Goal: Task Accomplishment & Management: Manage account settings

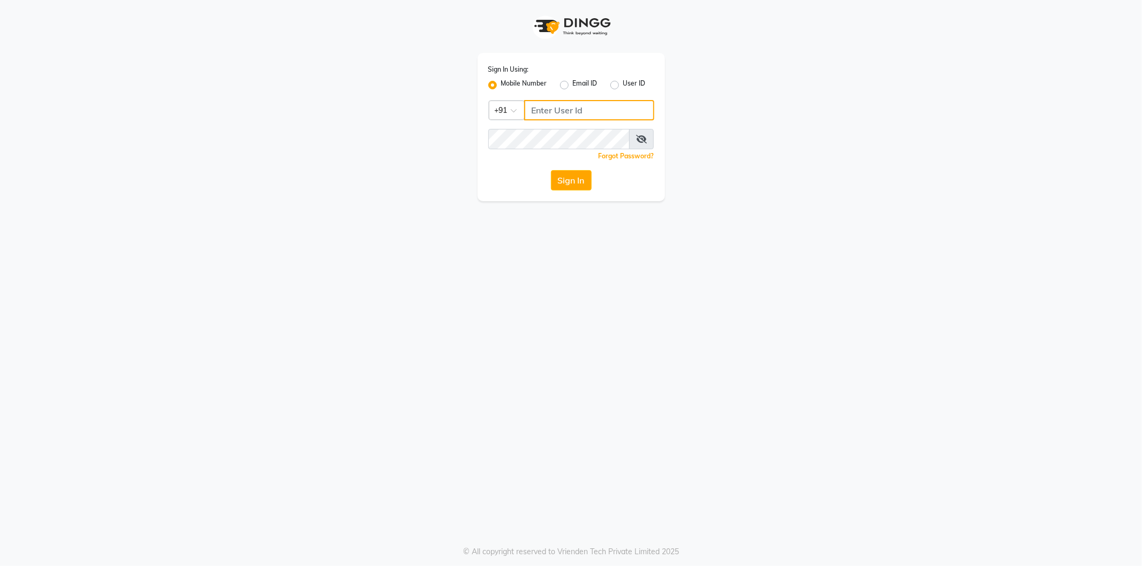
click at [622, 108] on input "Username" at bounding box center [589, 110] width 130 height 20
type input "6379522874"
click at [576, 182] on button "Sign In" at bounding box center [571, 180] width 41 height 20
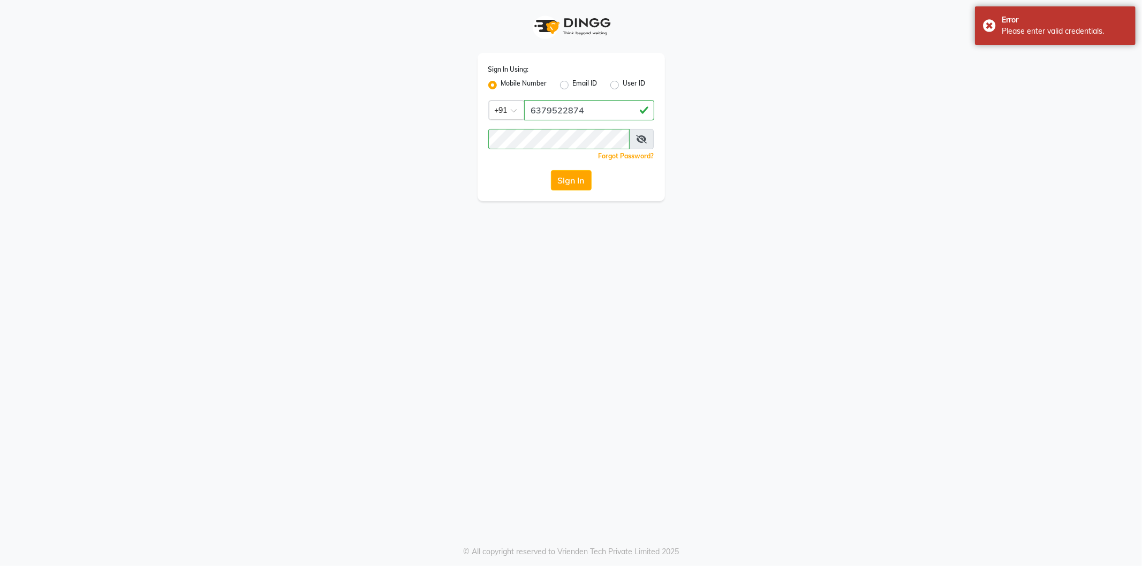
click at [591, 150] on div "Forgot Password?" at bounding box center [571, 155] width 166 height 11
click at [532, 130] on div "Sign In Using: Mobile Number Email ID User ID Country Code × +91 6379522874 Rem…" at bounding box center [570, 127] width 187 height 148
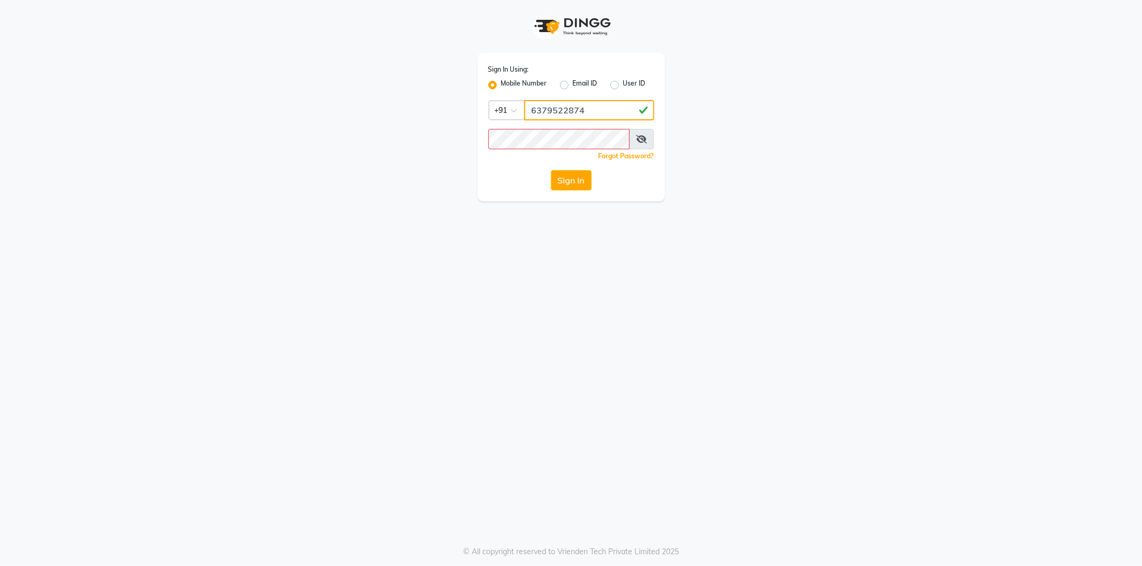
drag, startPoint x: 539, startPoint y: 125, endPoint x: 772, endPoint y: 109, distance: 232.8
click at [772, 109] on div "Sign In Using: Mobile Number Email ID User ID Country Code × +91 6379522874 Rem…" at bounding box center [571, 100] width 610 height 201
drag, startPoint x: 625, startPoint y: 111, endPoint x: 533, endPoint y: 118, distance: 91.7
click at [533, 118] on input "6379522874" at bounding box center [589, 110] width 130 height 20
click at [562, 175] on button "Sign In" at bounding box center [571, 180] width 41 height 20
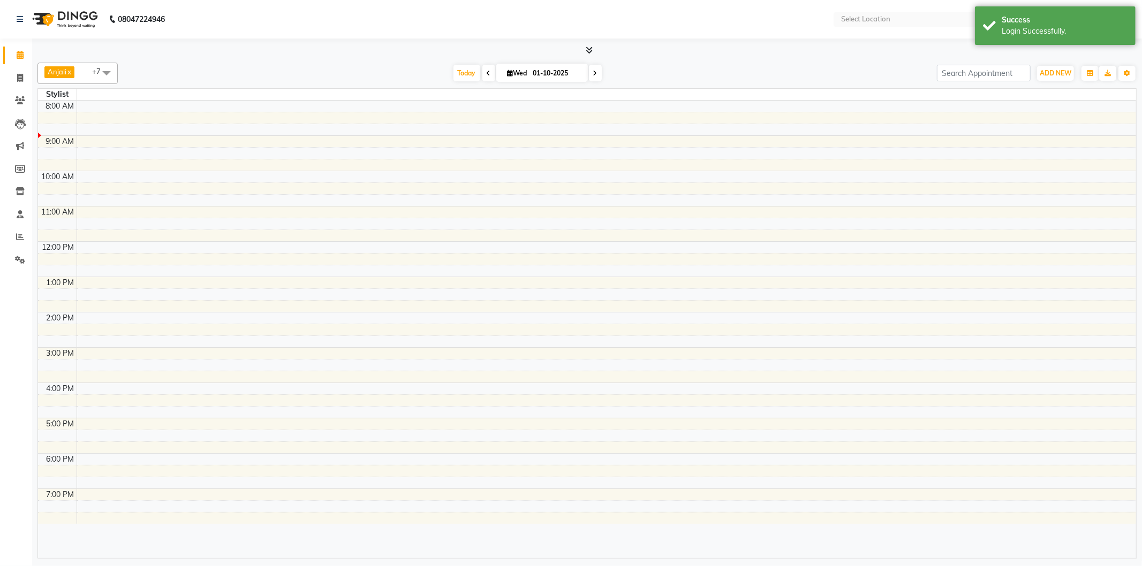
select select "en"
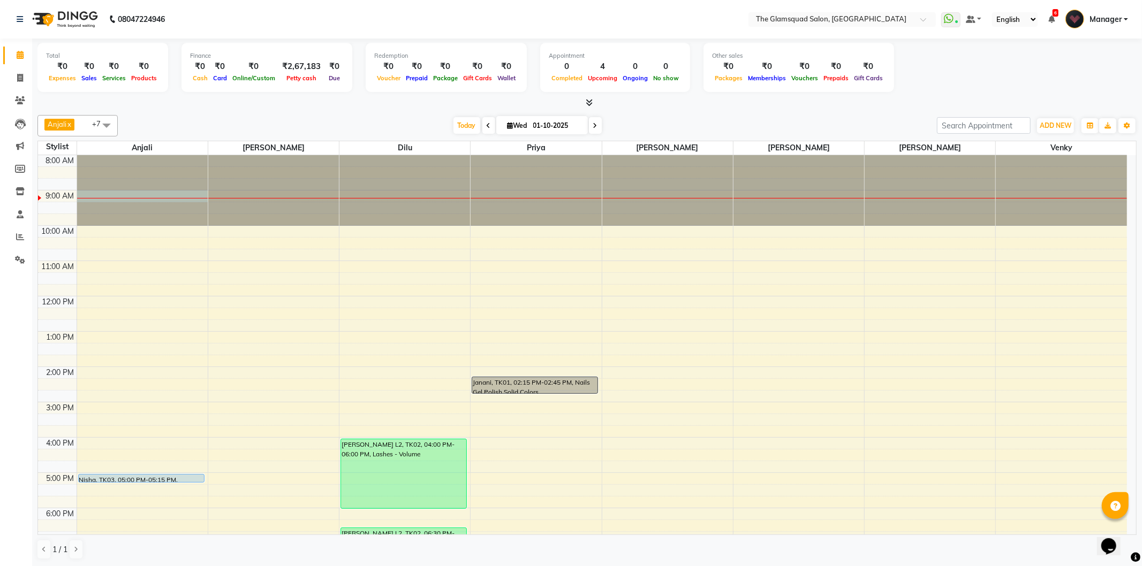
click at [133, 155] on div at bounding box center [142, 155] width 131 height 0
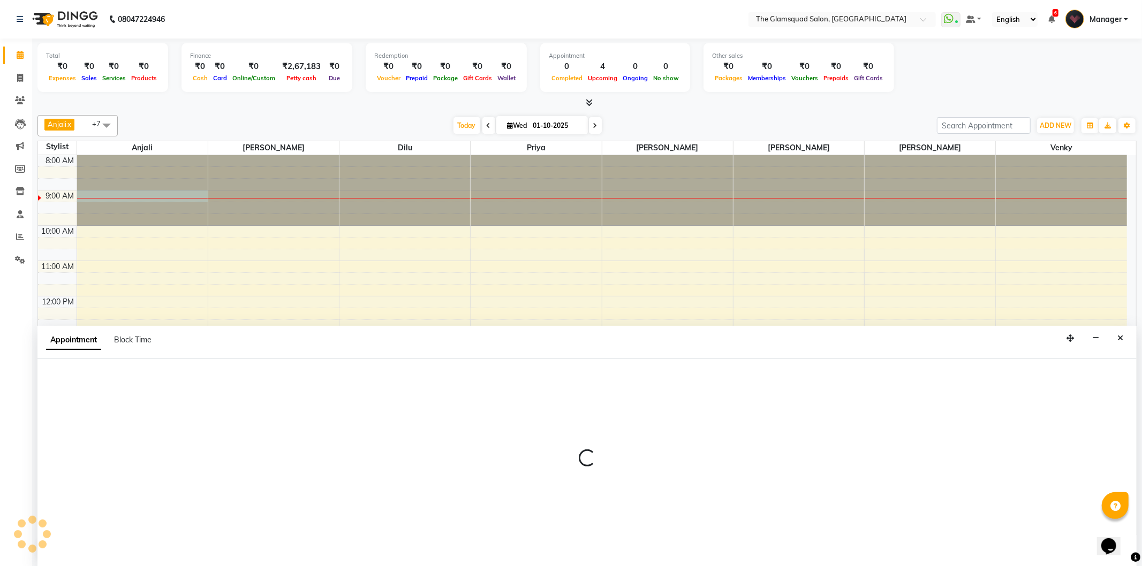
select select "36096"
select select "540"
select select "tentative"
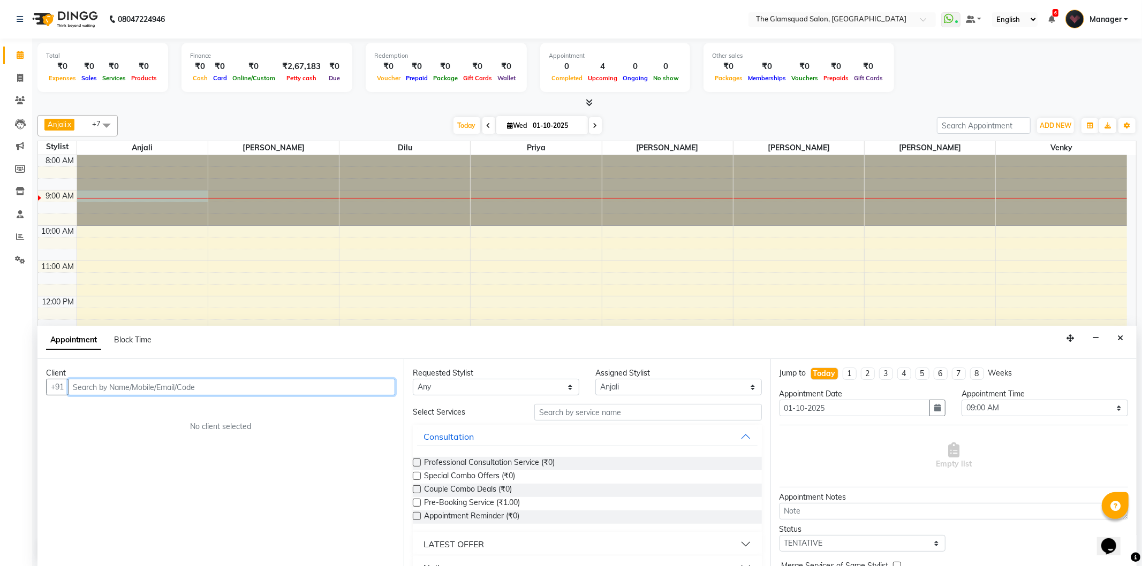
click at [108, 390] on input "text" at bounding box center [231, 387] width 327 height 17
type input "7305513205"
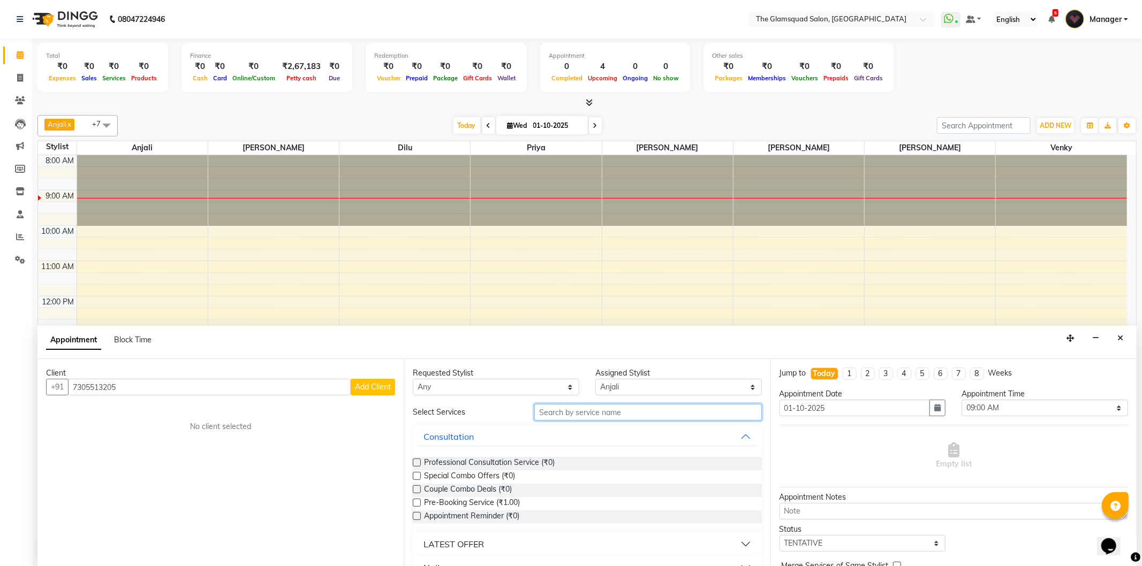
click at [563, 415] on input "text" at bounding box center [647, 412] width 227 height 17
type input "n"
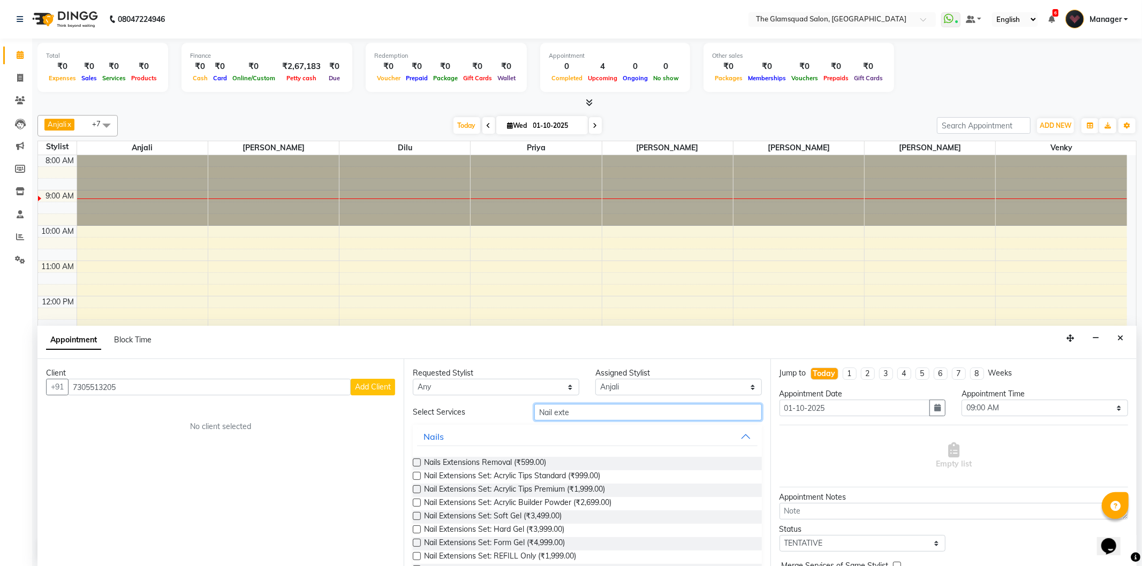
type input "Nail exte"
click at [610, 474] on div "Nail Extensions Set: Acrylic Tips Standard (₹999.00)" at bounding box center [587, 476] width 348 height 13
click at [545, 478] on span "Nail Extensions Set: Acrylic Tips Standard (₹999.00)" at bounding box center [512, 476] width 176 height 13
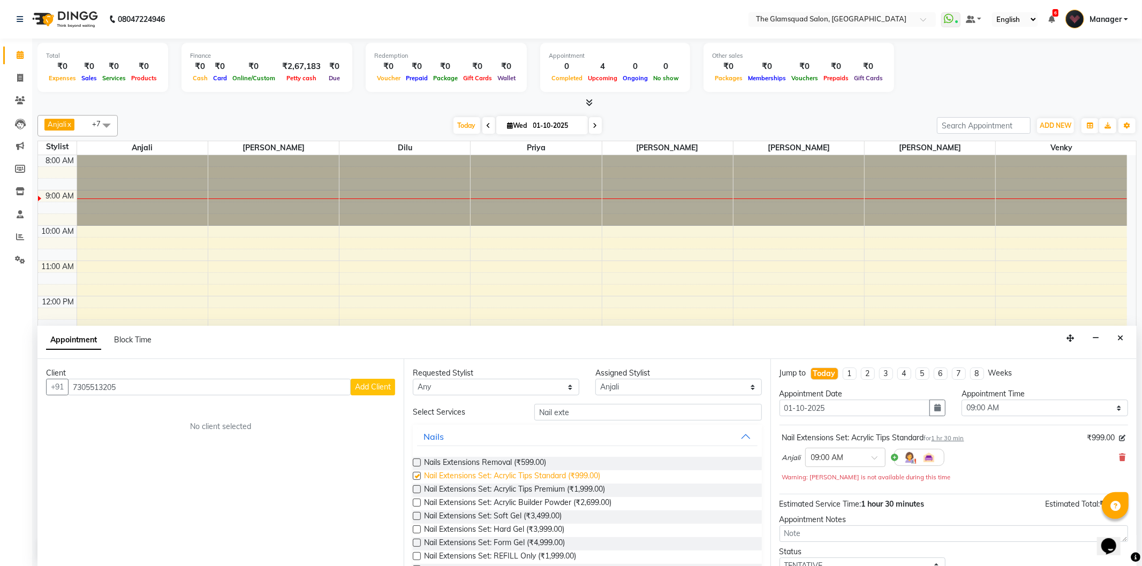
checkbox input "false"
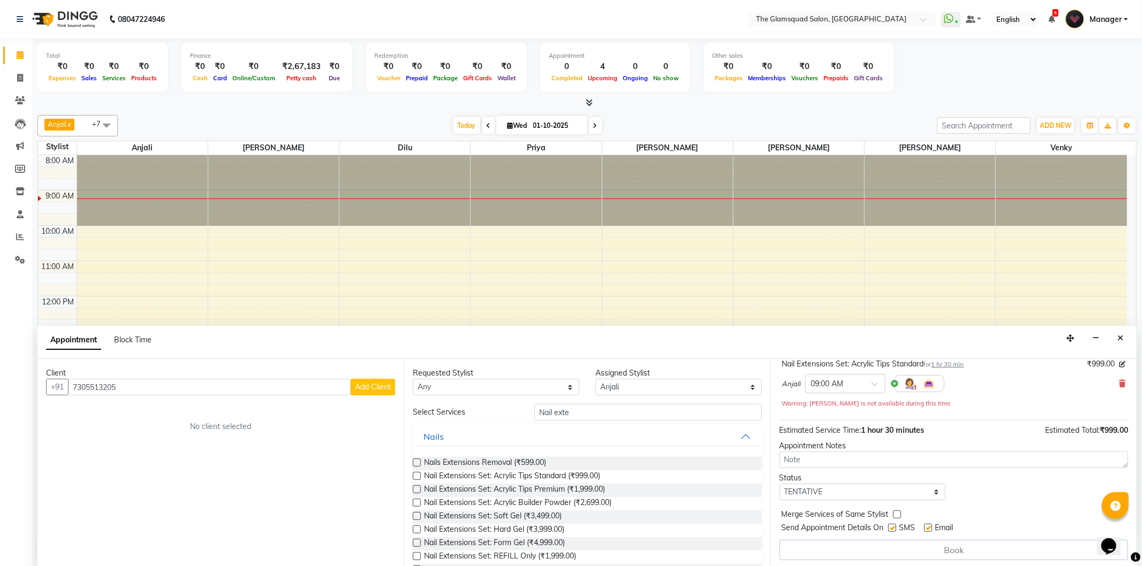
scroll to position [77, 0]
click at [933, 491] on select "Select TENTATIVE CONFIRM CHECK-IN UPCOMING" at bounding box center [862, 490] width 166 height 17
select select "confirm booking"
click at [779, 482] on select "Select TENTATIVE CONFIRM CHECK-IN UPCOMING" at bounding box center [862, 490] width 166 height 17
click at [566, 392] on select "Any Adil Anjali Dilu Monish Monisha Pranab Priya Venky" at bounding box center [496, 387] width 166 height 17
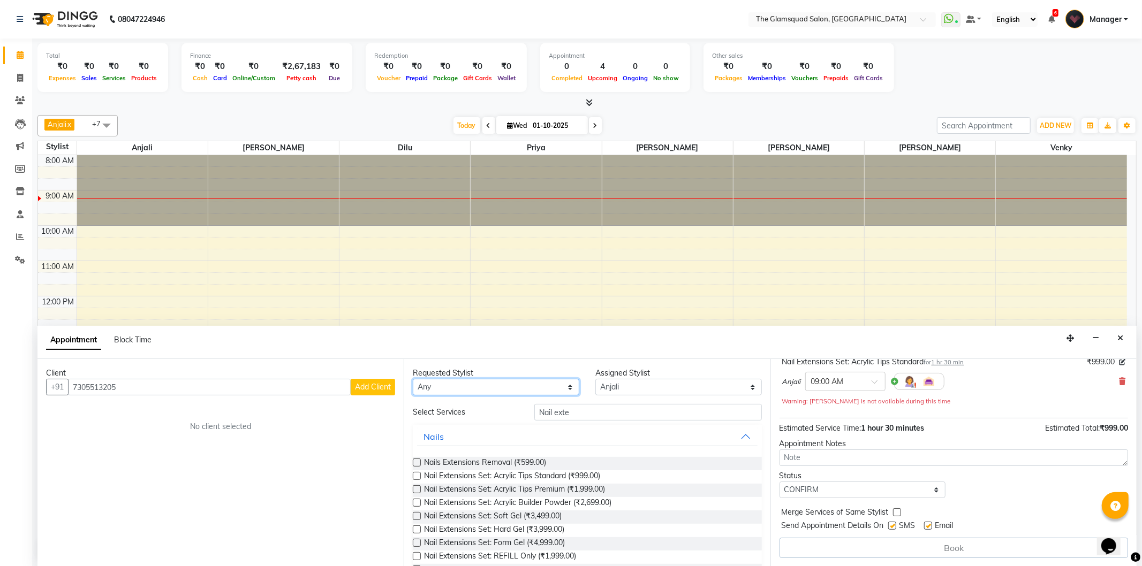
select select "36096"
click at [413, 379] on select "Any Adil Anjali Dilu Monish Monisha Pranab Priya Venky" at bounding box center [496, 387] width 166 height 17
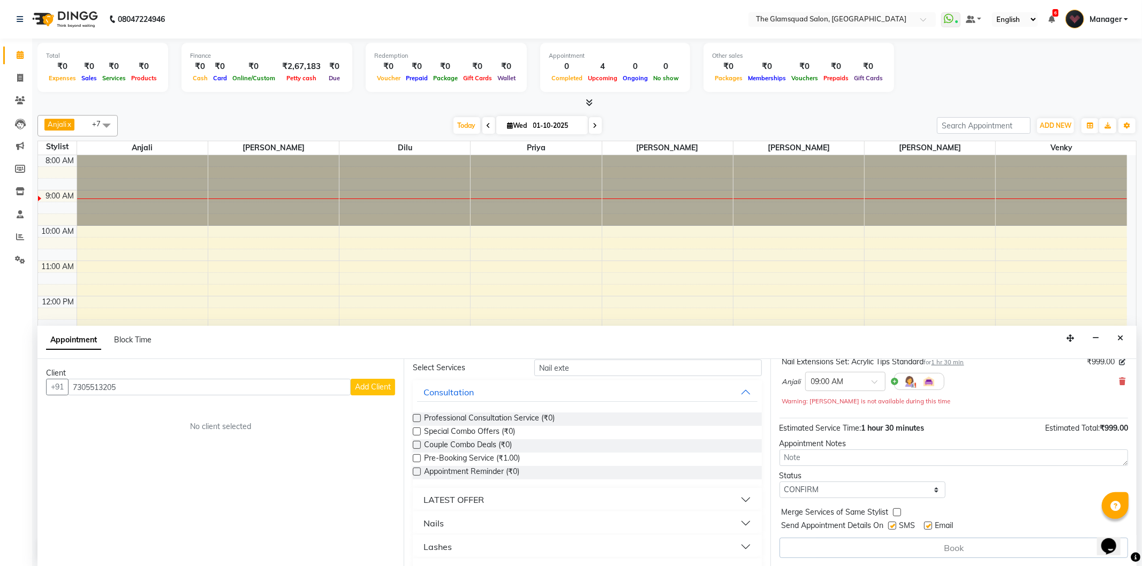
scroll to position [0, 0]
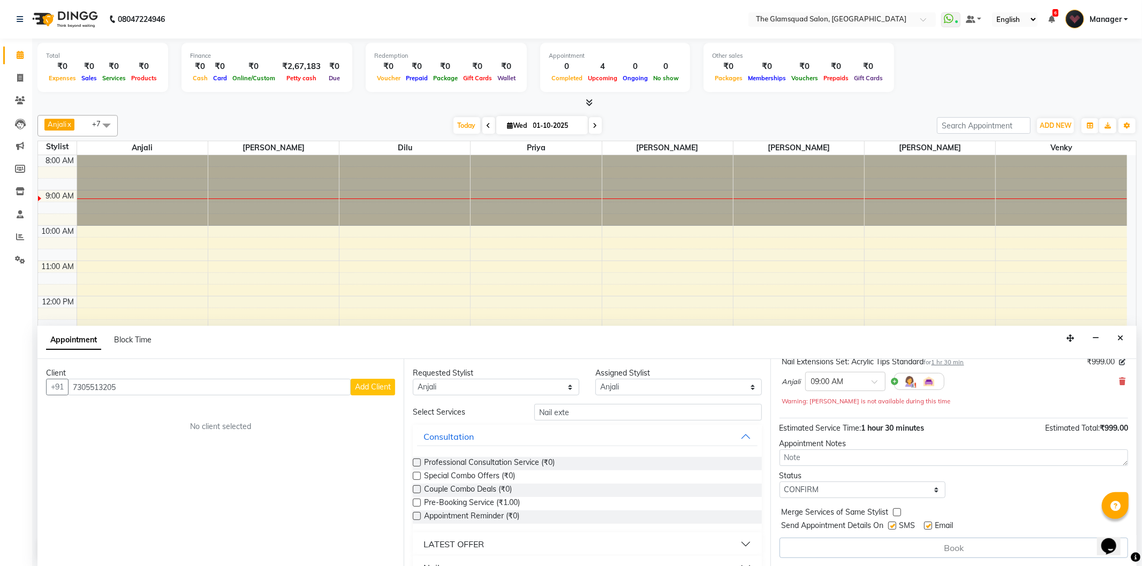
click at [376, 389] on span "Add Client" at bounding box center [373, 387] width 36 height 10
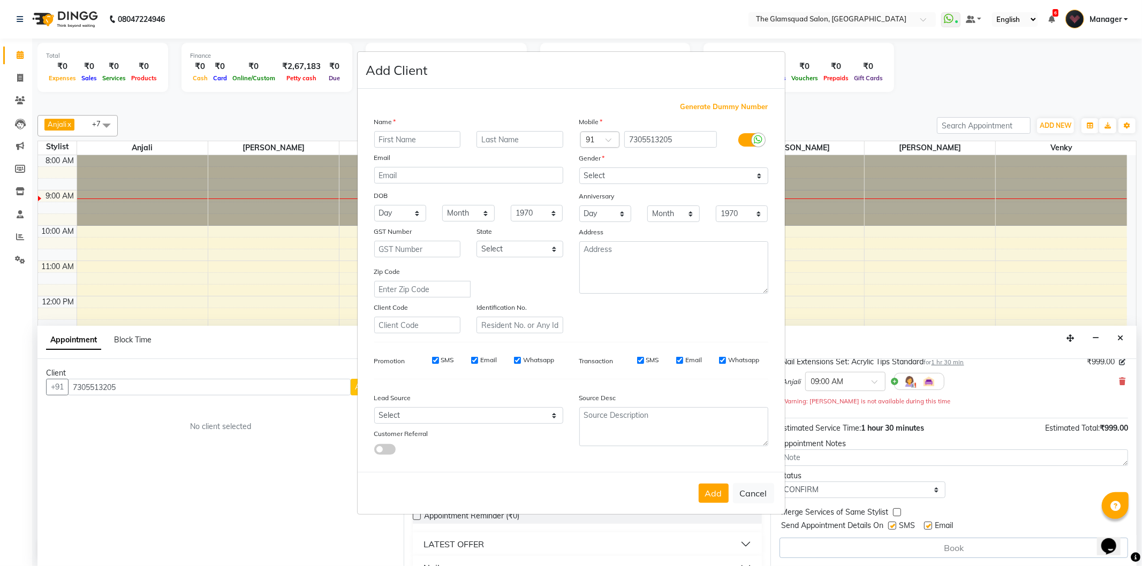
click at [438, 142] on input "text" at bounding box center [417, 139] width 87 height 17
type input "Yash"
click at [763, 175] on select "Select Male Female Other Prefer Not To Say" at bounding box center [673, 176] width 189 height 17
select select "[DEMOGRAPHIC_DATA]"
click at [579, 168] on select "Select Male Female Other Prefer Not To Say" at bounding box center [673, 176] width 189 height 17
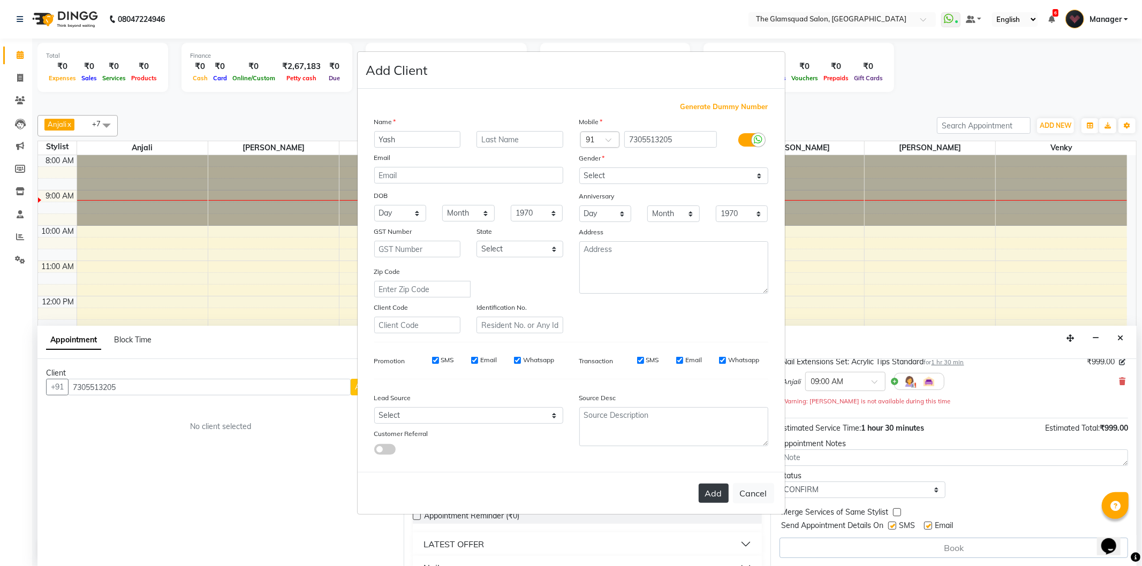
click at [711, 489] on button "Add" at bounding box center [713, 493] width 30 height 19
select select
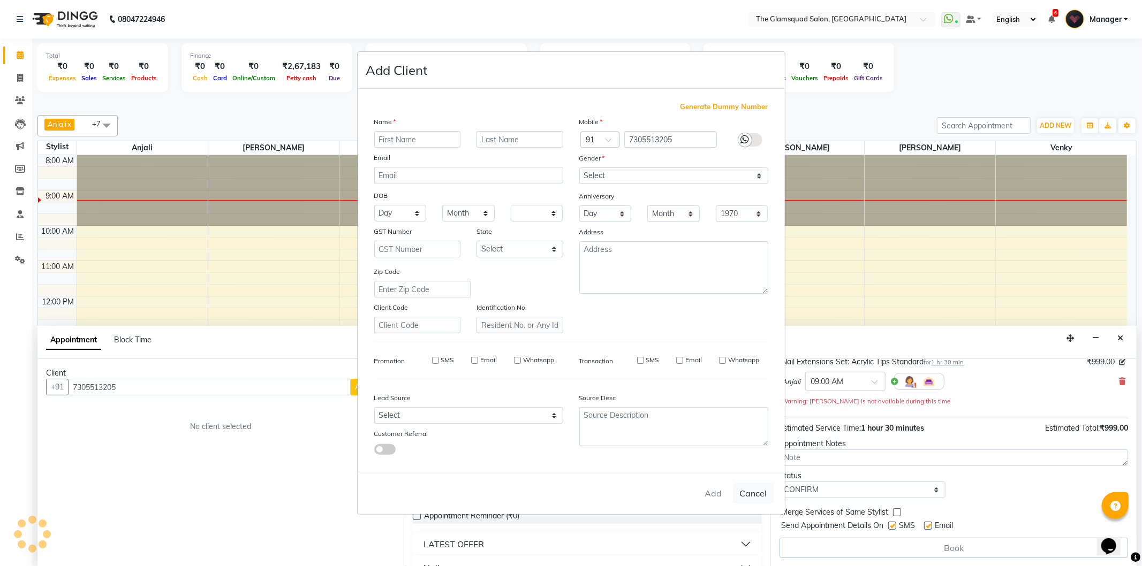
select select
checkbox input "false"
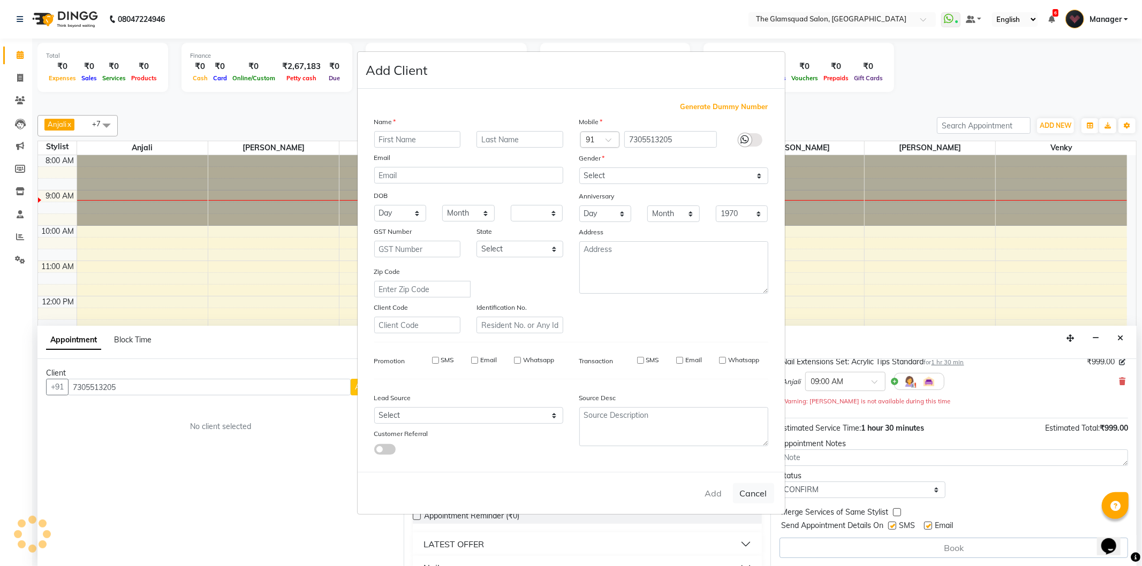
checkbox input "false"
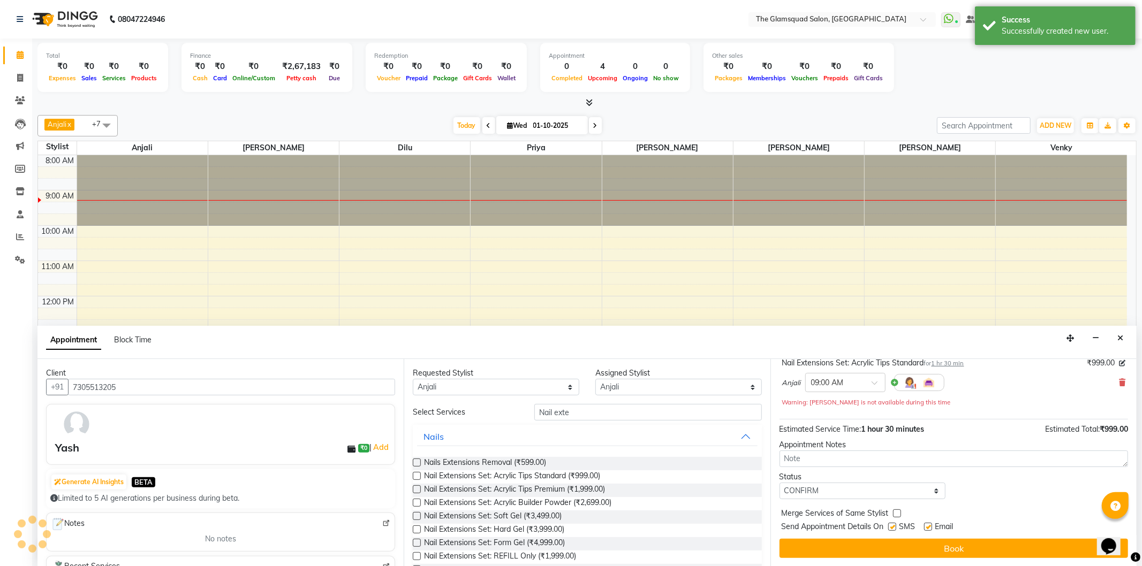
scroll to position [75, 0]
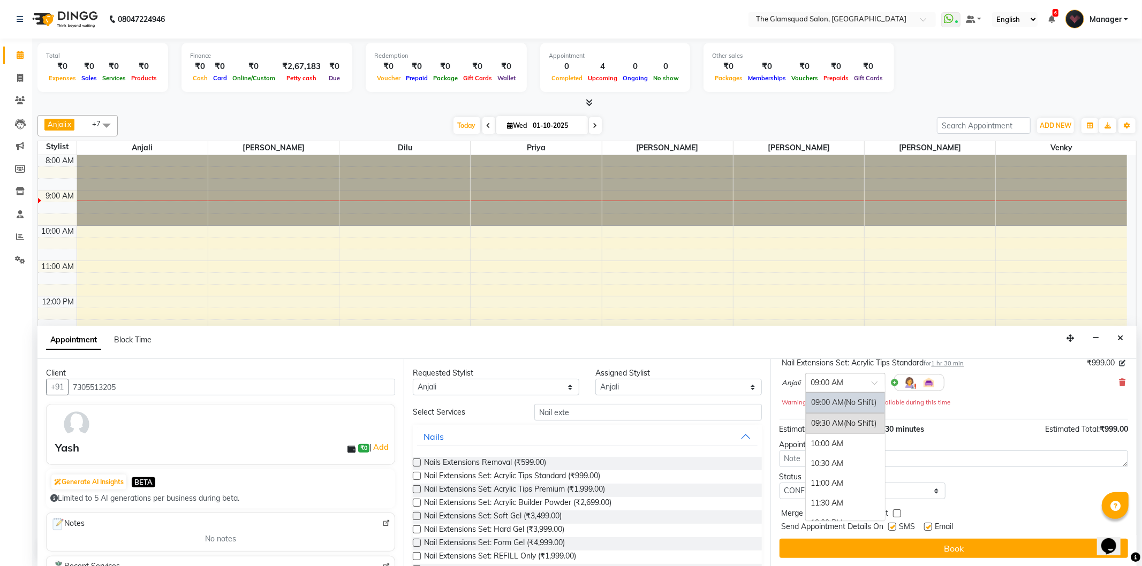
click at [871, 384] on span at bounding box center [877, 386] width 13 height 11
click at [975, 380] on div "Anjali × 09:00 AM 09:00 AM (No Shift) 09:30 AM (No Shift) 10:00 AM 10:30 AM 11:…" at bounding box center [953, 383] width 343 height 28
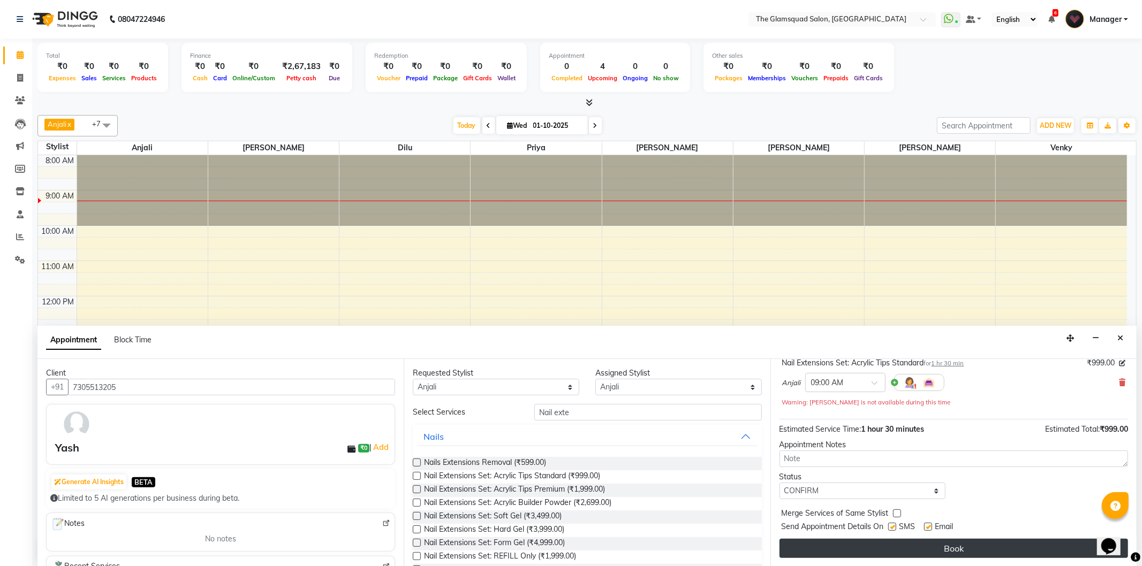
click at [933, 543] on button "Book" at bounding box center [953, 548] width 348 height 19
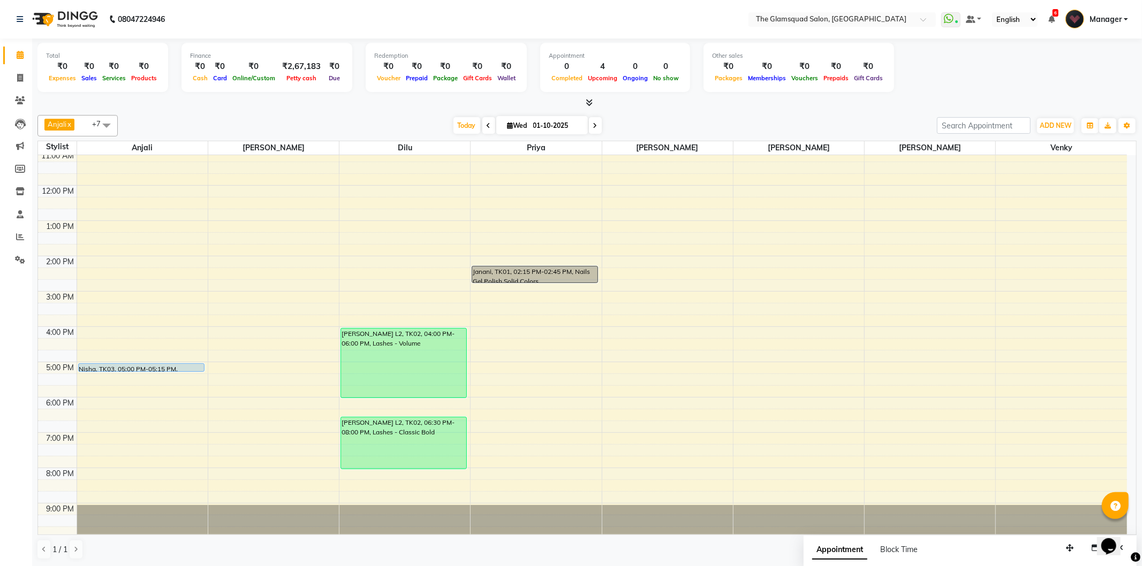
scroll to position [116, 0]
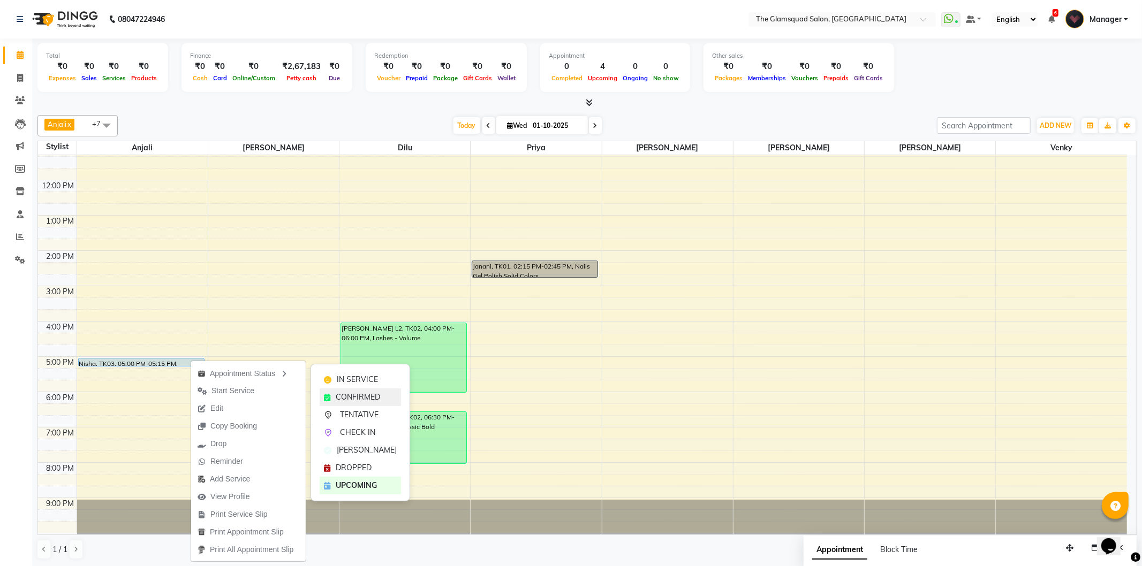
click at [344, 393] on span "CONFIRMED" at bounding box center [358, 397] width 44 height 11
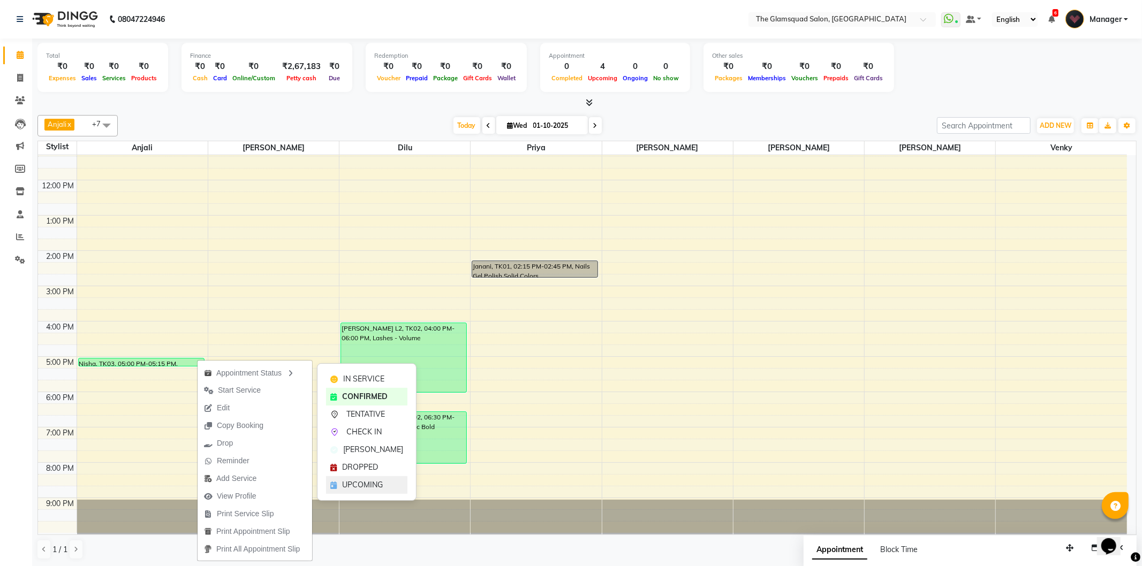
click at [354, 485] on span "UPCOMING" at bounding box center [362, 485] width 41 height 11
click at [362, 487] on span "UPCOMING" at bounding box center [367, 488] width 41 height 11
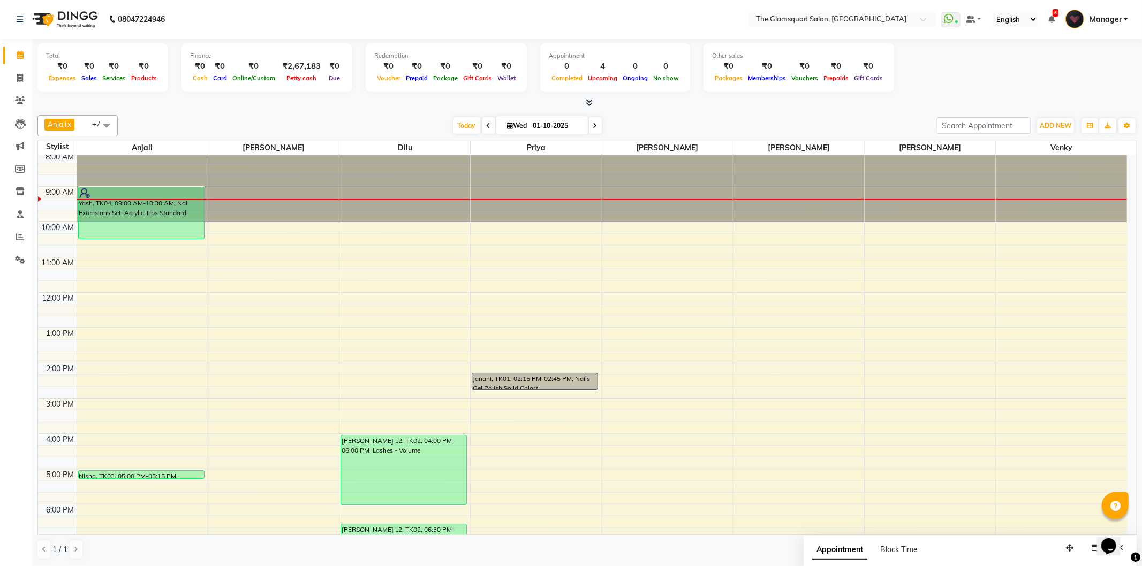
scroll to position [0, 0]
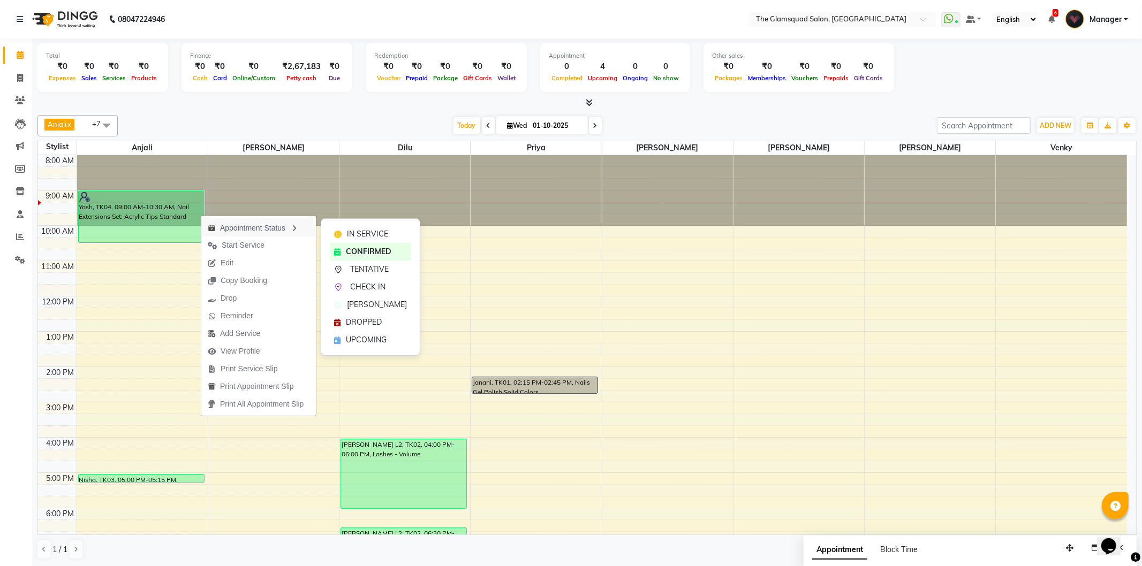
click at [229, 230] on div "Appointment Status" at bounding box center [258, 227] width 115 height 18
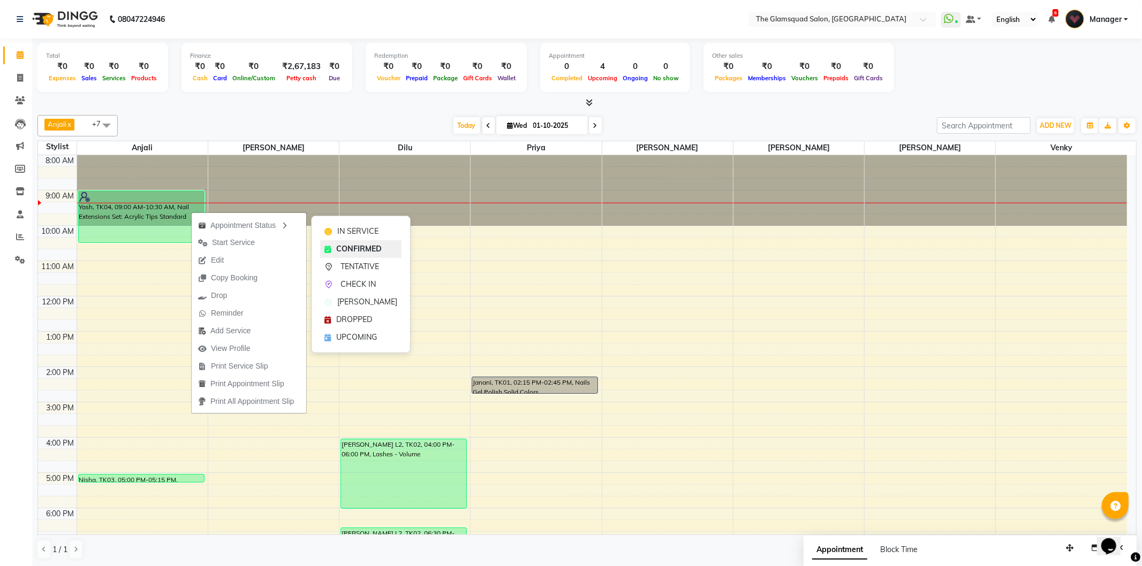
click at [338, 249] on span "CONFIRMED" at bounding box center [358, 249] width 45 height 11
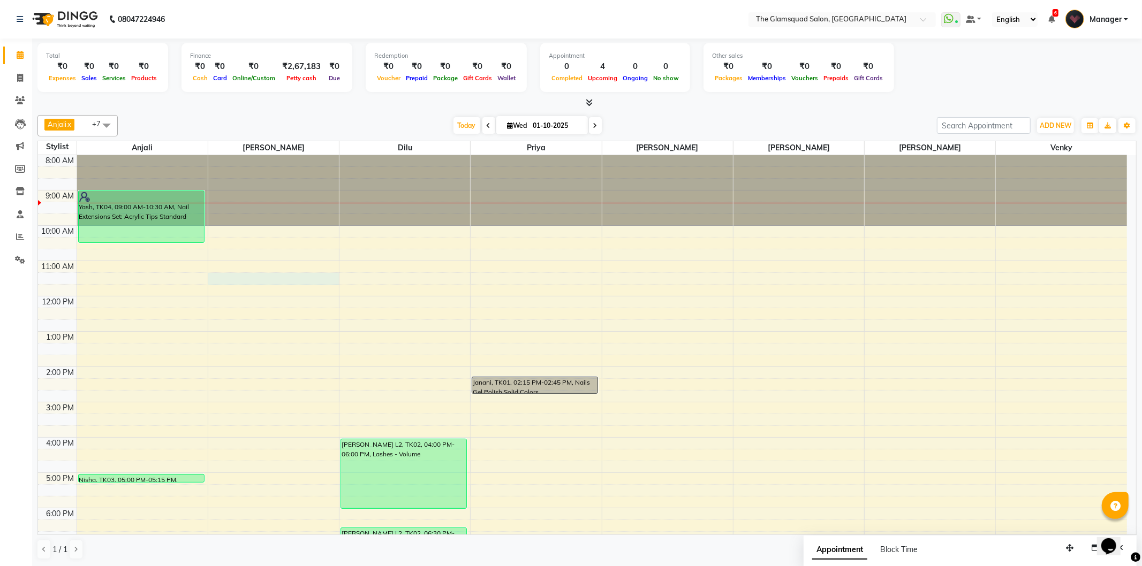
click at [317, 279] on div "8:00 AM 9:00 AM 10:00 AM 11:00 AM 12:00 PM 1:00 PM 2:00 PM 3:00 PM 4:00 PM 5:00…" at bounding box center [582, 402] width 1089 height 494
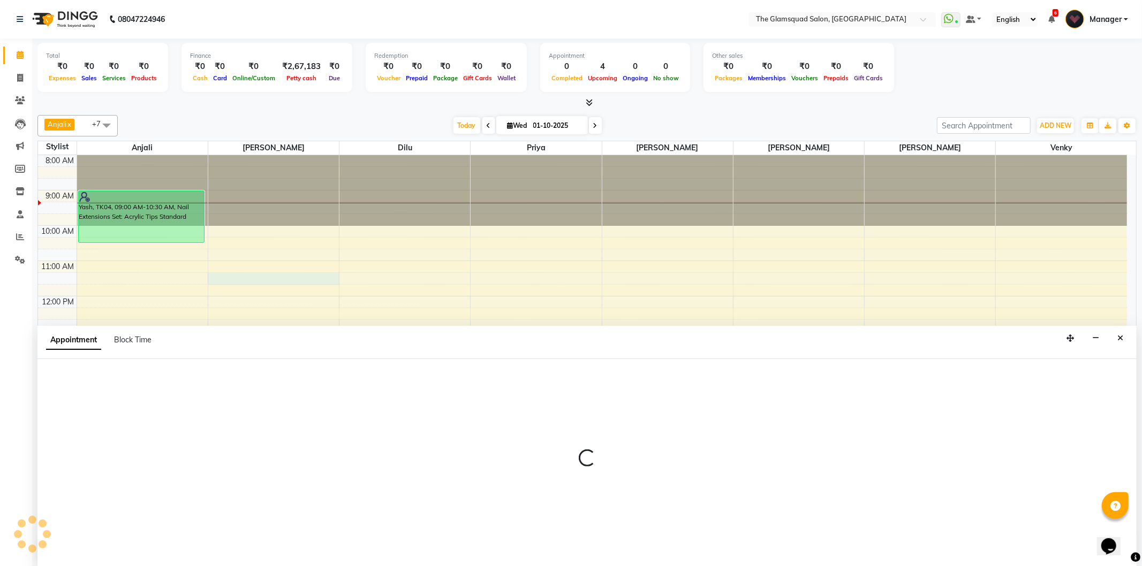
select select "57676"
select select "tentative"
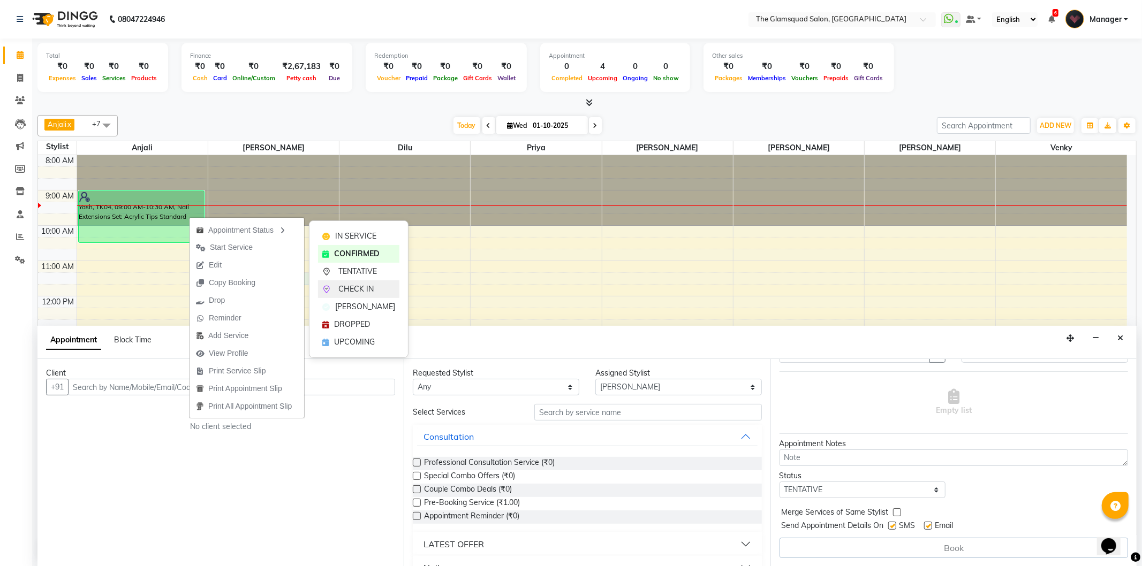
click at [361, 286] on span "CHECK IN" at bounding box center [355, 289] width 35 height 11
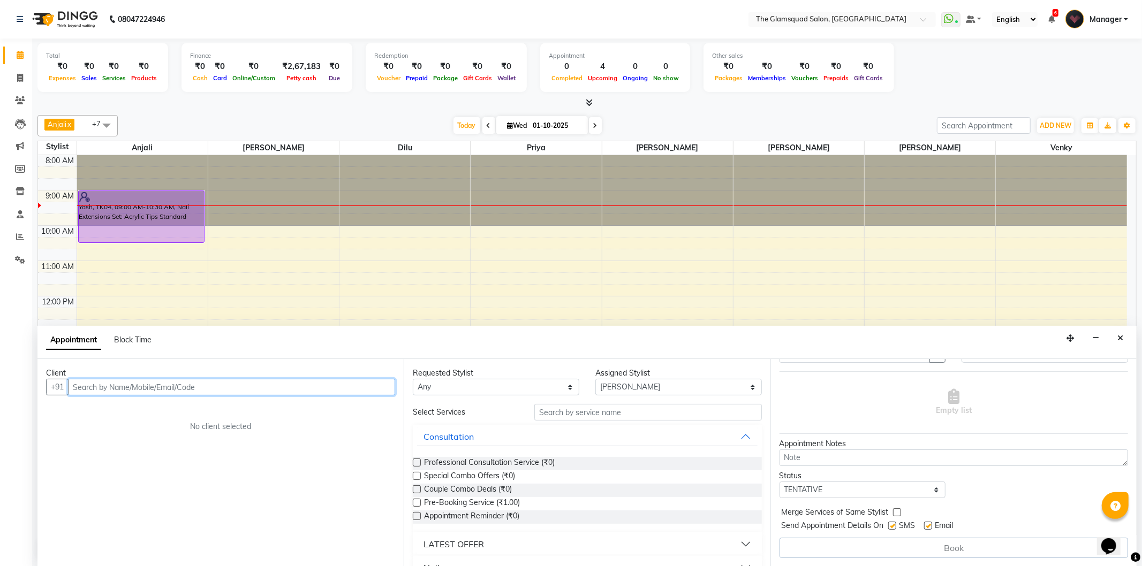
click at [279, 390] on input "text" at bounding box center [231, 387] width 327 height 17
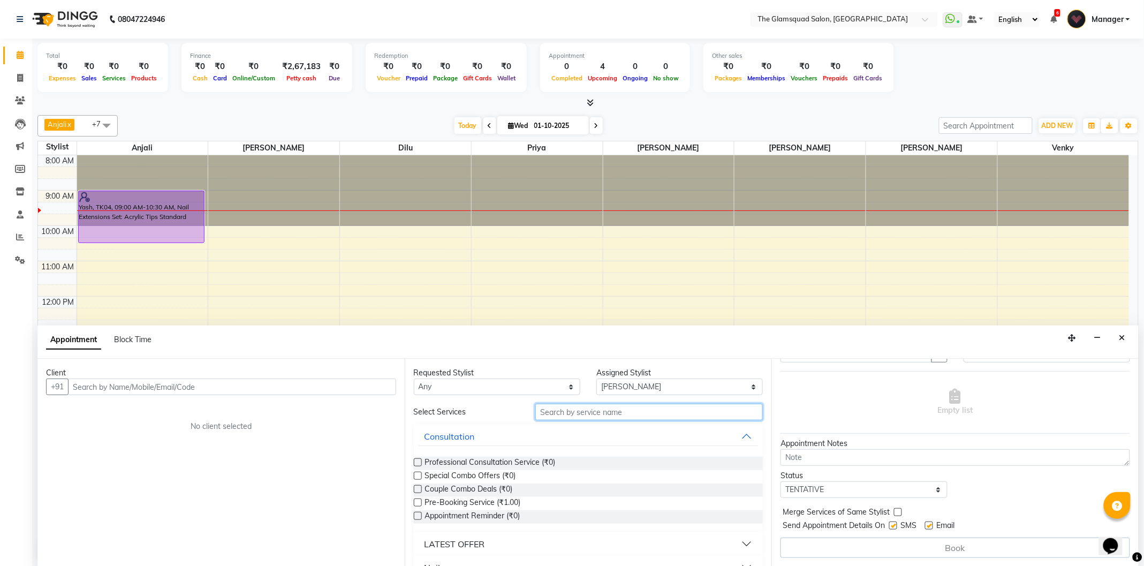
click at [587, 416] on input "text" at bounding box center [648, 412] width 227 height 17
click at [583, 412] on input "text" at bounding box center [648, 412] width 227 height 17
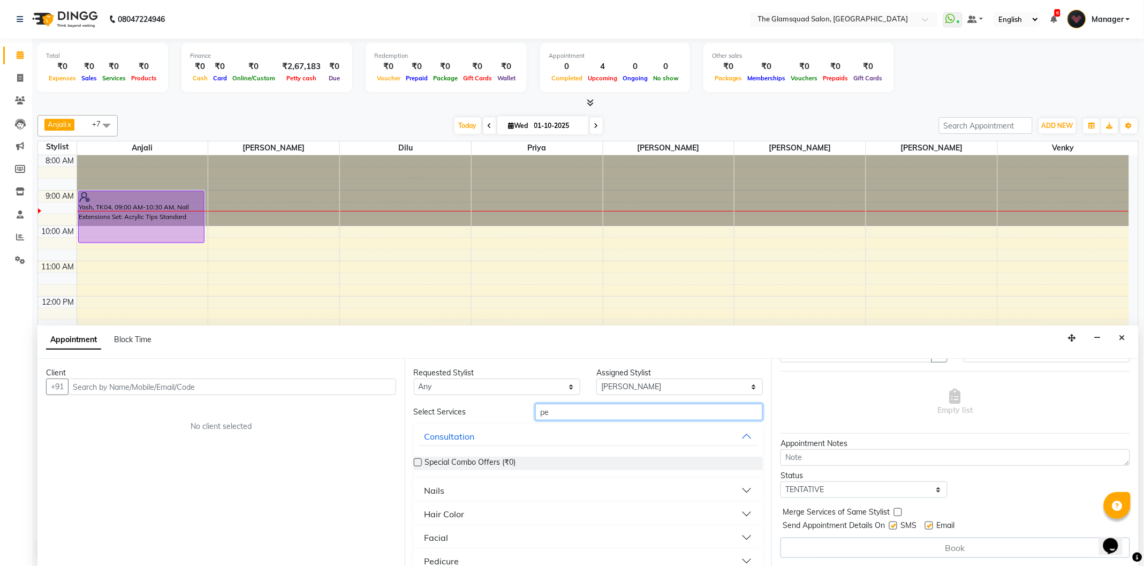
type input "p"
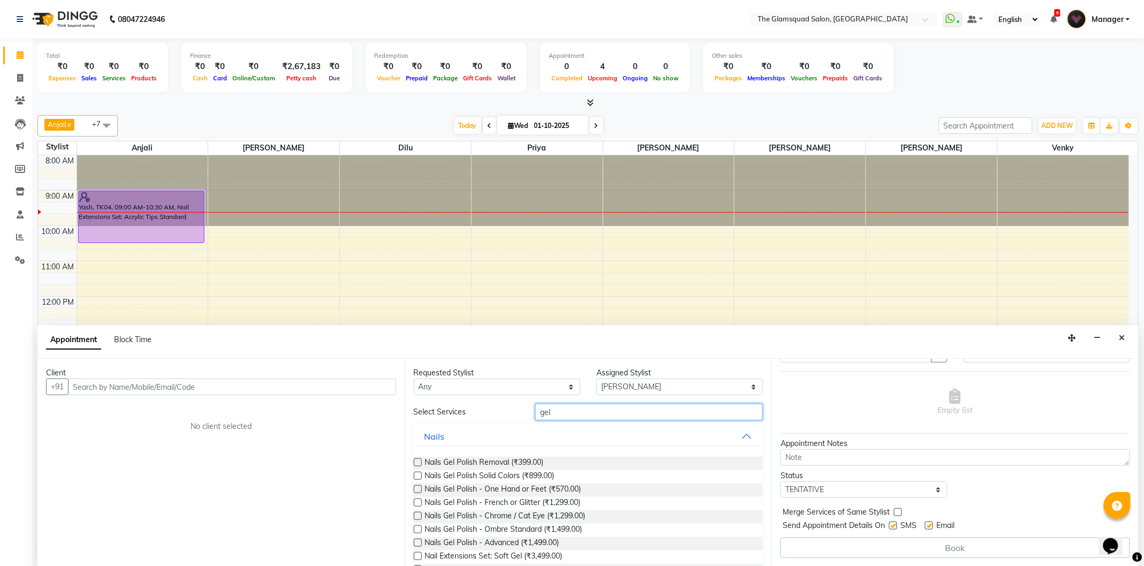
click at [607, 415] on input "gel" at bounding box center [648, 412] width 227 height 17
type input "g"
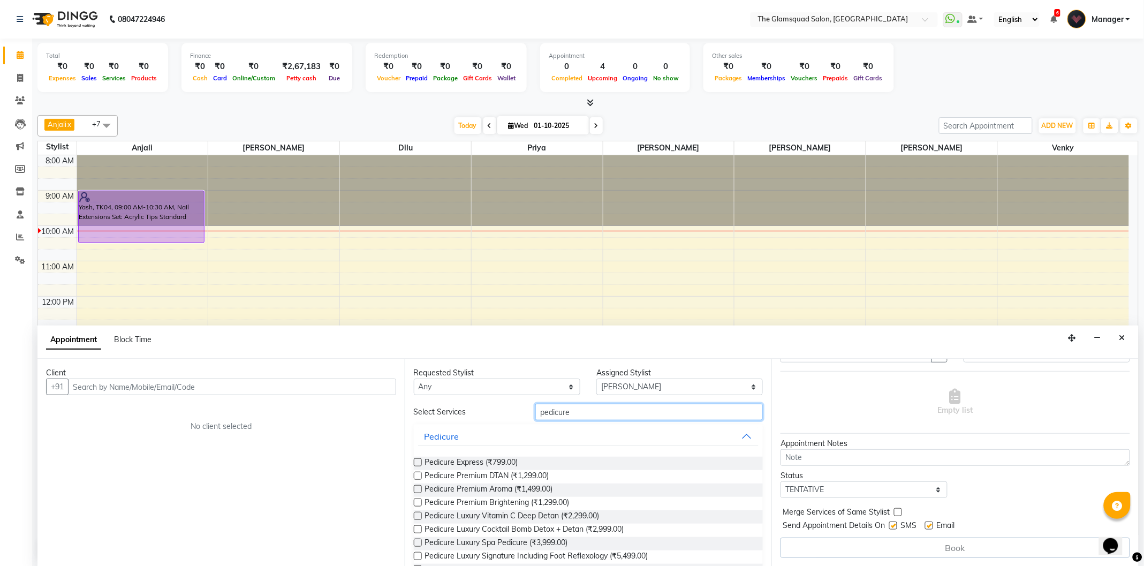
click at [605, 409] on input "pedicure" at bounding box center [648, 412] width 227 height 17
click at [639, 410] on input "pedicure" at bounding box center [648, 412] width 227 height 17
type input "p"
type input "gel"
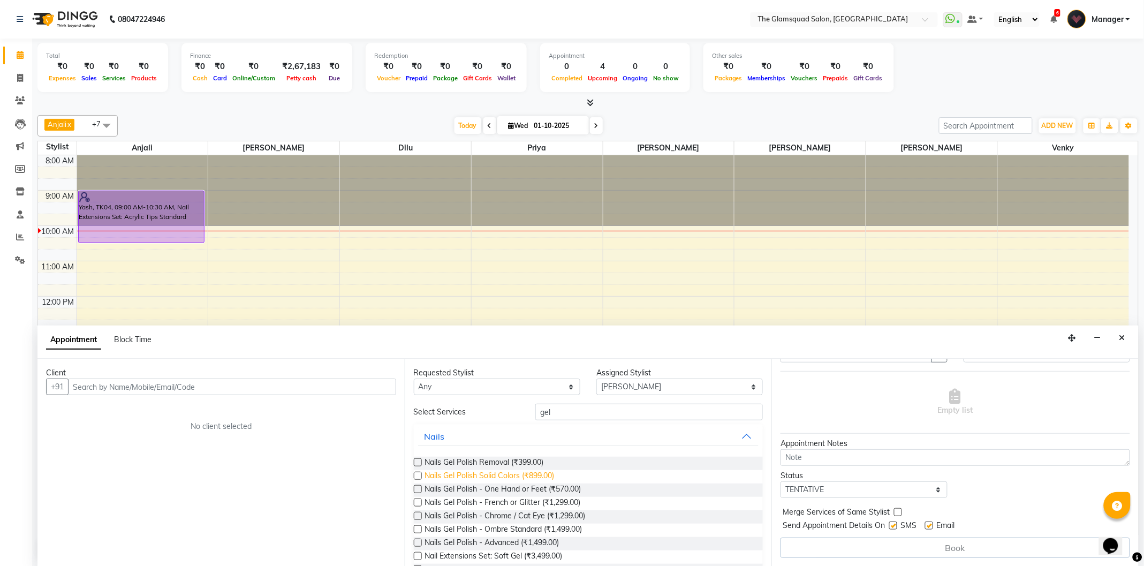
click at [512, 475] on span "Nails Gel Polish Solid Colors (₹899.00)" at bounding box center [490, 476] width 130 height 13
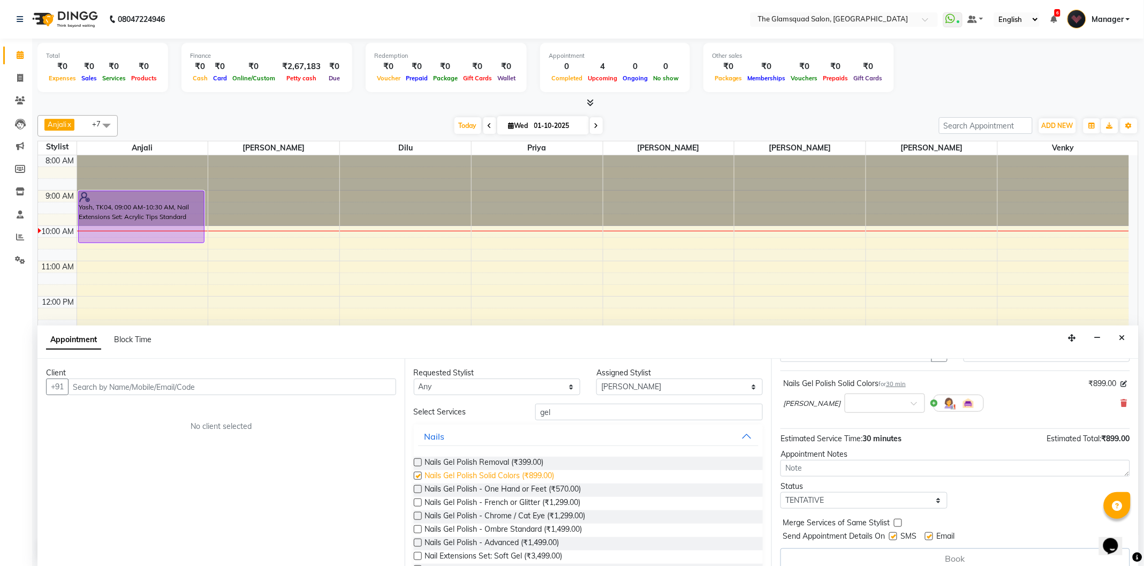
checkbox input "false"
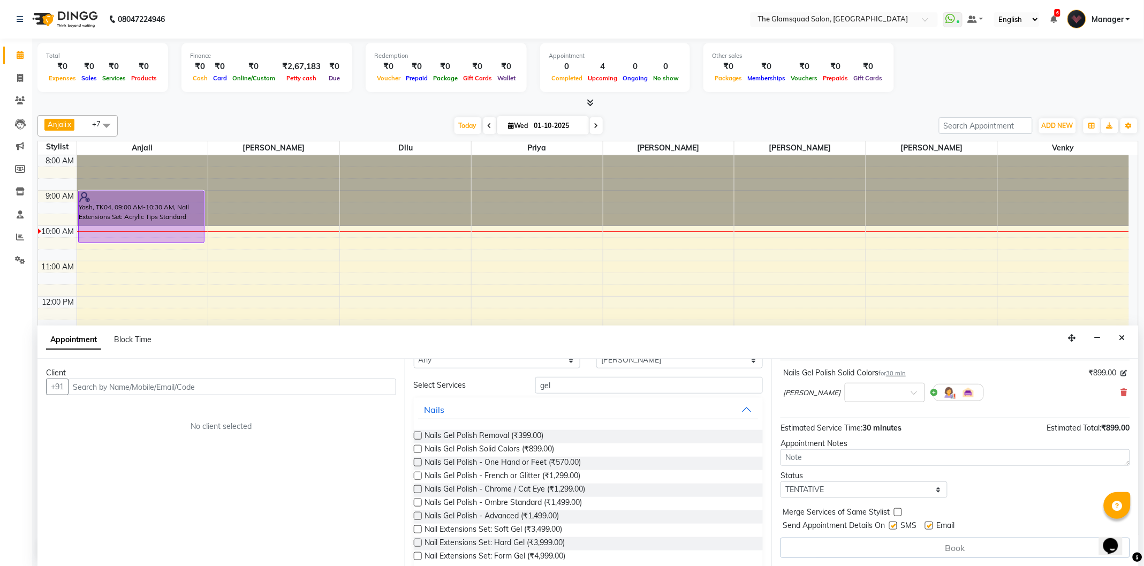
scroll to position [5, 0]
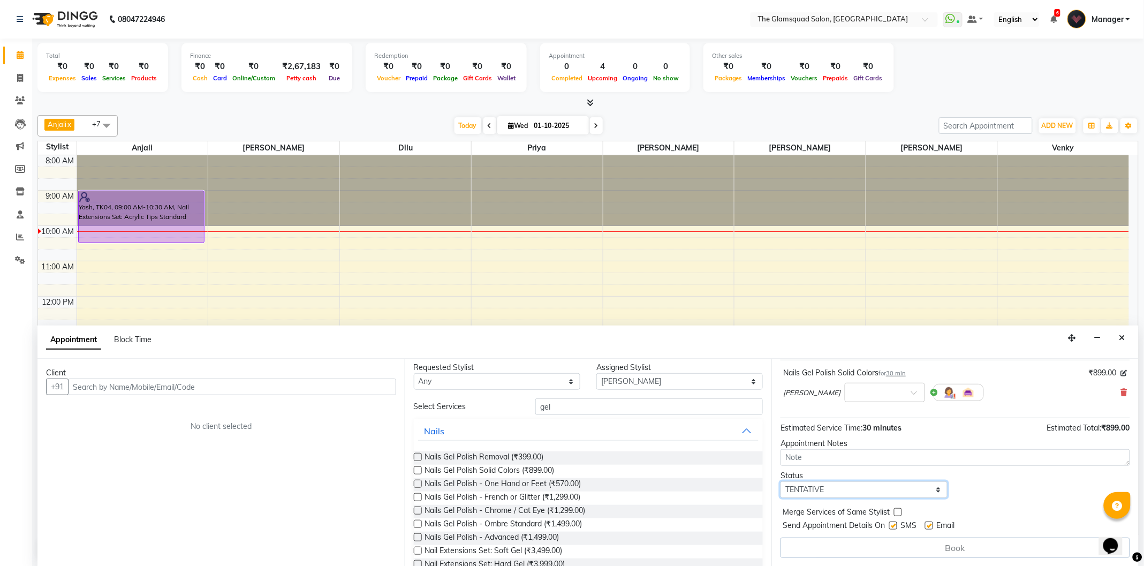
click at [931, 487] on select "Select TENTATIVE CONFIRM CHECK-IN UPCOMING" at bounding box center [863, 489] width 166 height 17
click at [780, 481] on select "Select TENTATIVE CONFIRM CHECK-IN UPCOMING" at bounding box center [863, 489] width 166 height 17
drag, startPoint x: 898, startPoint y: 491, endPoint x: 889, endPoint y: 484, distance: 11.1
click at [898, 491] on select "Select TENTATIVE CONFIRM CHECK-IN UPCOMING" at bounding box center [863, 489] width 166 height 17
select select "confirm booking"
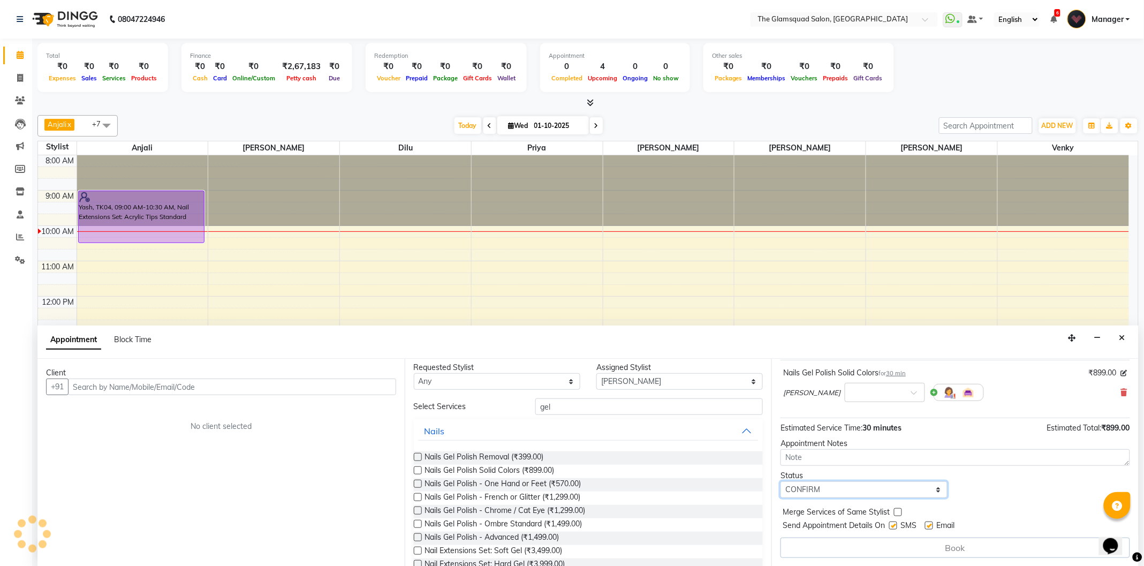
click at [780, 481] on select "Select TENTATIVE CONFIRM CHECK-IN UPCOMING" at bounding box center [863, 489] width 166 height 17
click at [911, 391] on span at bounding box center [917, 395] width 13 height 11
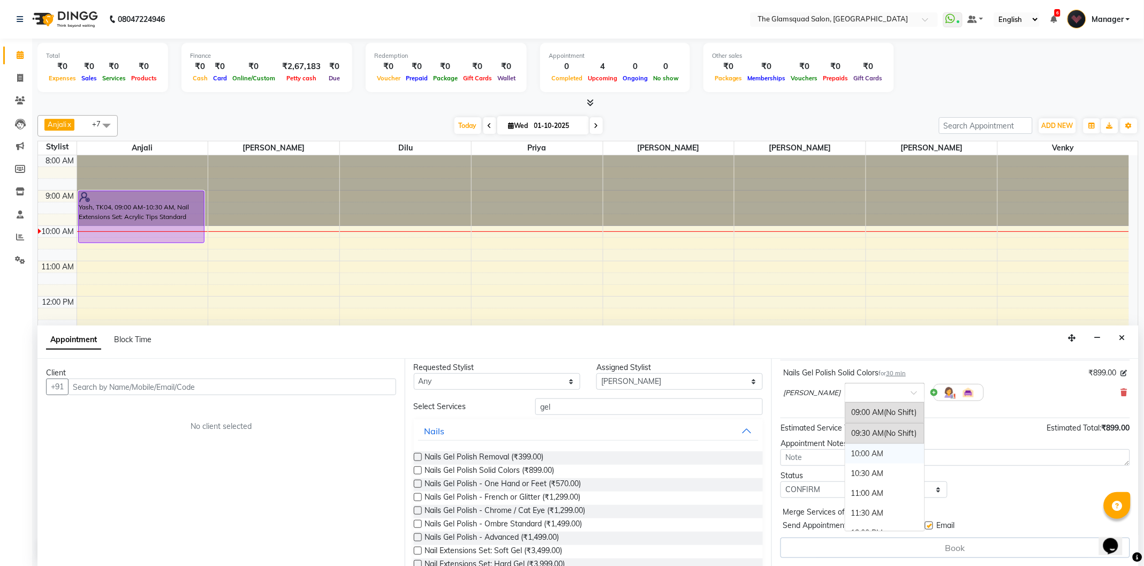
click at [847, 450] on div "10:00 AM" at bounding box center [884, 454] width 79 height 20
click at [1003, 431] on div "Estimated Service Time: 30 minutes Estimated Total: ₹899.00" at bounding box center [954, 426] width 349 height 16
click at [790, 387] on span "[PERSON_NAME]" at bounding box center [811, 392] width 57 height 11
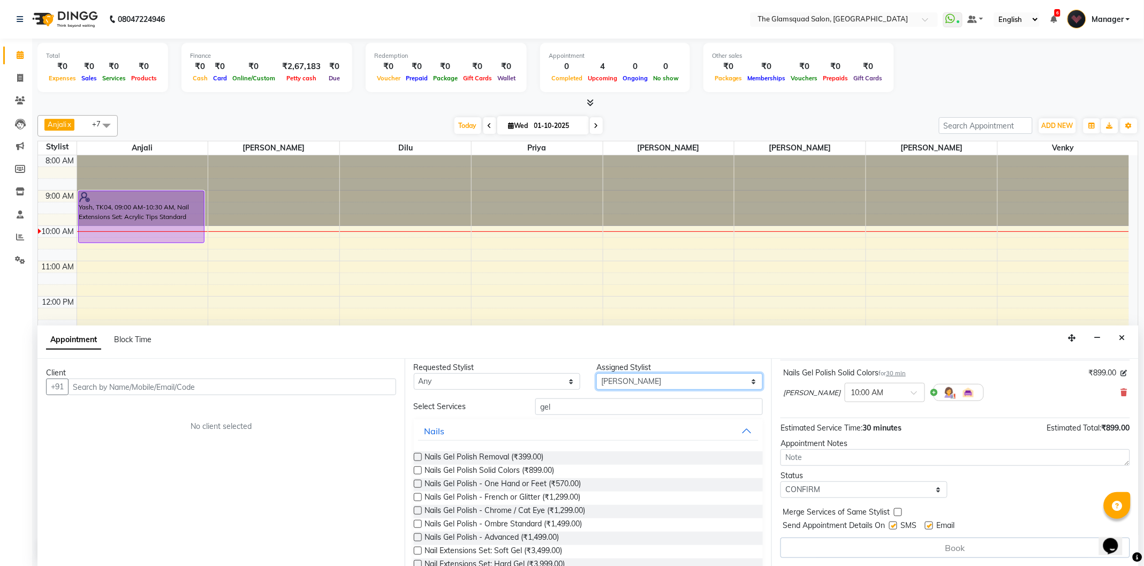
click at [732, 378] on select "Select Adil Anjali Dilu Monish Monisha Pranab Priya Venky" at bounding box center [679, 381] width 166 height 17
select select "36096"
click at [596, 378] on select "Select Adil Anjali Dilu Monish Monisha Pranab Priya Venky" at bounding box center [679, 381] width 166 height 17
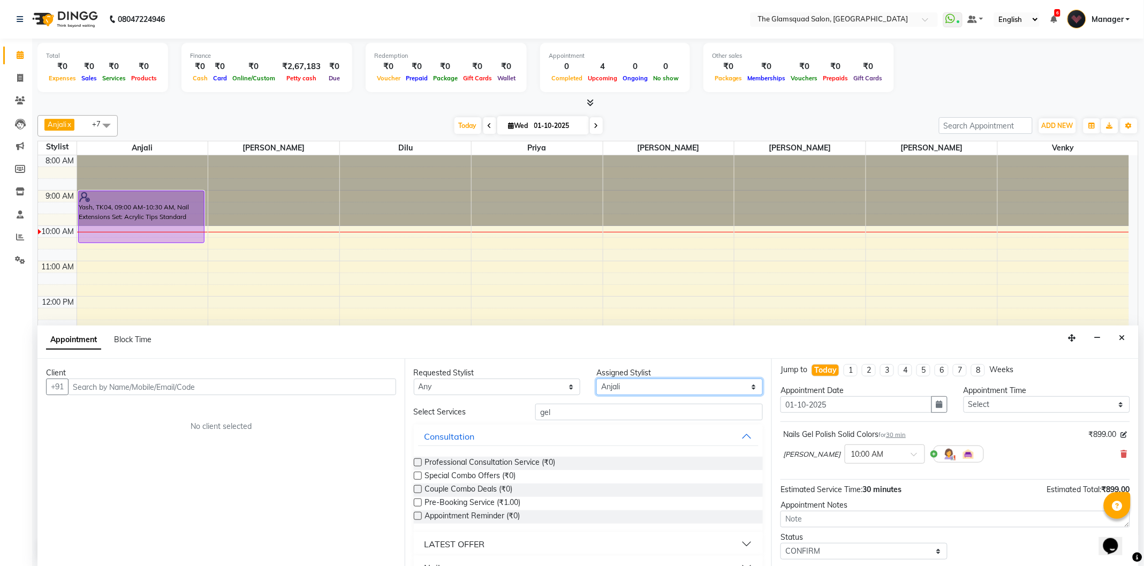
scroll to position [0, 0]
click at [723, 252] on div "8:00 AM 9:00 AM 10:00 AM 11:00 AM 12:00 PM 1:00 PM 2:00 PM 3:00 PM 4:00 PM 5:00…" at bounding box center [583, 402] width 1091 height 494
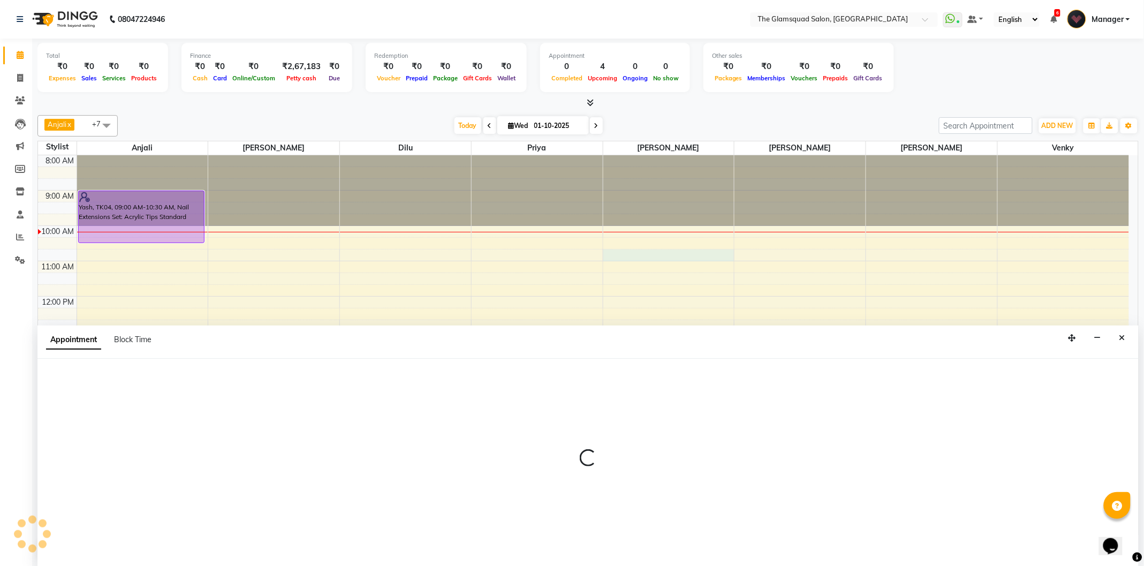
select select "89714"
select select "tentative"
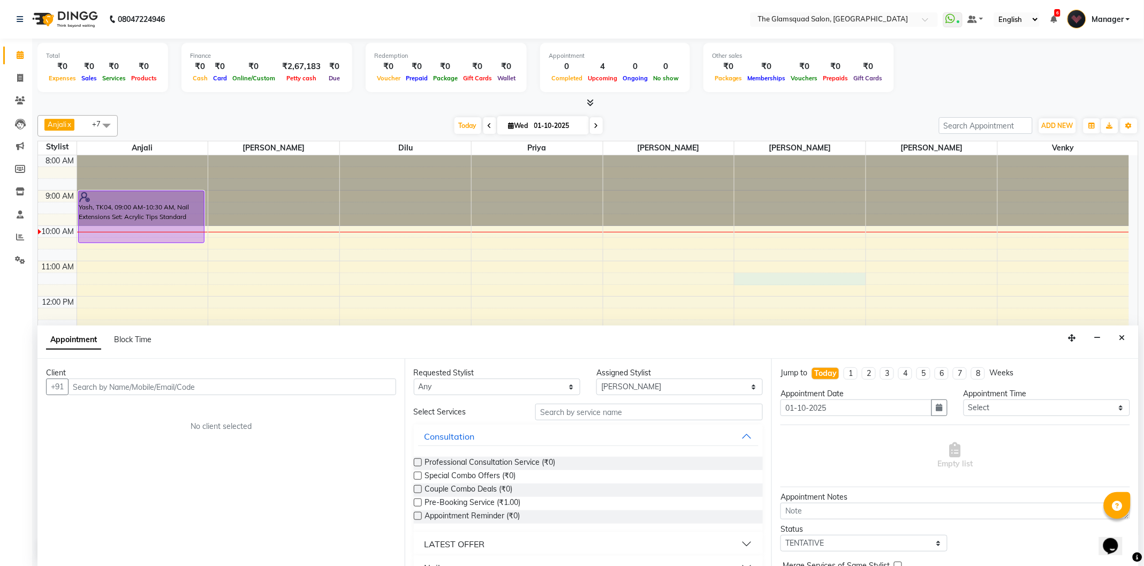
click at [748, 280] on div "8:00 AM 9:00 AM 10:00 AM 11:00 AM 12:00 PM 1:00 PM 2:00 PM 3:00 PM 4:00 PM 5:00…" at bounding box center [583, 402] width 1091 height 494
click at [889, 290] on div "8:00 AM 9:00 AM 10:00 AM 11:00 AM 12:00 PM 1:00 PM 2:00 PM 3:00 PM 4:00 PM 5:00…" at bounding box center [583, 402] width 1091 height 494
click at [641, 385] on select "Select Adil Anjali Dilu Monish Monisha Pranab Priya Venky" at bounding box center [679, 386] width 166 height 17
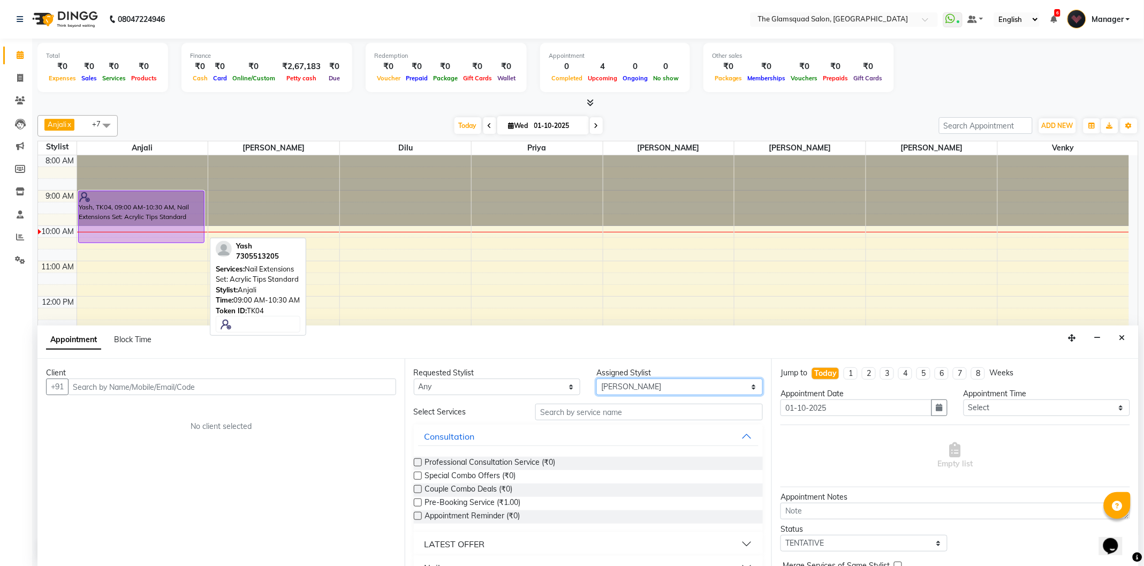
click at [128, 199] on div at bounding box center [141, 197] width 125 height 11
select select "8"
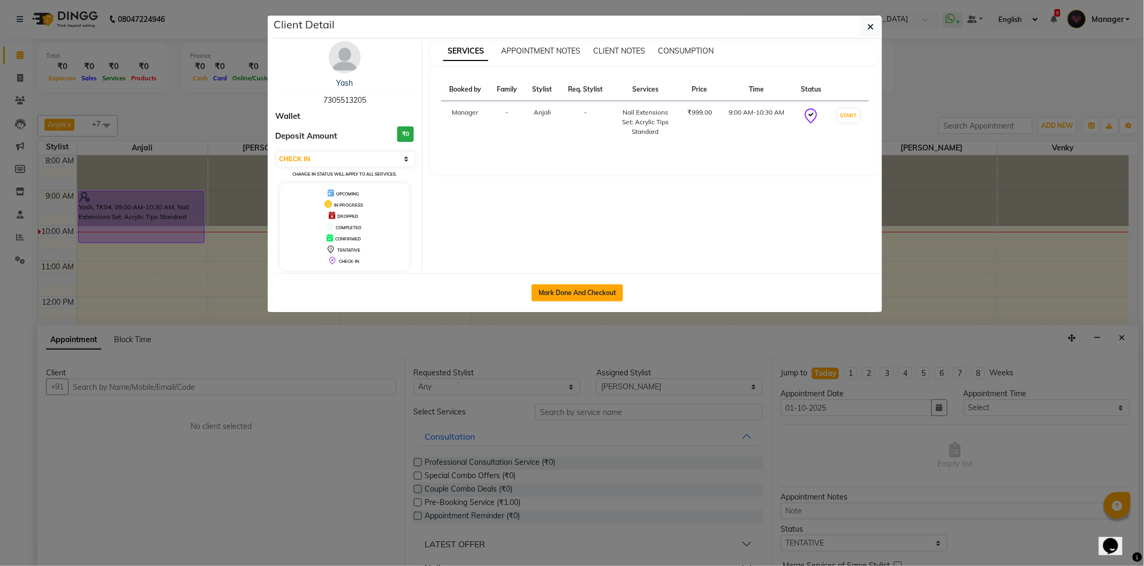
click at [581, 292] on button "Mark Done And Checkout" at bounding box center [577, 292] width 92 height 17
select select "service"
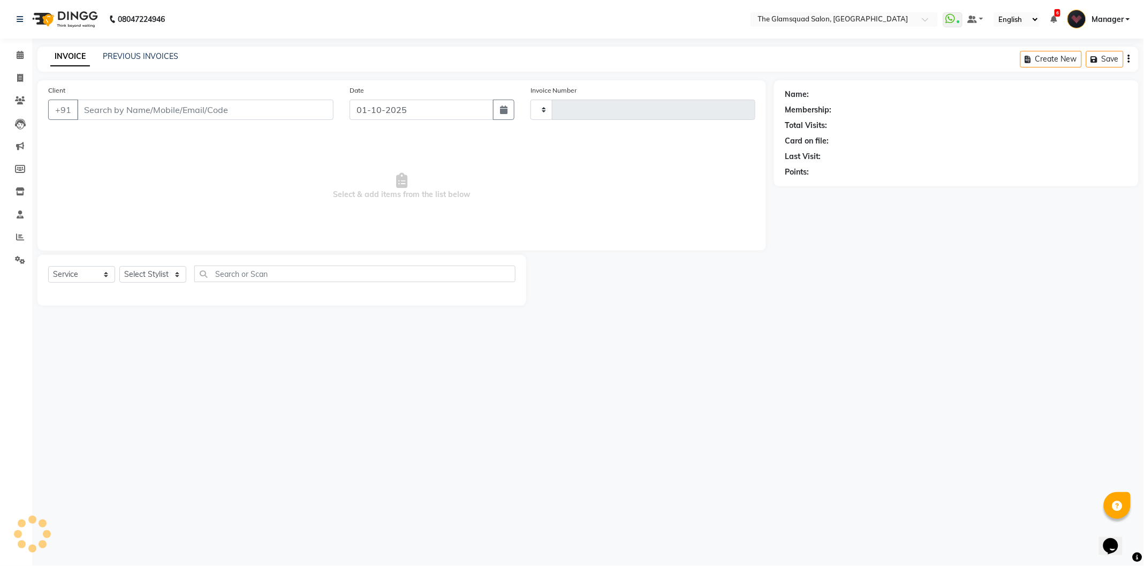
type input "0947"
select select "5284"
select select "product"
type input "7305513205"
select select "36096"
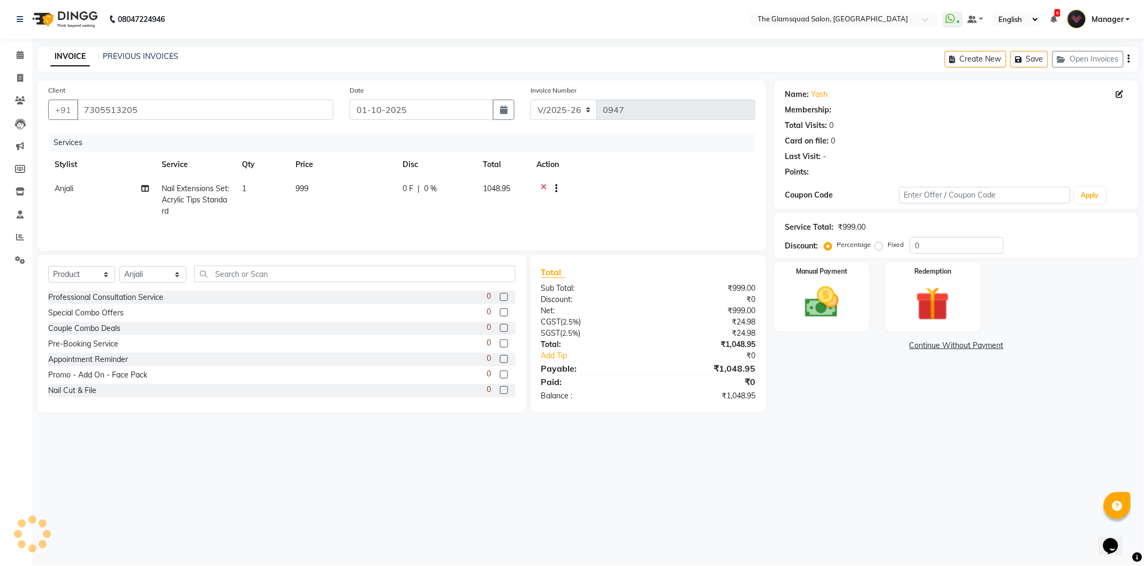
select select "1: Object"
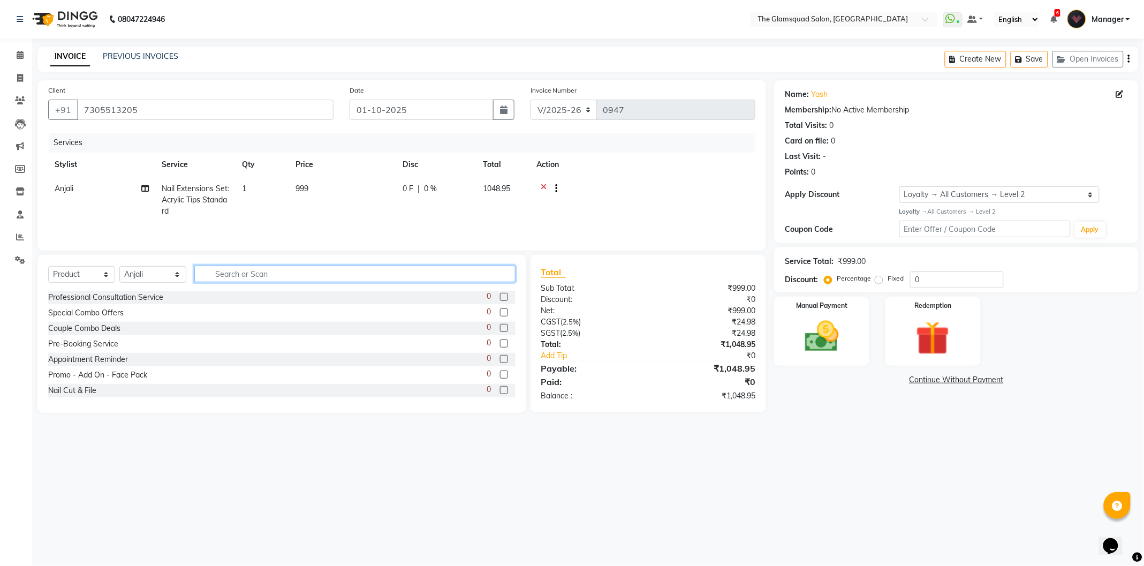
click at [222, 273] on input "text" at bounding box center [354, 273] width 321 height 17
type input "gel"
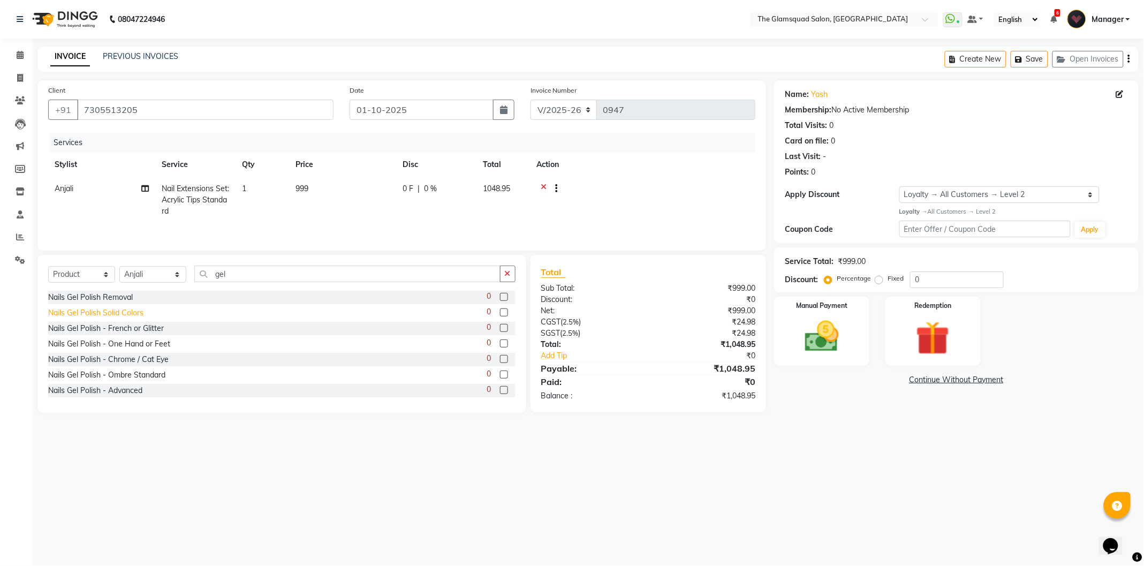
click at [131, 308] on div "Nails Gel Polish Solid Colors" at bounding box center [95, 312] width 95 height 11
click at [109, 314] on div "Nails Gel Polish Solid Colors" at bounding box center [95, 312] width 95 height 11
click at [113, 311] on div "Nails Gel Polish Solid Colors" at bounding box center [95, 312] width 95 height 11
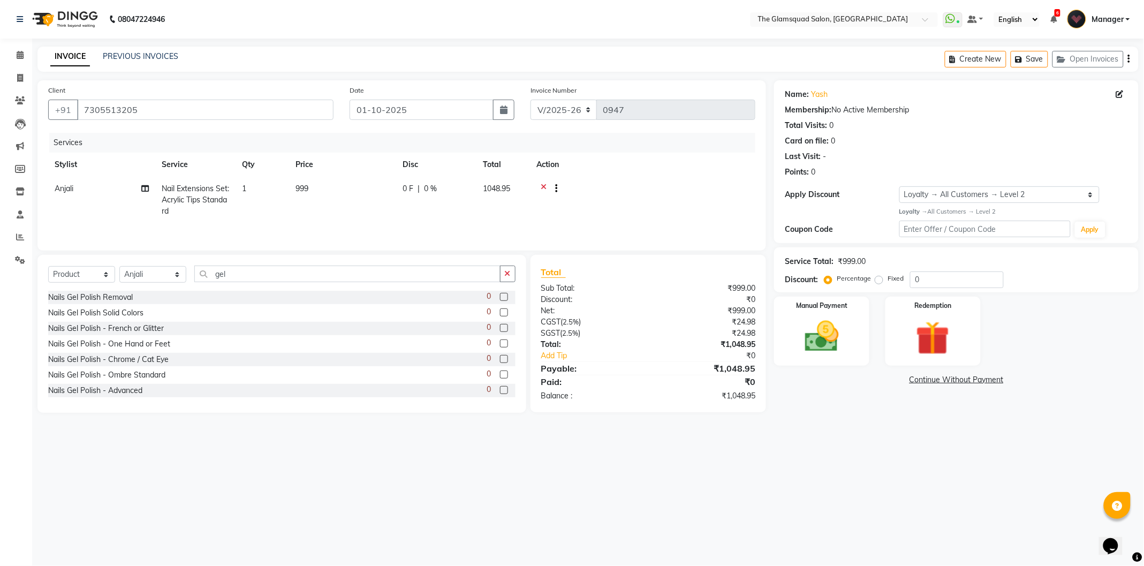
click at [542, 184] on icon at bounding box center [544, 189] width 6 height 13
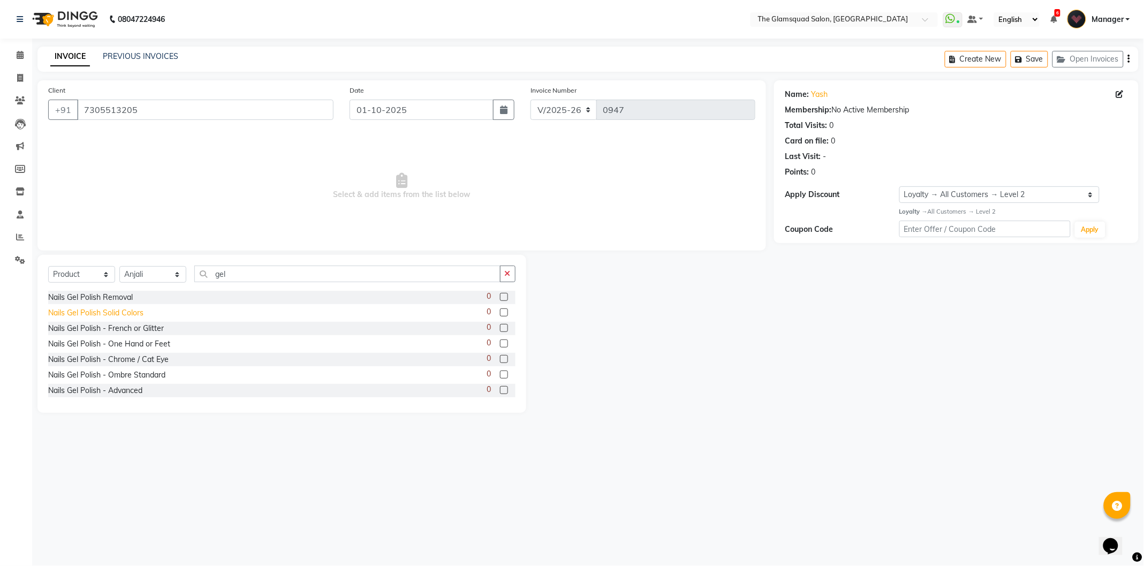
click at [121, 311] on div "Nails Gel Polish Solid Colors" at bounding box center [95, 312] width 95 height 11
click at [113, 309] on div "Nails Gel Polish Solid Colors" at bounding box center [95, 312] width 95 height 11
click at [500, 312] on label at bounding box center [504, 312] width 8 height 8
click at [500, 312] on input "checkbox" at bounding box center [503, 312] width 7 height 7
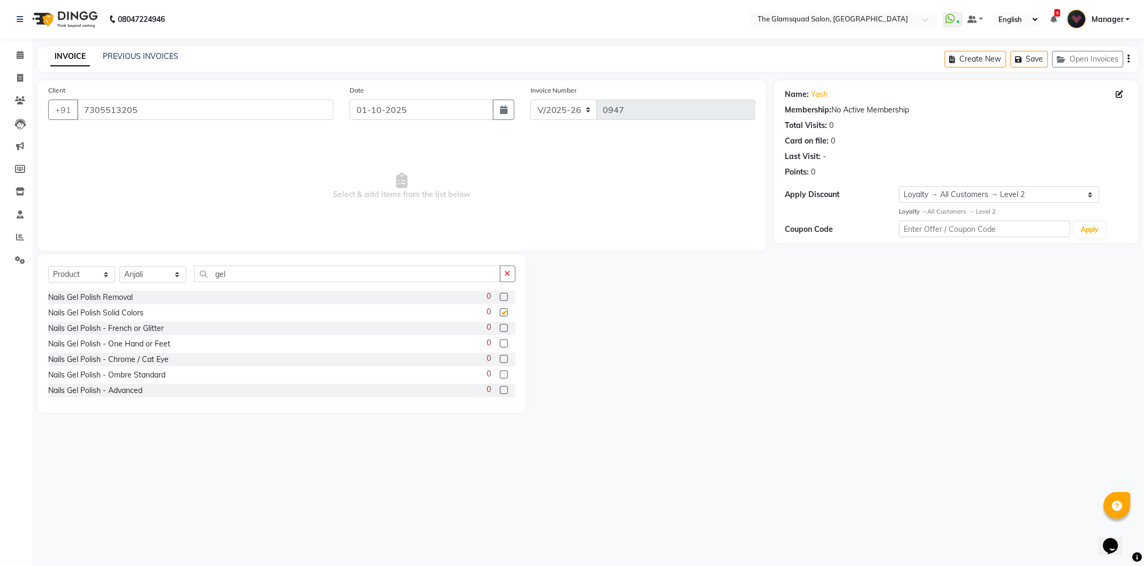
checkbox input "false"
click at [17, 55] on icon at bounding box center [20, 55] width 7 height 8
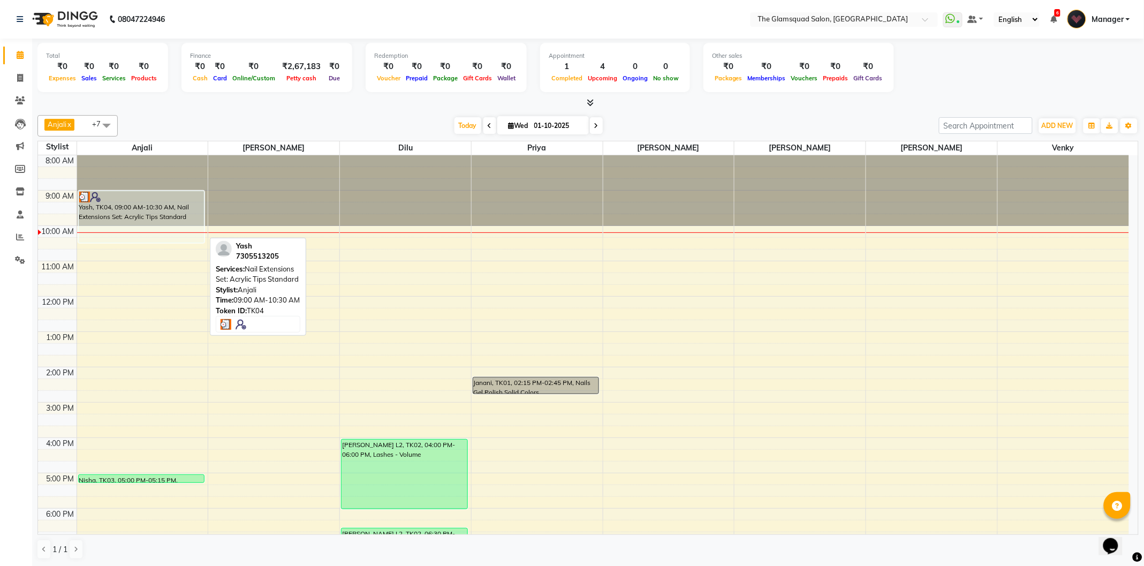
click at [130, 198] on div at bounding box center [141, 197] width 125 height 11
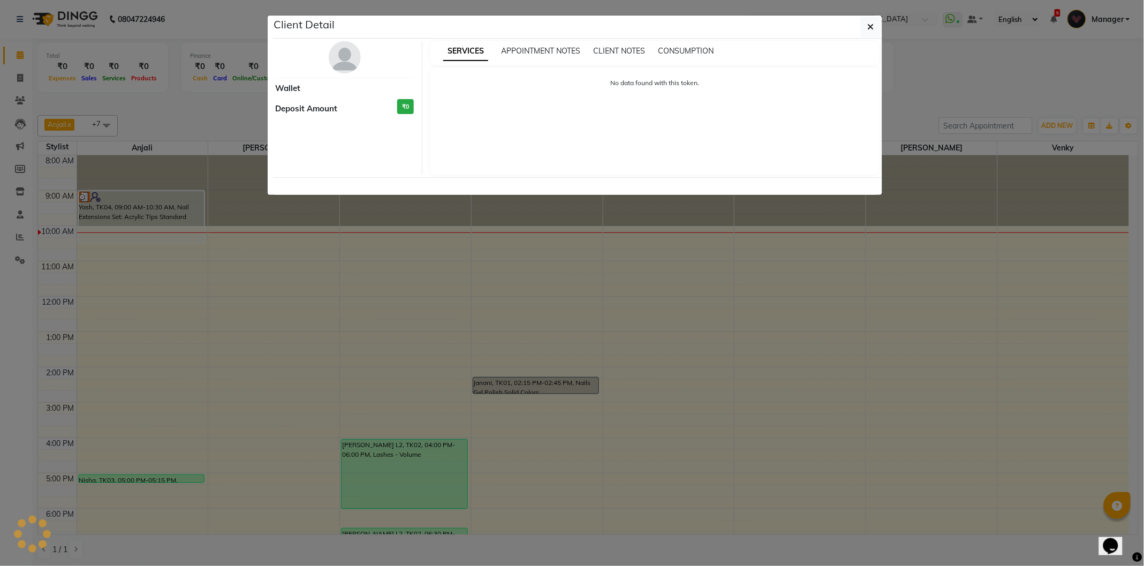
select select "3"
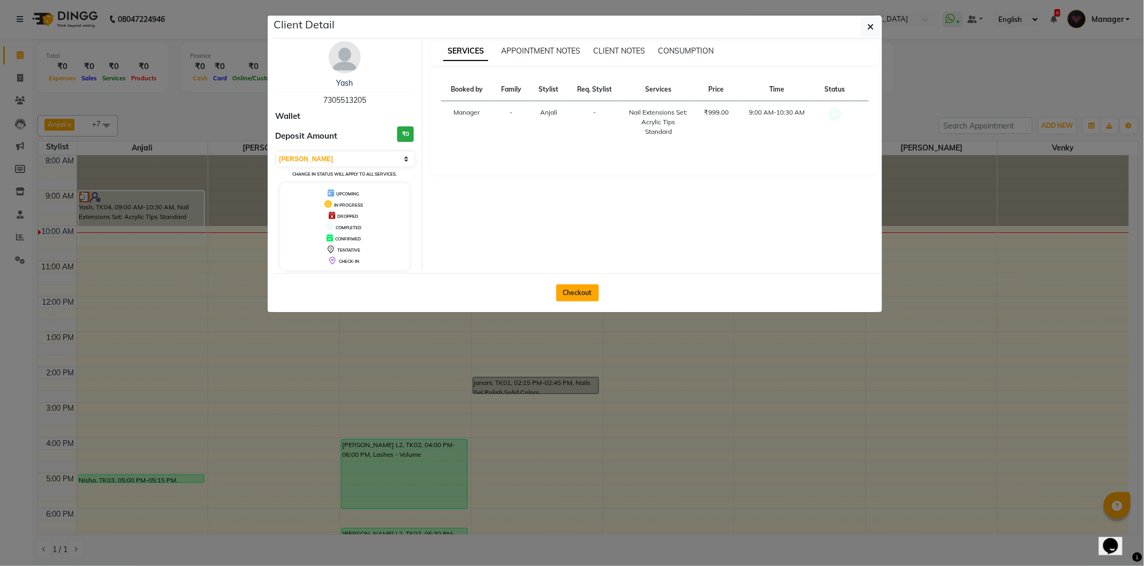
click at [589, 290] on button "Checkout" at bounding box center [577, 292] width 43 height 17
select select "service"
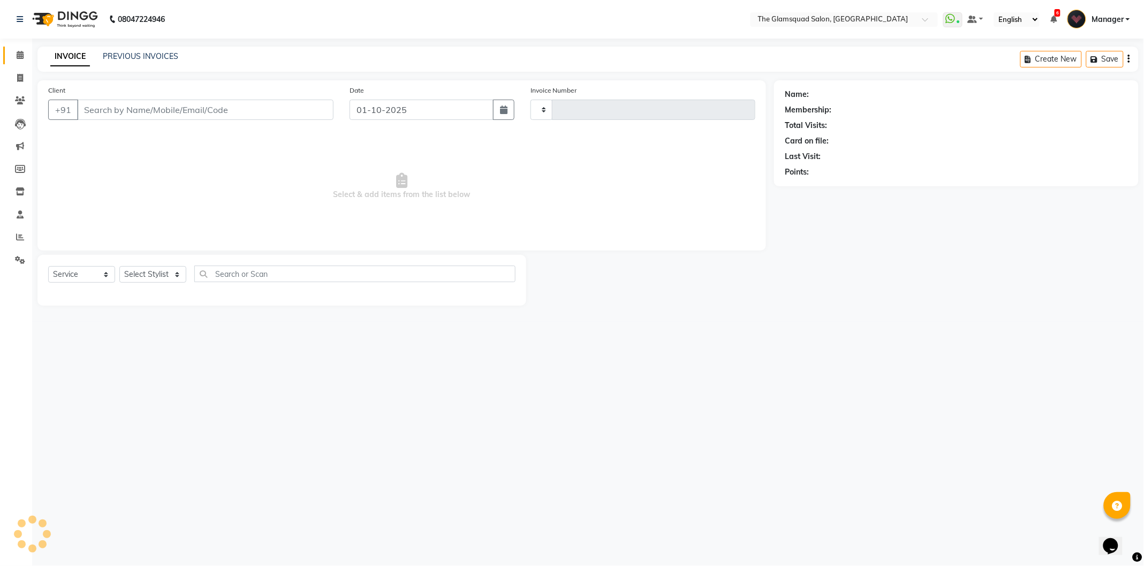
type input "0947"
select select "5284"
select select "product"
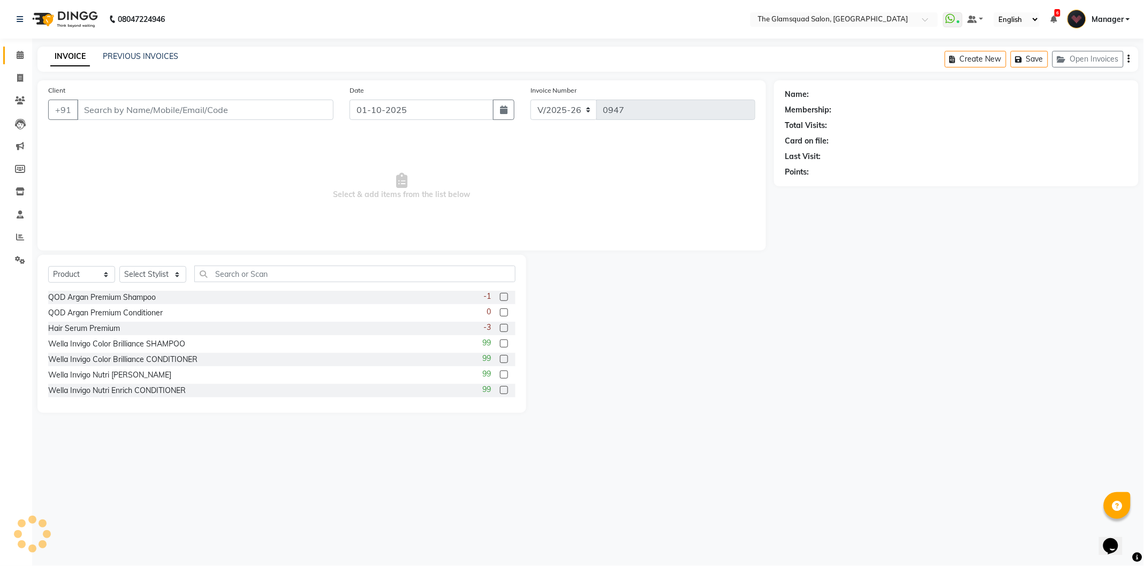
type input "7305513205"
select select "36096"
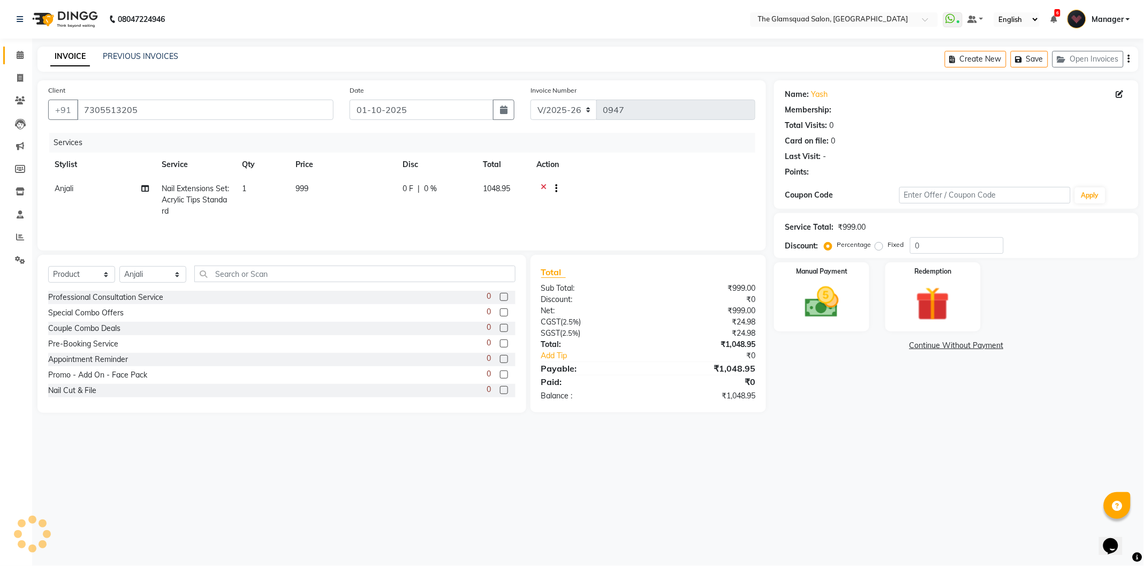
select select "1: Object"
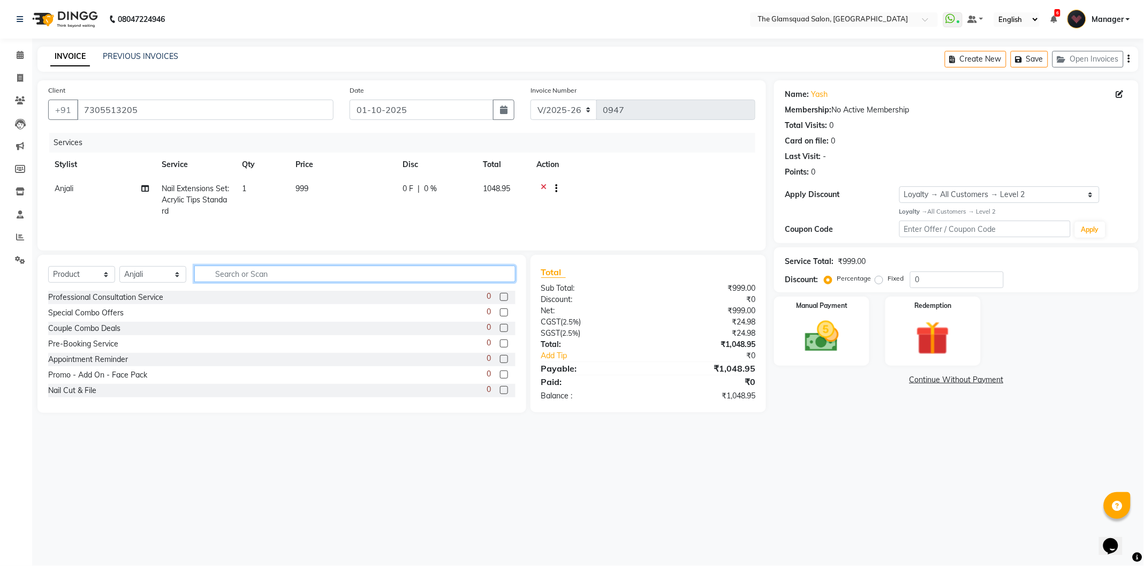
click at [257, 273] on input "text" at bounding box center [354, 273] width 321 height 17
type input "gel"
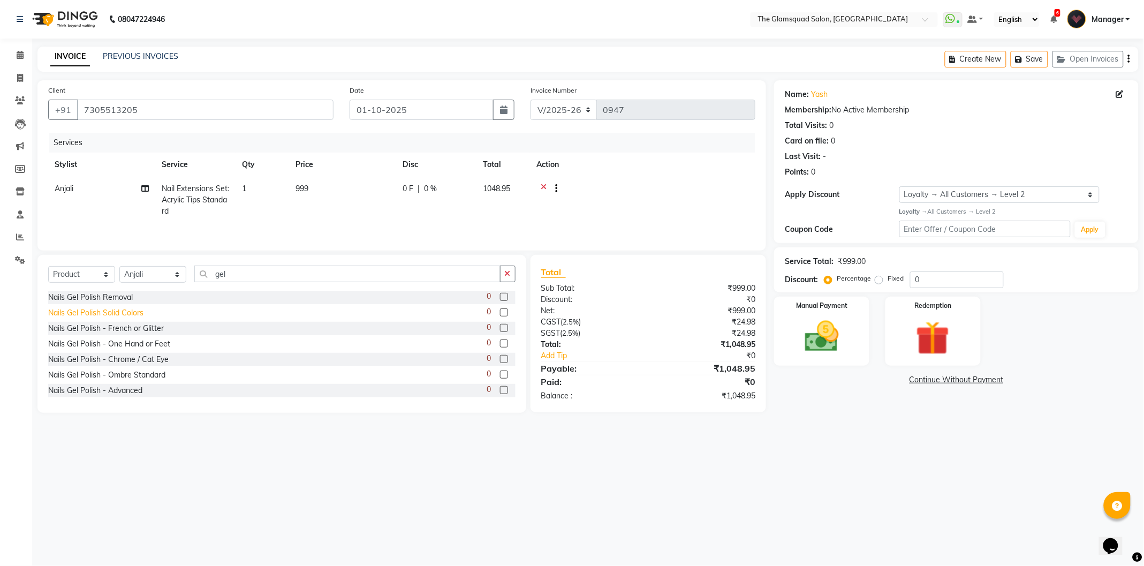
click at [103, 313] on div "Nails Gel Polish Solid Colors" at bounding box center [95, 312] width 95 height 11
click at [104, 313] on div "Nails Gel Polish Solid Colors" at bounding box center [95, 312] width 95 height 11
click at [105, 313] on div "Nails Gel Polish Solid Colors" at bounding box center [95, 312] width 95 height 11
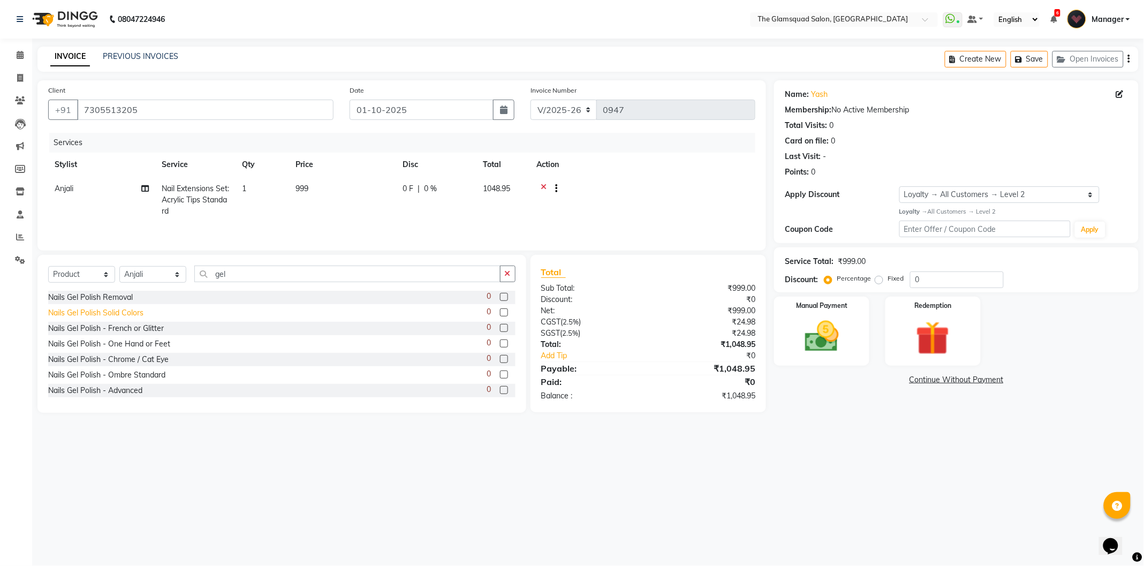
click at [86, 310] on div "Nails Gel Polish Solid Colors" at bounding box center [95, 312] width 95 height 11
click at [656, 483] on div "08047224946 Select Location × The Glamsquad Salon, Mylapore WhatsApp Status ✕ S…" at bounding box center [572, 283] width 1144 height 566
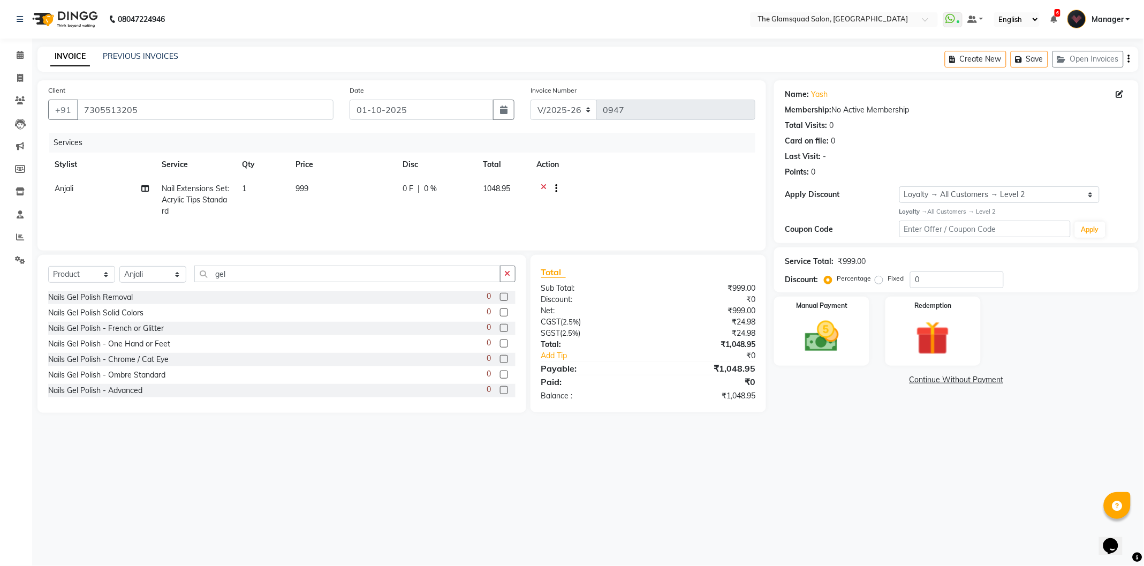
drag, startPoint x: 654, startPoint y: 482, endPoint x: 604, endPoint y: 467, distance: 52.3
click at [604, 467] on div "08047224946 Select Location × The Glamsquad Salon, Mylapore WhatsApp Status ✕ S…" at bounding box center [572, 283] width 1144 height 566
click at [111, 314] on div "Nails Gel Polish Solid Colors" at bounding box center [95, 312] width 95 height 11
click at [113, 312] on div "Nails Gel Polish Solid Colors" at bounding box center [95, 312] width 95 height 11
checkbox input "false"
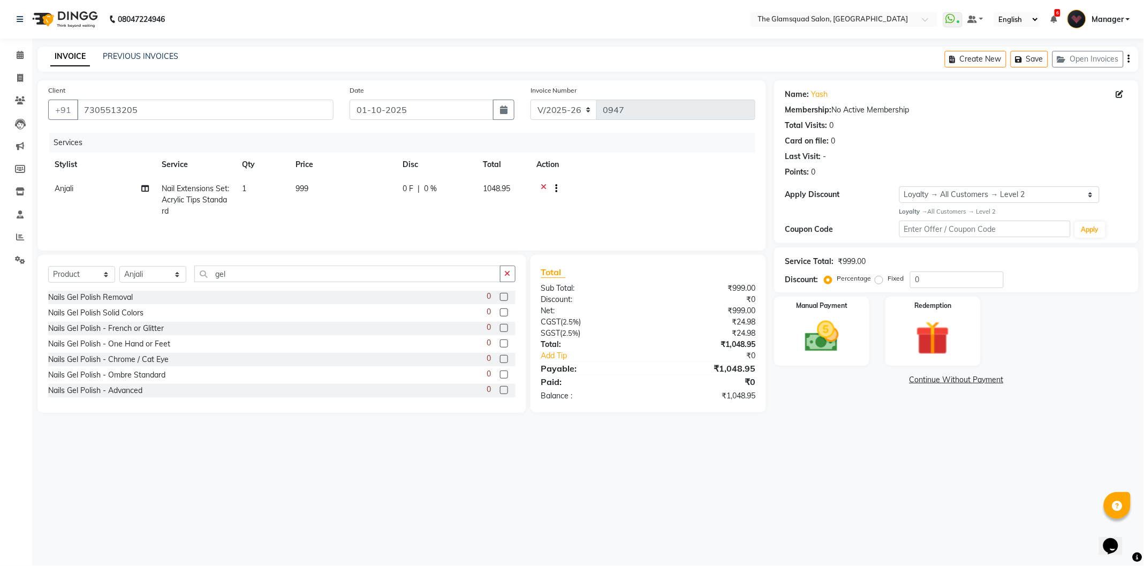
click at [187, 189] on span "Nail Extensions Set: Acrylic Tips Standard" at bounding box center [195, 200] width 67 height 32
select select "36096"
click at [265, 191] on span at bounding box center [267, 193] width 21 height 20
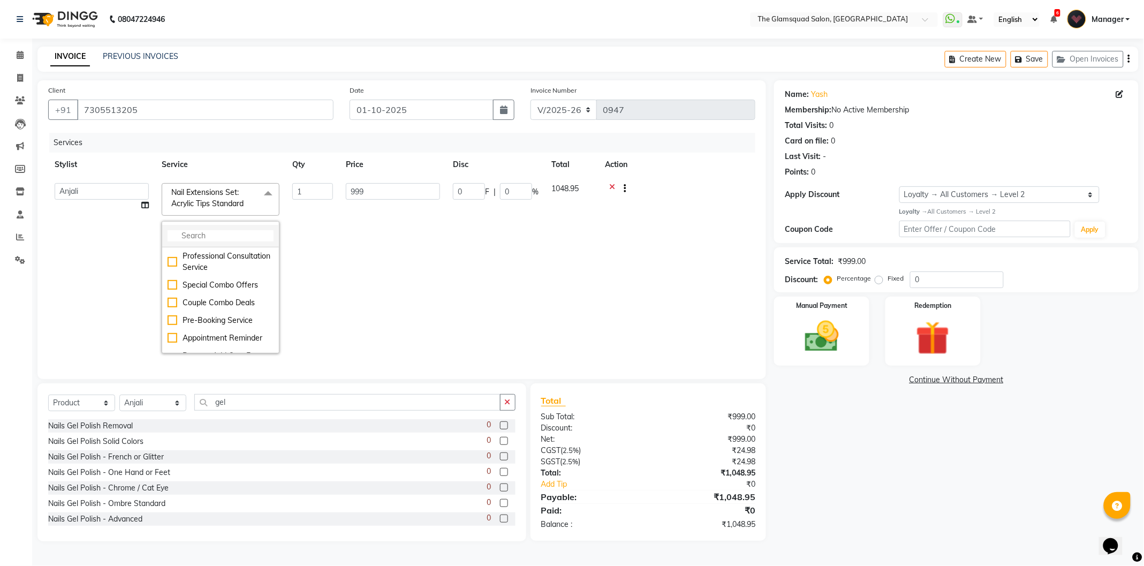
click at [241, 228] on li at bounding box center [220, 236] width 117 height 22
click at [237, 232] on input "multiselect-search" at bounding box center [221, 235] width 106 height 11
type input "gel"
click at [222, 281] on div "Nails Gel Polish Solid Colors" at bounding box center [221, 279] width 106 height 22
checkbox input "true"
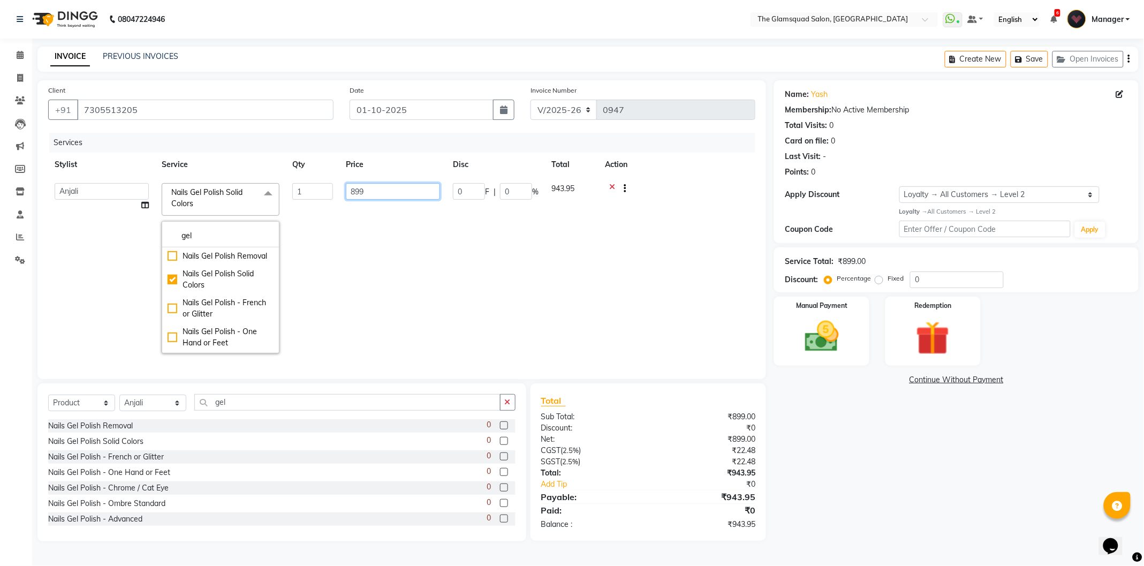
click at [368, 191] on input "899" at bounding box center [393, 191] width 94 height 17
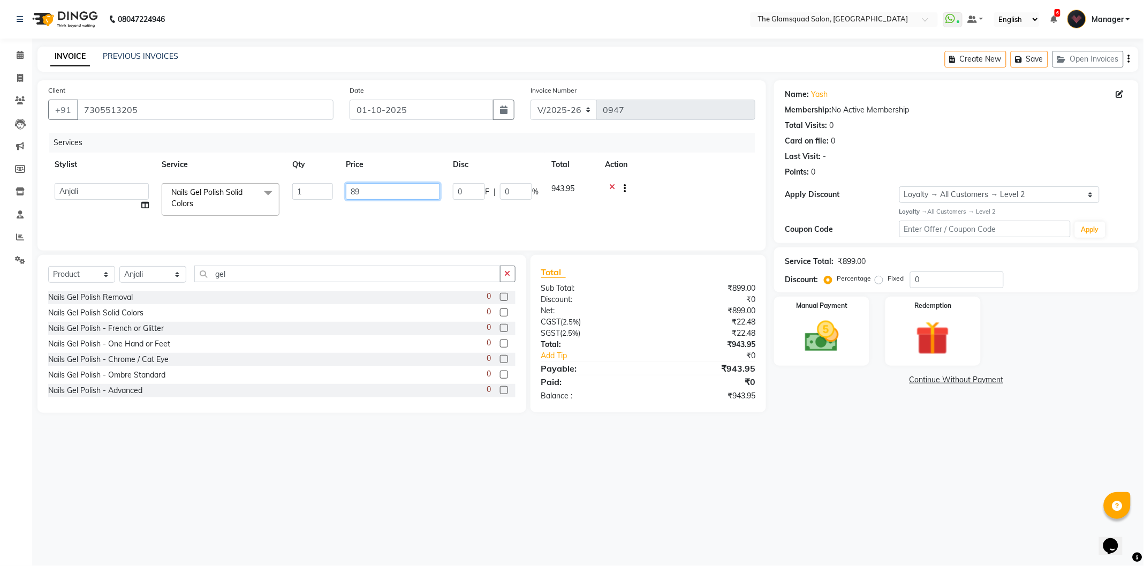
type input "8"
type input "1999"
click at [568, 211] on tr "Anjali Nails Gel Polish Solid Colors 1 1999 0 F | 0 % 2098.95" at bounding box center [401, 194] width 707 height 35
click at [322, 194] on td "1999" at bounding box center [342, 194] width 107 height 35
select select "36096"
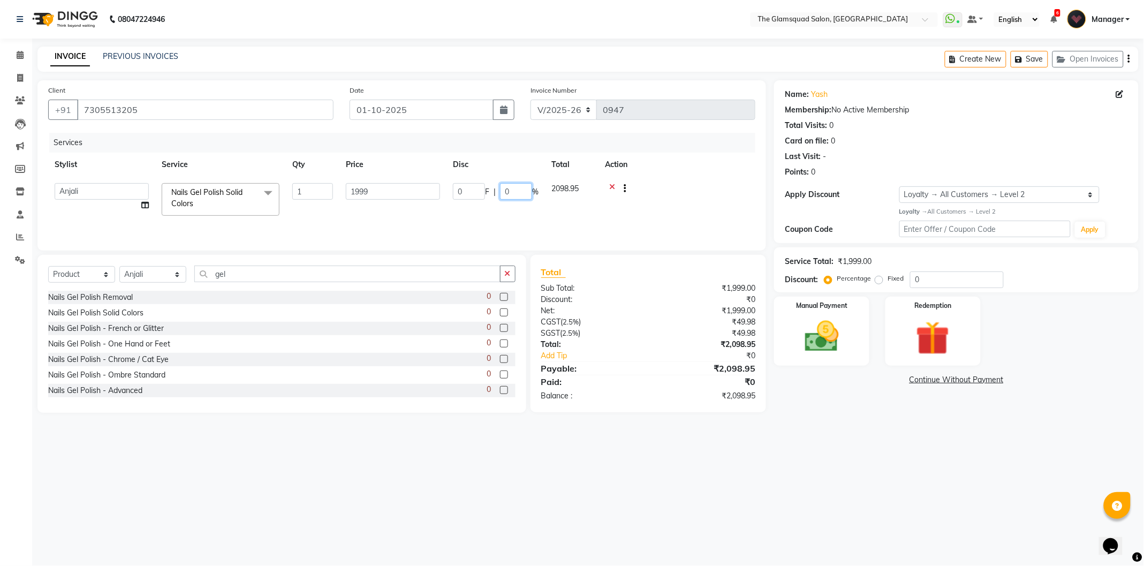
click at [520, 188] on input "0" at bounding box center [516, 191] width 32 height 17
type input "10"
click at [544, 216] on div "Services Stylist Service Qty Price Disc Total Action Adil Anjali Dilu Dingg Sup…" at bounding box center [401, 186] width 707 height 107
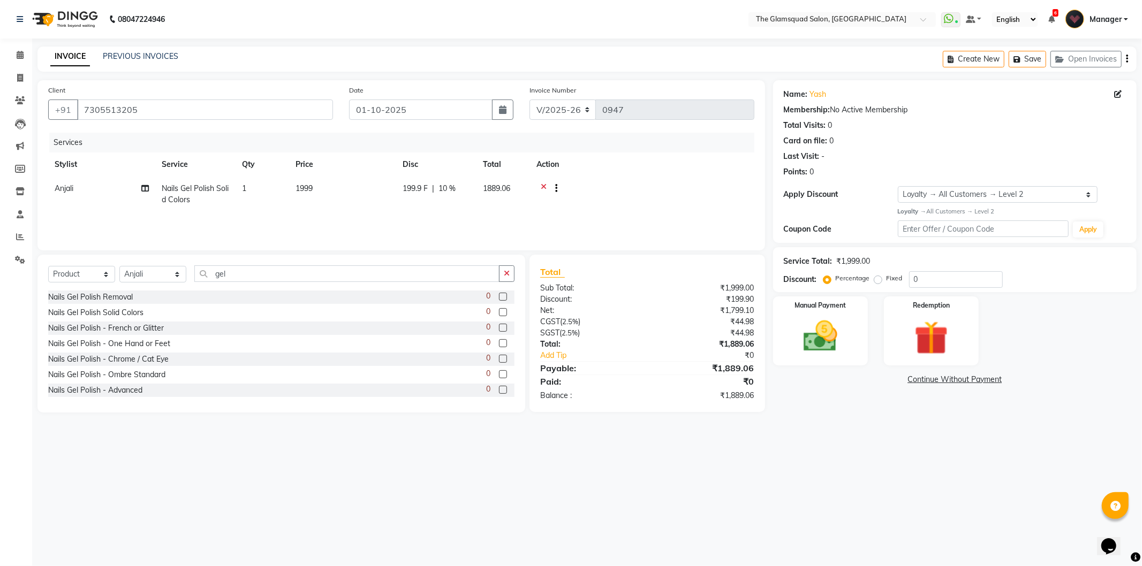
click at [194, 192] on span "Nails Gel Polish Solid Colors" at bounding box center [195, 194] width 67 height 21
select select "36096"
click at [269, 191] on span at bounding box center [267, 193] width 21 height 20
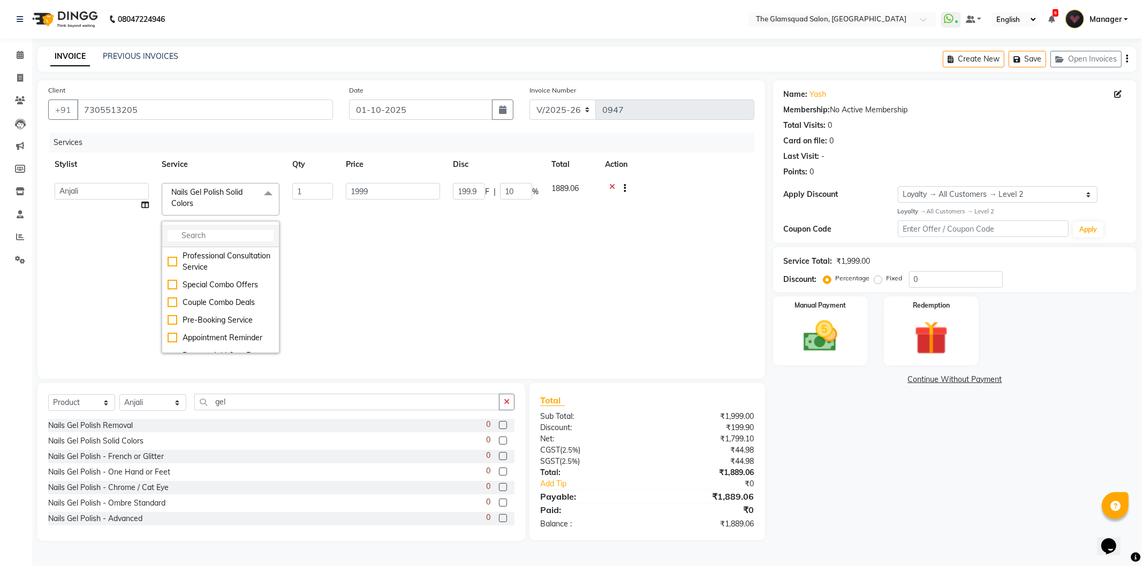
click at [233, 233] on input "multiselect-search" at bounding box center [221, 235] width 106 height 11
type input "gel"
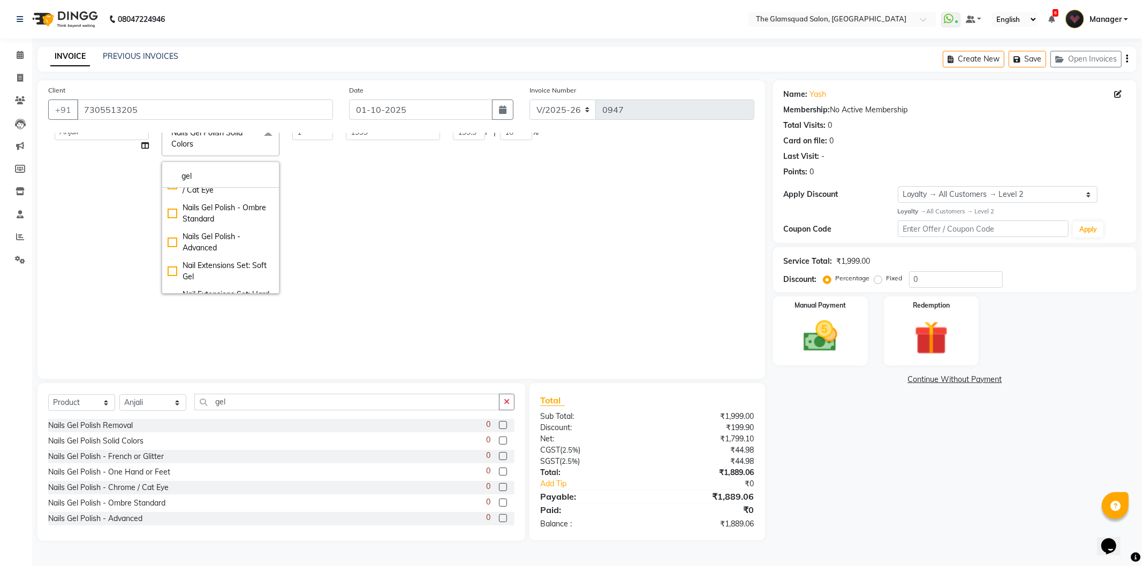
scroll to position [63, 0]
click at [387, 256] on td "1999" at bounding box center [392, 208] width 107 height 183
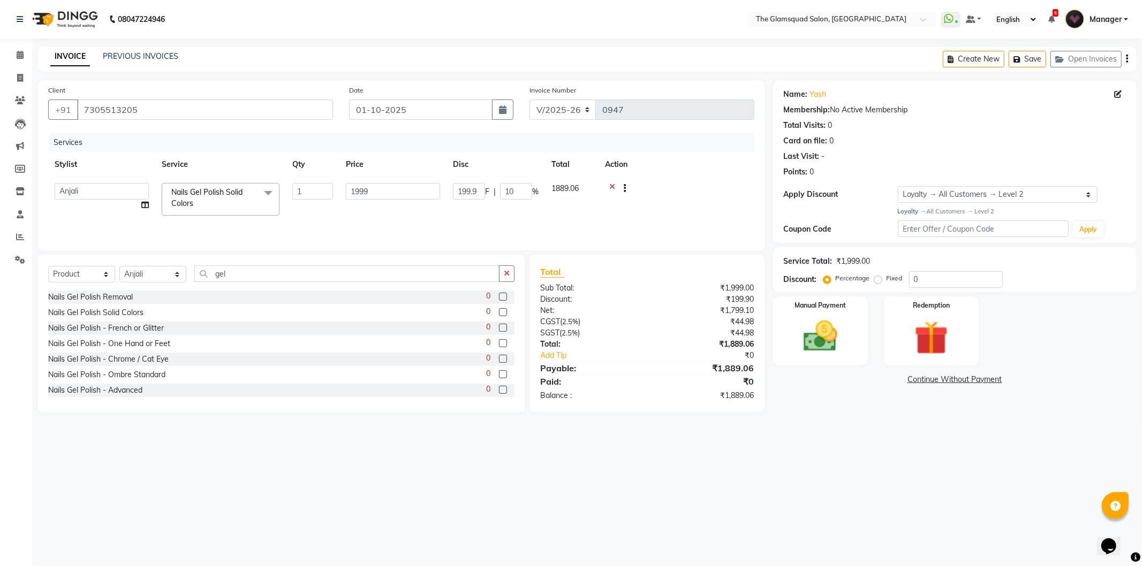
scroll to position [0, 0]
click at [471, 189] on input "199.9" at bounding box center [469, 191] width 32 height 17
click at [453, 188] on span "10 %" at bounding box center [446, 188] width 17 height 11
select select "36096"
click at [514, 189] on input "10" at bounding box center [516, 191] width 32 height 17
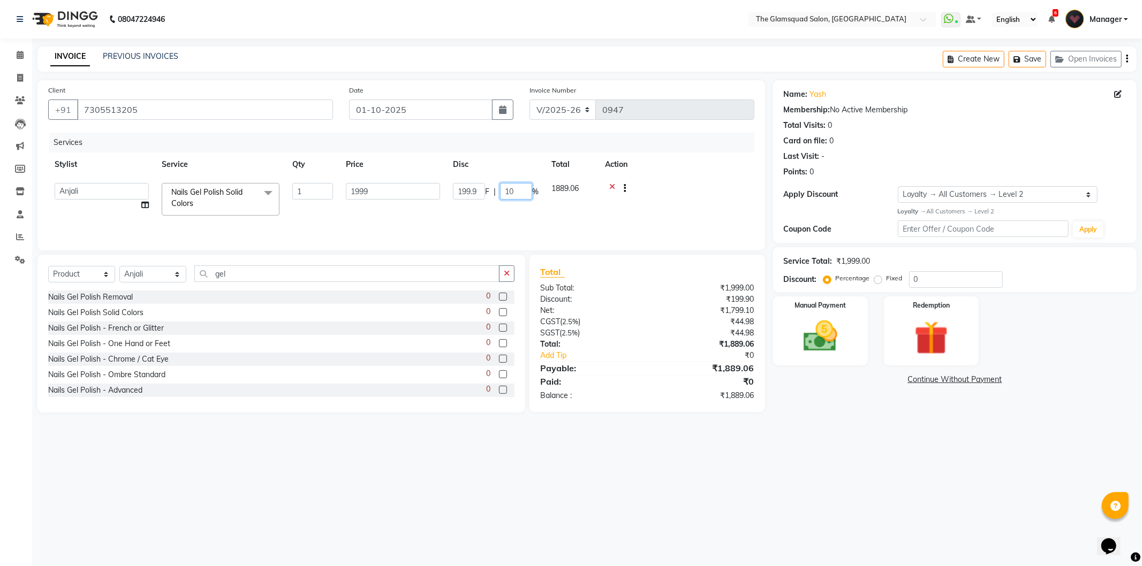
type input "1"
type input "0"
click at [592, 211] on tr "Adil Anjali Dilu Dingg Support Frontdesk Manager Monish Monisha Naveen Pranab P…" at bounding box center [401, 199] width 706 height 45
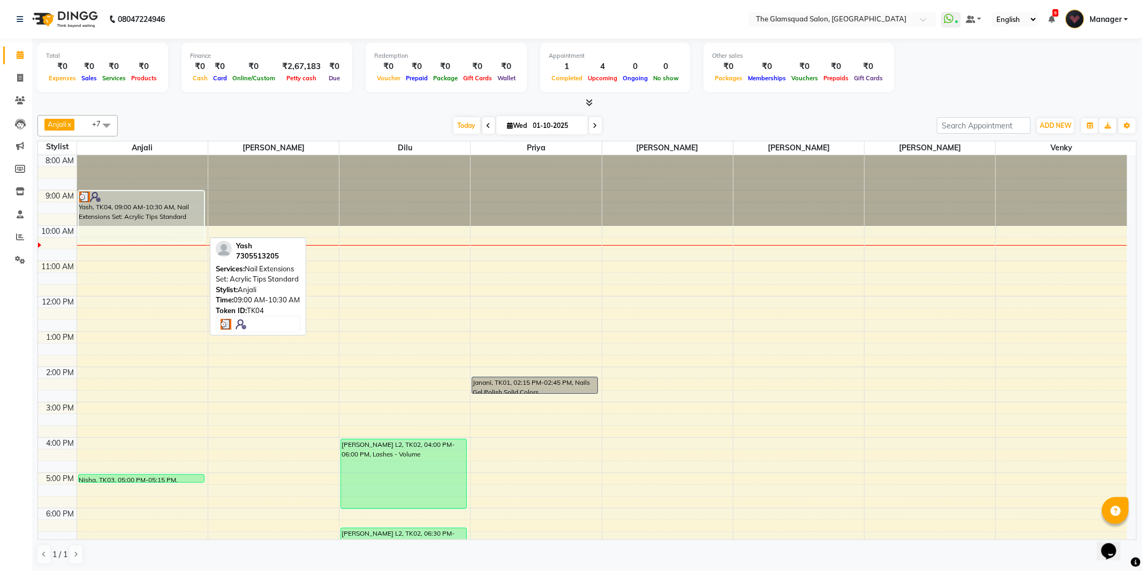
click at [130, 202] on div "Yash, TK04, 09:00 AM-10:30 AM, Nail Extensions Set: Acrylic Tips Standard" at bounding box center [141, 216] width 125 height 51
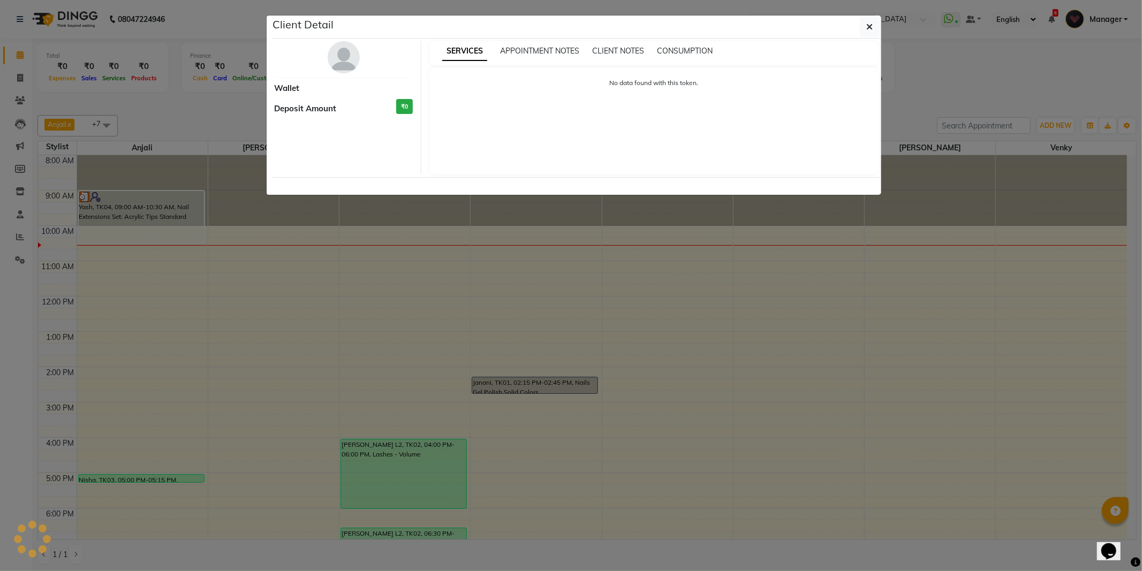
select select "3"
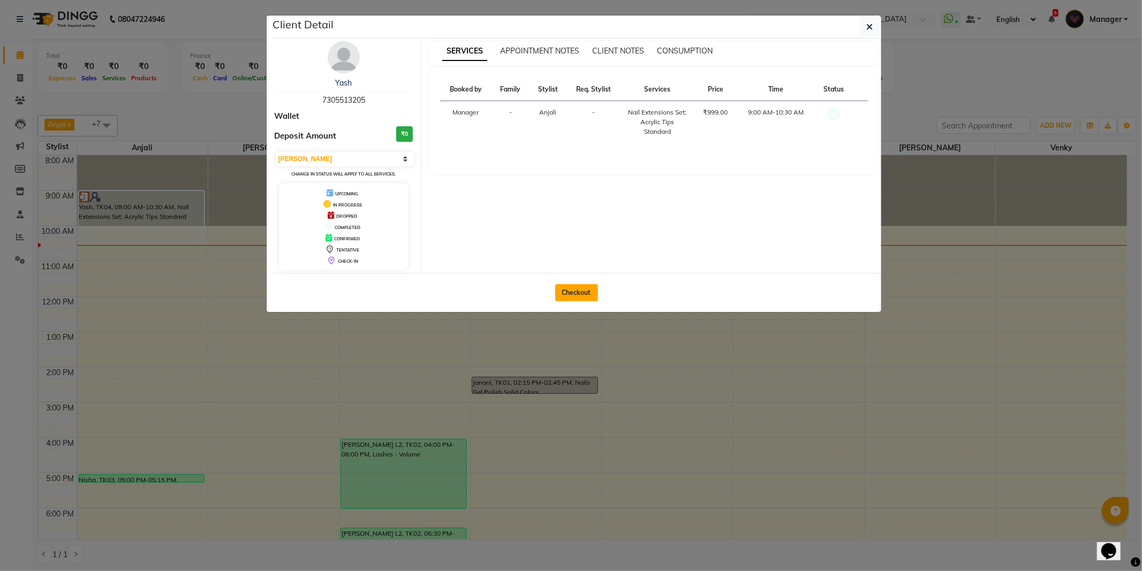
click at [566, 288] on button "Checkout" at bounding box center [576, 292] width 43 height 17
select select "5284"
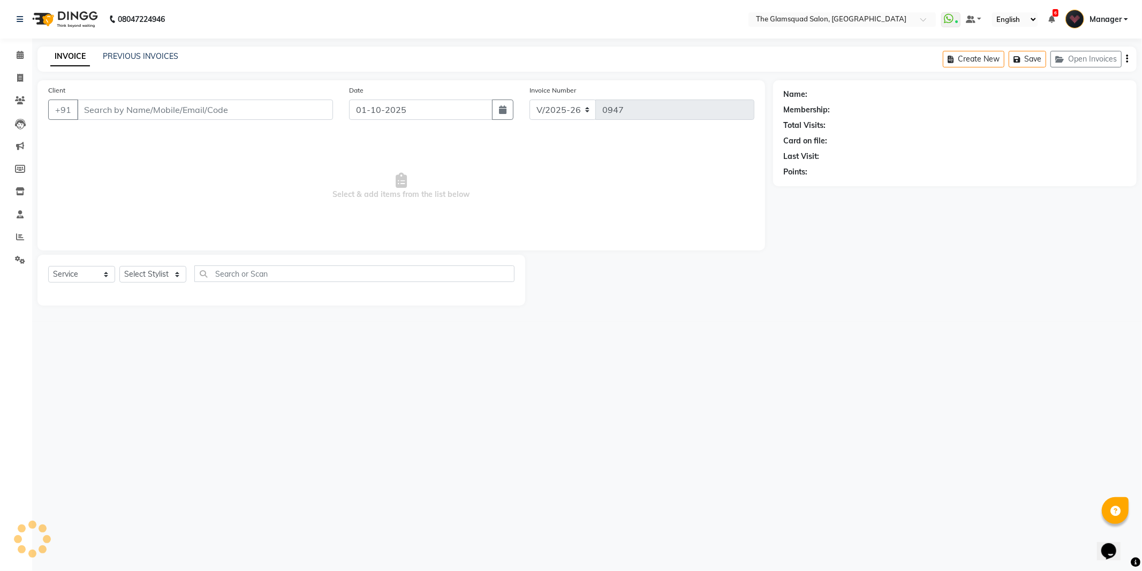
select select "product"
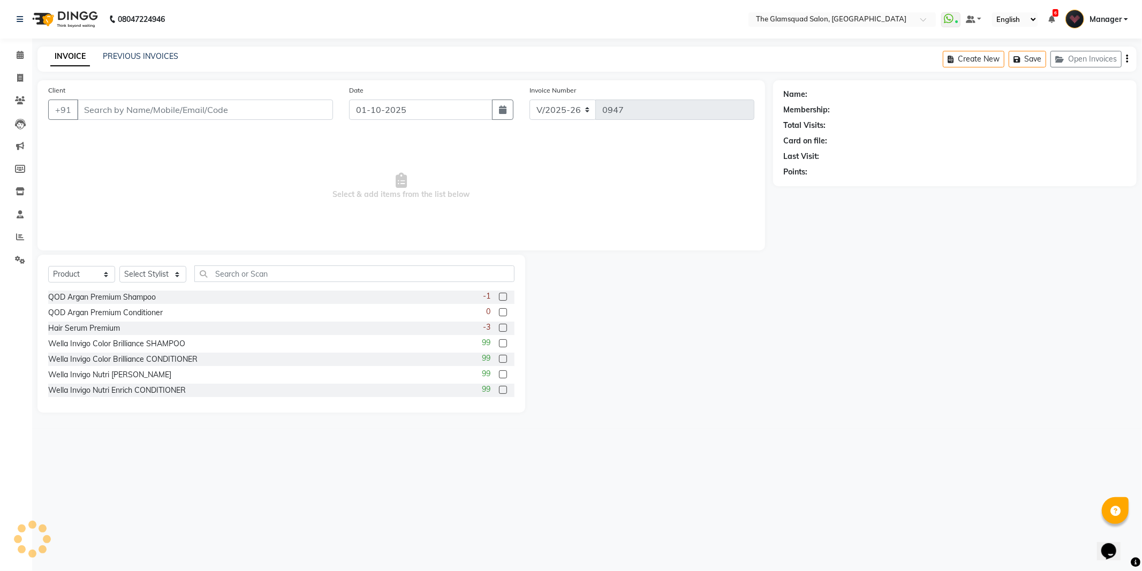
type input "7305513205"
select select "36096"
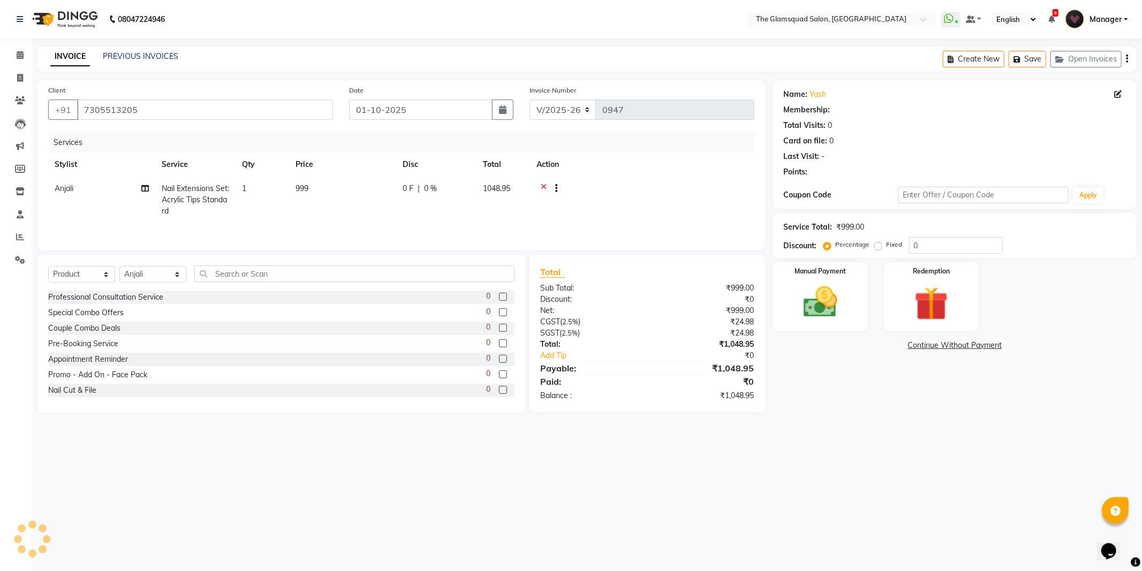
select select "1: Object"
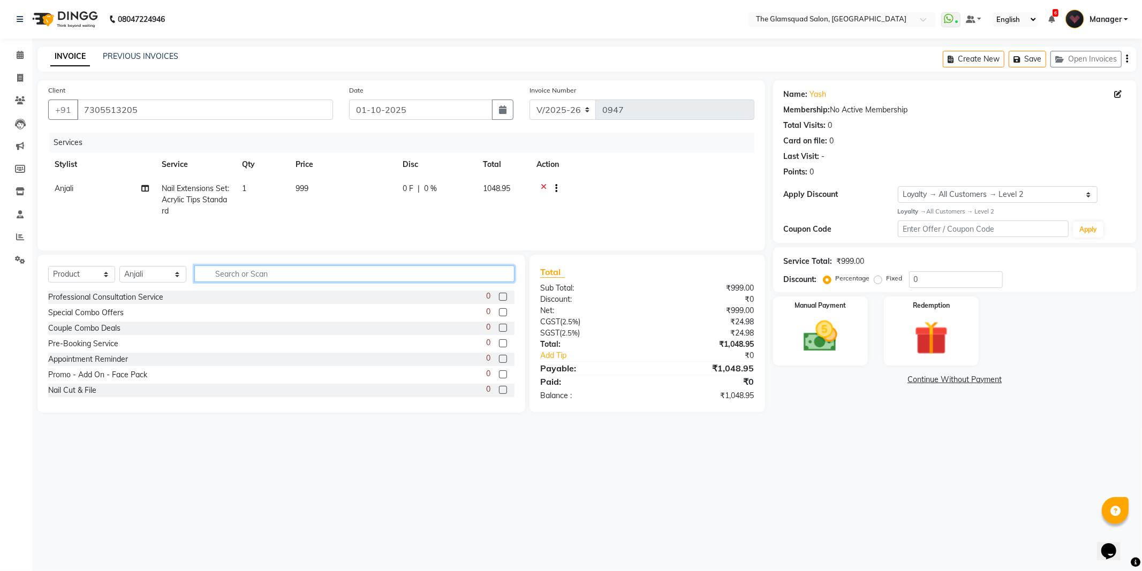
click at [207, 273] on input "text" at bounding box center [354, 273] width 320 height 17
type input "D"
type input "GEL"
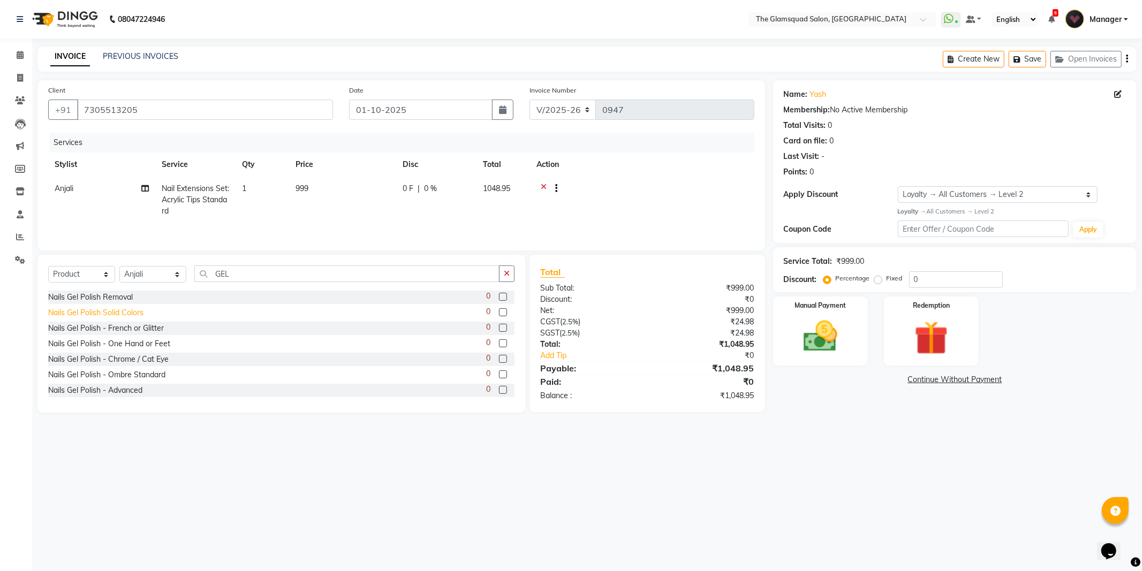
click at [113, 313] on div "Nails Gel Polish Solid Colors" at bounding box center [95, 312] width 95 height 11
click at [104, 309] on div "Nails Gel Polish Solid Colors" at bounding box center [95, 312] width 95 height 11
checkbox input "false"
click at [207, 191] on span "Nail Extensions Set: Acrylic Tips Standard" at bounding box center [195, 200] width 67 height 32
select select "36096"
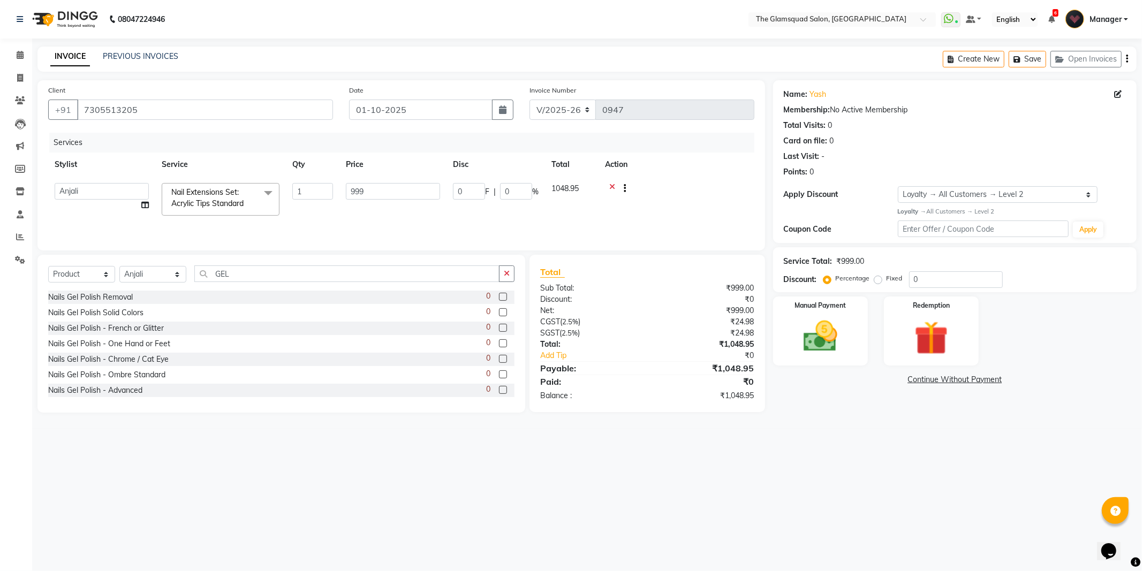
click at [265, 189] on span at bounding box center [267, 193] width 21 height 20
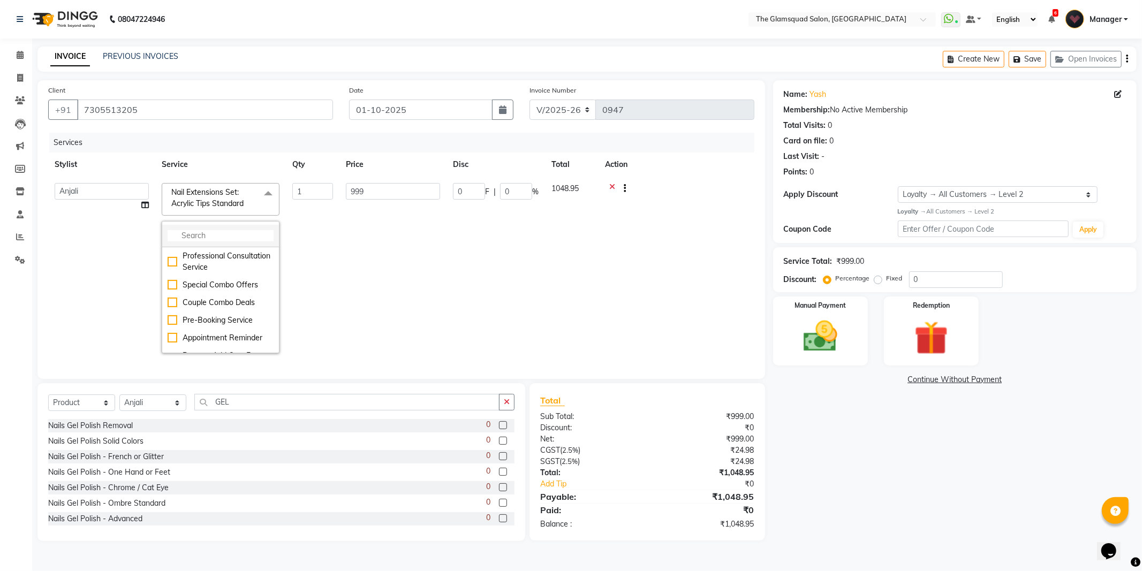
click at [234, 237] on input "multiselect-search" at bounding box center [221, 235] width 106 height 11
type input "gel"
click at [223, 280] on div "Nails Gel Polish Solid Colors" at bounding box center [221, 279] width 106 height 22
checkbox input "true"
click at [373, 189] on input "899" at bounding box center [393, 191] width 94 height 17
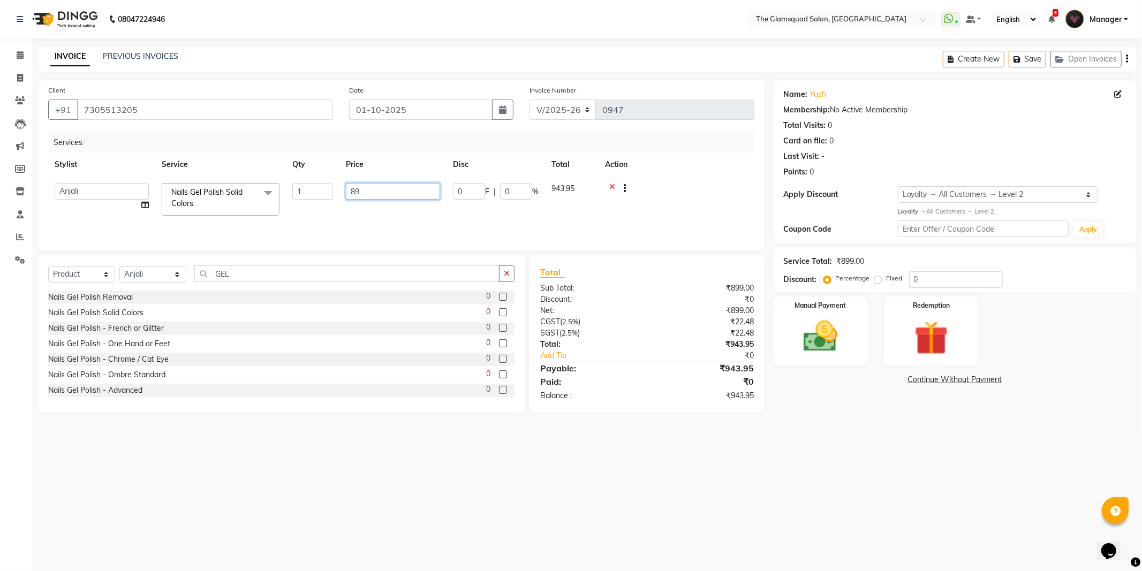
type input "8"
type input "1999"
click at [399, 212] on div "Services Stylist Service Qty Price Disc Total Action Adil Anjali Dilu Dingg Sup…" at bounding box center [401, 186] width 706 height 107
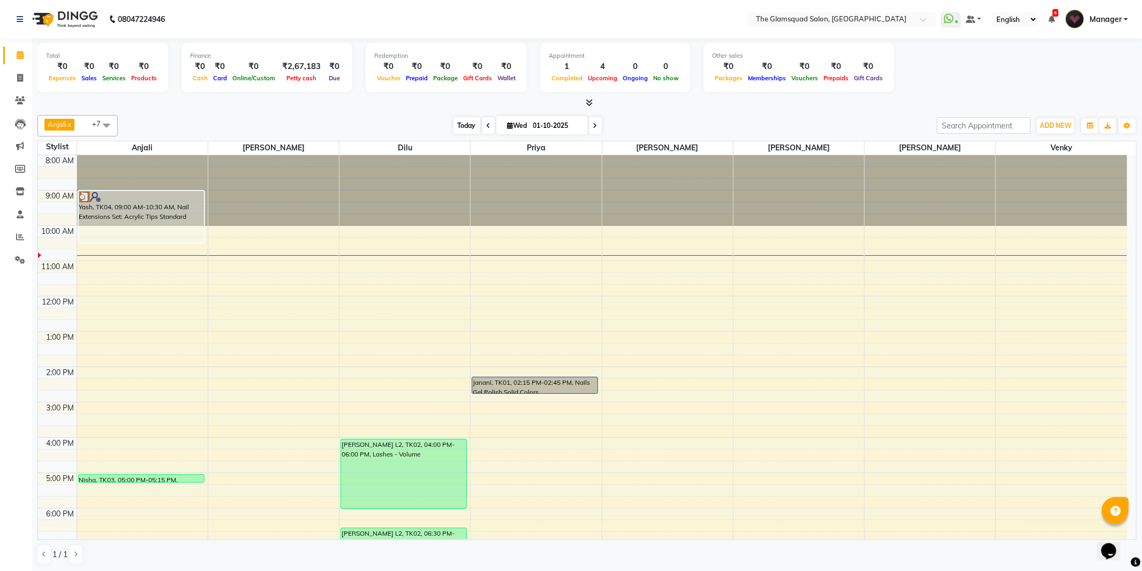
click at [463, 123] on span "Today" at bounding box center [466, 125] width 27 height 17
click at [1039, 278] on div "8:00 AM 9:00 AM 10:00 AM 11:00 AM 12:00 PM 1:00 PM 2:00 PM 3:00 PM 4:00 PM 5:00…" at bounding box center [582, 402] width 1089 height 494
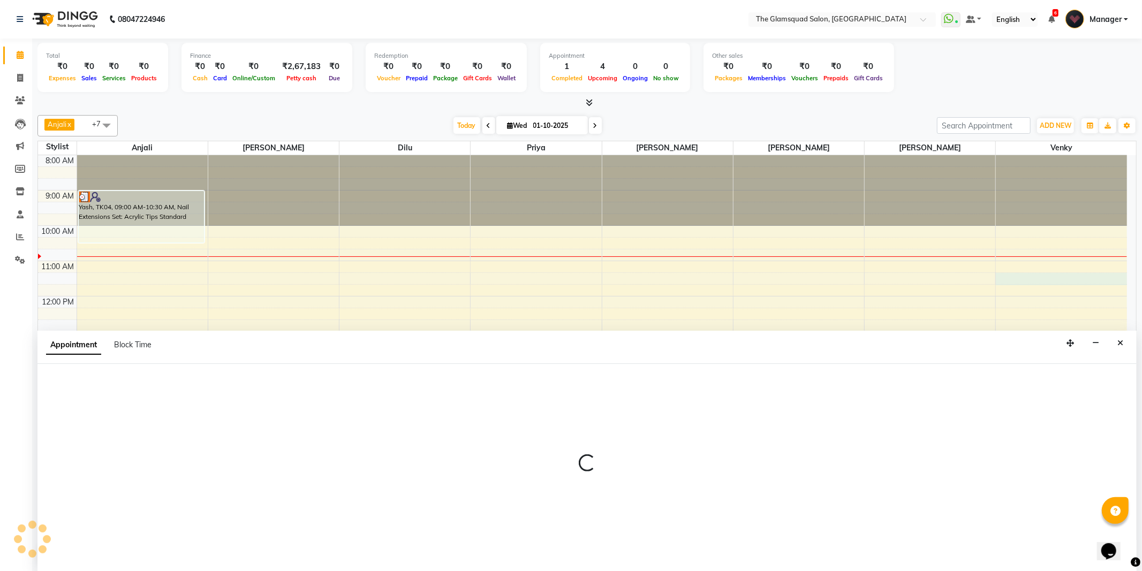
select select "89864"
select select "tentative"
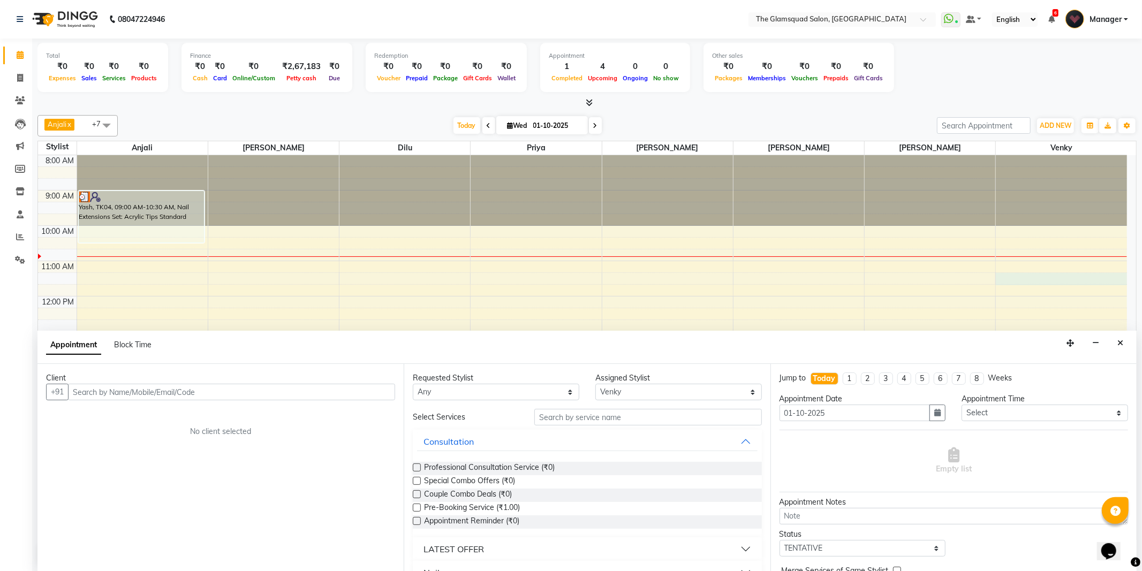
click at [206, 396] on input "text" at bounding box center [231, 392] width 327 height 17
type input "9446462256"
click at [217, 367] on div "Client +91 9446462256 Add Client No client selected" at bounding box center [220, 468] width 366 height 208
click at [378, 398] on button "Add Client" at bounding box center [373, 392] width 44 height 17
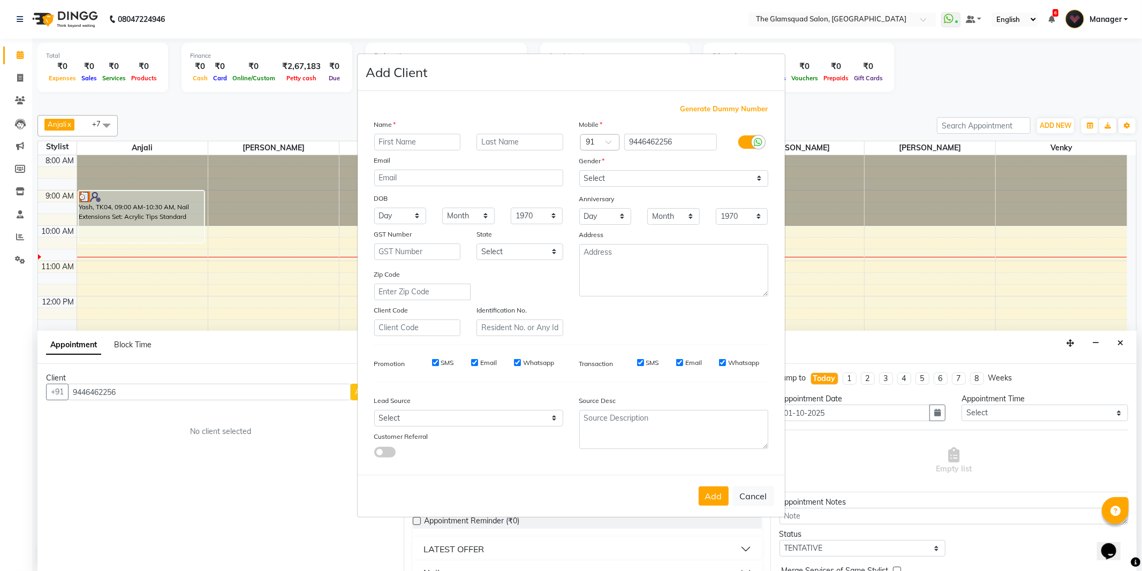
click at [436, 139] on input "text" at bounding box center [417, 142] width 87 height 17
type input "Ranjini"
type input "L2"
drag, startPoint x: 621, startPoint y: 175, endPoint x: 621, endPoint y: 184, distance: 8.6
click at [621, 175] on select "Select Male Female Other Prefer Not To Say" at bounding box center [673, 178] width 189 height 17
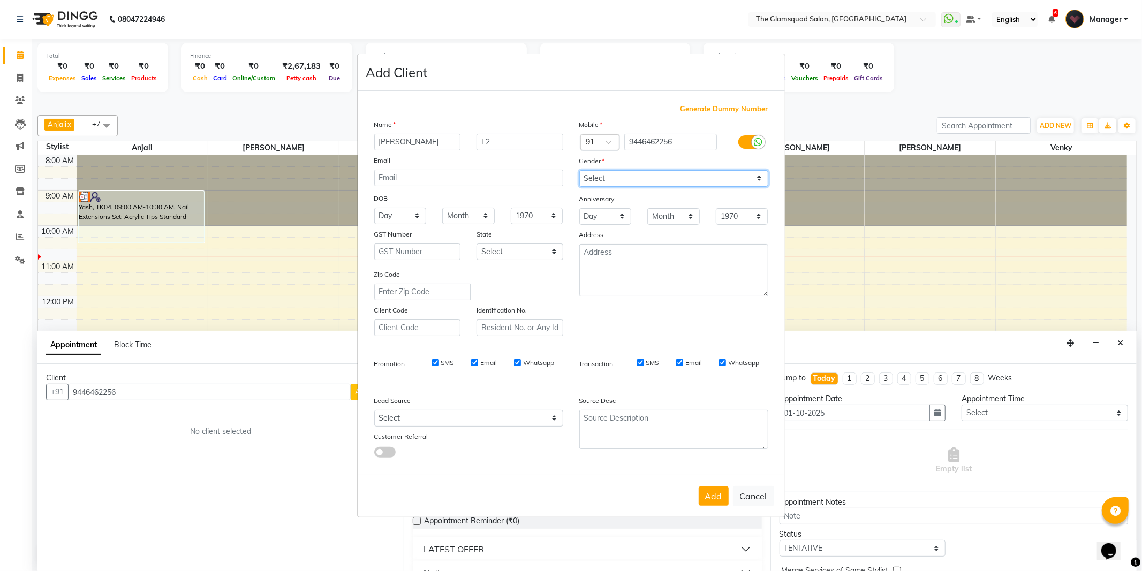
select select "[DEMOGRAPHIC_DATA]"
click at [579, 170] on select "Select Male Female Other Prefer Not To Say" at bounding box center [673, 178] width 189 height 17
click at [486, 416] on select "Select Walk-in Referral Internet Friend Word of Mouth Advertisement Facebook Ju…" at bounding box center [468, 418] width 189 height 17
select select "34546"
click at [374, 410] on select "Select Walk-in Referral Internet Friend Word of Mouth Advertisement Facebook Ju…" at bounding box center [468, 418] width 189 height 17
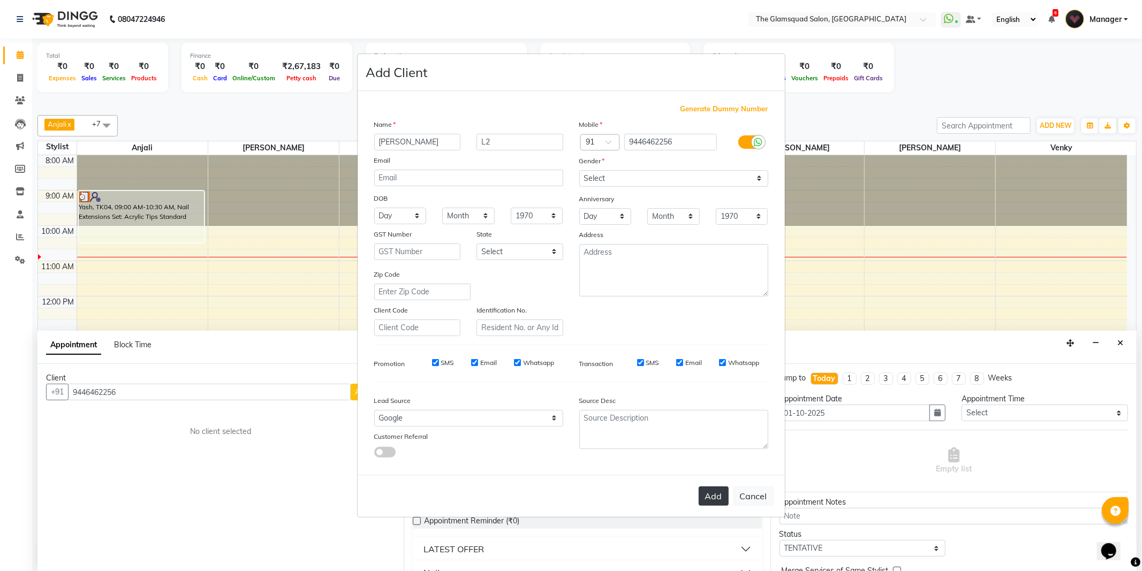
click at [710, 495] on button "Add" at bounding box center [713, 495] width 30 height 19
select select
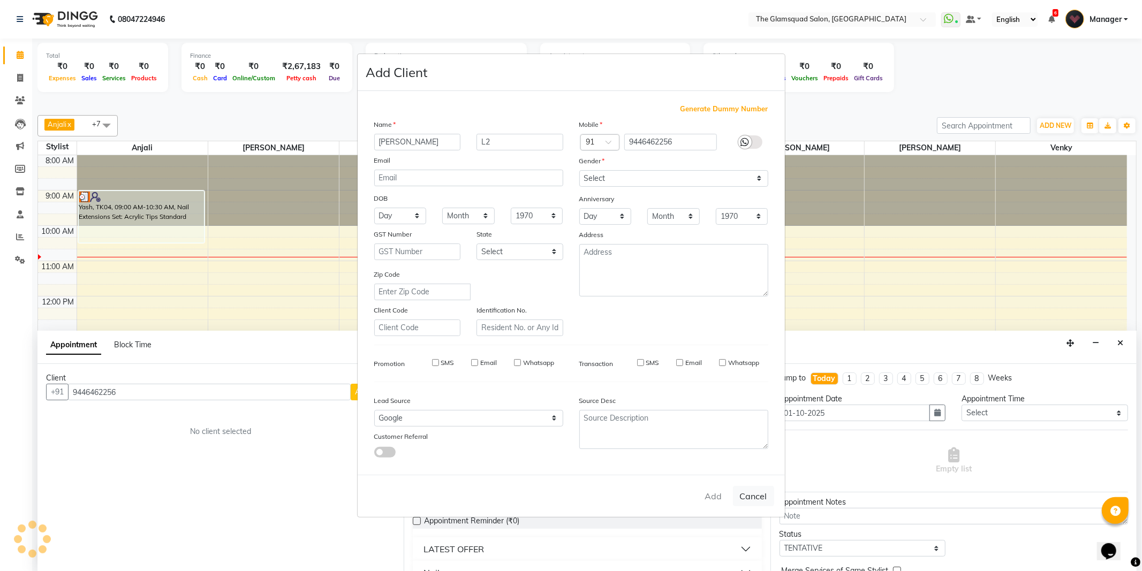
select select
checkbox input "false"
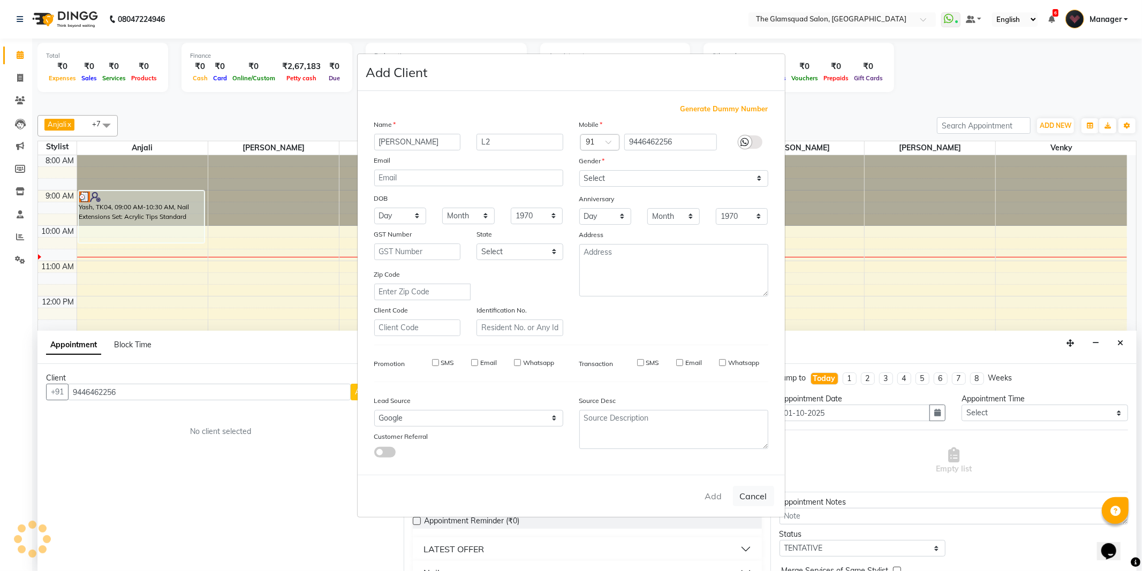
checkbox input "false"
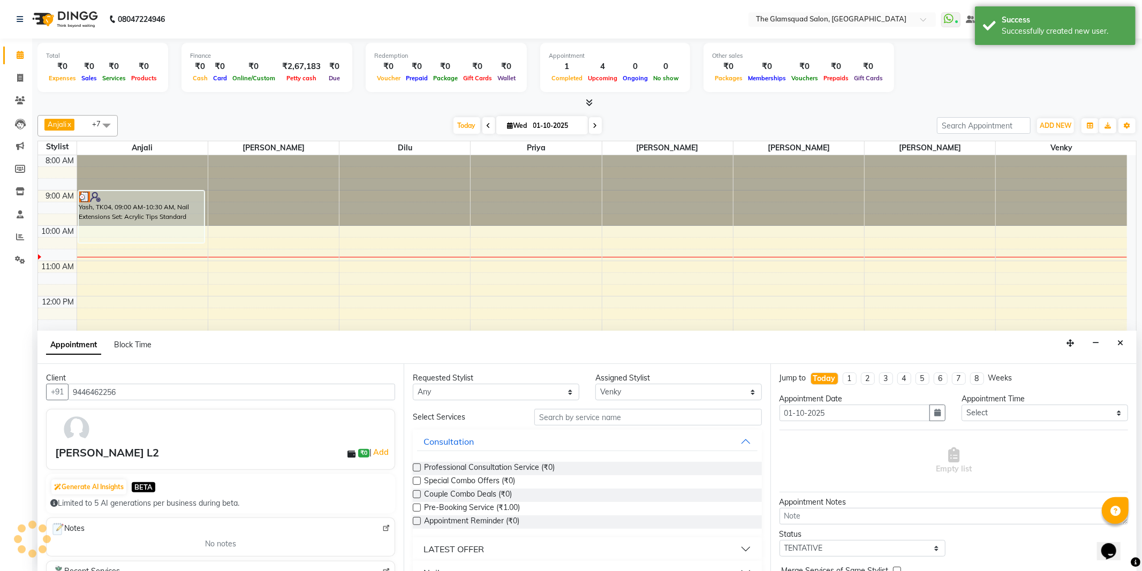
click at [862, 462] on div "Empty list" at bounding box center [953, 461] width 348 height 53
click at [1010, 416] on select "Select 09:00 AM 09:30 AM 10:00 AM 10:30 AM 11:00 AM 11:30 AM 12:00 PM 12:30 PM …" at bounding box center [1044, 413] width 166 height 17
select select "690"
click at [961, 405] on select "Select 09:00 AM 09:30 AM 10:00 AM 10:30 AM 11:00 AM 11:30 AM 12:00 PM 12:30 PM …" at bounding box center [1044, 413] width 166 height 17
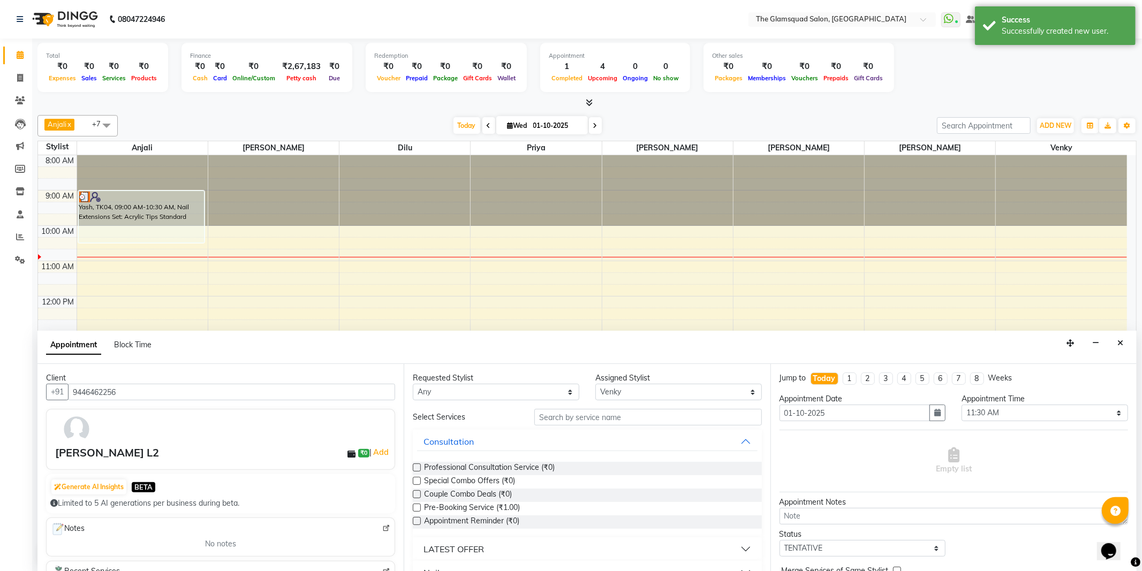
click at [610, 410] on input "text" at bounding box center [647, 417] width 227 height 17
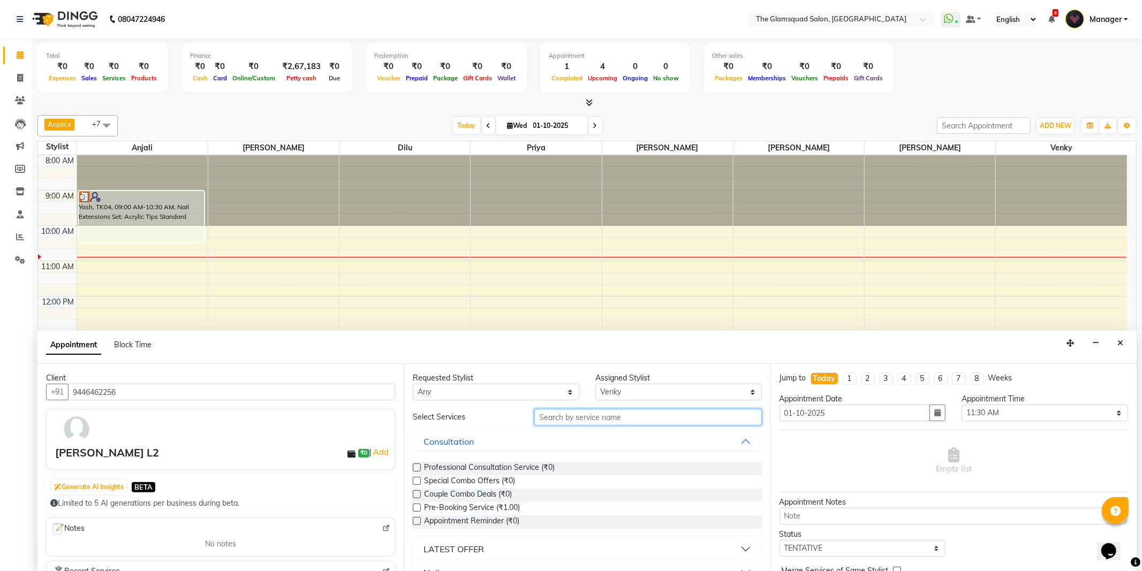
type input "h"
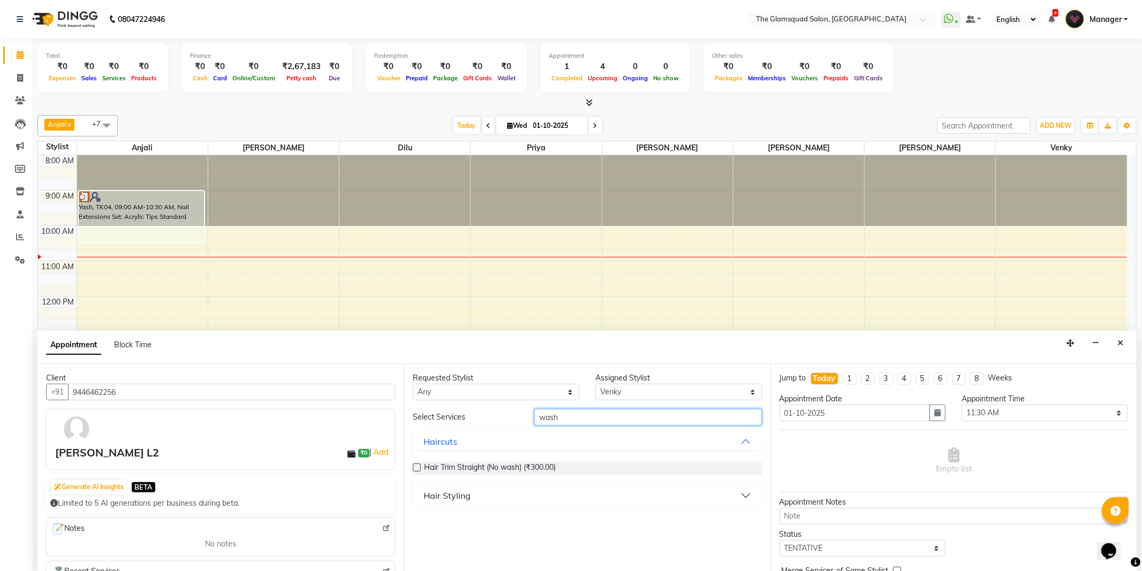
type input "wash"
click at [466, 496] on div "Hair Styling" at bounding box center [446, 495] width 47 height 13
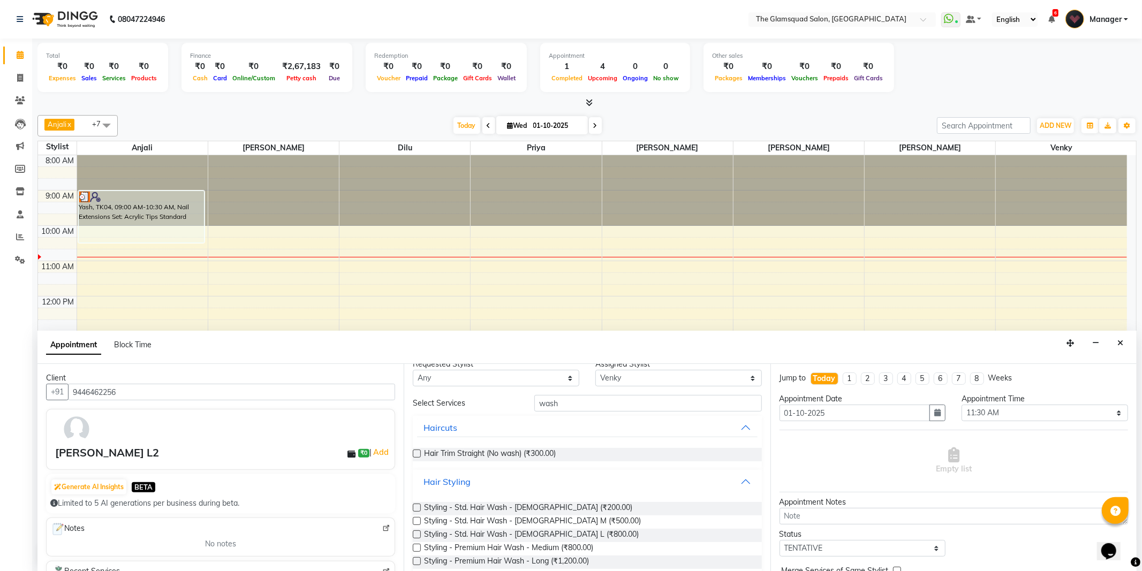
scroll to position [28, 0]
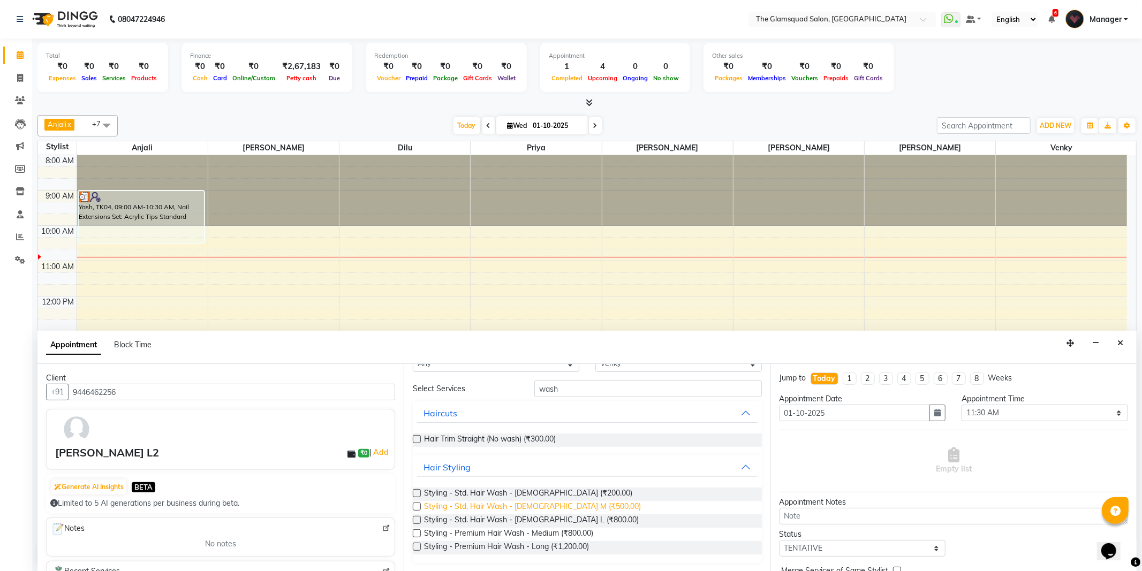
click at [569, 509] on span "Styling - Std. Hair Wash - Female M (₹500.00)" at bounding box center [532, 507] width 217 height 13
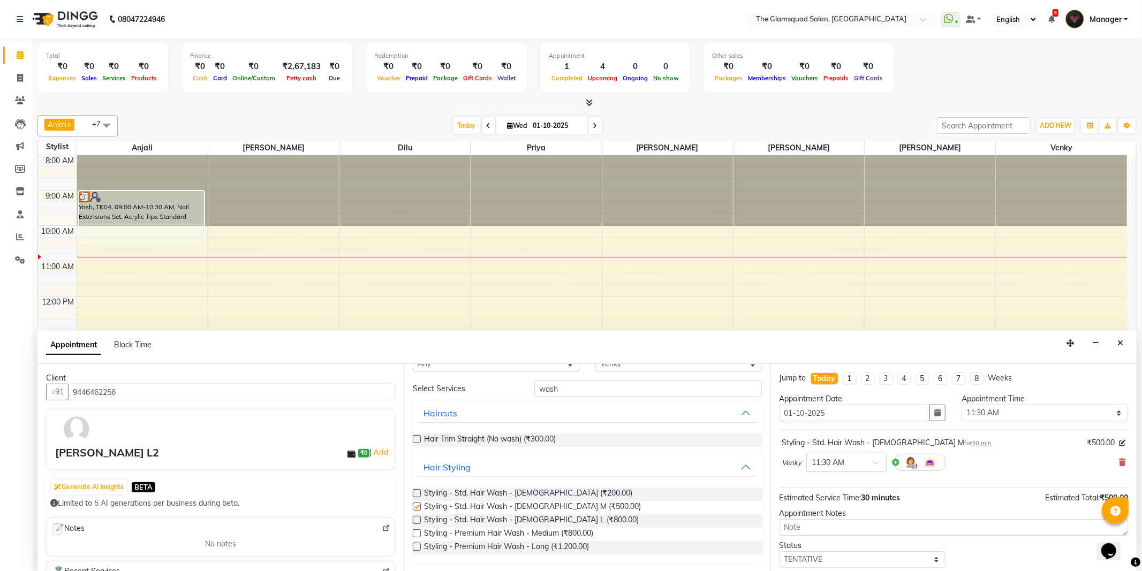
checkbox input "false"
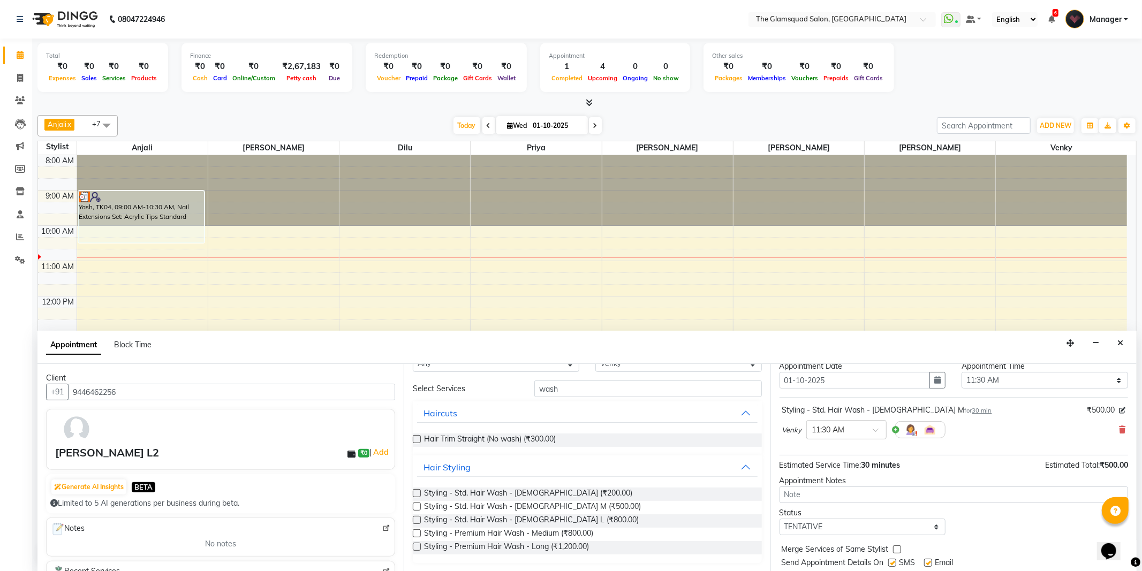
scroll to position [64, 0]
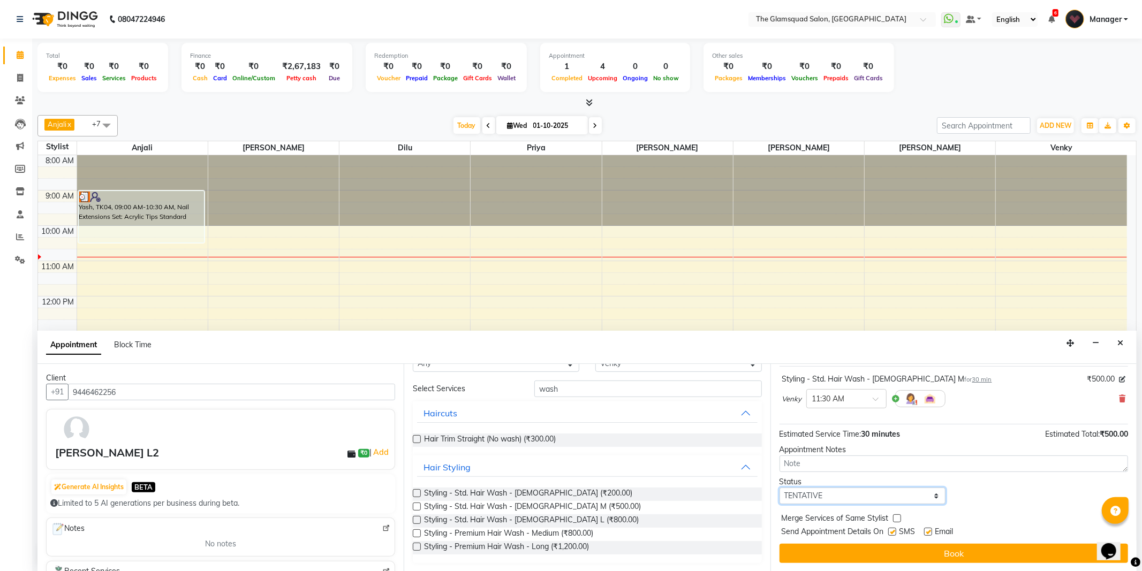
click at [880, 501] on select "Select TENTATIVE CONFIRM CHECK-IN UPCOMING" at bounding box center [862, 496] width 166 height 17
select select "confirm booking"
click at [779, 488] on select "Select TENTATIVE CONFIRM CHECK-IN UPCOMING" at bounding box center [862, 496] width 166 height 17
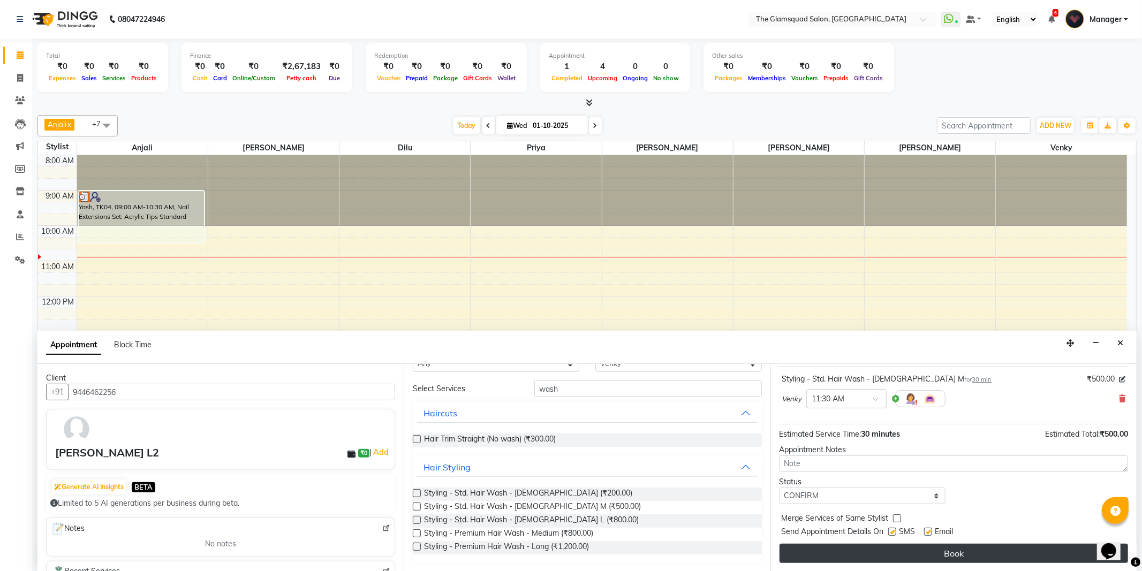
click at [932, 552] on button "Book" at bounding box center [953, 553] width 348 height 19
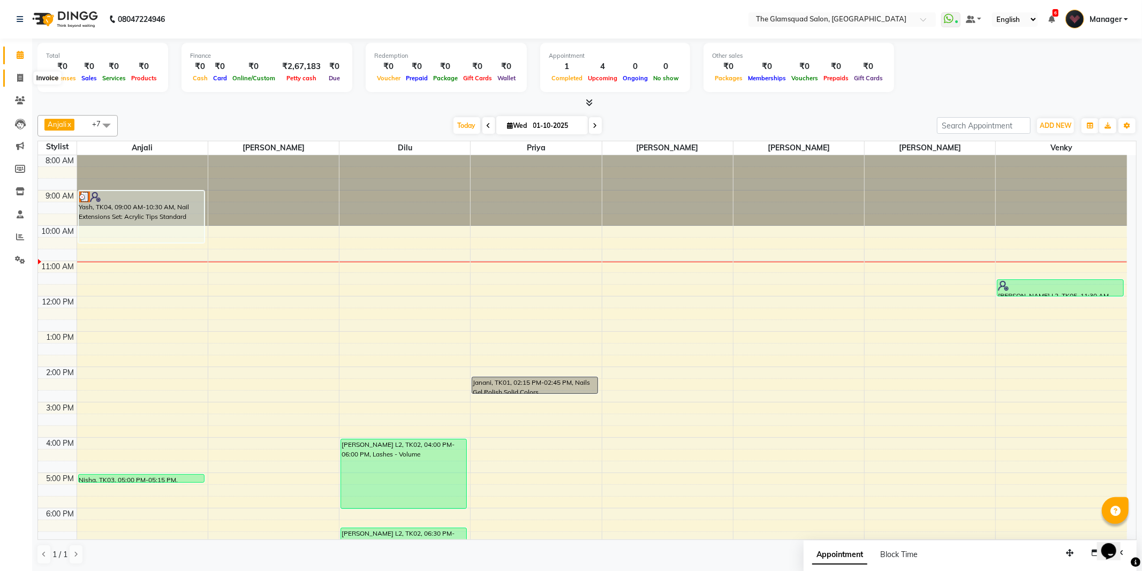
click at [22, 81] on icon at bounding box center [20, 78] width 6 height 8
select select "service"
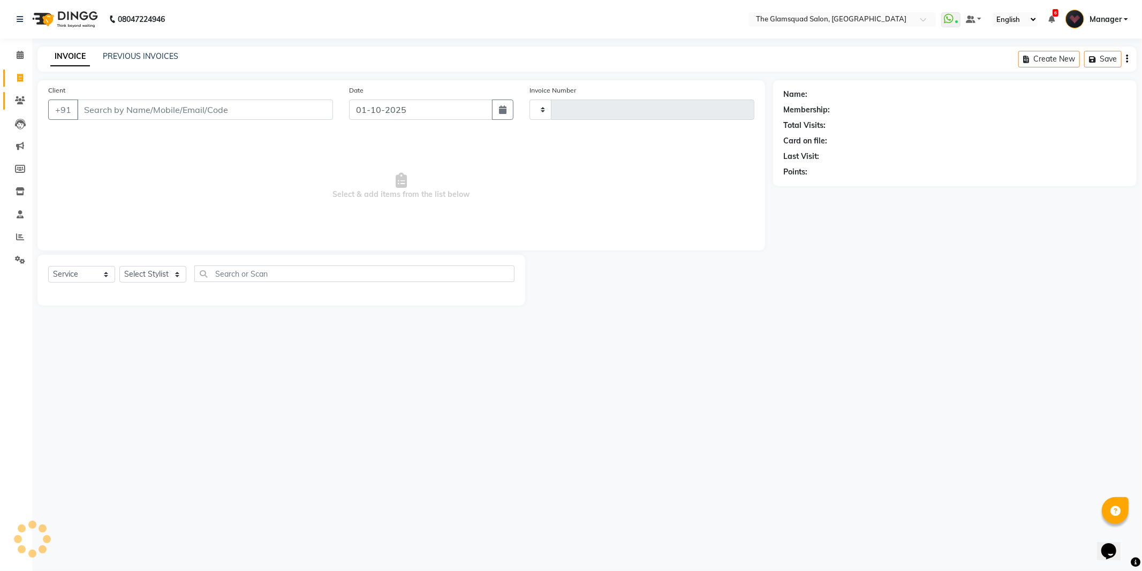
type input "0947"
select select "5284"
select select "product"
click at [104, 108] on input "Client" at bounding box center [205, 110] width 256 height 20
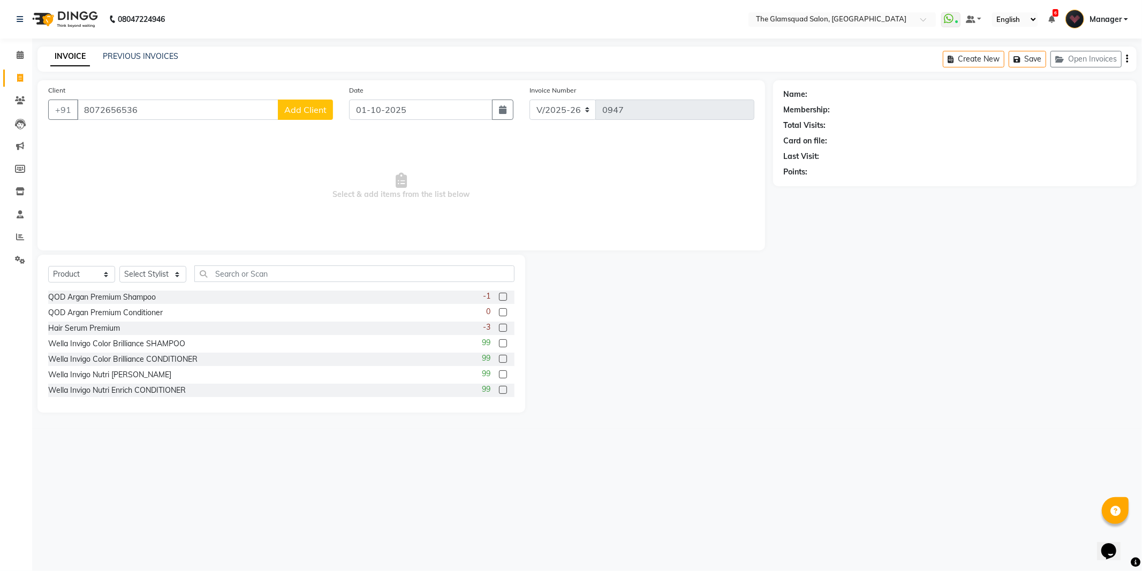
click at [228, 107] on input "8072656536" at bounding box center [177, 110] width 201 height 20
type input "8072656536"
click at [310, 116] on button "Add Client" at bounding box center [305, 110] width 55 height 20
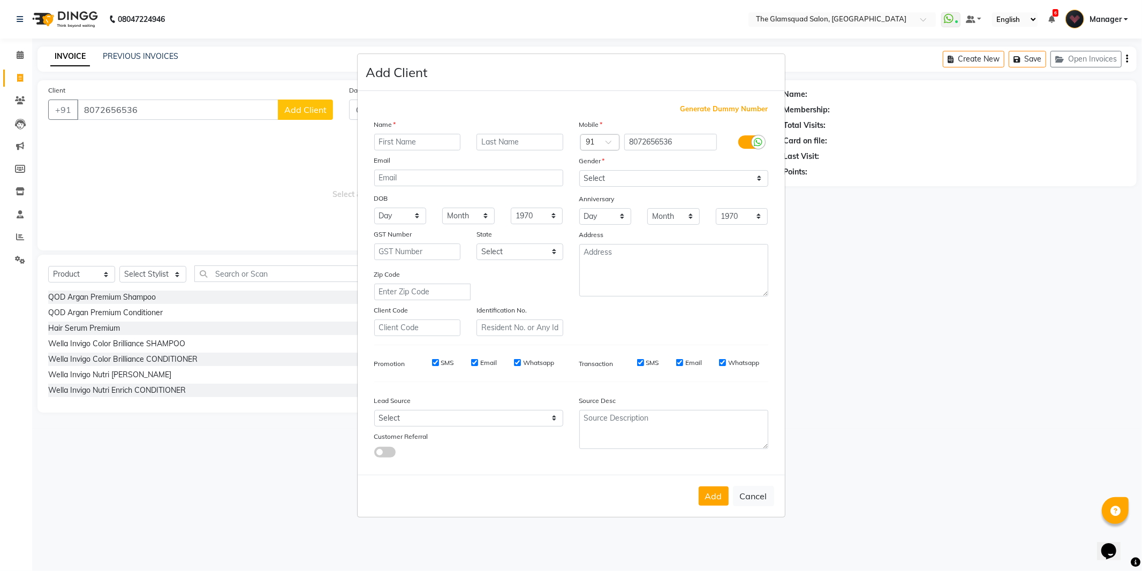
click at [415, 140] on input "text" at bounding box center [417, 142] width 87 height 17
type input "[PERSON_NAME]"
type input "V"
type input "L2"
click at [643, 176] on select "Select Male Female Other Prefer Not To Say" at bounding box center [673, 178] width 189 height 17
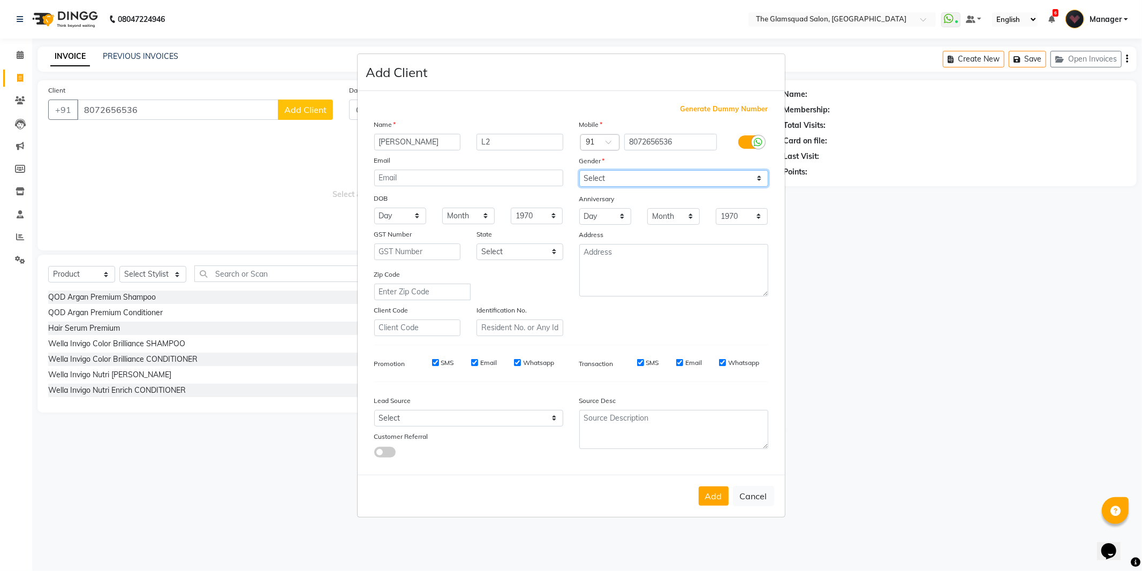
select select "[DEMOGRAPHIC_DATA]"
click at [579, 170] on select "Select Male Female Other Prefer Not To Say" at bounding box center [673, 178] width 189 height 17
click at [427, 419] on select "Select Walk-in Referral Internet Friend Word of Mouth Advertisement Facebook Ju…" at bounding box center [468, 418] width 189 height 17
select select "34546"
click at [374, 410] on select "Select Walk-in Referral Internet Friend Word of Mouth Advertisement Facebook Ju…" at bounding box center [468, 418] width 189 height 17
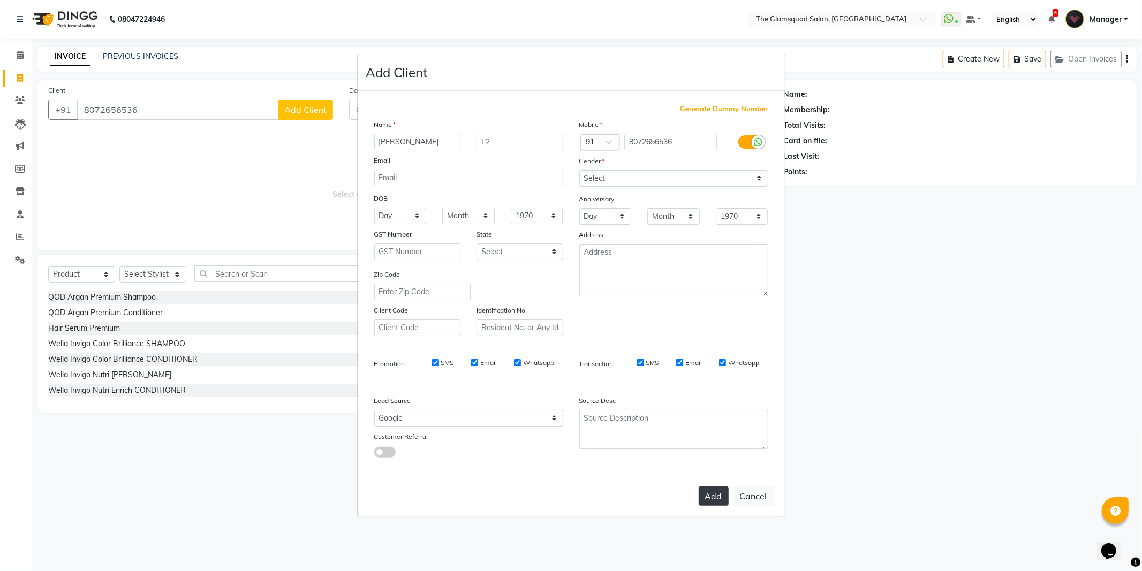
click at [710, 494] on button "Add" at bounding box center [713, 495] width 30 height 19
select select
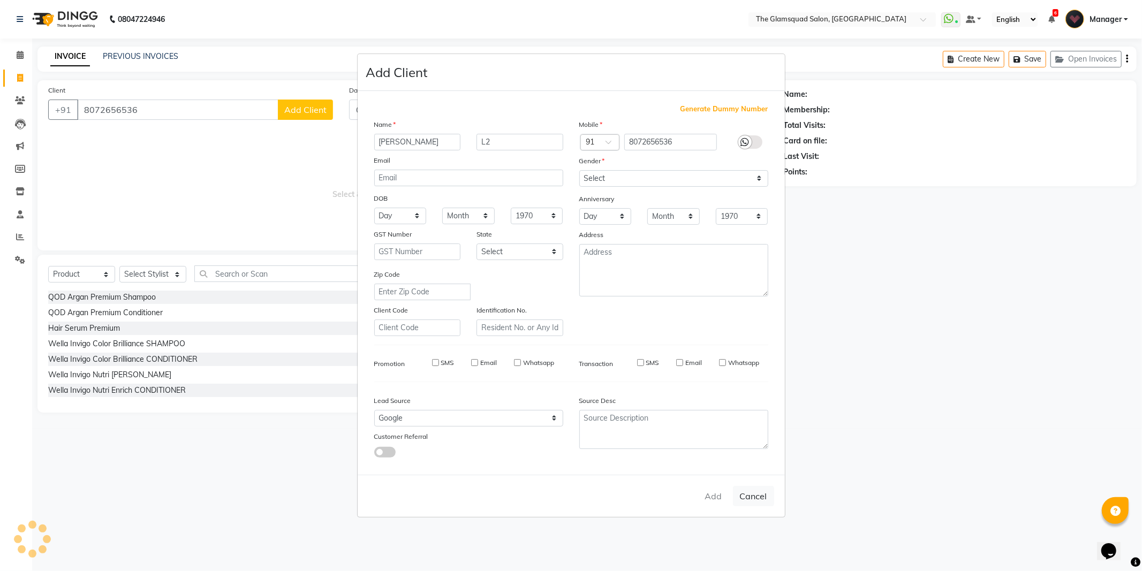
select select
checkbox input "false"
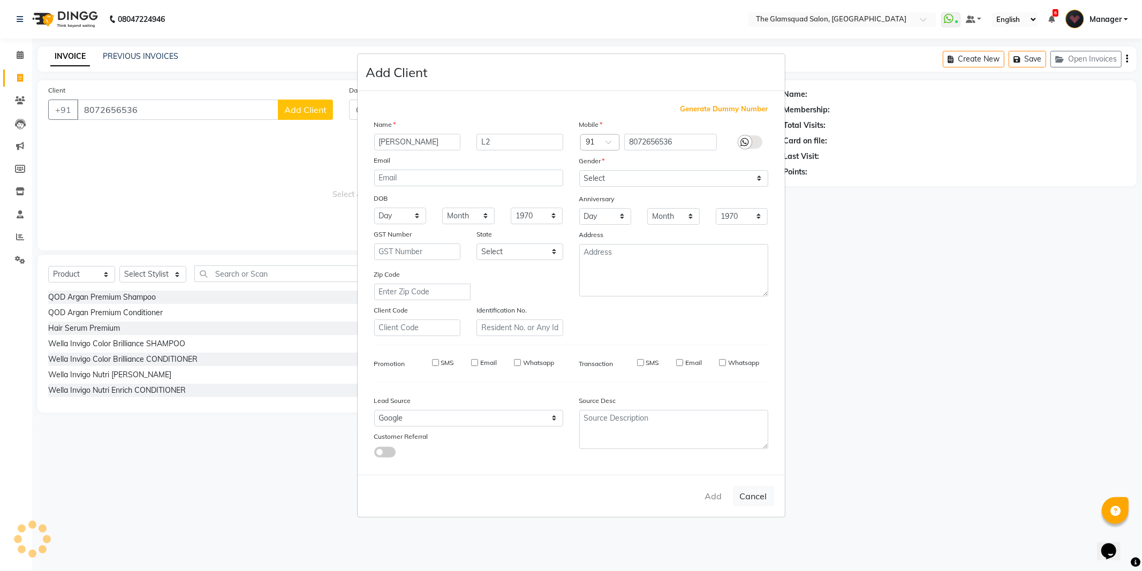
checkbox input "false"
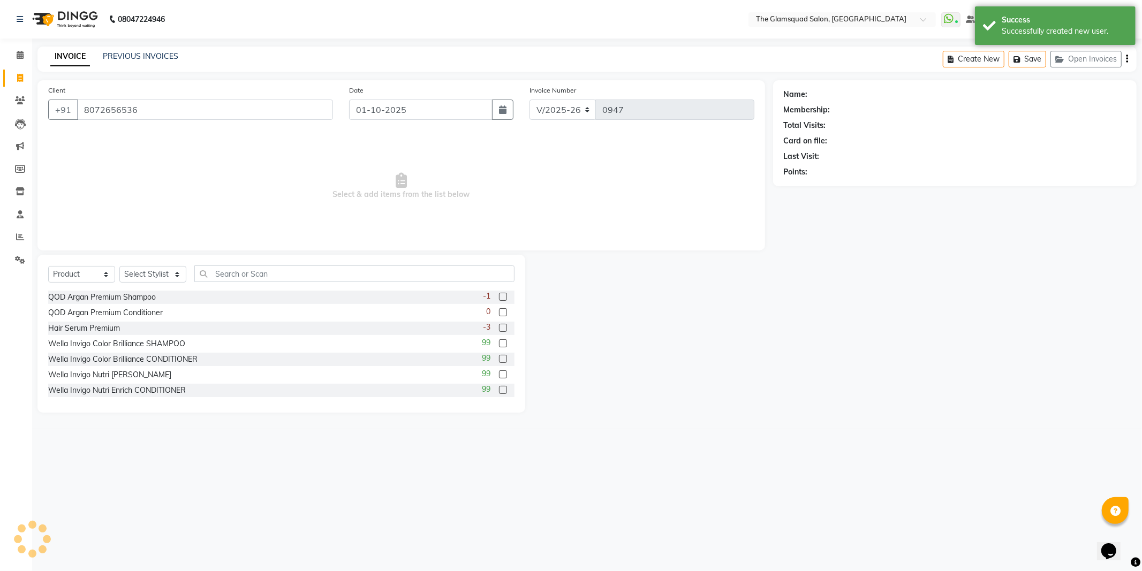
select select "1: Object"
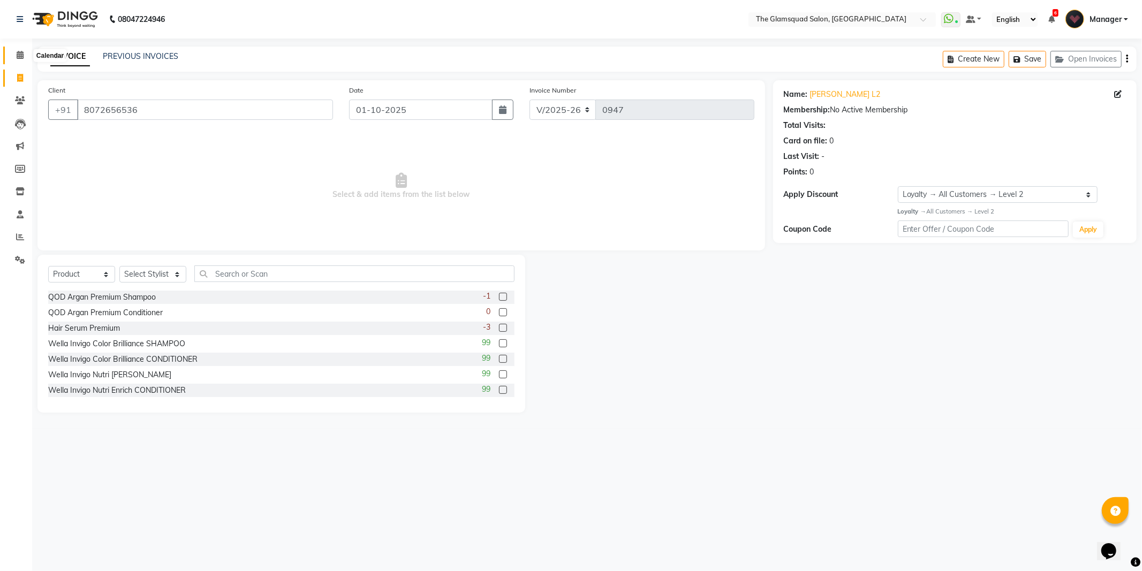
click at [24, 55] on span at bounding box center [20, 55] width 19 height 12
click at [89, 276] on select "Select Service Product Membership Package Voucher Prepaid Gift Card" at bounding box center [81, 274] width 67 height 17
select select "service"
click at [48, 267] on select "Select Service Product Membership Package Voucher Prepaid Gift Card" at bounding box center [81, 274] width 67 height 17
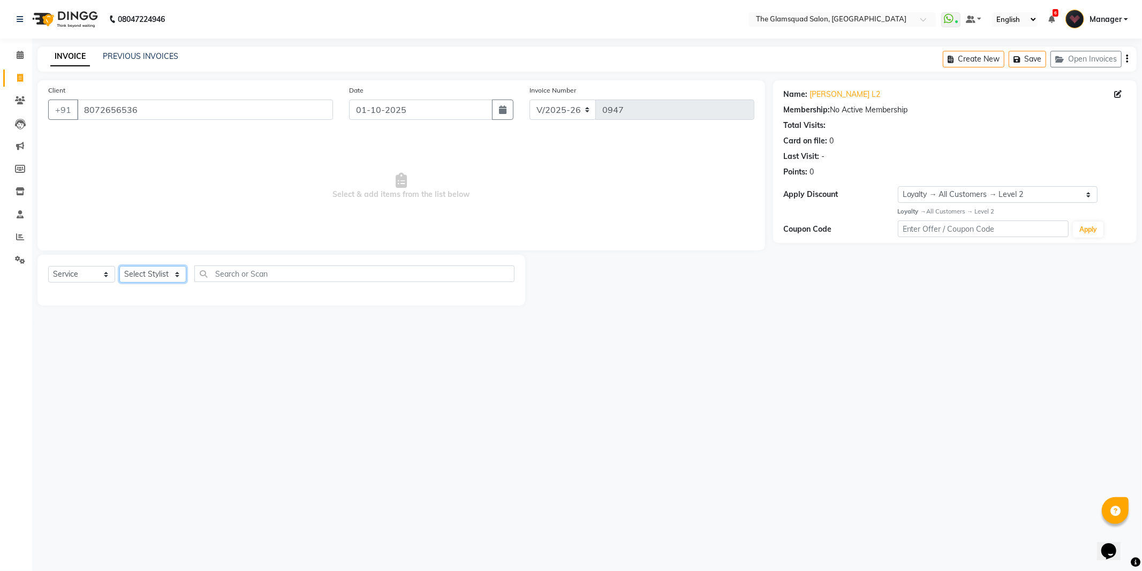
click at [156, 273] on select "Select Stylist Adil Anjali Dilu Dingg Support Frontdesk Manager Monish Monisha …" at bounding box center [152, 274] width 67 height 17
drag, startPoint x: 145, startPoint y: 498, endPoint x: 148, endPoint y: 489, distance: 10.0
click at [145, 498] on div "08047224946 Select Location × The Glamsquad Salon, Mylapore WhatsApp Status ✕ S…" at bounding box center [571, 285] width 1142 height 571
click at [153, 277] on select "Select Stylist Adil Anjali Dilu Dingg Support Frontdesk Manager Monish Monisha …" at bounding box center [152, 274] width 67 height 17
select select "89864"
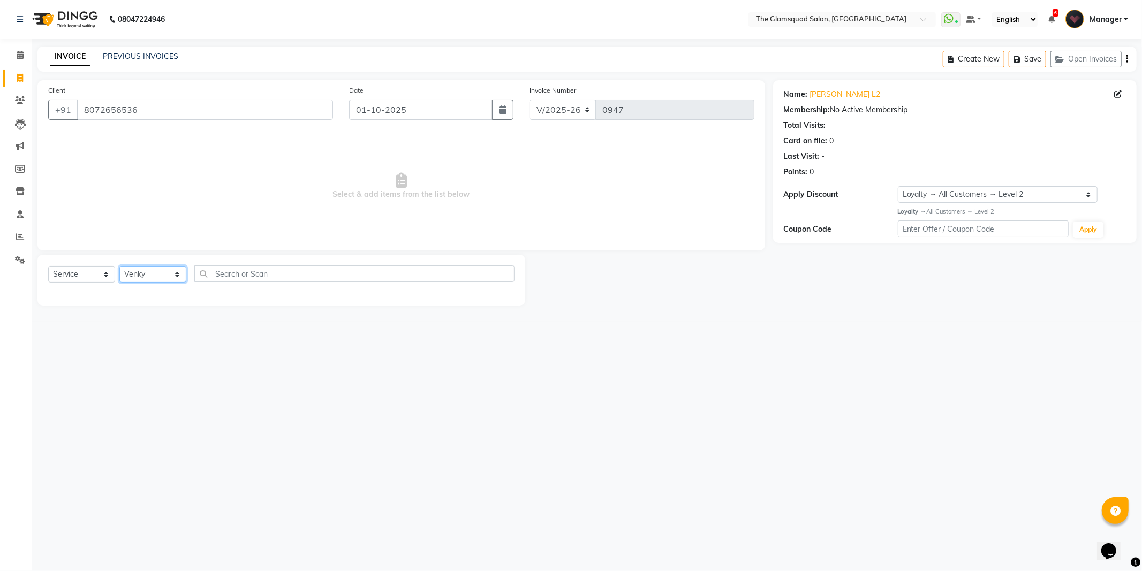
click at [119, 267] on select "Select Stylist Adil Anjali Dilu Dingg Support Frontdesk Manager Monish Monisha …" at bounding box center [152, 274] width 67 height 17
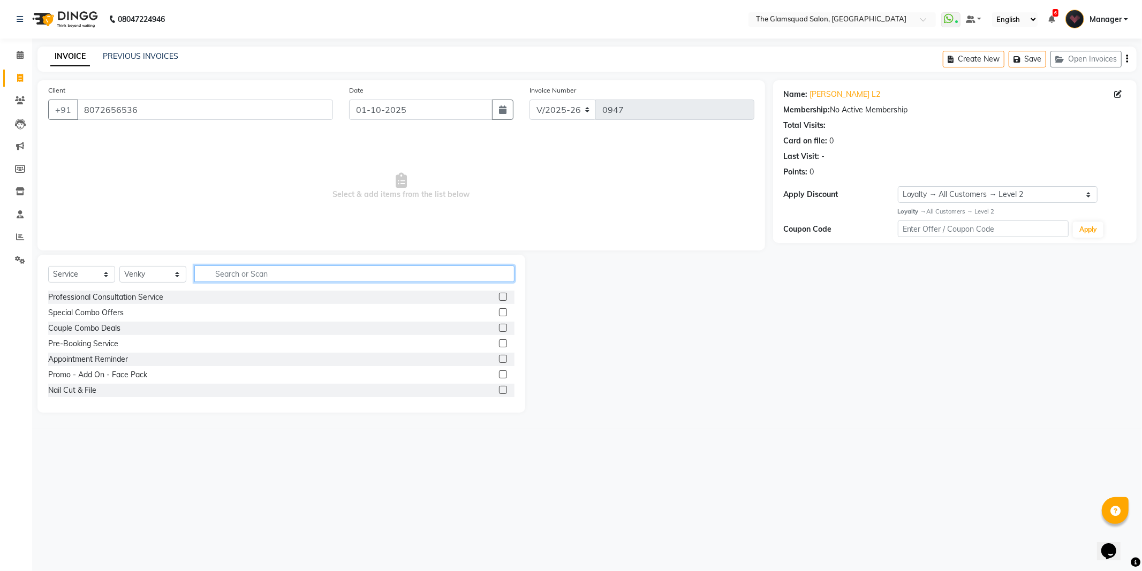
click at [260, 276] on input "text" at bounding box center [354, 273] width 320 height 17
type input "creative"
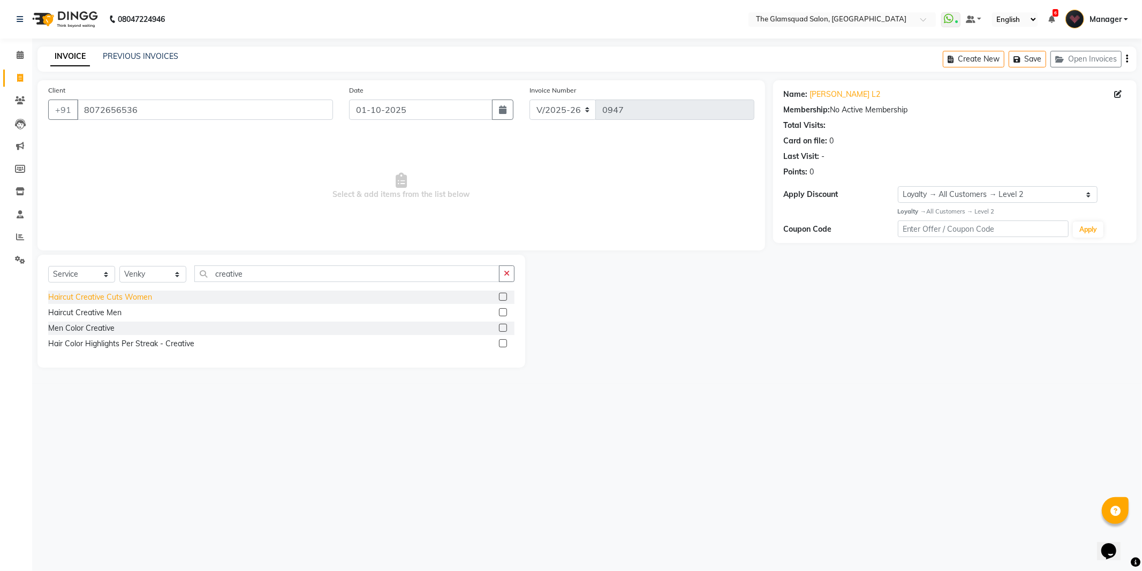
click at [126, 296] on div "Haircut Creative Cuts Women" at bounding box center [100, 297] width 104 height 11
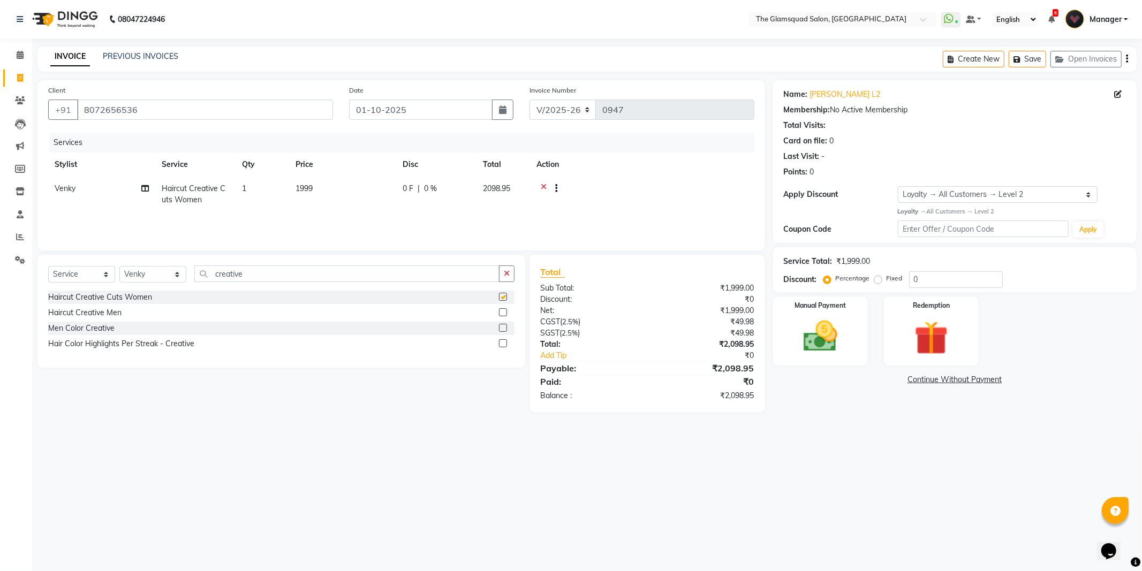
checkbox input "false"
click at [461, 452] on div "08047224946 Select Location × The Glamsquad Salon, Mylapore WhatsApp Status ✕ S…" at bounding box center [571, 285] width 1142 height 571
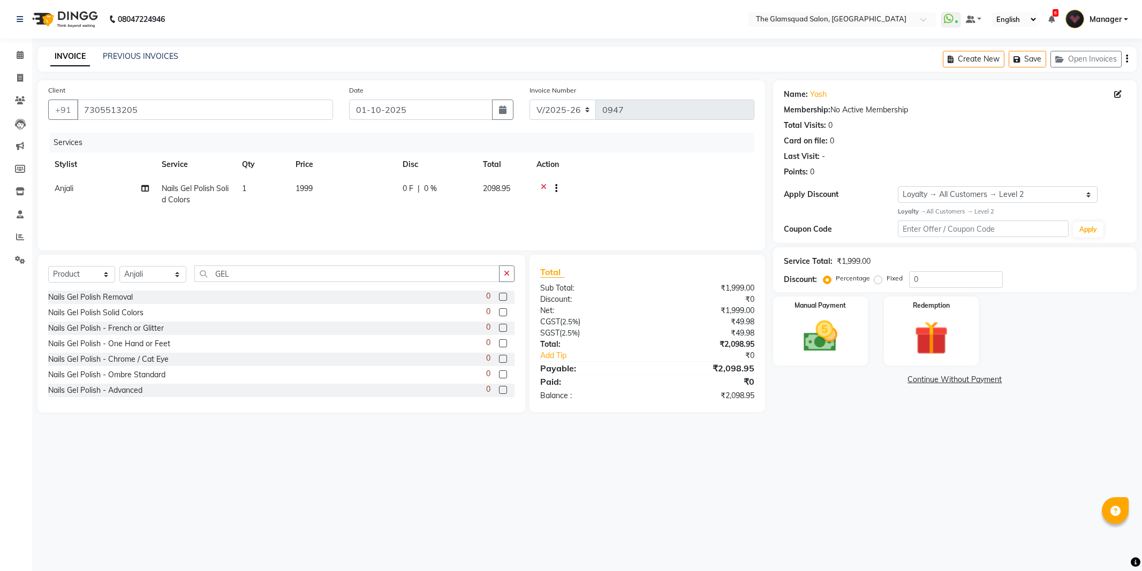
select select "5284"
select select "product"
select select "36096"
select select "1: Object"
click at [840, 317] on img at bounding box center [820, 336] width 57 height 41
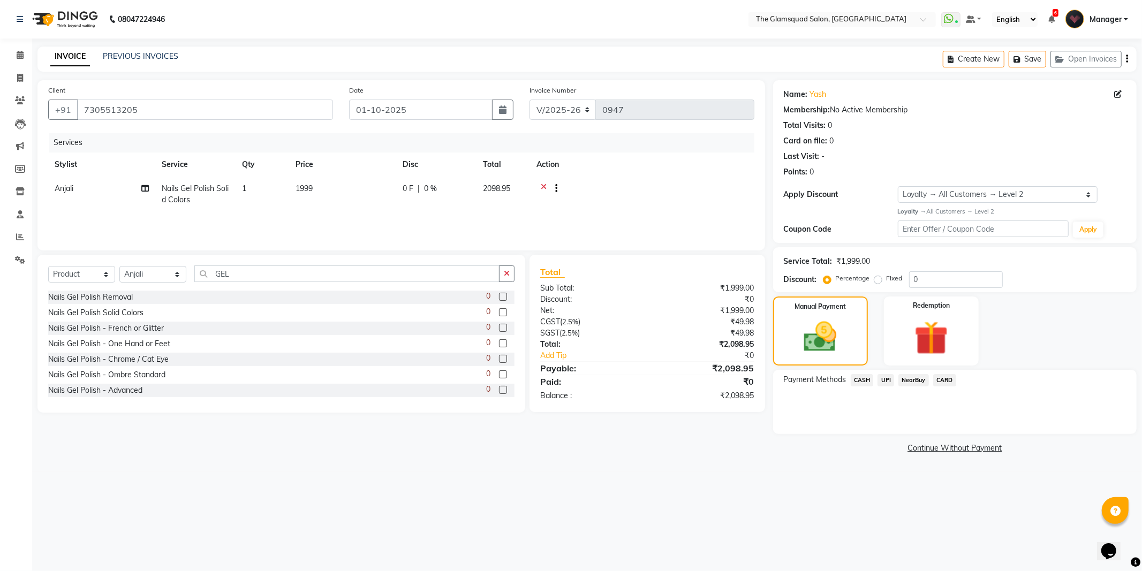
click at [881, 380] on span "UPI" at bounding box center [885, 380] width 17 height 12
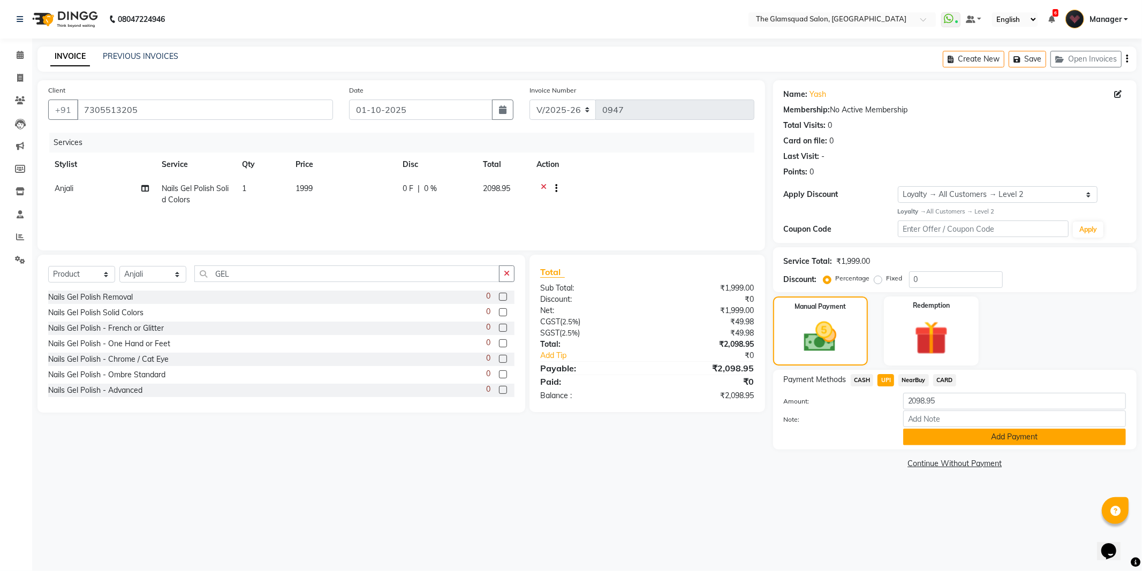
click at [1012, 438] on button "Add Payment" at bounding box center [1014, 437] width 223 height 17
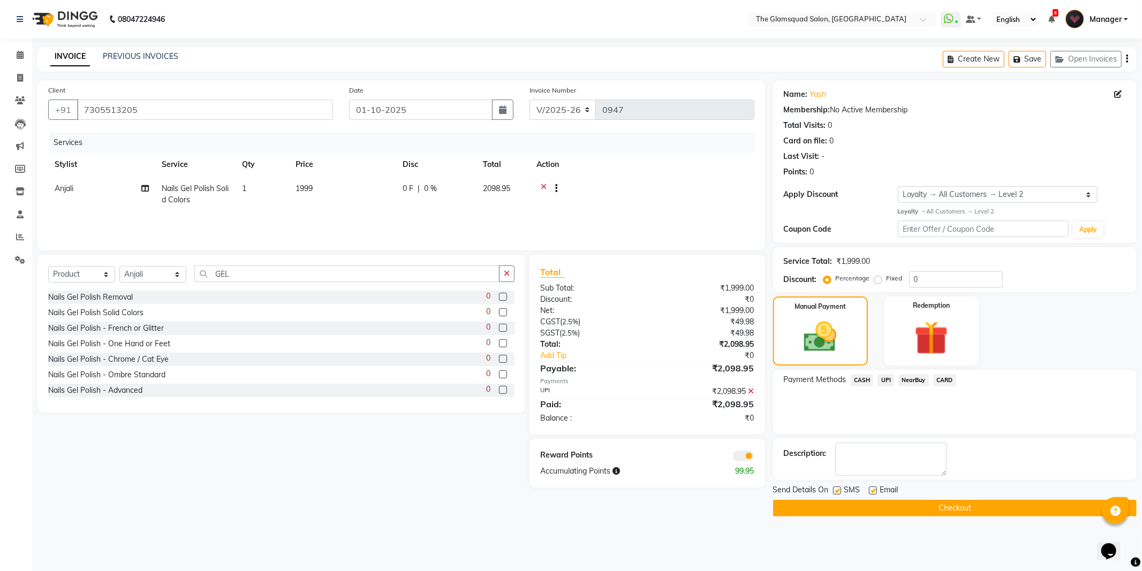
click at [964, 514] on button "Checkout" at bounding box center [954, 508] width 363 height 17
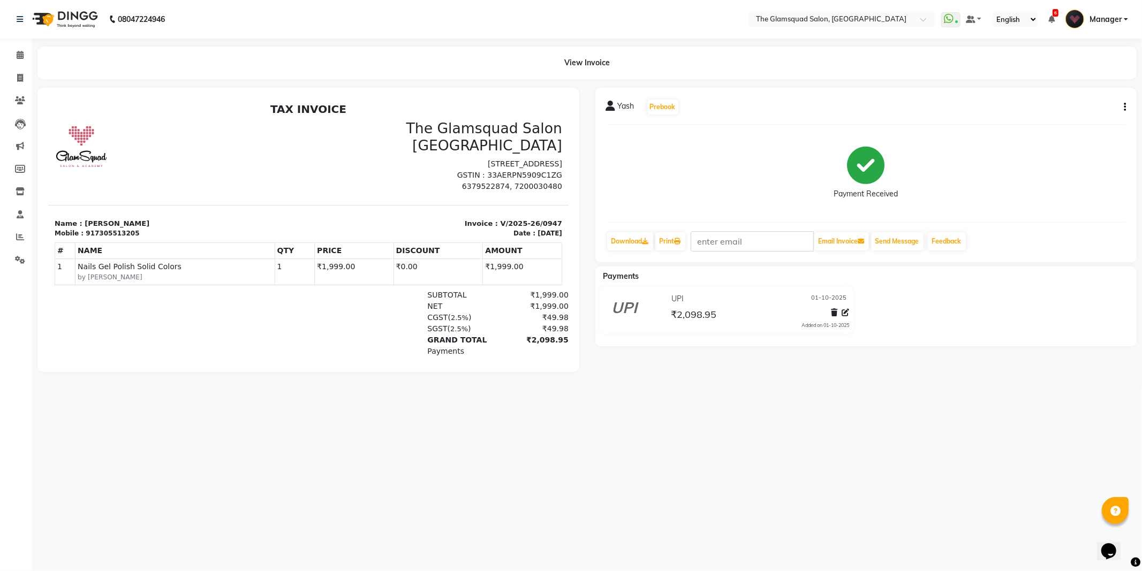
scroll to position [4, 0]
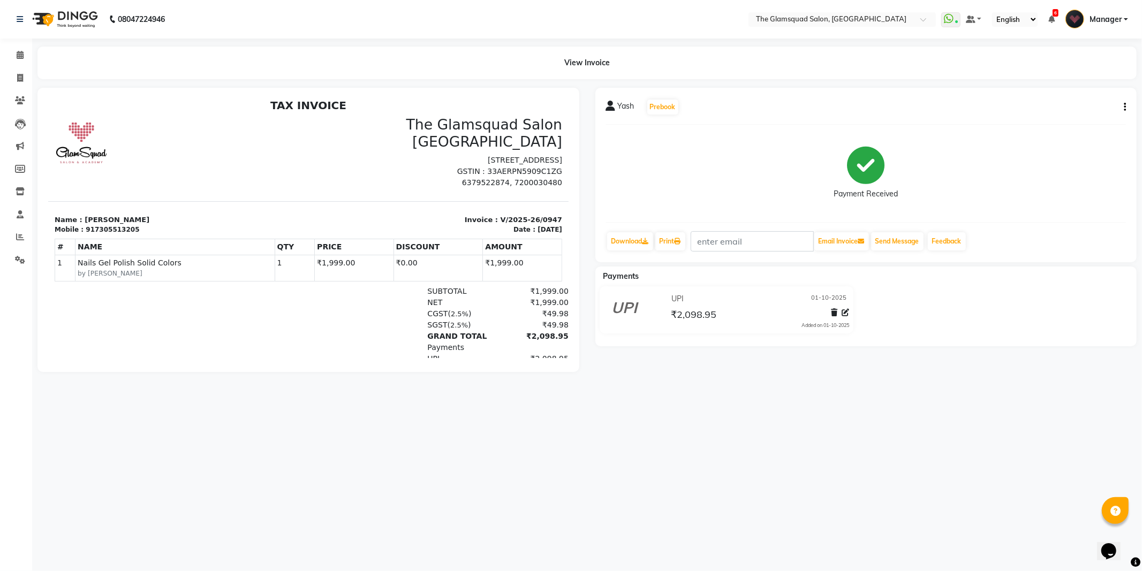
click at [1124, 107] on icon "button" at bounding box center [1124, 107] width 2 height 1
click at [1072, 108] on div "Edit Item Staff" at bounding box center [1070, 107] width 73 height 13
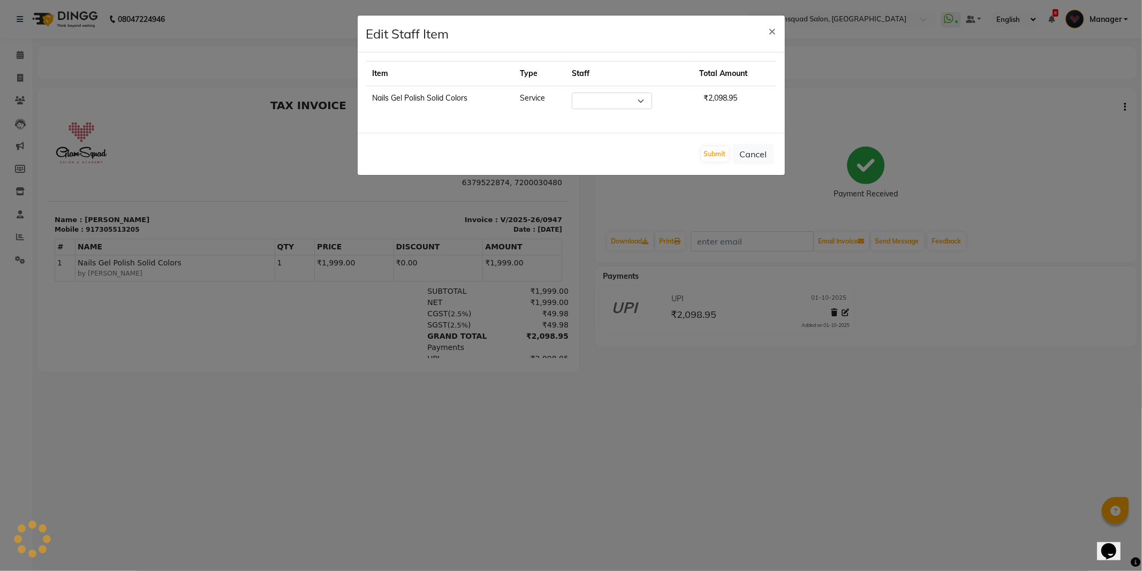
select select "36096"
click at [751, 155] on button "Cancel" at bounding box center [753, 154] width 41 height 20
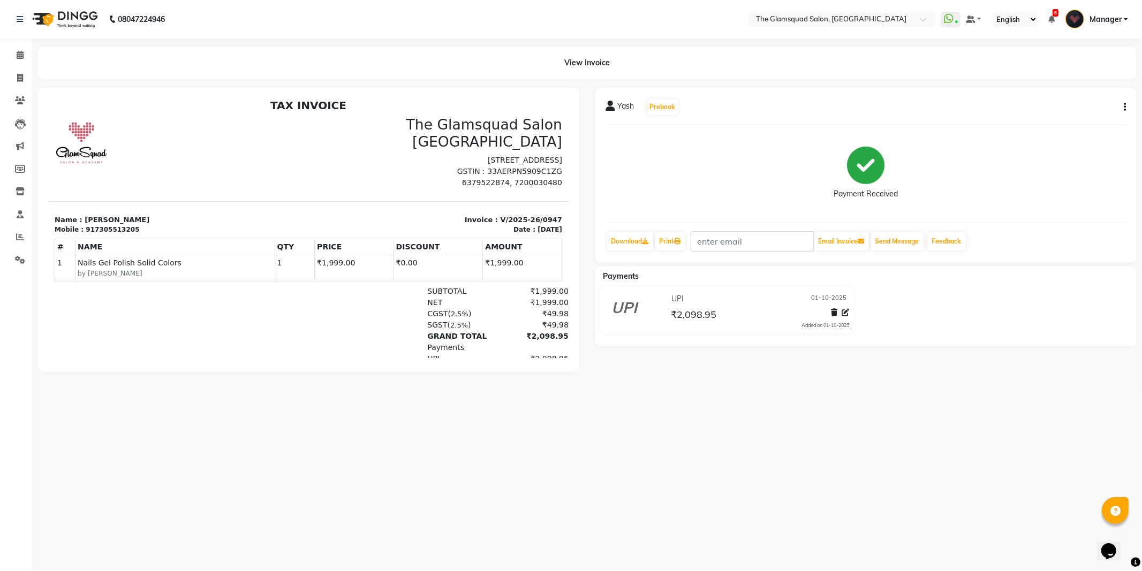
click at [112, 224] on div "917305513205" at bounding box center [112, 229] width 54 height 10
copy div "917305513205"
drag, startPoint x: 16, startPoint y: 54, endPoint x: 24, endPoint y: 58, distance: 8.6
click at [17, 54] on icon at bounding box center [20, 55] width 7 height 8
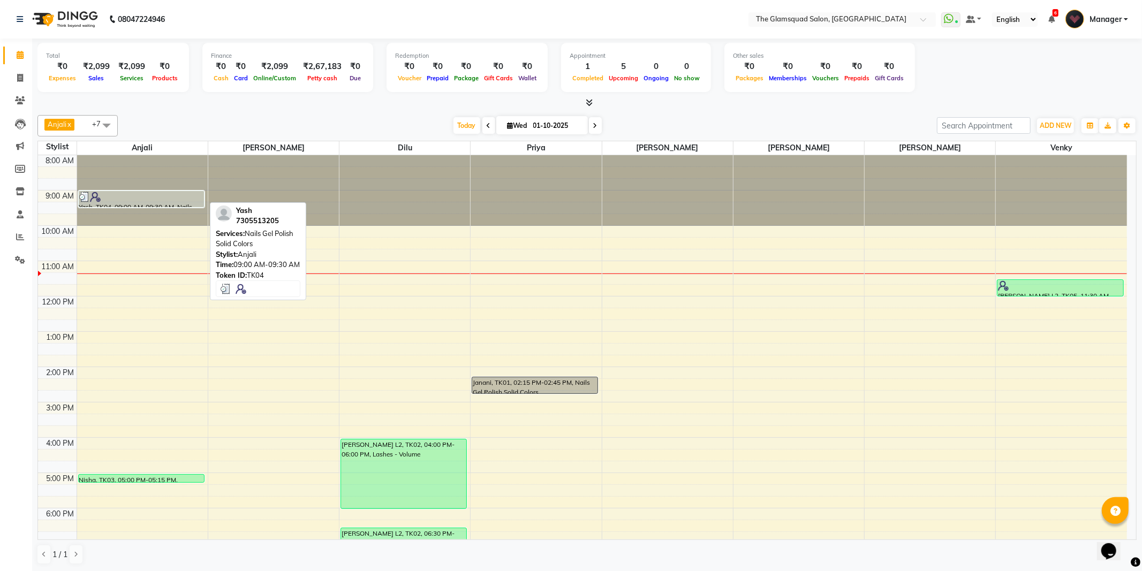
click at [178, 201] on div at bounding box center [141, 197] width 124 height 11
select select "3"
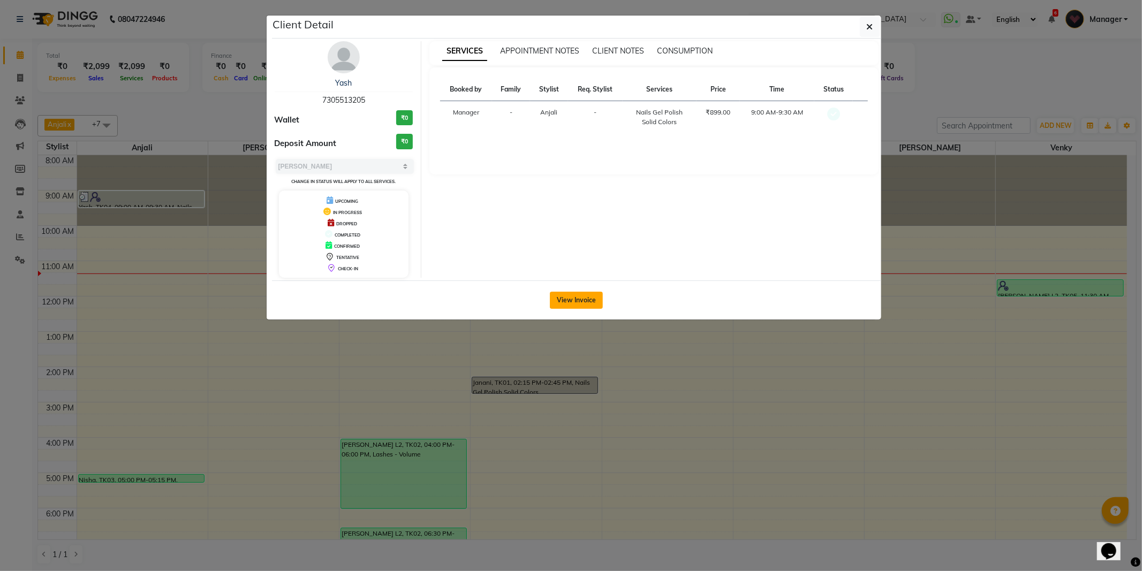
click at [565, 302] on button "View Invoice" at bounding box center [576, 300] width 53 height 17
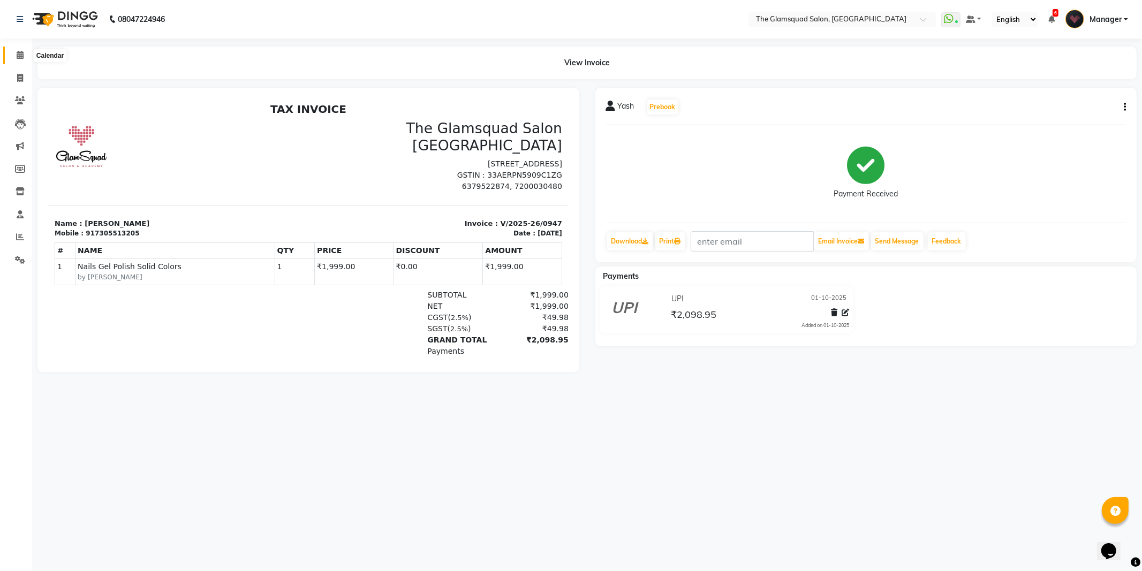
click at [13, 57] on span at bounding box center [20, 55] width 19 height 12
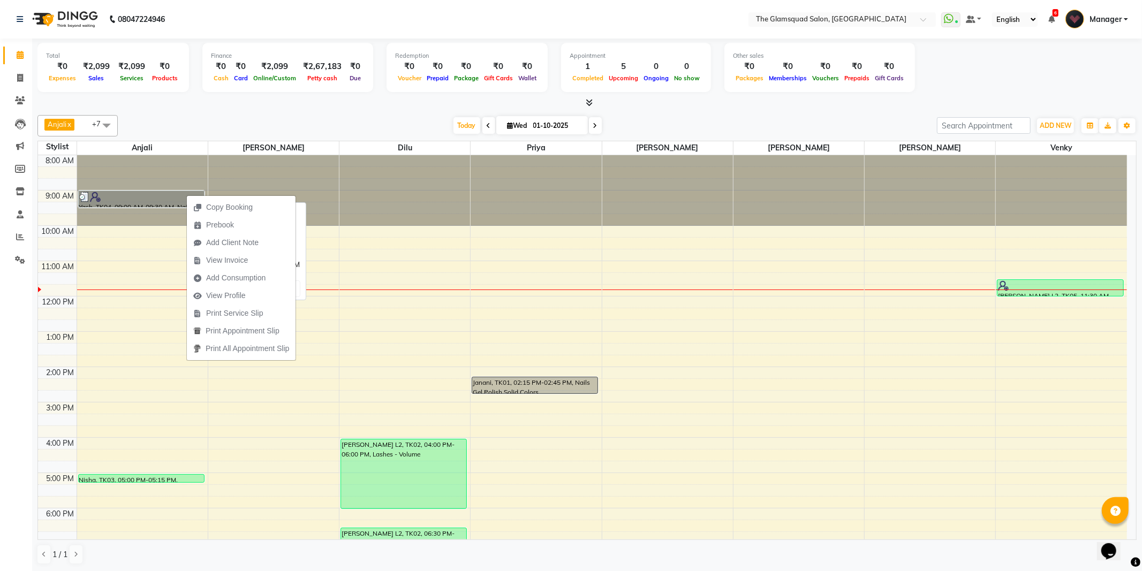
click at [153, 199] on link "Yash, TK04, 09:00 AM-09:30 AM, Nails Gel Polish Solid Colors" at bounding box center [141, 199] width 126 height 17
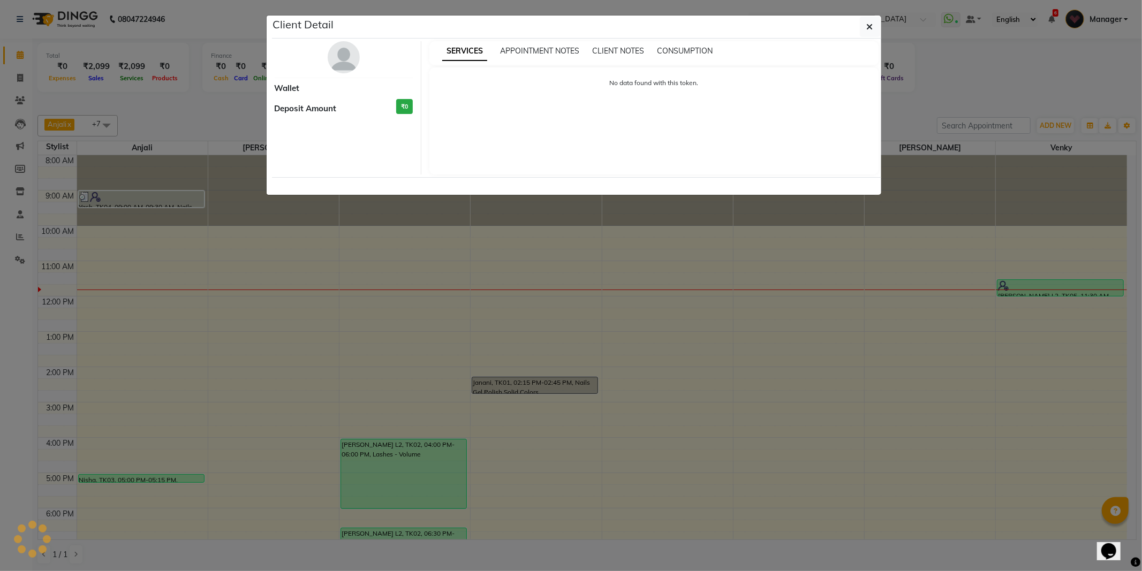
select select "3"
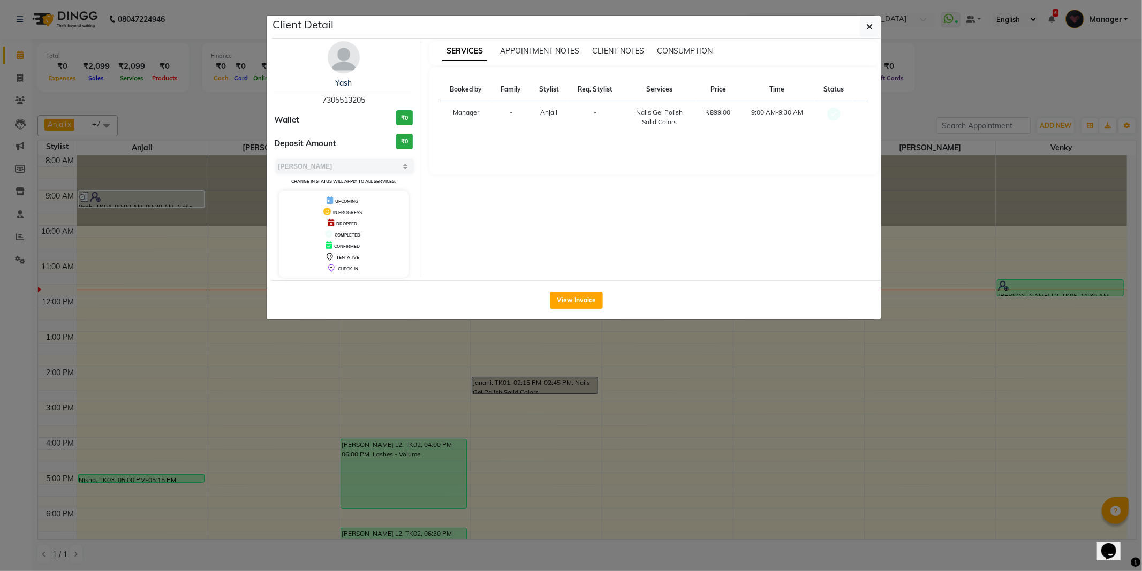
drag, startPoint x: 559, startPoint y: 302, endPoint x: 585, endPoint y: 311, distance: 27.9
click at [559, 302] on button "View Invoice" at bounding box center [576, 300] width 53 height 17
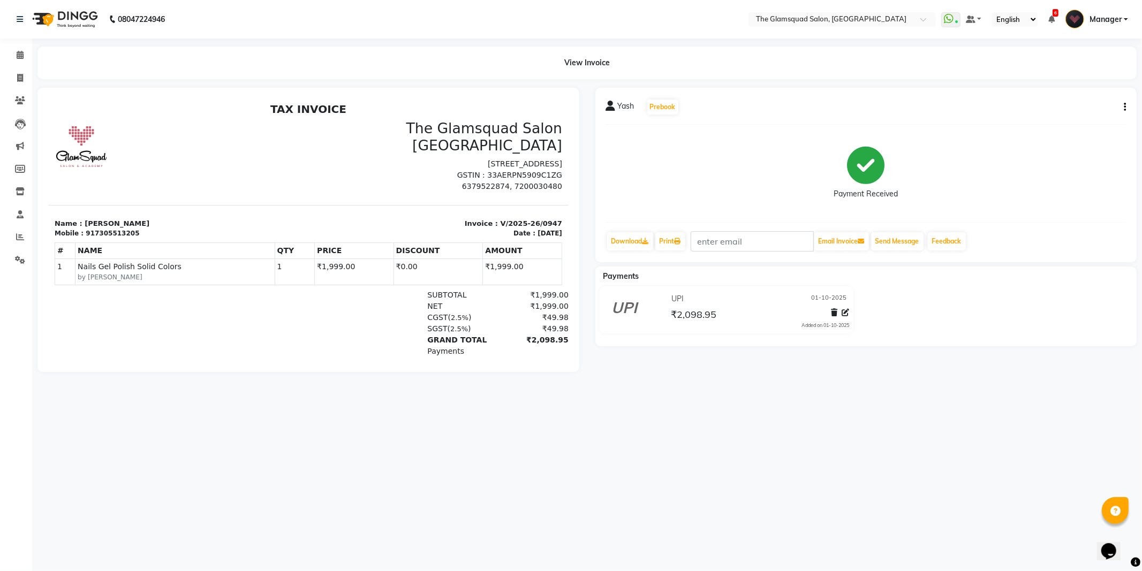
click at [1124, 108] on icon "button" at bounding box center [1124, 107] width 2 height 1
click at [1061, 108] on div "Edit Item Staff" at bounding box center [1070, 107] width 73 height 13
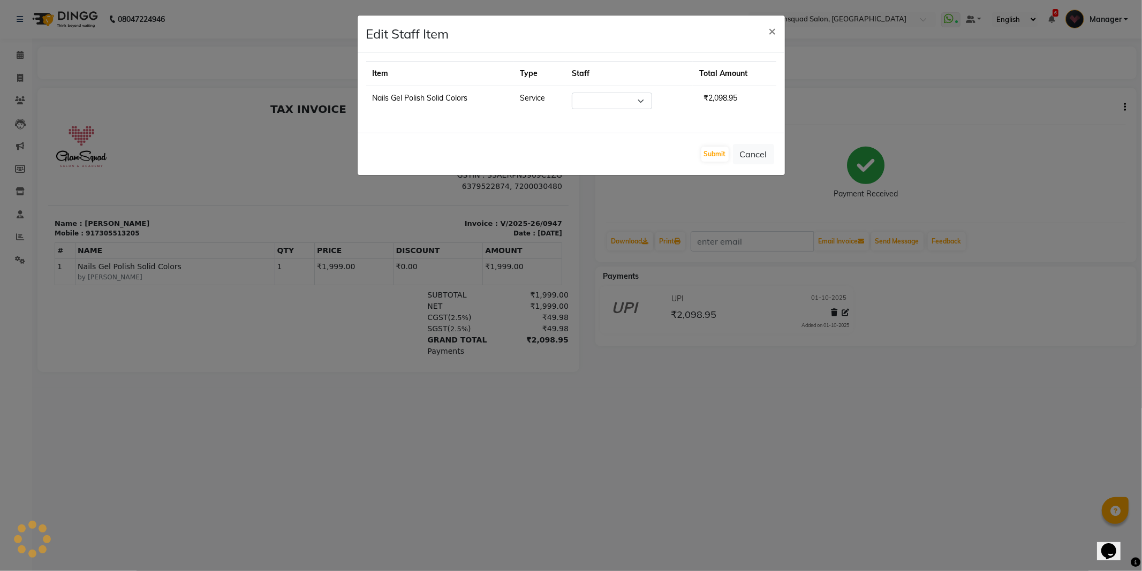
select select "36096"
click at [419, 100] on td "Nails Gel Polish Solid Colors" at bounding box center [440, 101] width 148 height 30
click at [763, 158] on button "Cancel" at bounding box center [753, 154] width 41 height 20
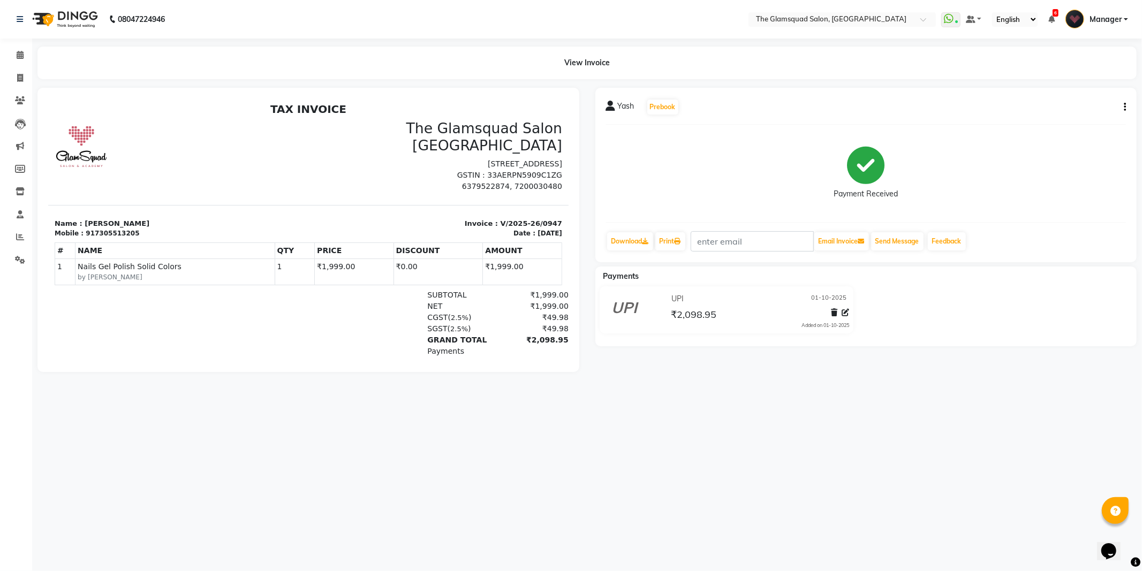
click at [1123, 107] on icon "button" at bounding box center [1124, 107] width 2 height 1
click at [1065, 124] on div "Edit Invoice" at bounding box center [1070, 120] width 73 height 13
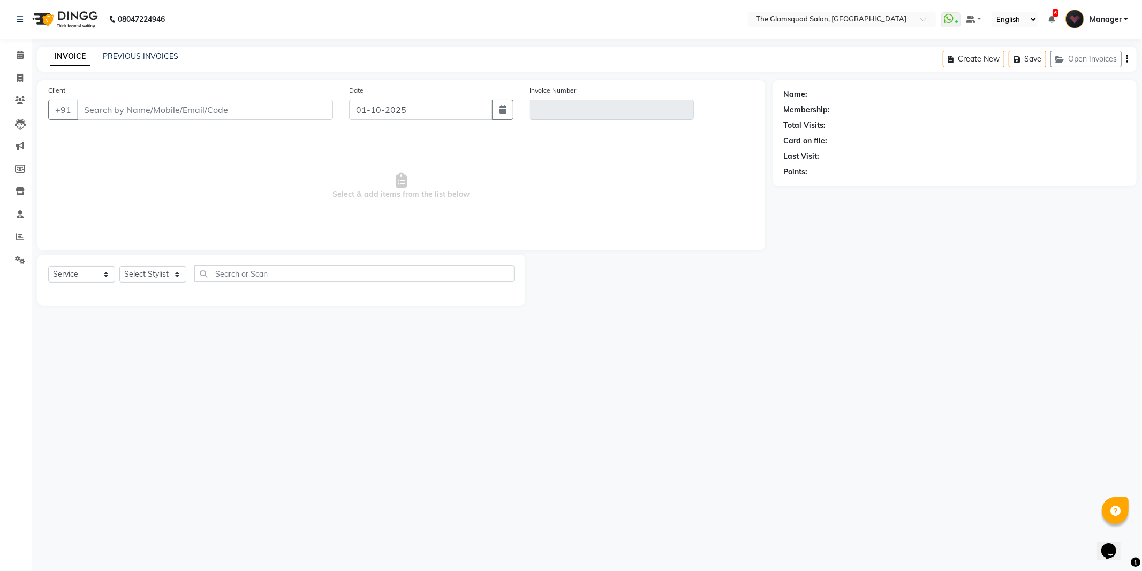
select select "product"
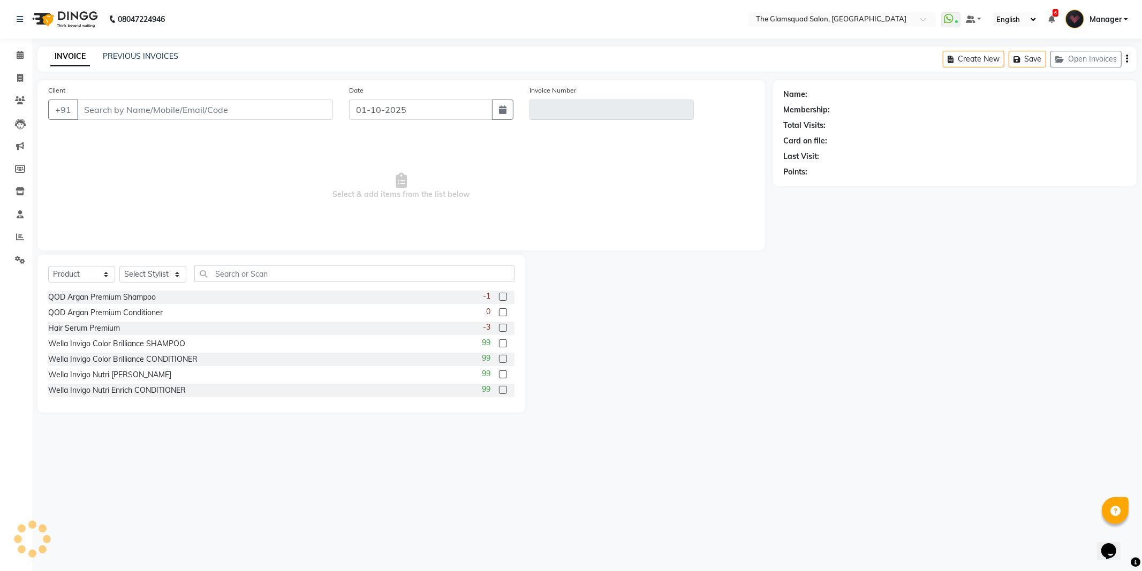
type input "7305513205"
type input "V/2025-26/0947"
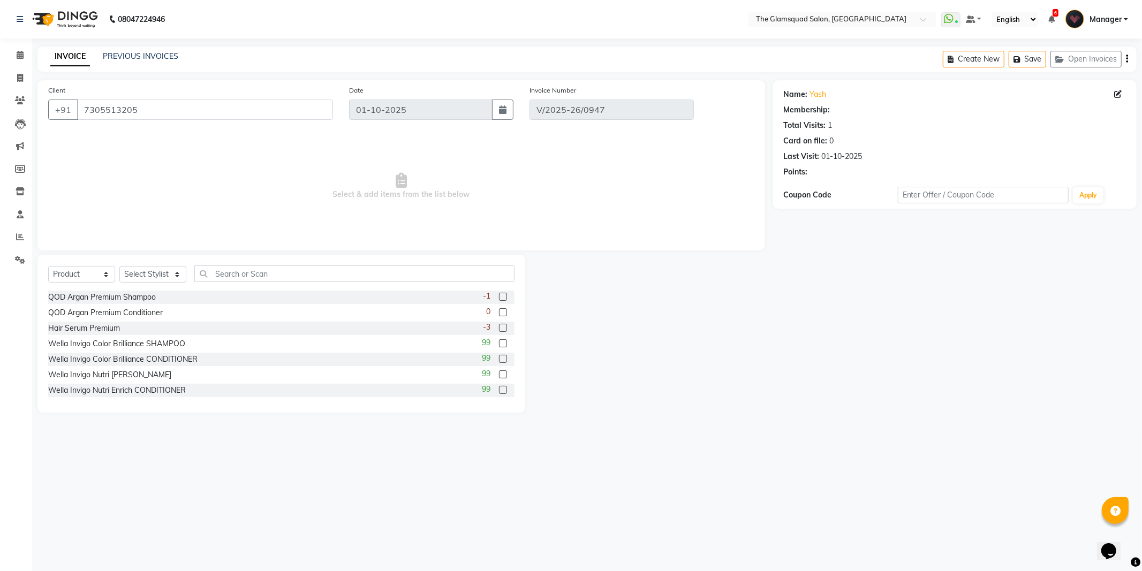
select select "1: Object"
select select "select"
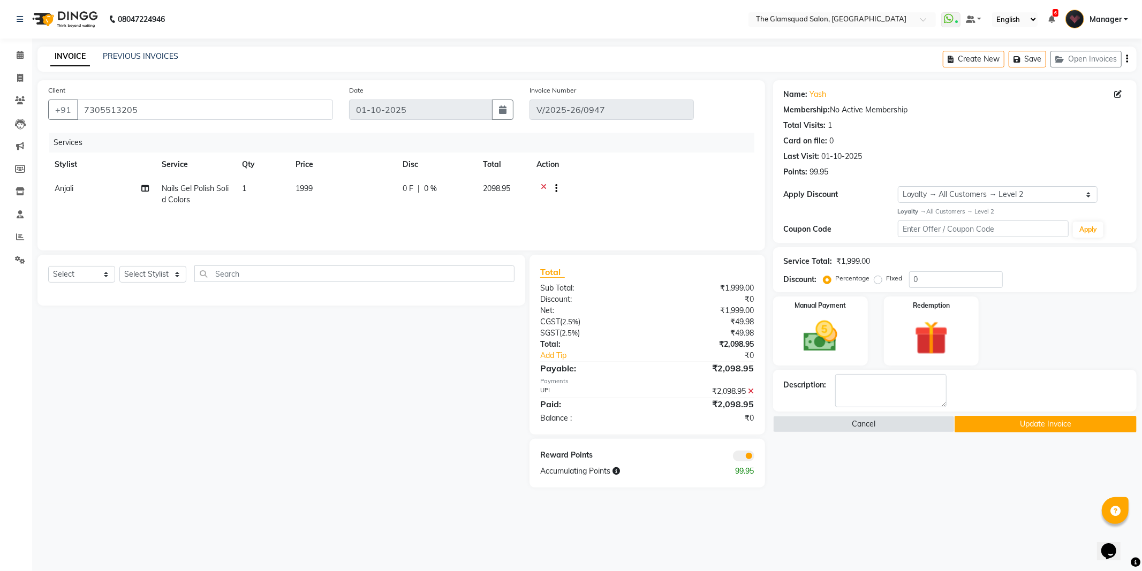
click at [200, 191] on span "Nails Gel Polish Solid Colors" at bounding box center [195, 194] width 67 height 21
select select "36096"
click at [228, 203] on span "Nails Gel Polish Solid Colors x" at bounding box center [216, 198] width 94 height 23
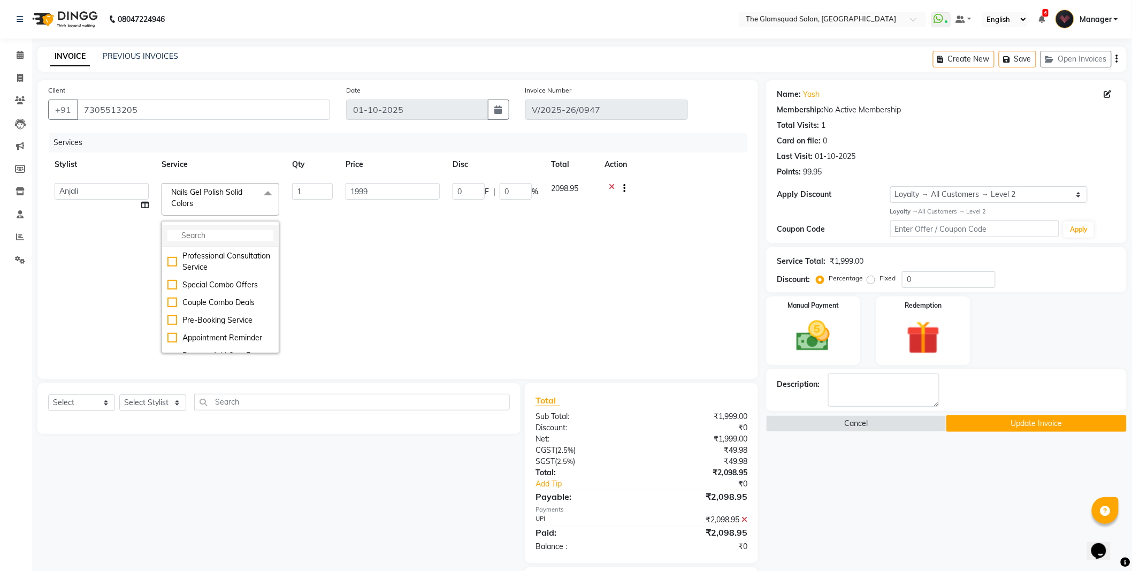
click at [227, 236] on input "multiselect-search" at bounding box center [221, 235] width 106 height 11
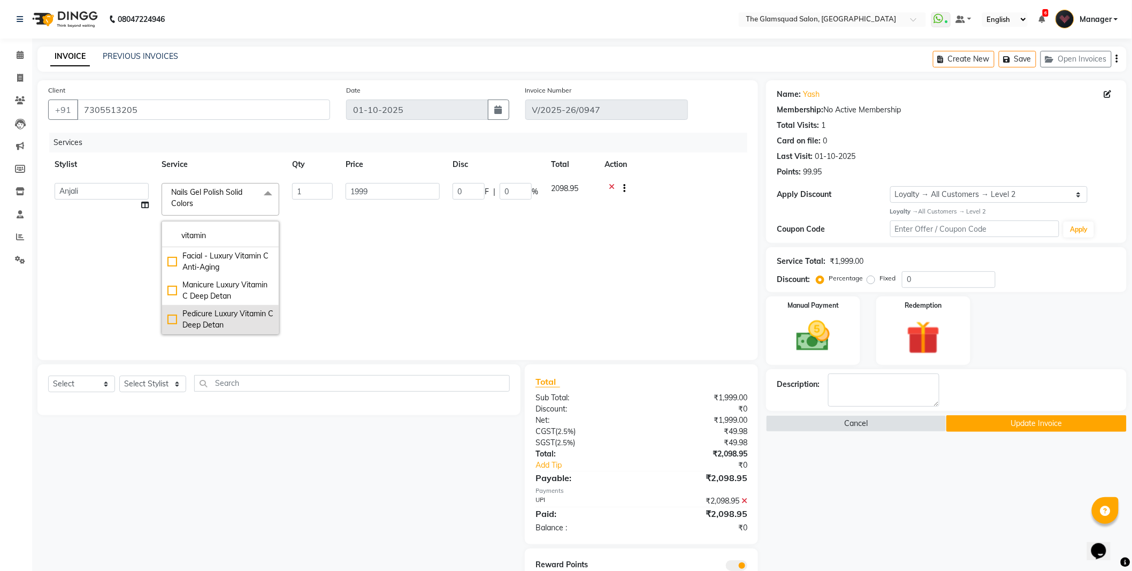
type input "vitamin"
click at [206, 320] on div "Pedicure Luxury Vitamin C Deep Detan" at bounding box center [221, 319] width 106 height 22
checkbox input "true"
type input "2299"
click at [242, 234] on input "vitamin" at bounding box center [221, 235] width 106 height 11
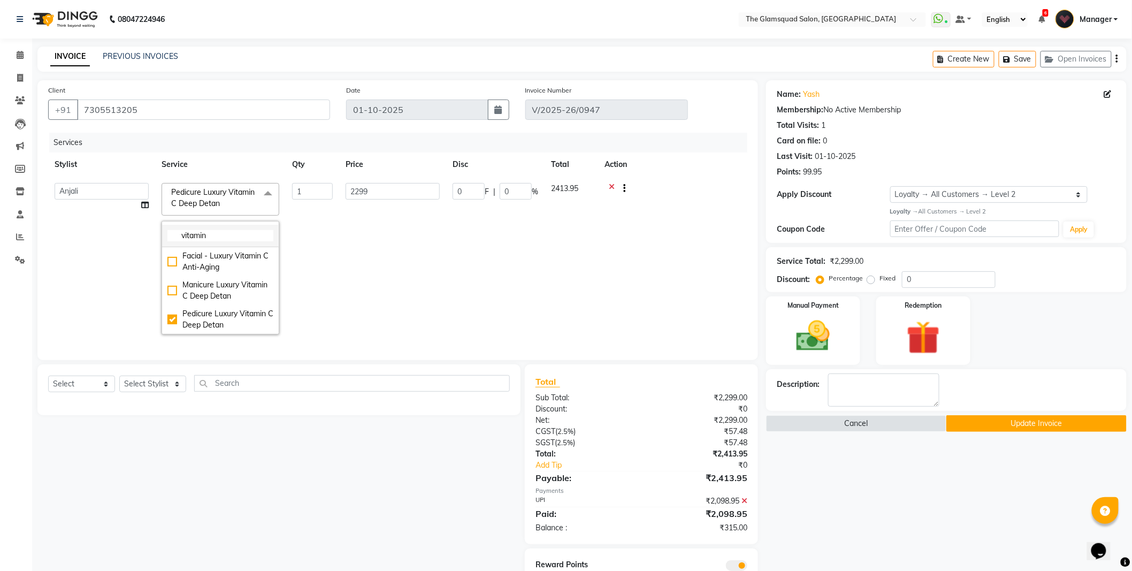
click at [242, 234] on input "vitamin" at bounding box center [221, 235] width 106 height 11
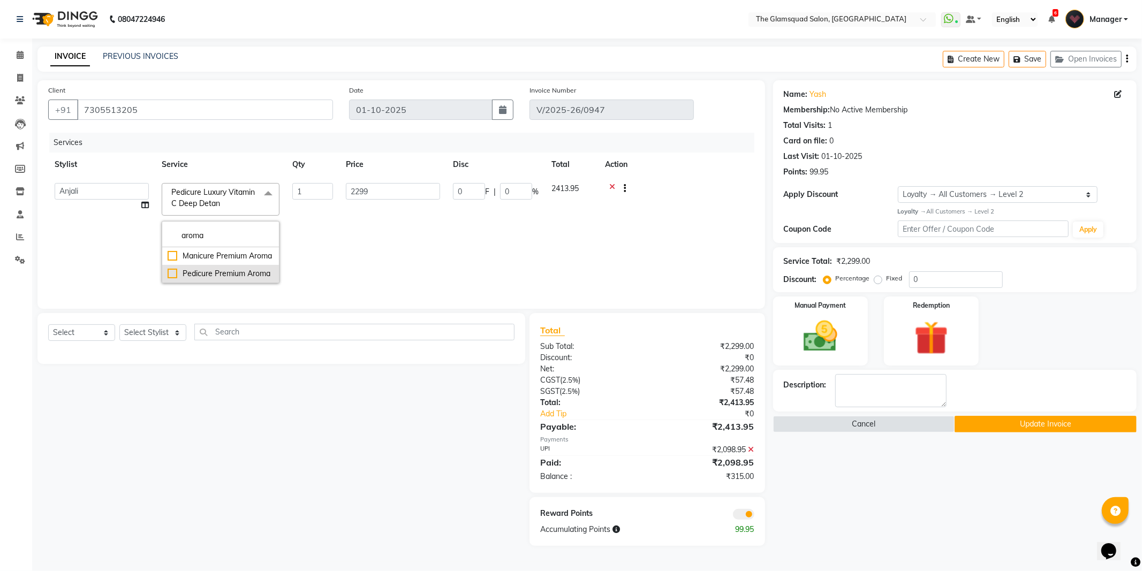
type input "aroma"
click at [226, 276] on div "Pedicure Premium Aroma" at bounding box center [221, 273] width 106 height 11
type input "1499"
checkbox input "true"
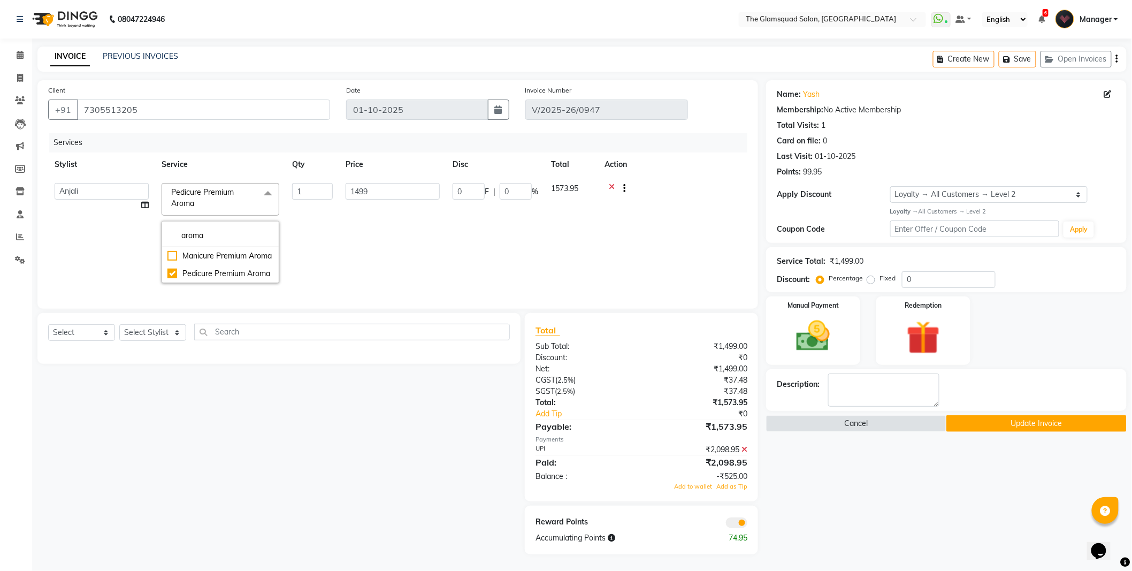
click at [352, 253] on td "1499" at bounding box center [392, 233] width 107 height 113
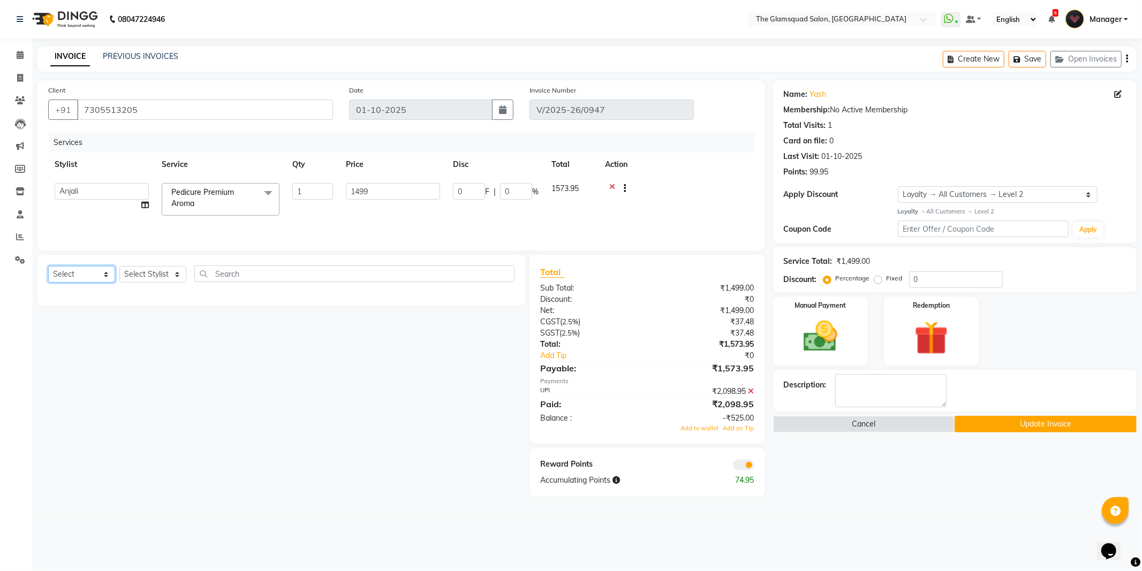
click at [96, 277] on select "Select Service Product Membership Package Voucher Prepaid Gift Card" at bounding box center [81, 274] width 67 height 17
select select "service"
click at [48, 267] on select "Select Service Product Membership Package Voucher Prepaid Gift Card" at bounding box center [81, 274] width 67 height 17
click at [153, 279] on select "Select Stylist [PERSON_NAME] Dilu Dingg Support Frontdesk Manager [PERSON_NAME]…" at bounding box center [152, 274] width 67 height 17
select select "36096"
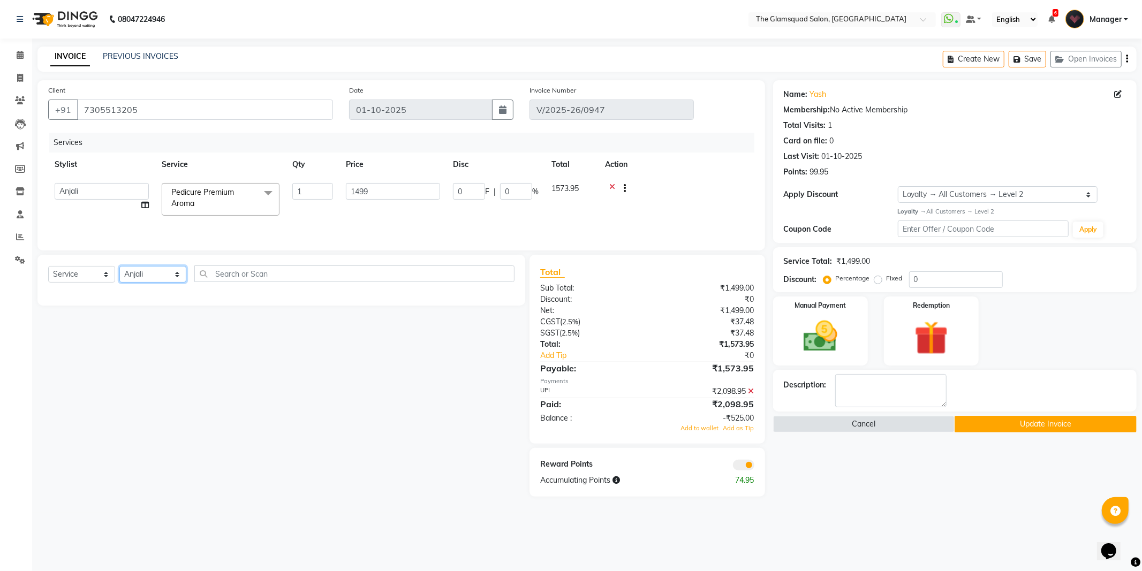
click at [119, 267] on select "Select Stylist [PERSON_NAME] Dilu Dingg Support Frontdesk Manager [PERSON_NAME]…" at bounding box center [152, 274] width 67 height 17
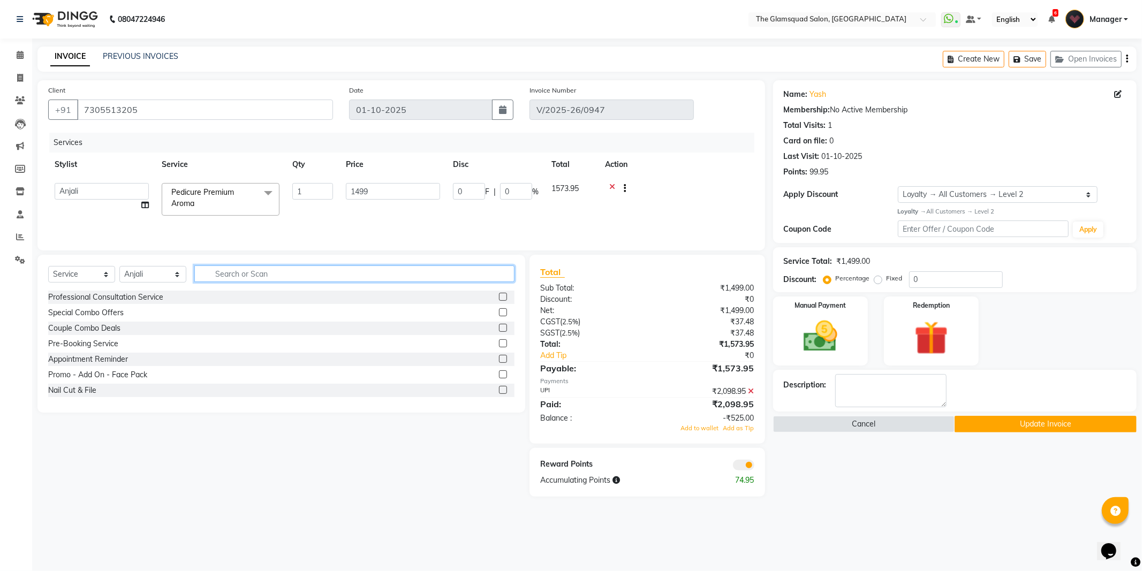
click at [231, 275] on input "text" at bounding box center [354, 273] width 320 height 17
type input "gel polish"
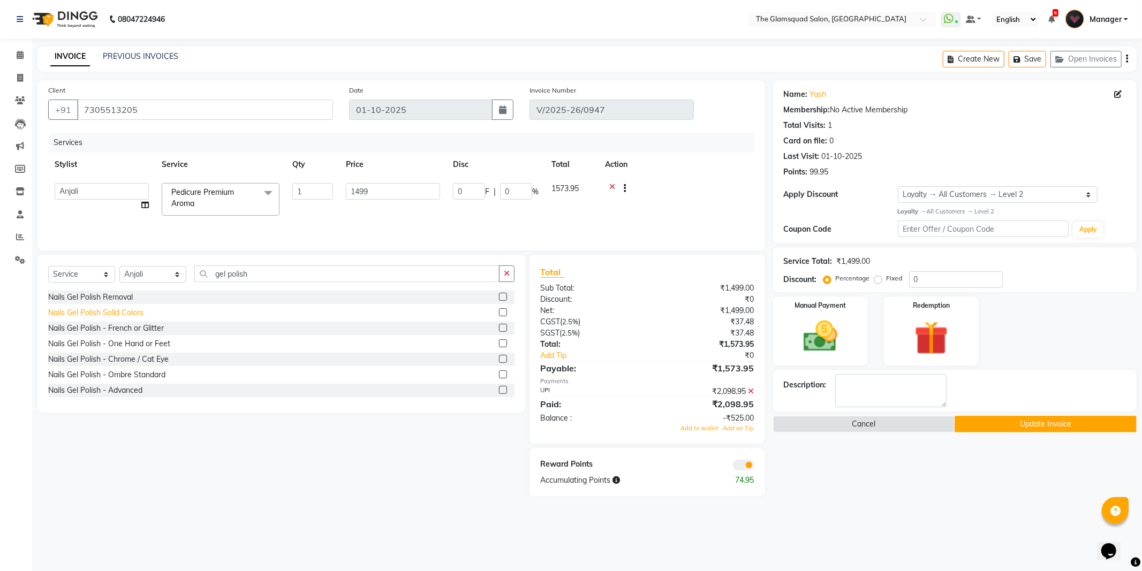
click at [119, 312] on div "Nails Gel Polish Solid Colors" at bounding box center [95, 312] width 95 height 11
checkbox input "false"
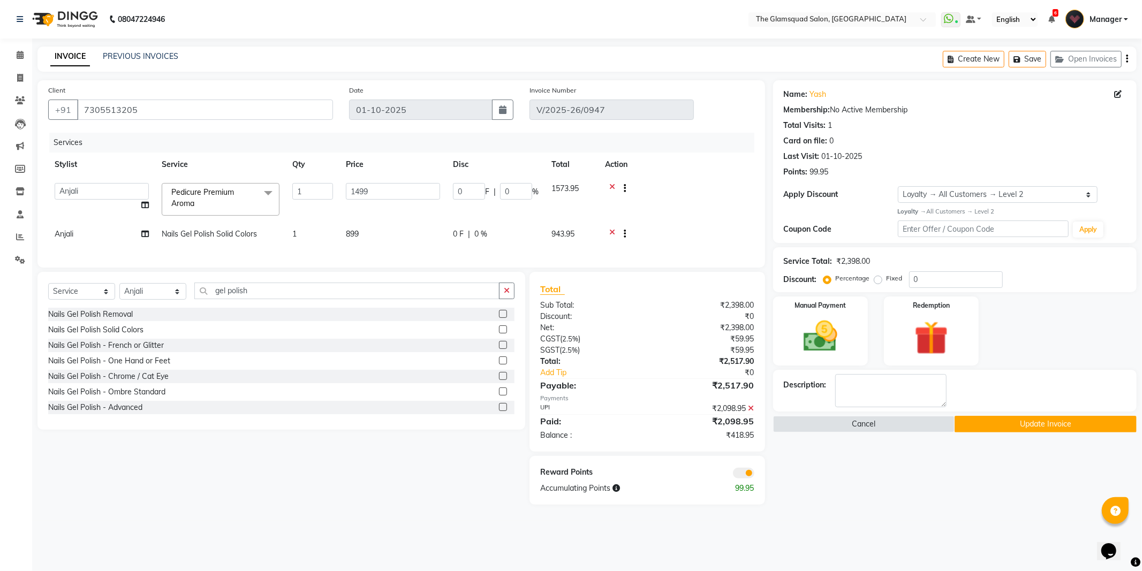
click at [847, 505] on div "Name: Yash Membership: No Active Membership Total Visits: 1 Card on file: 0 Las…" at bounding box center [958, 292] width 371 height 424
click at [750, 412] on icon at bounding box center [751, 408] width 6 height 7
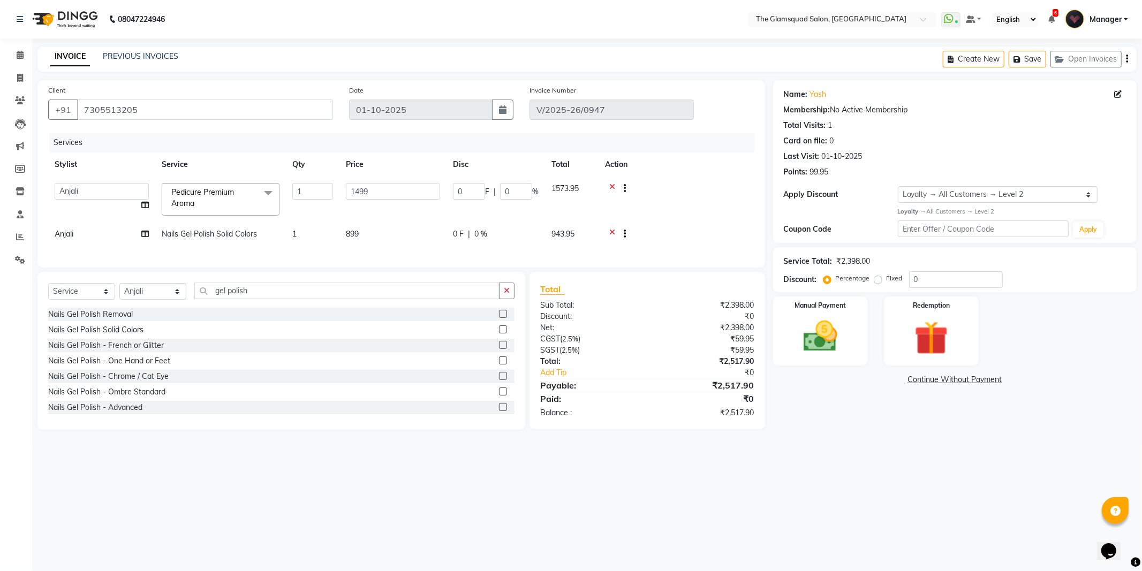
click at [252, 209] on span "Pedicure Premium Aroma x" at bounding box center [216, 198] width 94 height 23
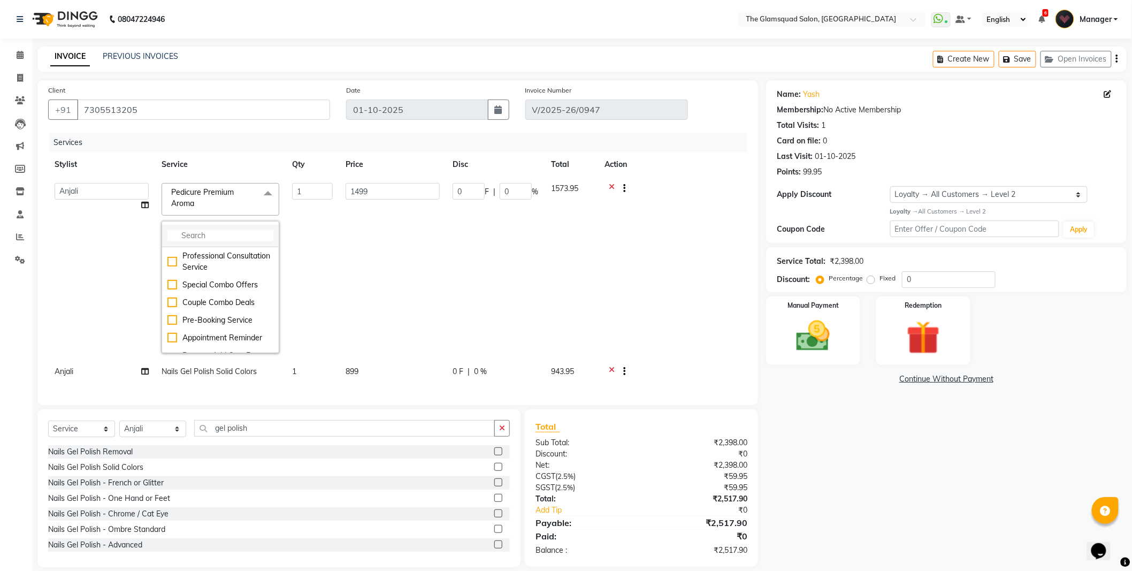
click at [248, 239] on input "multiselect-search" at bounding box center [221, 235] width 106 height 11
type input "pedicure"
click at [239, 255] on div "Pedicure Express" at bounding box center [221, 255] width 106 height 11
type input "799"
checkbox input "false"
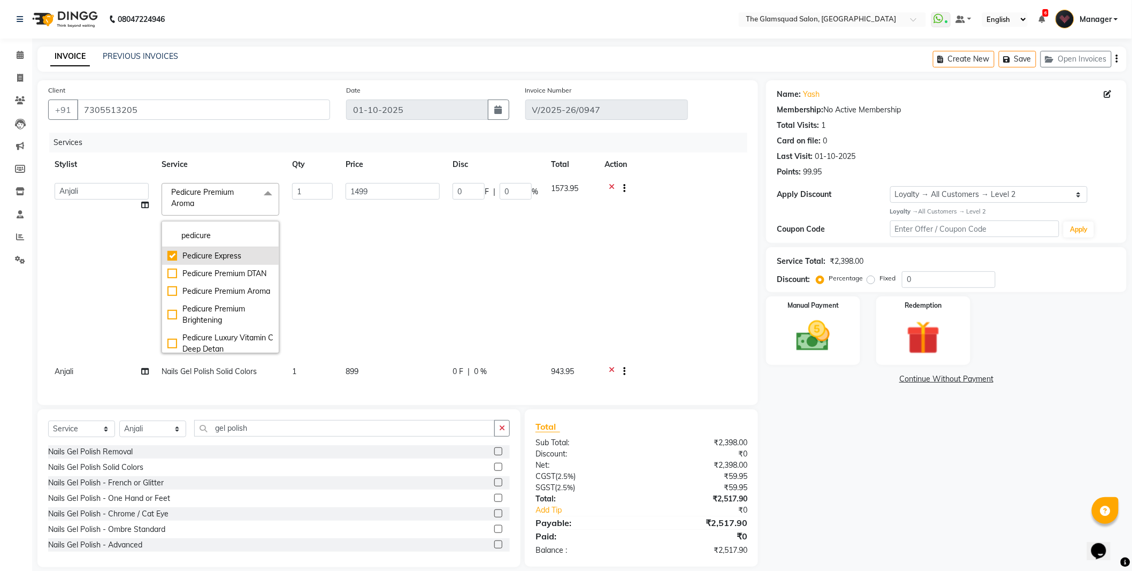
checkbox input "true"
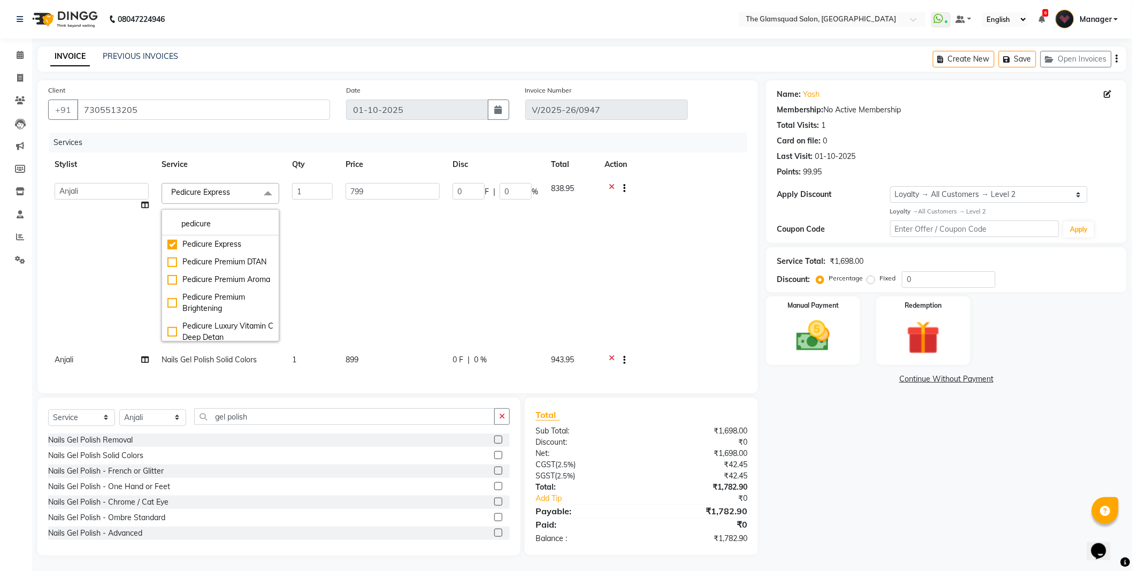
click at [835, 436] on div "Name: Yash Membership: No Active Membership Total Visits: 1 Card on file: 0 Las…" at bounding box center [950, 317] width 369 height 475
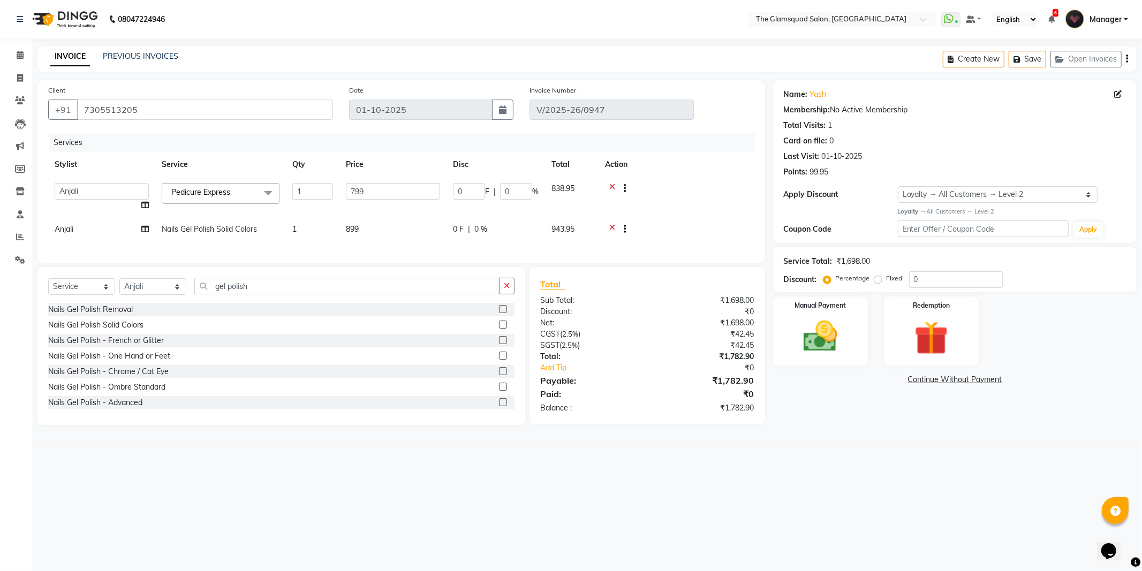
click at [835, 436] on main "INVOICE PREVIOUS INVOICES Create New Save Open Invoices Client +91 7305513205 D…" at bounding box center [586, 244] width 1109 height 394
click at [248, 194] on span "Pedicure Express x" at bounding box center [221, 193] width 118 height 21
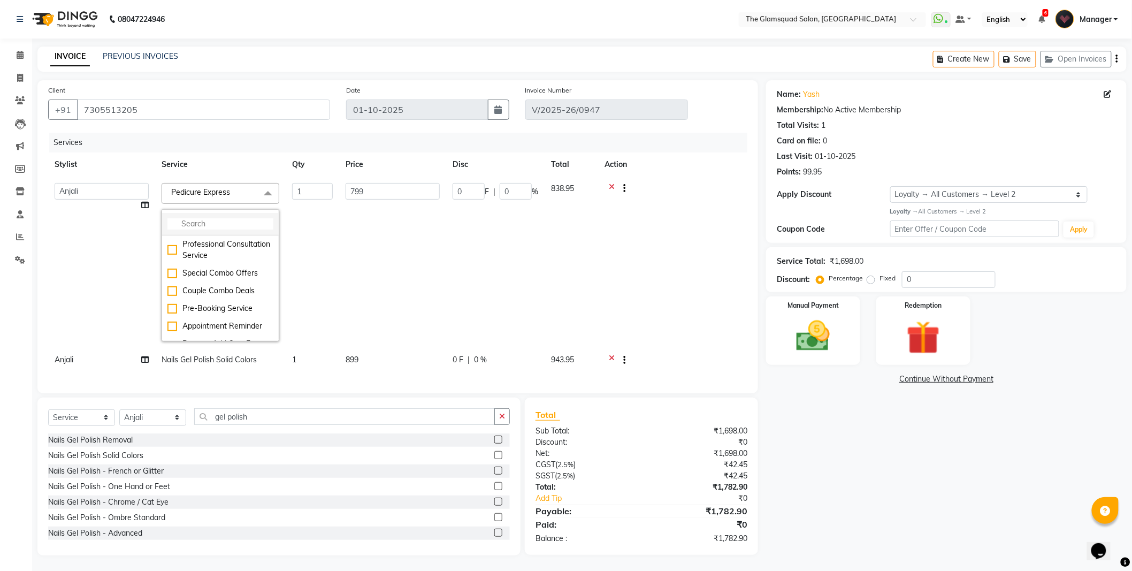
click at [243, 220] on input "multiselect-search" at bounding box center [221, 223] width 106 height 11
type input "g"
type input "pedicure"
click at [371, 246] on td "799" at bounding box center [392, 262] width 107 height 171
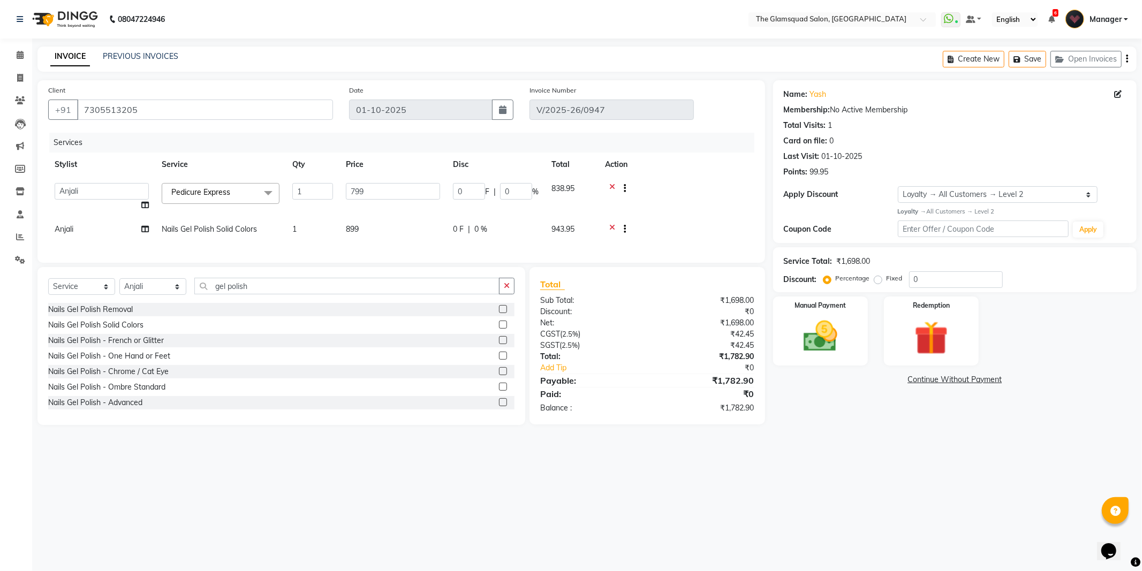
click at [252, 233] on span "Nails Gel Polish Solid Colors" at bounding box center [209, 229] width 95 height 10
select select "36096"
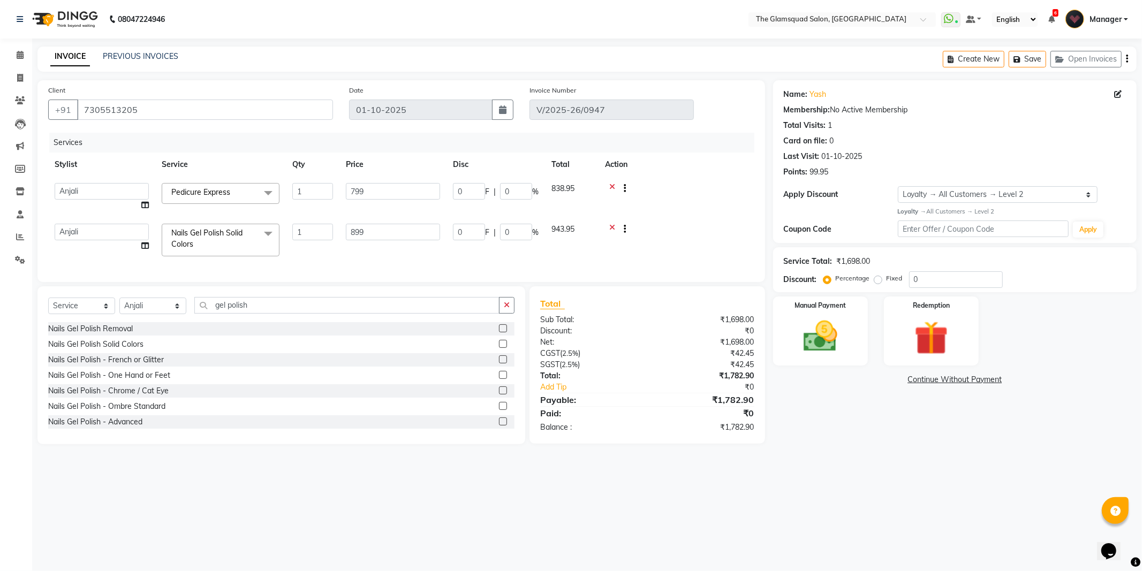
click at [227, 238] on span "Nails Gel Polish Solid Colors x" at bounding box center [216, 238] width 94 height 23
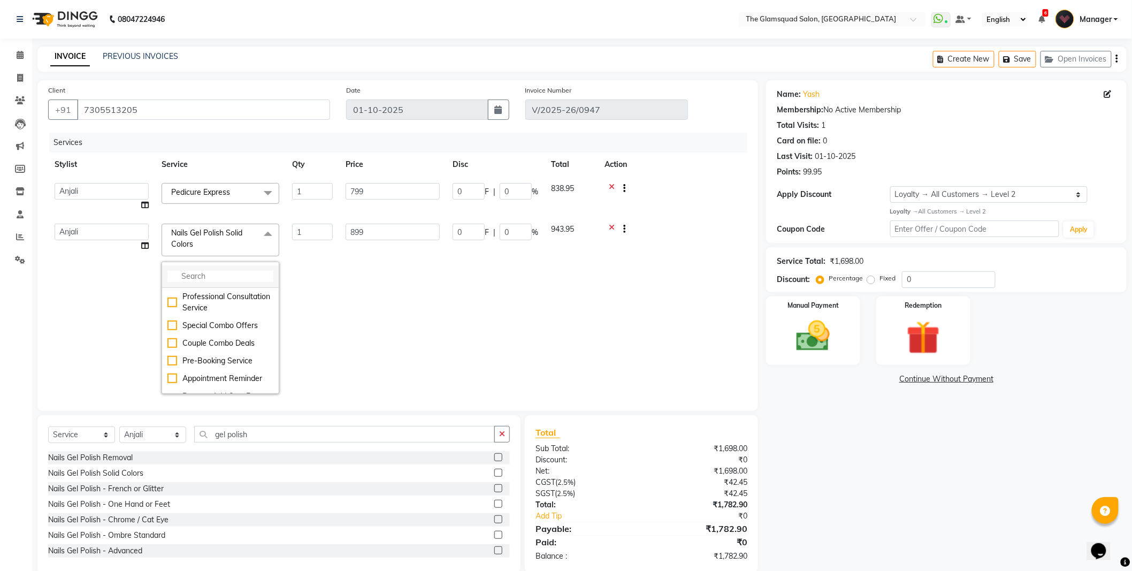
click at [221, 277] on input "multiselect-search" at bounding box center [221, 276] width 106 height 11
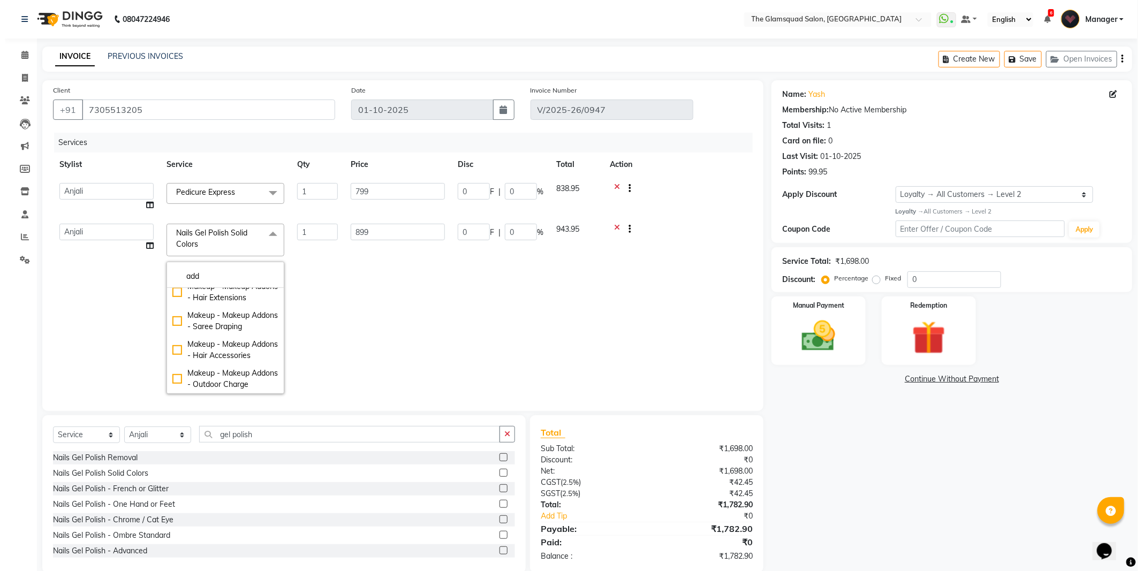
scroll to position [325, 0]
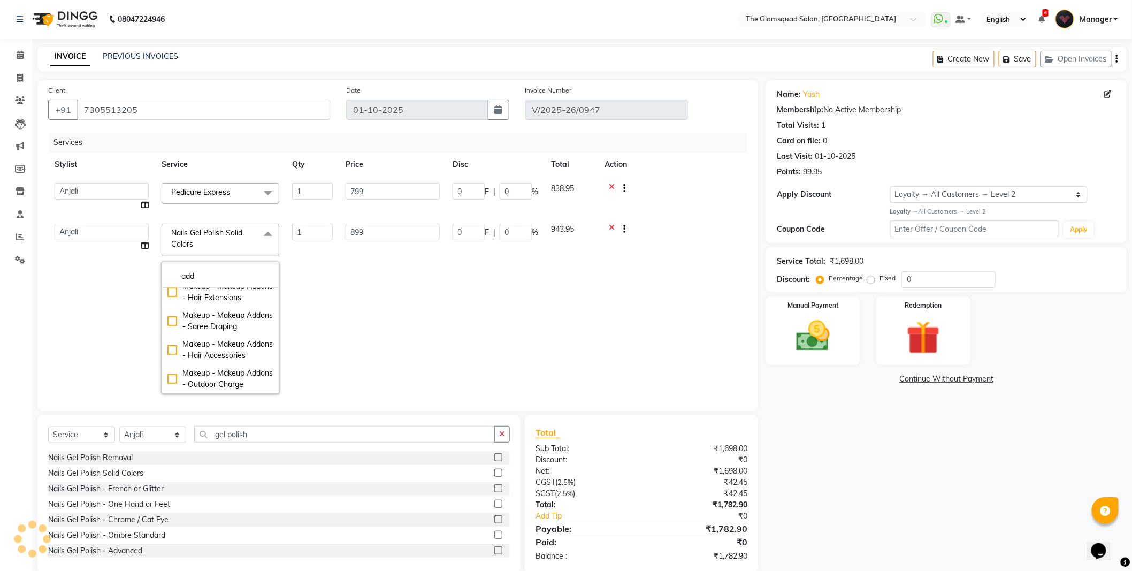
type input "add"
click at [400, 259] on td "899" at bounding box center [392, 308] width 107 height 183
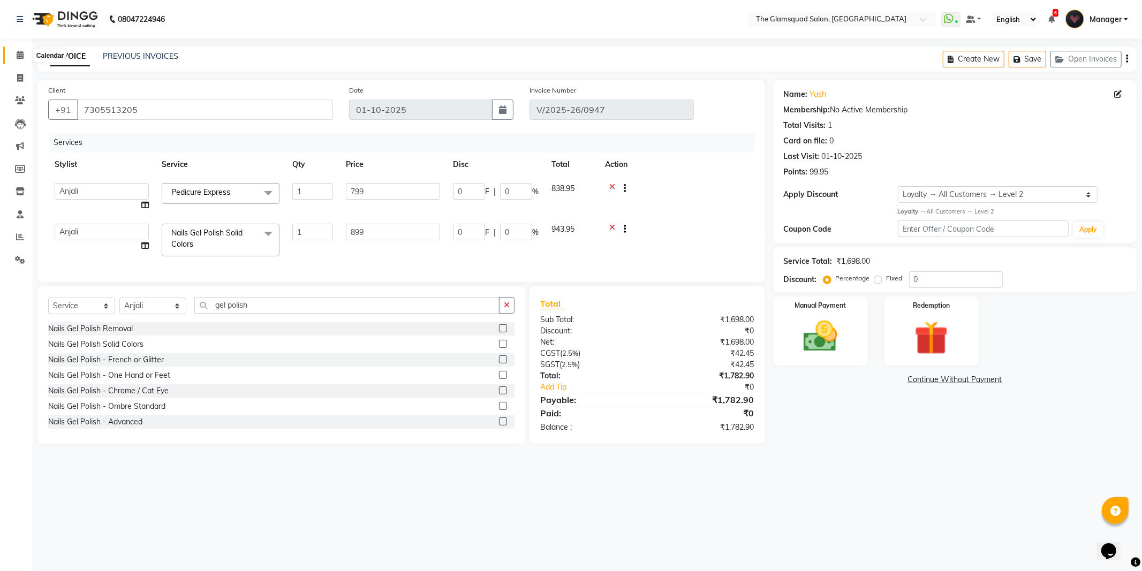
click at [17, 50] on span at bounding box center [20, 55] width 19 height 12
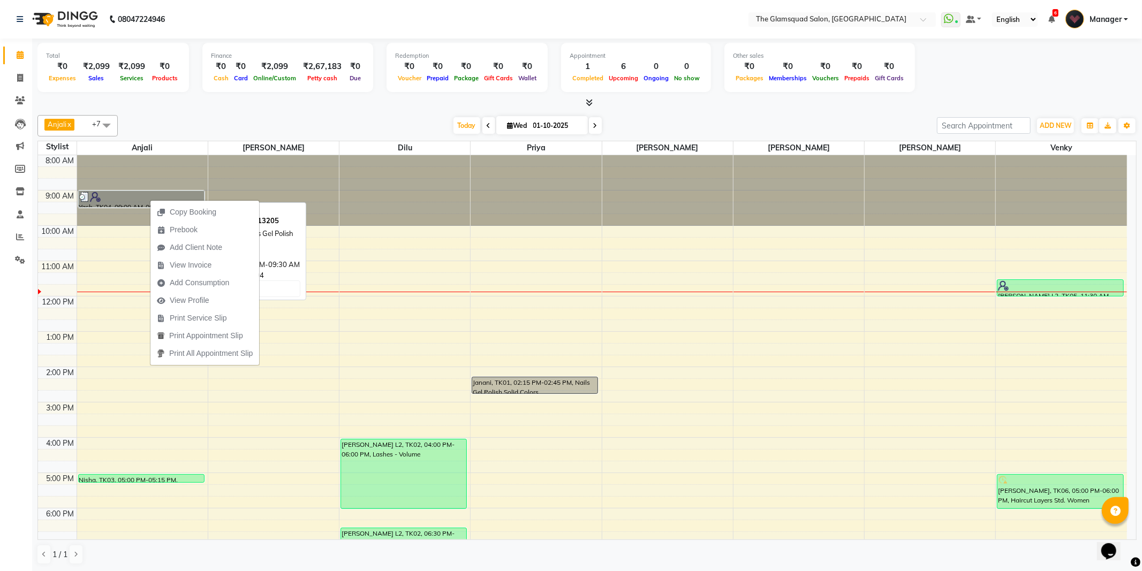
click at [129, 200] on link "Yash, TK04, 09:00 AM-09:30 AM, Nails Gel Polish Solid Colors" at bounding box center [141, 199] width 126 height 17
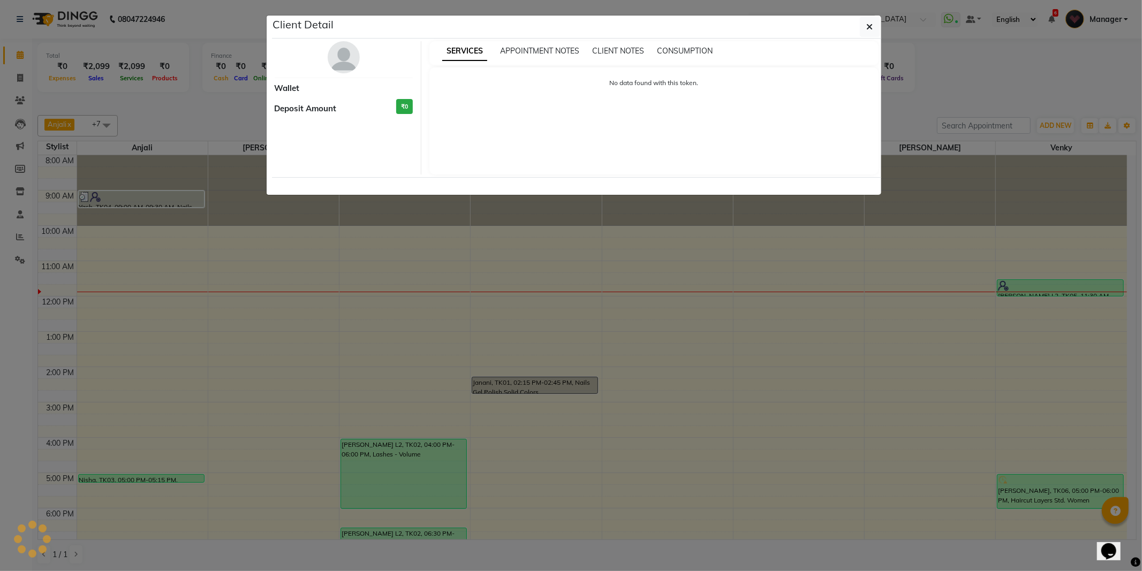
select select "3"
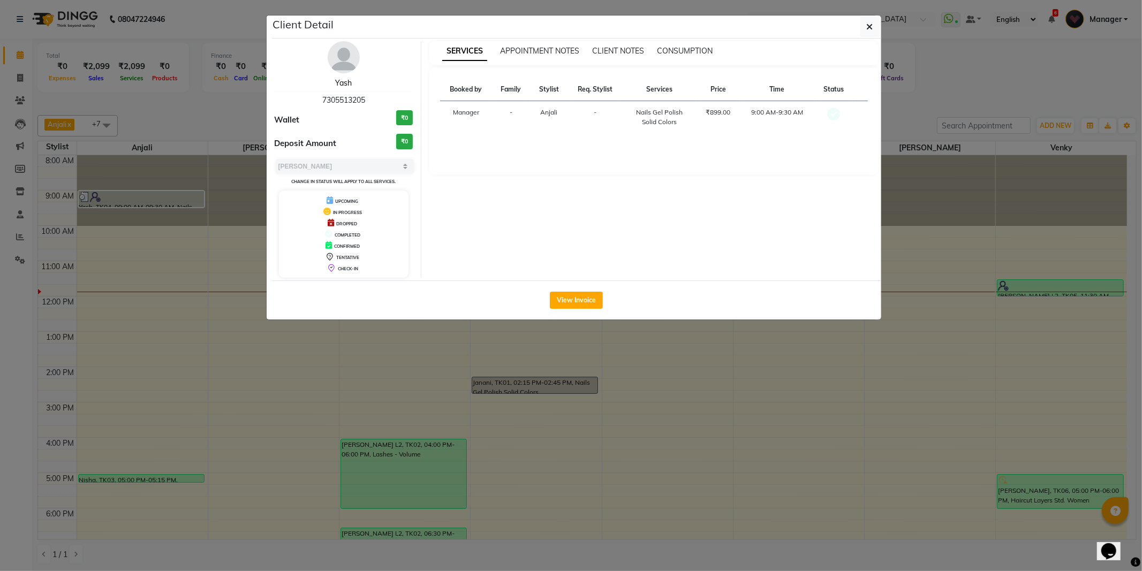
click at [339, 80] on link "Yash" at bounding box center [343, 83] width 17 height 10
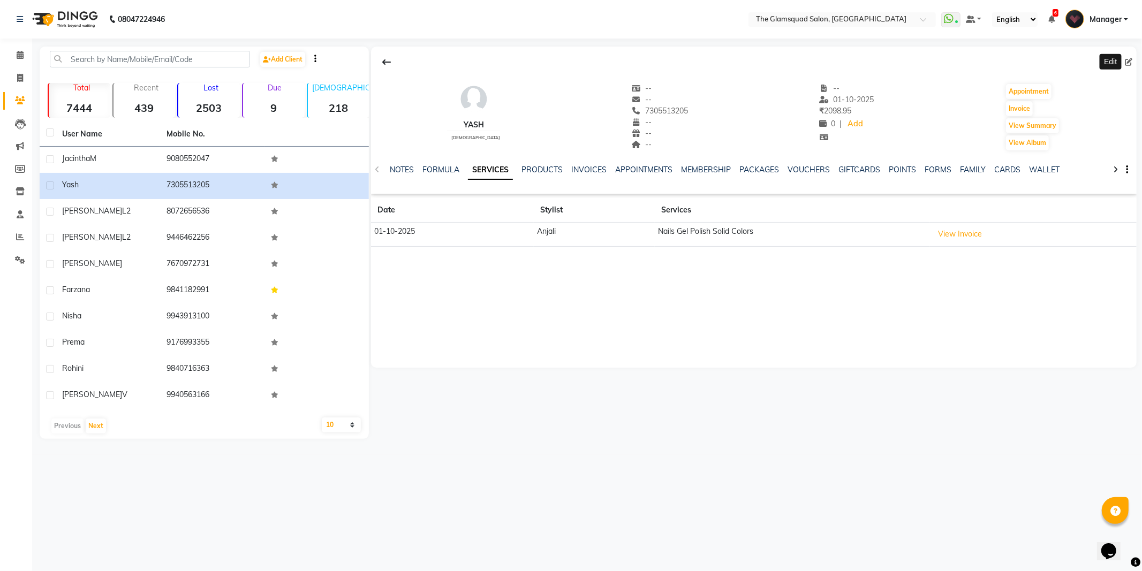
click at [1127, 60] on icon at bounding box center [1127, 61] width 7 height 7
select select "[DEMOGRAPHIC_DATA]"
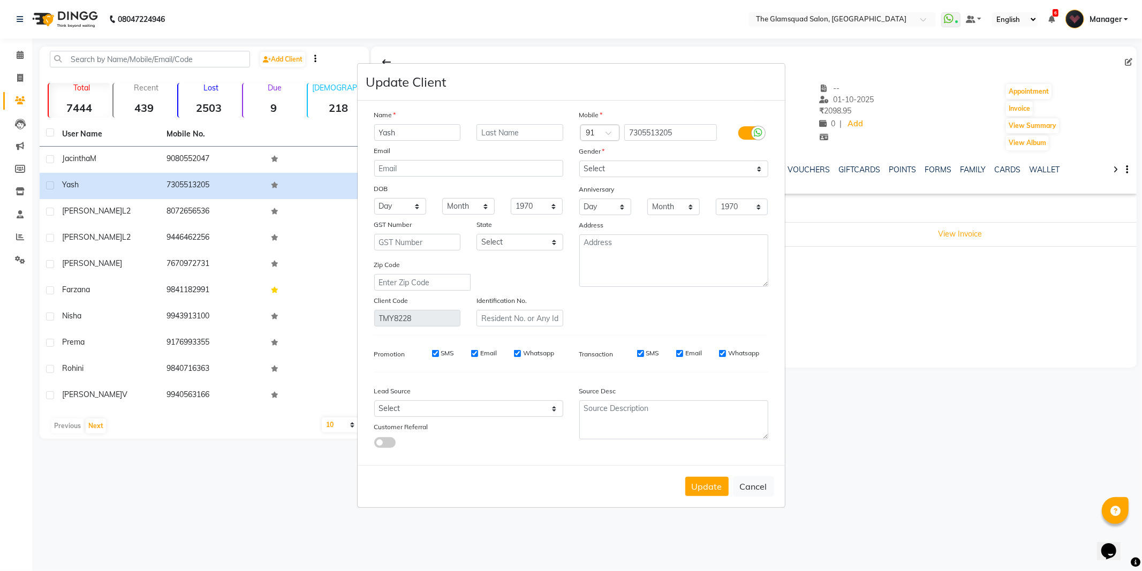
click at [504, 150] on div "Email" at bounding box center [468, 152] width 205 height 15
click at [501, 134] on input "text" at bounding box center [519, 132] width 87 height 17
click at [529, 154] on div "Email" at bounding box center [468, 152] width 205 height 15
click at [506, 138] on input "text" at bounding box center [519, 132] width 87 height 17
type input "L2"
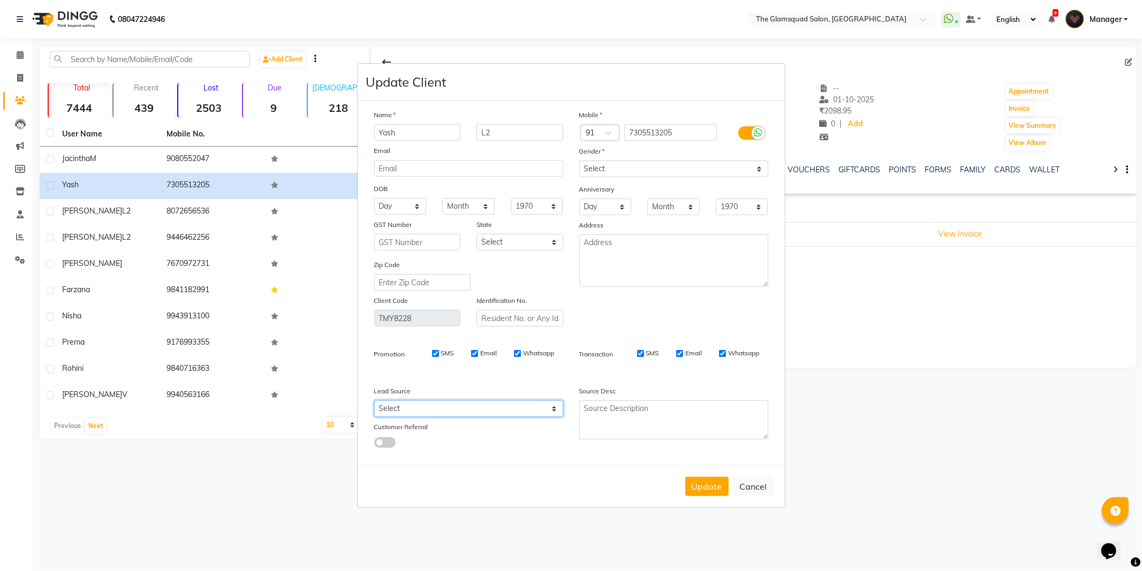
click at [514, 412] on select "Select Walk-in Referral Internet Friend Word of Mouth Advertisement Facebook Ju…" at bounding box center [468, 408] width 189 height 17
select select "34546"
click at [374, 400] on select "Select Walk-in Referral Internet Friend Word of Mouth Advertisement Facebook Ju…" at bounding box center [468, 408] width 189 height 17
click at [697, 490] on button "Update" at bounding box center [706, 486] width 43 height 19
select select
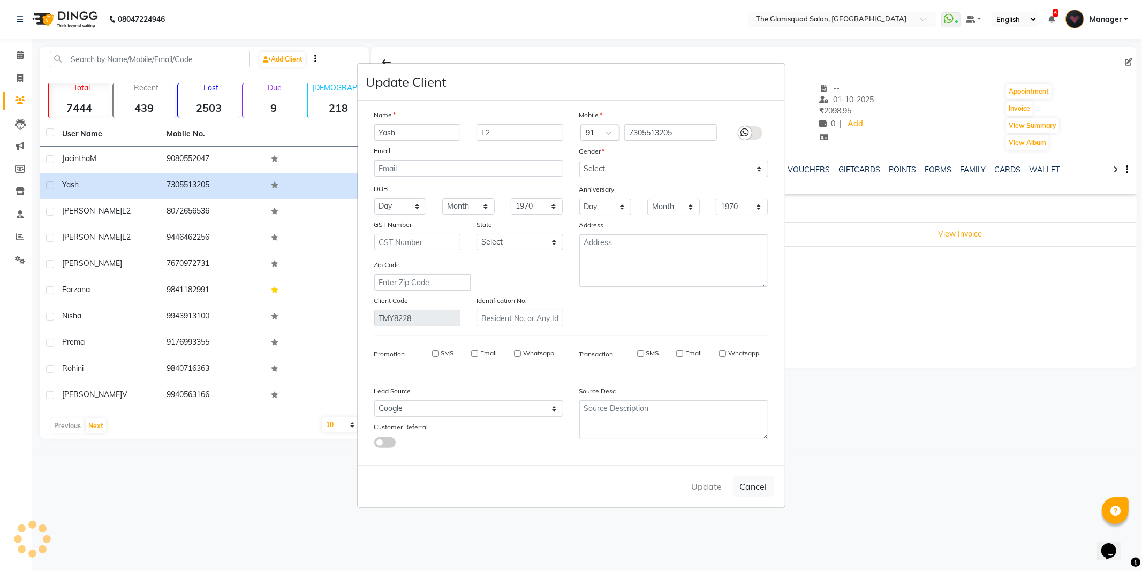
select select
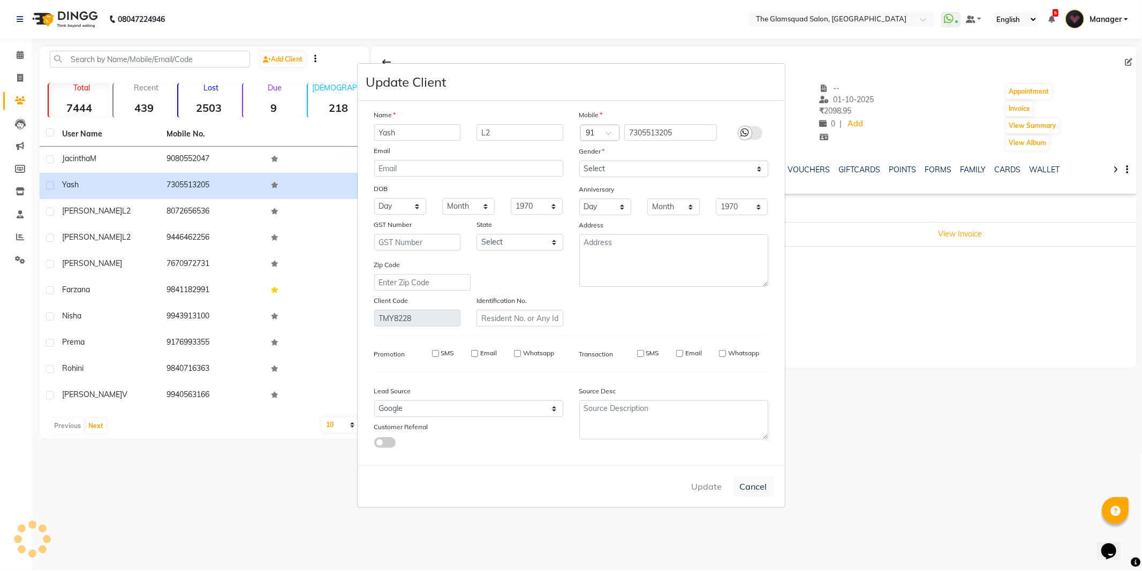
select select
checkbox input "false"
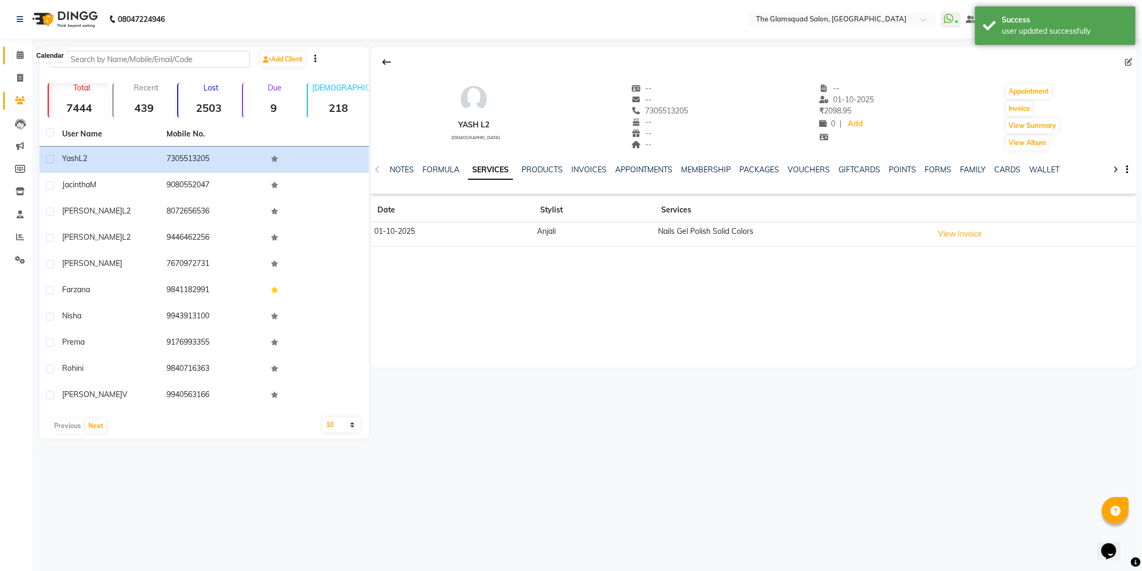
click at [21, 59] on icon at bounding box center [20, 55] width 7 height 8
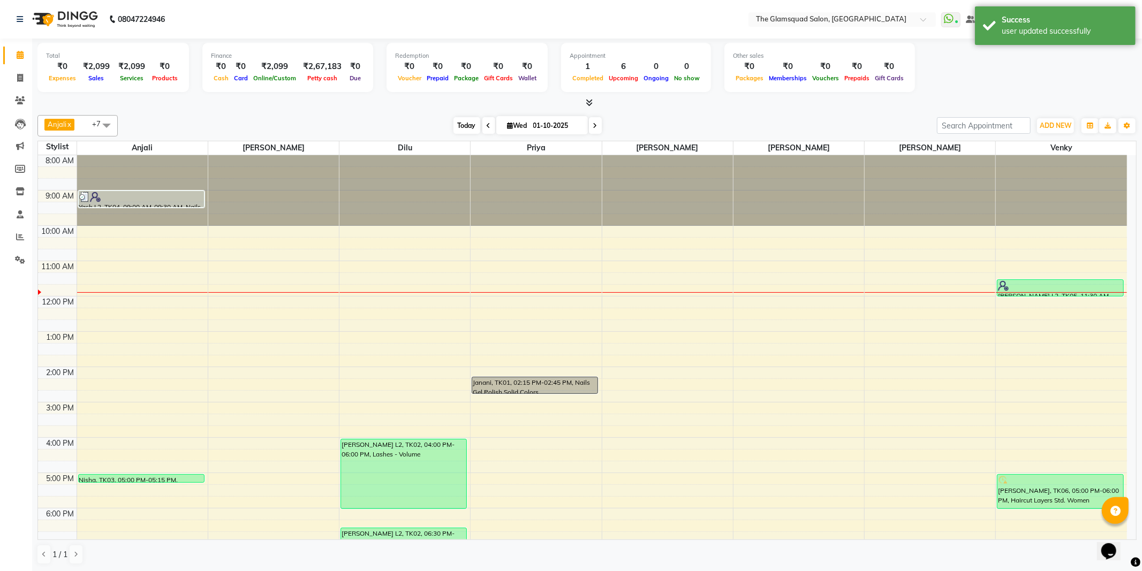
click at [459, 124] on span "Today" at bounding box center [466, 125] width 27 height 17
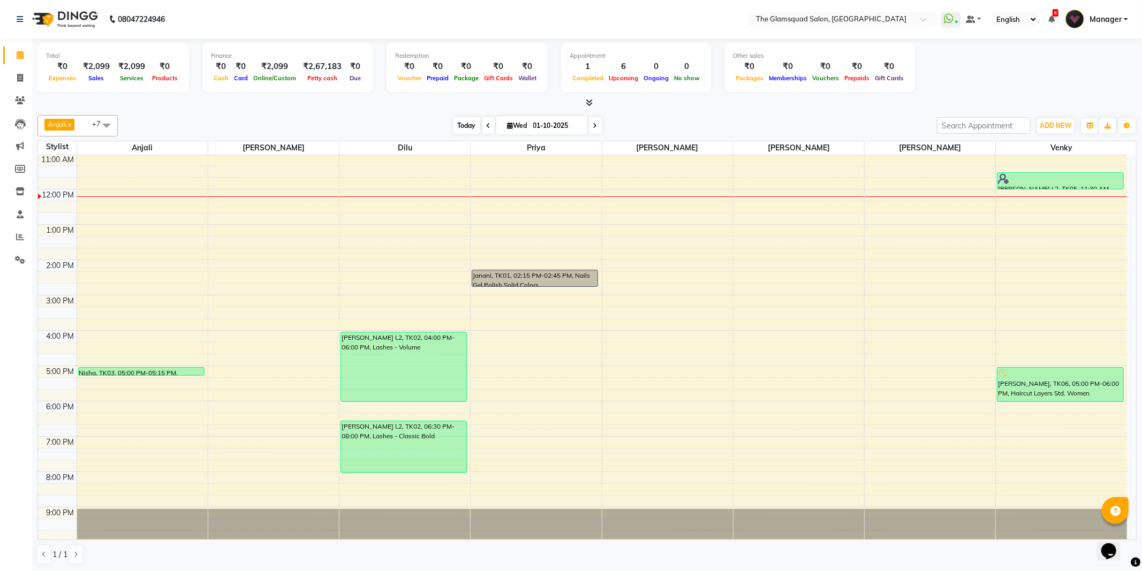
click at [465, 121] on span "Today" at bounding box center [466, 125] width 27 height 17
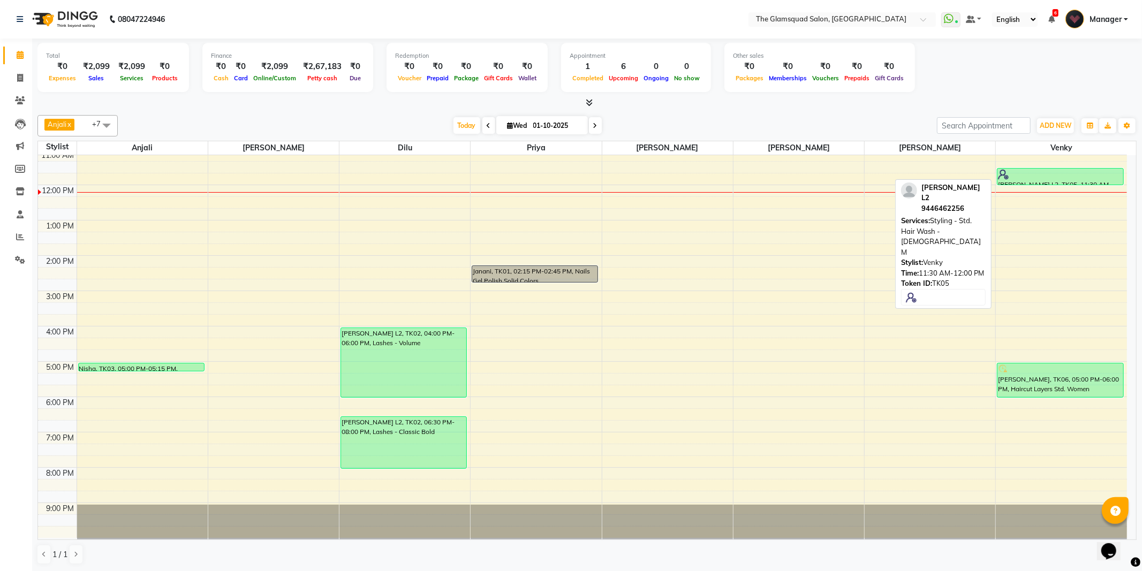
click at [1068, 174] on div at bounding box center [1060, 174] width 125 height 11
select select "6"
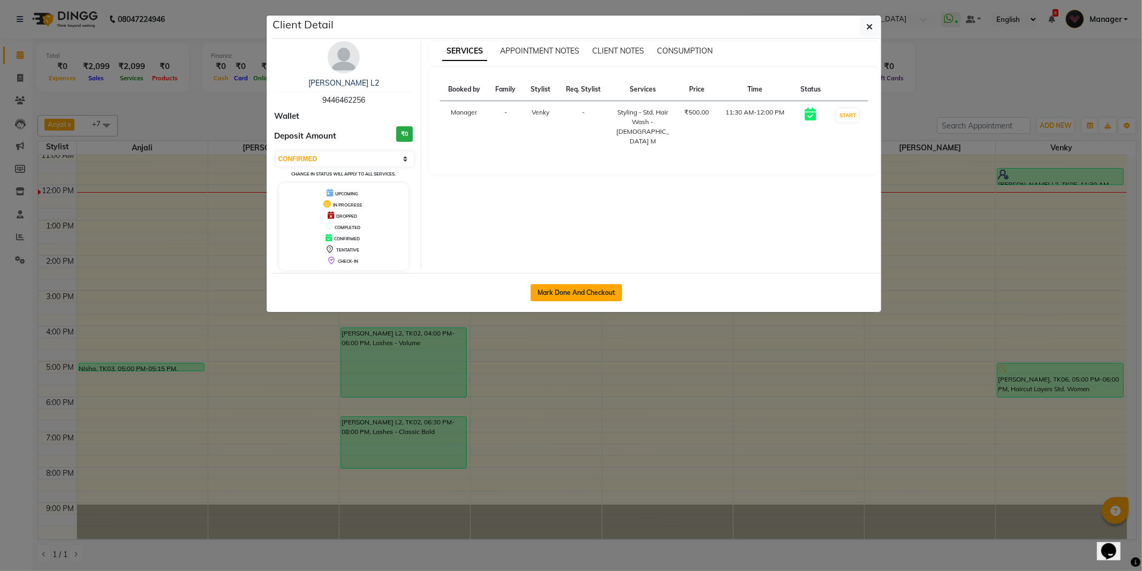
click at [608, 294] on button "Mark Done And Checkout" at bounding box center [576, 292] width 92 height 17
select select "service"
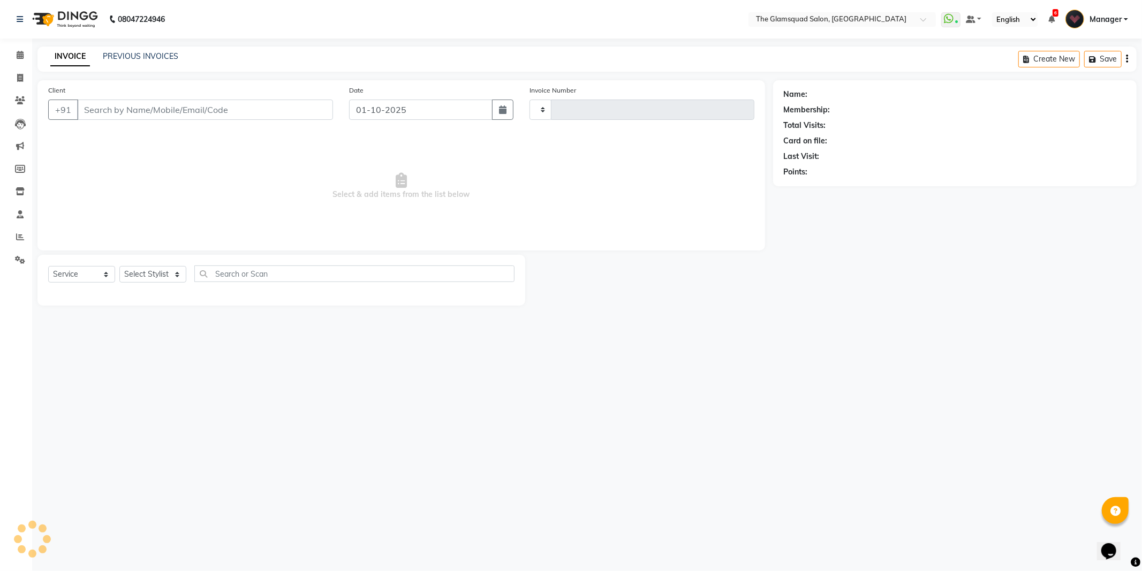
type input "0948"
select select "5284"
select select "product"
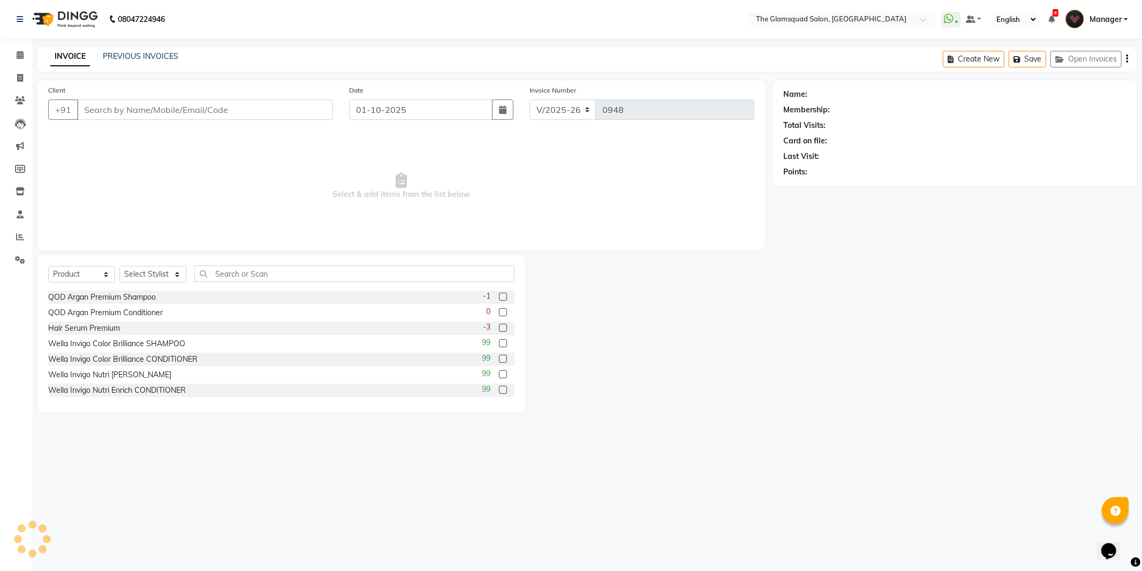
type input "9446462256"
select select "89864"
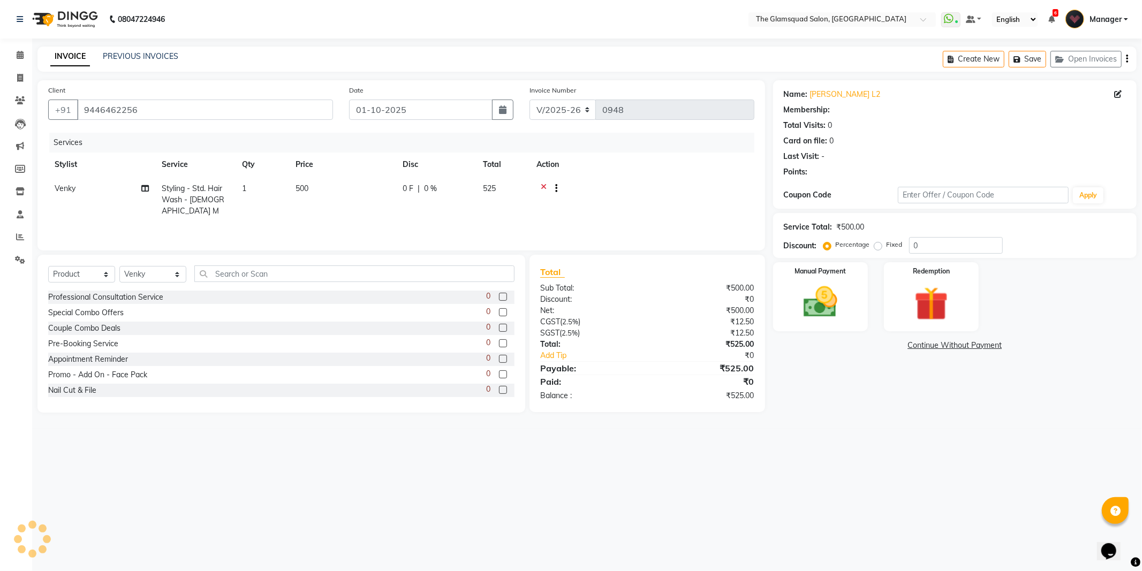
select select "1: Object"
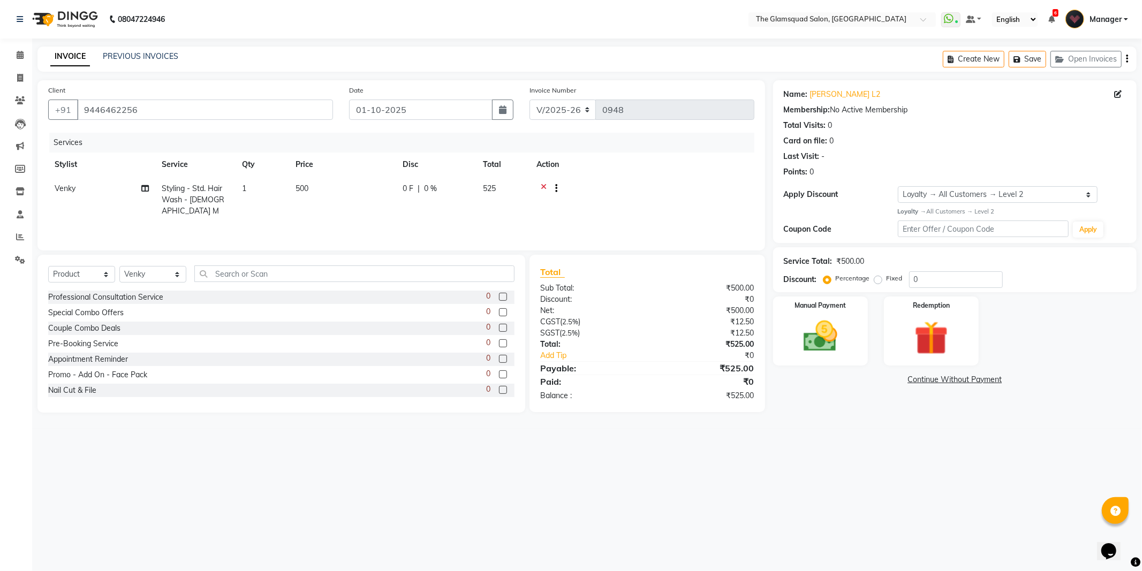
click at [220, 187] on span "Styling - Std. Hair Wash - [DEMOGRAPHIC_DATA] M" at bounding box center [193, 200] width 63 height 32
select select "89864"
click at [219, 199] on span "Styling - Std. Hair Wash - Female M x" at bounding box center [216, 204] width 94 height 34
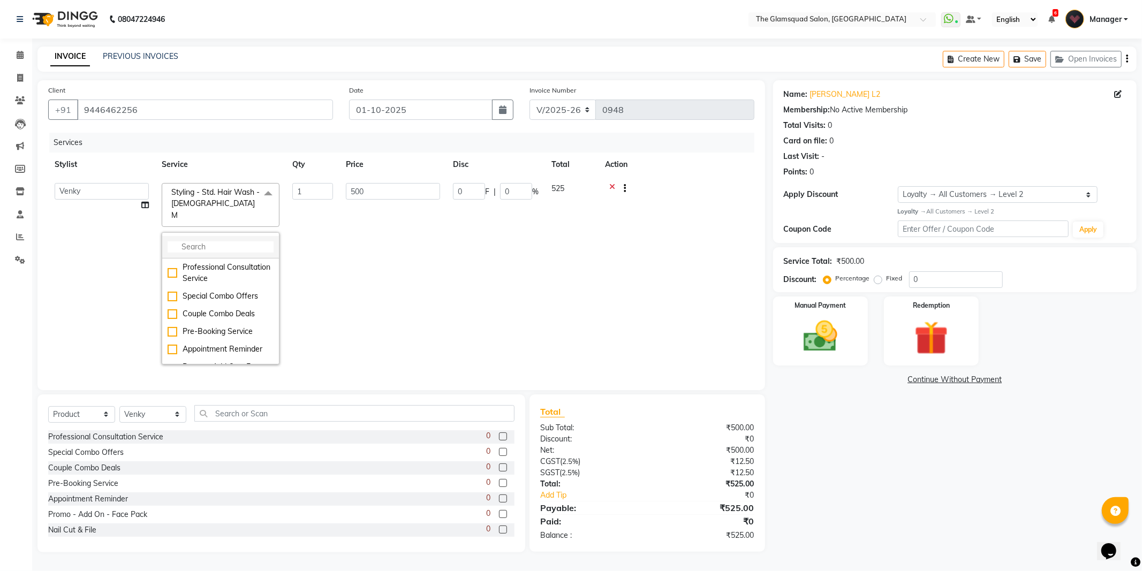
click at [194, 236] on li at bounding box center [220, 247] width 117 height 22
click at [195, 241] on input "multiselect-search" at bounding box center [221, 246] width 106 height 11
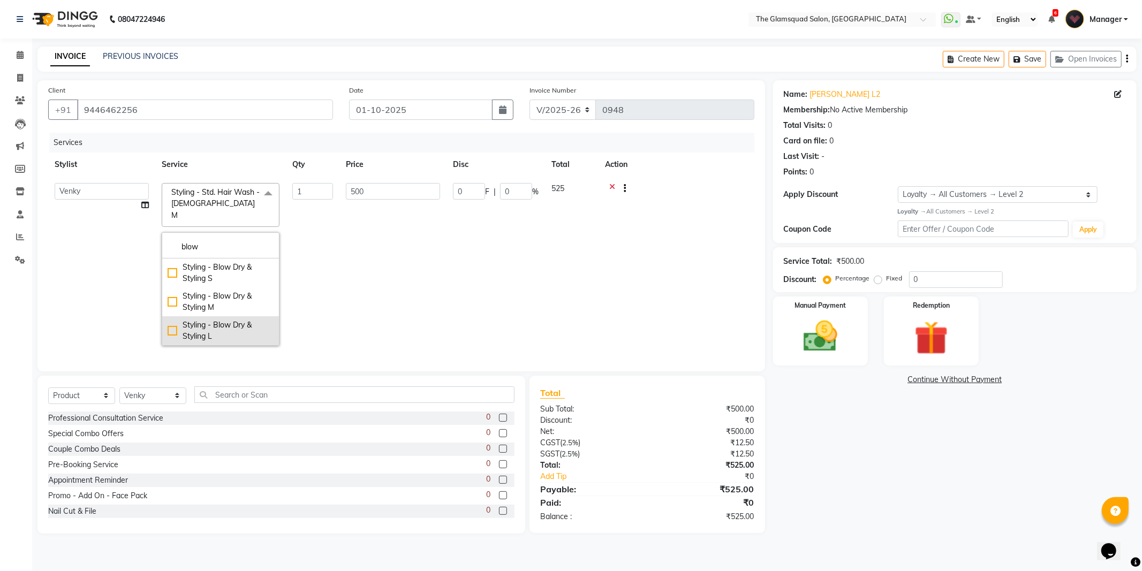
type input "blow"
click at [229, 320] on div "Styling - Blow Dry & Styling L" at bounding box center [221, 331] width 106 height 22
checkbox input "true"
type input "1500"
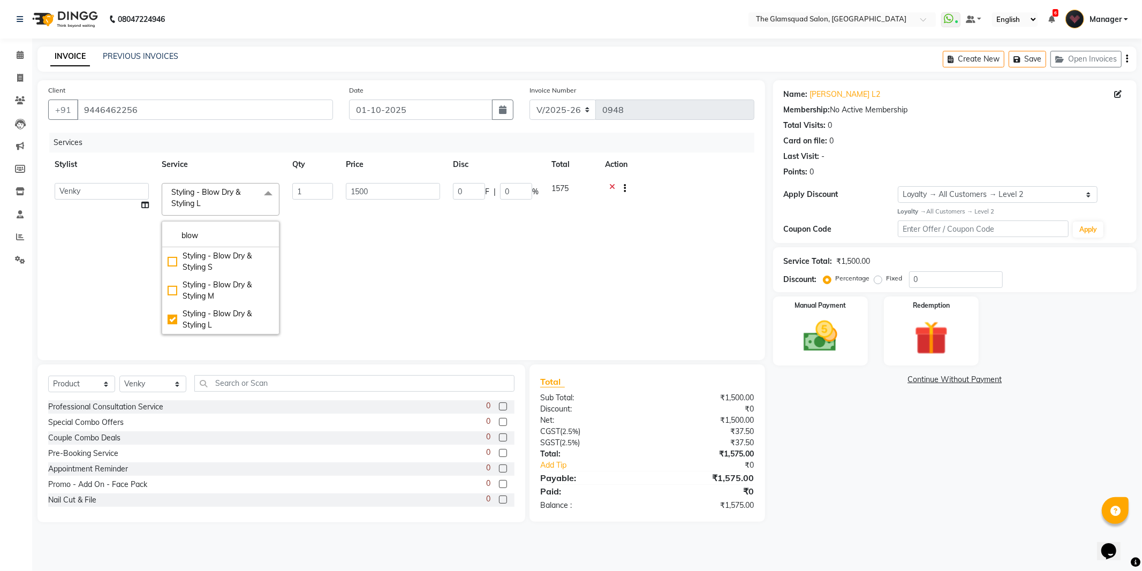
click at [574, 253] on td "1575" at bounding box center [572, 259] width 54 height 164
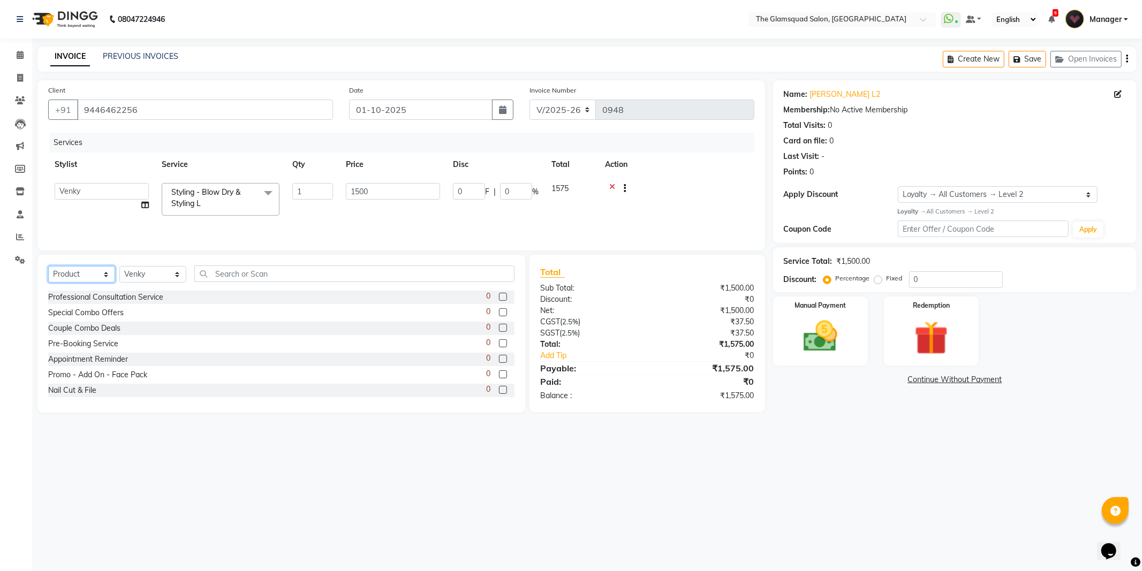
click at [93, 276] on select "Select Service Product Membership Package Voucher Prepaid Gift Card" at bounding box center [81, 274] width 67 height 17
select select "service"
click at [48, 267] on select "Select Service Product Membership Package Voucher Prepaid Gift Card" at bounding box center [81, 274] width 67 height 17
click at [136, 271] on select "Select Stylist [PERSON_NAME] Dilu Dingg Support Frontdesk Manager [PERSON_NAME]…" at bounding box center [152, 274] width 67 height 17
select select "34710"
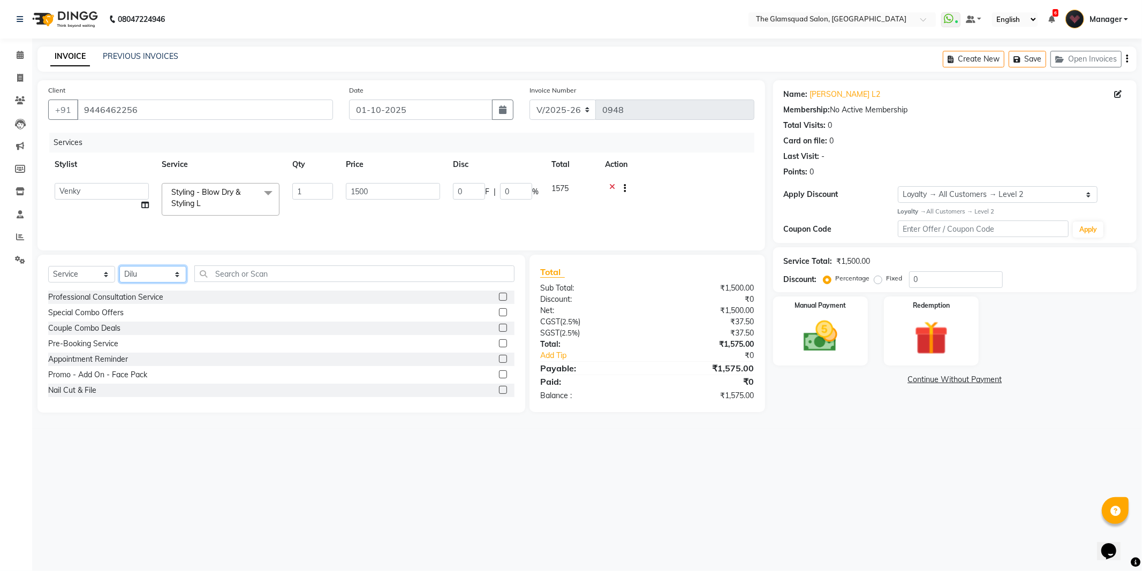
click at [119, 267] on select "Select Stylist [PERSON_NAME] Dilu Dingg Support Frontdesk Manager [PERSON_NAME]…" at bounding box center [152, 274] width 67 height 17
click at [243, 283] on div "Select Service Product Membership Package Voucher Prepaid Gift Card Select Styl…" at bounding box center [281, 277] width 466 height 25
click at [255, 269] on input "text" at bounding box center [354, 273] width 320 height 17
type input "e"
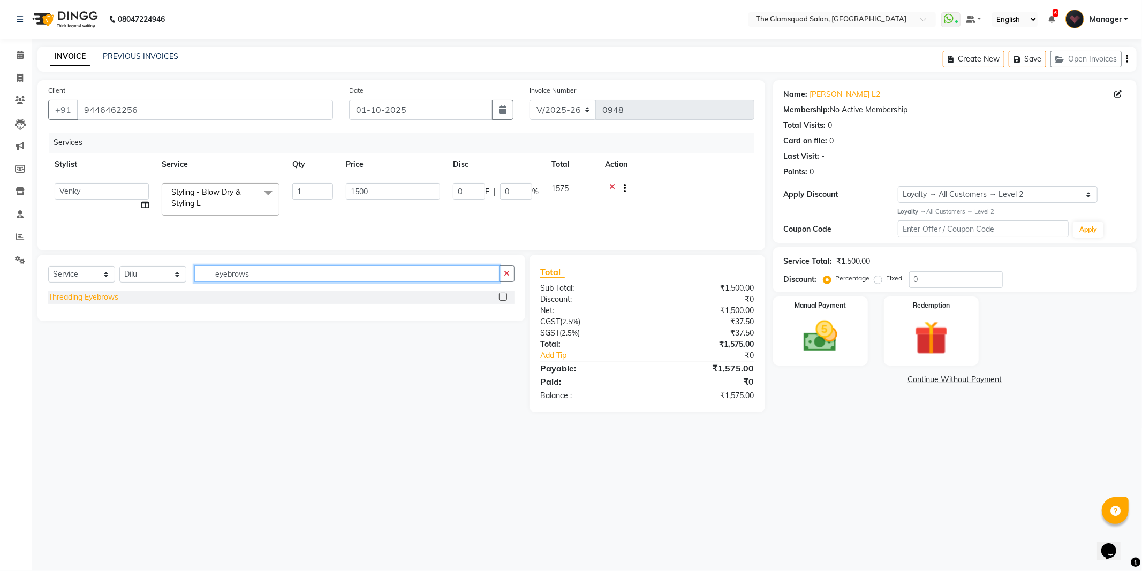
type input "eyebrows"
click at [76, 295] on div "Threading Eyebrows" at bounding box center [83, 297] width 70 height 11
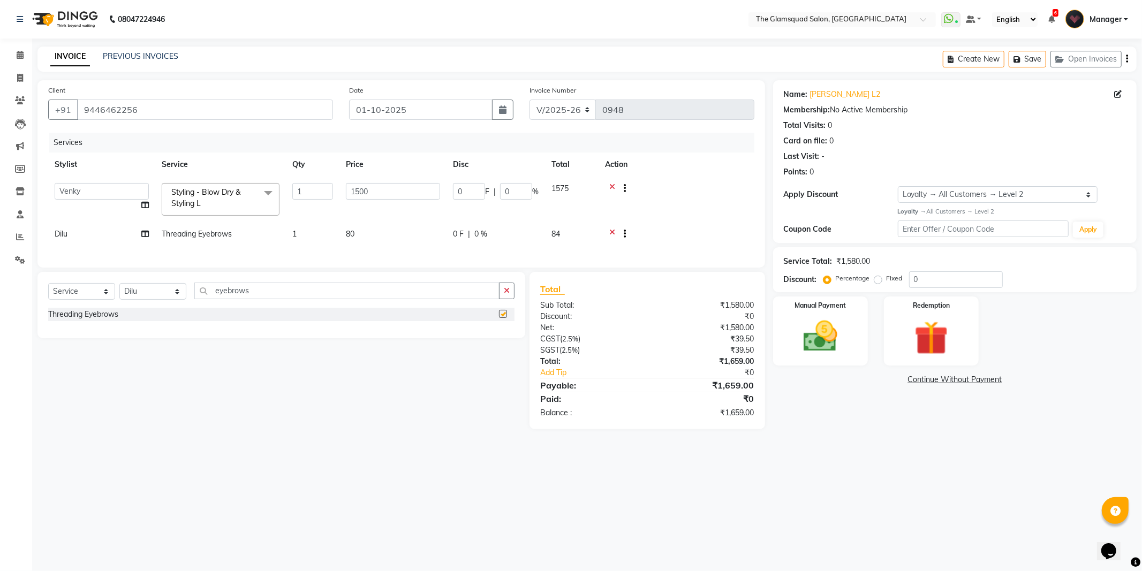
checkbox input "false"
click at [221, 299] on input "eyebrows" at bounding box center [346, 291] width 305 height 17
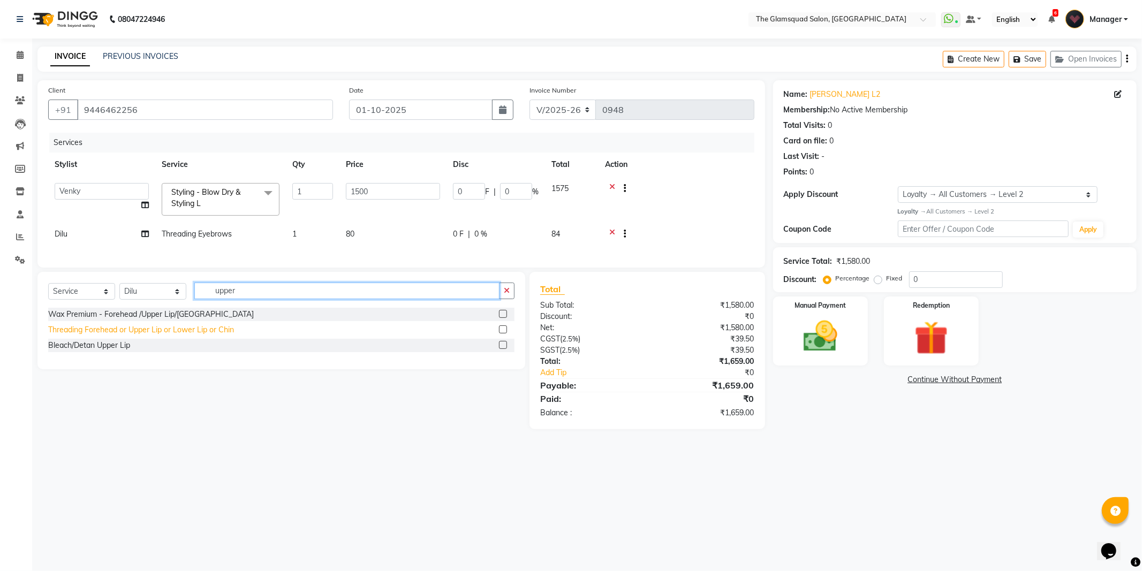
type input "upper"
click at [137, 336] on div "Threading Forehead or Upper Lip or Lower Lip or Chin" at bounding box center [141, 329] width 186 height 11
checkbox input "false"
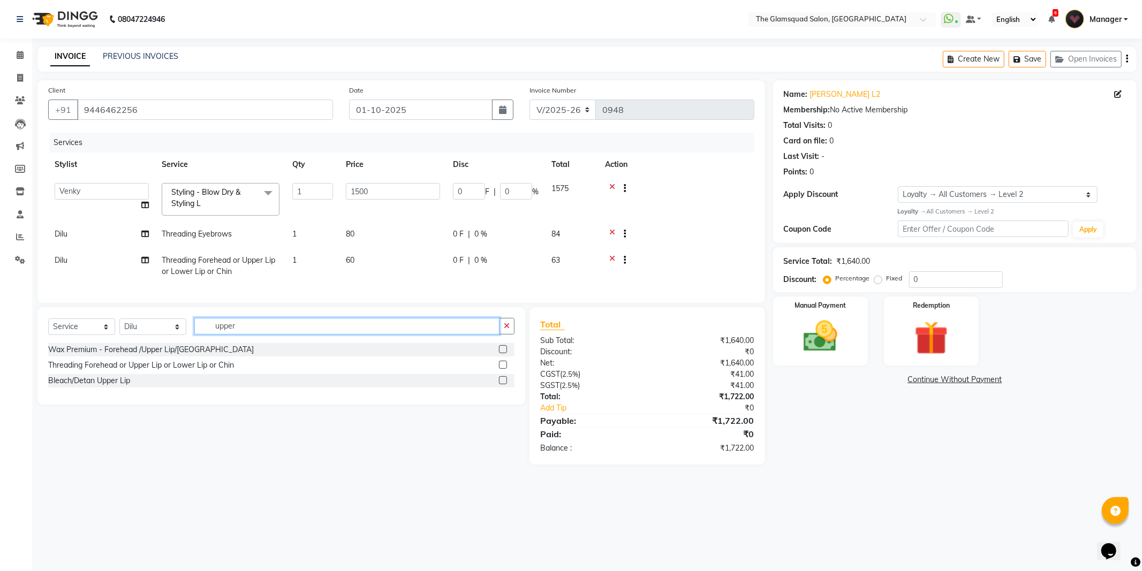
click at [234, 334] on input "upper" at bounding box center [346, 326] width 305 height 17
type input "chin"
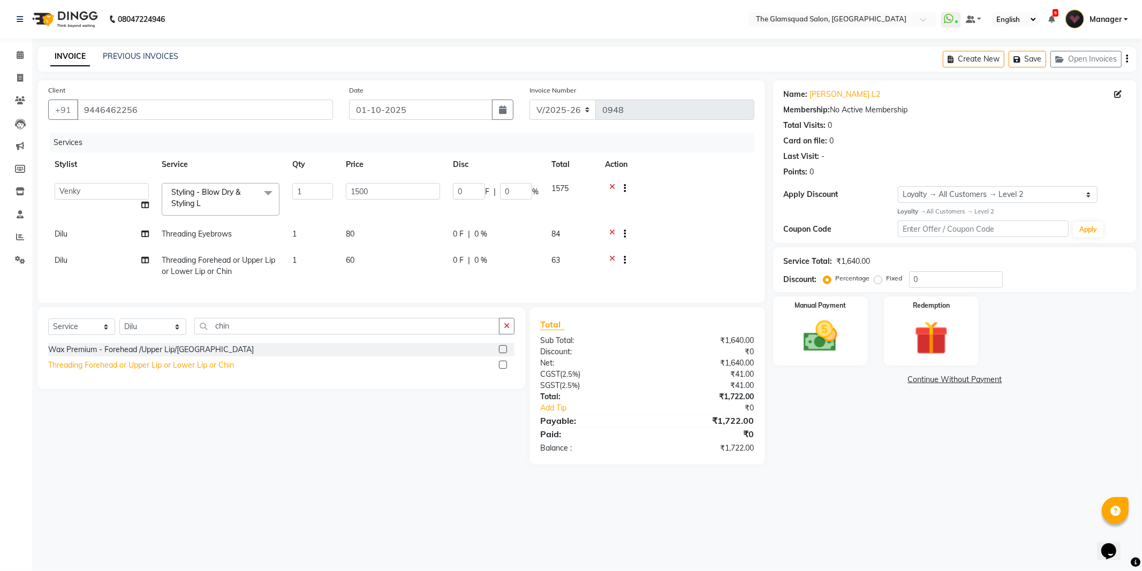
click at [153, 371] on div "Threading Forehead or Upper Lip or Lower Lip or Chin" at bounding box center [141, 365] width 186 height 11
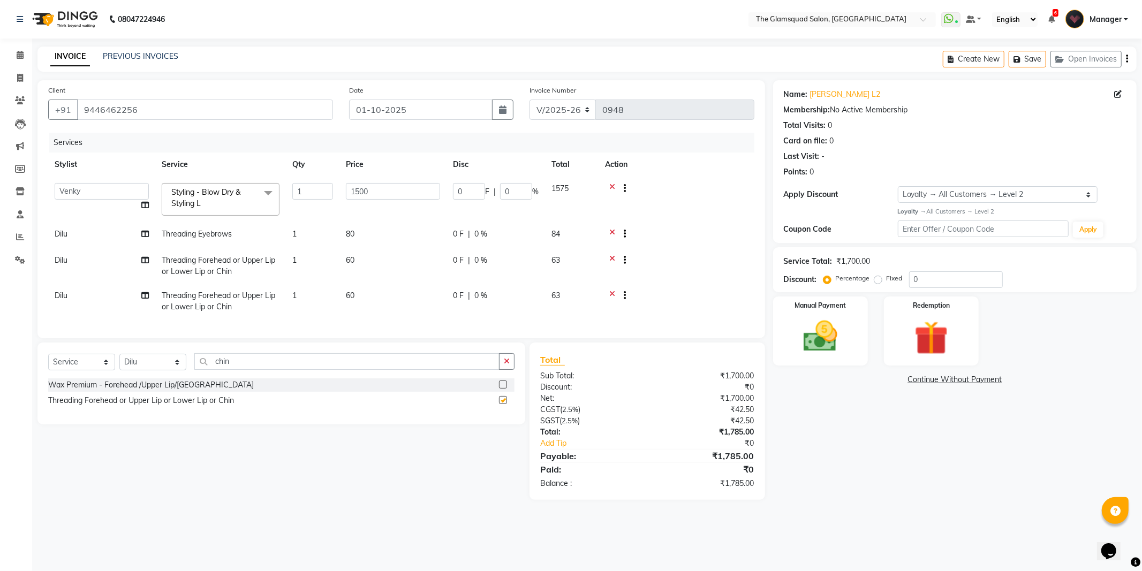
checkbox input "false"
click at [118, 194] on select "Adil Anjali Dilu Dingg Support Frontdesk Manager Monish Monisha Naveen Pranab P…" at bounding box center [102, 191] width 94 height 17
select select "34710"
click at [673, 79] on main "INVOICE PREVIOUS INVOICES Create New Save Open Invoices Client +91 9446462256 D…" at bounding box center [586, 281] width 1109 height 469
click at [798, 457] on div "Name: Ranjini L2 Membership: No Active Membership Total Visits: 0 Card on file:…" at bounding box center [958, 290] width 371 height 420
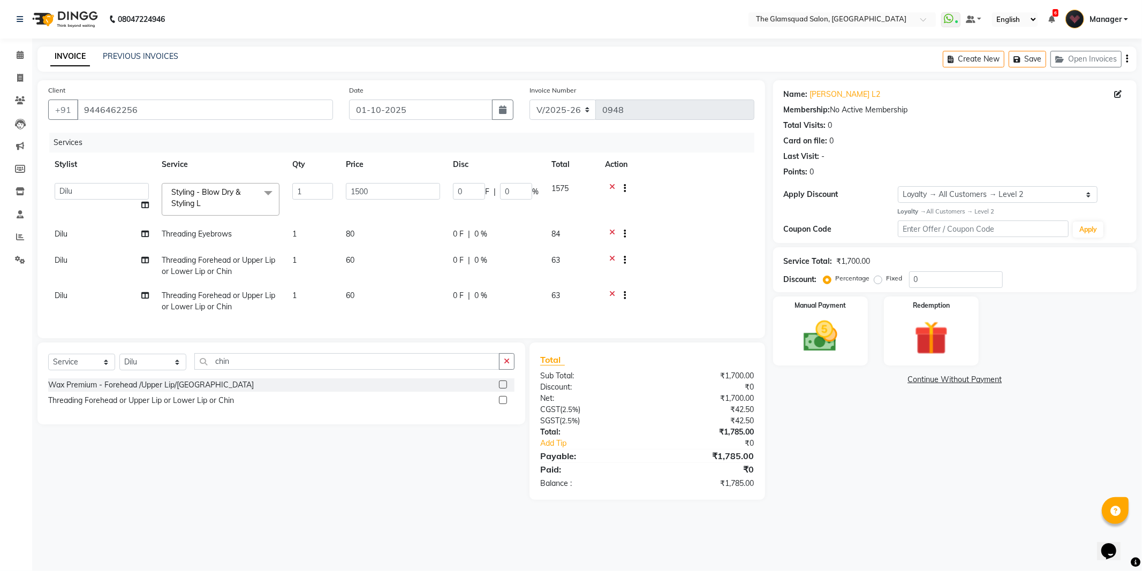
drag, startPoint x: 691, startPoint y: 336, endPoint x: 658, endPoint y: 336, distance: 32.6
click at [658, 328] on div "Services Stylist Service Qty Price Disc Total Action Adil Anjali Dilu Dingg Sup…" at bounding box center [401, 230] width 706 height 195
click at [842, 463] on div "Name: Ranjini L2 Membership: No Active Membership Total Visits: 0 Card on file:…" at bounding box center [958, 290] width 371 height 420
click at [845, 427] on div "Name: Ranjini L2 Membership: No Active Membership Total Visits: 0 Card on file:…" at bounding box center [958, 290] width 371 height 420
click at [833, 400] on div "Name: Ranjini L2 Membership: No Active Membership Total Visits: 0 Card on file:…" at bounding box center [958, 290] width 371 height 420
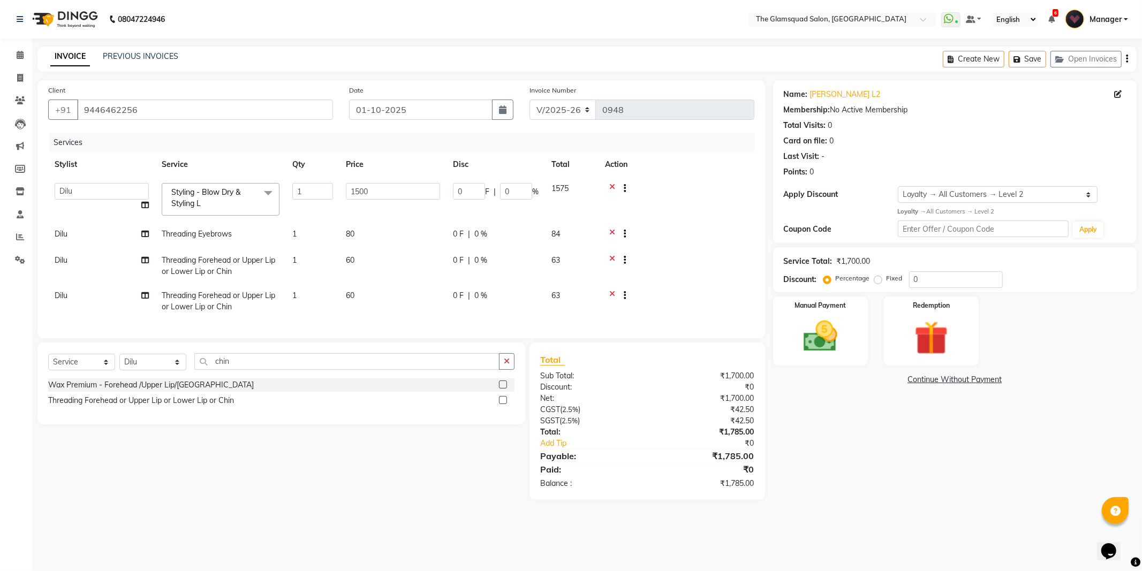
click at [671, 216] on td at bounding box center [676, 199] width 156 height 45
click at [703, 277] on td at bounding box center [676, 265] width 156 height 35
click at [739, 328] on div "Services Stylist Service Qty Price Disc Total Action Adil Anjali Dilu Dingg Sup…" at bounding box center [401, 230] width 706 height 195
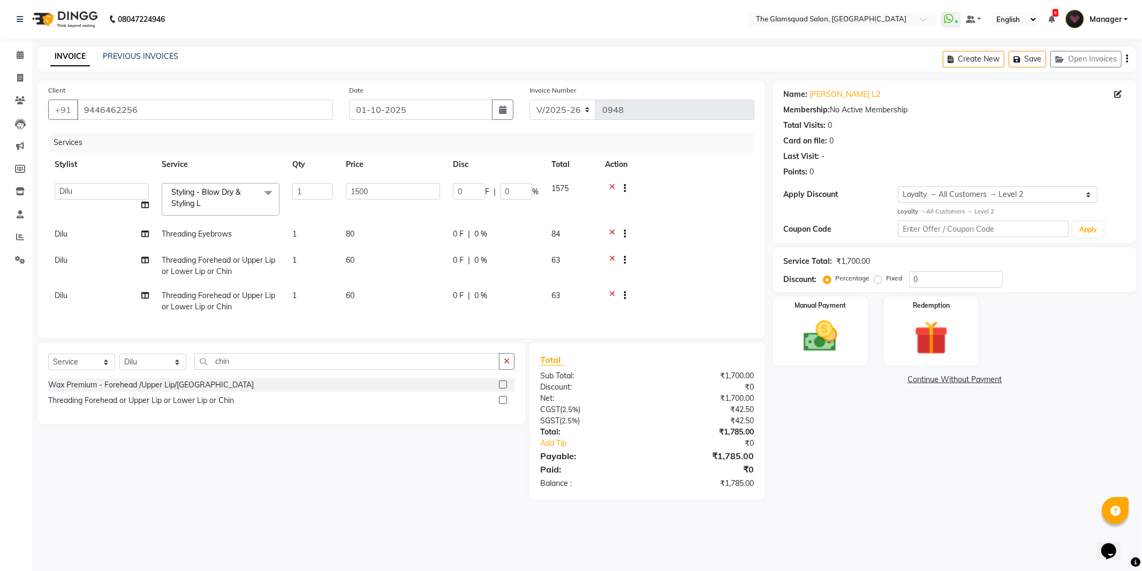
click at [695, 303] on td at bounding box center [676, 301] width 156 height 35
click at [825, 477] on div "Name: Ranjini L2 Membership: No Active Membership Total Visits: 0 Card on file:…" at bounding box center [958, 290] width 371 height 420
click at [930, 490] on div "Name: Ranjini L2 Membership: No Active Membership Total Visits: 0 Card on file:…" at bounding box center [958, 290] width 371 height 420
click at [821, 335] on img at bounding box center [820, 336] width 57 height 41
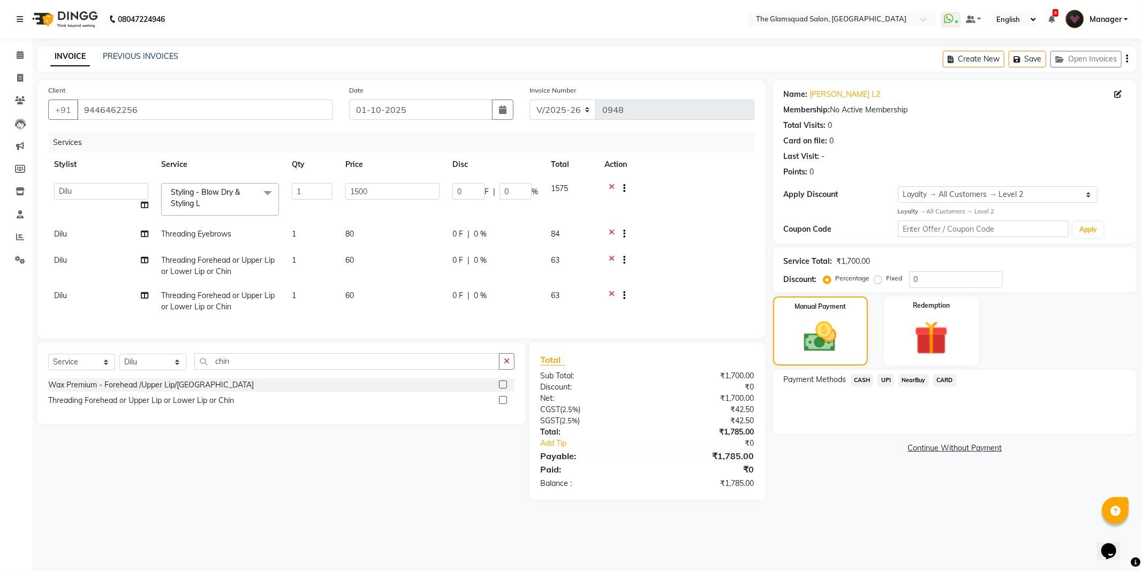
click at [940, 381] on span "CARD" at bounding box center [944, 380] width 23 height 12
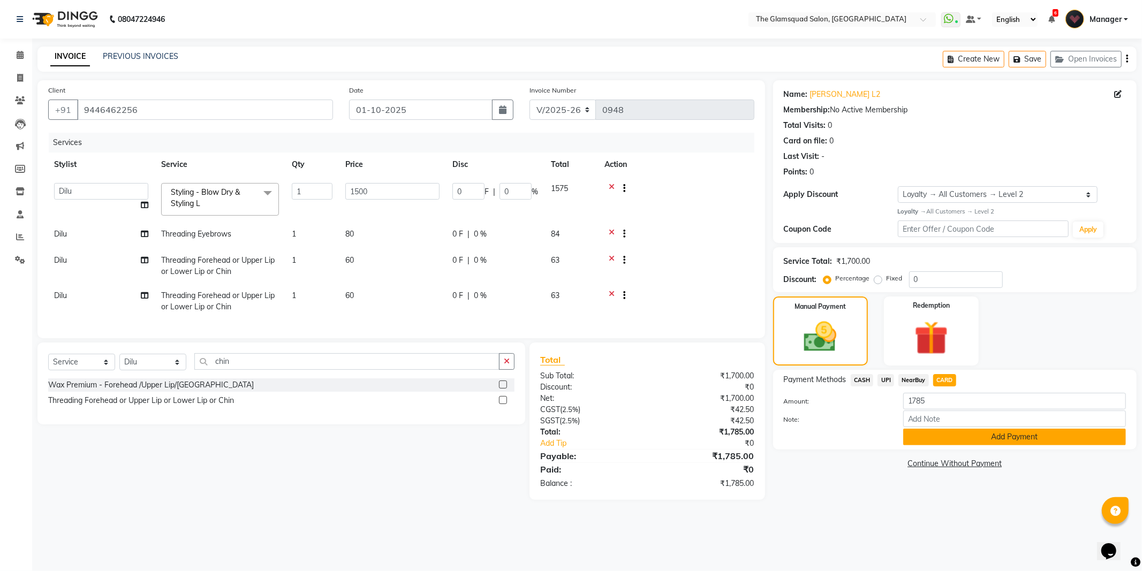
click at [955, 433] on button "Add Payment" at bounding box center [1014, 437] width 223 height 17
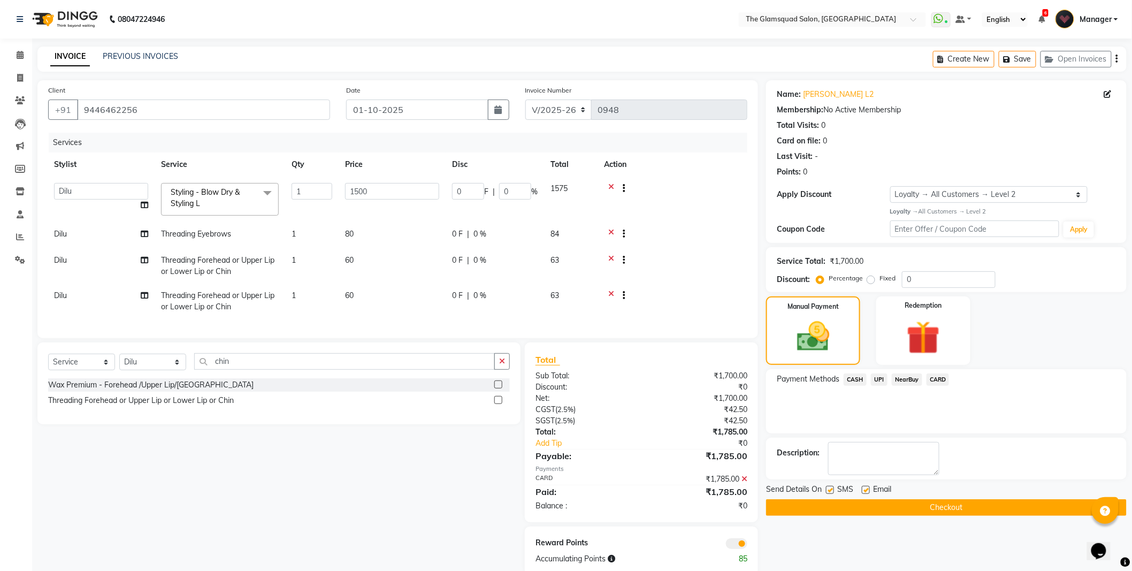
click at [736, 549] on span at bounding box center [736, 543] width 21 height 11
click at [748, 545] on input "checkbox" at bounding box center [748, 545] width 0 height 0
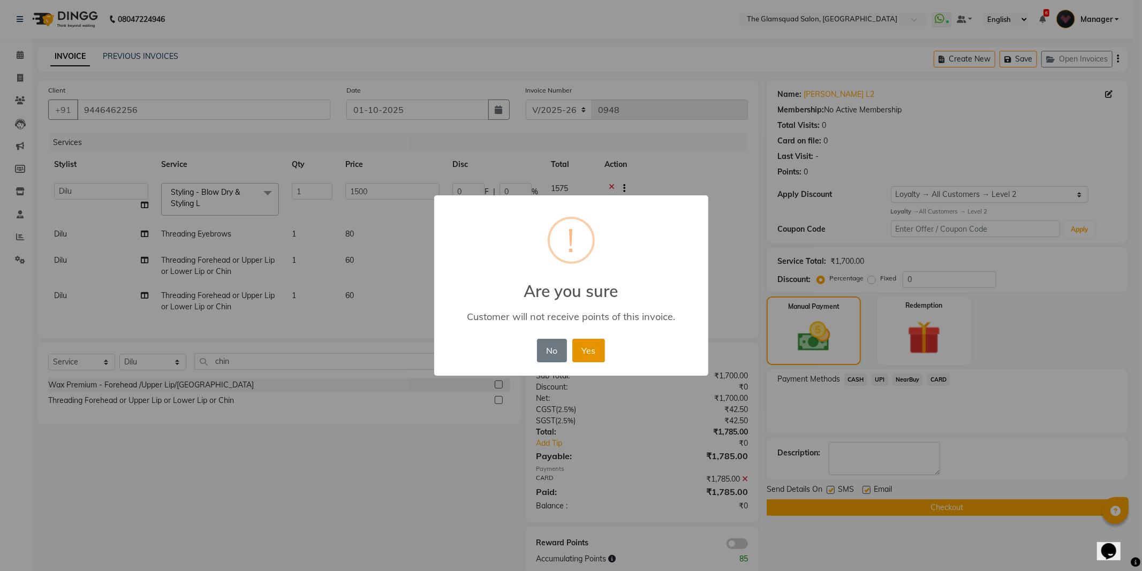
click at [592, 355] on button "Yes" at bounding box center [588, 351] width 33 height 24
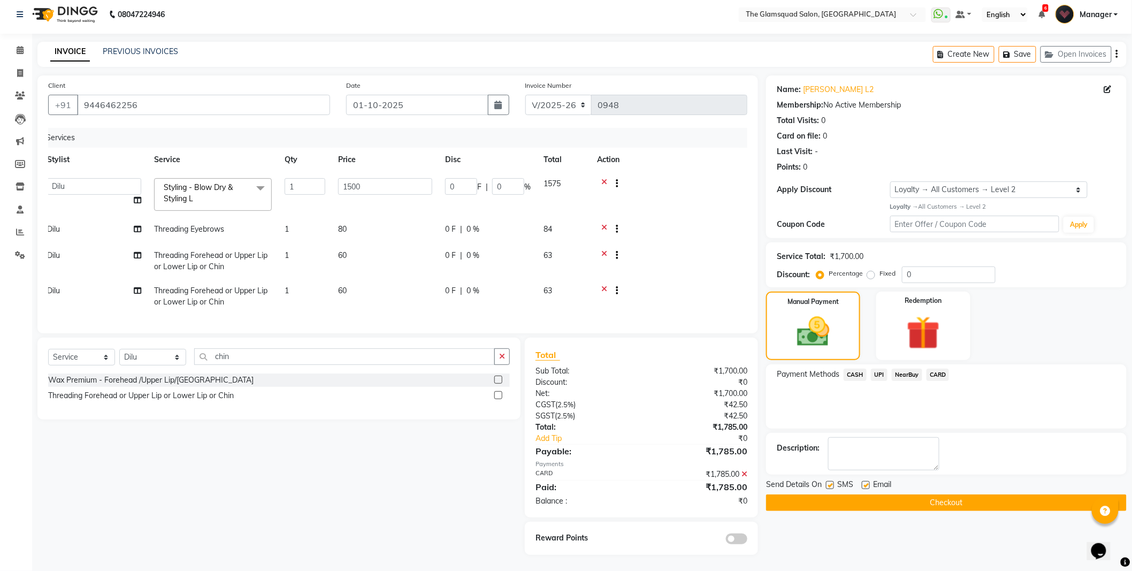
scroll to position [0, 0]
click at [1008, 391] on div "Payment Methods CASH UPI NearBuy CARD" at bounding box center [946, 396] width 361 height 64
click at [413, 465] on div "Select Service Product Membership Package Voucher Prepaid Gift Card Select Styl…" at bounding box center [274, 446] width 491 height 217
click at [445, 455] on div "Select Service Product Membership Package Voucher Prepaid Gift Card Select Styl…" at bounding box center [274, 446] width 491 height 217
click at [721, 217] on td at bounding box center [672, 230] width 149 height 26
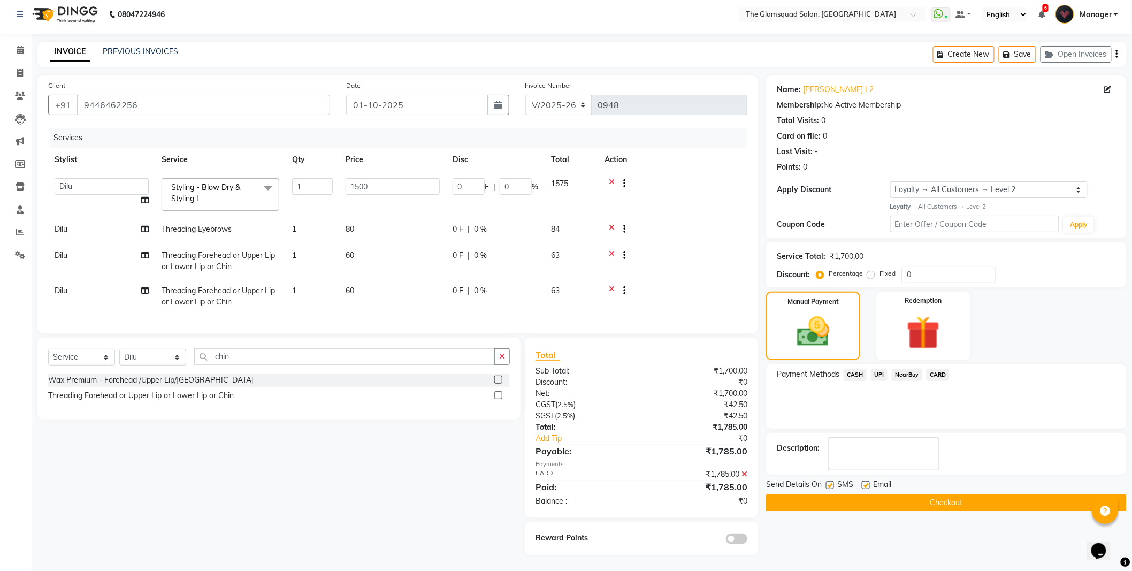
click at [863, 495] on button "Checkout" at bounding box center [946, 503] width 361 height 17
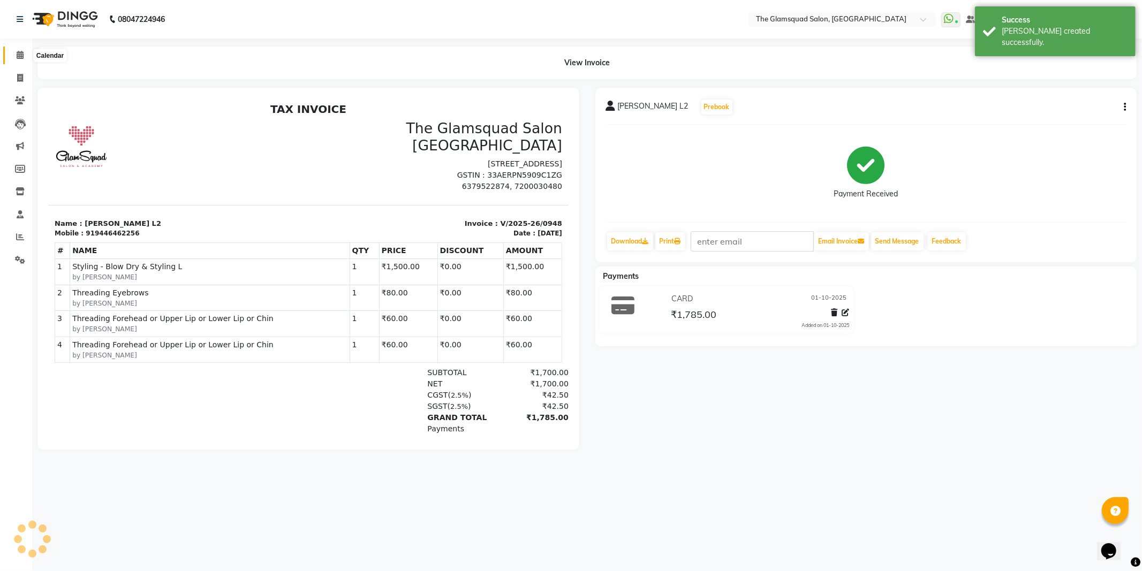
click at [21, 59] on icon at bounding box center [20, 55] width 7 height 8
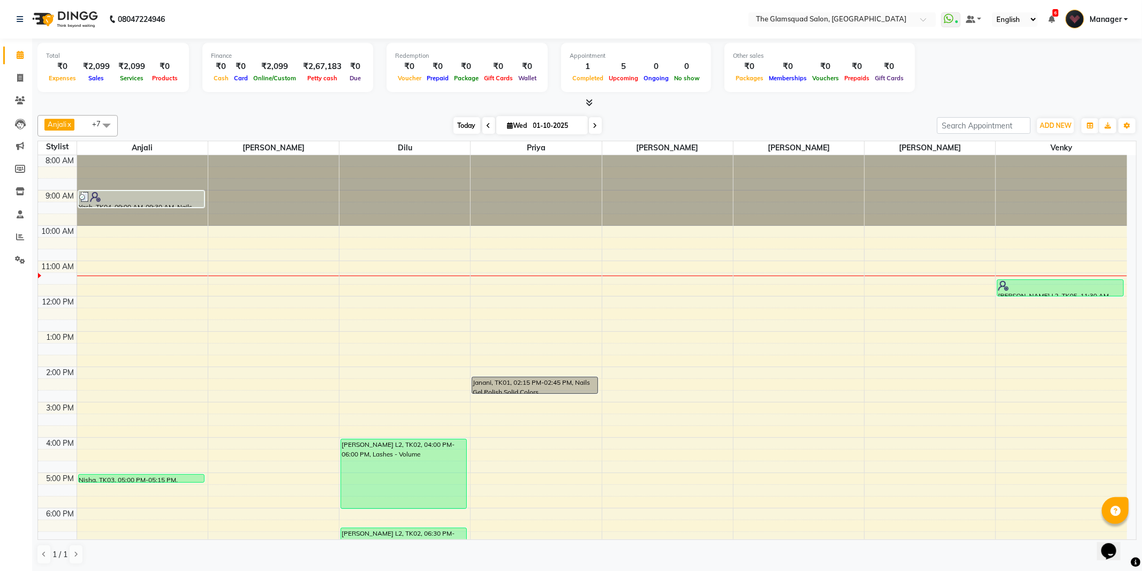
click at [457, 123] on span "Today" at bounding box center [466, 125] width 27 height 17
click at [253, 111] on div "Anjali x [PERSON_NAME] x [PERSON_NAME] x Priya x Dilu x Venky x [PERSON_NAME] x…" at bounding box center [586, 340] width 1099 height 458
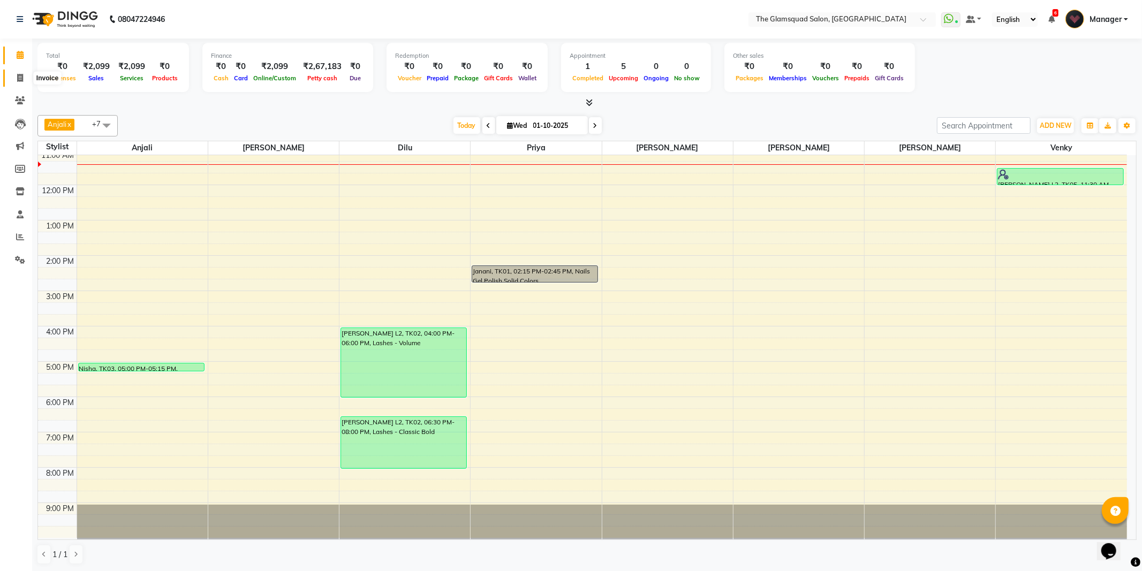
click at [24, 80] on span at bounding box center [20, 78] width 19 height 12
select select "service"
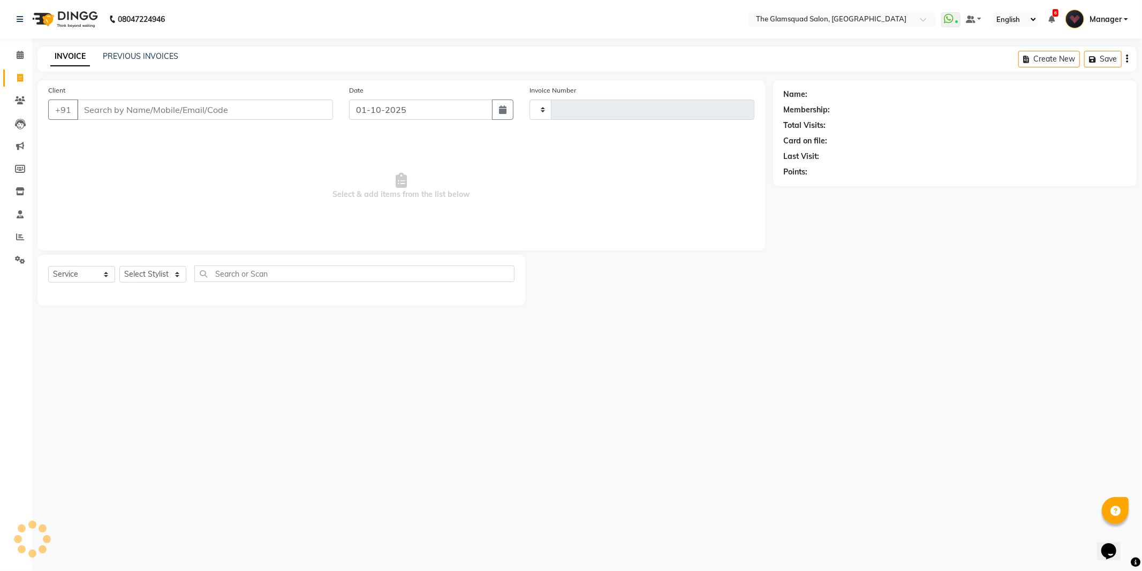
type input "0948"
select select "5284"
select select "product"
click at [168, 110] on input "Client" at bounding box center [205, 110] width 256 height 20
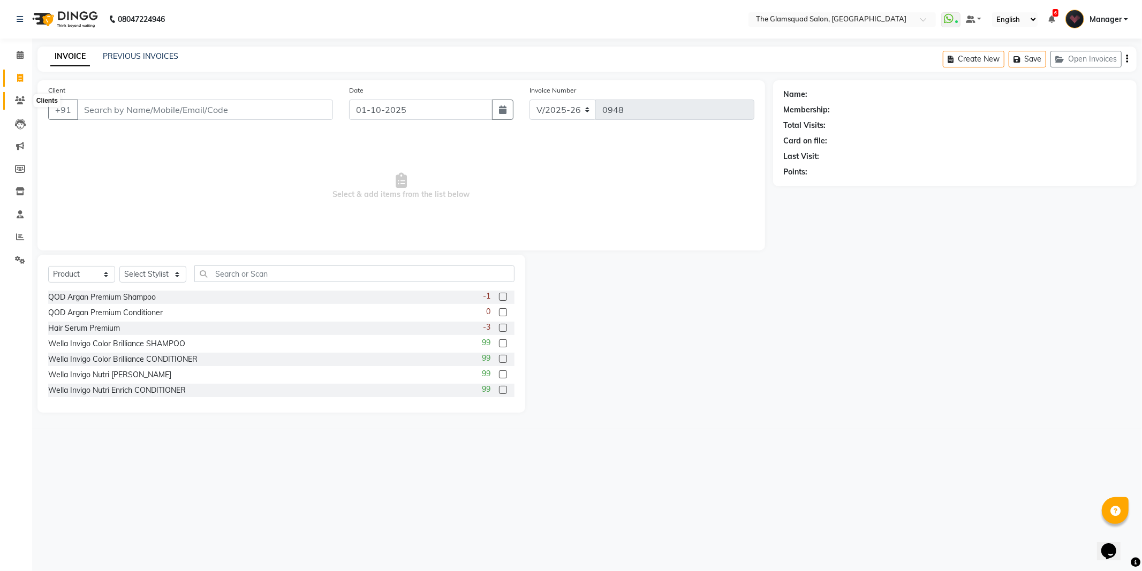
click at [19, 103] on icon at bounding box center [20, 100] width 10 height 8
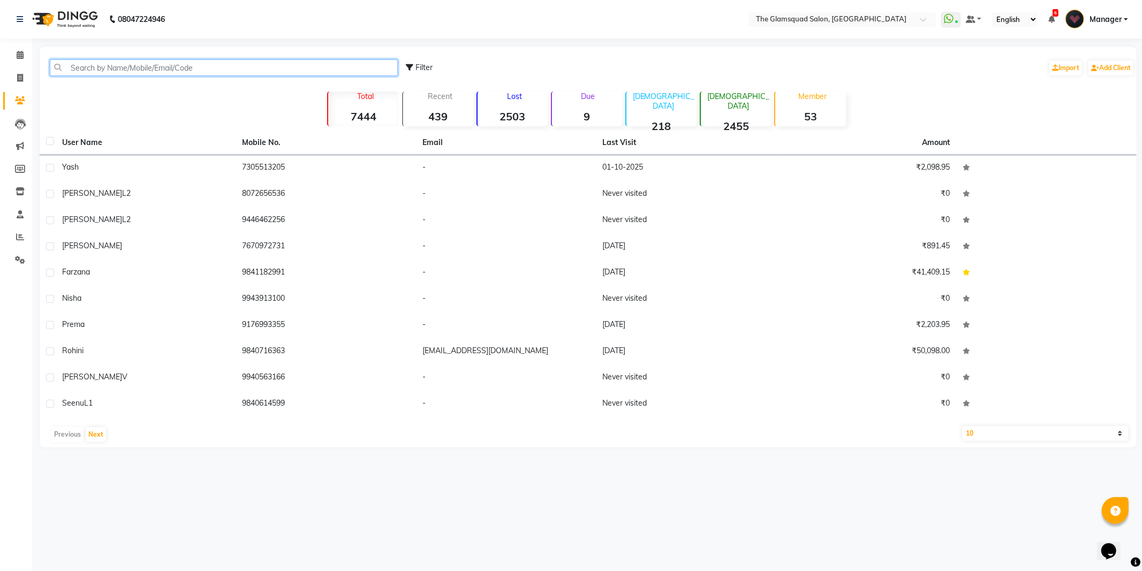
click at [183, 72] on input "text" at bounding box center [224, 67] width 348 height 17
paste input "[PHONE_NUMBER]"
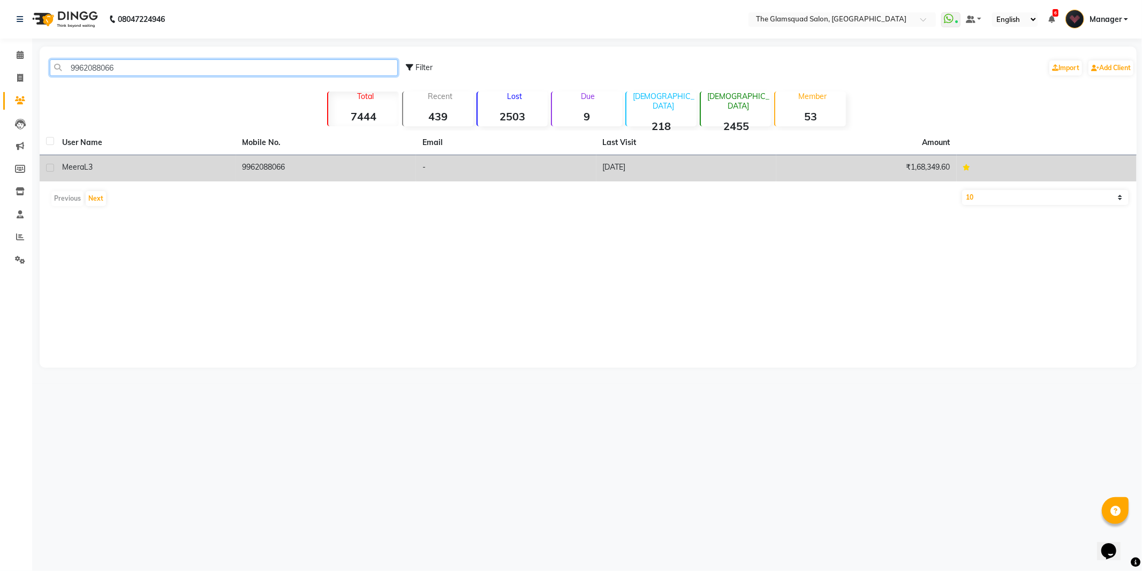
type input "9962088066"
click at [416, 163] on td "-" at bounding box center [506, 168] width 180 height 26
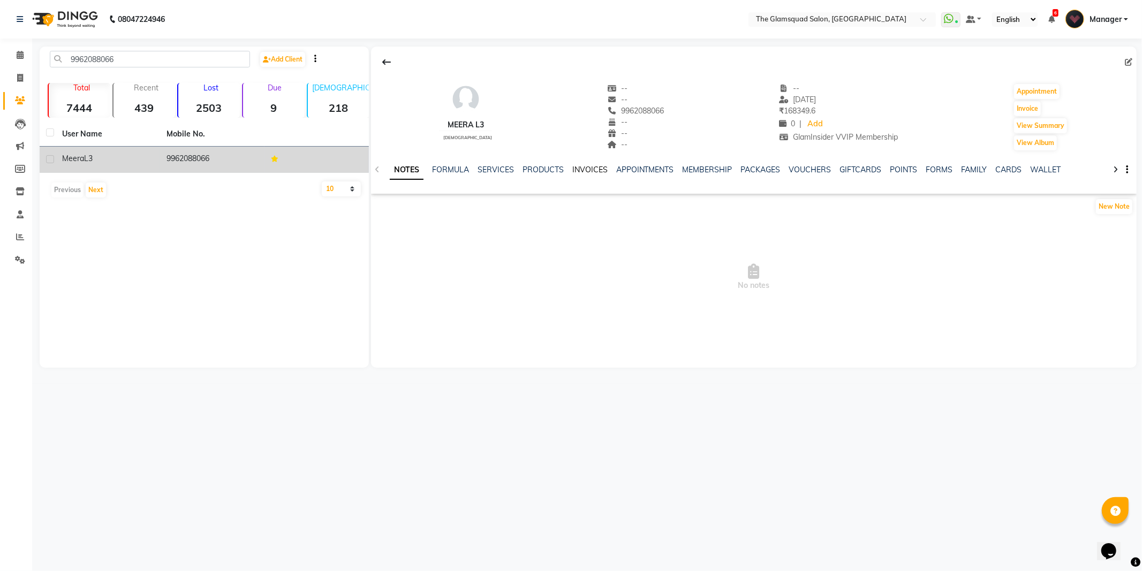
click at [584, 166] on link "INVOICES" at bounding box center [589, 170] width 35 height 10
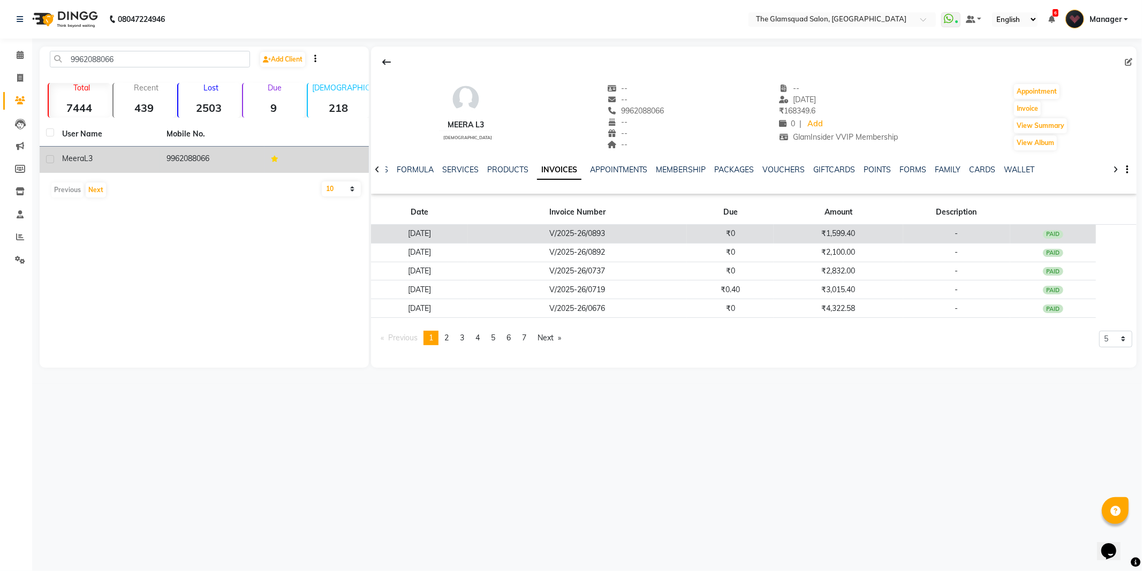
click at [620, 227] on td "V/2025-26/0893" at bounding box center [577, 234] width 219 height 19
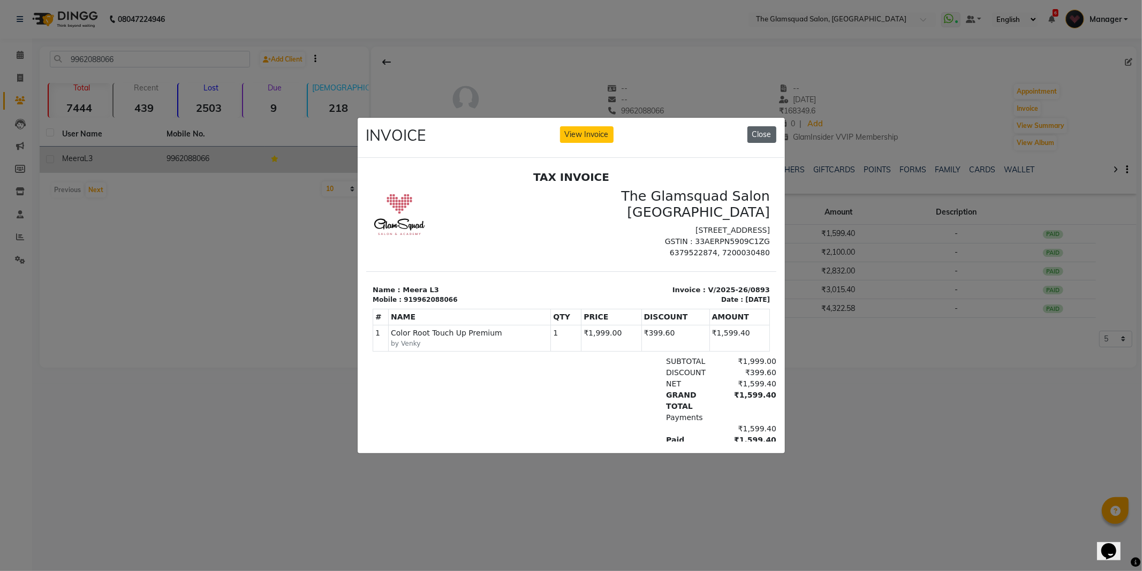
click at [762, 126] on button "Close" at bounding box center [761, 134] width 29 height 17
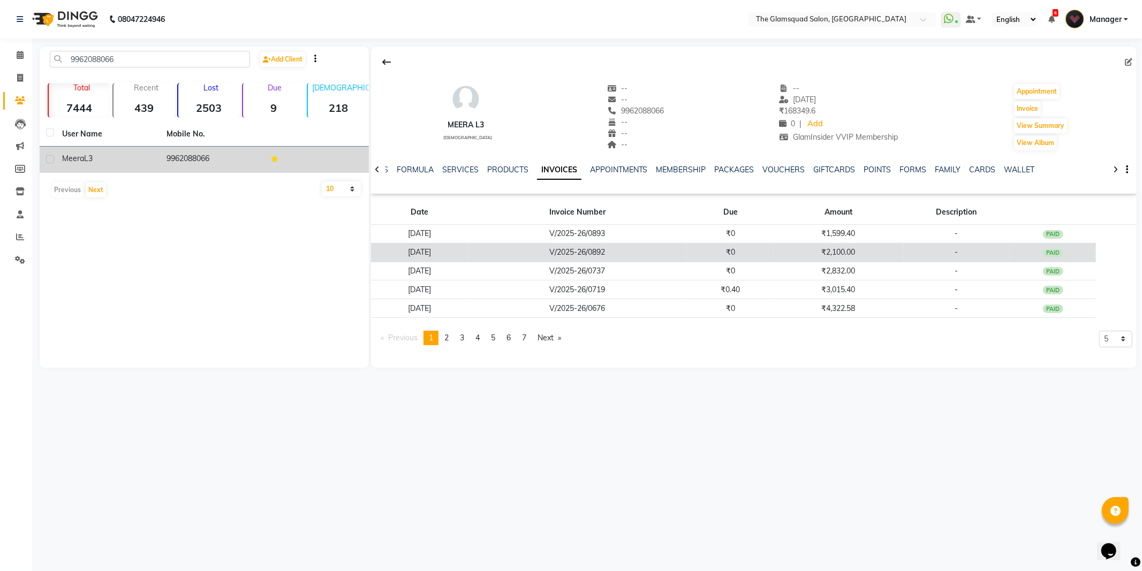
click at [731, 249] on td "₹0" at bounding box center [730, 252] width 87 height 19
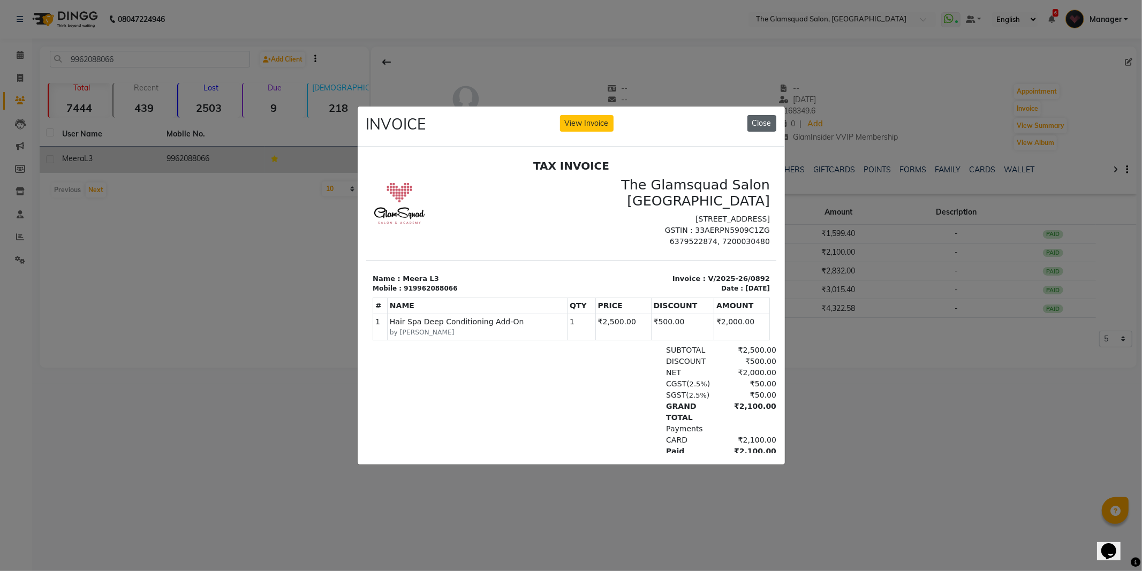
click at [758, 124] on button "Close" at bounding box center [761, 123] width 29 height 17
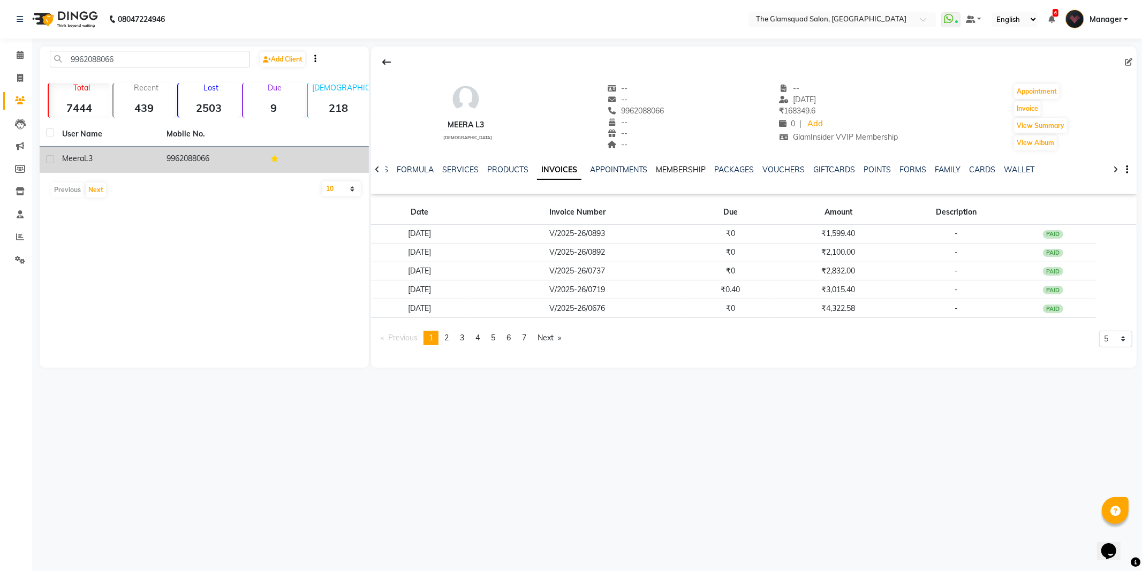
click at [687, 170] on link "MEMBERSHIP" at bounding box center [681, 170] width 50 height 10
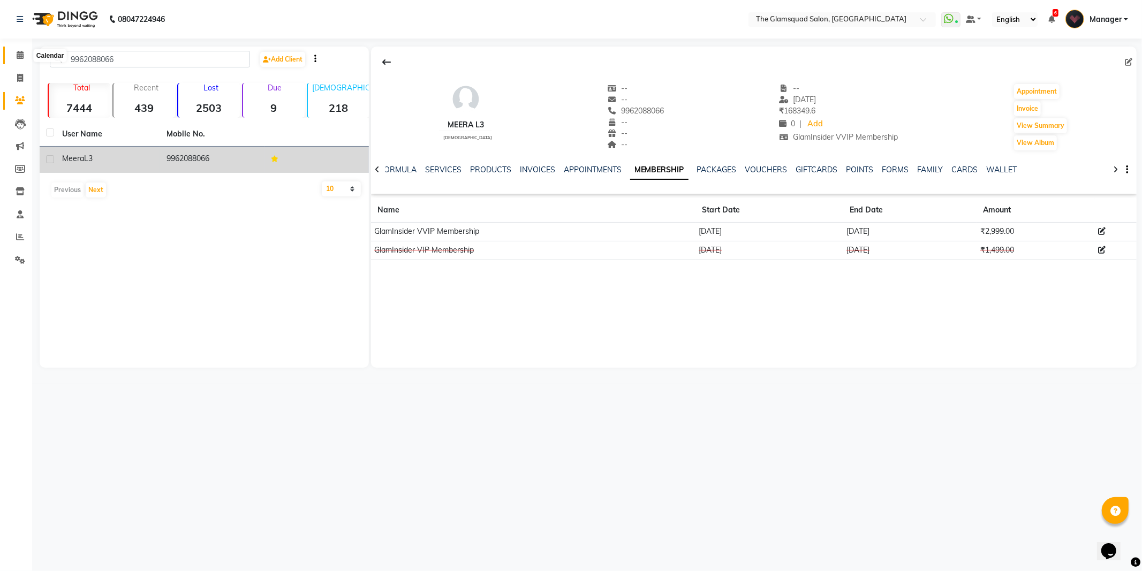
click at [23, 57] on span at bounding box center [20, 55] width 19 height 12
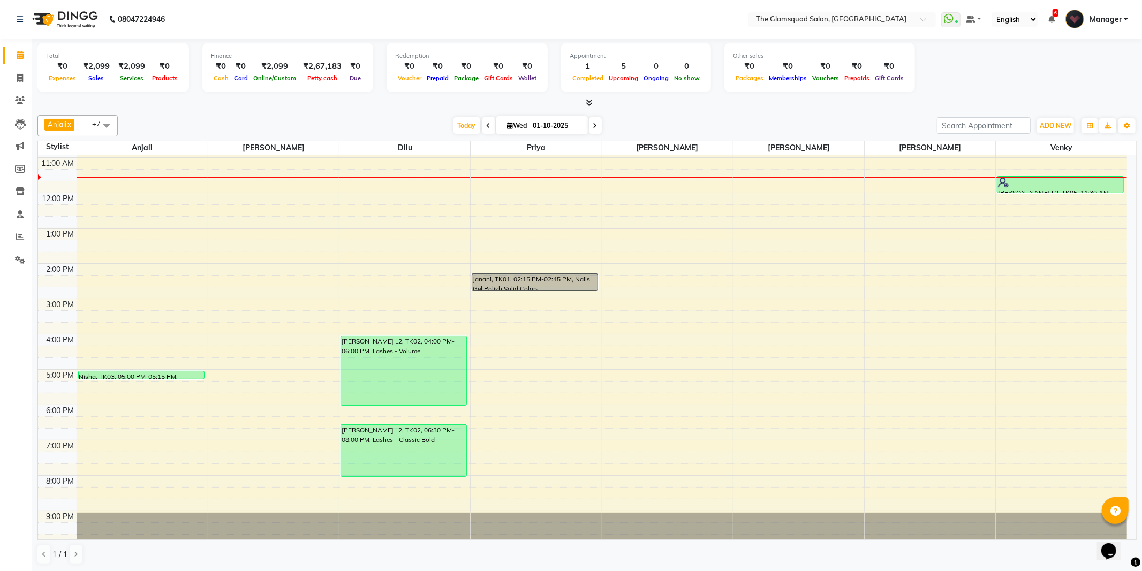
scroll to position [111, 0]
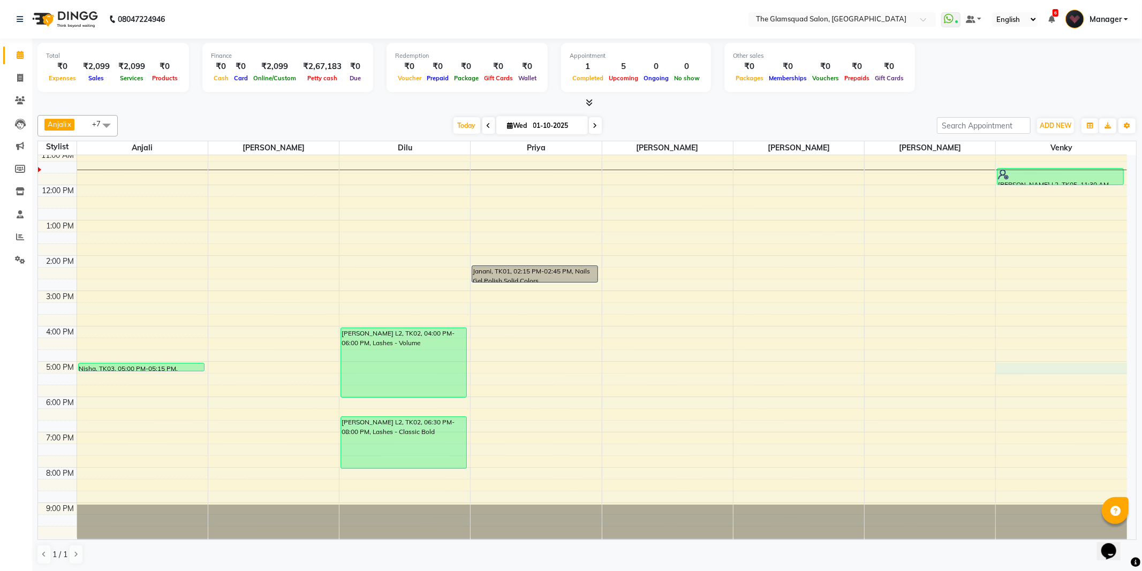
click at [1041, 368] on div "8:00 AM 9:00 AM 10:00 AM 11:00 AM 12:00 PM 1:00 PM 2:00 PM 3:00 PM 4:00 PM 5:00…" at bounding box center [582, 291] width 1089 height 494
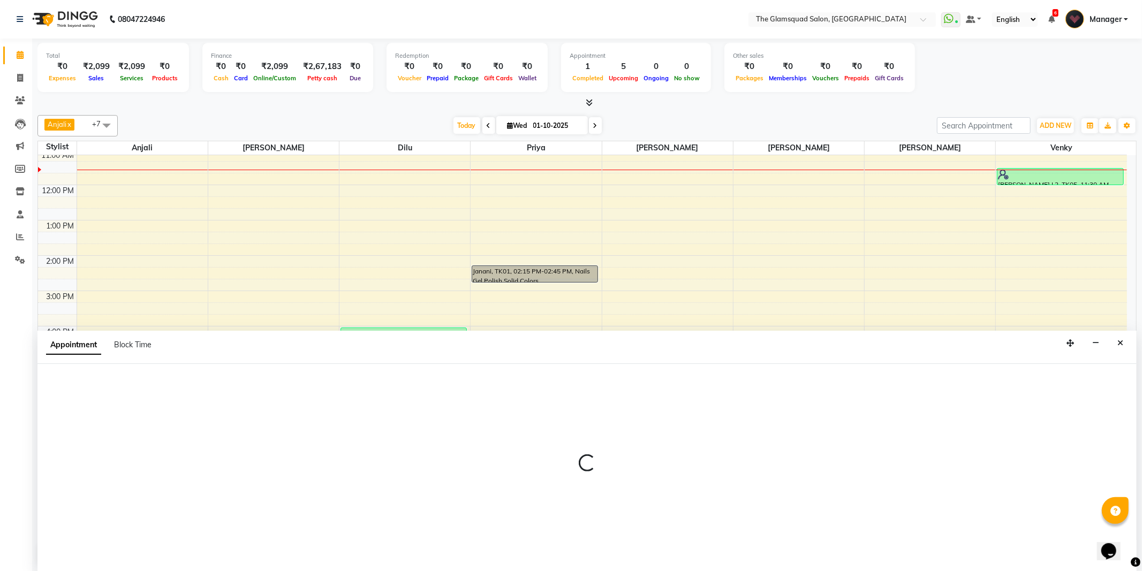
select select "89864"
select select "1020"
select select "tentative"
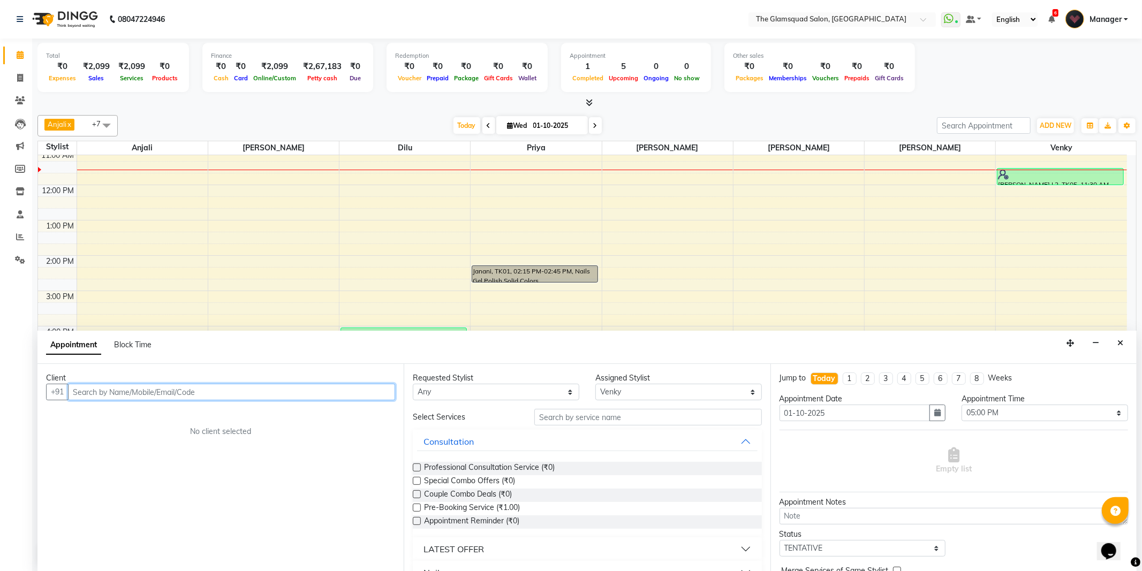
click at [280, 392] on input "text" at bounding box center [231, 392] width 327 height 17
paste input "+91 90805 52047"
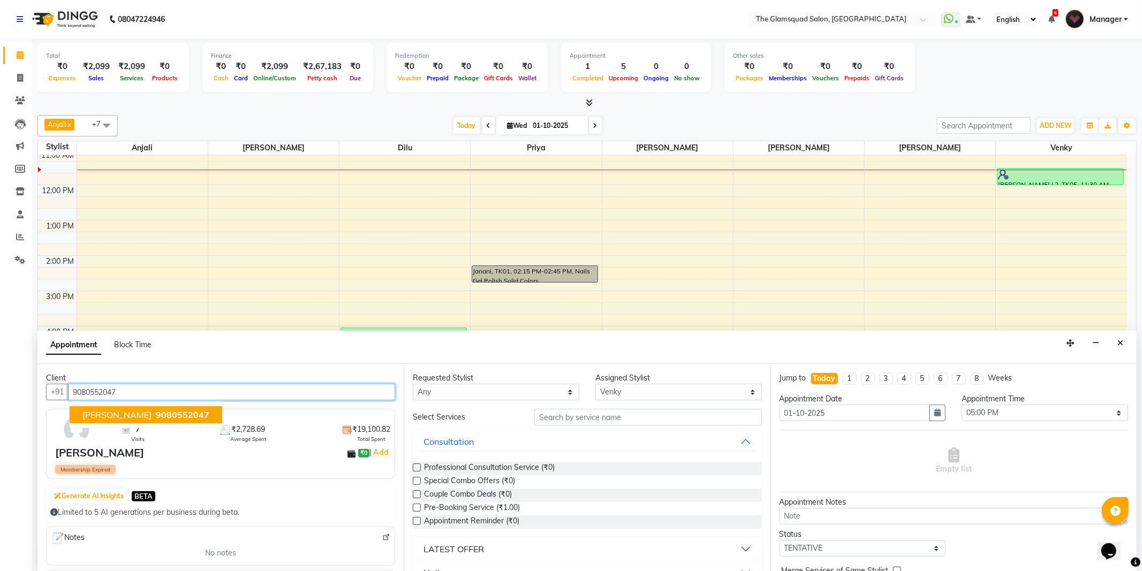
click at [120, 410] on span "[PERSON_NAME]" at bounding box center [116, 414] width 69 height 11
type input "9080552047"
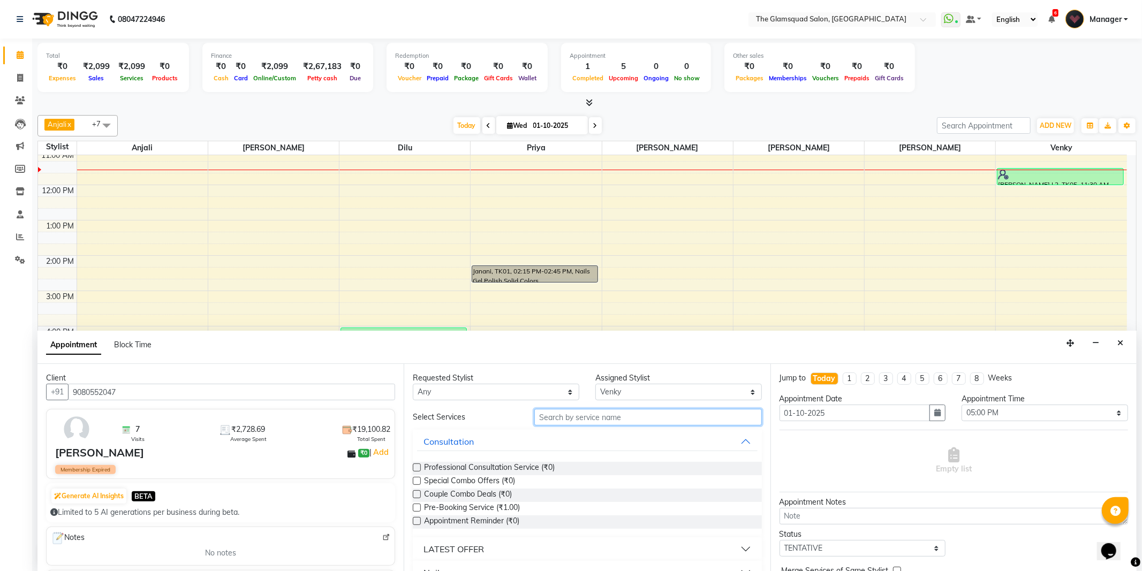
click at [568, 414] on input "text" at bounding box center [647, 417] width 227 height 17
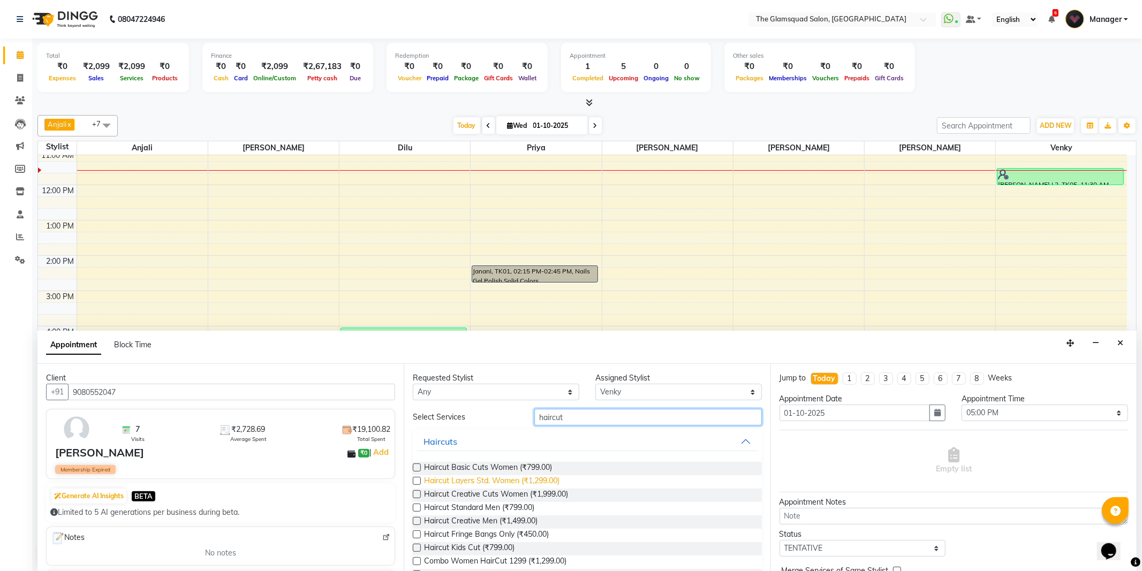
type input "haircut"
click at [512, 480] on span "Haircut Layers Std. Women (₹1,299.00)" at bounding box center [491, 481] width 135 height 13
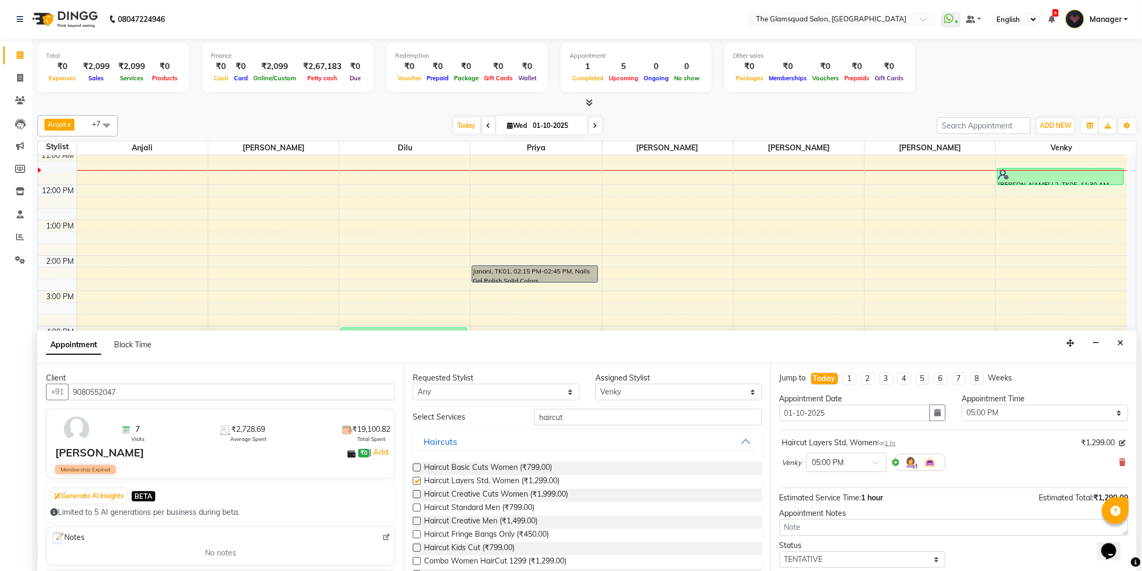
checkbox input "false"
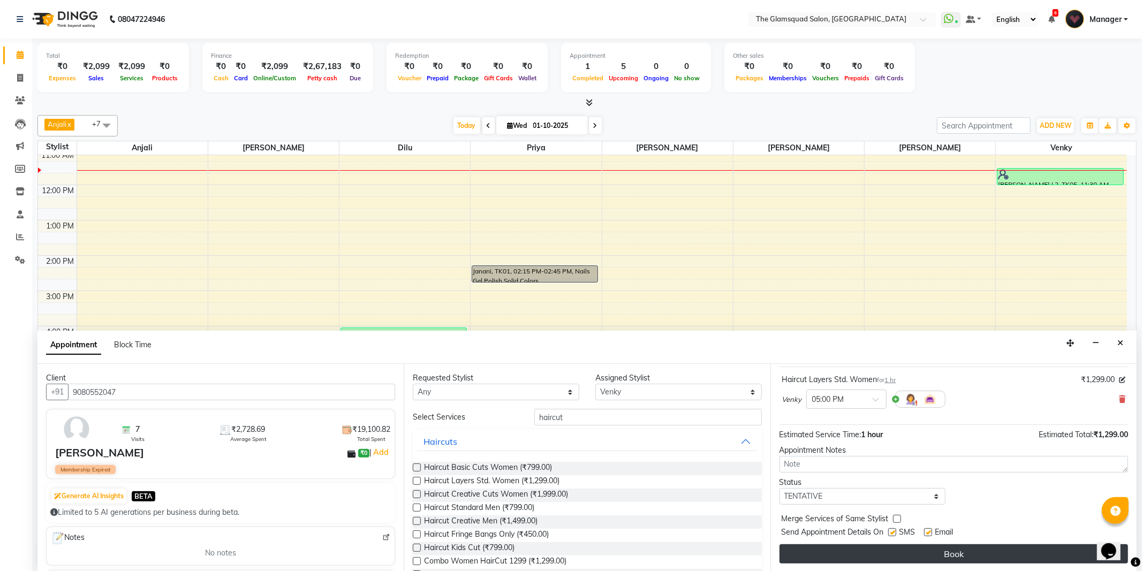
scroll to position [64, 0]
click at [899, 557] on button "Book" at bounding box center [953, 553] width 348 height 19
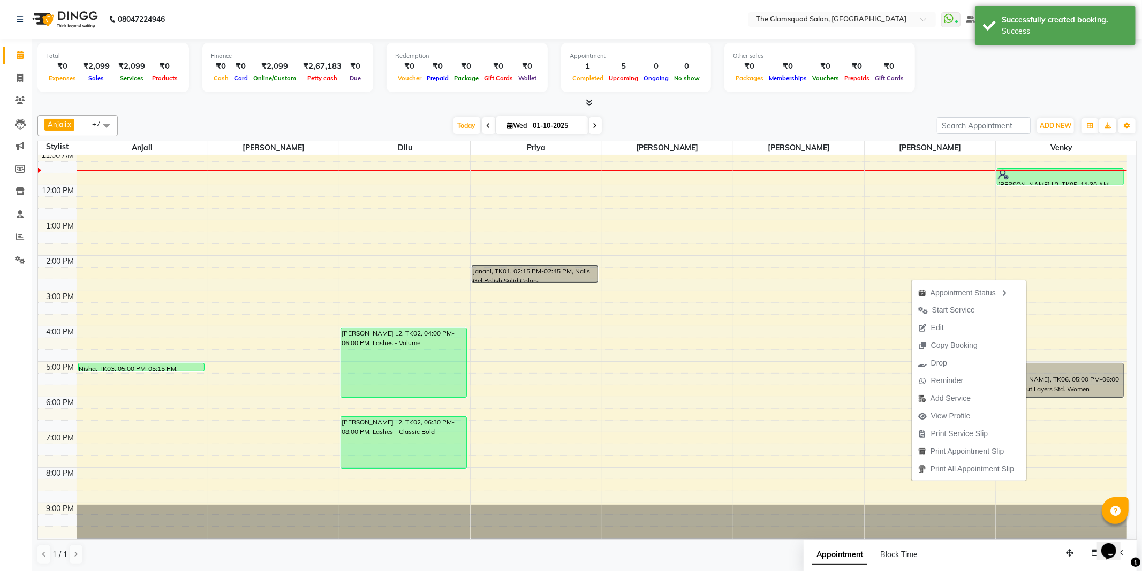
click at [871, 121] on div "Today Wed 01-10-2025" at bounding box center [527, 126] width 808 height 16
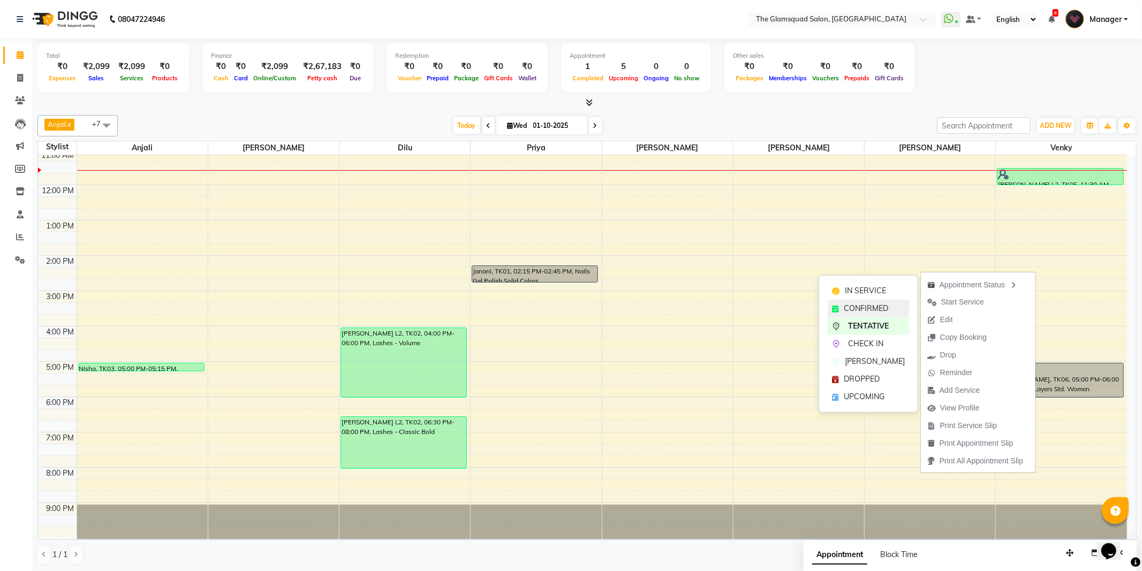
click at [854, 311] on span "CONFIRMED" at bounding box center [865, 308] width 44 height 11
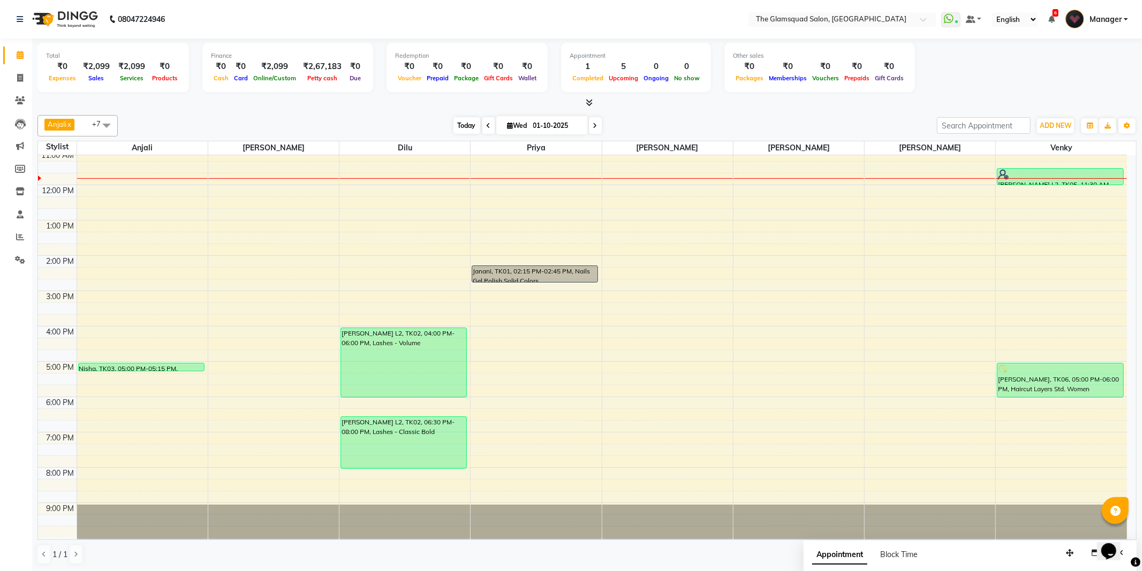
click at [468, 130] on span "Today" at bounding box center [466, 125] width 27 height 17
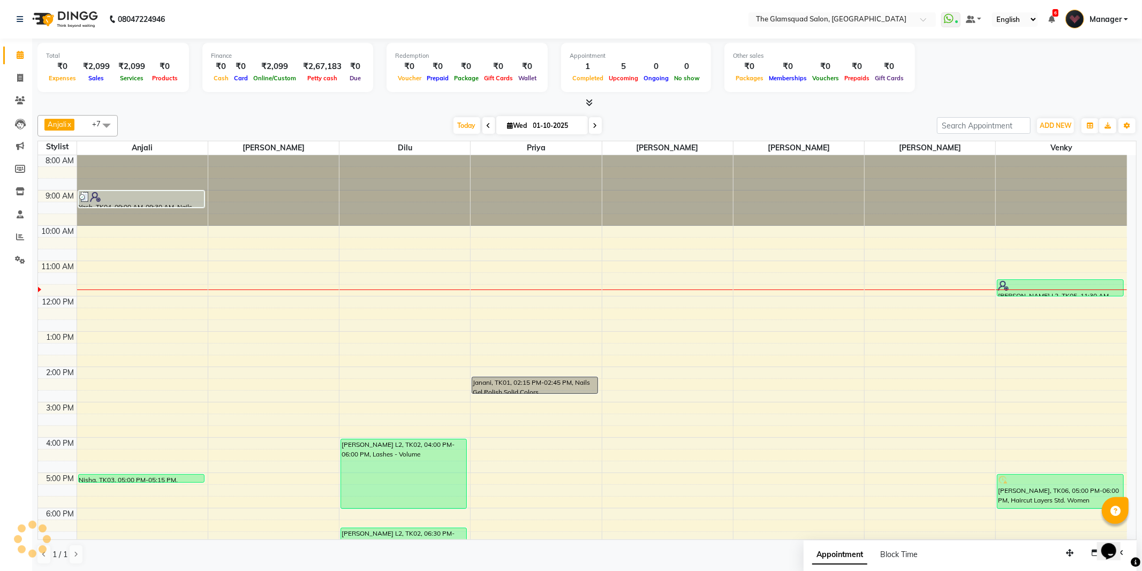
scroll to position [107, 0]
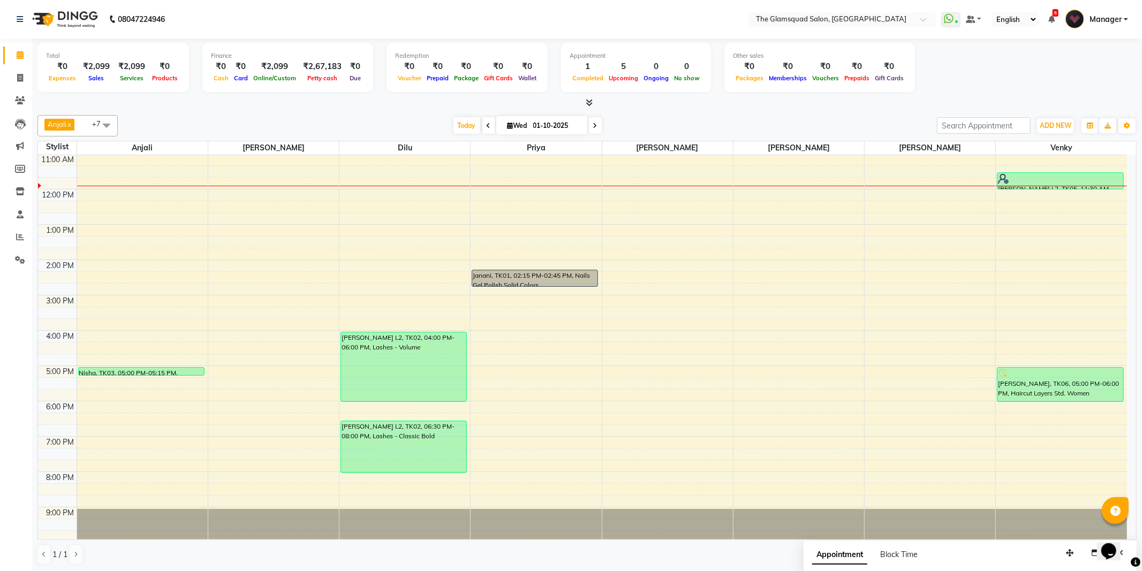
click at [486, 126] on icon at bounding box center [488, 126] width 4 height 6
type input "[DATE]"
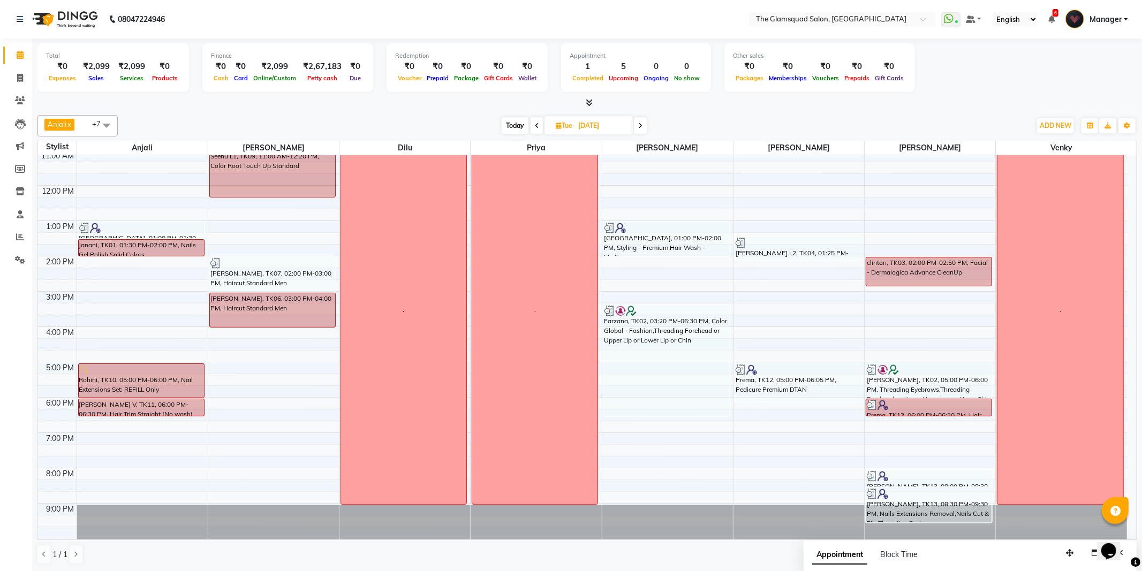
scroll to position [111, 0]
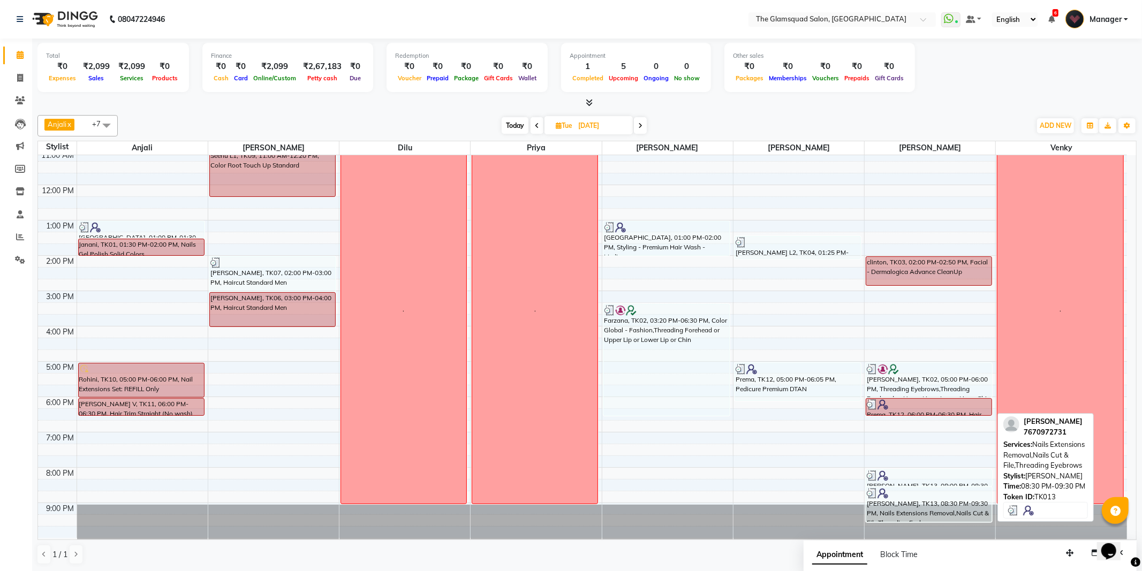
click at [929, 491] on div at bounding box center [928, 493] width 124 height 11
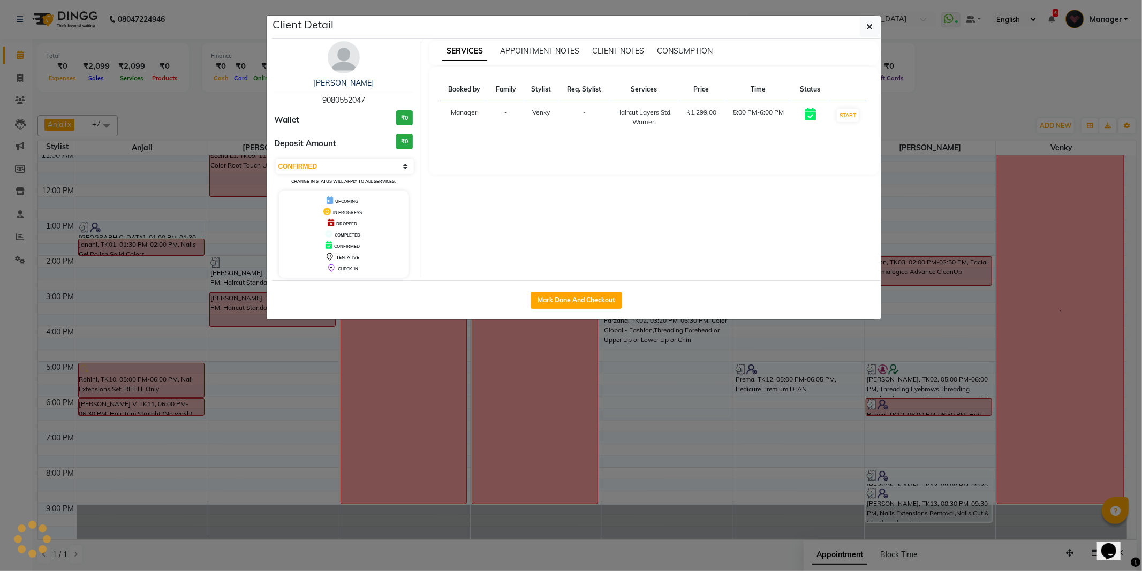
select select "3"
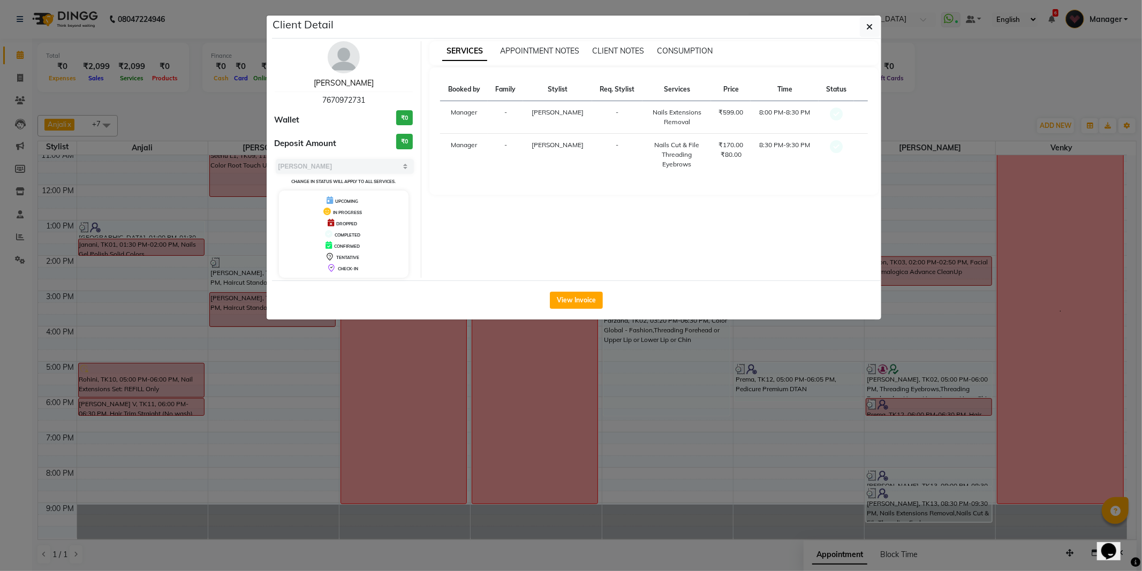
click at [333, 82] on link "Harshini" at bounding box center [344, 83] width 60 height 10
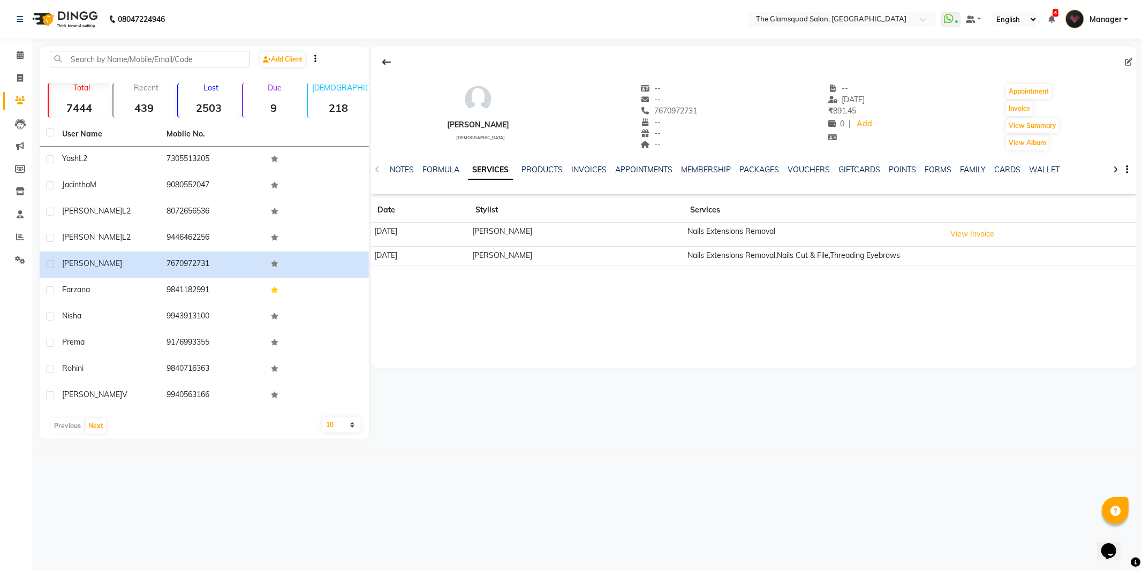
click at [1125, 65] on icon at bounding box center [1127, 61] width 7 height 7
select select "[DEMOGRAPHIC_DATA]"
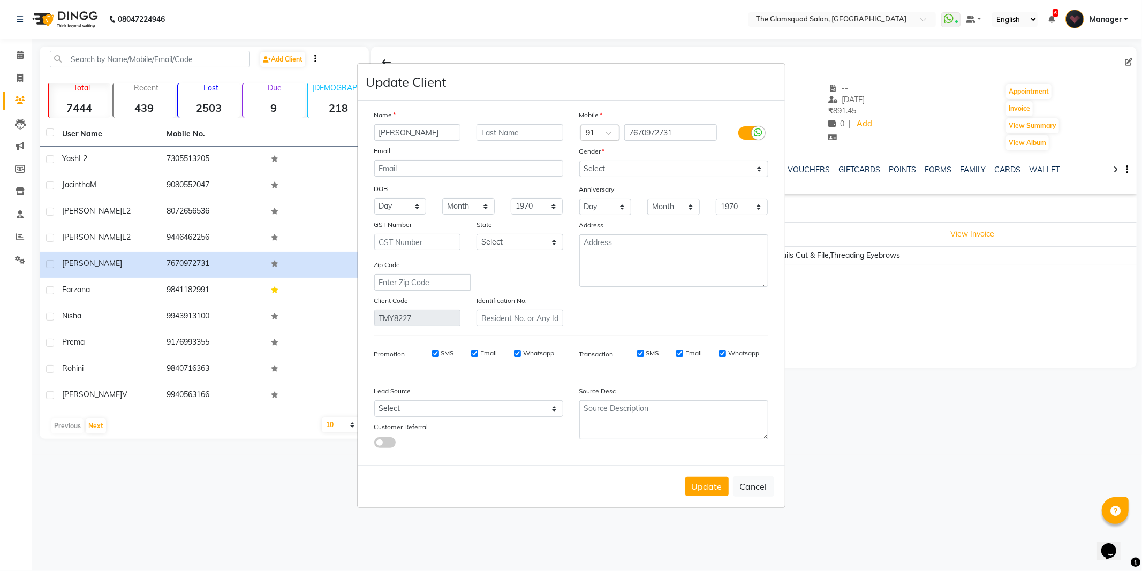
click at [469, 151] on div "Email" at bounding box center [468, 152] width 205 height 15
click at [741, 484] on button "Cancel" at bounding box center [753, 486] width 41 height 20
select select
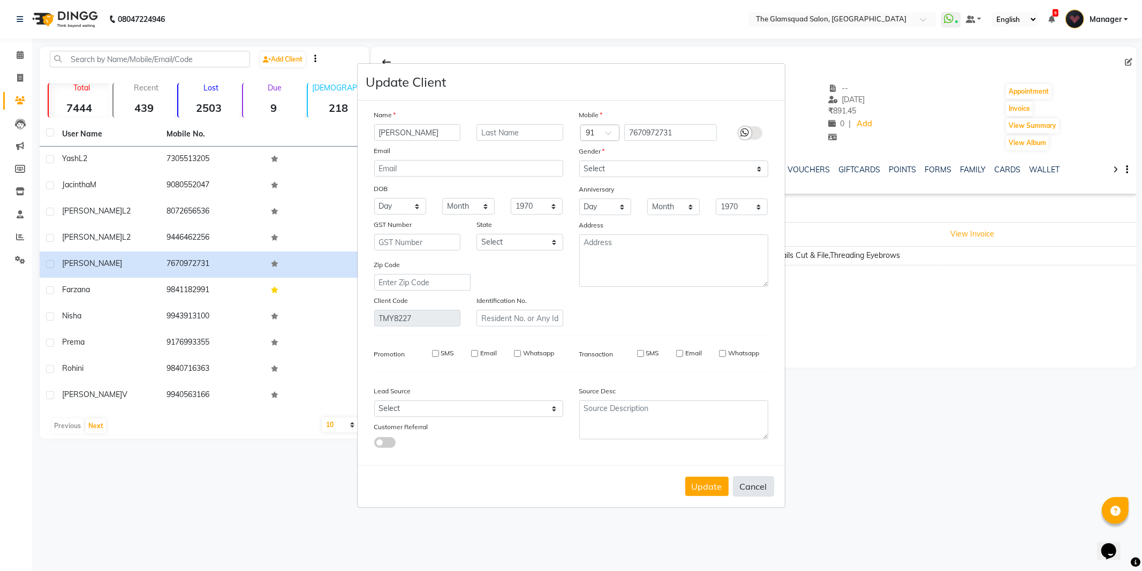
select select
checkbox input "false"
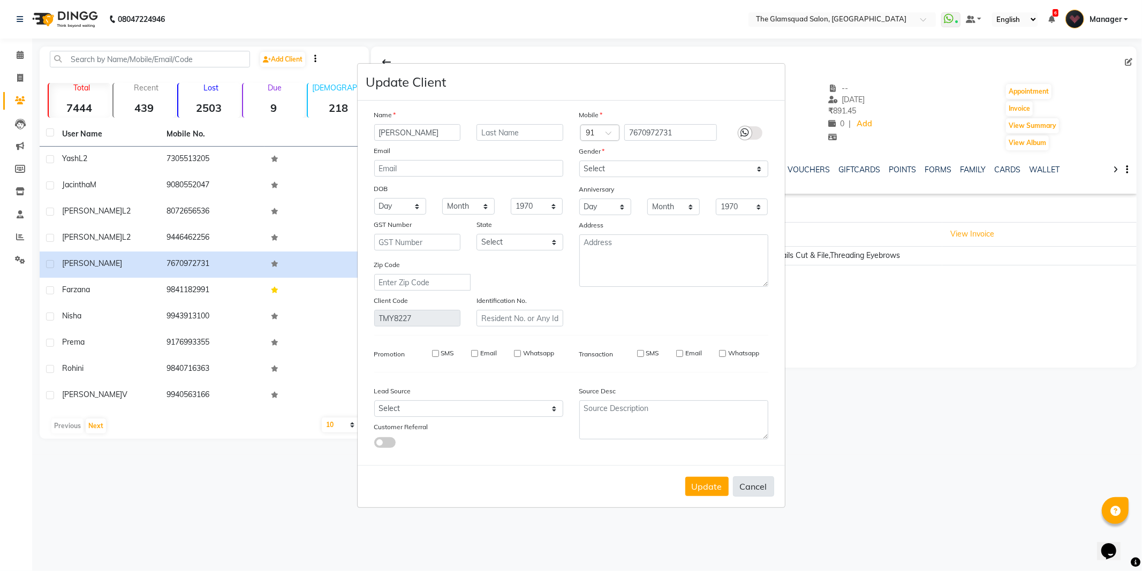
checkbox input "false"
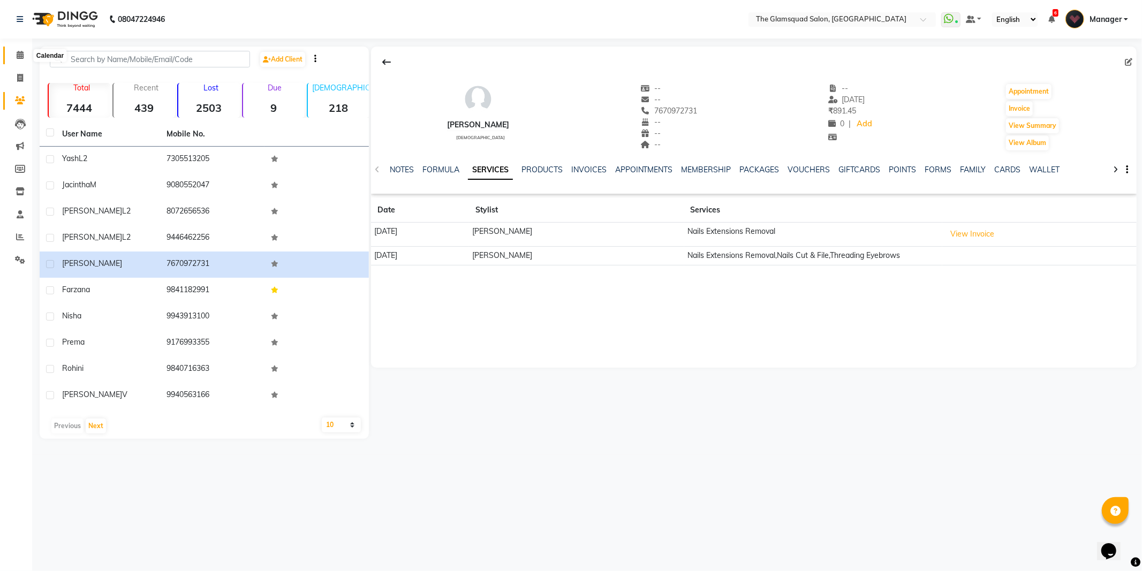
click at [18, 52] on icon at bounding box center [20, 55] width 7 height 8
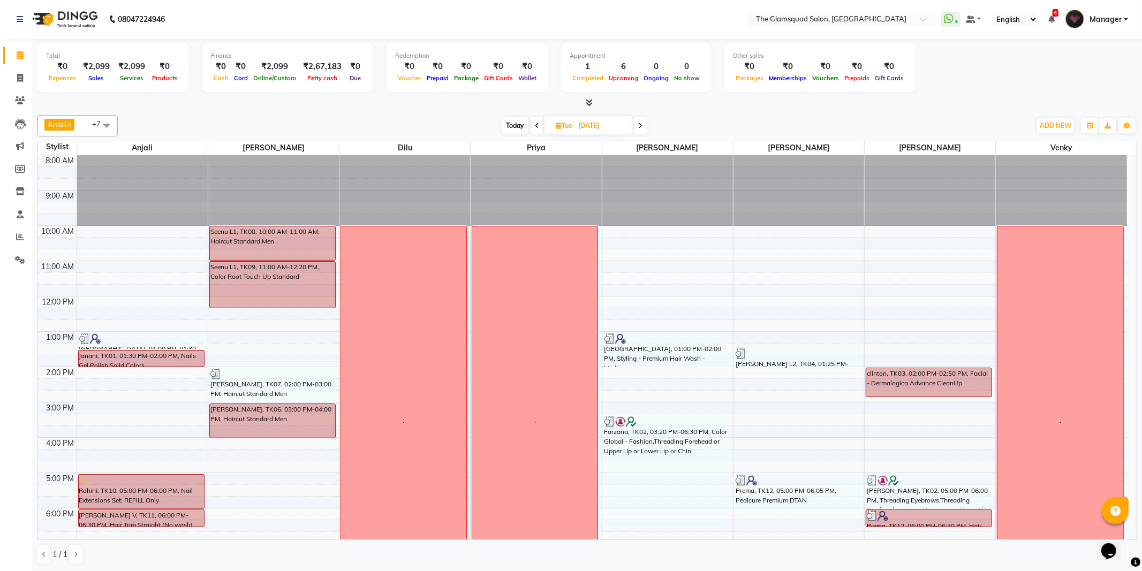
scroll to position [111, 0]
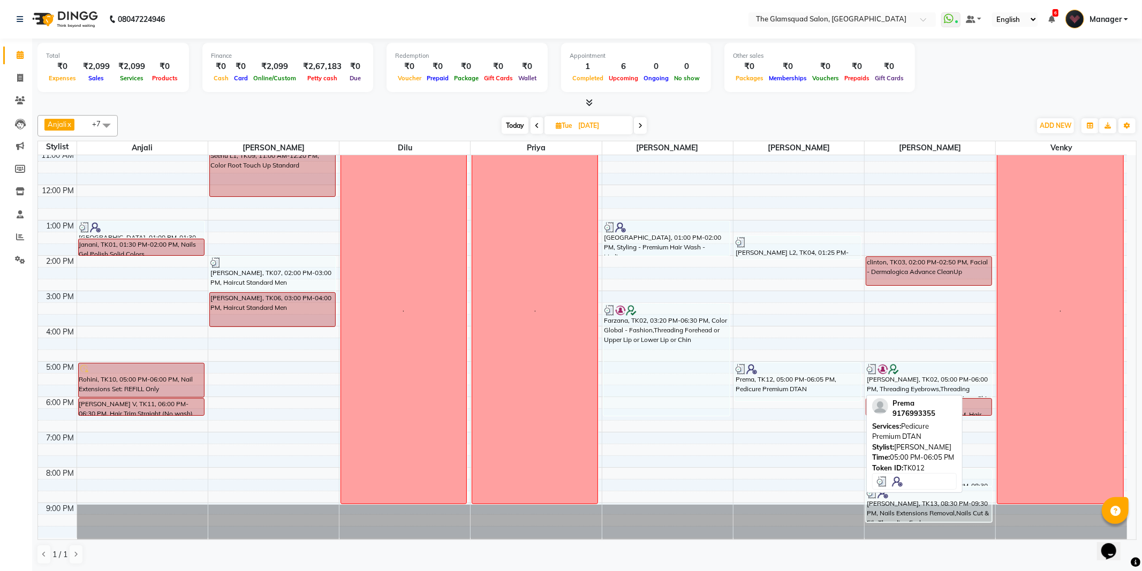
click at [790, 381] on div "Prema, TK12, 05:00 PM-06:05 PM, Pedicure Premium DTAN" at bounding box center [797, 381] width 125 height 37
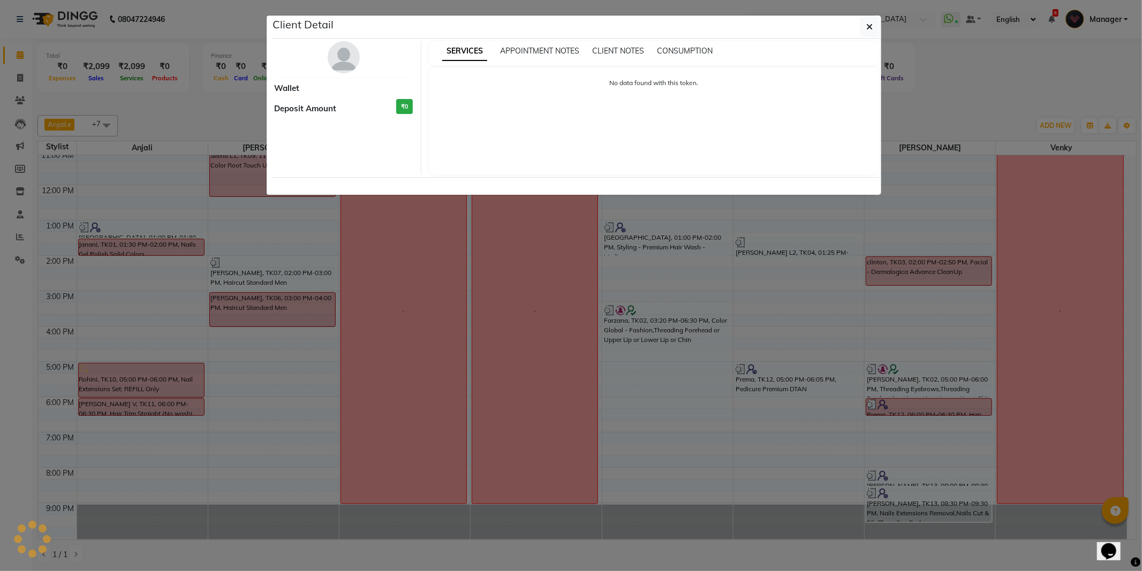
select select "3"
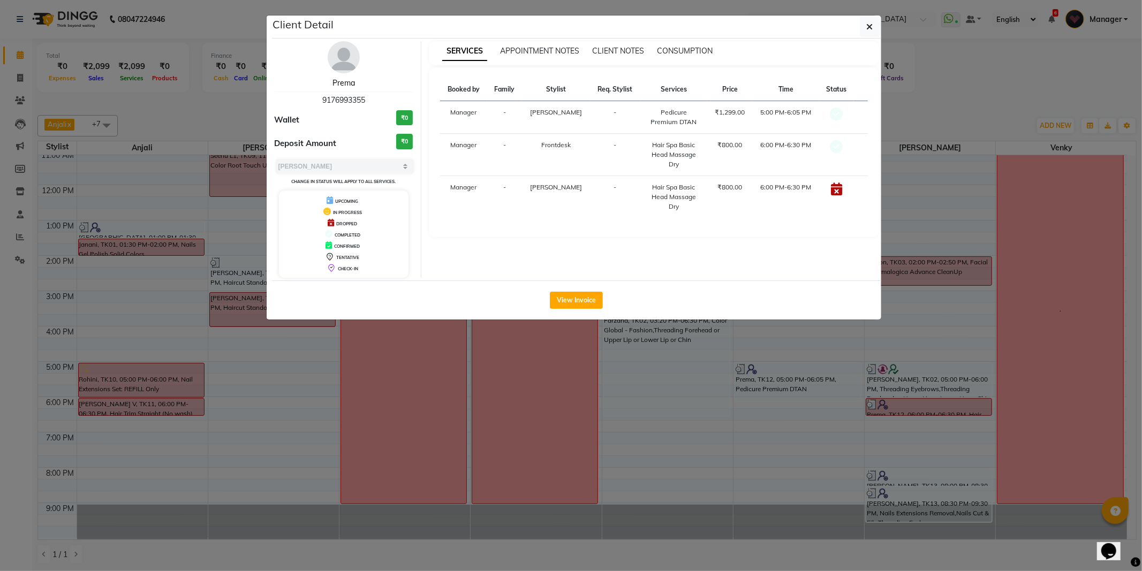
click at [337, 82] on link "Prema" at bounding box center [343, 83] width 22 height 10
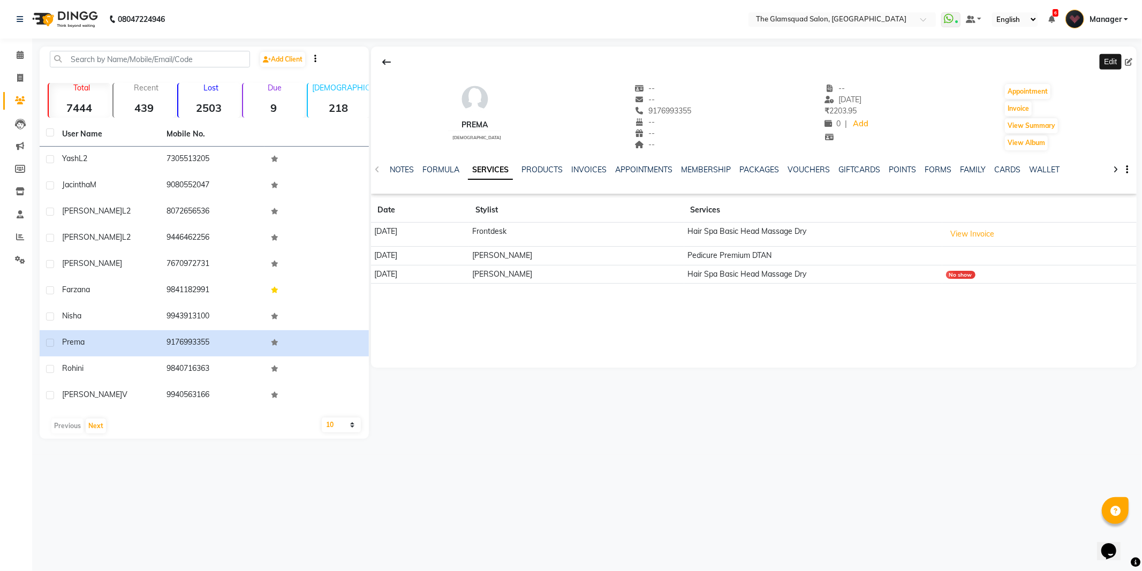
click at [1128, 64] on icon at bounding box center [1127, 61] width 7 height 7
select select "[DEMOGRAPHIC_DATA]"
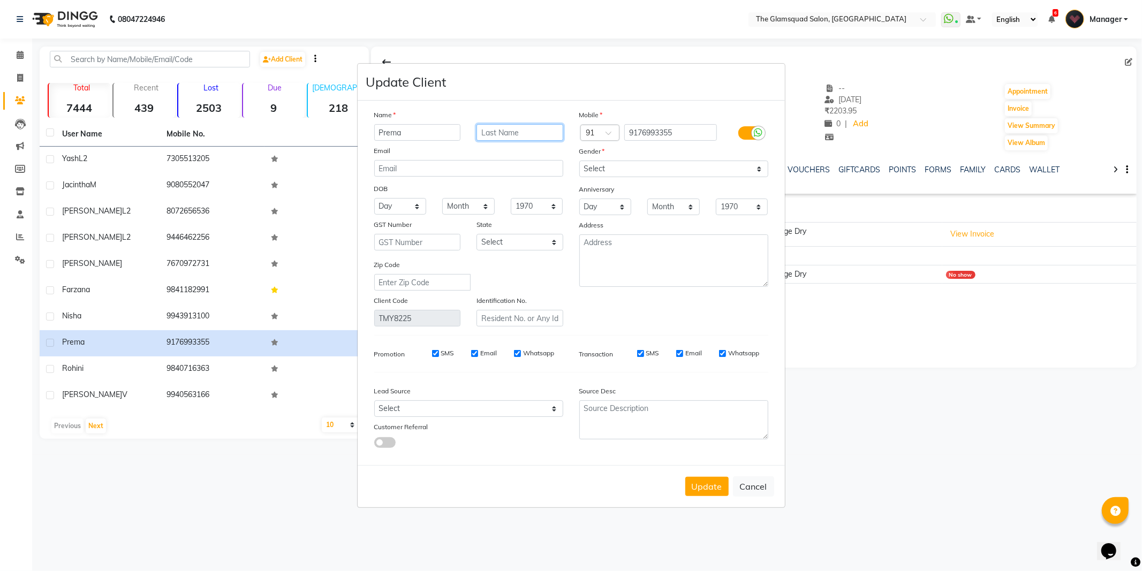
click at [504, 134] on input "text" at bounding box center [519, 132] width 87 height 17
type input "L1"
click at [461, 408] on select "Select Walk-in Referral Internet Friend Word of Mouth Advertisement Facebook Ju…" at bounding box center [468, 408] width 189 height 17
select select "34546"
click at [374, 400] on select "Select Walk-in Referral Internet Friend Word of Mouth Advertisement Facebook Ju…" at bounding box center [468, 408] width 189 height 17
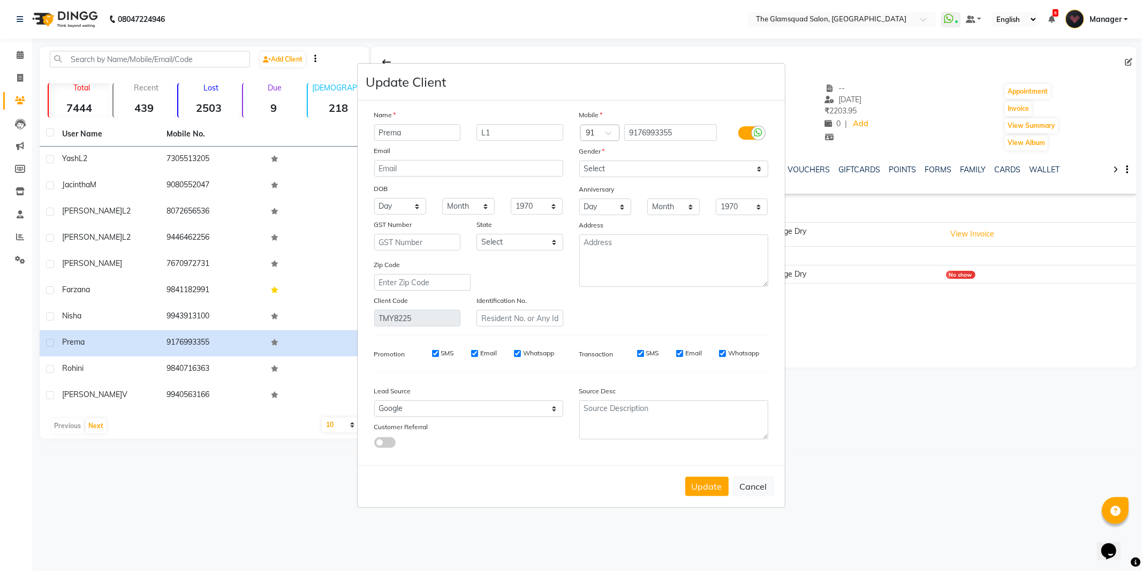
click at [475, 444] on div at bounding box center [443, 442] width 154 height 12
click at [703, 489] on button "Update" at bounding box center [706, 486] width 43 height 19
select select
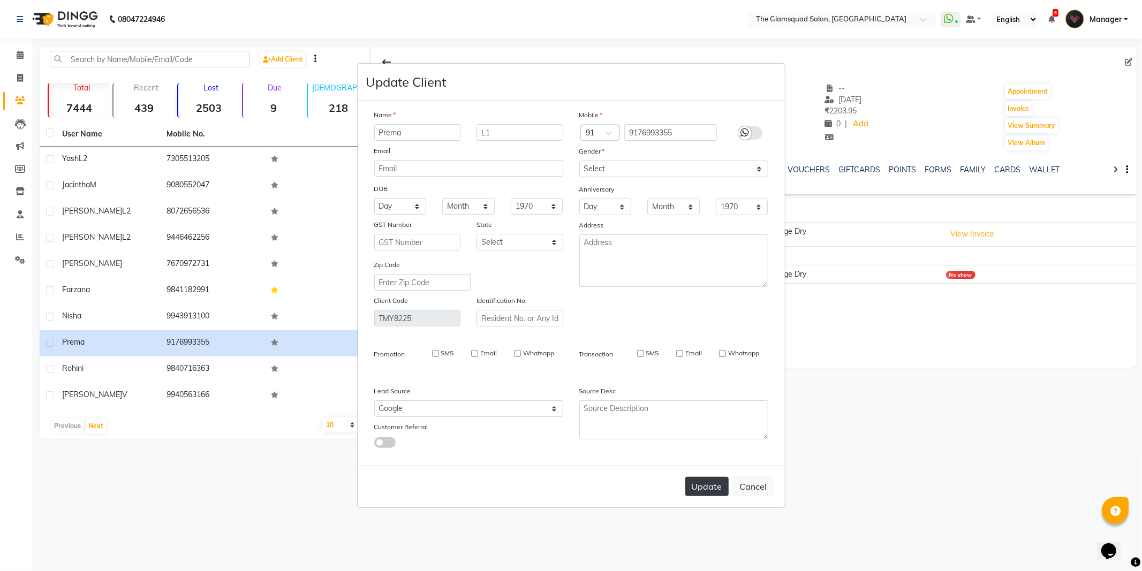
select select
checkbox input "false"
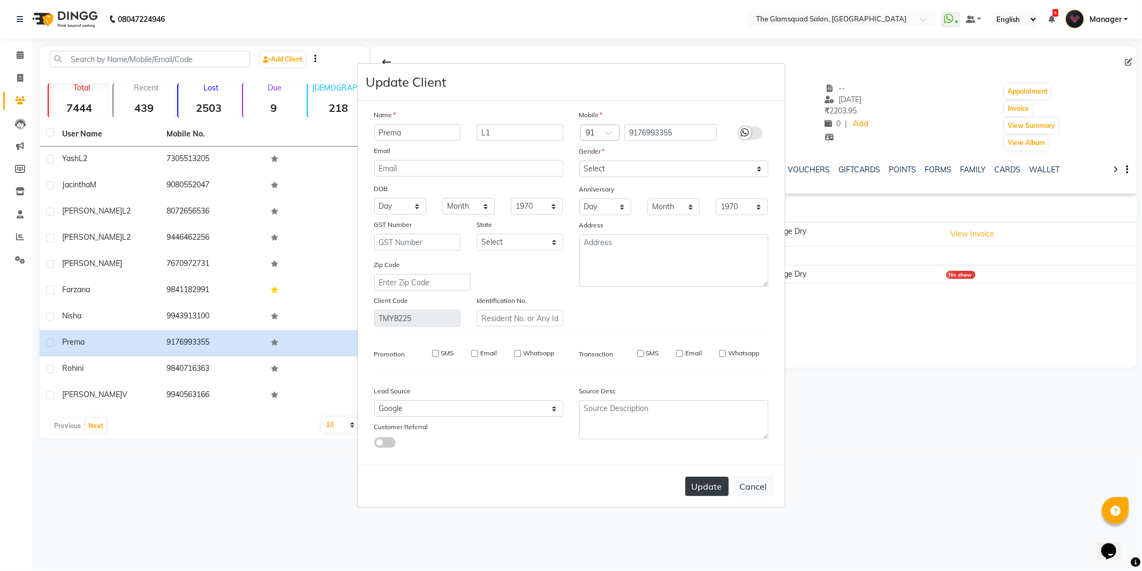
checkbox input "false"
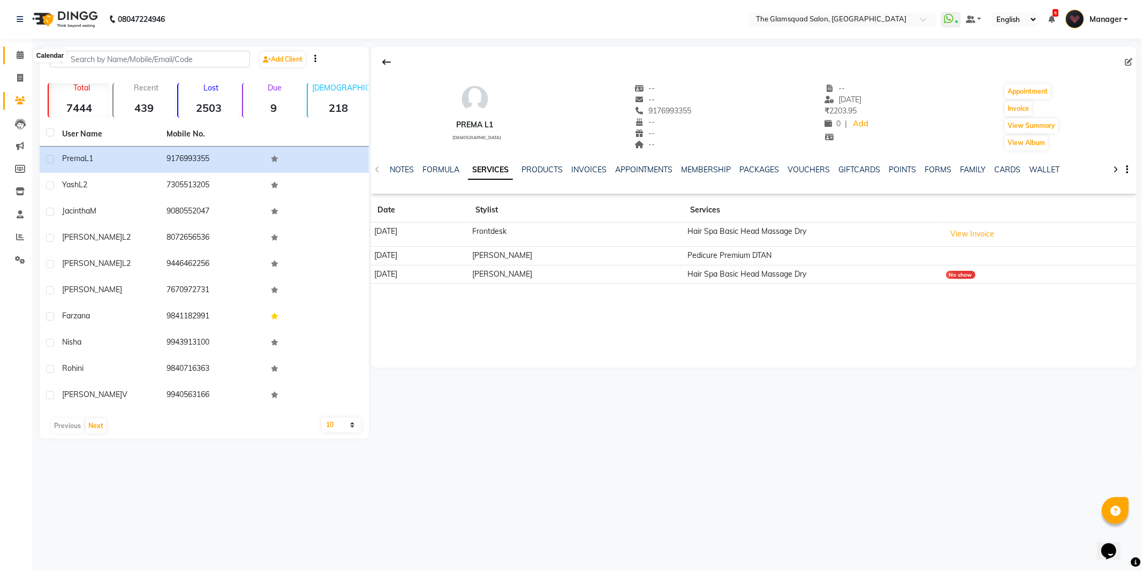
click at [14, 52] on span at bounding box center [20, 55] width 19 height 12
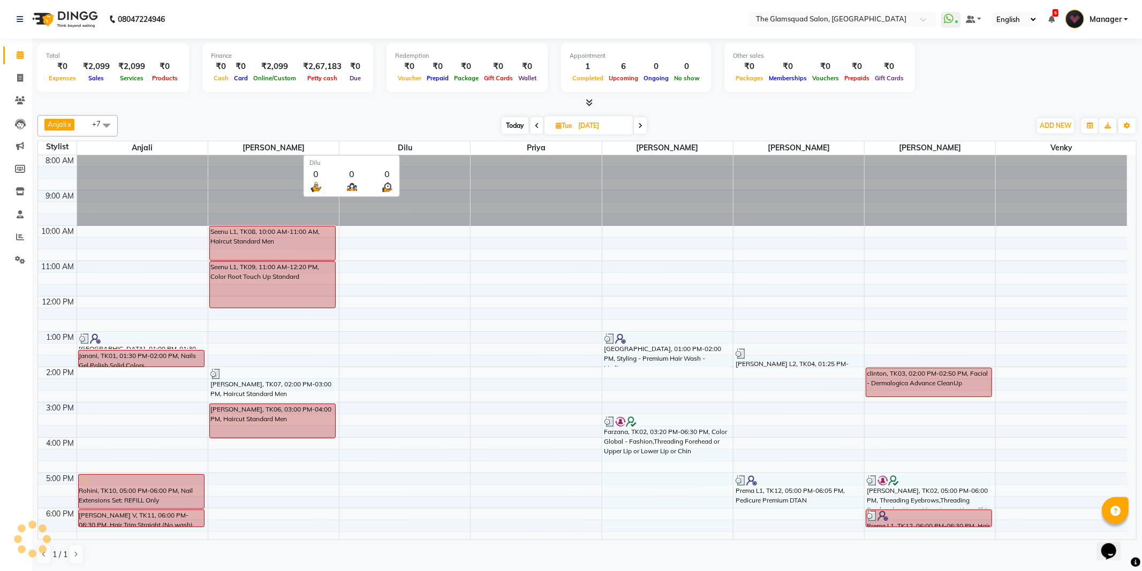
scroll to position [92, 0]
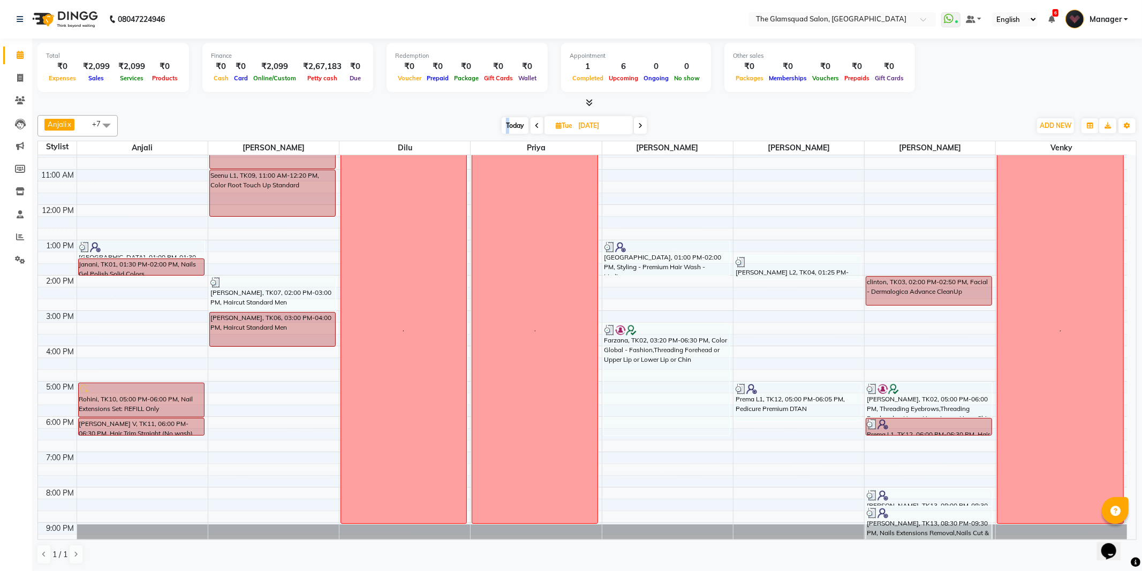
click at [507, 125] on span "Today" at bounding box center [514, 125] width 27 height 17
type input "01-10-2025"
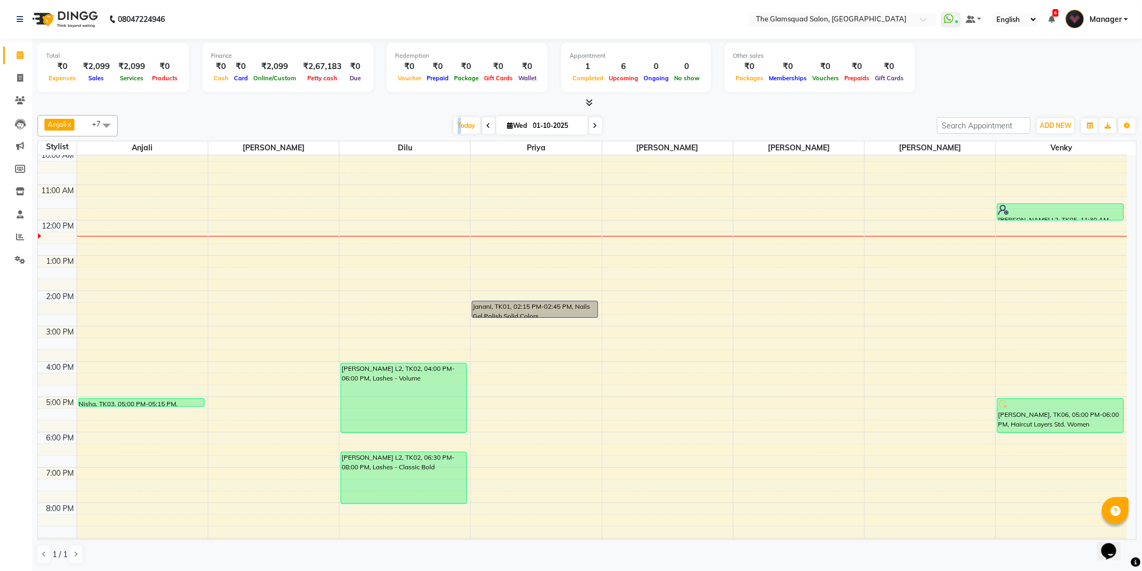
scroll to position [0, 0]
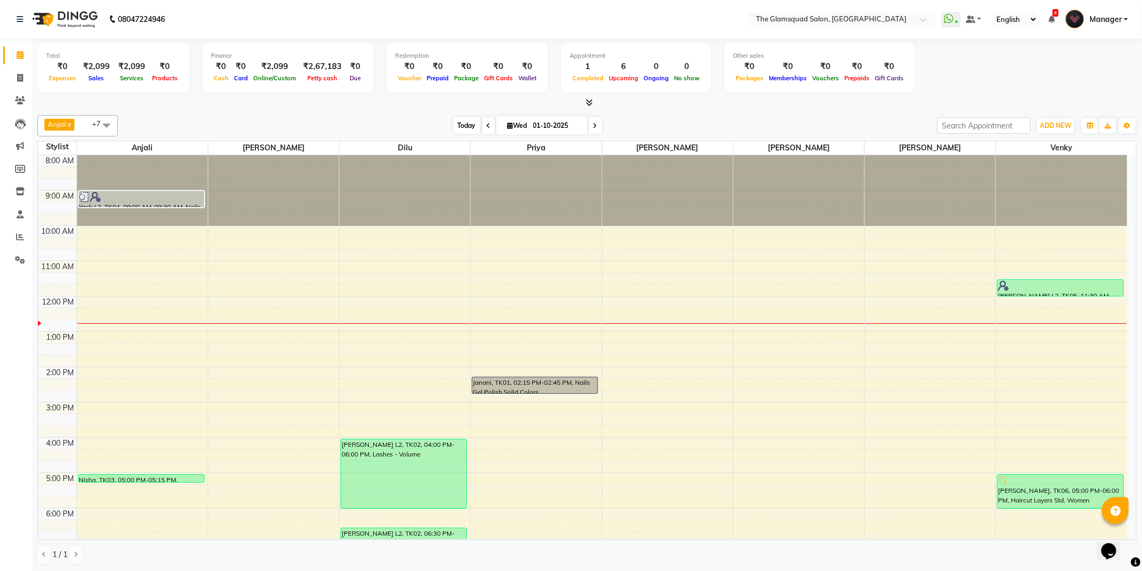
click at [460, 125] on span "Today" at bounding box center [466, 125] width 27 height 17
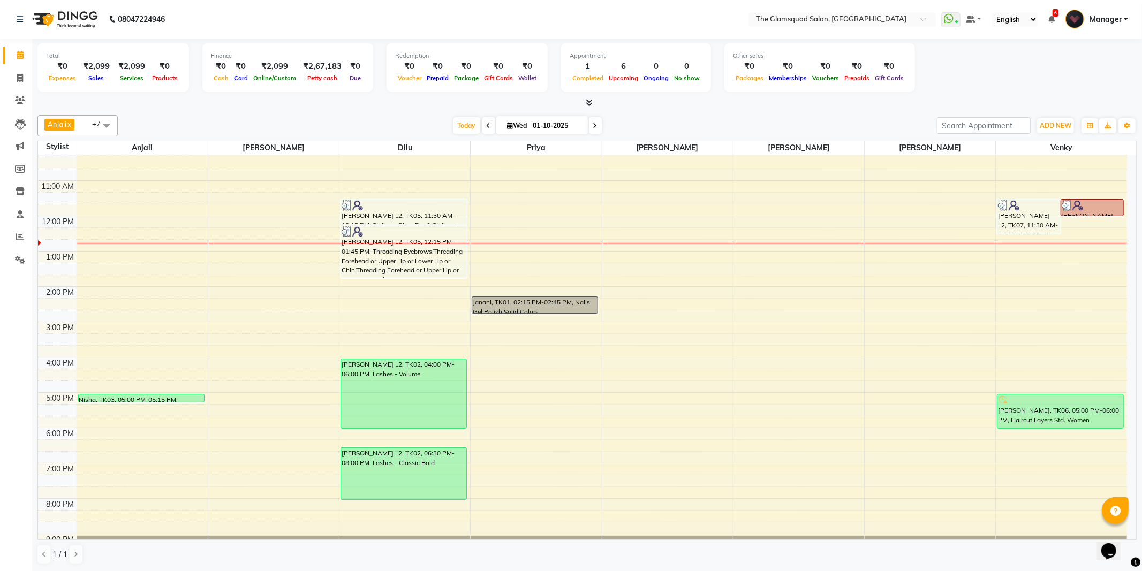
scroll to position [111, 0]
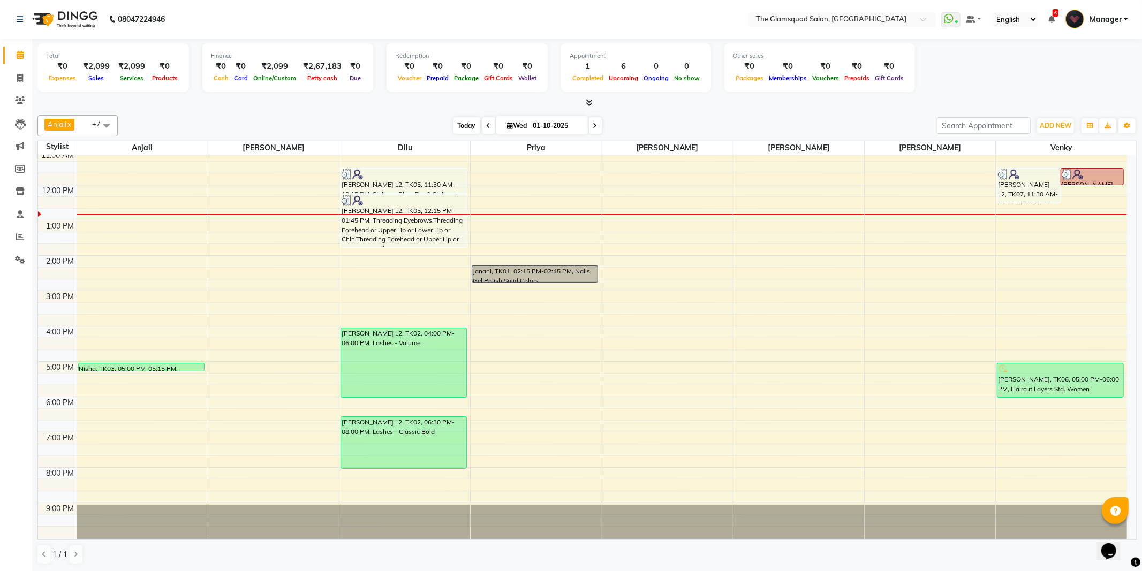
click at [469, 122] on span "Today" at bounding box center [466, 125] width 27 height 17
click at [347, 295] on div "8:00 AM 9:00 AM 10:00 AM 11:00 AM 12:00 PM 1:00 PM 2:00 PM 3:00 PM 4:00 PM 5:00…" at bounding box center [582, 291] width 1089 height 494
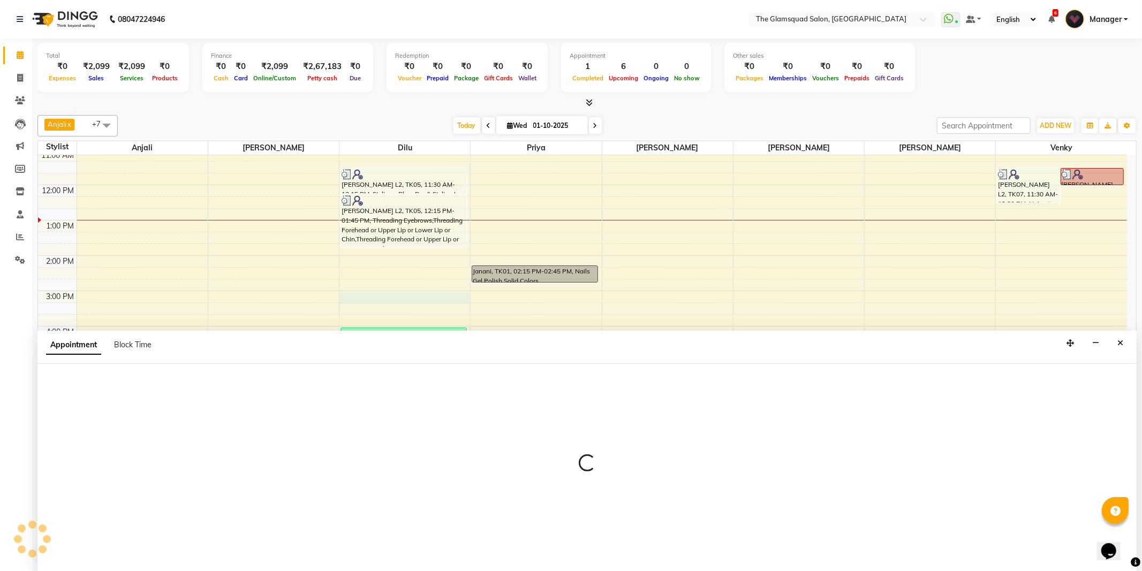
select select "34710"
select select "900"
select select "tentative"
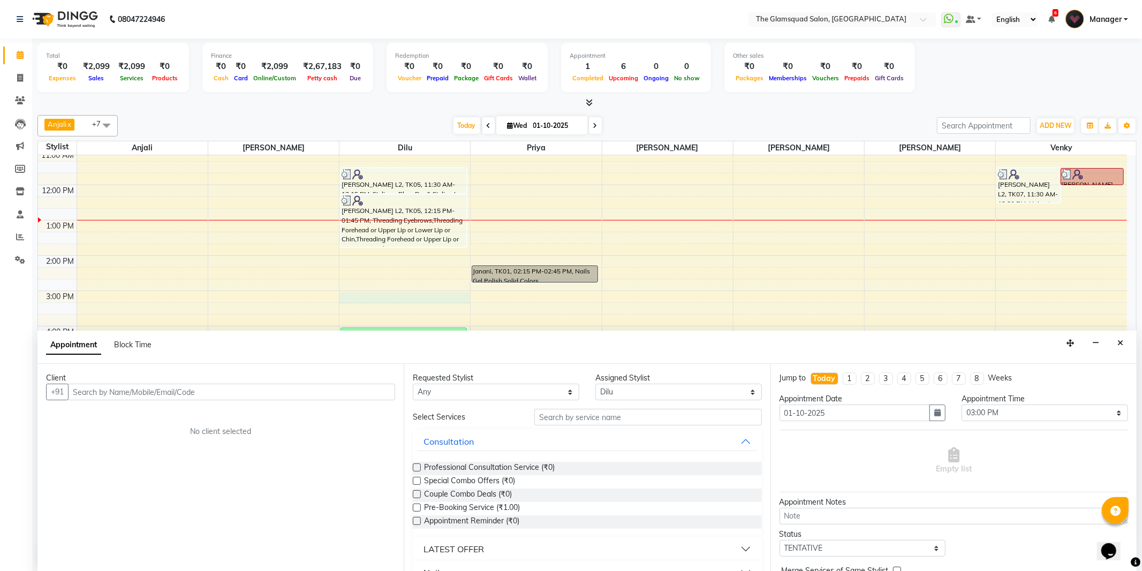
click at [264, 389] on input "text" at bounding box center [231, 392] width 327 height 17
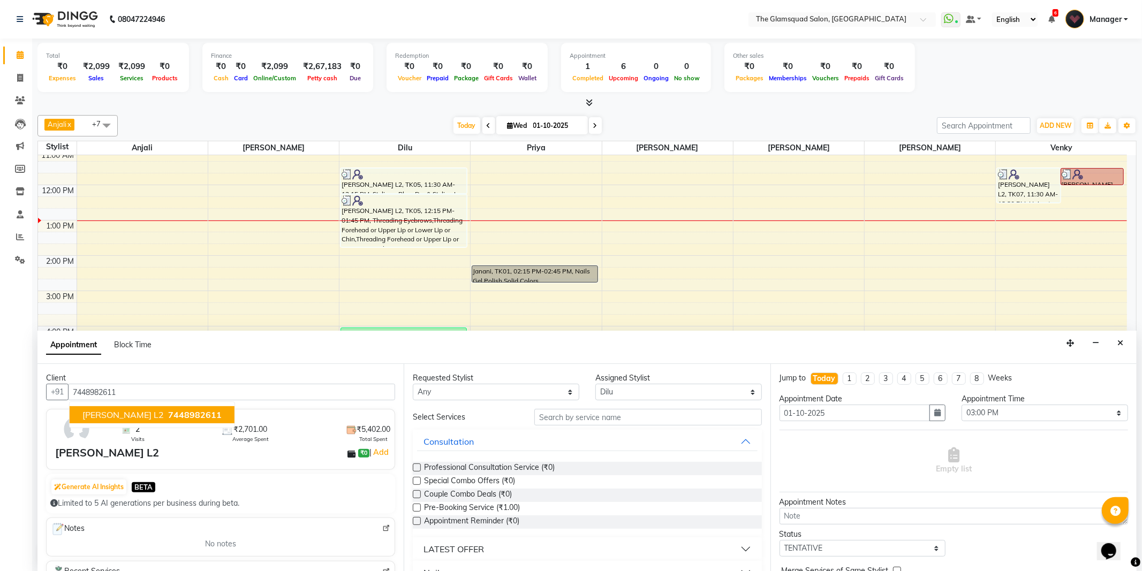
click at [153, 407] on button "Devika L2 7448982611" at bounding box center [152, 414] width 165 height 17
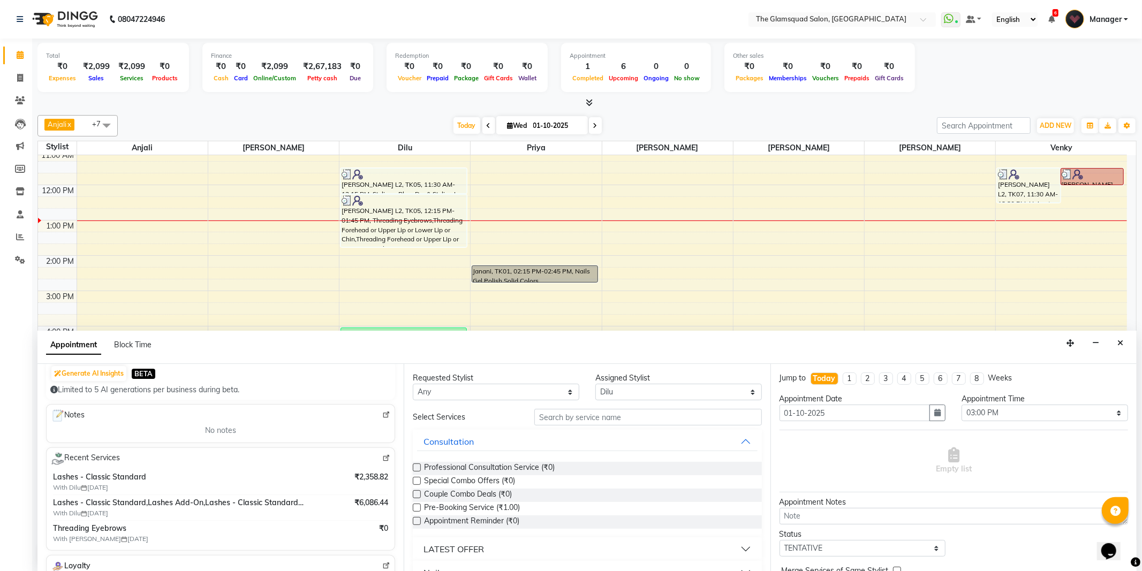
scroll to position [119, 0]
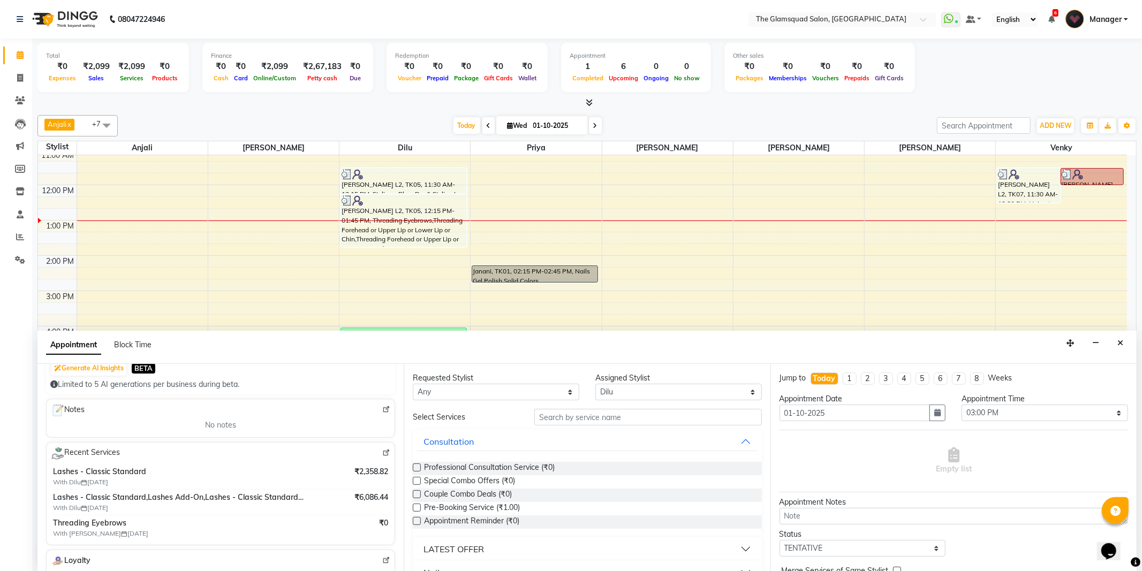
type input "7448982611"
click at [588, 418] on input "text" at bounding box center [647, 417] width 227 height 17
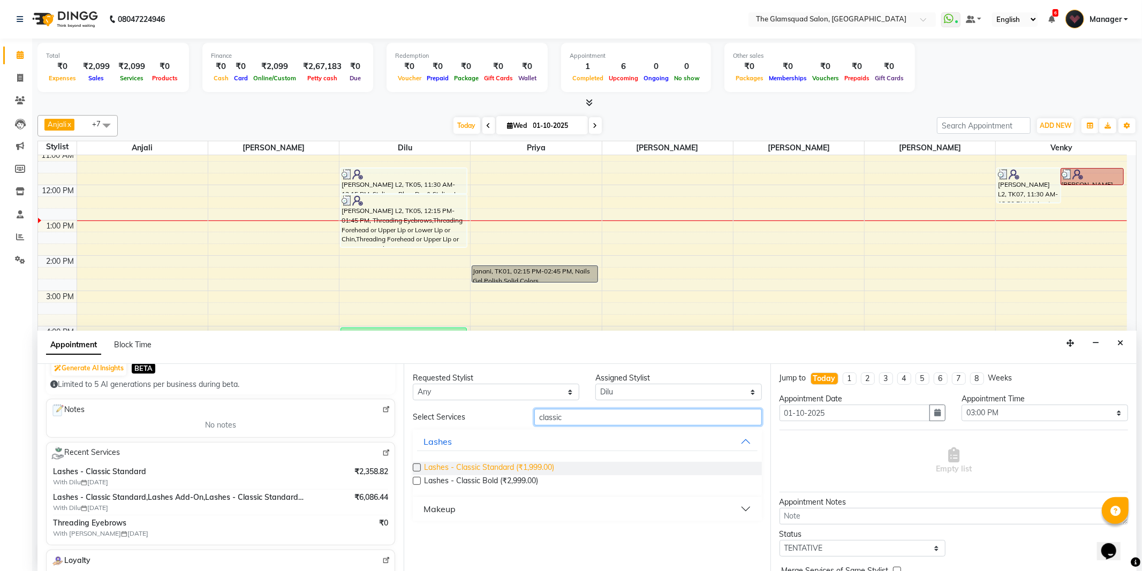
type input "classic"
click at [541, 465] on span "Lashes - Classic Standard (₹1,999.00)" at bounding box center [489, 468] width 130 height 13
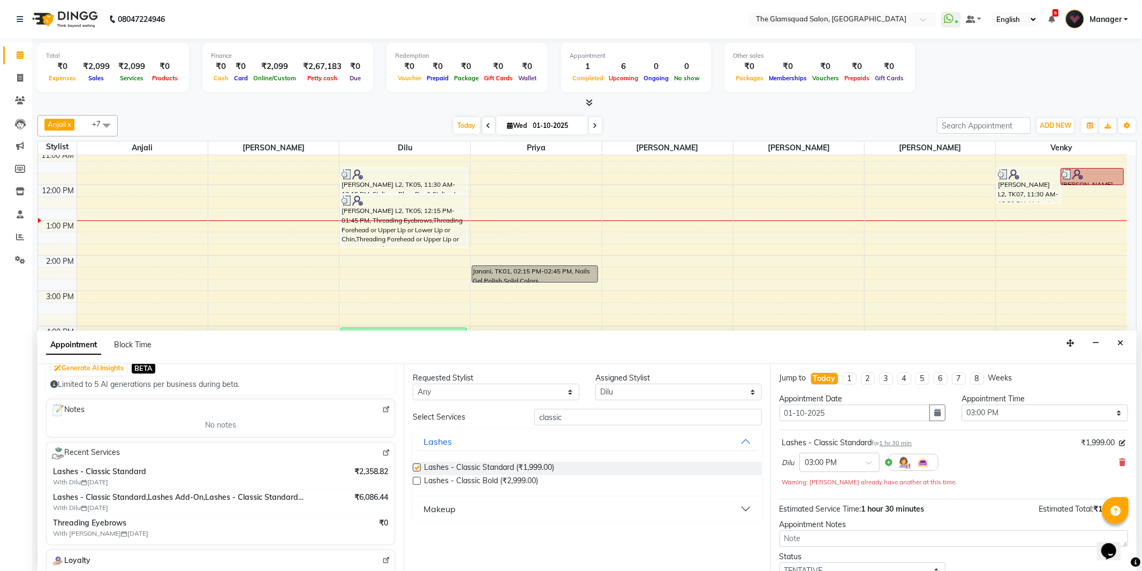
checkbox input "false"
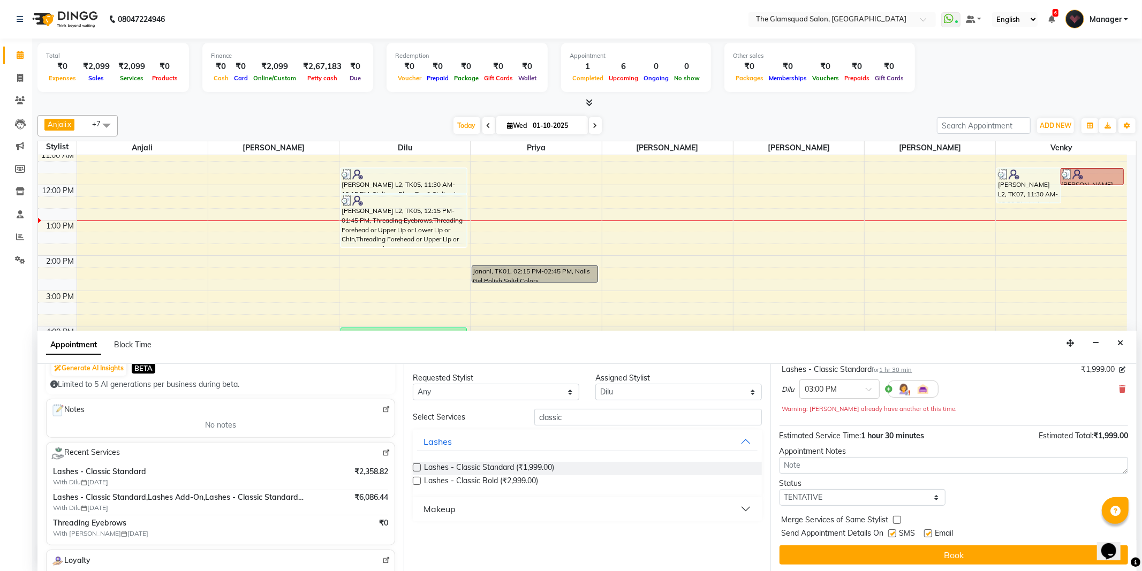
scroll to position [75, 0]
click at [875, 499] on select "Select TENTATIVE CONFIRM CHECK-IN UPCOMING" at bounding box center [862, 496] width 166 height 17
click at [990, 498] on div "Status Select TENTATIVE CONFIRM CHECK-IN UPCOMING" at bounding box center [953, 490] width 364 height 28
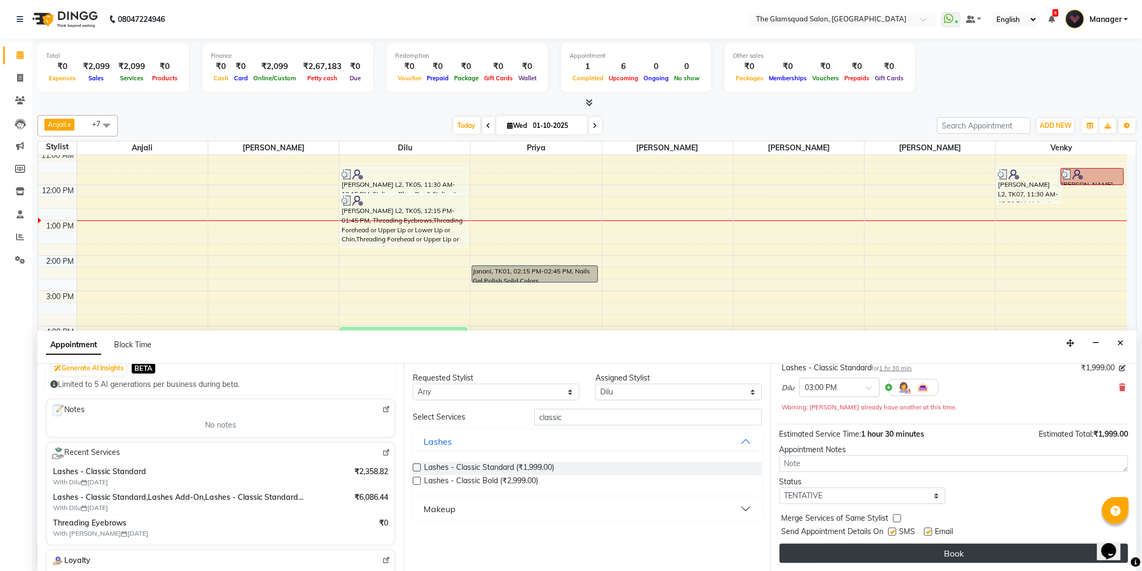
click at [964, 556] on button "Book" at bounding box center [953, 553] width 348 height 19
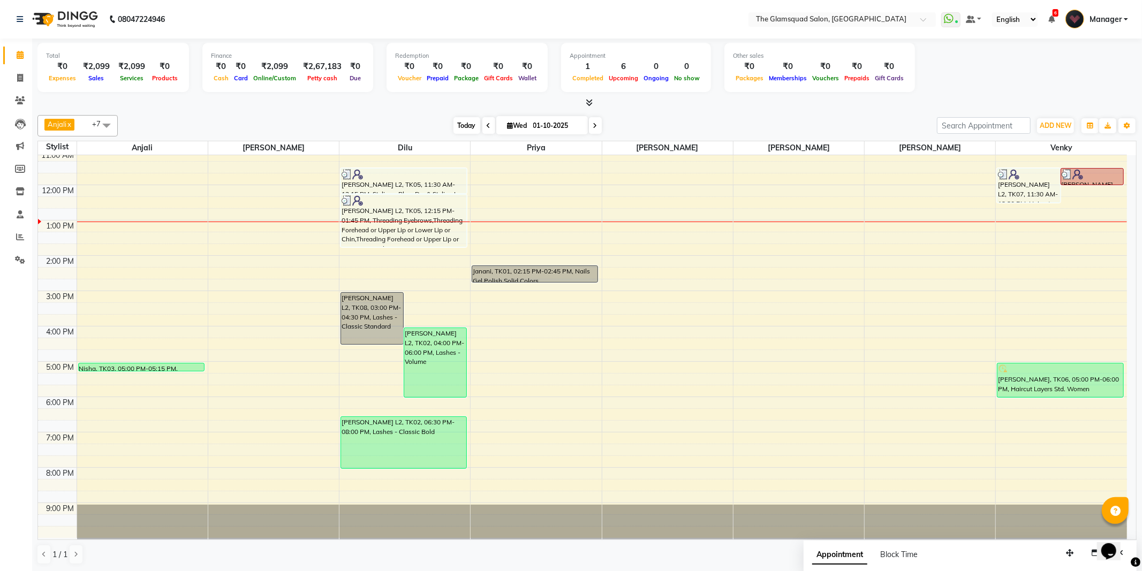
click at [463, 123] on span "Today" at bounding box center [466, 125] width 27 height 17
click at [445, 351] on div "Rochelle L2, TK02, 04:00 PM-06:00 PM, Lashes - Volume" at bounding box center [435, 362] width 62 height 69
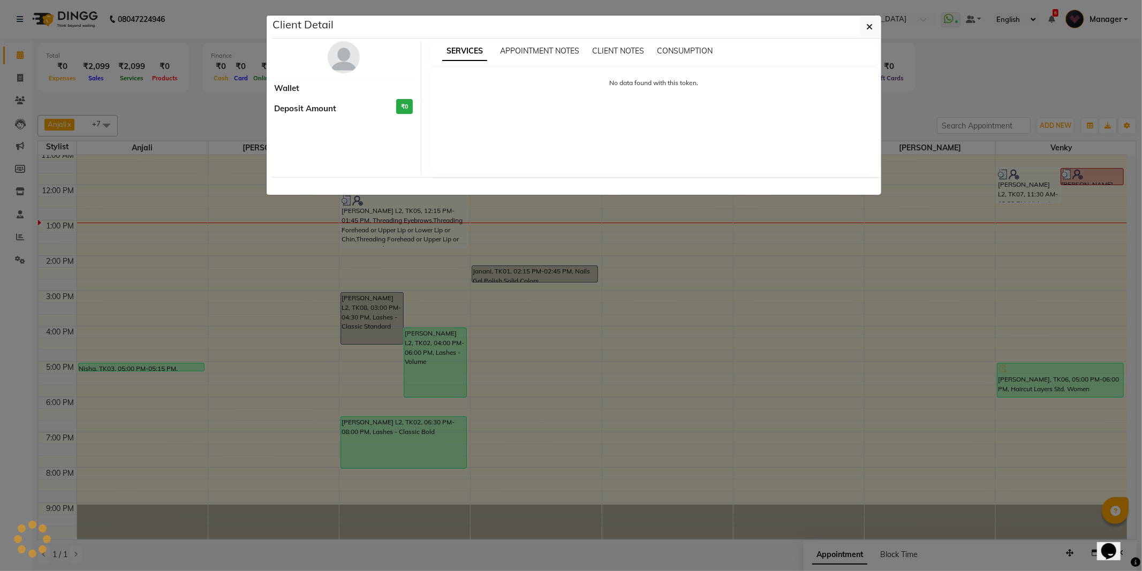
select select "6"
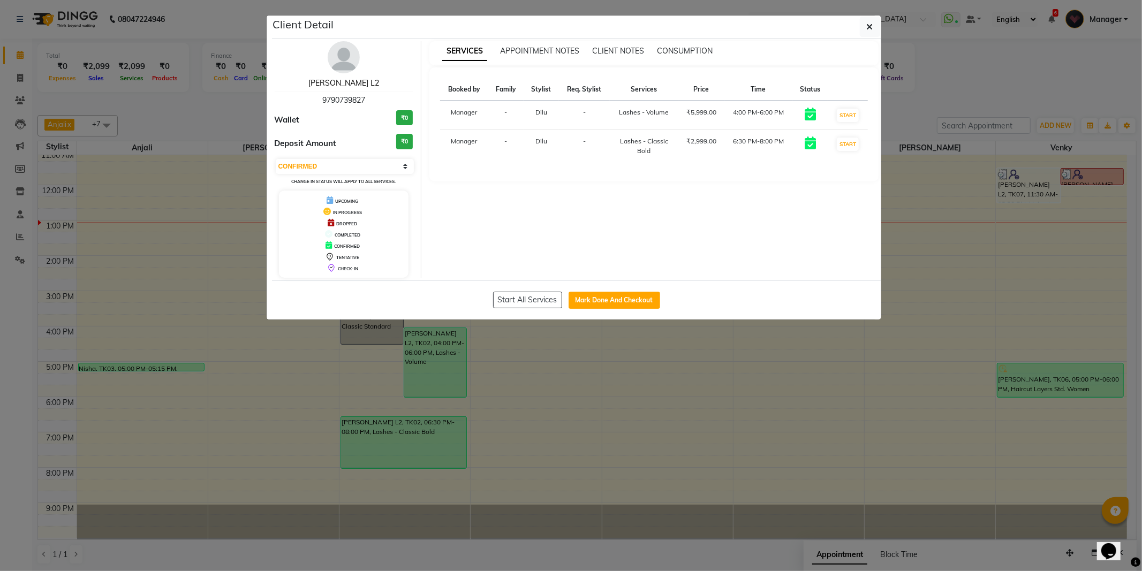
click at [353, 79] on link "[PERSON_NAME] L2" at bounding box center [343, 83] width 71 height 10
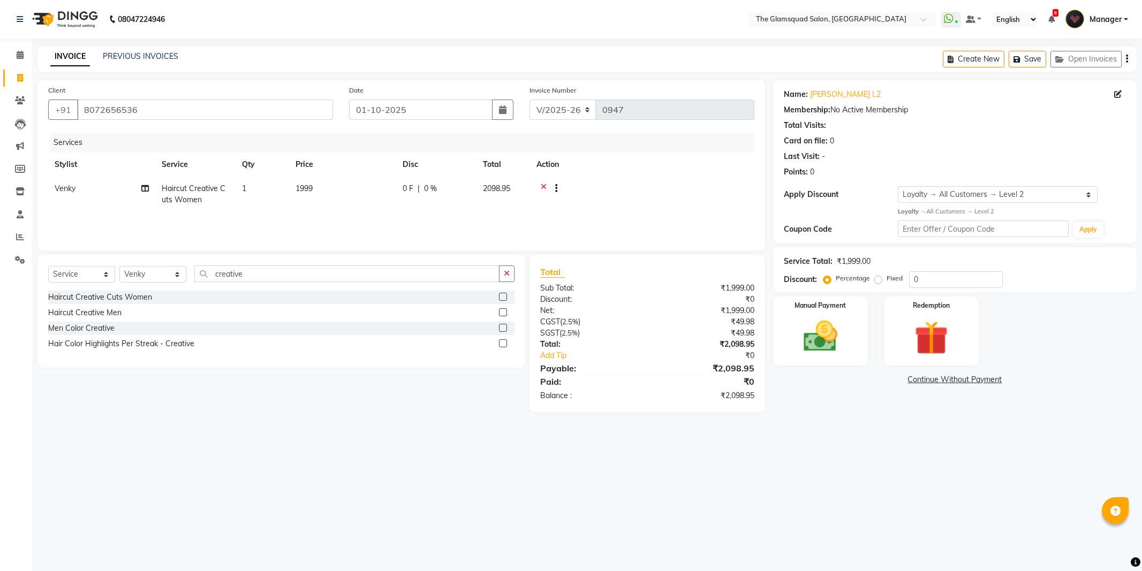
select select "5284"
select select "service"
select select "89864"
select select "1: Object"
click at [431, 451] on div "08047224946 Select Location × The Glamsquad Salon, Mylapore WhatsApp Status ✕ S…" at bounding box center [571, 285] width 1142 height 571
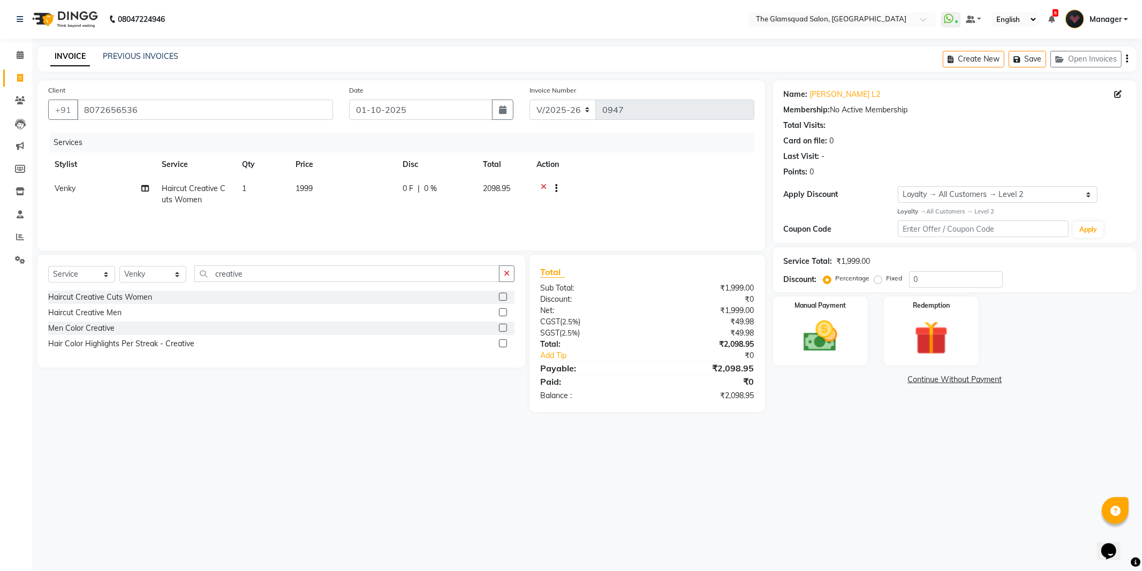
click at [810, 452] on div "08047224946 Select Location × The Glamsquad Salon, Mylapore WhatsApp Status ✕ S…" at bounding box center [571, 285] width 1142 height 571
click at [921, 454] on div "08047224946 Select Location × The Glamsquad Salon, Mylapore WhatsApp Status ✕ S…" at bounding box center [571, 285] width 1142 height 571
click at [827, 341] on img at bounding box center [820, 336] width 57 height 41
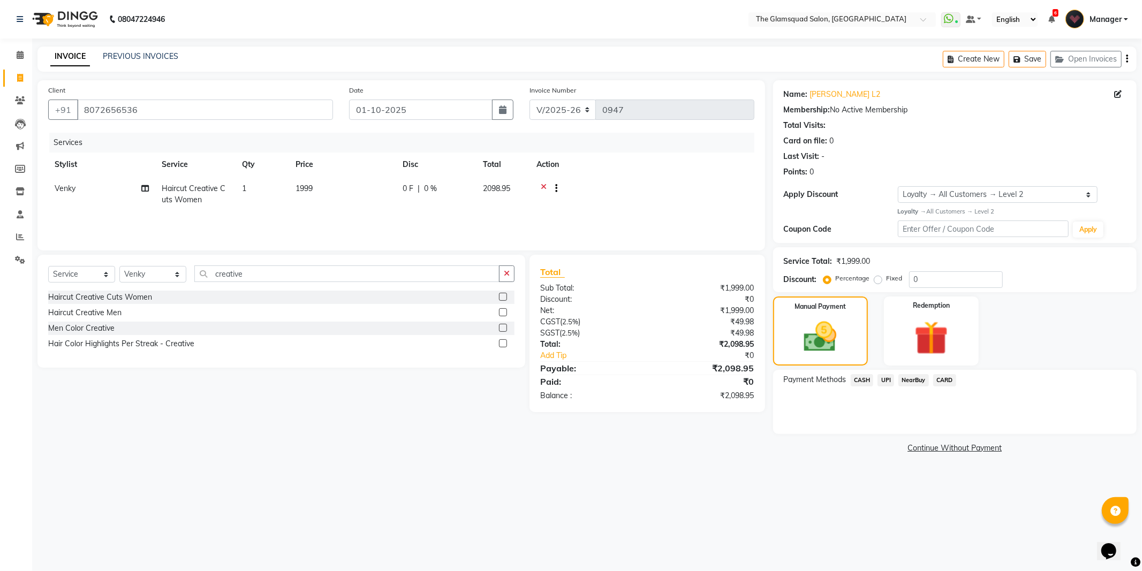
click at [888, 382] on span "UPI" at bounding box center [885, 380] width 17 height 12
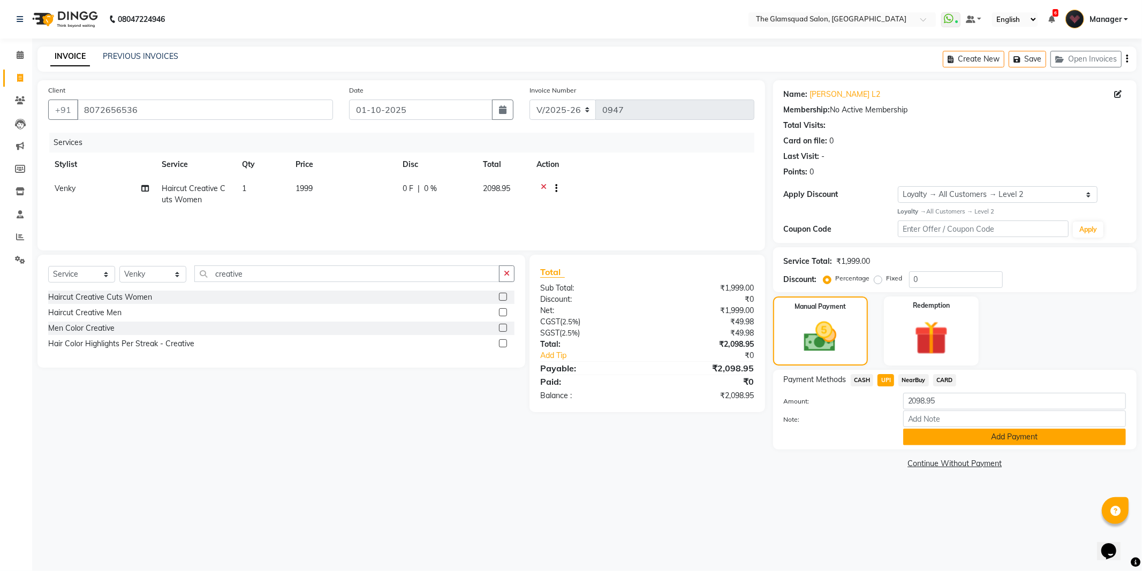
click at [913, 436] on button "Add Payment" at bounding box center [1014, 437] width 223 height 17
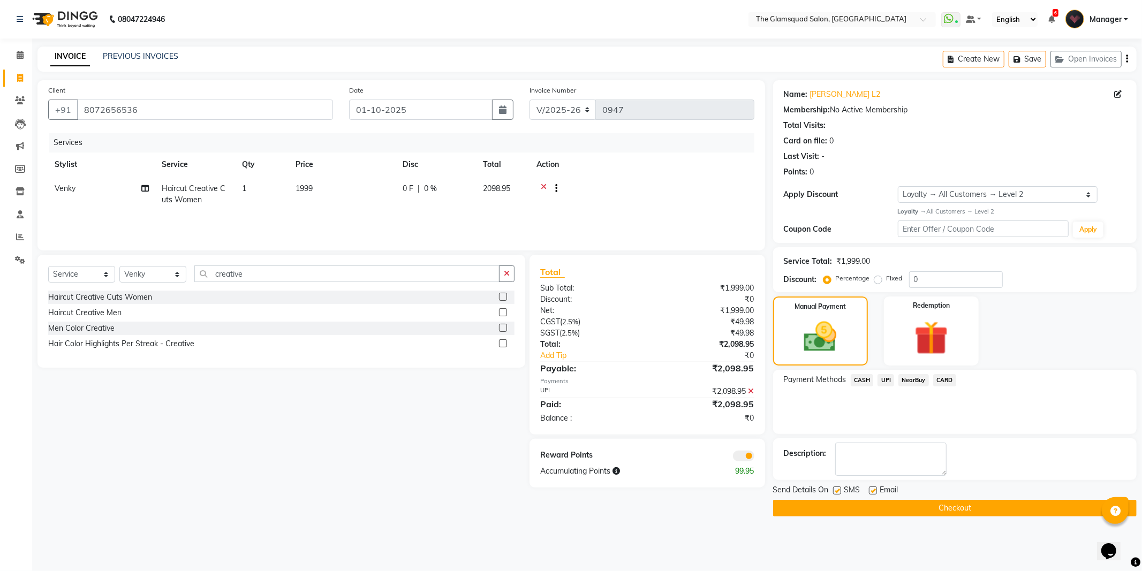
click at [749, 457] on span at bounding box center [743, 456] width 21 height 11
click at [754, 458] on input "checkbox" at bounding box center [754, 458] width 0 height 0
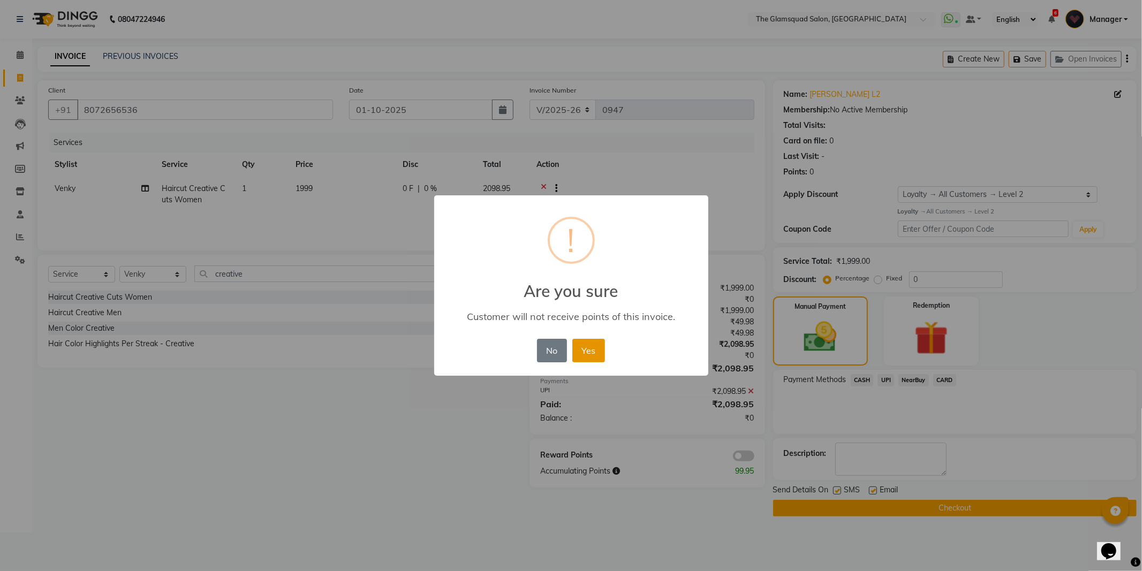
click at [591, 350] on button "Yes" at bounding box center [588, 351] width 33 height 24
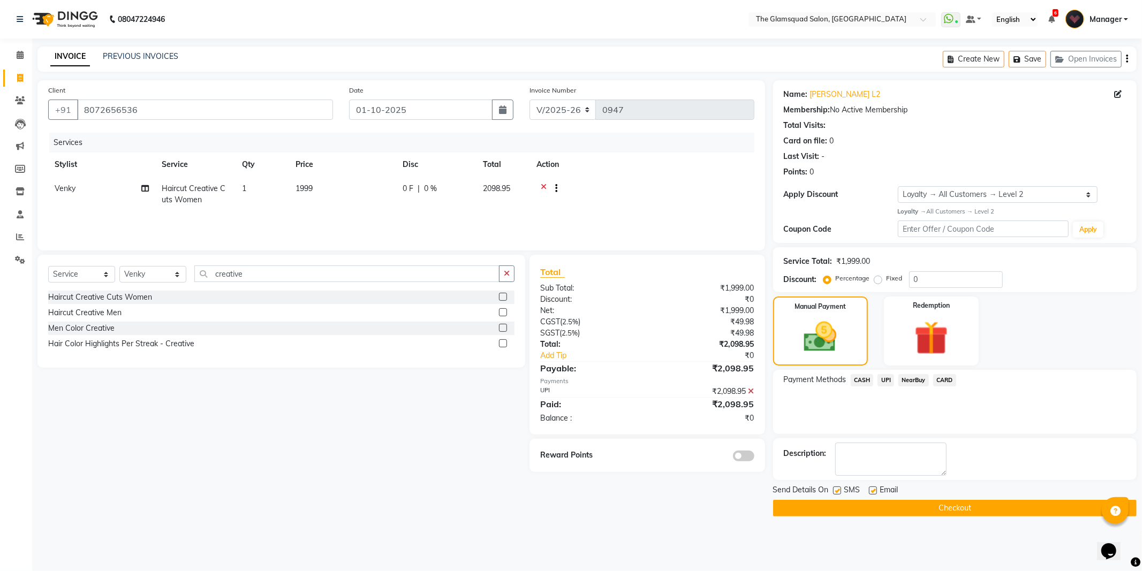
click at [1007, 338] on div "Manual Payment Redemption" at bounding box center [954, 330] width 379 height 69
click at [886, 376] on span "UPI" at bounding box center [885, 380] width 17 height 12
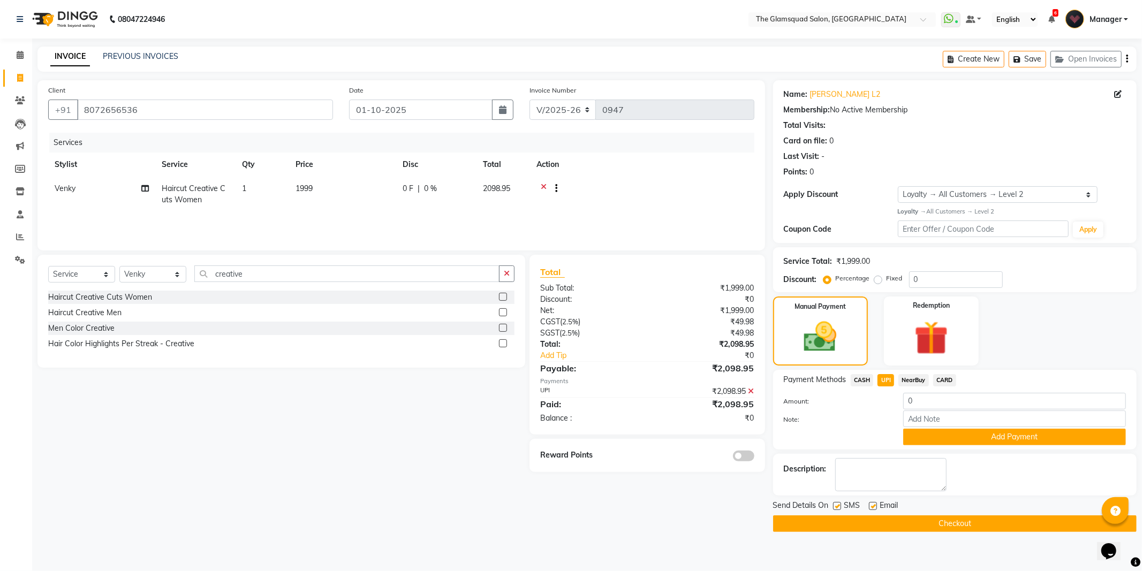
click at [893, 521] on button "Checkout" at bounding box center [954, 523] width 363 height 17
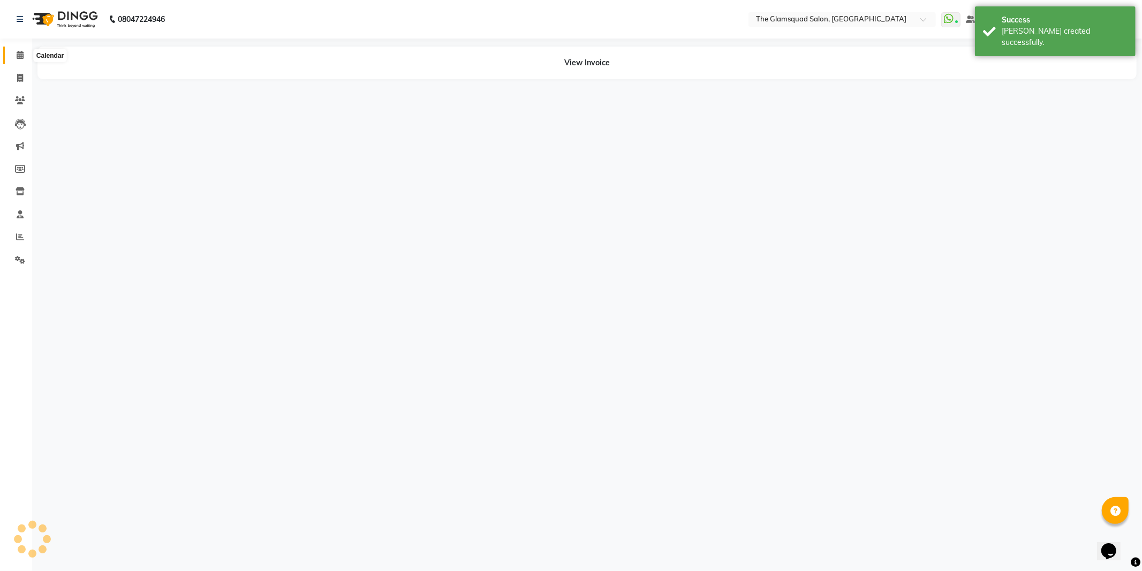
click at [17, 54] on icon at bounding box center [20, 55] width 7 height 8
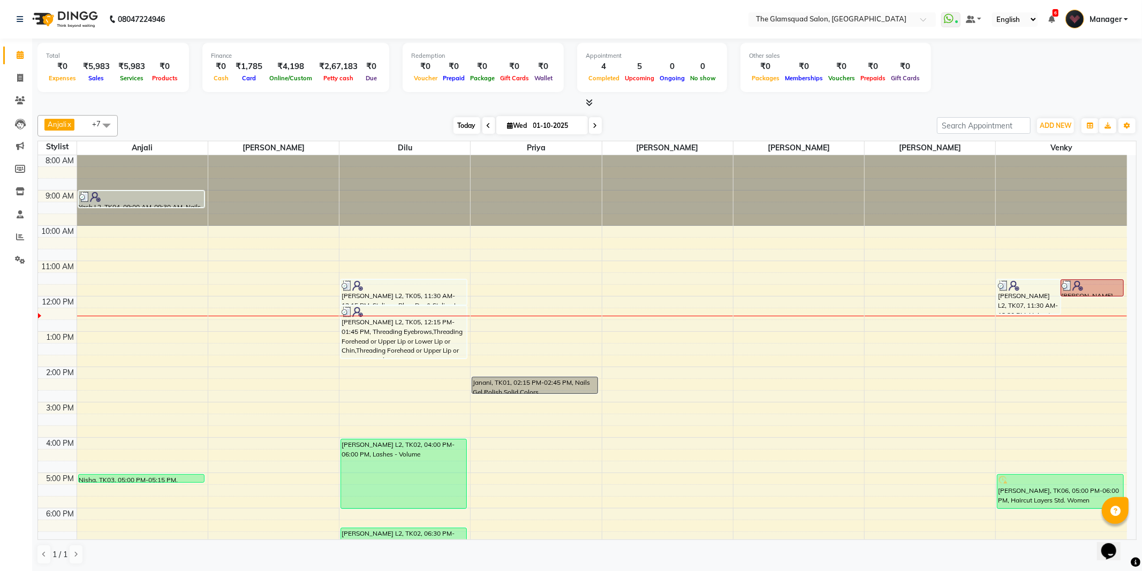
click at [463, 124] on span "Today" at bounding box center [466, 125] width 27 height 17
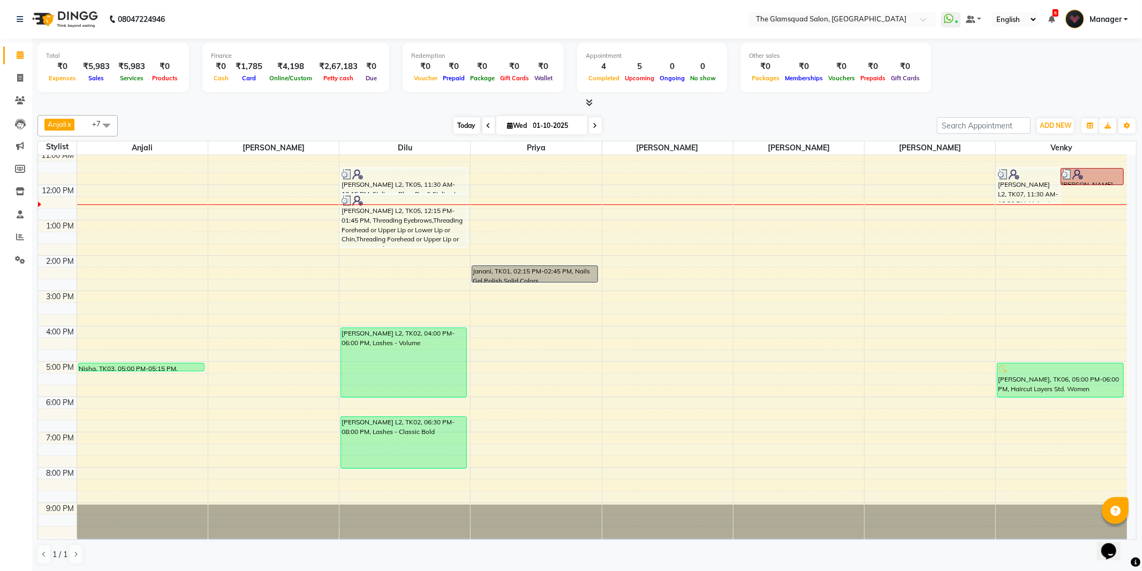
click at [461, 126] on span "Today" at bounding box center [466, 125] width 27 height 17
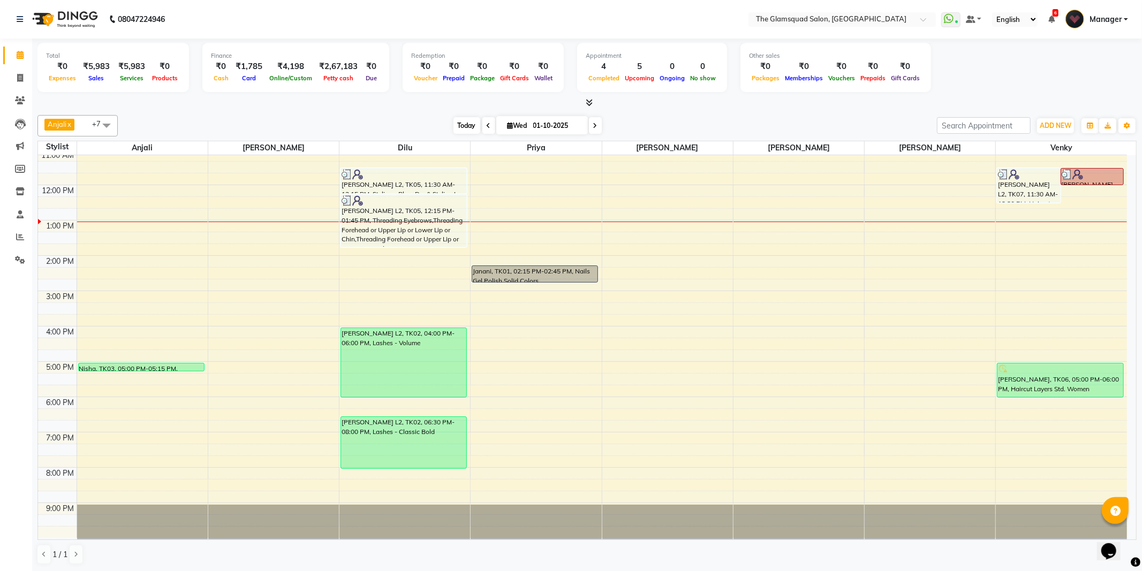
click at [456, 126] on span "Today" at bounding box center [466, 125] width 27 height 17
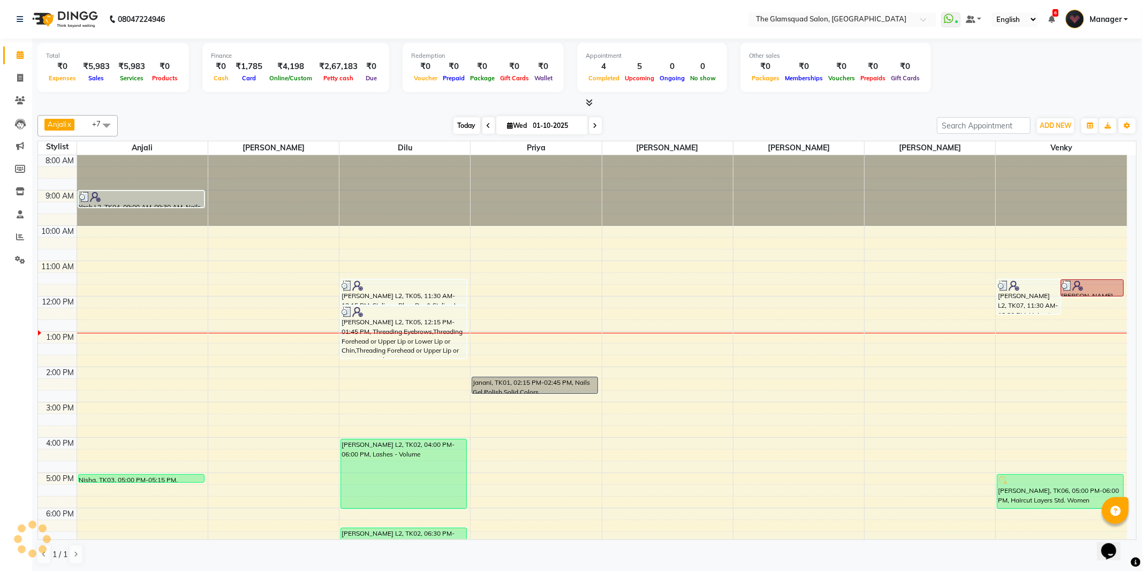
click at [460, 127] on span "Today" at bounding box center [466, 125] width 27 height 17
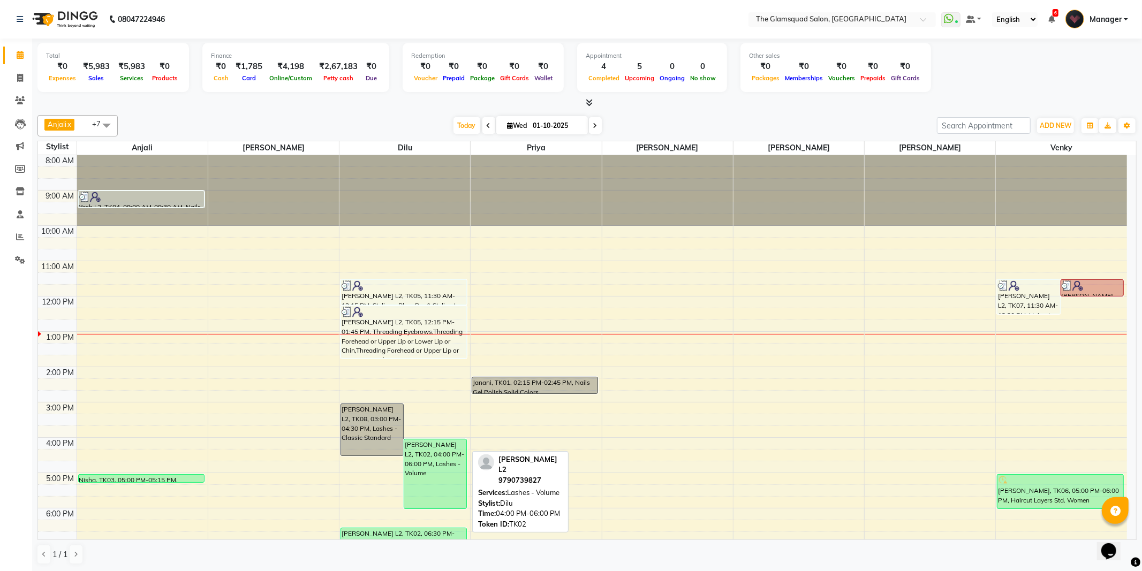
click at [415, 467] on div "[PERSON_NAME] L2, TK02, 04:00 PM-06:00 PM, Lashes - Volume" at bounding box center [435, 473] width 62 height 69
select select "6"
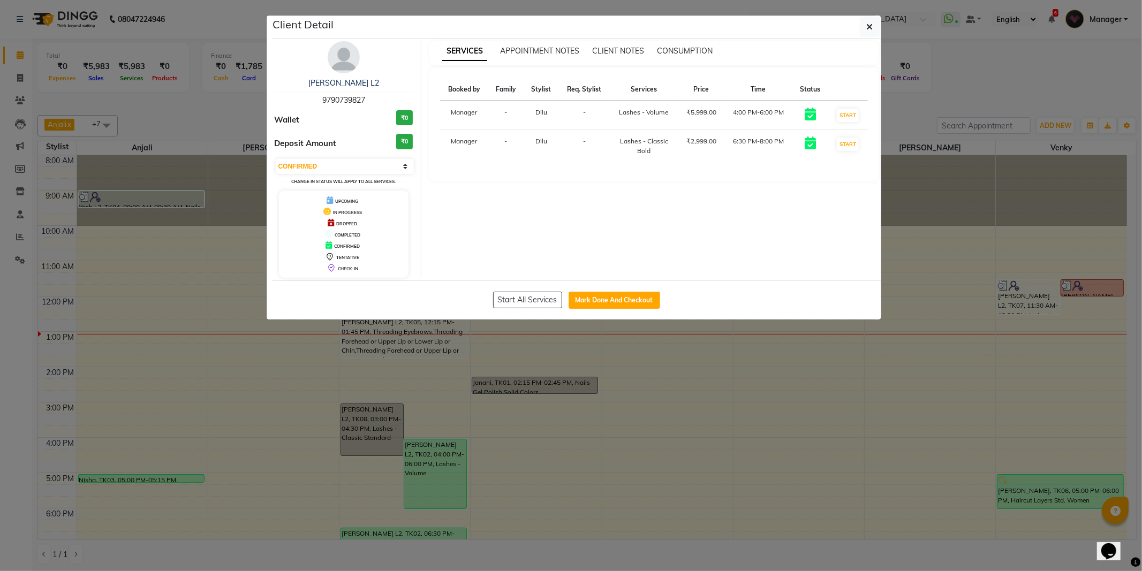
click at [348, 100] on span "9790739827" at bounding box center [343, 100] width 43 height 10
copy span "9790739827"
click at [867, 22] on icon "button" at bounding box center [869, 26] width 6 height 9
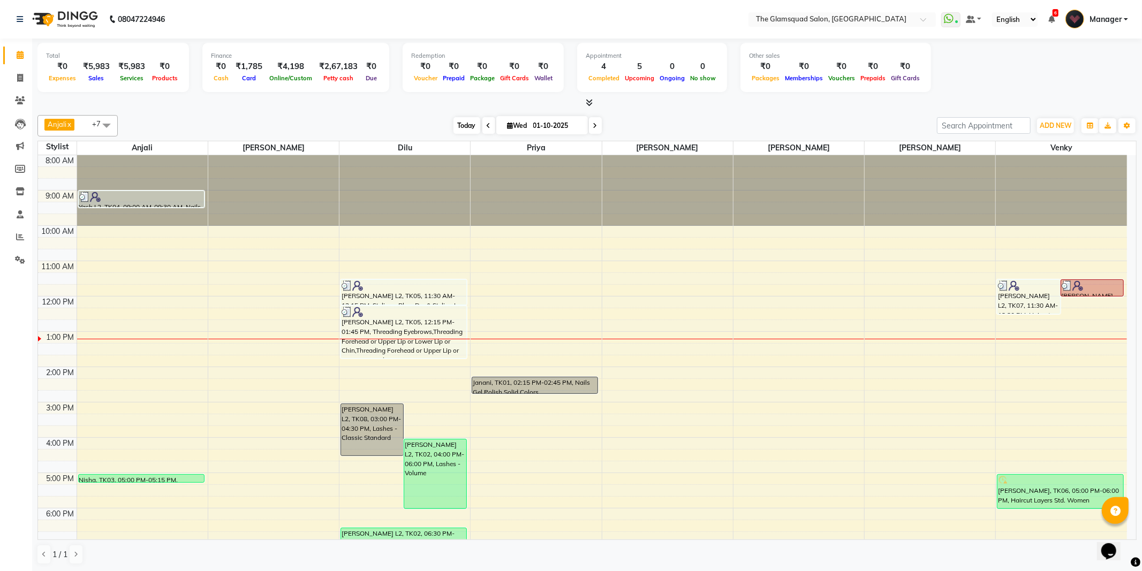
click at [465, 131] on span "Today" at bounding box center [466, 125] width 27 height 17
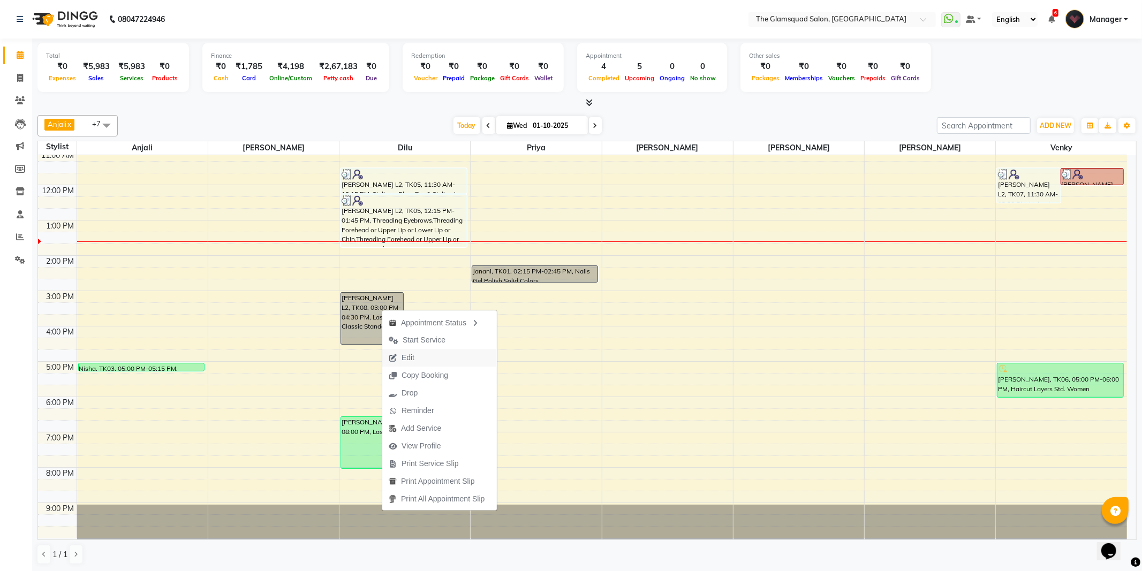
click at [430, 357] on button "Edit" at bounding box center [439, 358] width 115 height 18
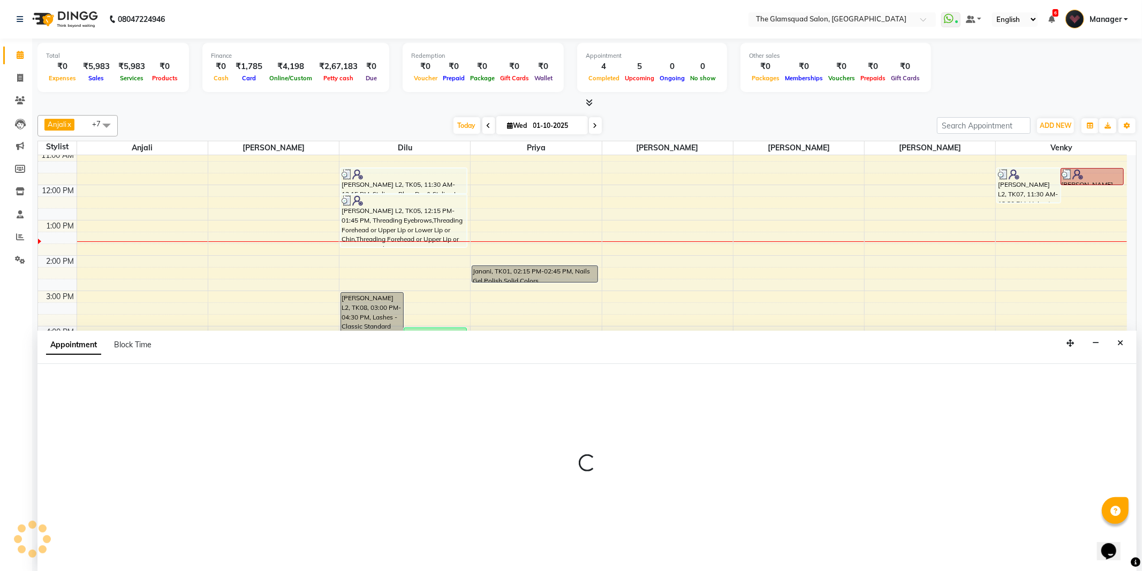
select select "tentative"
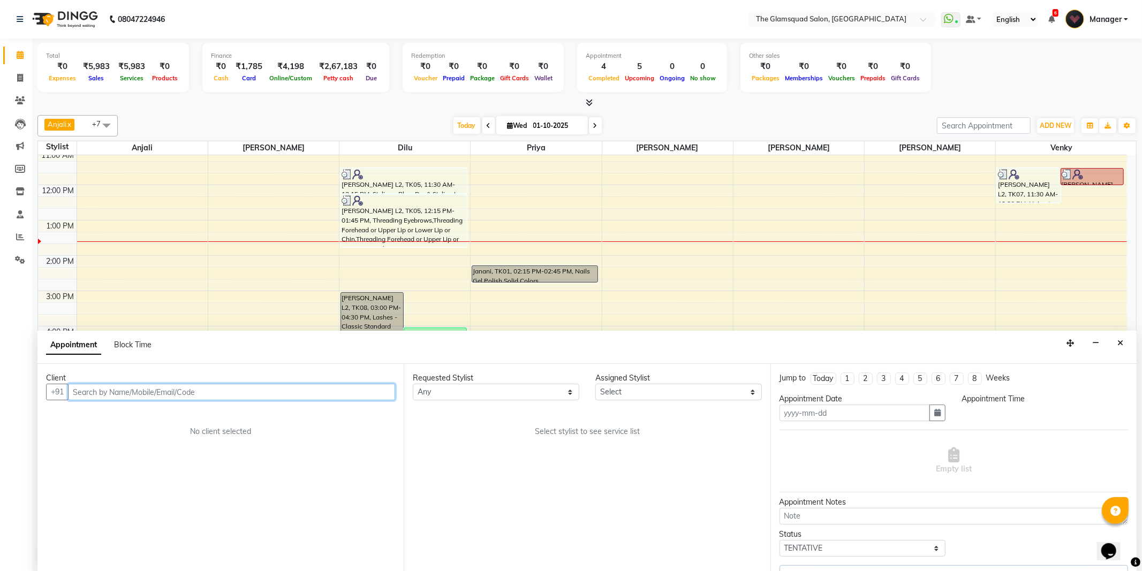
type input "01-10-2025"
select select "900"
select select "34710"
select select "2374"
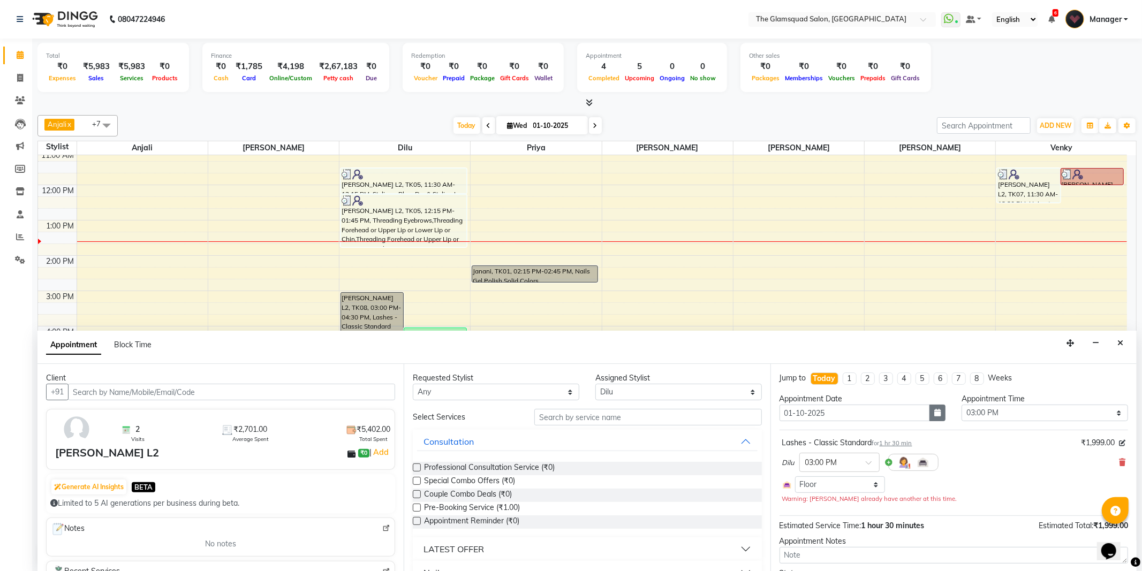
click at [935, 412] on icon "button" at bounding box center [937, 412] width 6 height 7
click at [839, 469] on div "2" at bounding box center [841, 468] width 17 height 17
type input "02-10-2025"
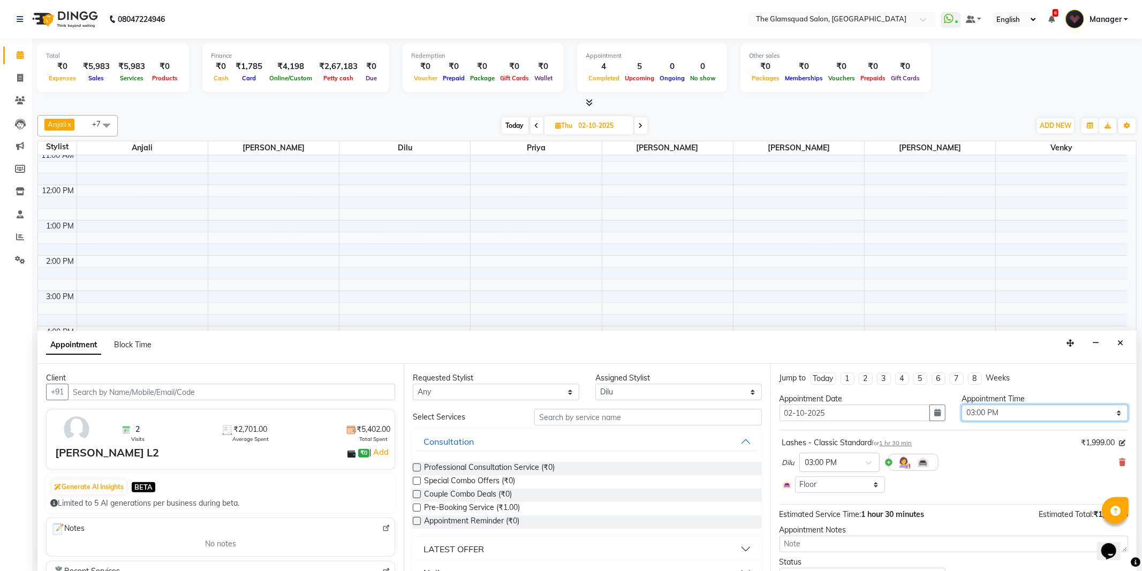
click at [1031, 417] on select "Select 09:00 AM 09:30 AM 10:00 AM 10:30 AM 11:00 AM 11:30 AM 12:00 PM 12:30 PM …" at bounding box center [1044, 413] width 166 height 17
select select "600"
click at [961, 405] on select "Select 09:00 AM 09:30 AM 10:00 AM 10:30 AM 11:00 AM 11:30 AM 12:00 PM 12:30 PM …" at bounding box center [1044, 413] width 166 height 17
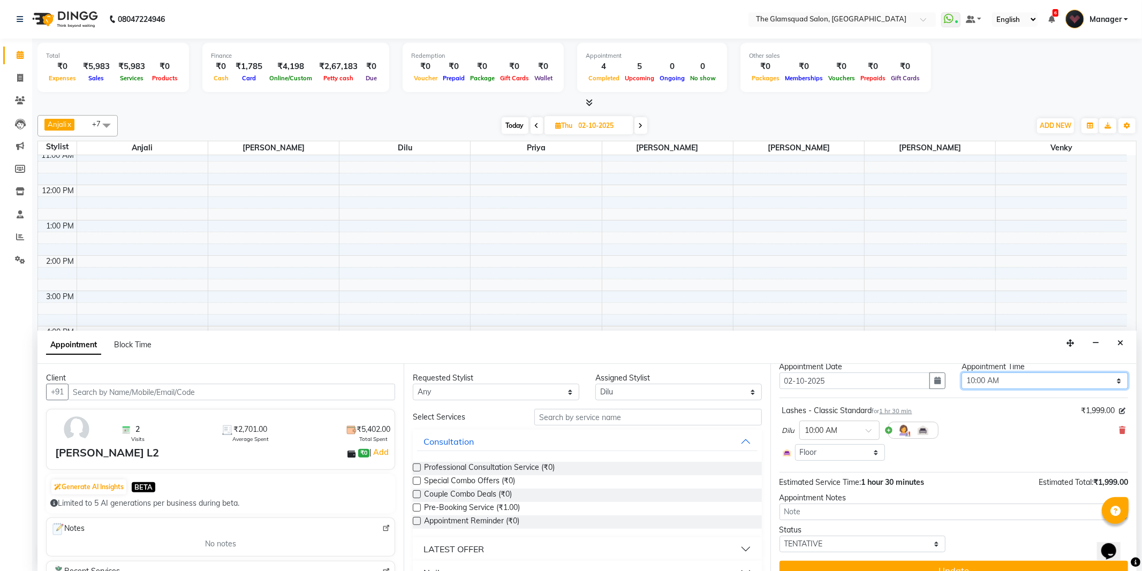
scroll to position [50, 0]
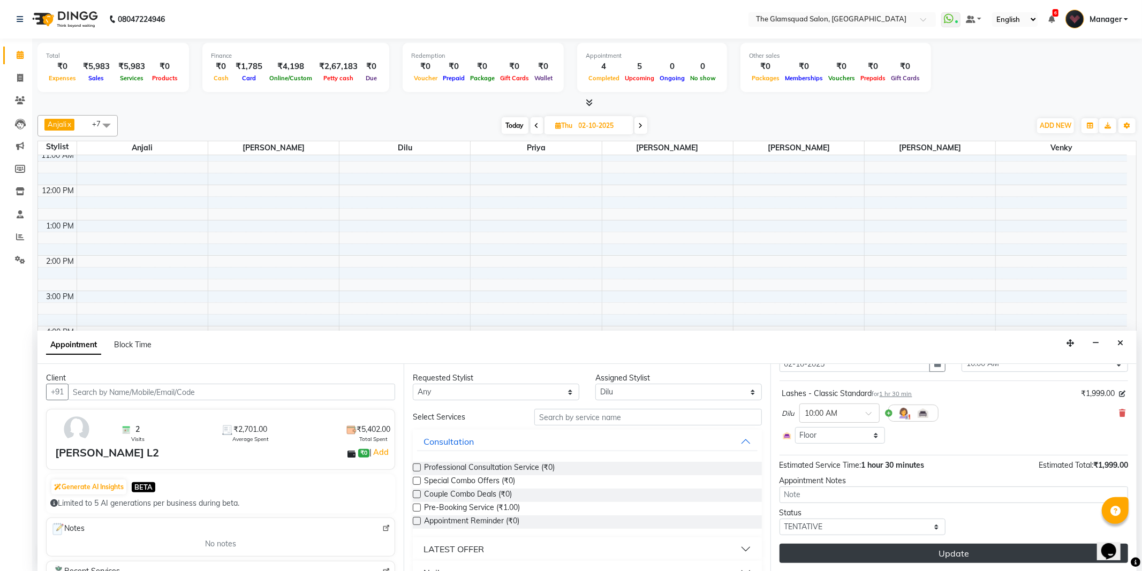
click at [953, 551] on button "Update" at bounding box center [953, 553] width 348 height 19
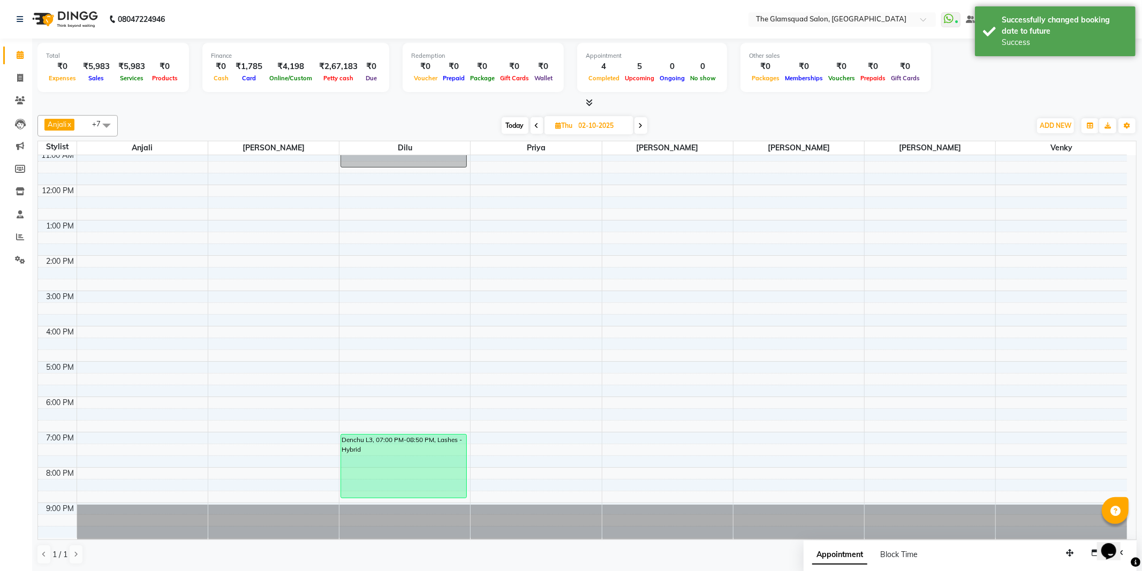
scroll to position [0, 0]
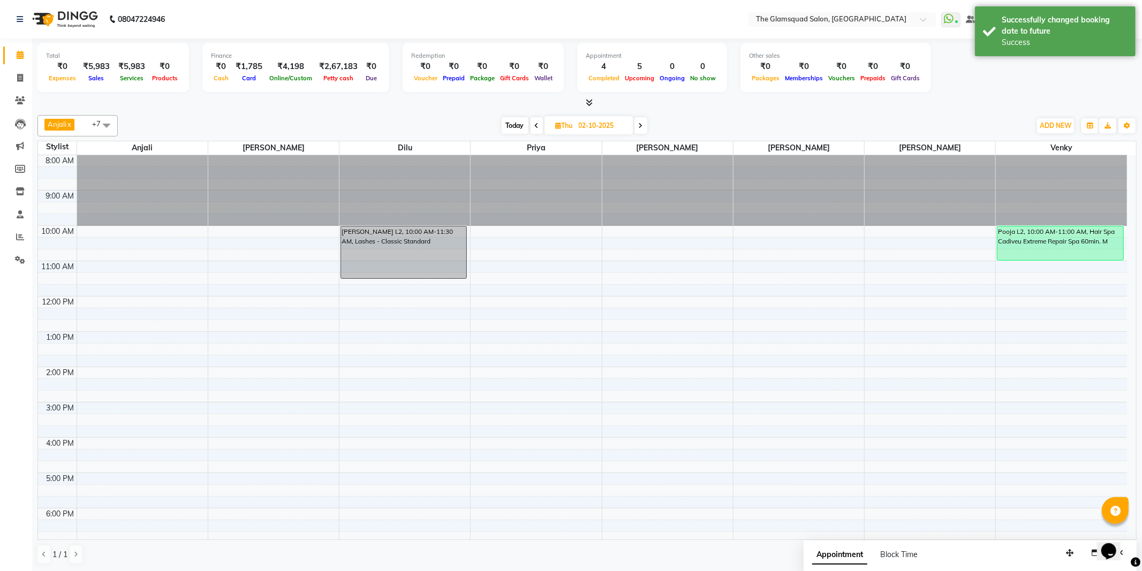
click at [507, 122] on span "Today" at bounding box center [514, 125] width 27 height 17
type input "01-10-2025"
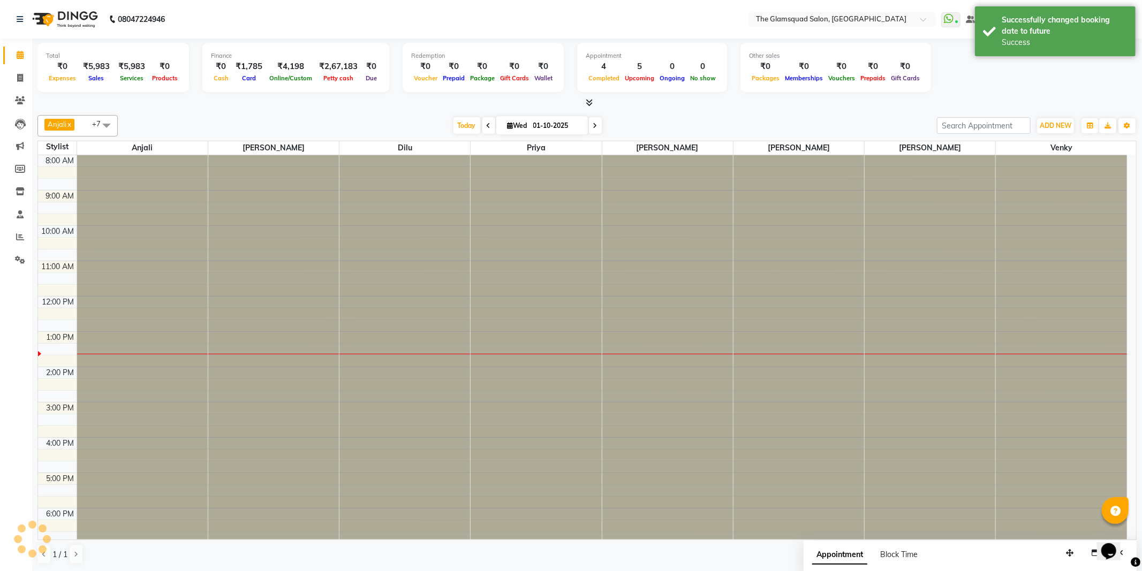
scroll to position [111, 0]
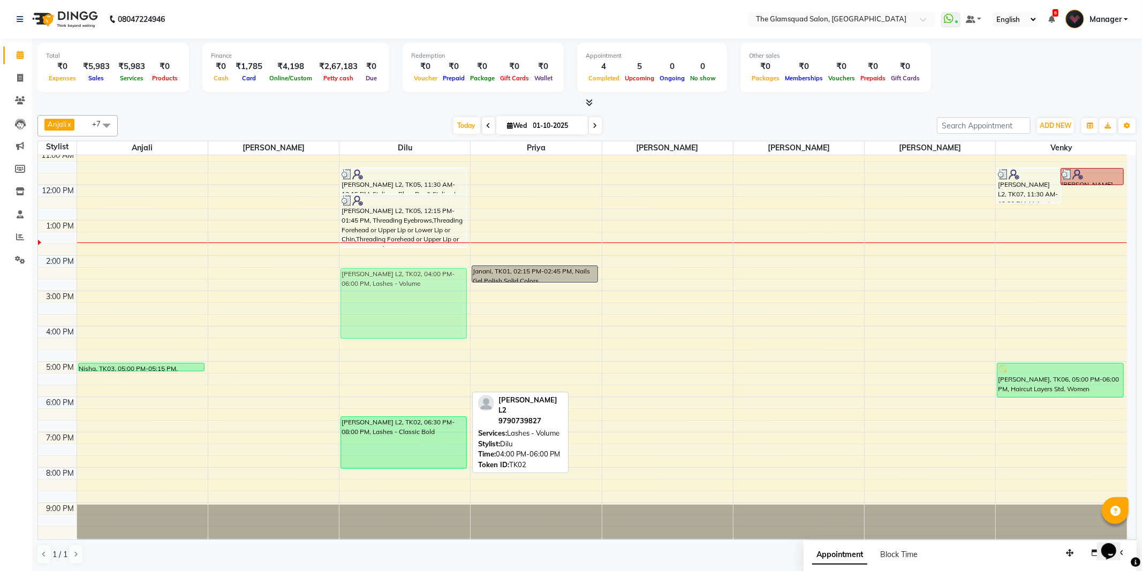
drag, startPoint x: 433, startPoint y: 362, endPoint x: 430, endPoint y: 306, distance: 56.3
click at [430, 306] on div "[PERSON_NAME] L2, TK05, 11:30 AM-12:15 PM, Styling - Blow Dry & Styling L [PERS…" at bounding box center [404, 291] width 131 height 494
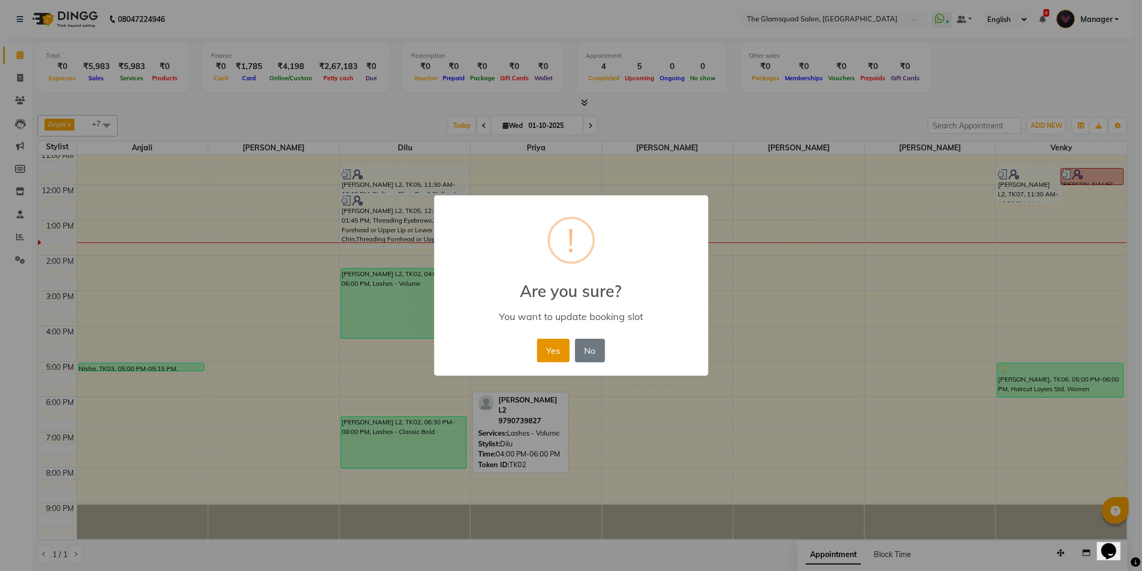
click at [551, 349] on button "Yes" at bounding box center [553, 351] width 33 height 24
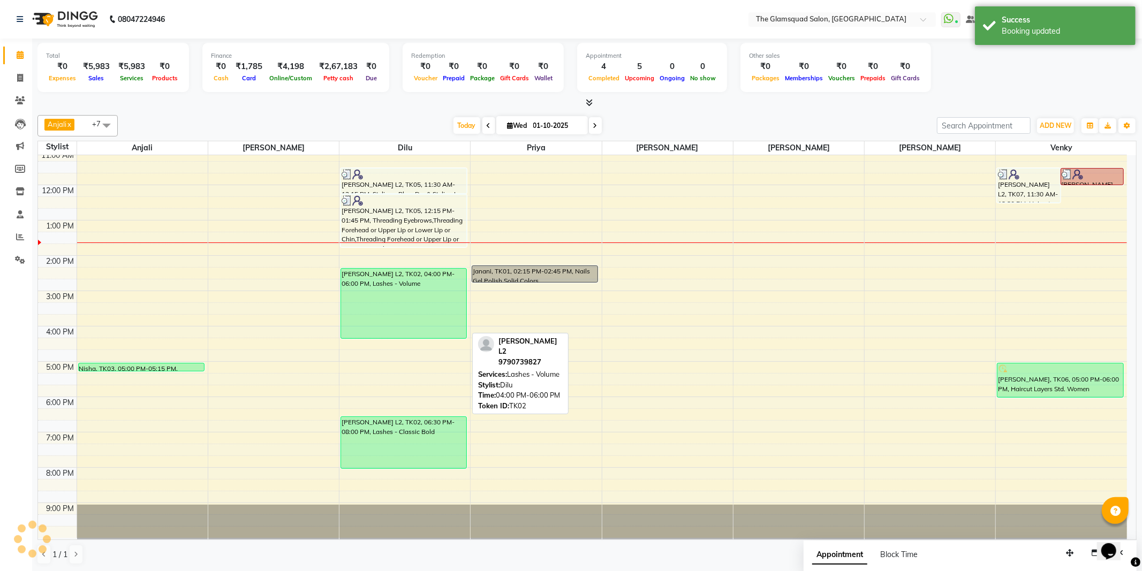
click at [373, 291] on div "[PERSON_NAME] L2, TK02, 04:00 PM-06:00 PM, Lashes - Volume" at bounding box center [403, 304] width 125 height 70
click at [398, 299] on div "[PERSON_NAME] L2, TK02, 02:20 PM-04:20 PM, Lashes - Volume" at bounding box center [403, 304] width 125 height 70
select select "6"
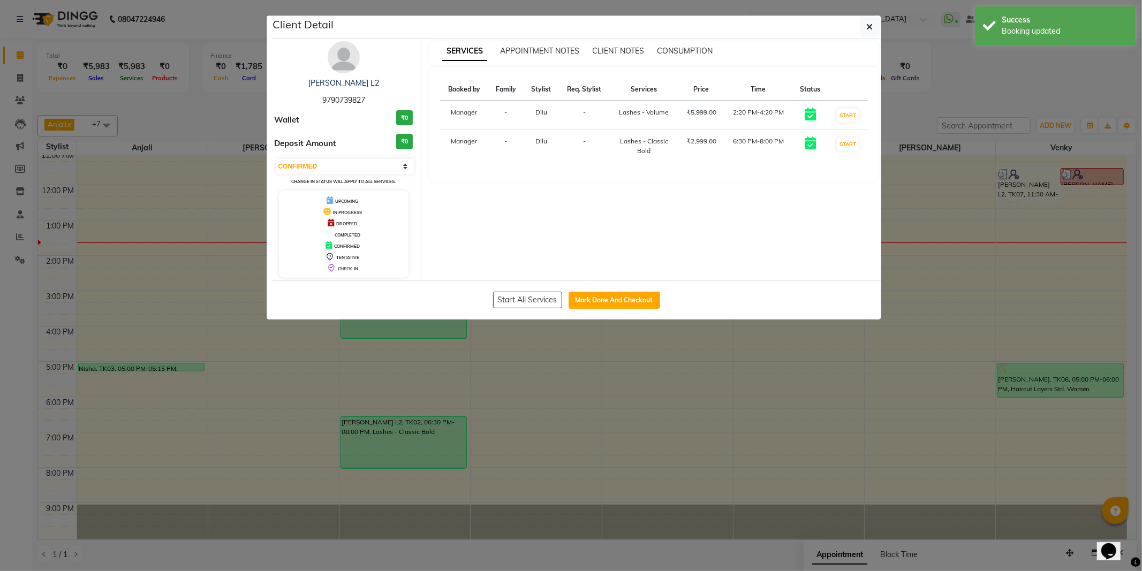
click at [345, 94] on div "[PERSON_NAME] L2 9790739827" at bounding box center [344, 92] width 139 height 28
copy span "9790739827"
click at [862, 23] on button "button" at bounding box center [869, 27] width 20 height 20
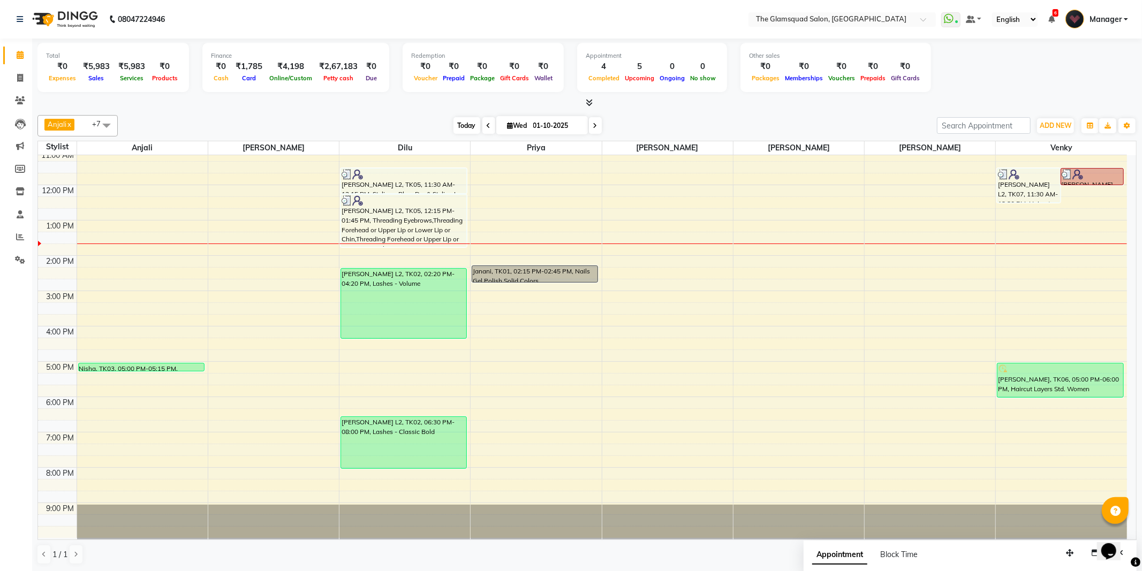
click at [460, 123] on span "Today" at bounding box center [466, 125] width 27 height 17
click at [587, 103] on icon at bounding box center [588, 102] width 7 height 8
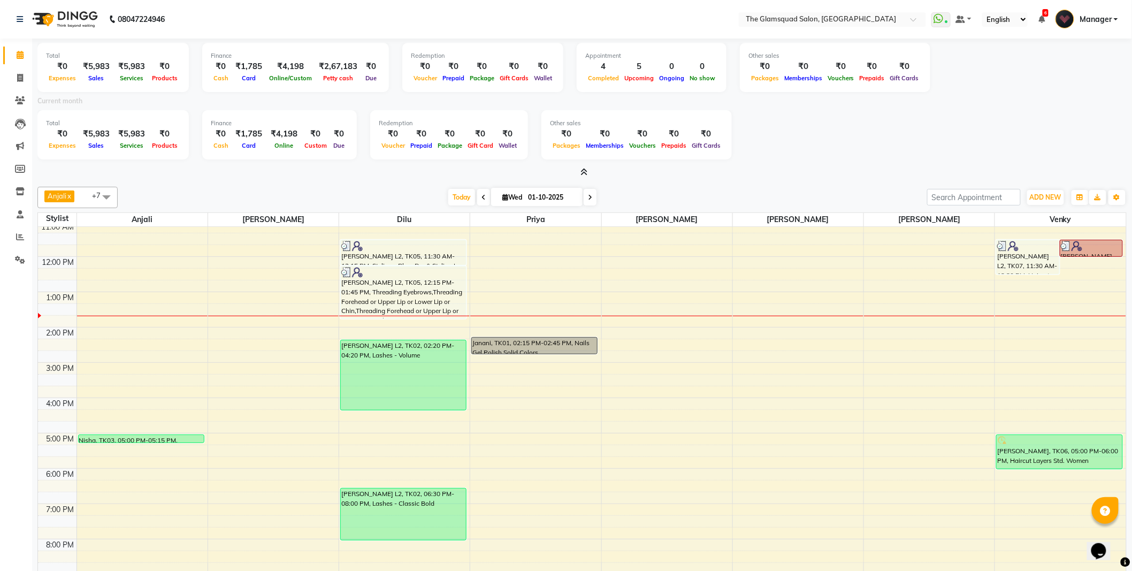
click at [585, 174] on icon at bounding box center [584, 172] width 7 height 8
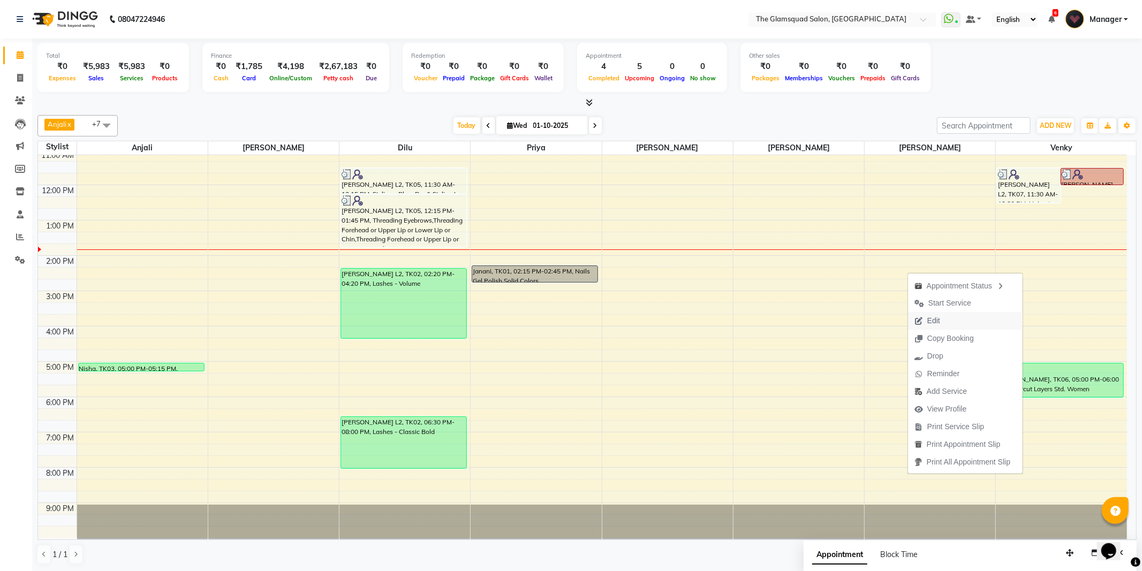
click at [949, 322] on button "Edit" at bounding box center [965, 321] width 115 height 18
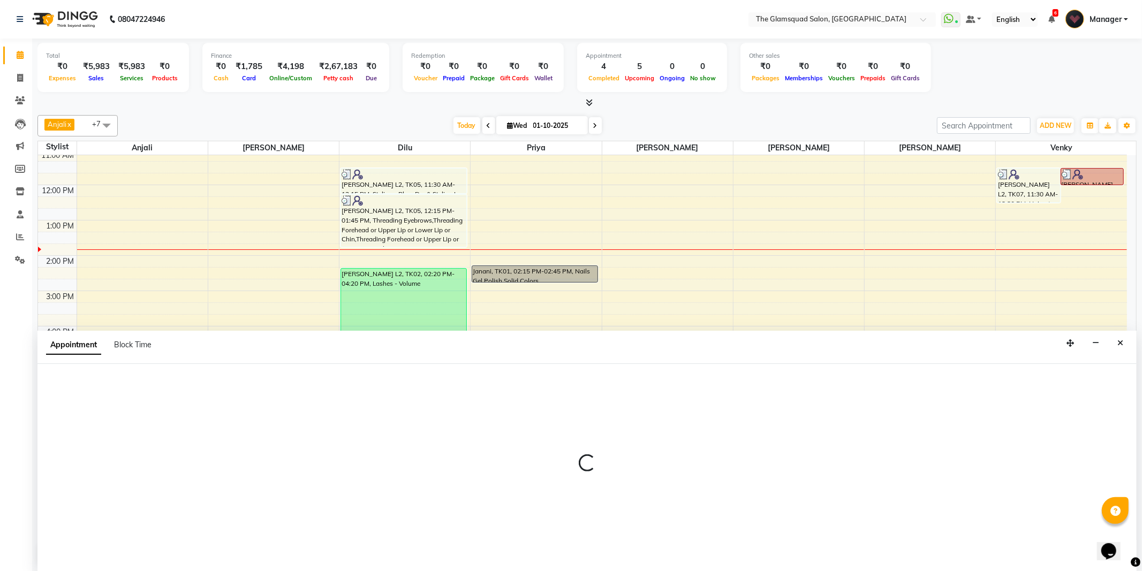
select select "tentative"
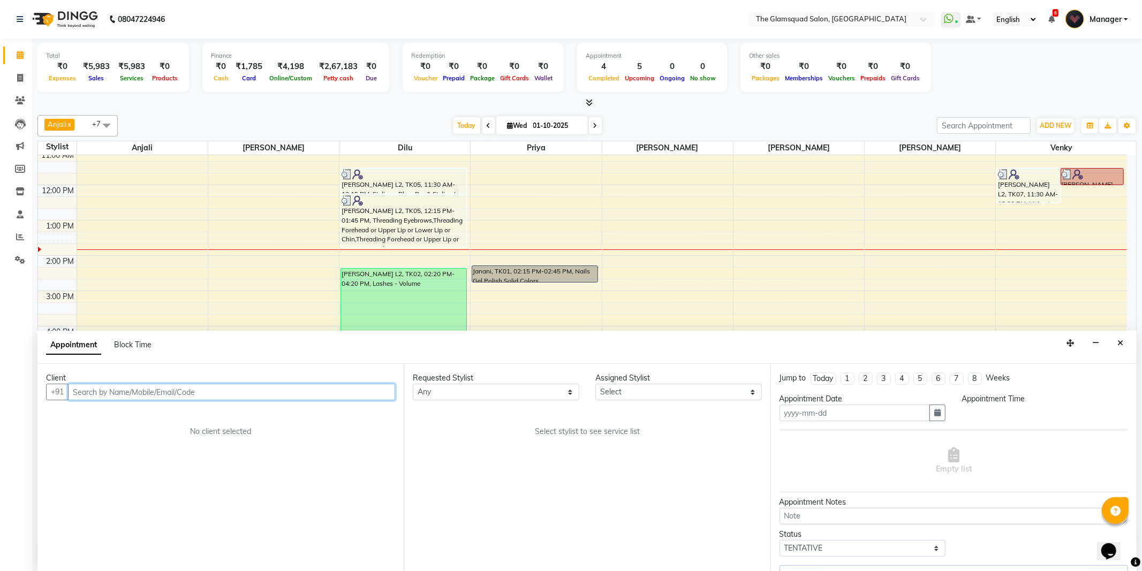
type input "01-10-2025"
select select "confirm booking"
select select "1020"
select select "89864"
select select "2374"
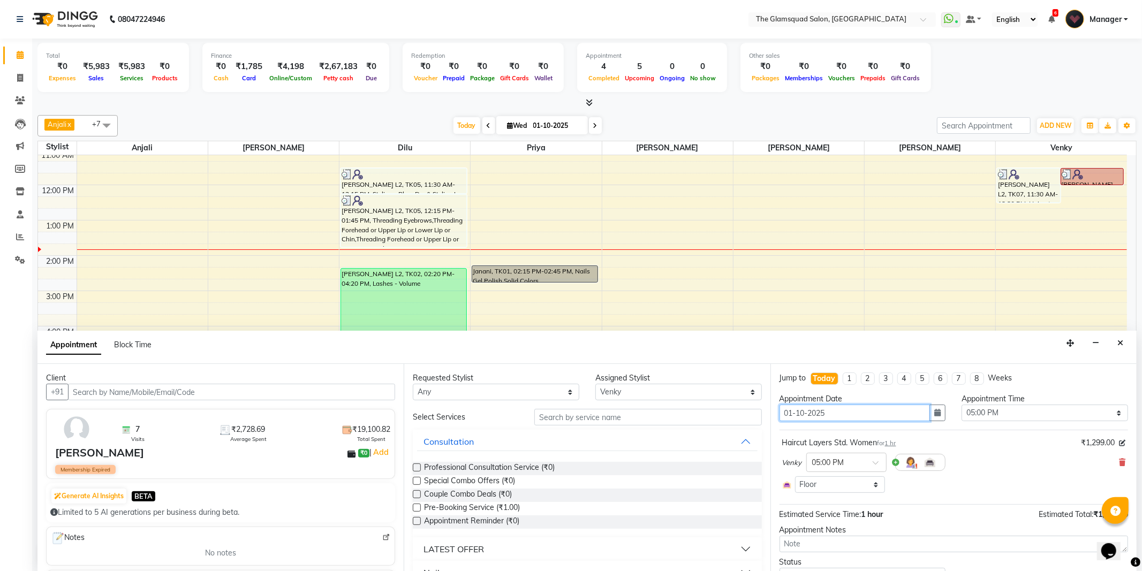
click at [914, 413] on input "01-10-2025" at bounding box center [854, 413] width 151 height 17
click at [934, 413] on icon "button" at bounding box center [937, 412] width 6 height 7
click at [862, 467] on div "3" at bounding box center [858, 468] width 17 height 17
type input "03-10-2025"
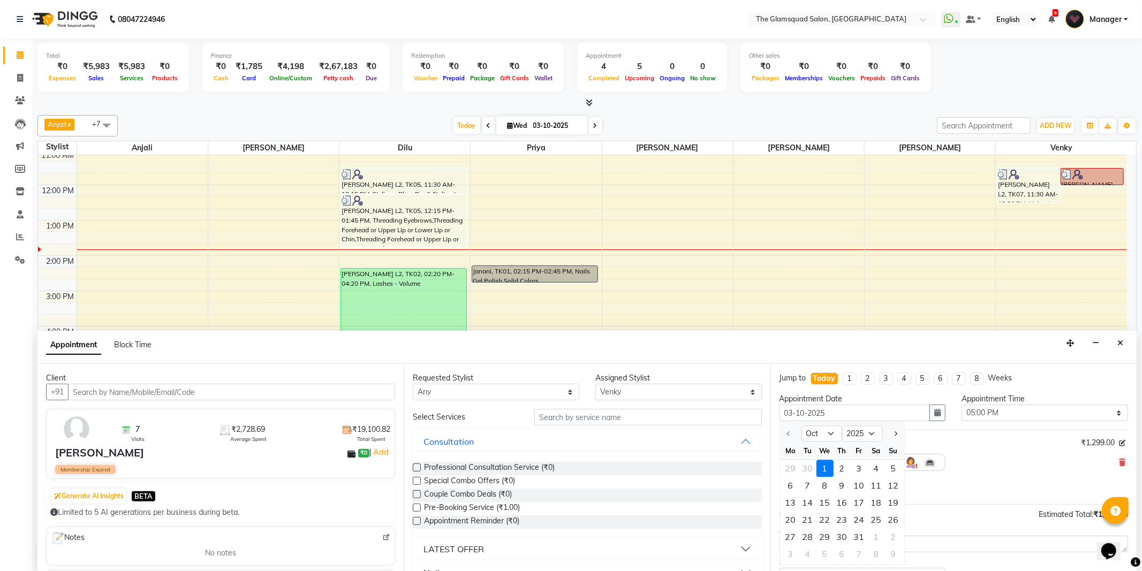
select select "1020"
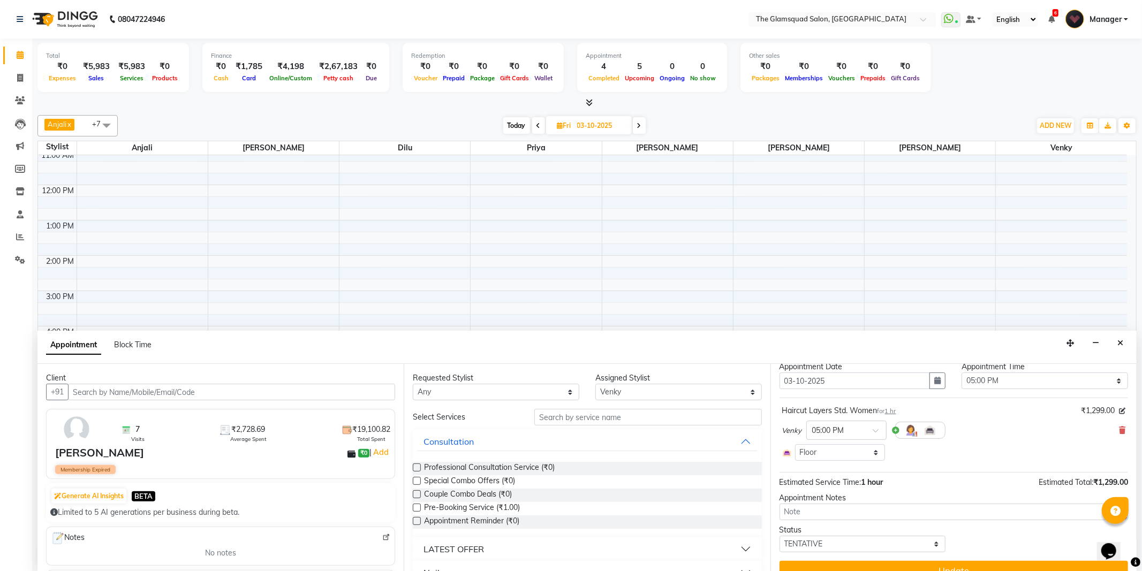
scroll to position [50, 0]
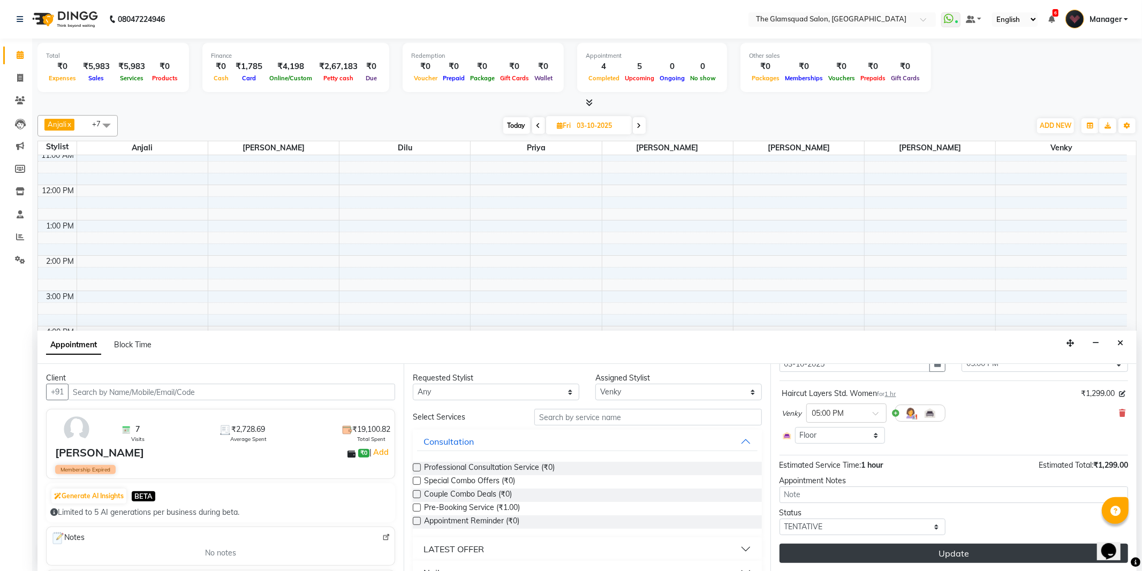
click at [928, 550] on button "Update" at bounding box center [953, 553] width 348 height 19
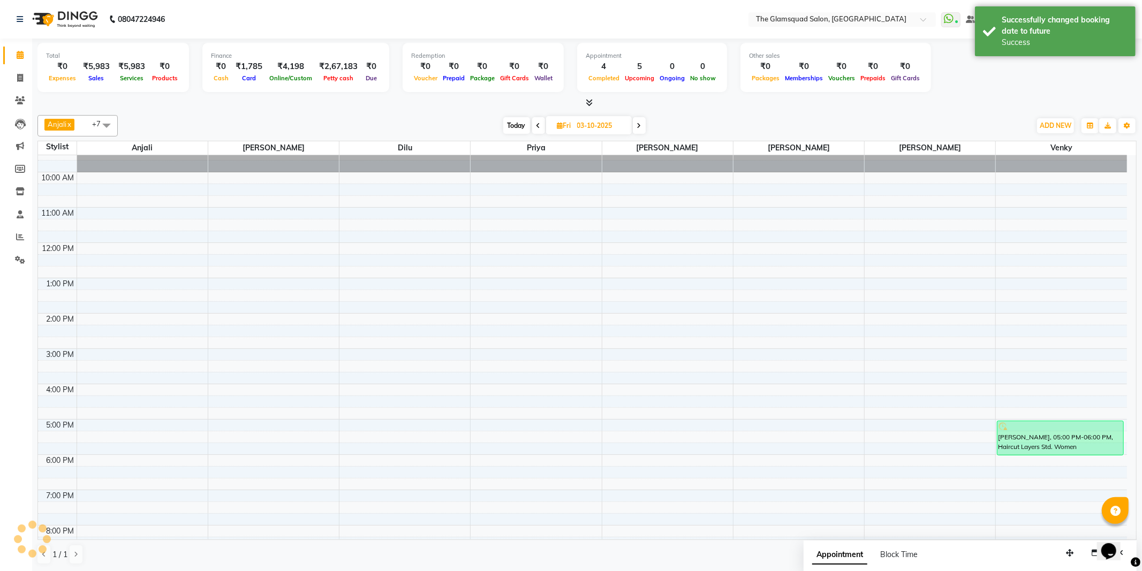
scroll to position [0, 0]
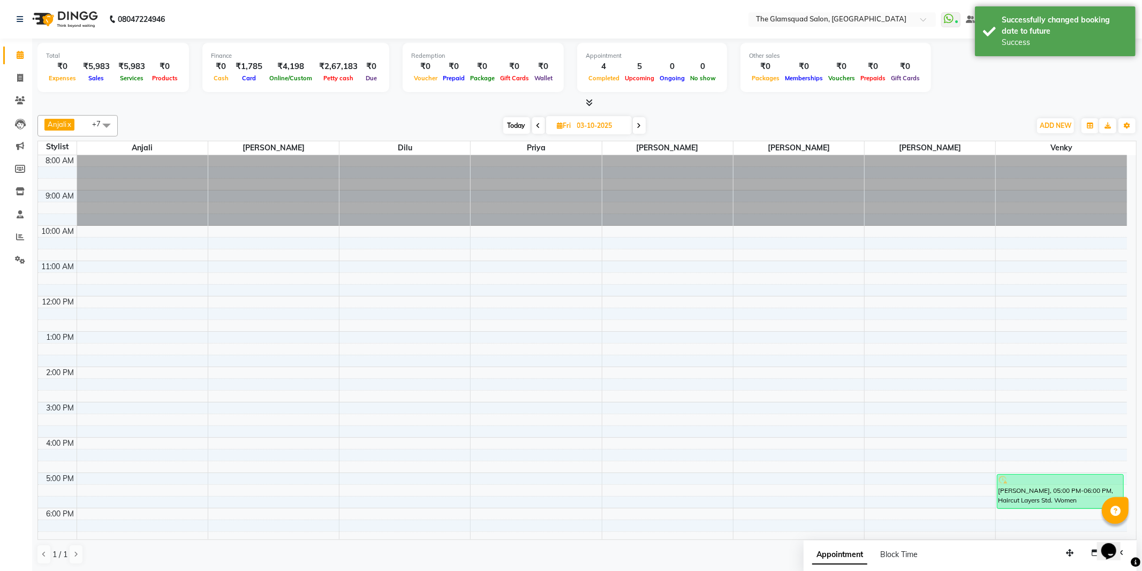
click at [509, 124] on span "Today" at bounding box center [516, 125] width 27 height 17
type input "01-10-2025"
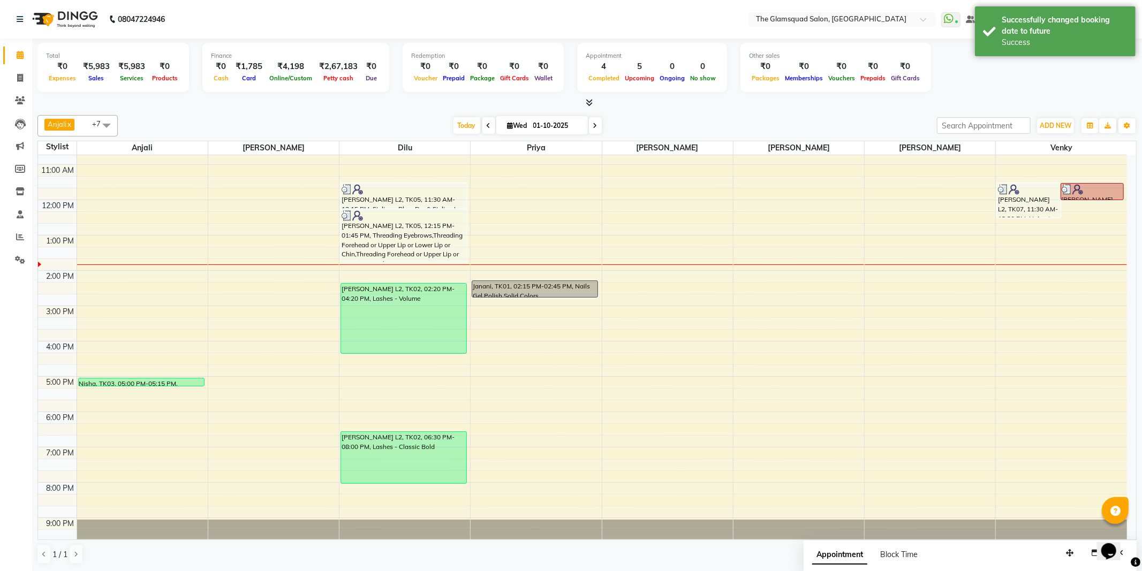
scroll to position [111, 0]
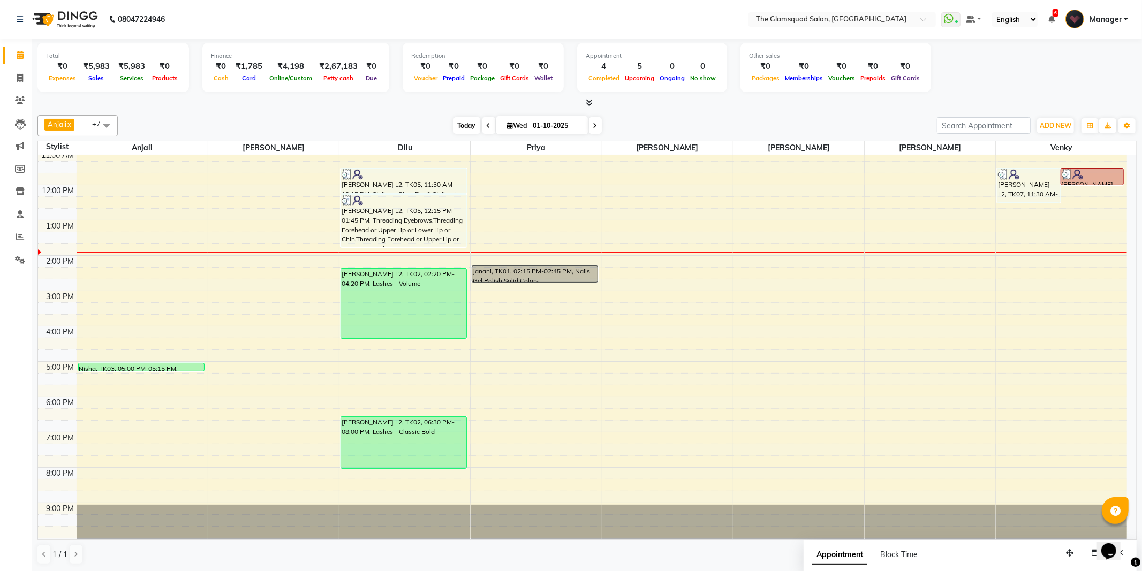
click at [457, 131] on span "Today" at bounding box center [466, 125] width 27 height 17
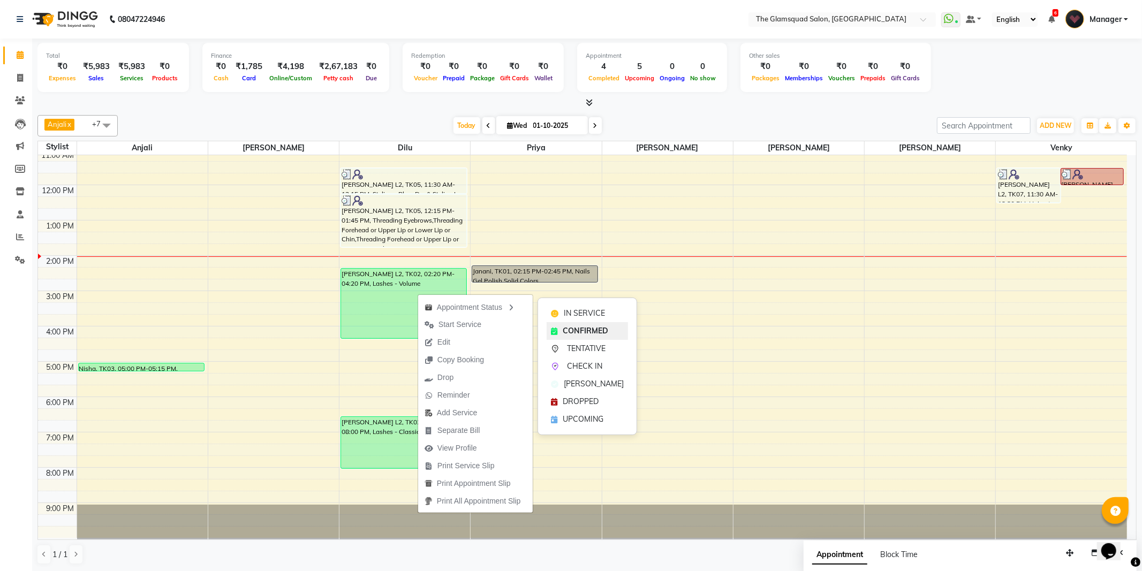
click at [573, 330] on span "CONFIRMED" at bounding box center [584, 330] width 45 height 11
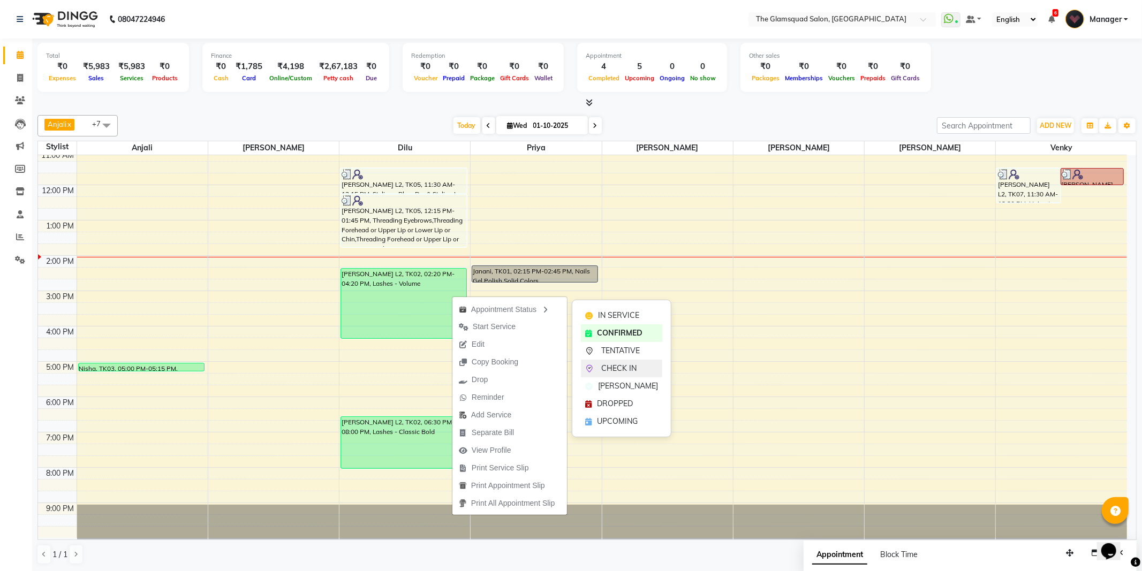
click at [614, 366] on span "CHECK IN" at bounding box center [618, 368] width 35 height 11
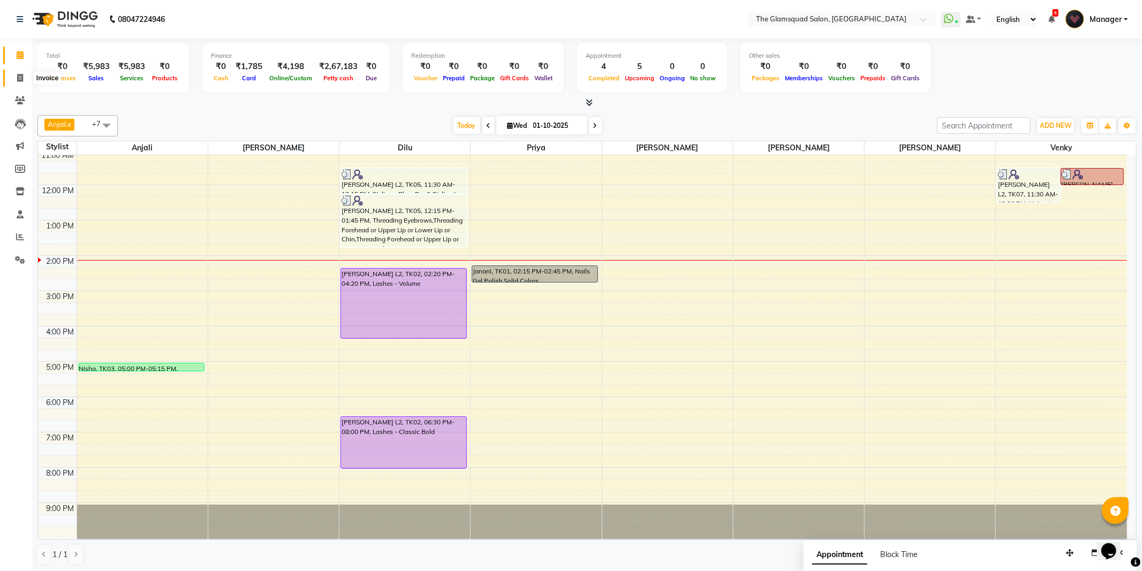
click at [18, 79] on icon at bounding box center [20, 78] width 6 height 8
select select "service"
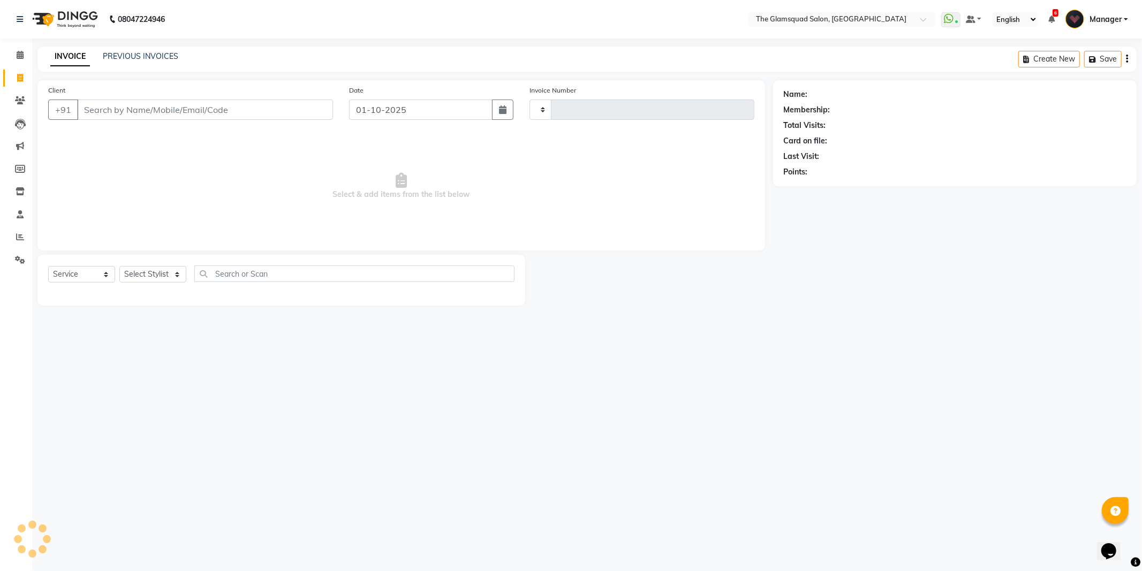
type input "0950"
select select "5284"
click at [16, 101] on icon at bounding box center [20, 100] width 10 height 8
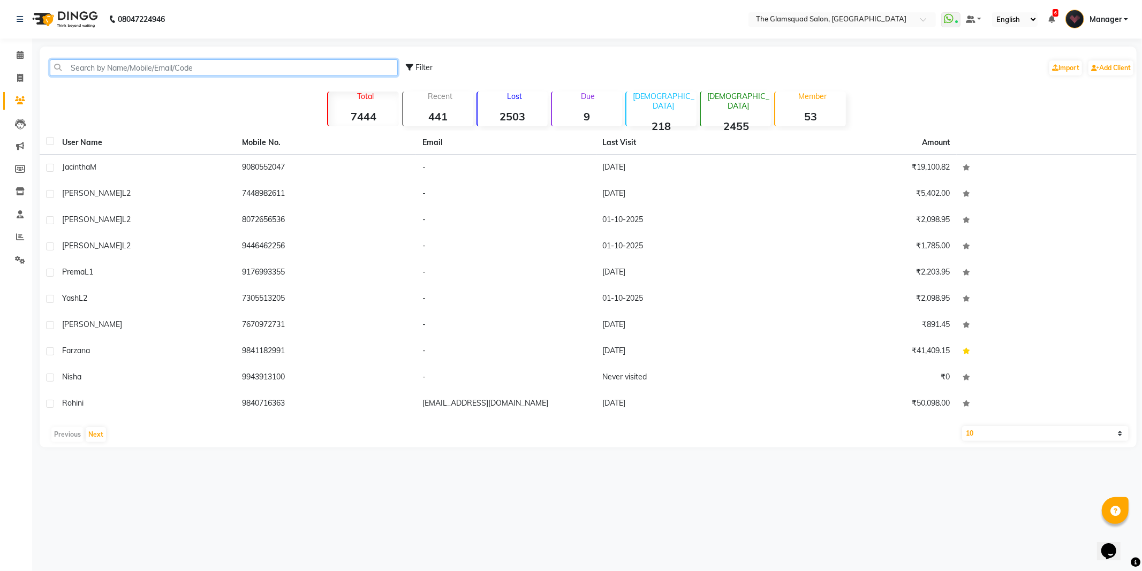
click at [130, 71] on input "text" at bounding box center [224, 67] width 348 height 17
click at [170, 69] on input "text" at bounding box center [224, 67] width 348 height 17
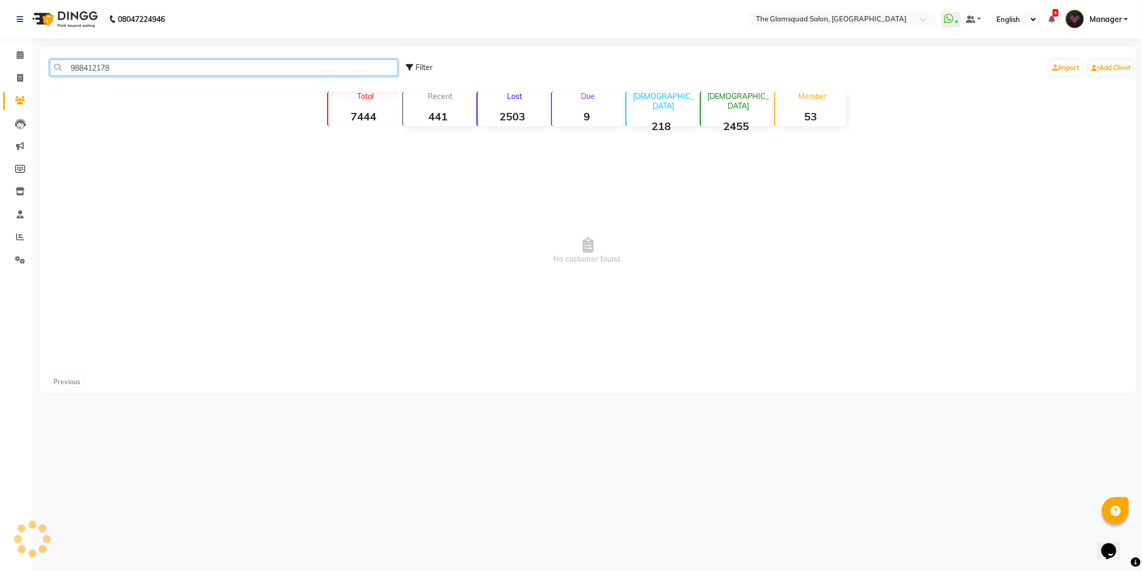
type input "9884121782"
click at [170, 69] on input "9884121782" at bounding box center [224, 67] width 348 height 17
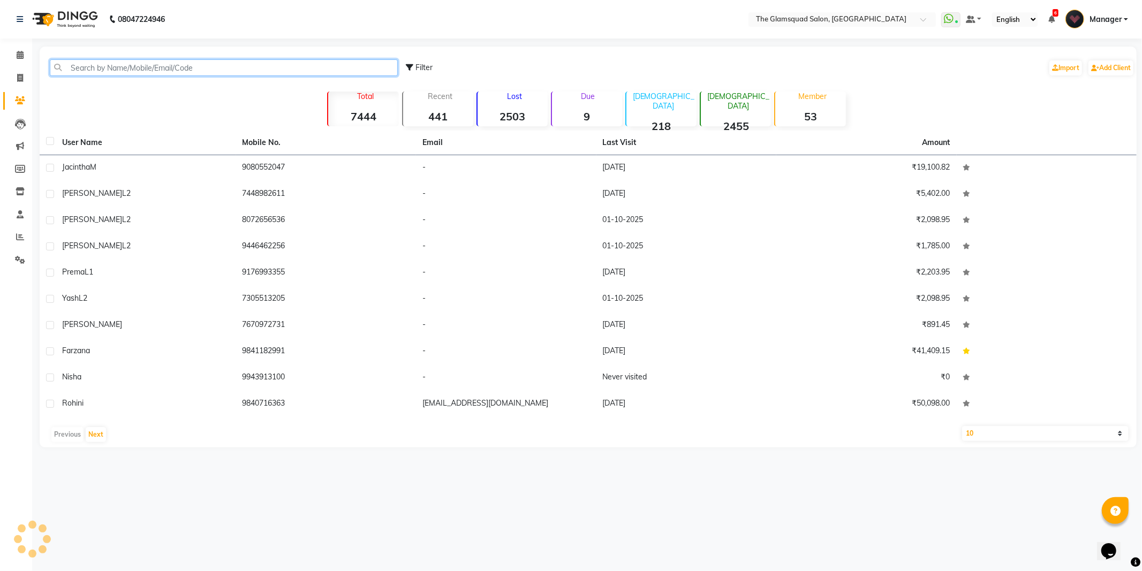
click at [170, 69] on input "text" at bounding box center [224, 67] width 348 height 17
click at [25, 52] on span at bounding box center [20, 55] width 19 height 12
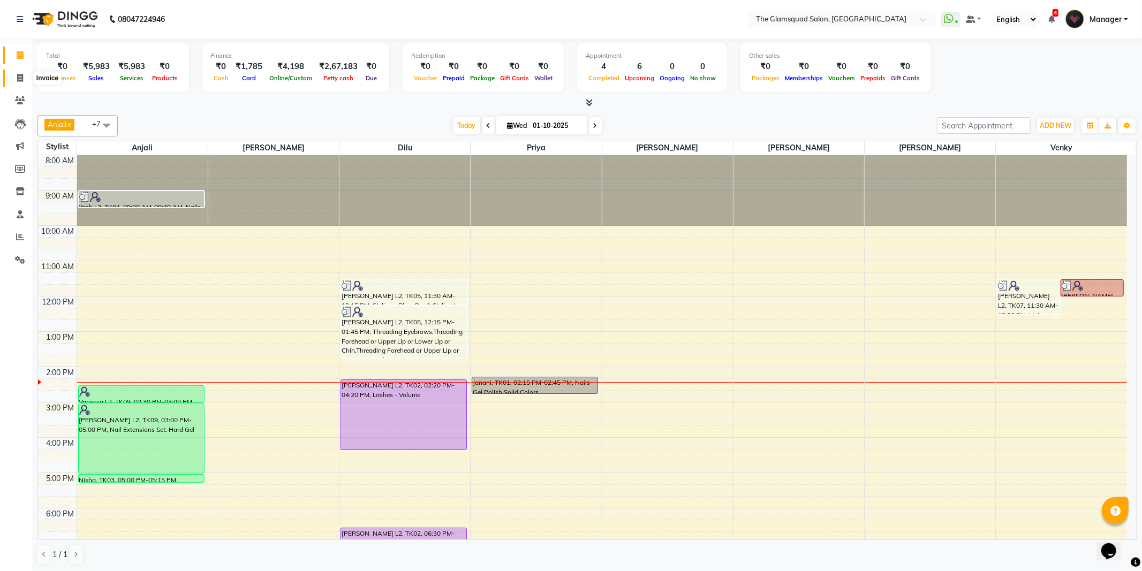
click at [22, 80] on icon at bounding box center [20, 78] width 6 height 8
select select "5284"
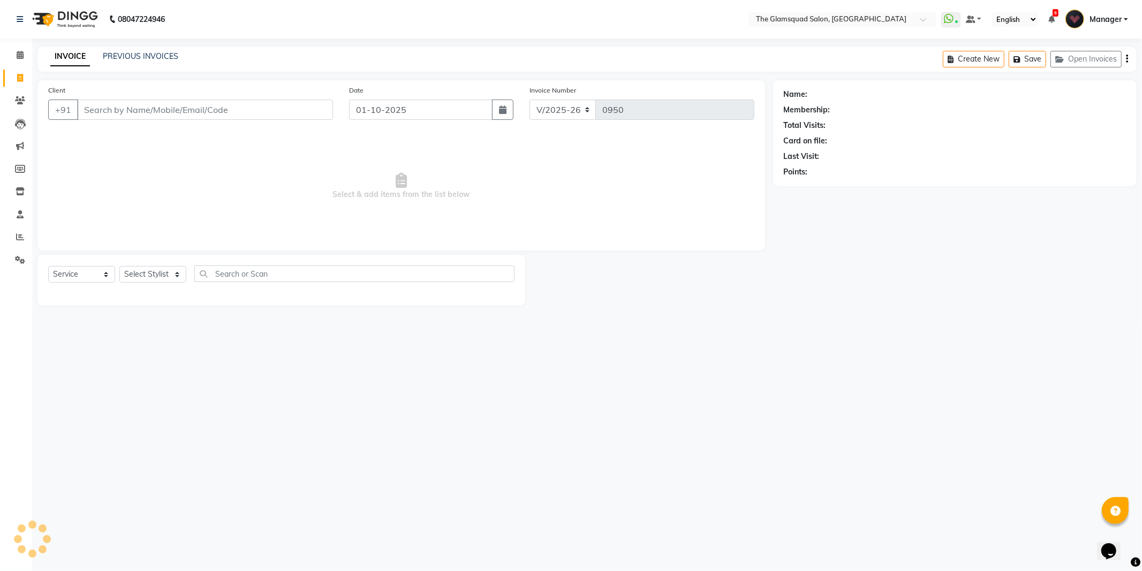
select select "product"
click at [127, 115] on input "Client" at bounding box center [205, 110] width 256 height 20
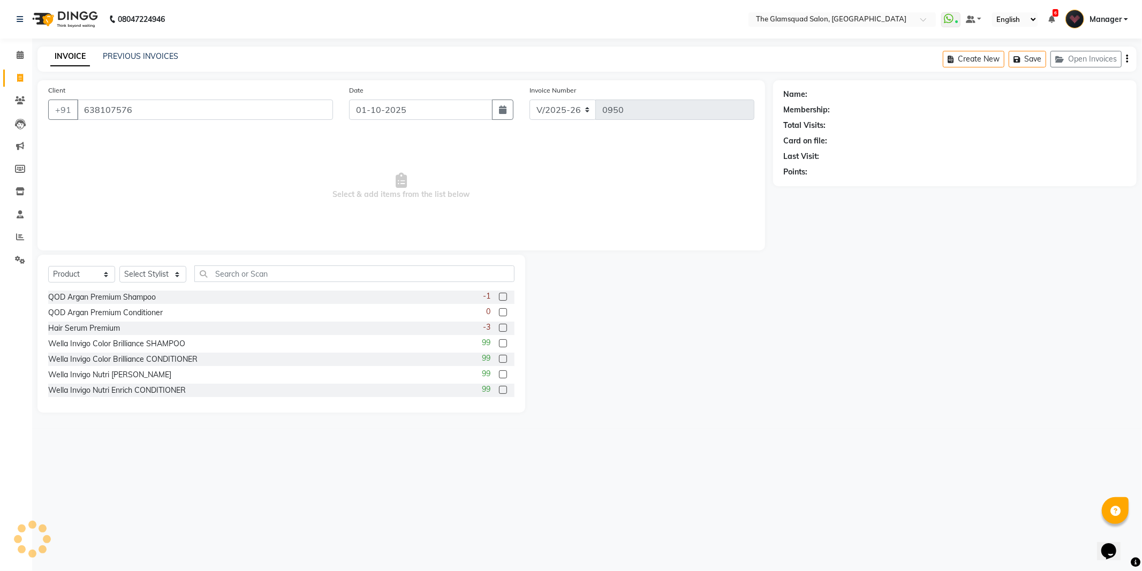
type input "6381075766"
click at [167, 113] on input "6381075766" at bounding box center [177, 110] width 201 height 20
click at [192, 111] on input "6381075766" at bounding box center [177, 110] width 201 height 20
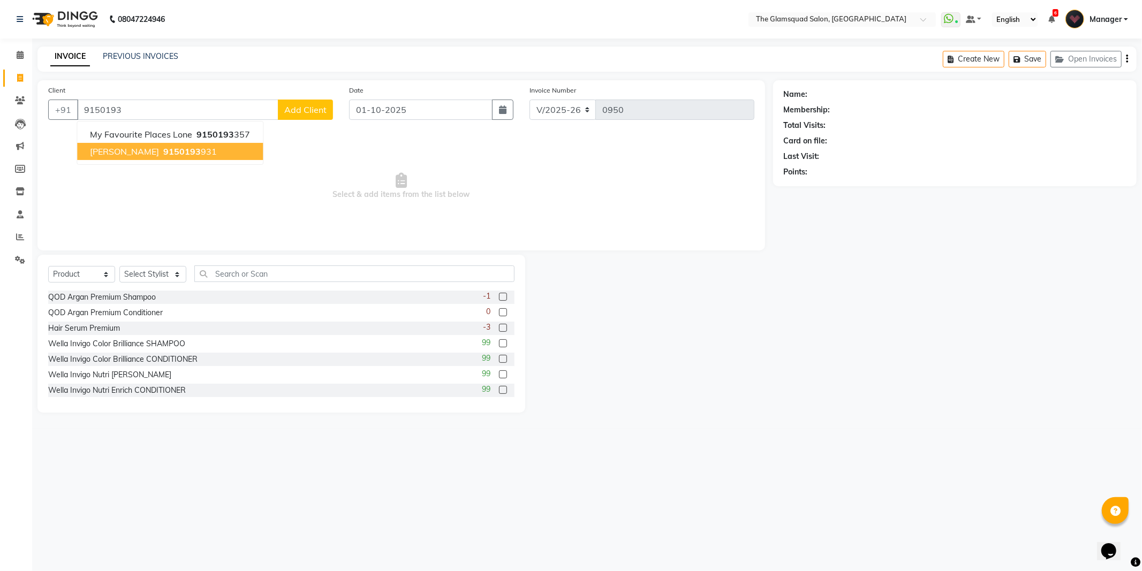
click at [213, 150] on button "[PERSON_NAME] 9150193 931" at bounding box center [170, 151] width 186 height 17
type input "9150193931"
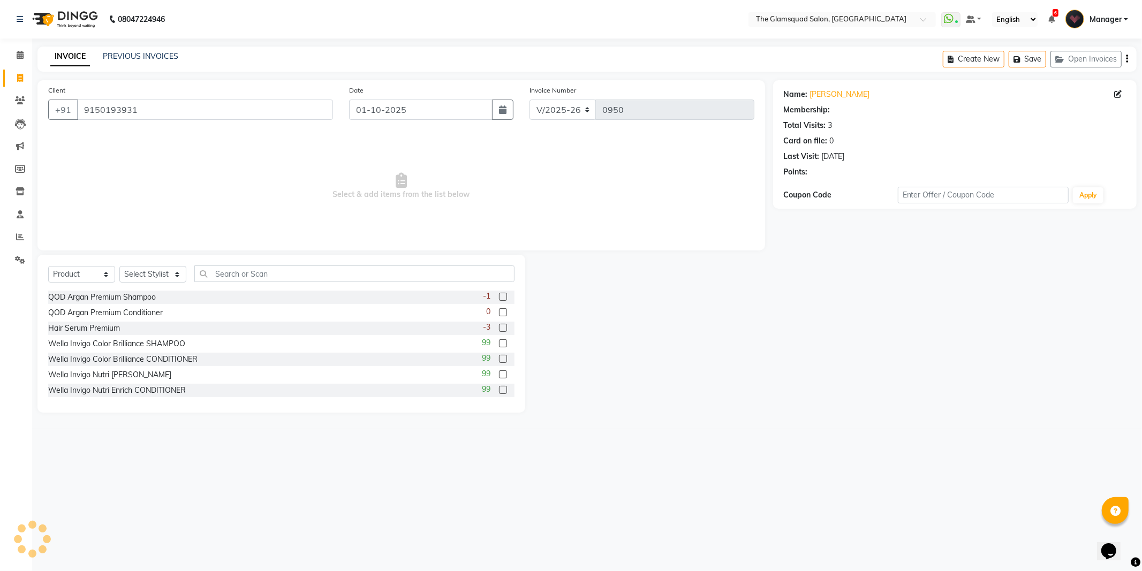
select select "1: Object"
click at [83, 272] on select "Select Service Product Membership Package Voucher Prepaid Gift Card" at bounding box center [81, 274] width 67 height 17
select select "service"
click at [48, 267] on select "Select Service Product Membership Package Voucher Prepaid Gift Card" at bounding box center [81, 274] width 67 height 17
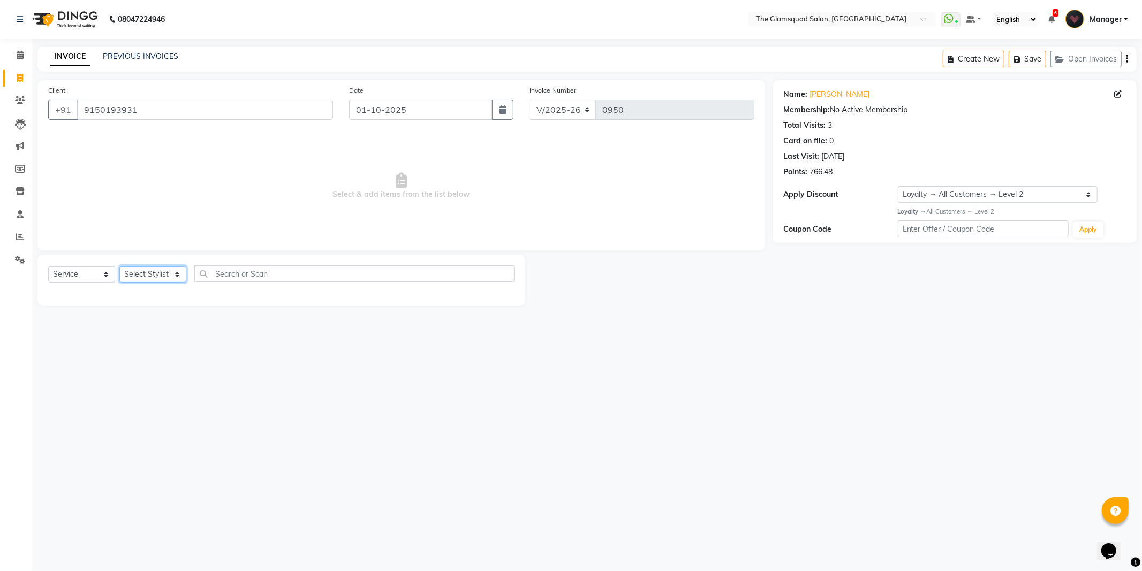
click at [154, 275] on select "Select Stylist [PERSON_NAME] Dilu Dingg Support Frontdesk Manager [PERSON_NAME]…" at bounding box center [152, 274] width 67 height 17
select select "36096"
click at [119, 267] on select "Select Stylist [PERSON_NAME] Dilu Dingg Support Frontdesk Manager [PERSON_NAME]…" at bounding box center [152, 274] width 67 height 17
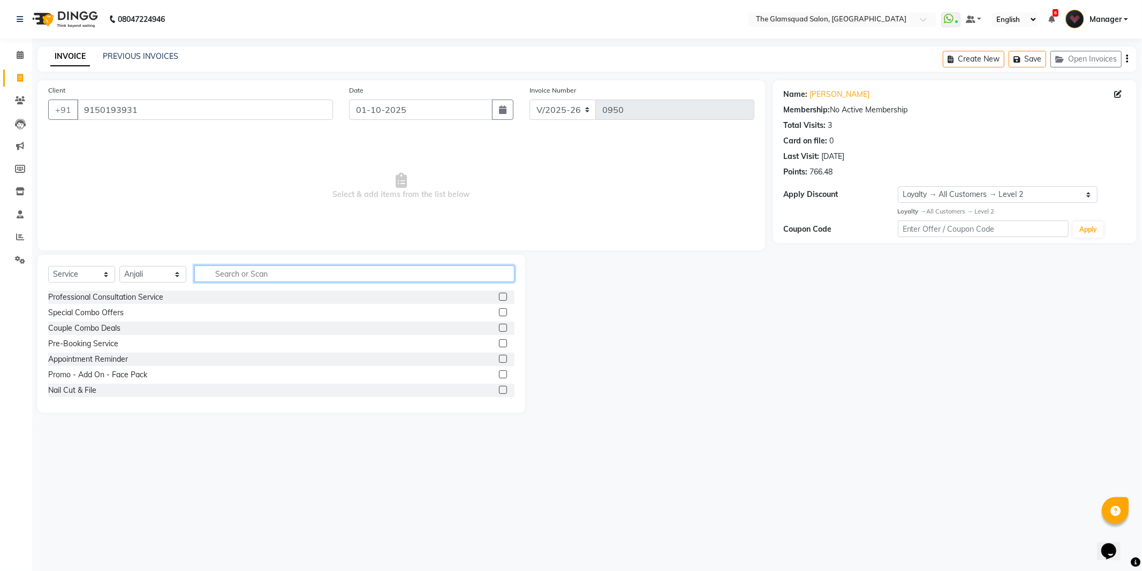
click at [237, 271] on input "text" at bounding box center [354, 273] width 320 height 17
type input "under"
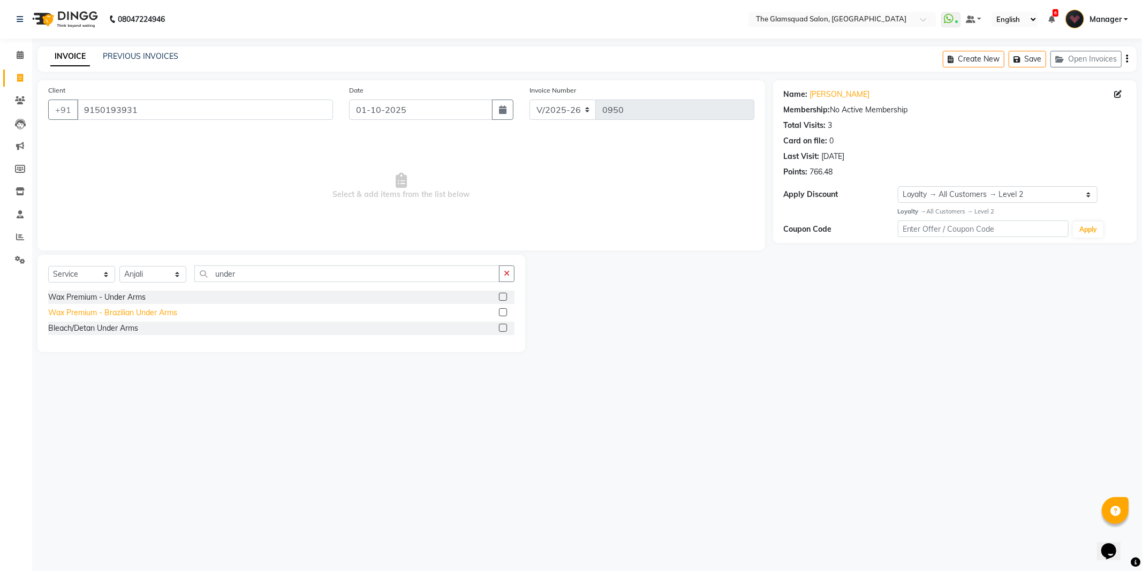
click at [140, 314] on div "Wax Premium - Brazilian Under Arms" at bounding box center [112, 312] width 129 height 11
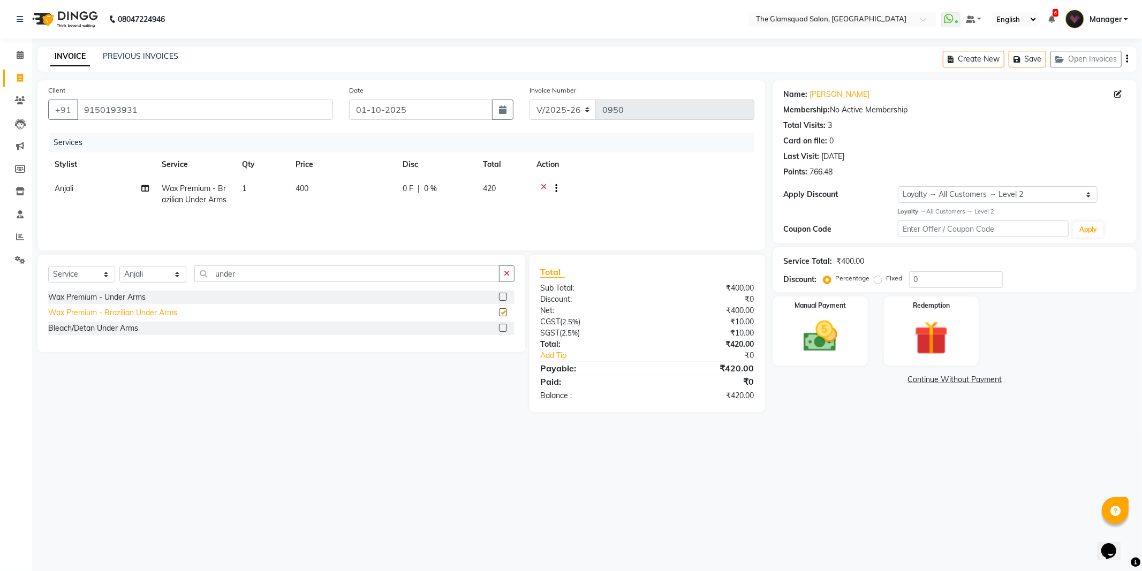
checkbox input "false"
click at [283, 197] on td "1" at bounding box center [262, 194] width 54 height 35
select select "36096"
drag, startPoint x: 308, startPoint y: 189, endPoint x: 295, endPoint y: 187, distance: 12.5
click at [295, 187] on input "1" at bounding box center [312, 191] width 41 height 17
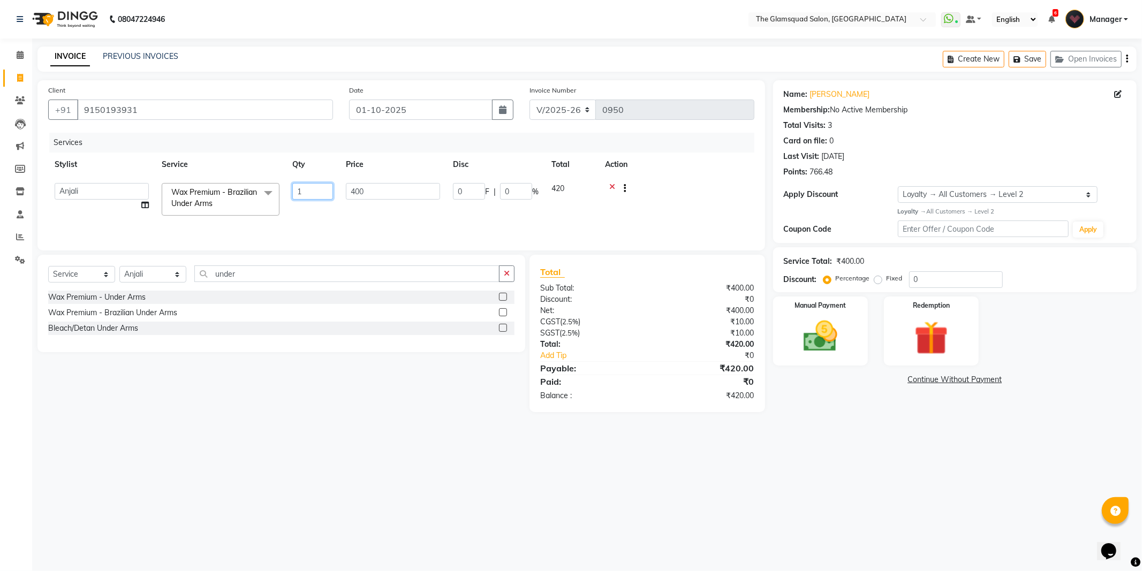
type input "2"
click at [294, 219] on div "Services Stylist Service Qty Price Disc Total Action [PERSON_NAME] Anjali Dilu …" at bounding box center [401, 186] width 706 height 107
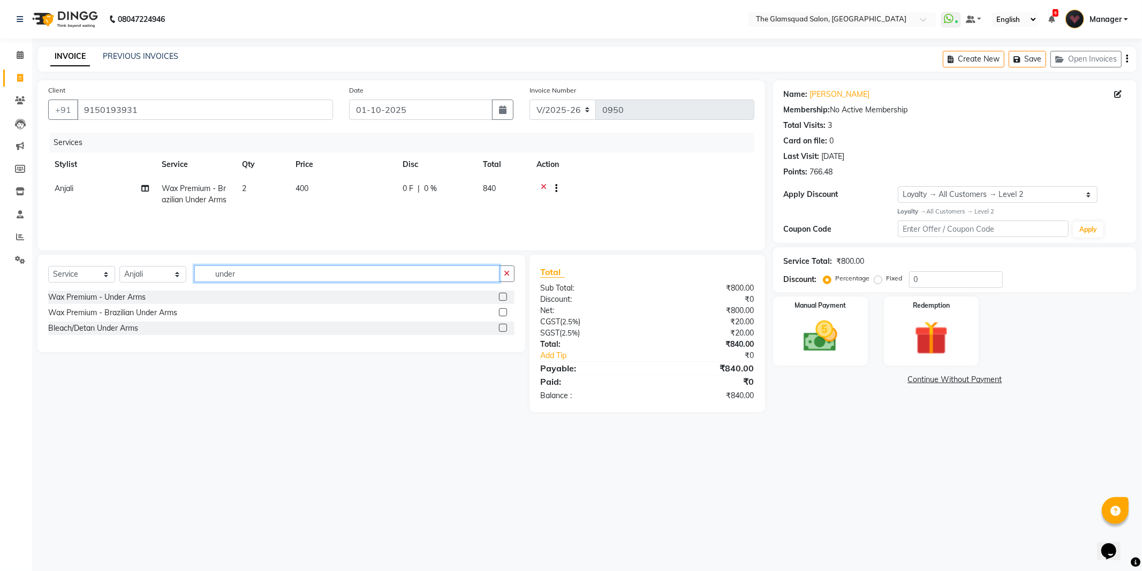
click at [232, 272] on input "under" at bounding box center [346, 273] width 305 height 17
click at [223, 274] on input "under" at bounding box center [346, 273] width 305 height 17
type input "upper lip"
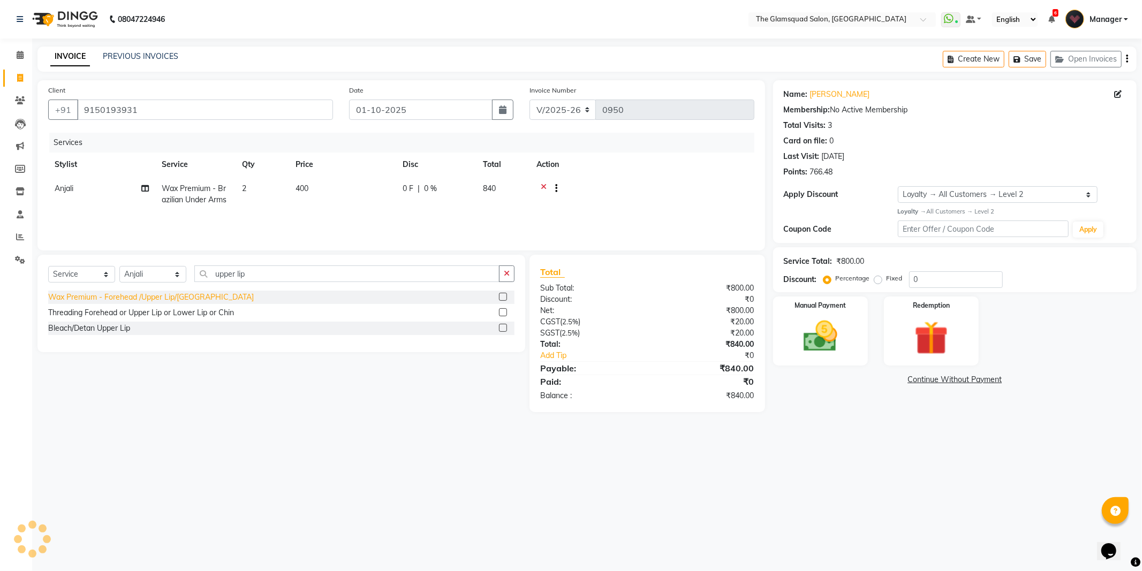
click at [168, 297] on div "Wax Premium - Forehead /Upper Lip/[GEOGRAPHIC_DATA]" at bounding box center [151, 297] width 206 height 11
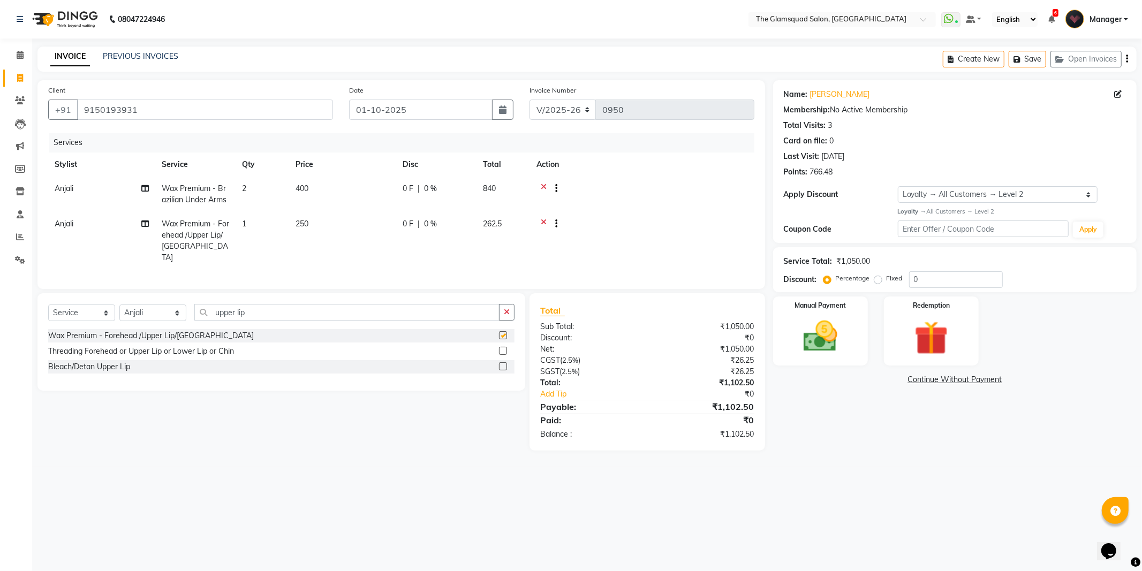
checkbox input "false"
click at [320, 226] on td "250" at bounding box center [342, 241] width 107 height 58
select select "36096"
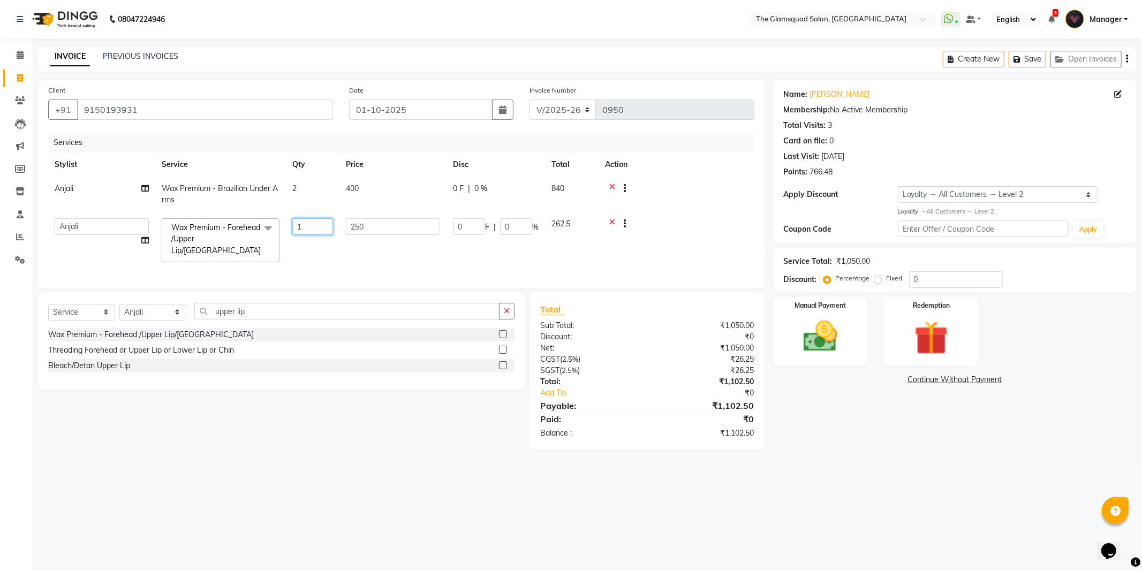
drag, startPoint x: 298, startPoint y: 228, endPoint x: 291, endPoint y: 229, distance: 6.4
click at [291, 229] on td "1" at bounding box center [313, 240] width 54 height 57
type input "2"
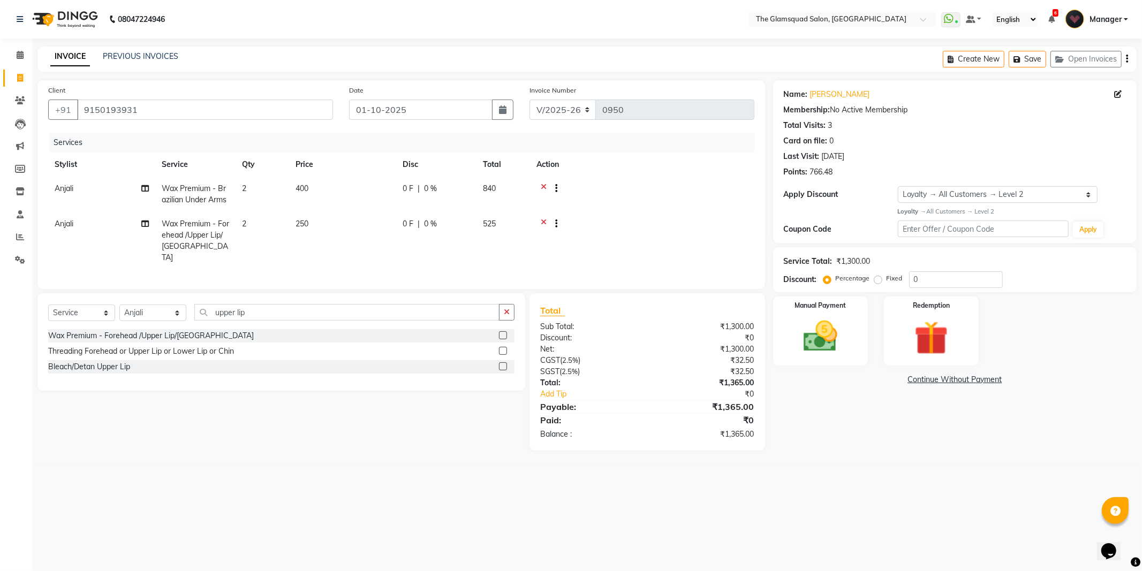
click at [293, 244] on tr "[PERSON_NAME] Premium - Forehead /Upper Lip/Chin 2 250 0 F | 0 % 525" at bounding box center [401, 241] width 706 height 58
click at [233, 314] on input "upper lip" at bounding box center [346, 312] width 305 height 17
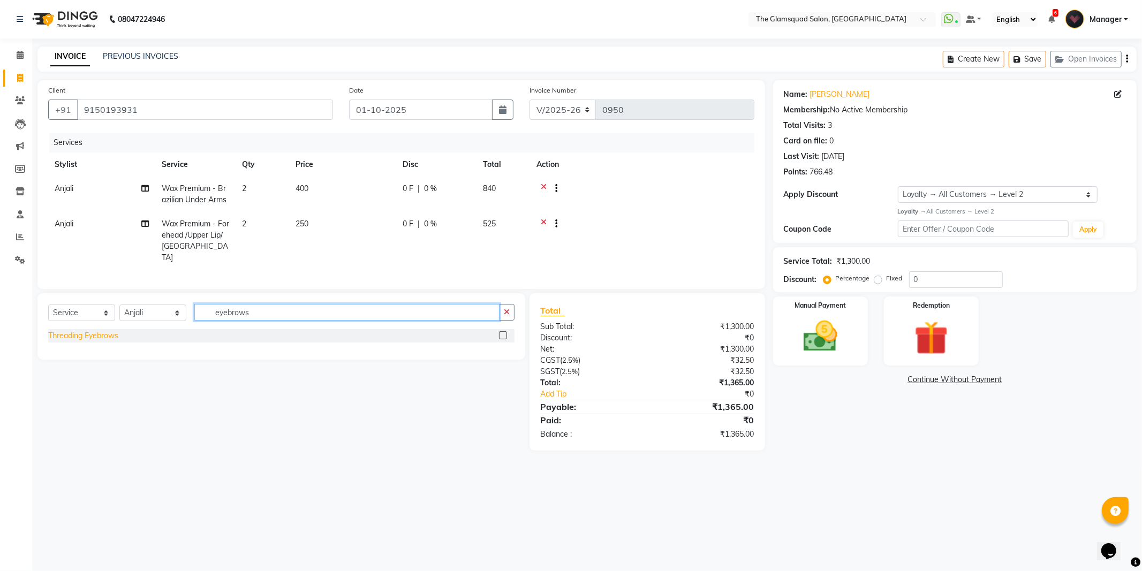
type input "eyebrows"
click at [96, 336] on div "Threading Eyebrows" at bounding box center [83, 335] width 70 height 11
checkbox input "false"
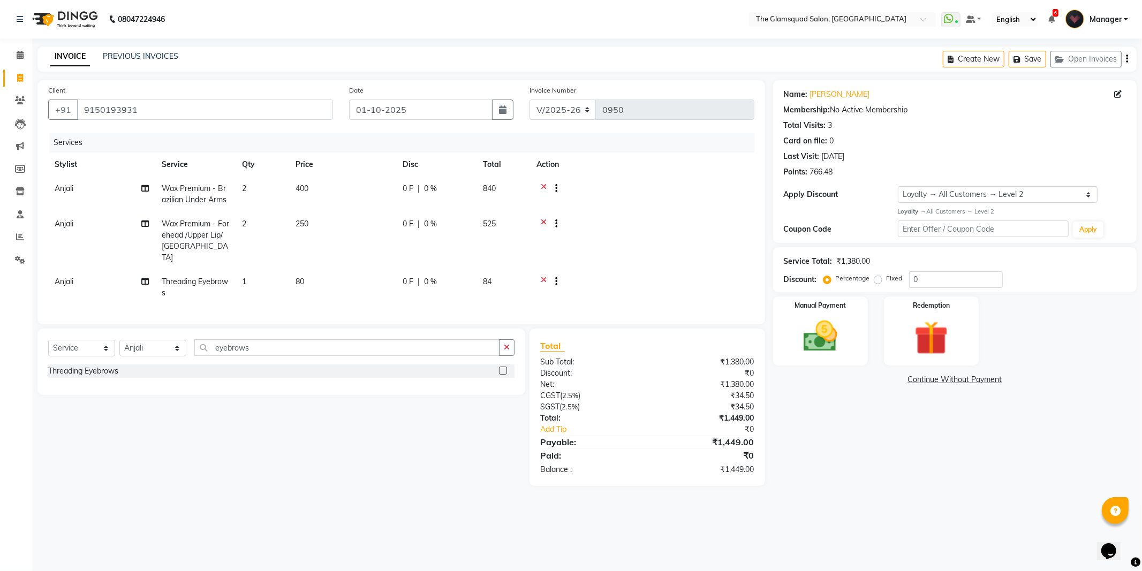
click at [231, 488] on main "INVOICE PREVIOUS INVOICES Create New Save Open Invoices Client [PHONE_NUMBER] D…" at bounding box center [586, 274] width 1109 height 455
click at [841, 322] on img at bounding box center [820, 336] width 57 height 41
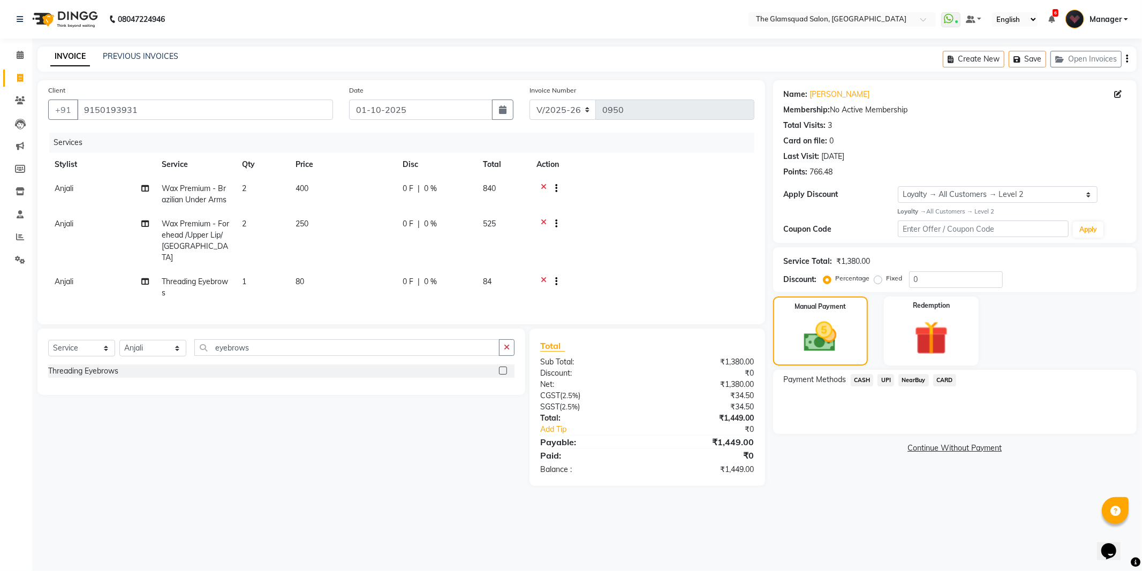
click at [864, 381] on span "CASH" at bounding box center [861, 380] width 23 height 12
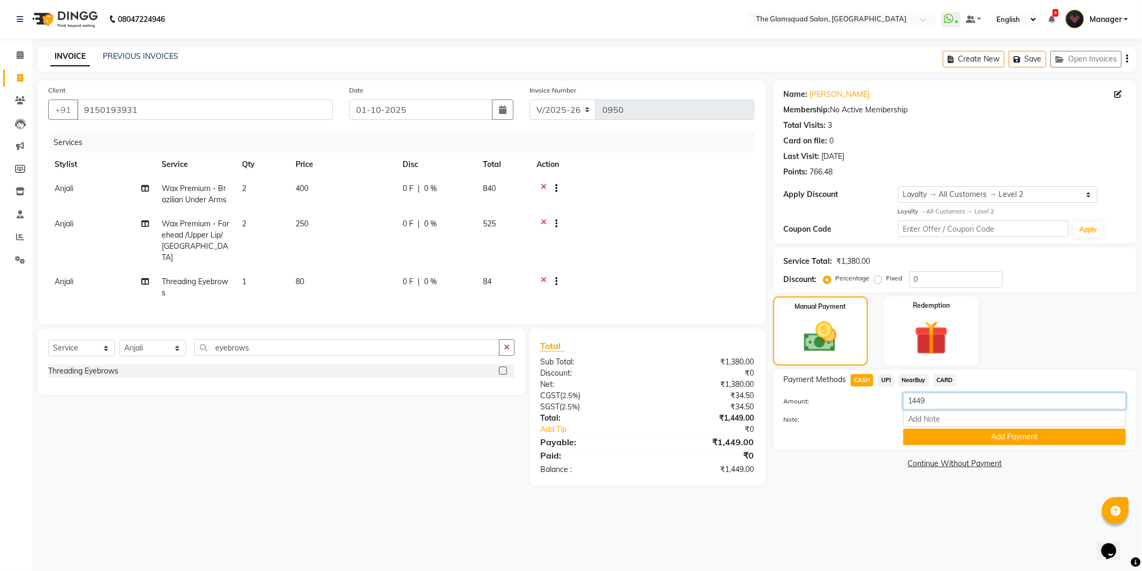
click at [918, 403] on input "1449" at bounding box center [1014, 401] width 223 height 17
type input "500"
click at [929, 439] on button "Add Payment" at bounding box center [1014, 437] width 223 height 17
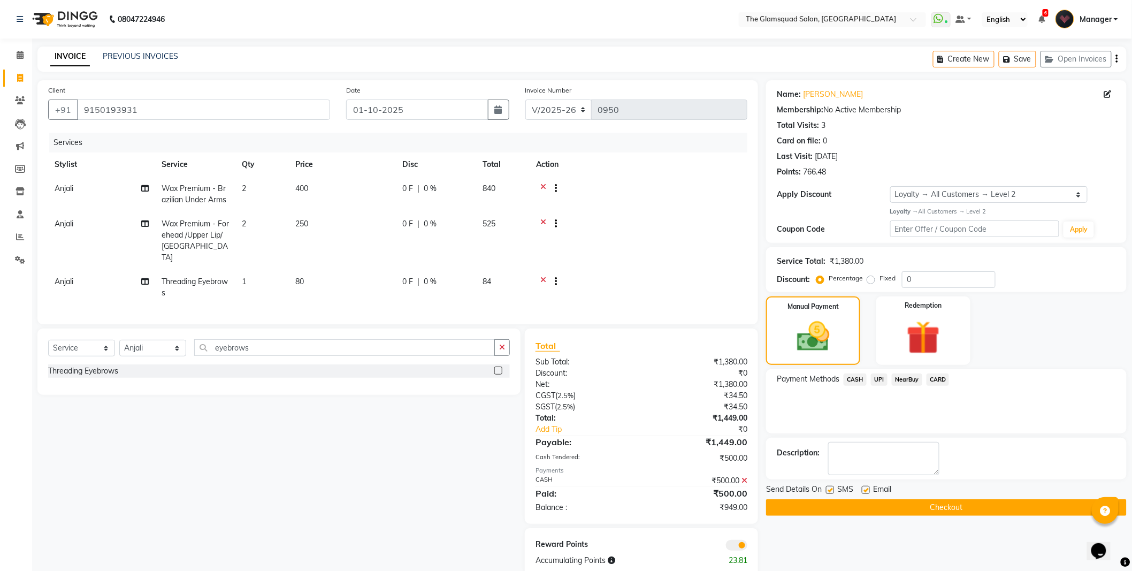
click at [743, 544] on span at bounding box center [736, 545] width 21 height 11
click at [748, 547] on input "checkbox" at bounding box center [748, 547] width 0 height 0
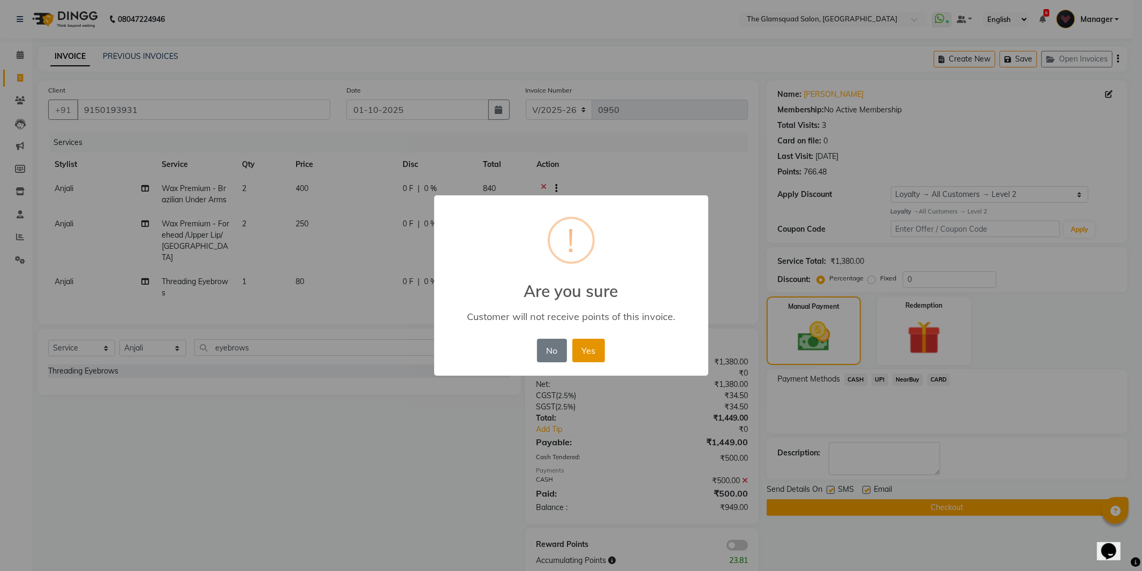
click at [582, 348] on button "Yes" at bounding box center [588, 351] width 33 height 24
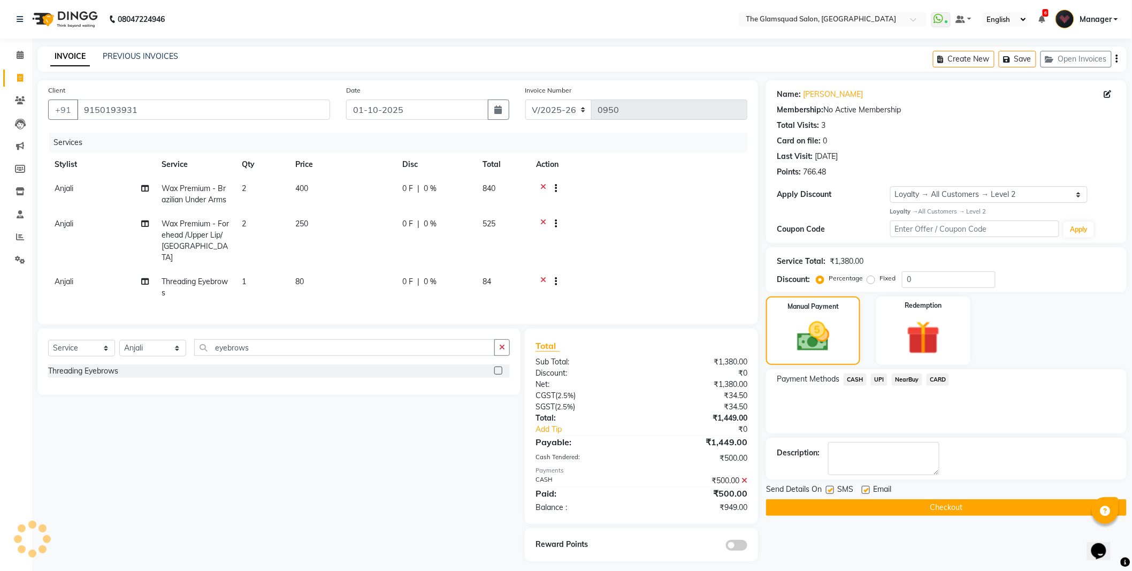
scroll to position [3, 0]
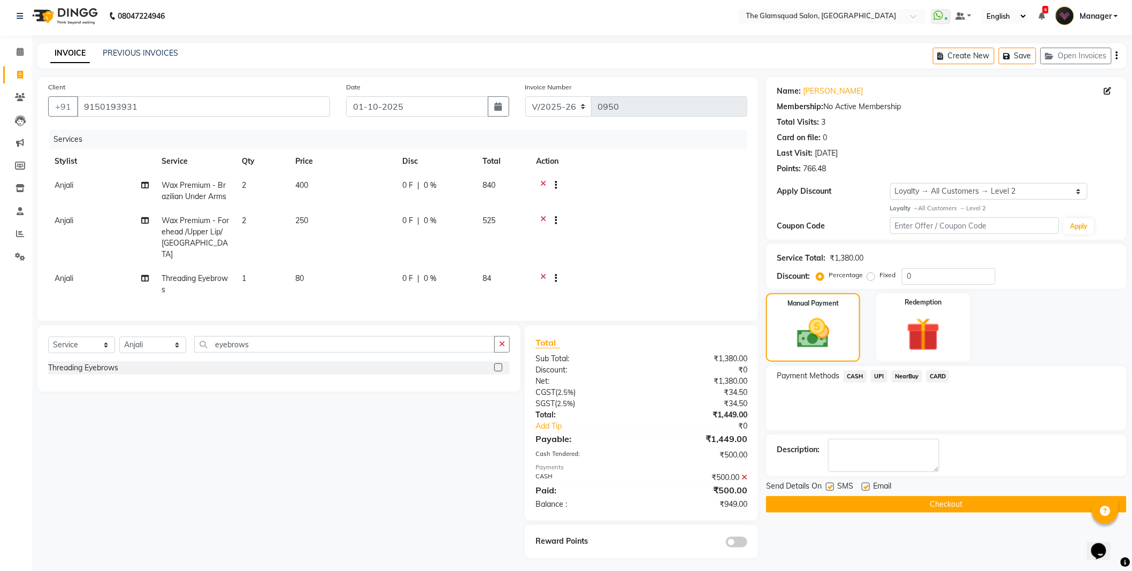
click at [879, 375] on span "UPI" at bounding box center [879, 376] width 17 height 12
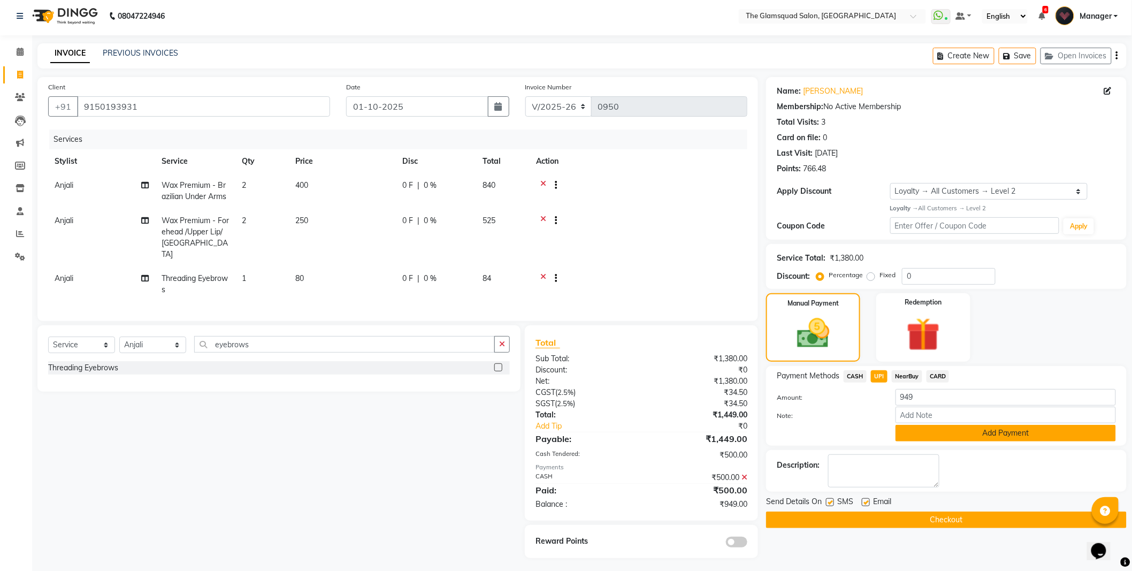
click at [925, 431] on button "Add Payment" at bounding box center [1006, 433] width 220 height 17
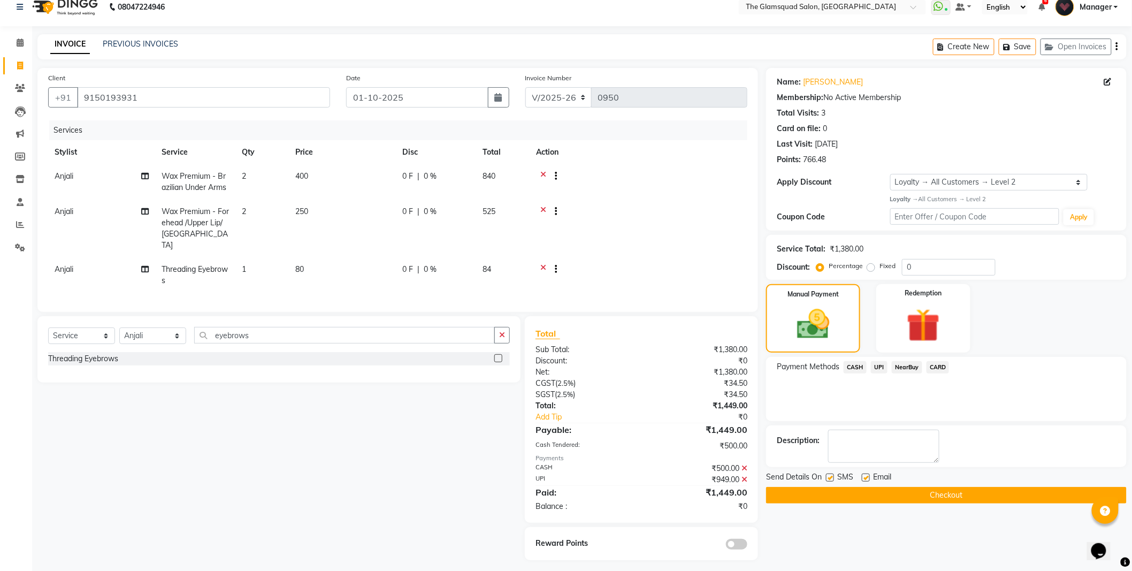
scroll to position [14, 0]
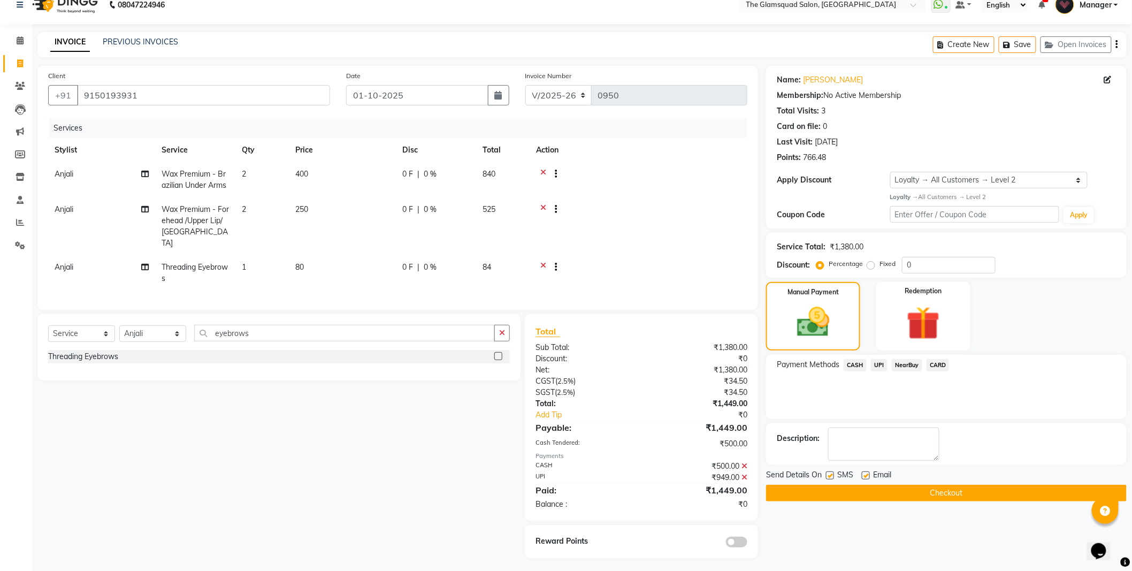
click at [857, 495] on button "Checkout" at bounding box center [946, 493] width 361 height 17
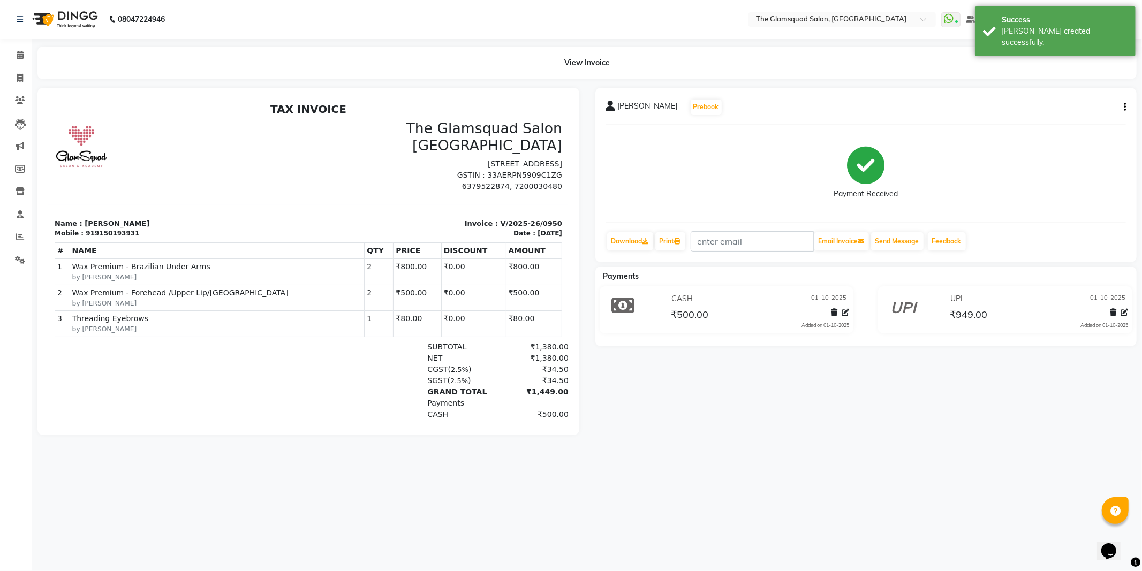
click at [115, 228] on div "919150193931" at bounding box center [112, 233] width 54 height 10
copy div "919150193931"
click at [22, 55] on icon at bounding box center [20, 55] width 7 height 8
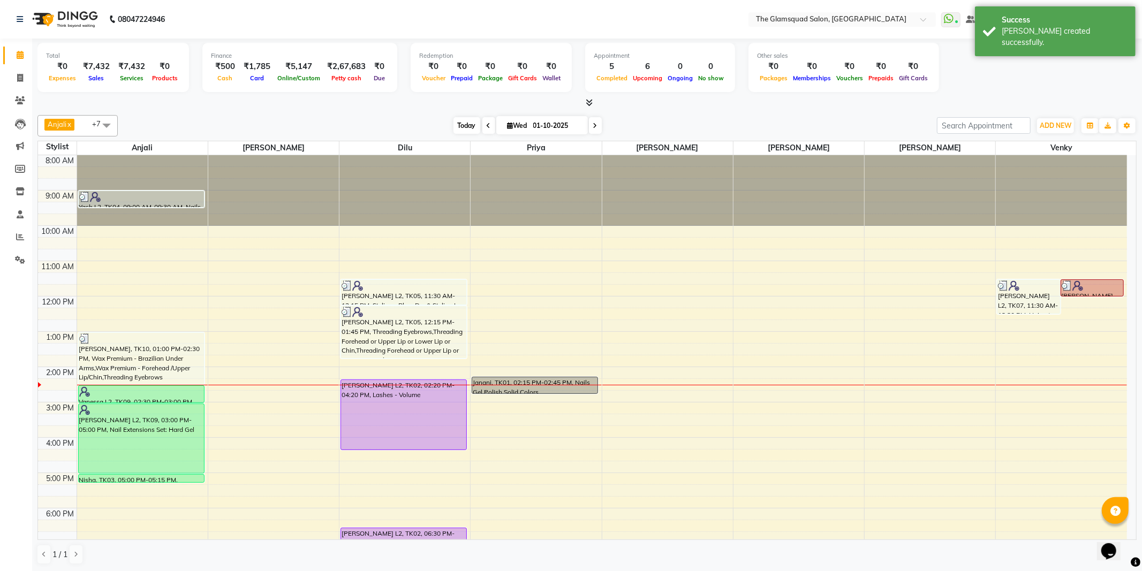
click at [466, 124] on span "Today" at bounding box center [466, 125] width 27 height 17
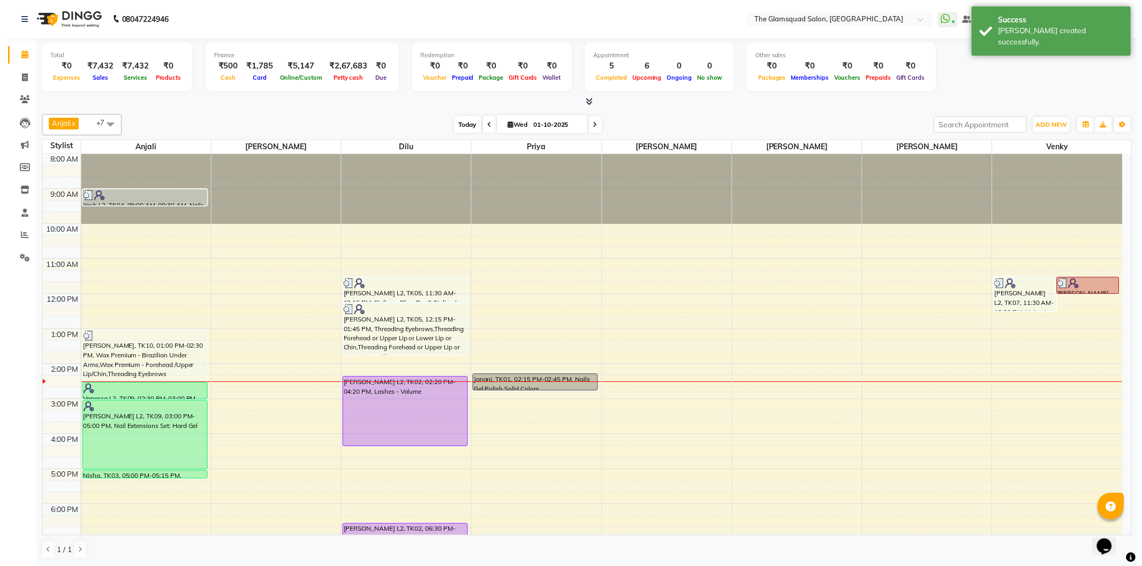
scroll to position [111, 0]
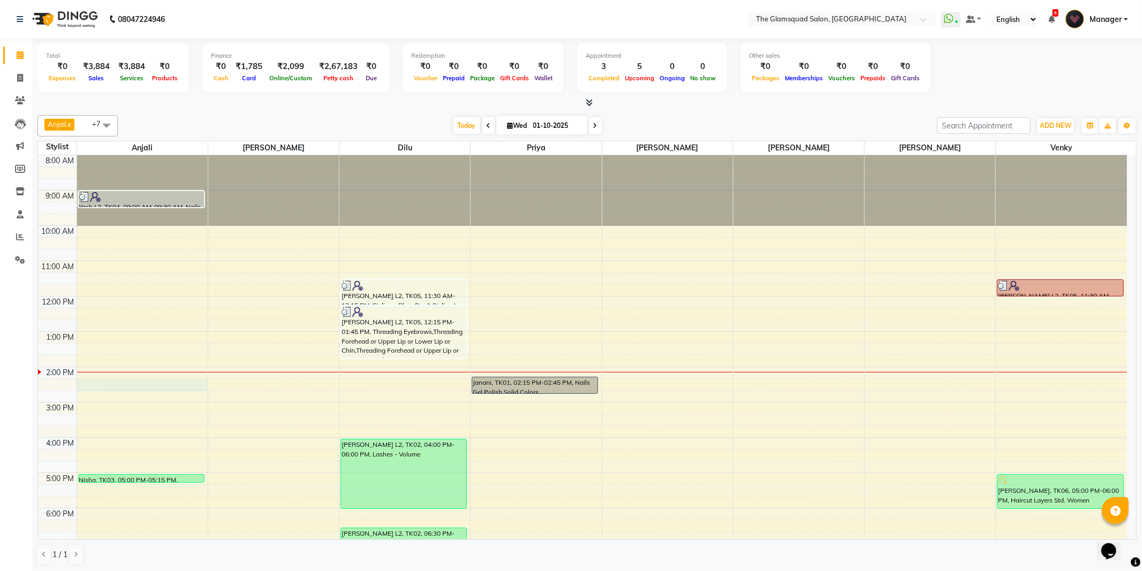
click at [131, 384] on div "8:00 AM 9:00 AM 10:00 AM 11:00 AM 12:00 PM 1:00 PM 2:00 PM 3:00 PM 4:00 PM 5:00…" at bounding box center [582, 402] width 1089 height 494
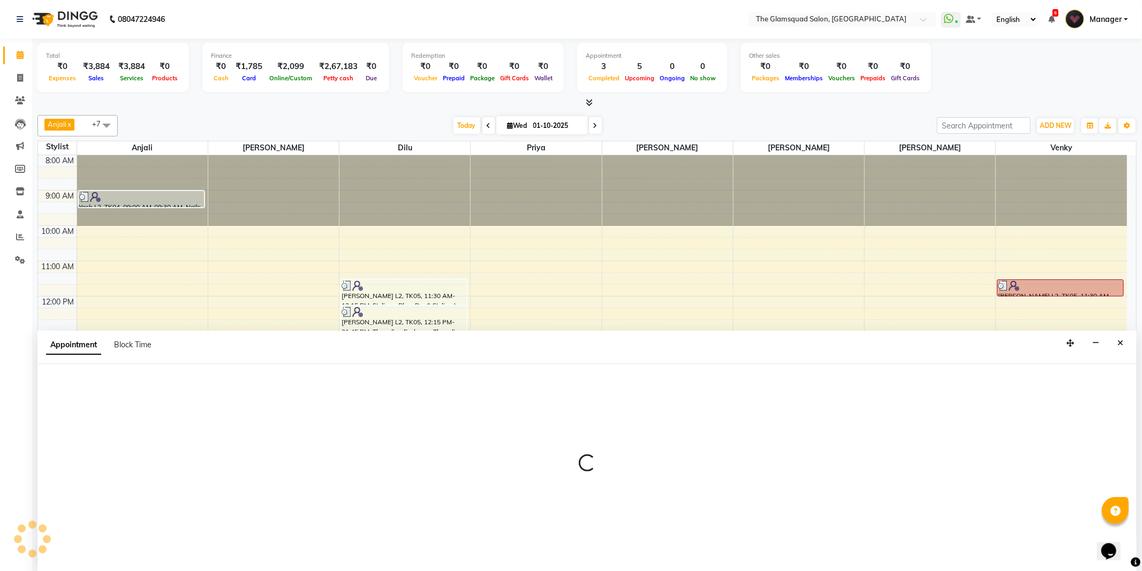
select select "36096"
select select "tentative"
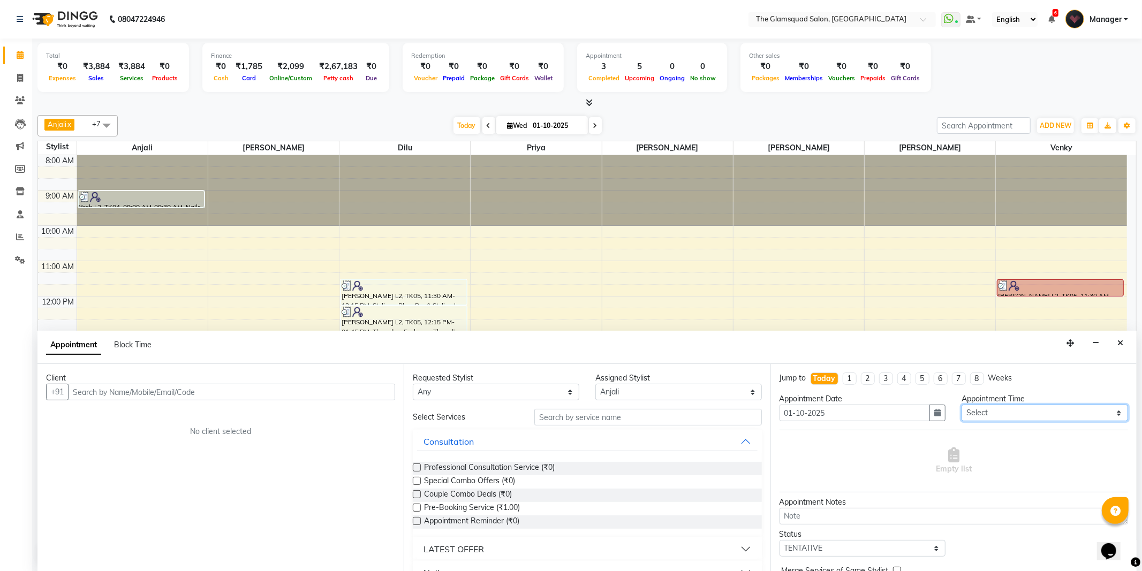
click at [971, 414] on select "Select 09:00 AM 09:30 AM 10:00 AM 10:30 AM 11:00 AM 11:30 AM 12:00 PM 12:30 PM …" at bounding box center [1044, 413] width 166 height 17
select select "870"
click at [961, 405] on select "Select 09:00 AM 09:30 AM 10:00 AM 10:30 AM 11:00 AM 11:30 AM 12:00 PM 12:30 PM …" at bounding box center [1044, 413] width 166 height 17
click at [346, 389] on input "text" at bounding box center [231, 392] width 327 height 17
click at [267, 392] on input "text" at bounding box center [231, 392] width 327 height 17
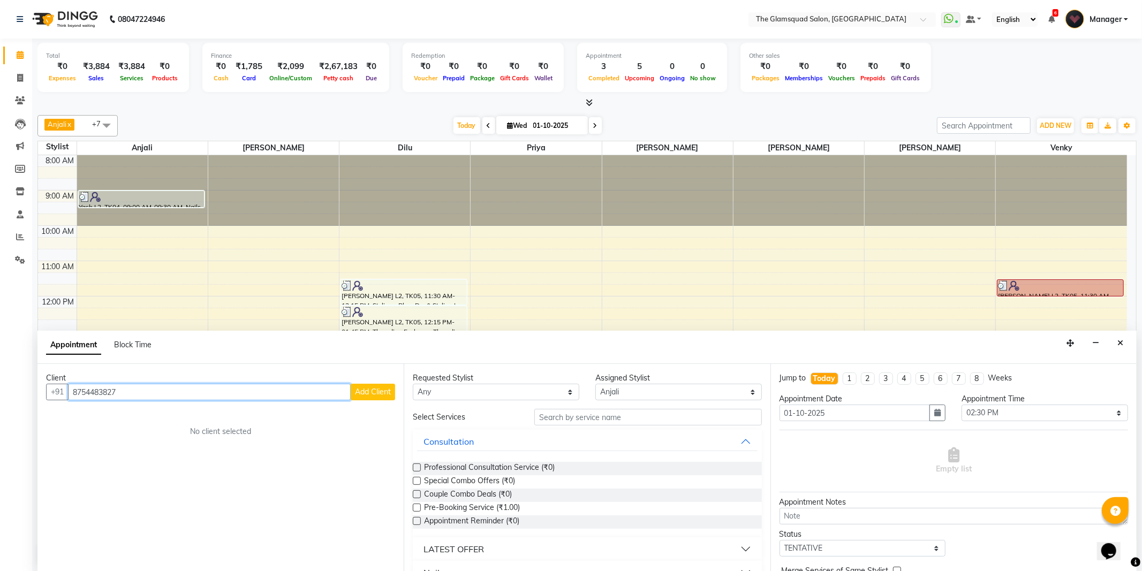
type input "8754483827"
click at [308, 373] on div "Client" at bounding box center [220, 377] width 349 height 11
click at [384, 398] on button "Add Client" at bounding box center [373, 392] width 44 height 17
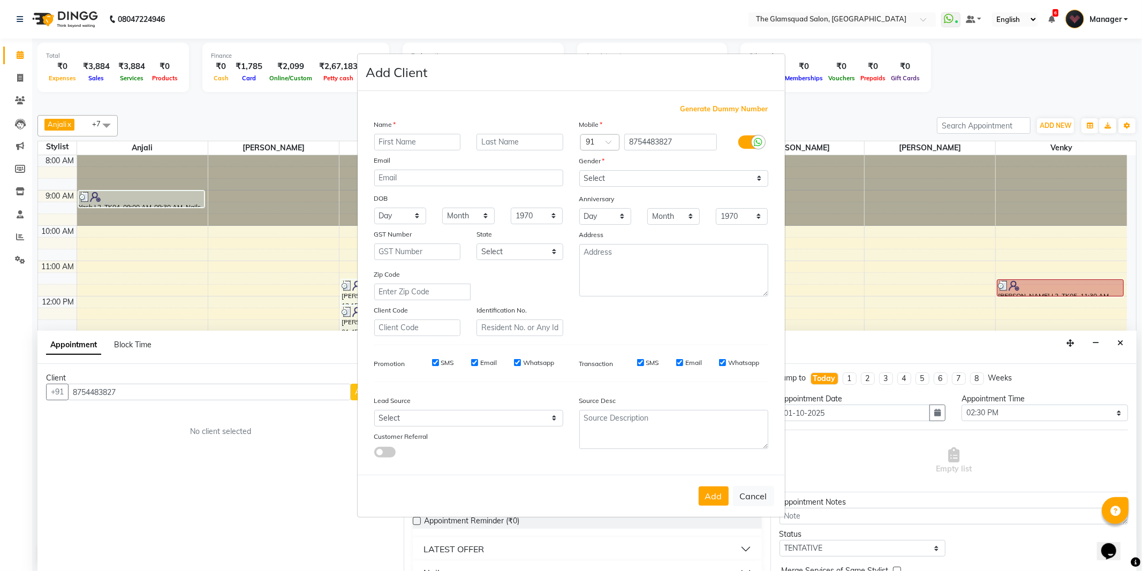
click at [436, 143] on input "text" at bounding box center [417, 142] width 87 height 17
type input "Vanessa"
type input "L2"
drag, startPoint x: 600, startPoint y: 172, endPoint x: 603, endPoint y: 182, distance: 9.9
click at [600, 172] on select "Select Male Female Other Prefer Not To Say" at bounding box center [673, 178] width 189 height 17
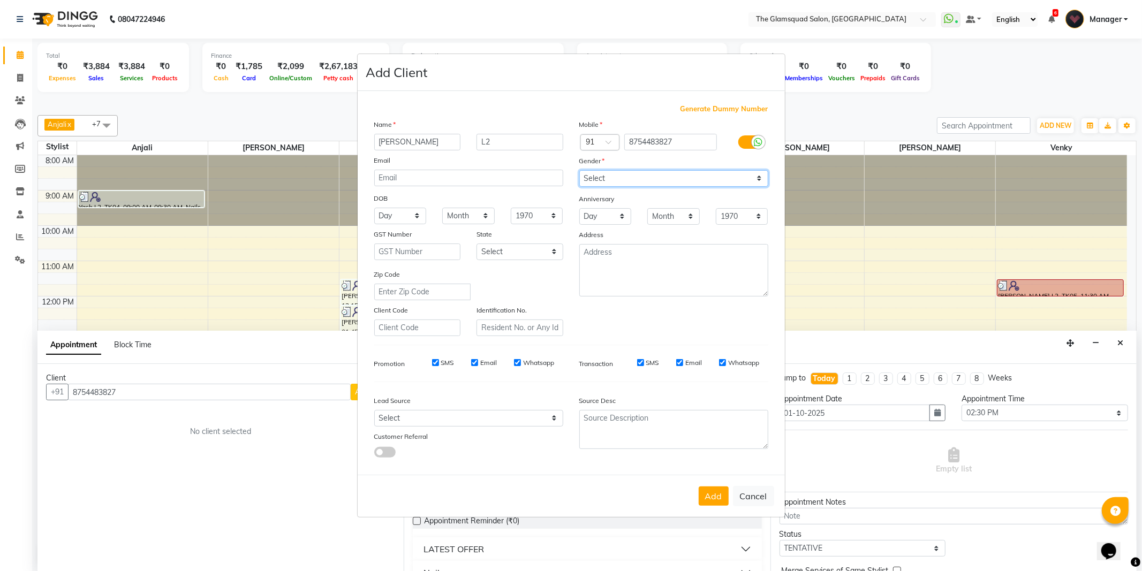
select select "[DEMOGRAPHIC_DATA]"
click at [579, 170] on select "Select Male Female Other Prefer Not To Say" at bounding box center [673, 178] width 189 height 17
drag, startPoint x: 396, startPoint y: 418, endPoint x: 400, endPoint y: 410, distance: 8.9
click at [397, 418] on select "Select Walk-in Referral Internet Friend Word of Mouth Advertisement Facebook Ju…" at bounding box center [468, 418] width 189 height 17
select select "34546"
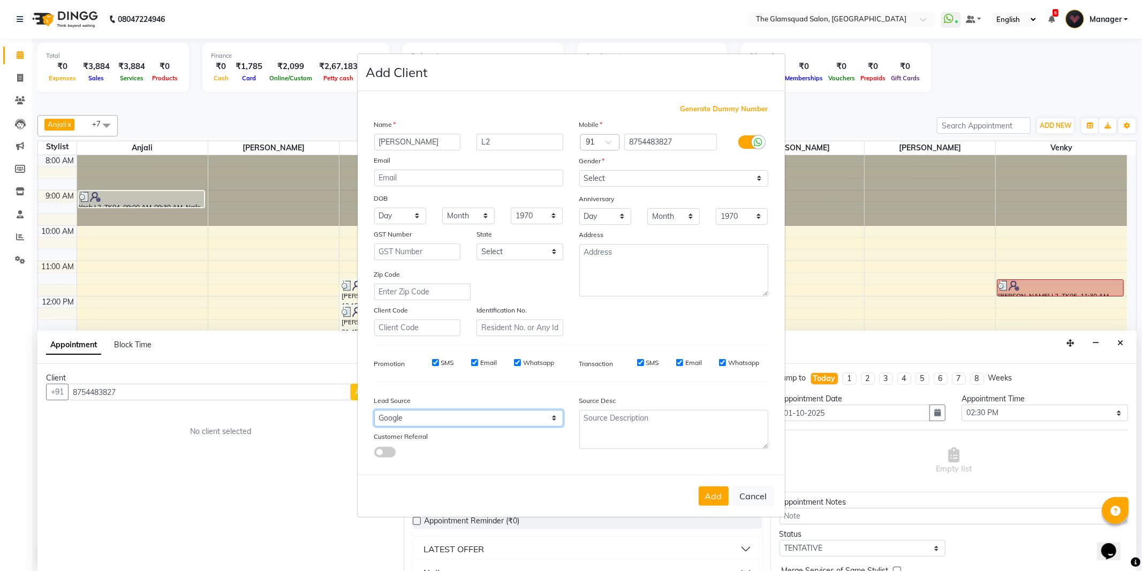
click at [374, 410] on select "Select Walk-in Referral Internet Friend Word of Mouth Advertisement Facebook Ju…" at bounding box center [468, 418] width 189 height 17
click at [714, 496] on button "Add" at bounding box center [713, 495] width 30 height 19
select select
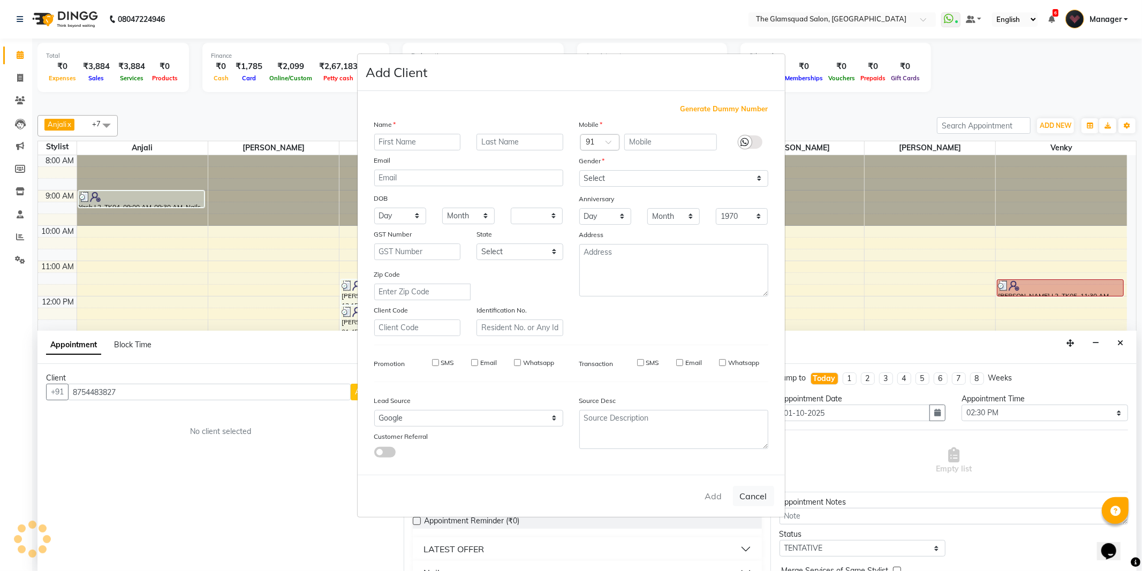
select select
checkbox input "false"
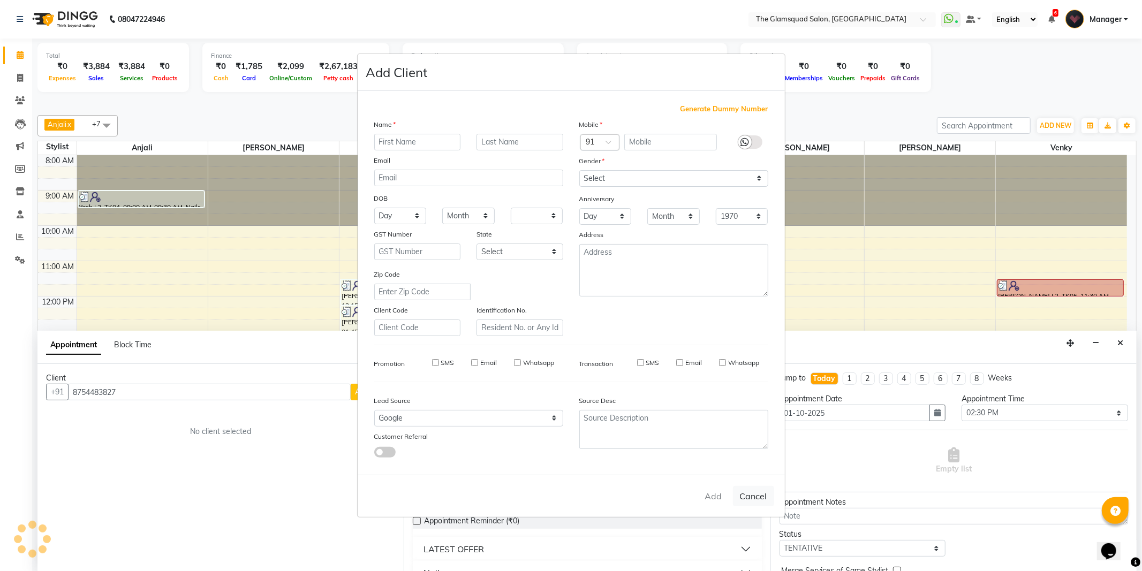
checkbox input "false"
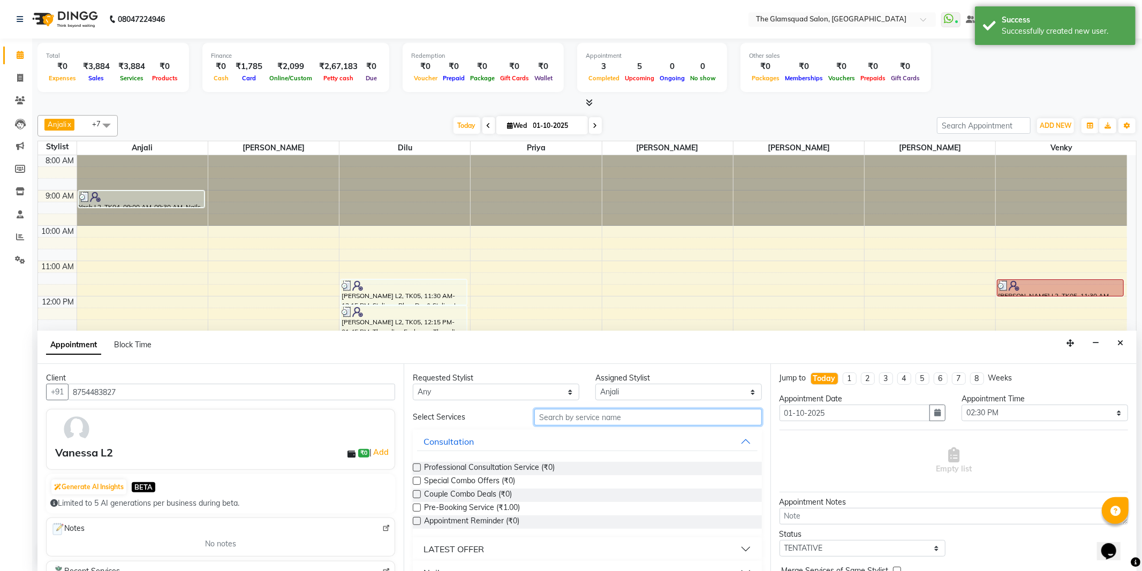
click at [632, 414] on input "text" at bounding box center [647, 417] width 227 height 17
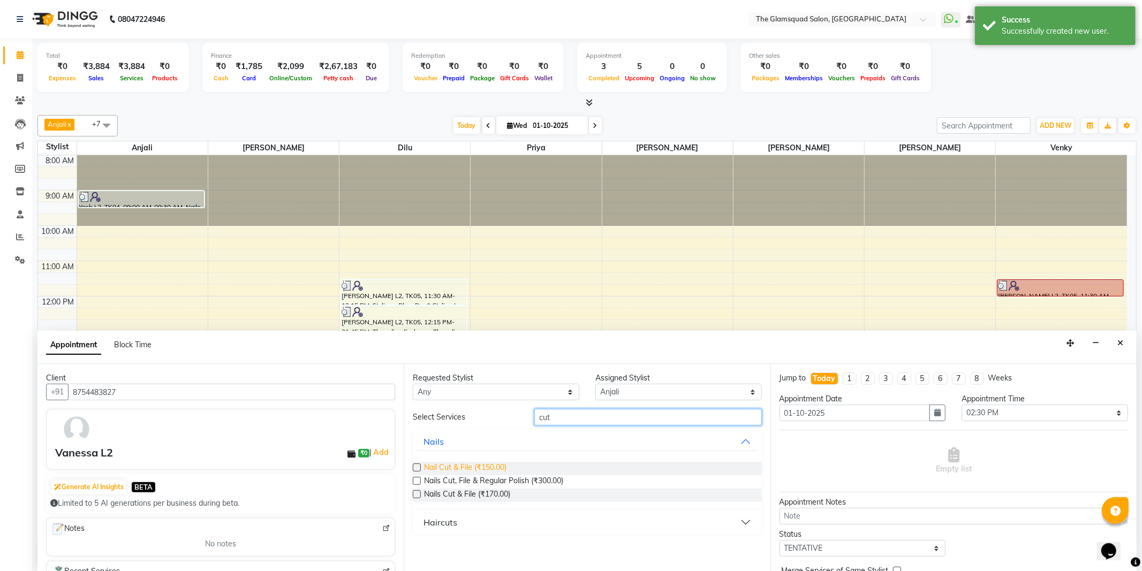
type input "cut"
click at [483, 463] on span "Nail Cut & File (₹150.00)" at bounding box center [465, 468] width 82 height 13
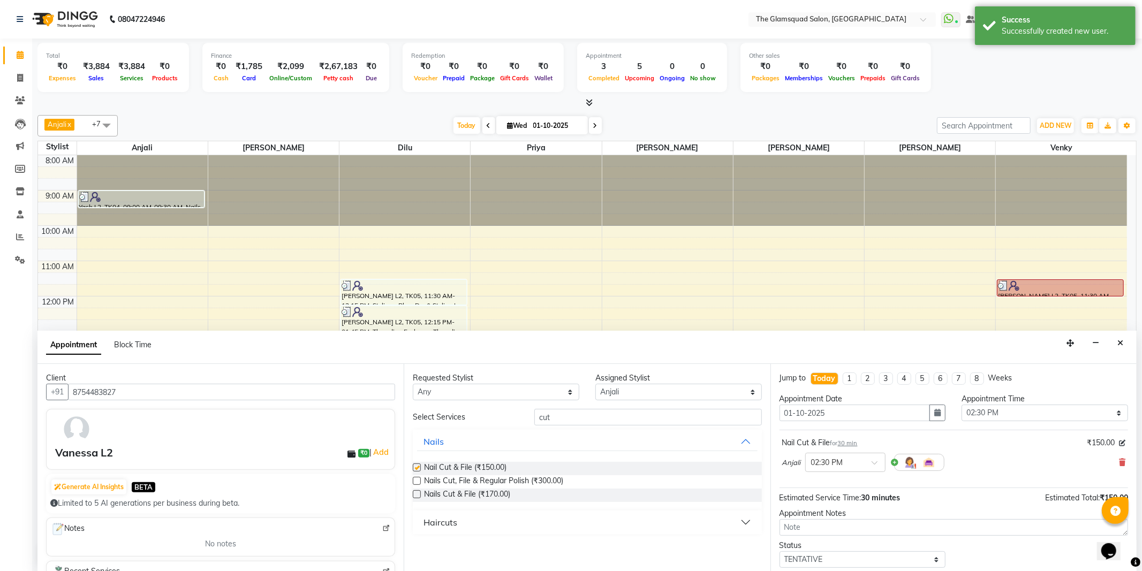
checkbox input "false"
click at [576, 423] on input "cut" at bounding box center [647, 417] width 227 height 17
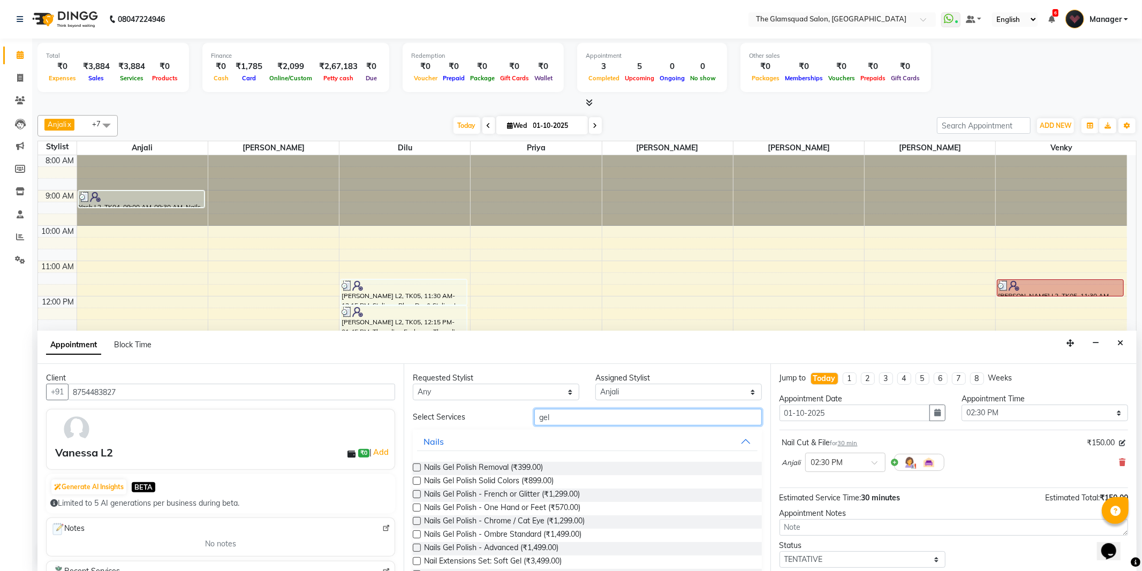
scroll to position [59, 0]
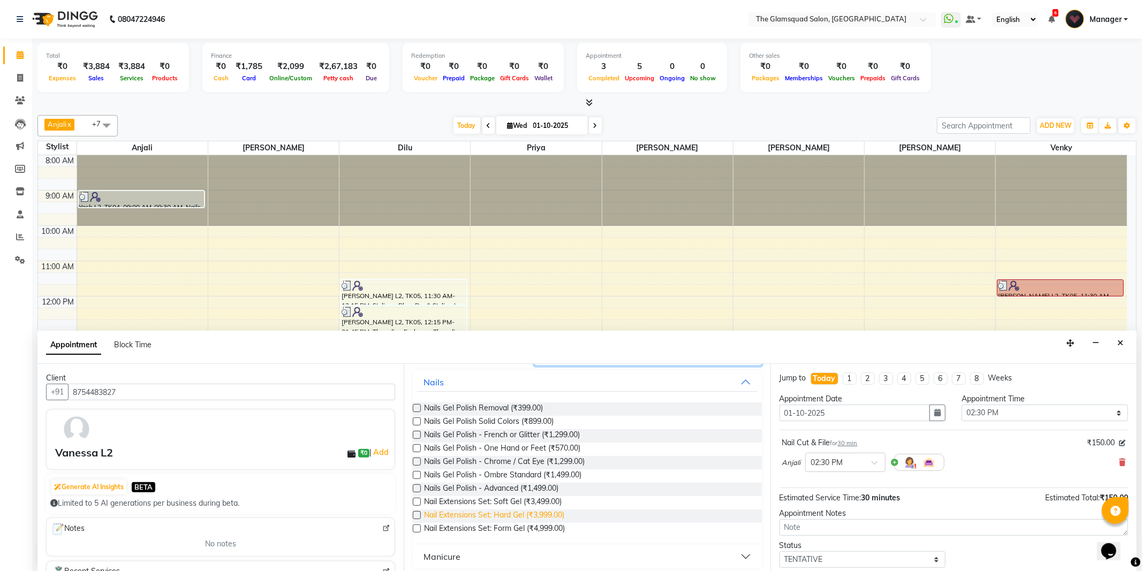
type input "gel"
click at [525, 514] on span "Nail Extensions Set: Hard Gel (₹3,999.00)" at bounding box center [494, 515] width 140 height 13
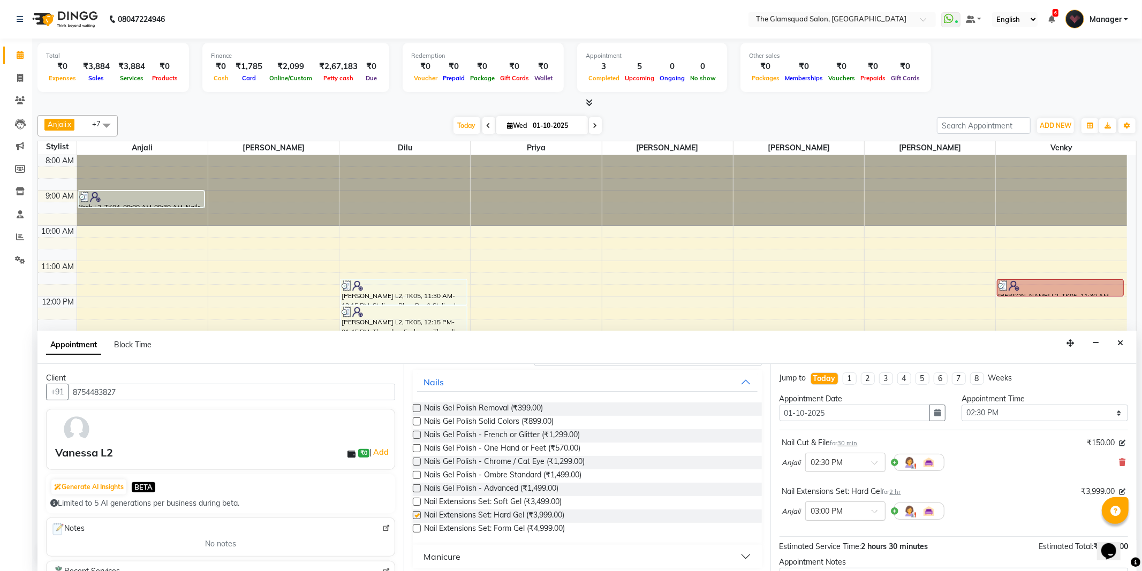
checkbox input "false"
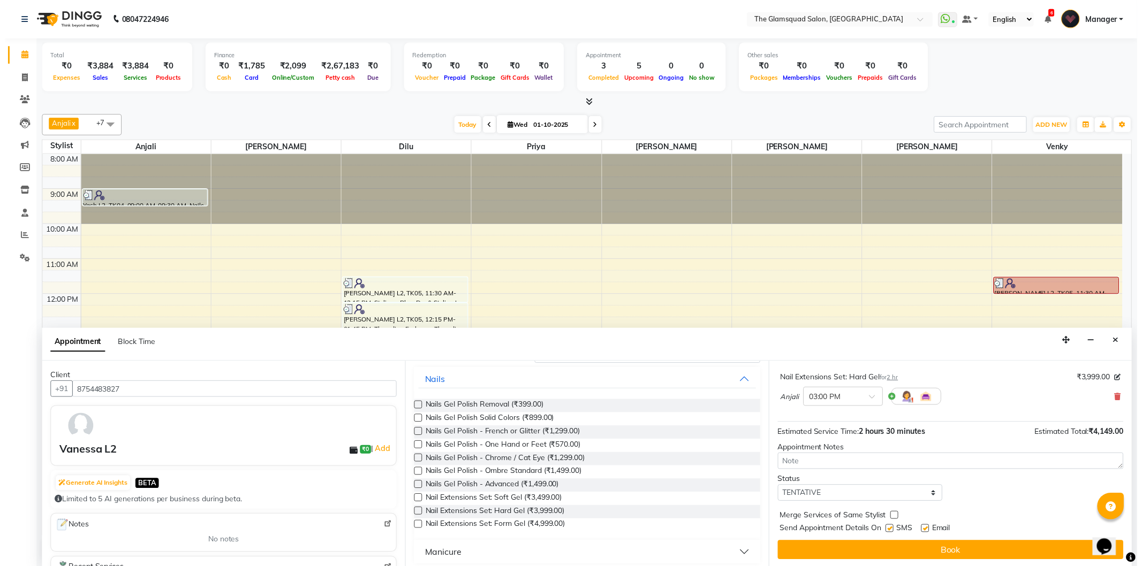
scroll to position [113, 0]
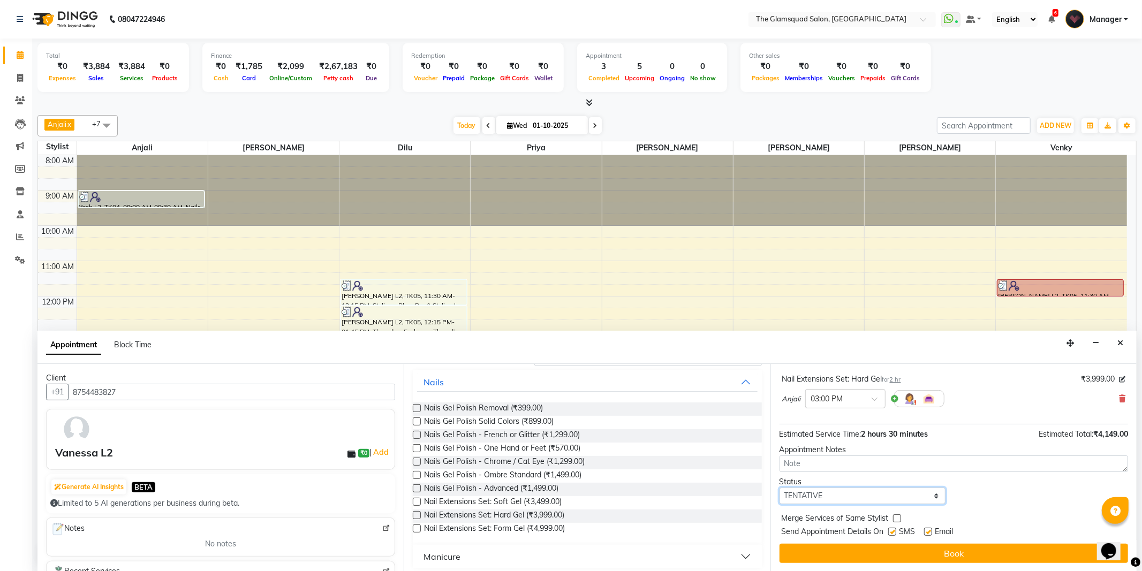
click at [895, 492] on select "Select TENTATIVE CONFIRM CHECK-IN UPCOMING" at bounding box center [862, 496] width 166 height 17
select select "confirm booking"
click at [779, 488] on select "Select TENTATIVE CONFIRM CHECK-IN UPCOMING" at bounding box center [862, 496] width 166 height 17
drag, startPoint x: 896, startPoint y: 553, endPoint x: 898, endPoint y: 547, distance: 5.6
click at [897, 553] on button "Book" at bounding box center [953, 553] width 348 height 19
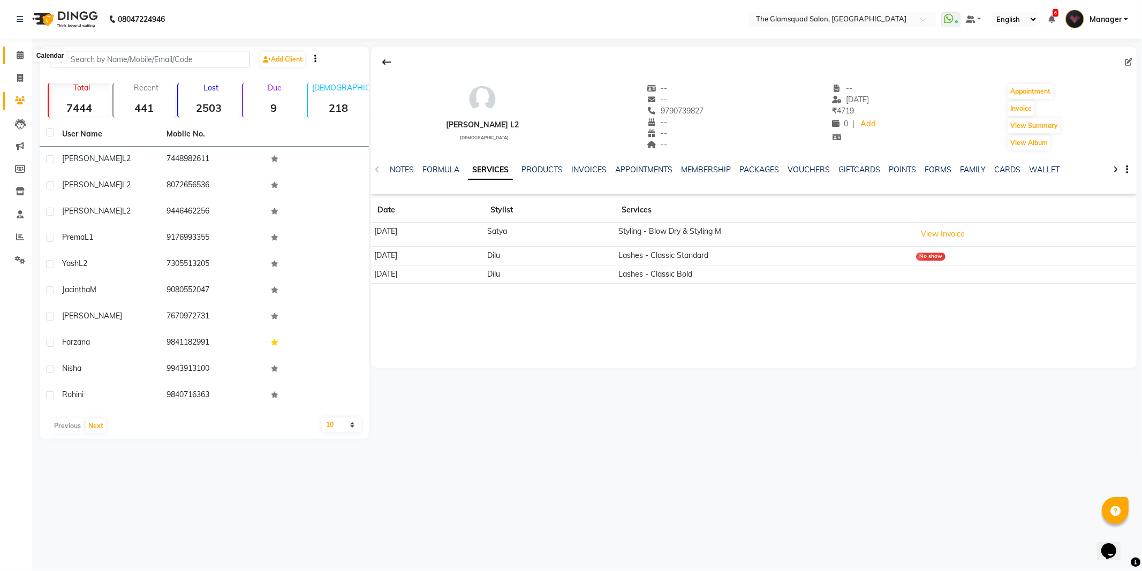
click at [18, 50] on span at bounding box center [20, 55] width 19 height 12
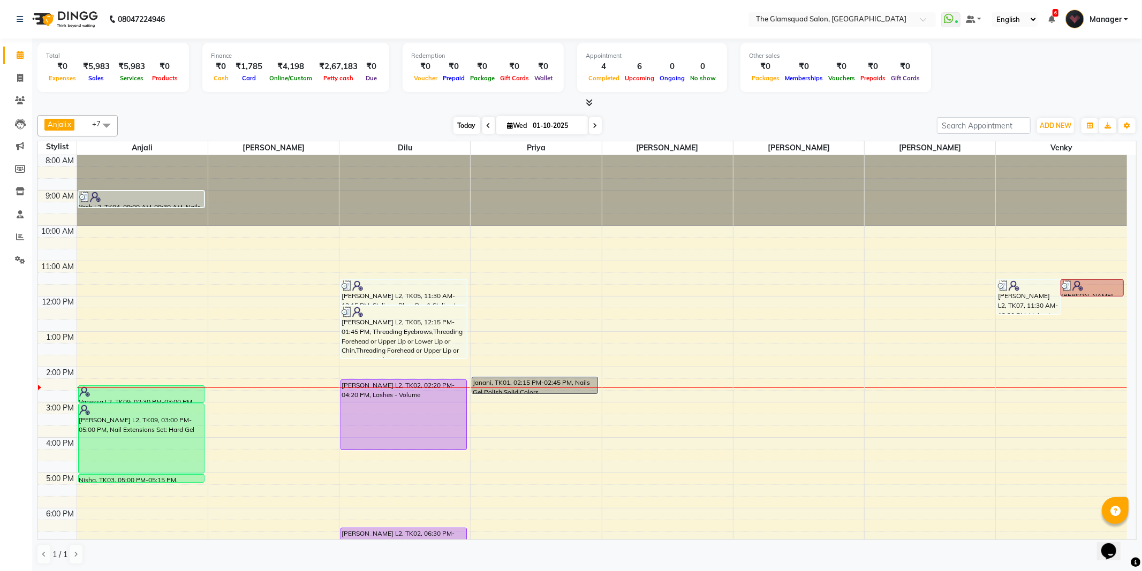
click at [467, 125] on span "Today" at bounding box center [466, 125] width 27 height 17
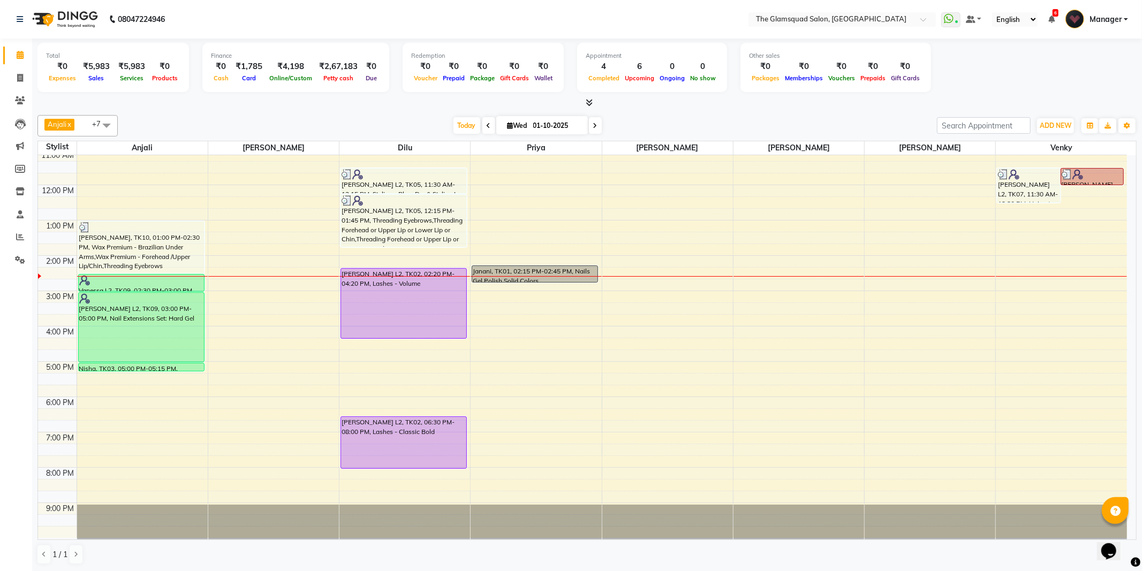
click at [539, 125] on input "01-10-2025" at bounding box center [557, 126] width 54 height 16
select select "10"
select select "2025"
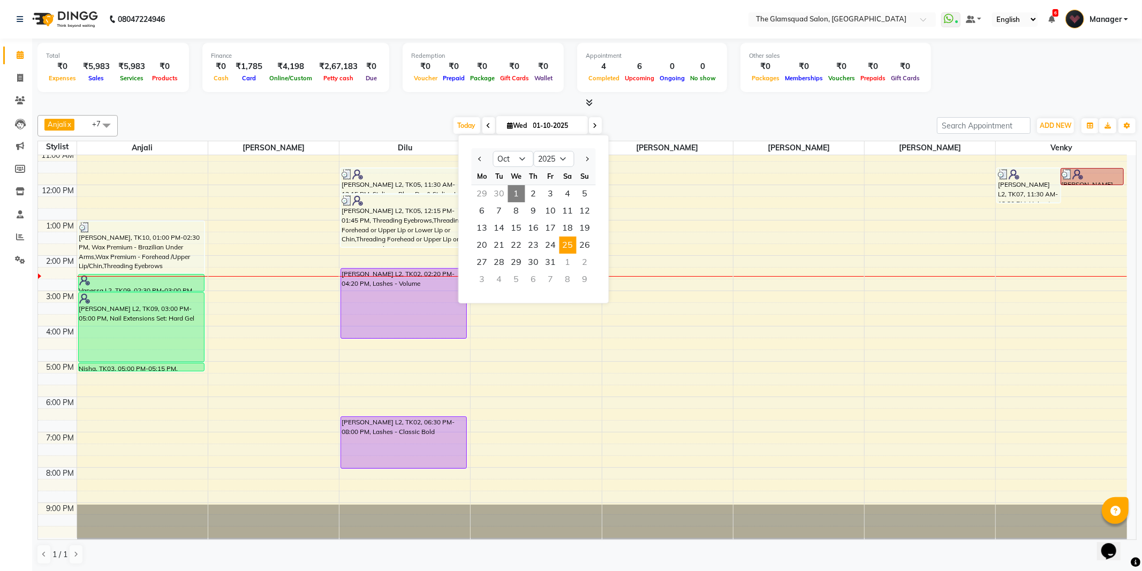
click at [567, 243] on span "25" at bounding box center [567, 245] width 17 height 17
type input "[DATE]"
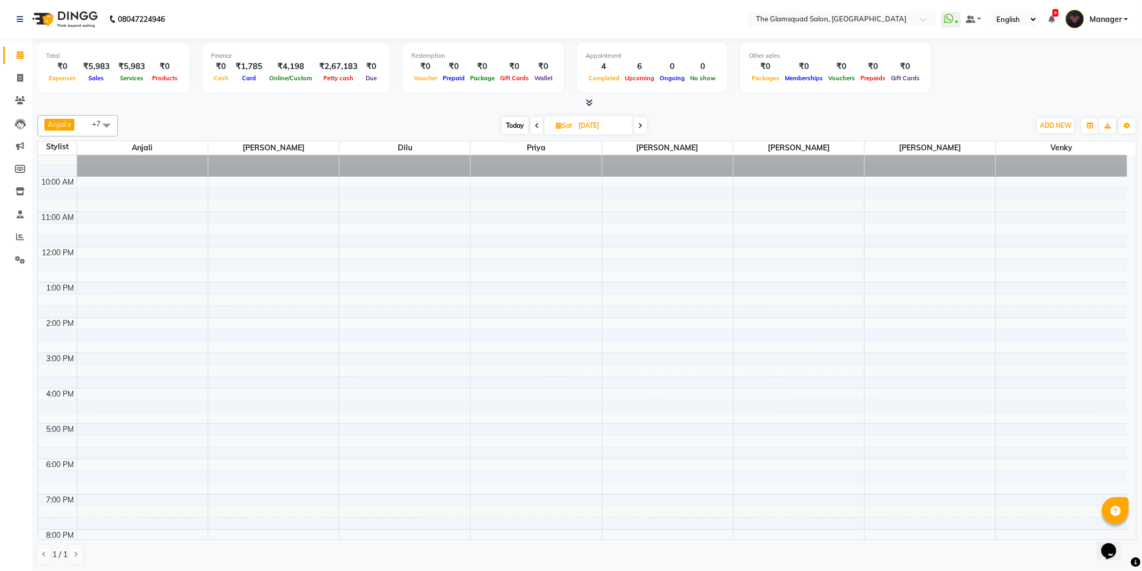
scroll to position [0, 0]
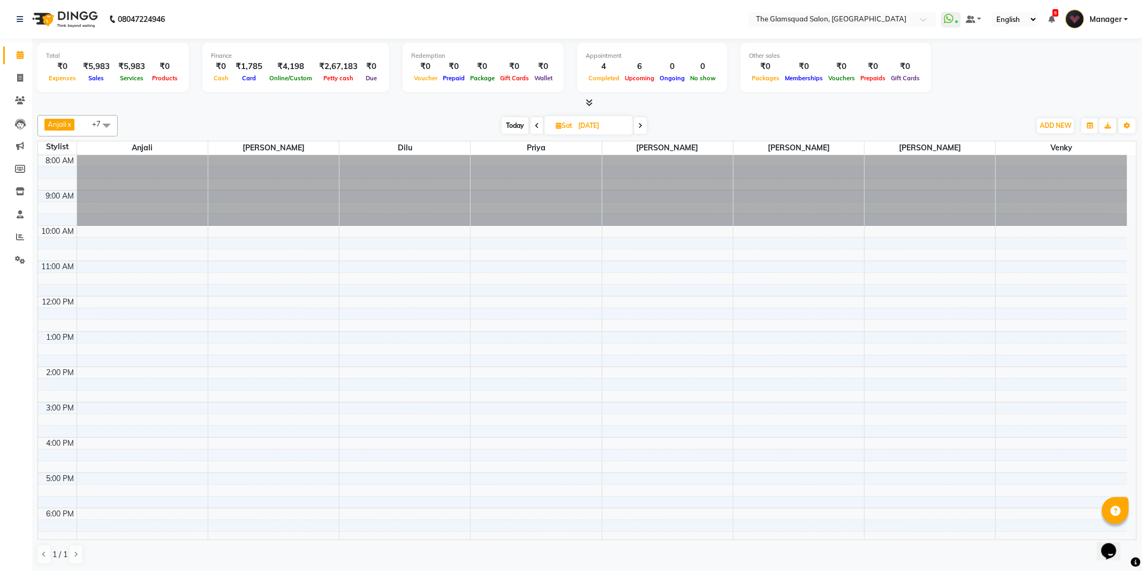
click at [1025, 280] on div "8:00 AM 9:00 AM 10:00 AM 11:00 AM 12:00 PM 1:00 PM 2:00 PM 3:00 PM 4:00 PM 5:00…" at bounding box center [582, 402] width 1089 height 494
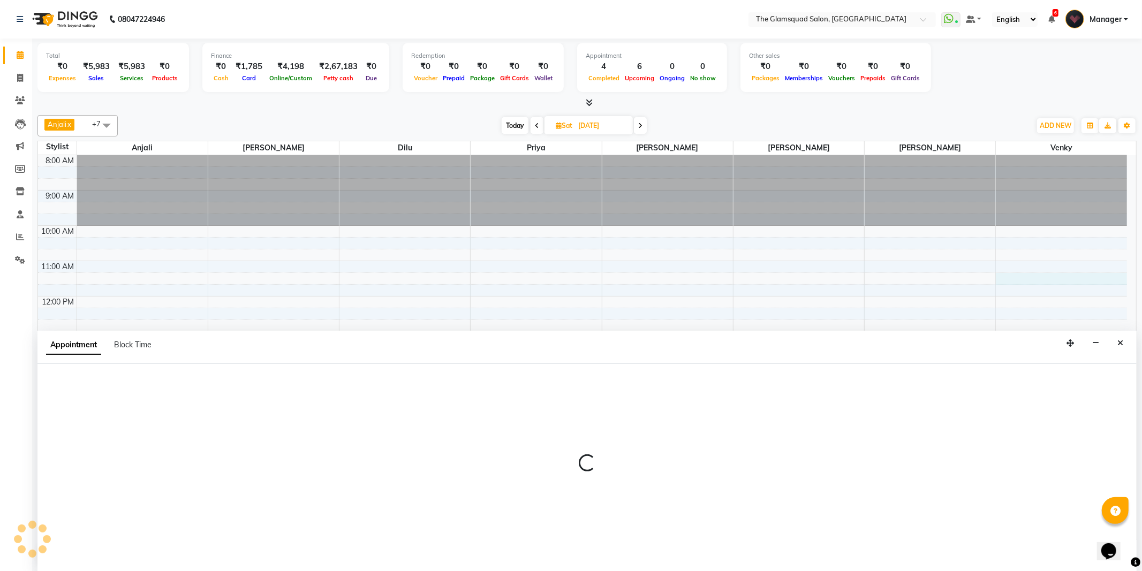
select select "89864"
select select "tentative"
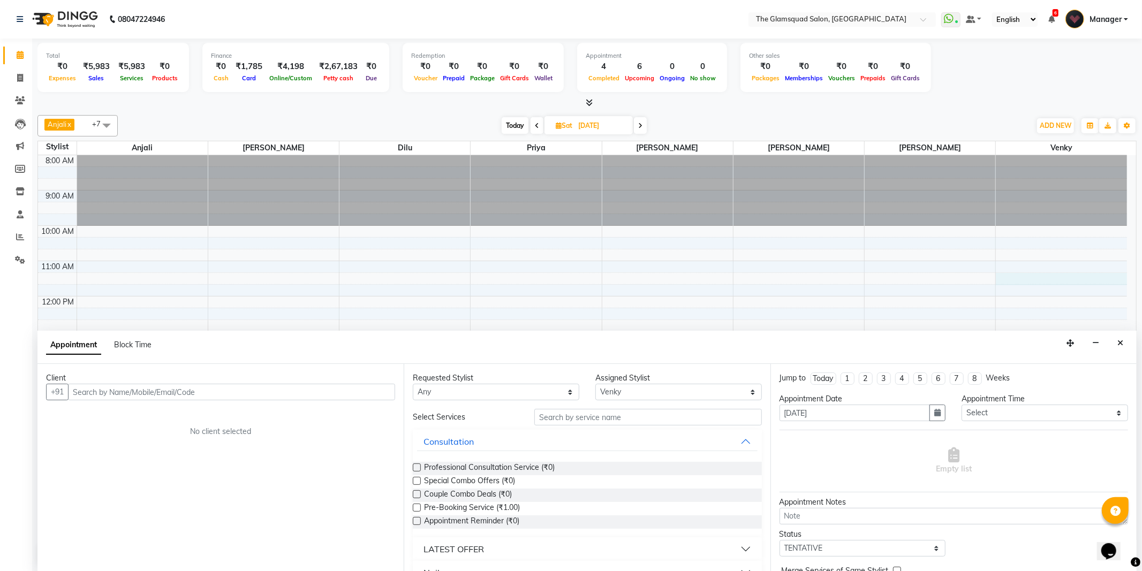
click at [328, 390] on input "text" at bounding box center [231, 392] width 327 height 17
click at [300, 391] on input "text" at bounding box center [231, 392] width 327 height 17
drag, startPoint x: 88, startPoint y: 389, endPoint x: 67, endPoint y: 394, distance: 21.5
click at [67, 394] on div "+91 [PHONE_NUMBER] Add Client" at bounding box center [220, 392] width 349 height 17
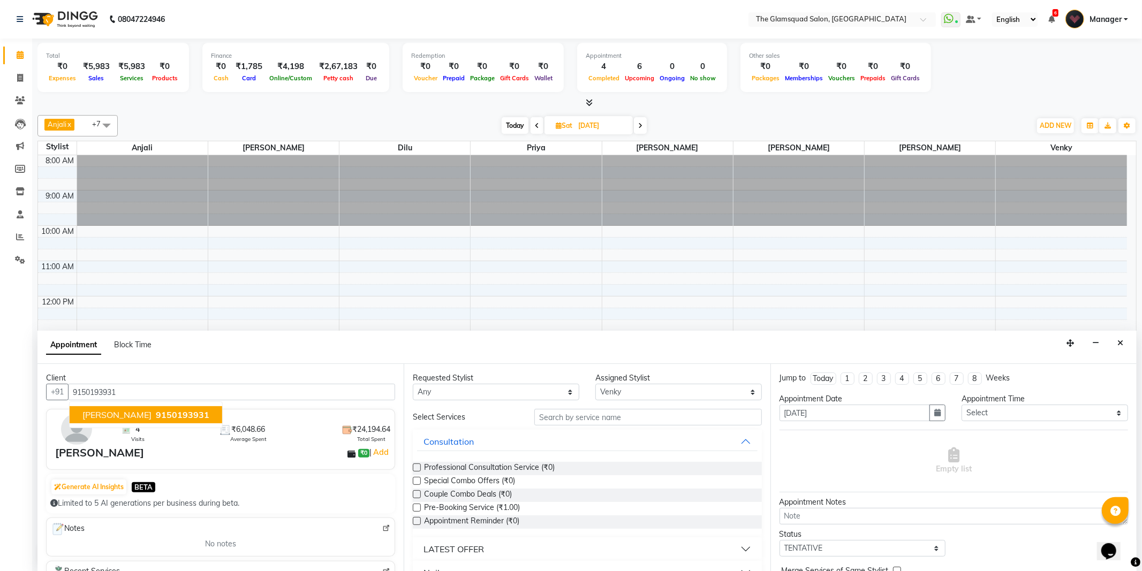
click at [156, 410] on span "9150193931" at bounding box center [183, 414] width 54 height 11
type input "9150193931"
click at [997, 413] on select "Select 09:00 AM 09:30 AM 10:00 AM 10:30 AM 11:00 AM 11:30 AM 12:00 PM 12:30 PM …" at bounding box center [1044, 413] width 166 height 17
select select "690"
click at [961, 405] on select "Select 09:00 AM 09:30 AM 10:00 AM 10:30 AM 11:00 AM 11:30 AM 12:00 PM 12:30 PM …" at bounding box center [1044, 413] width 166 height 17
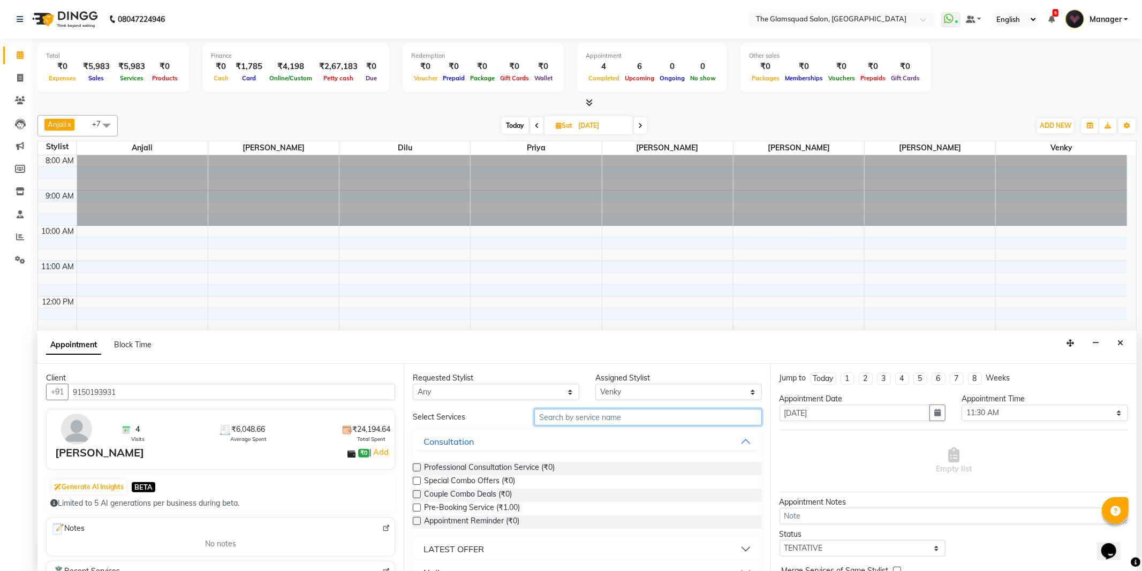
click at [574, 416] on input "text" at bounding box center [647, 417] width 227 height 17
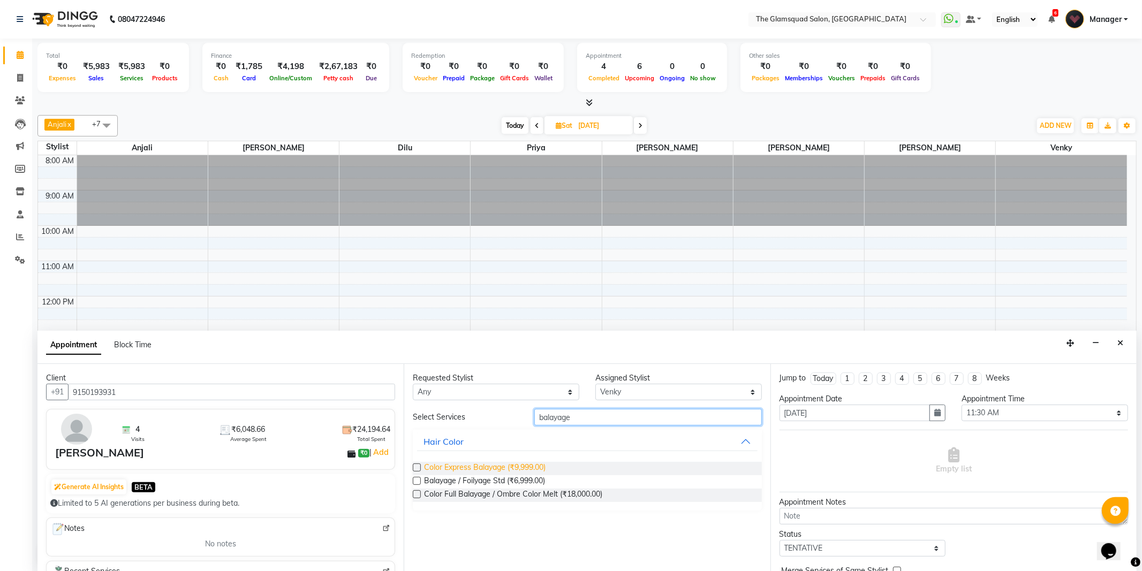
type input "balayage"
click at [507, 468] on span "Color Express Balayage (₹9,999.00)" at bounding box center [484, 468] width 121 height 13
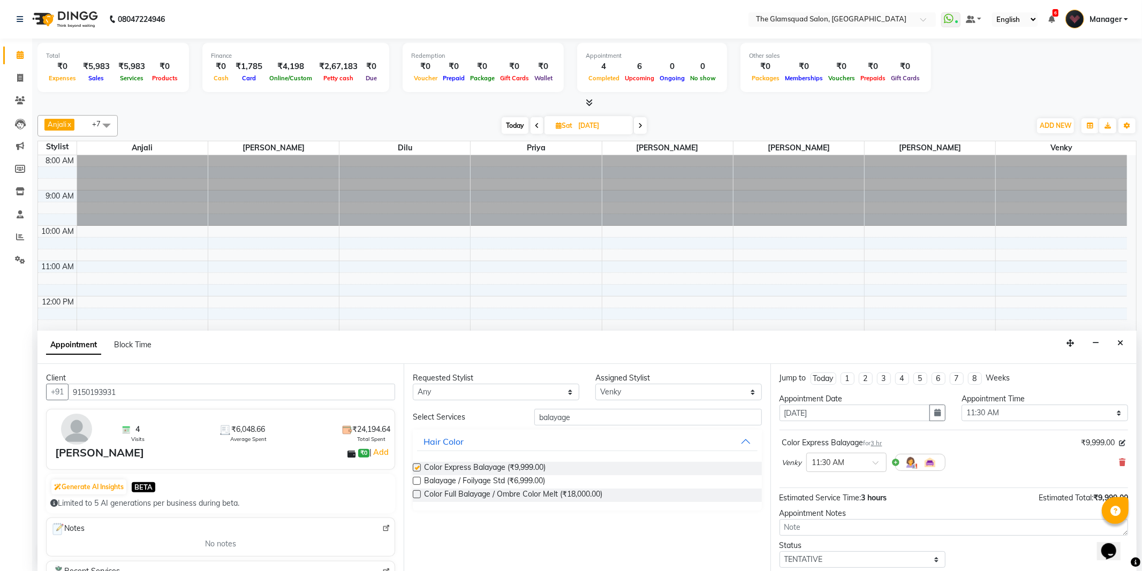
checkbox input "false"
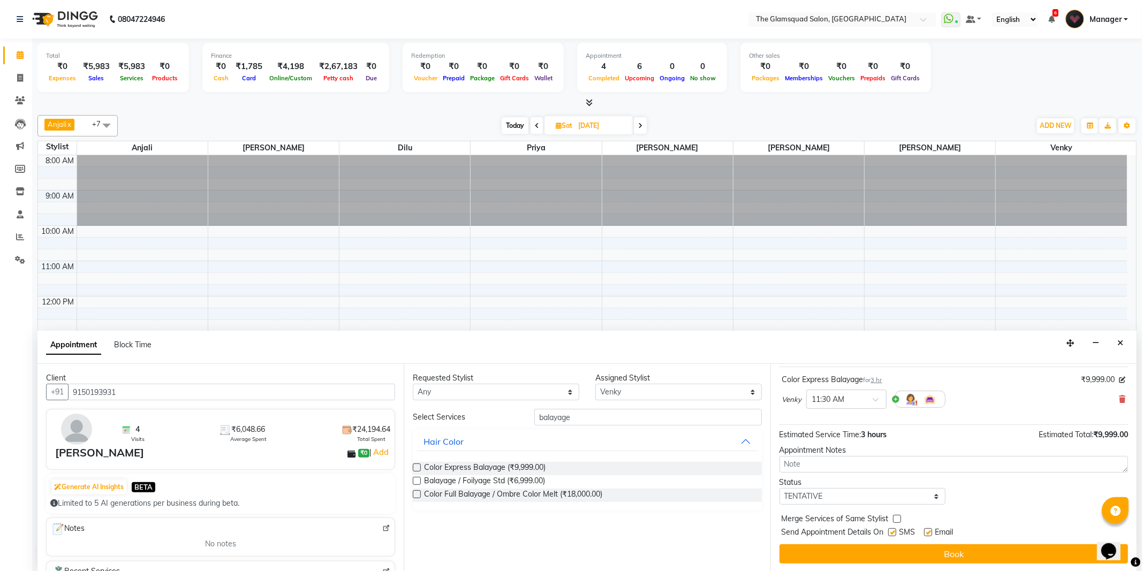
scroll to position [64, 0]
click at [884, 500] on select "Select TENTATIVE CONFIRM UPCOMING" at bounding box center [862, 496] width 166 height 17
click at [1015, 500] on div "Status Select TENTATIVE CONFIRM UPCOMING" at bounding box center [953, 490] width 364 height 28
click at [925, 433] on div "Estimated Service Time: 3 hours Estimated Total: ₹9,999.00" at bounding box center [953, 432] width 348 height 16
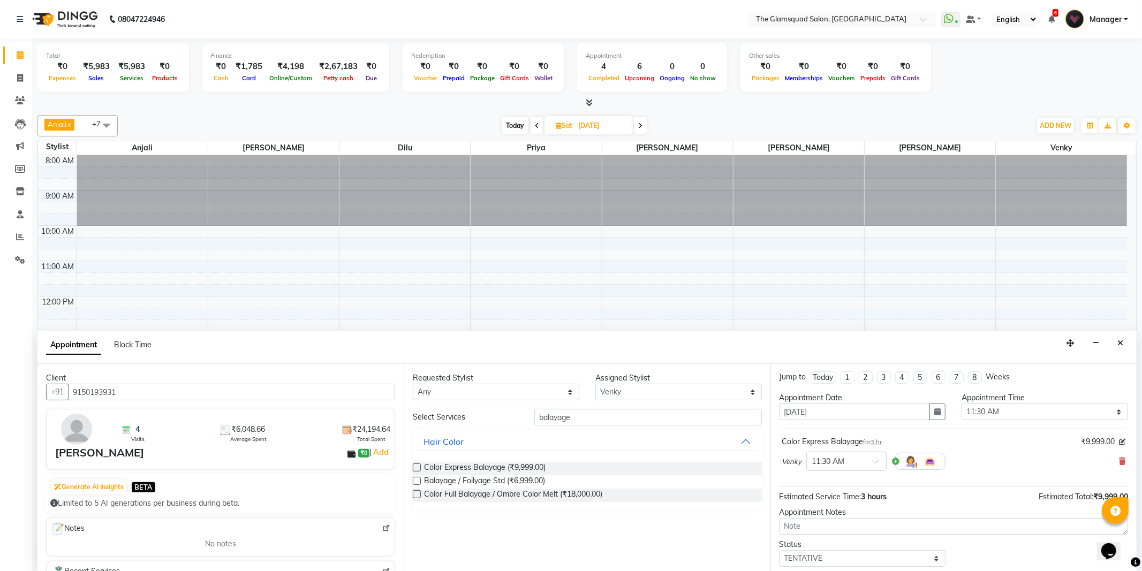
scroll to position [0, 0]
click at [903, 439] on div "Color Express Balayage for 3 hr ₹9,999.00" at bounding box center [953, 442] width 343 height 11
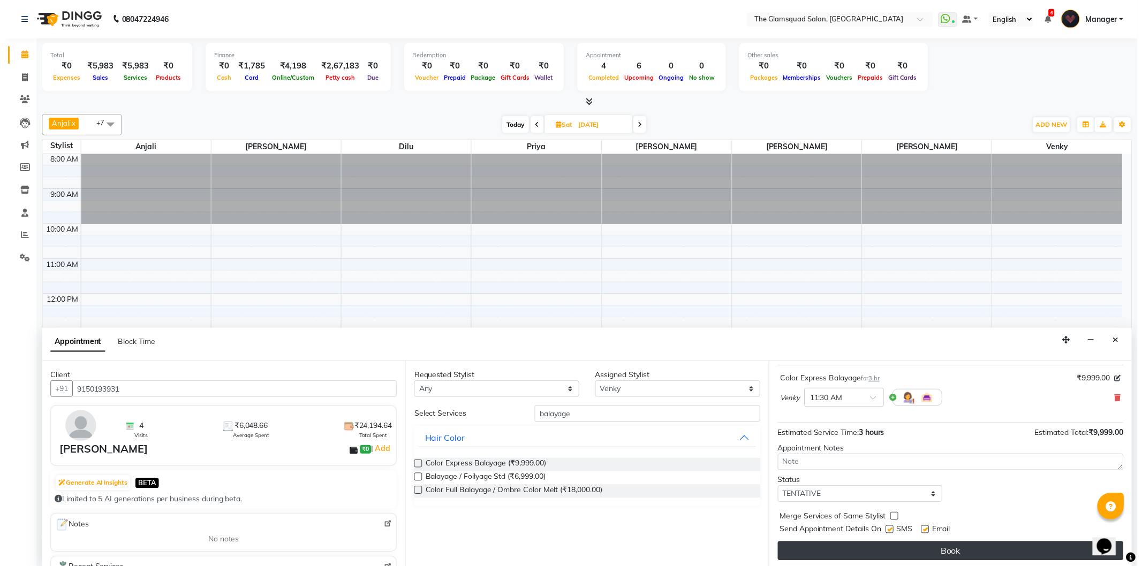
scroll to position [64, 0]
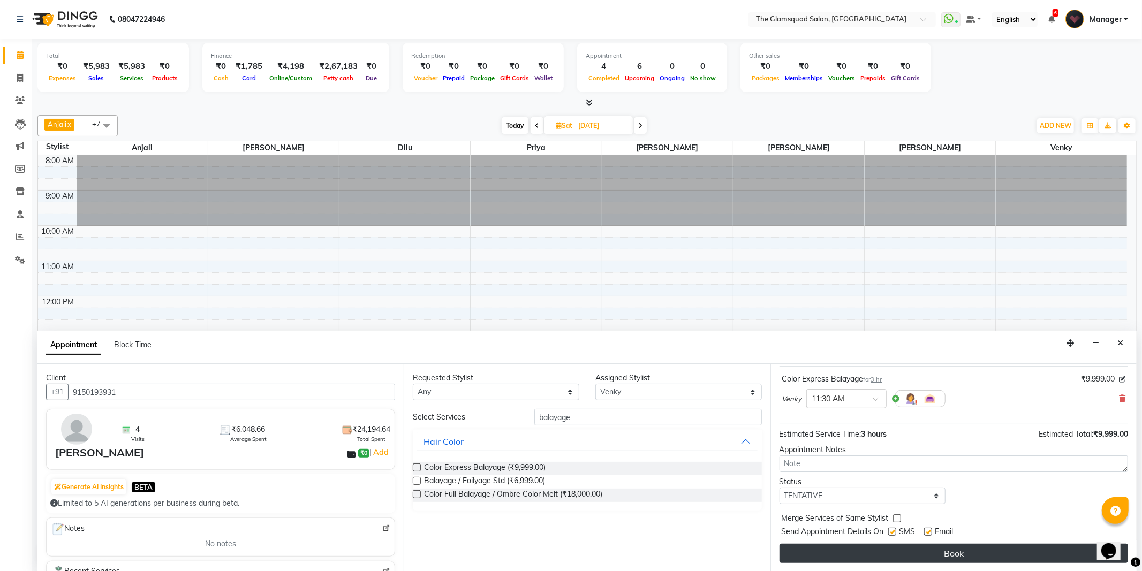
click at [937, 554] on button "Book" at bounding box center [953, 553] width 348 height 19
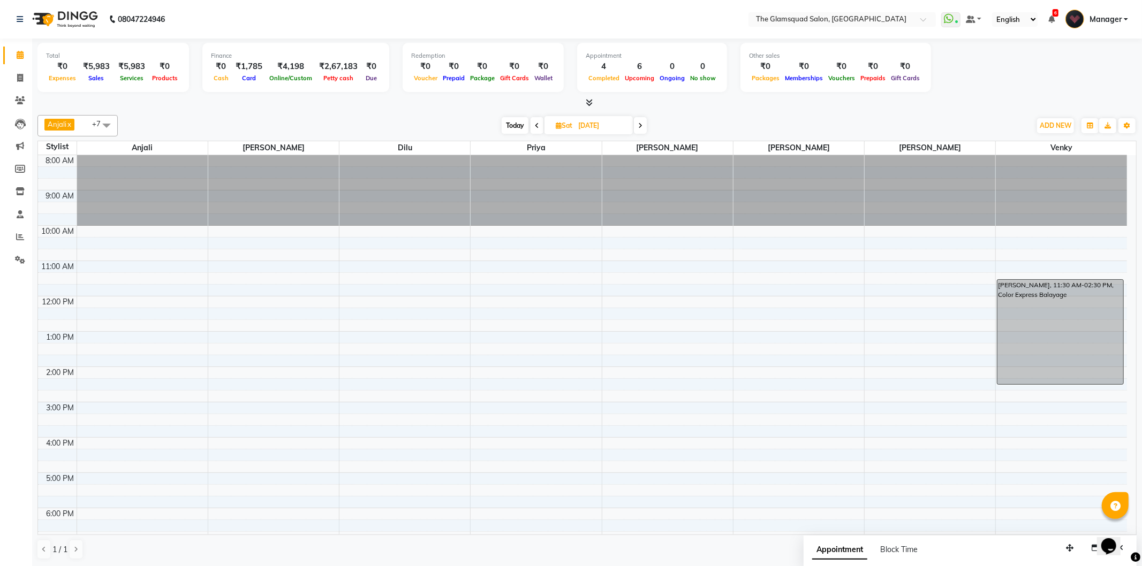
click at [507, 124] on span "Today" at bounding box center [514, 125] width 27 height 17
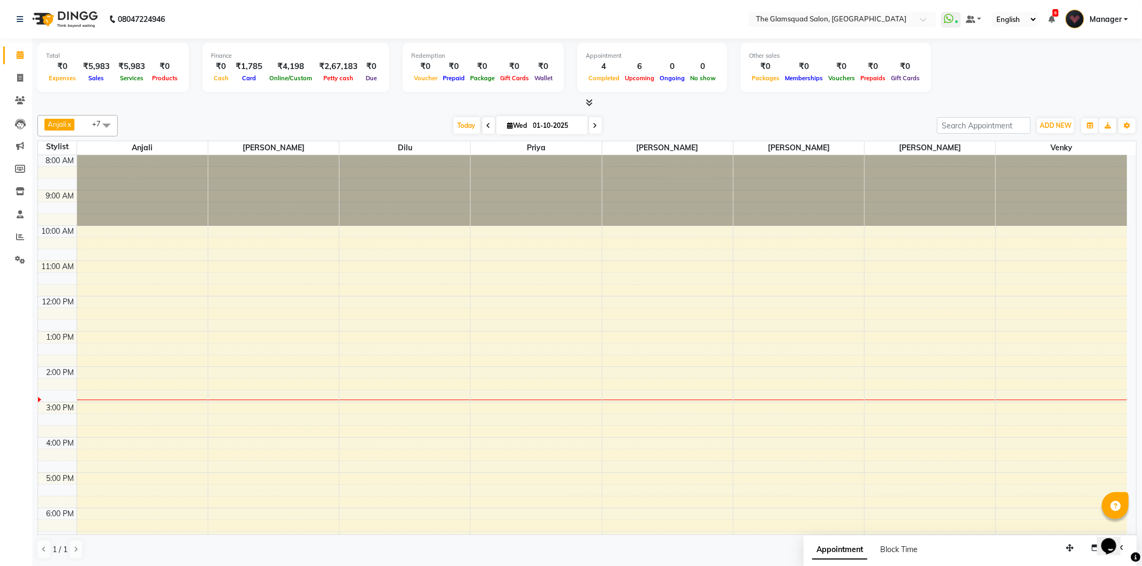
scroll to position [116, 0]
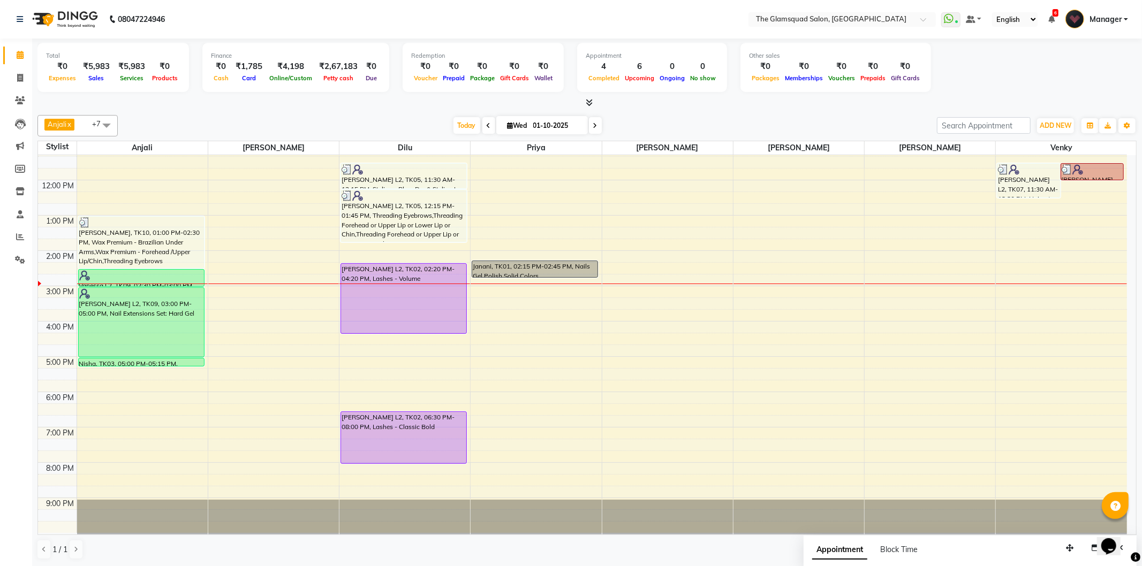
click at [593, 126] on icon at bounding box center [595, 126] width 4 height 6
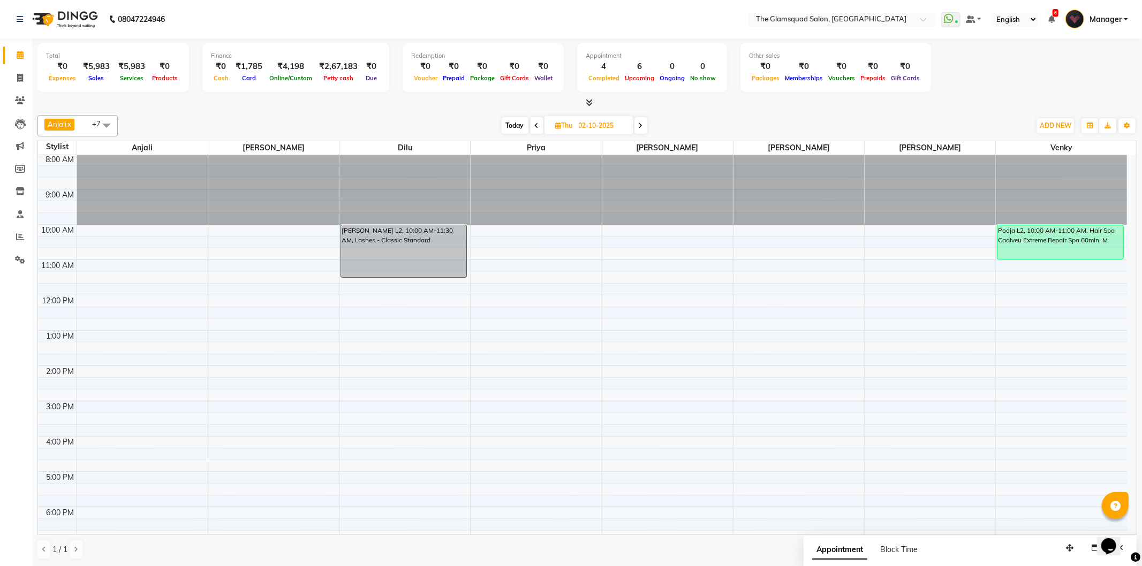
scroll to position [0, 0]
click at [644, 128] on span at bounding box center [640, 125] width 13 height 17
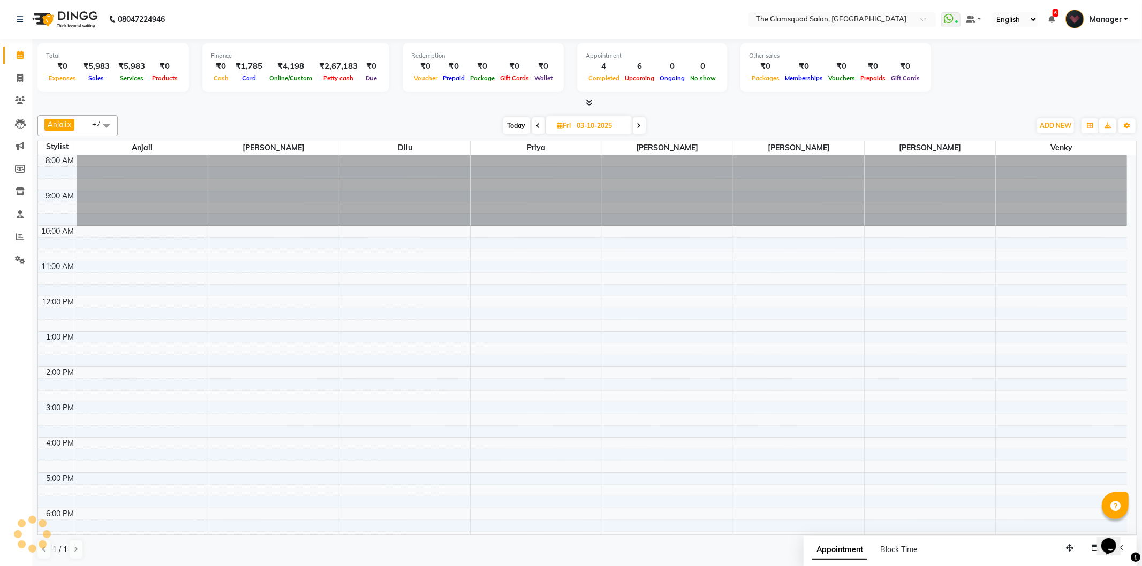
scroll to position [116, 0]
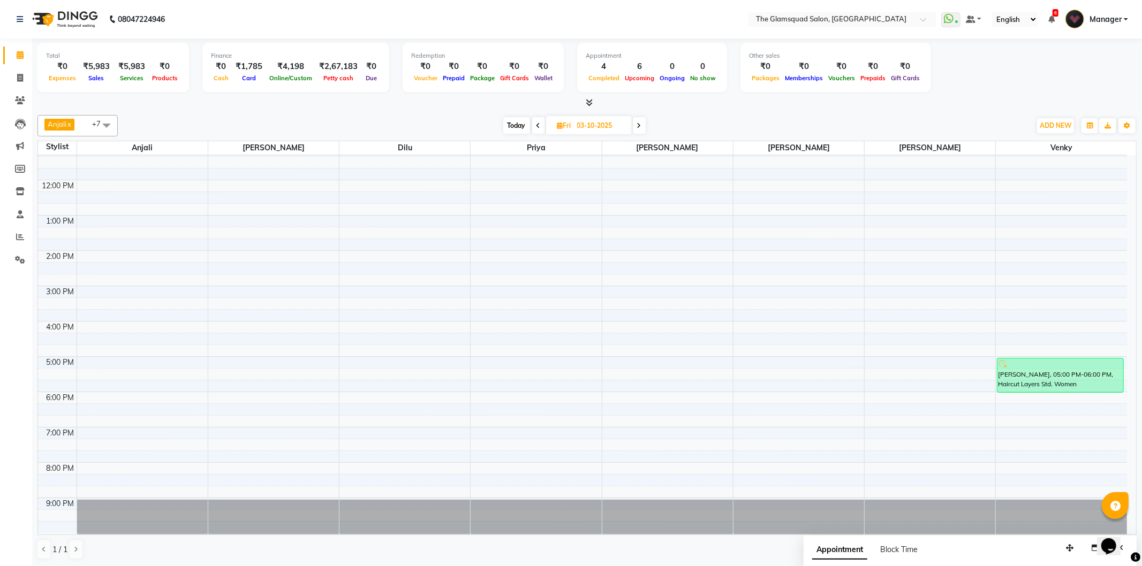
click at [536, 124] on icon at bounding box center [538, 126] width 4 height 6
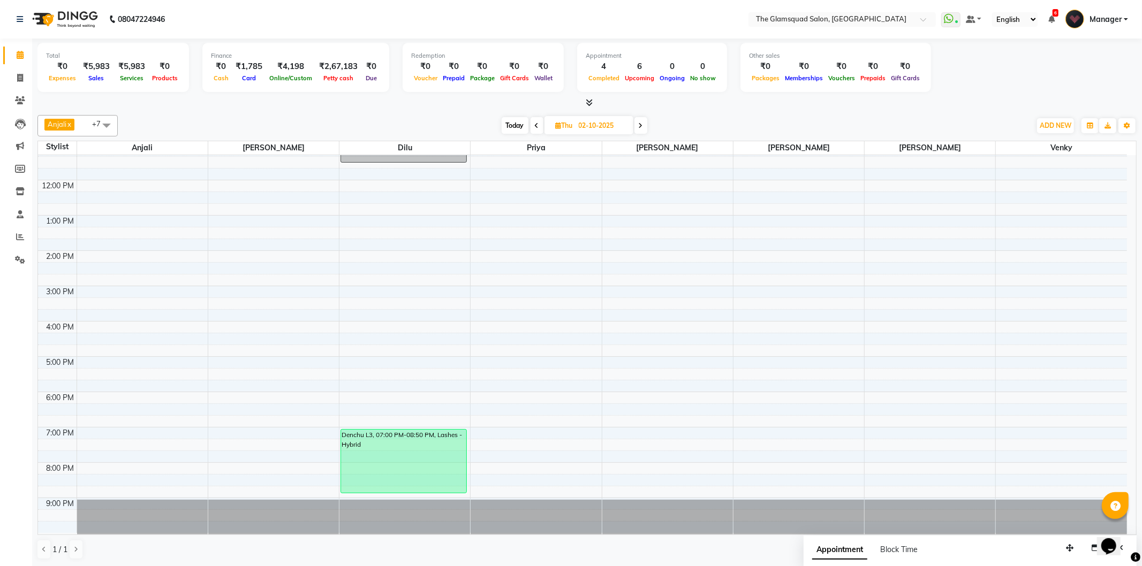
click at [506, 118] on span "Today" at bounding box center [514, 125] width 27 height 17
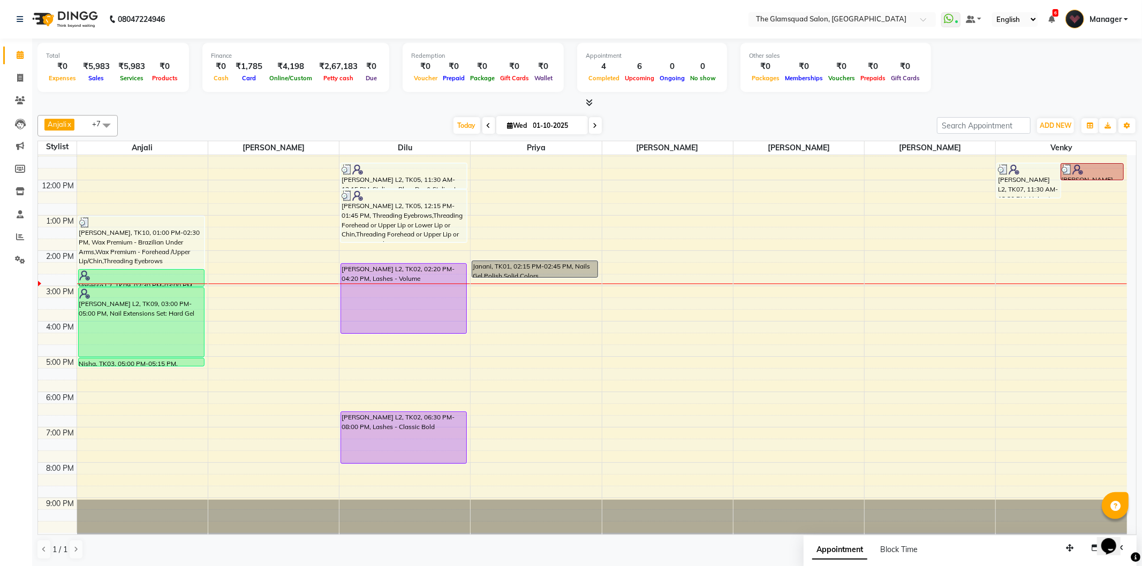
click at [595, 127] on span at bounding box center [595, 125] width 13 height 17
type input "02-10-2025"
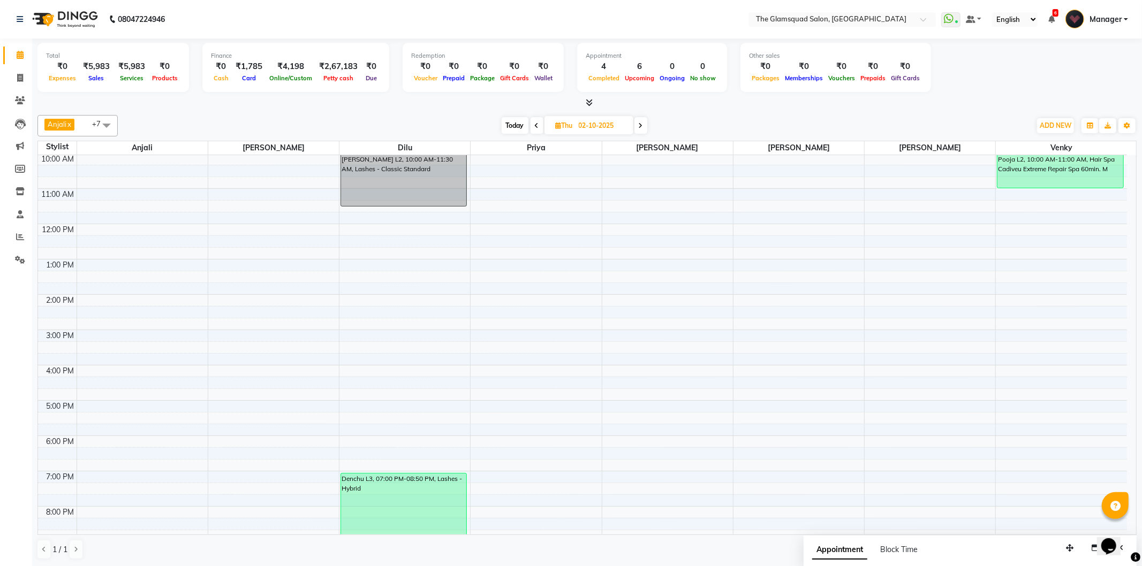
scroll to position [0, 0]
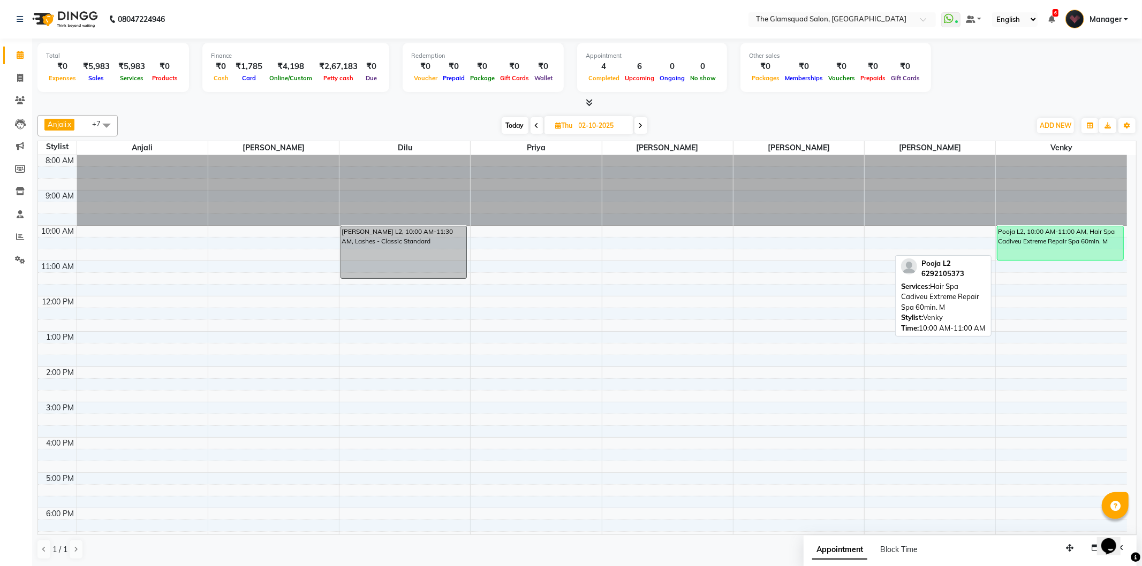
click at [1046, 248] on div "Pooja L2, 10:00 AM-11:00 AM, Hair Spa Cadiveu Extreme Repair Spa 60min. M" at bounding box center [1060, 243] width 126 height 34
select select "6"
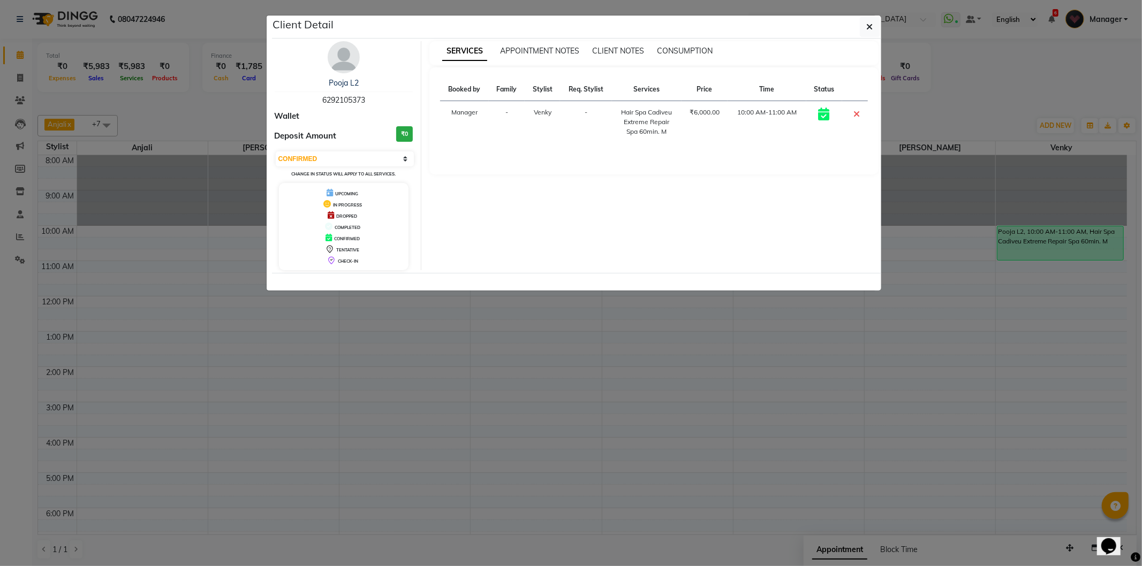
click at [323, 100] on span "6292105373" at bounding box center [343, 100] width 43 height 10
copy span "6292105373"
click at [871, 30] on icon "button" at bounding box center [869, 26] width 6 height 9
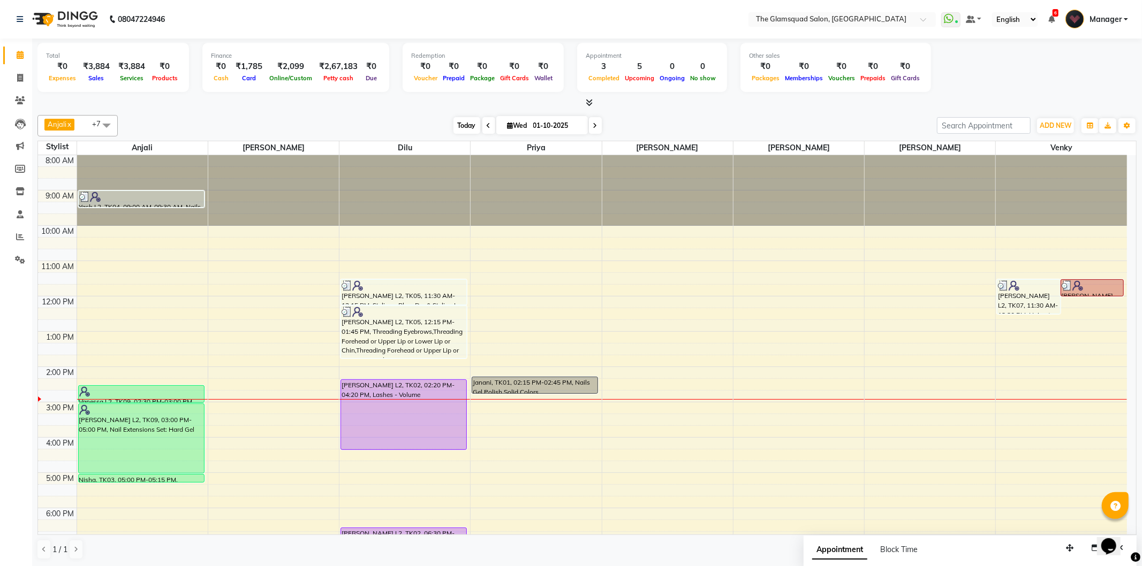
click at [459, 124] on span "Today" at bounding box center [466, 125] width 27 height 17
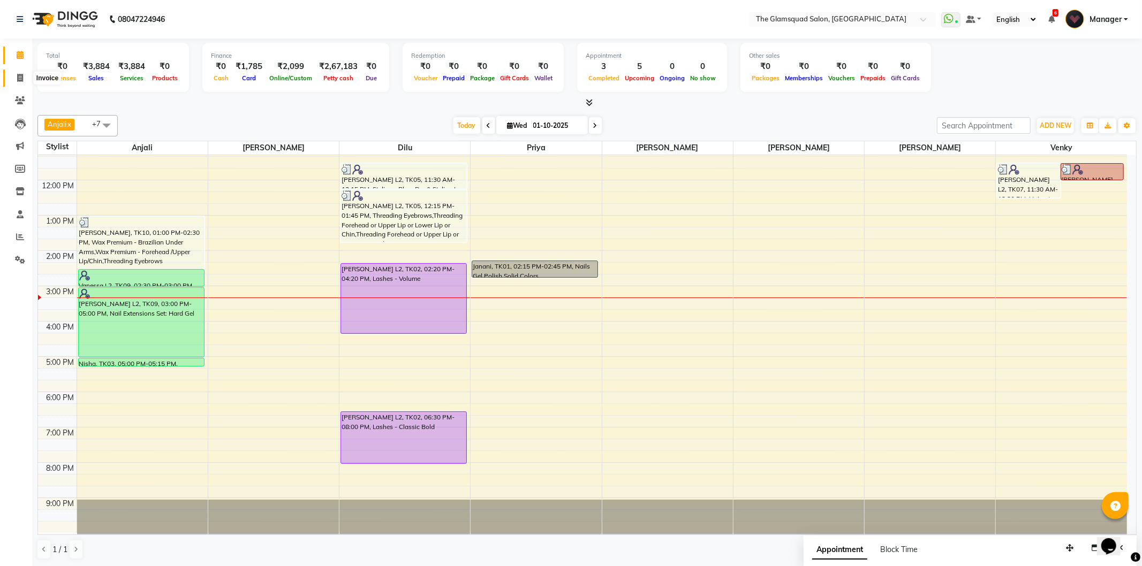
click at [20, 75] on icon at bounding box center [20, 78] width 6 height 8
select select "service"
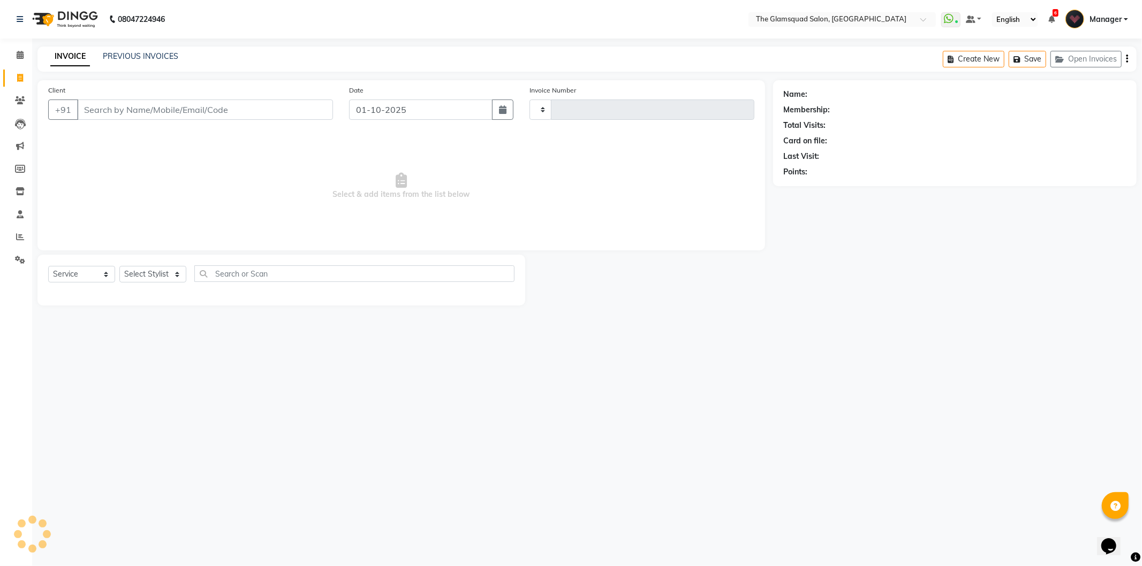
click at [142, 113] on input "Client" at bounding box center [205, 110] width 256 height 20
type input "0952"
select select "5284"
select select "product"
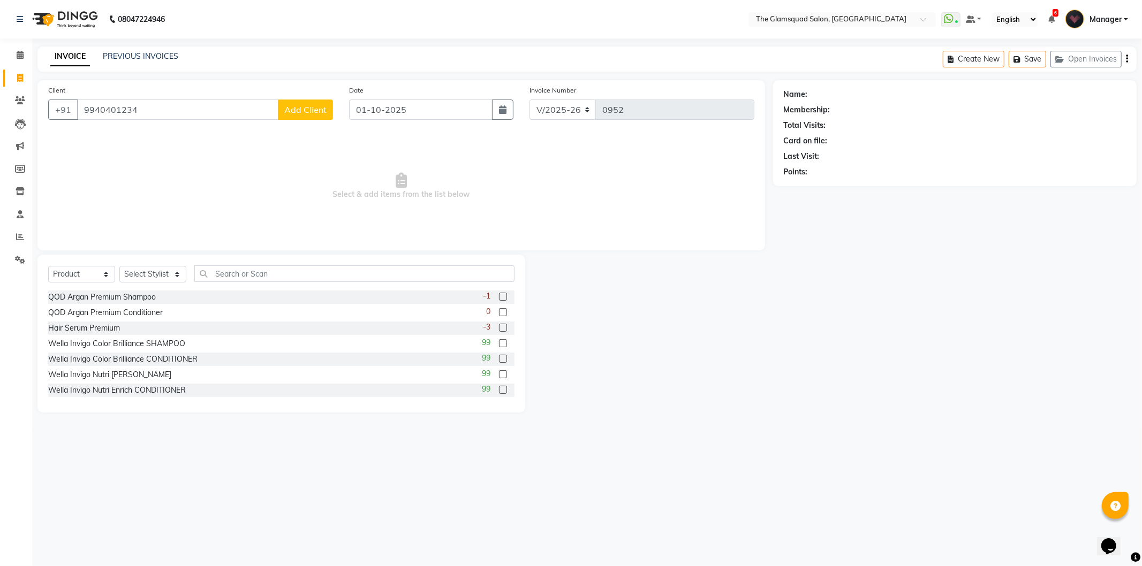
click at [188, 108] on input "9940401234" at bounding box center [177, 110] width 201 height 20
click at [101, 107] on input "9940401234" at bounding box center [177, 110] width 201 height 20
click at [154, 111] on input "9940401234" at bounding box center [177, 110] width 201 height 20
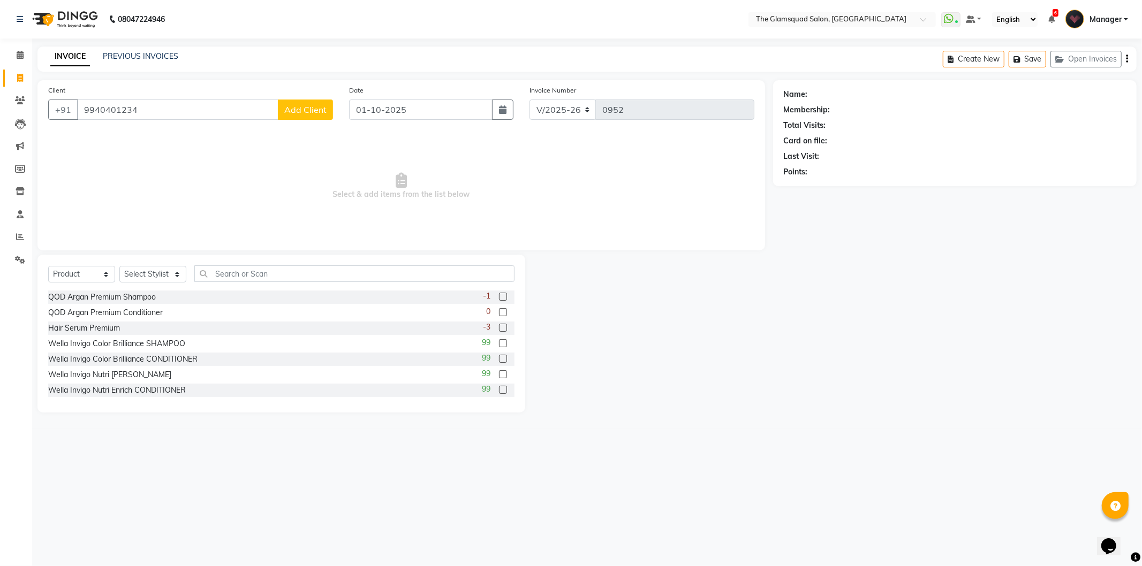
click at [116, 108] on input "9940401234" at bounding box center [177, 110] width 201 height 20
click at [150, 108] on input "9940401234" at bounding box center [177, 110] width 201 height 20
type input "9940401234"
click at [314, 108] on span "Add Client" at bounding box center [305, 109] width 42 height 11
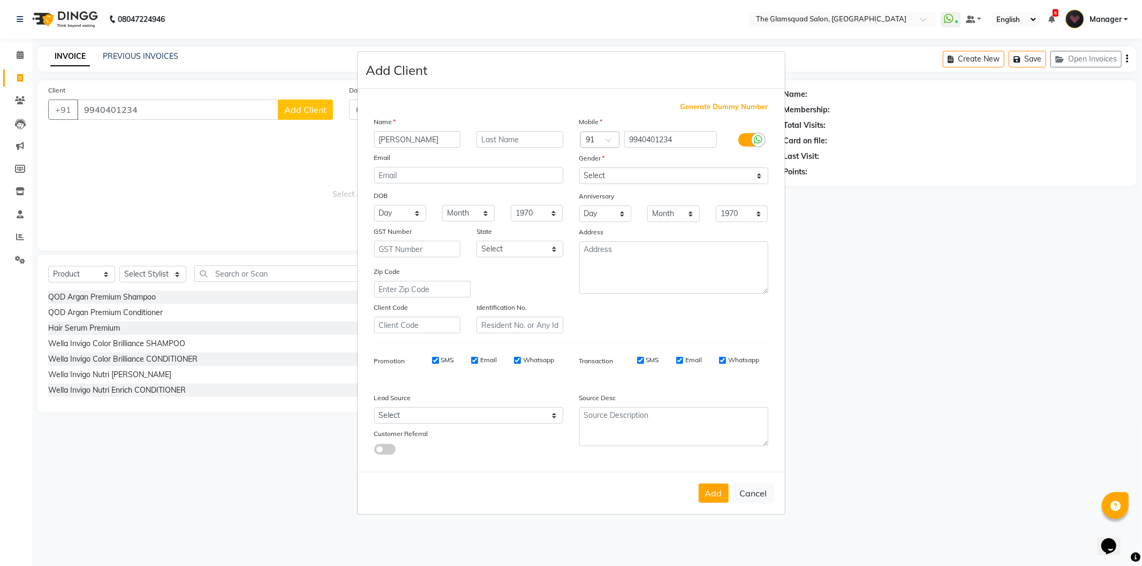
type input "[PERSON_NAME]"
type input "L2"
click at [618, 174] on select "Select [DEMOGRAPHIC_DATA] [DEMOGRAPHIC_DATA] Other Prefer Not To Say" at bounding box center [673, 176] width 189 height 17
select select "[DEMOGRAPHIC_DATA]"
click at [579, 168] on select "Select [DEMOGRAPHIC_DATA] [DEMOGRAPHIC_DATA] Other Prefer Not To Say" at bounding box center [673, 176] width 189 height 17
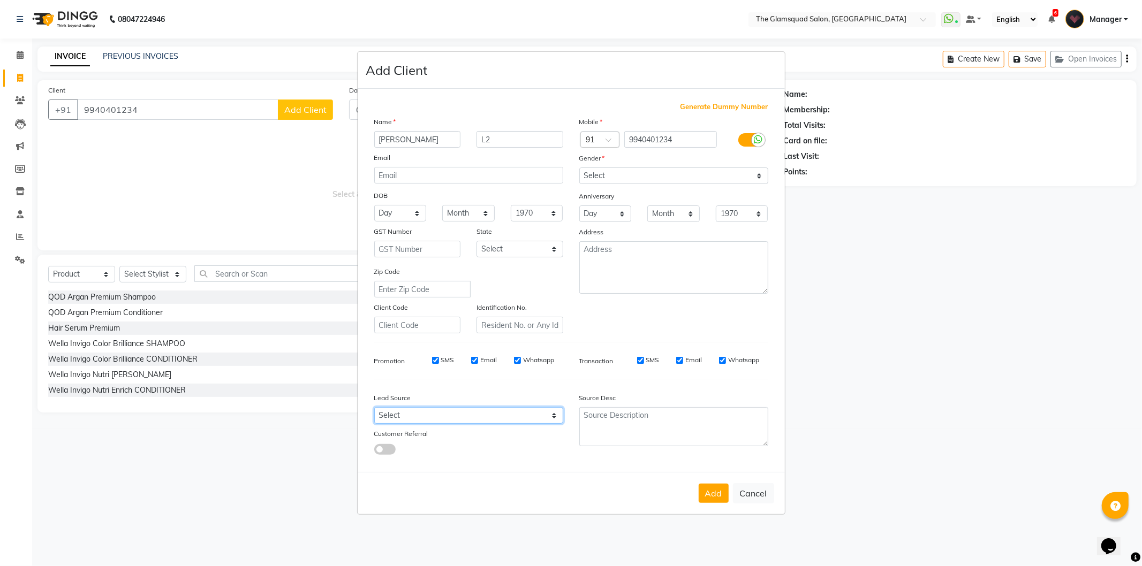
click at [448, 417] on select "Select Walk-in Referral Internet Friend Word of Mouth Advertisement Facebook Ju…" at bounding box center [468, 415] width 189 height 17
select select "34546"
click at [374, 408] on select "Select Walk-in Referral Internet Friend Word of Mouth Advertisement Facebook Ju…" at bounding box center [468, 415] width 189 height 17
click at [507, 457] on div "Generate Dummy Number Name [PERSON_NAME] L2 Email DOB Day 01 02 03 04 05 06 07 …" at bounding box center [571, 283] width 410 height 362
click at [713, 499] on button "Add" at bounding box center [713, 493] width 30 height 19
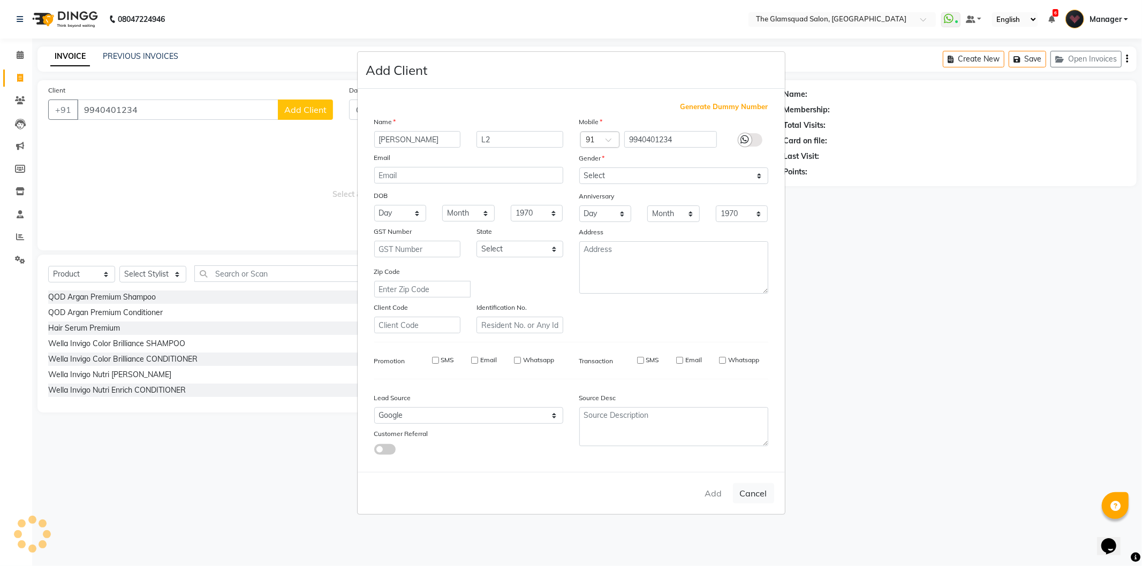
select select
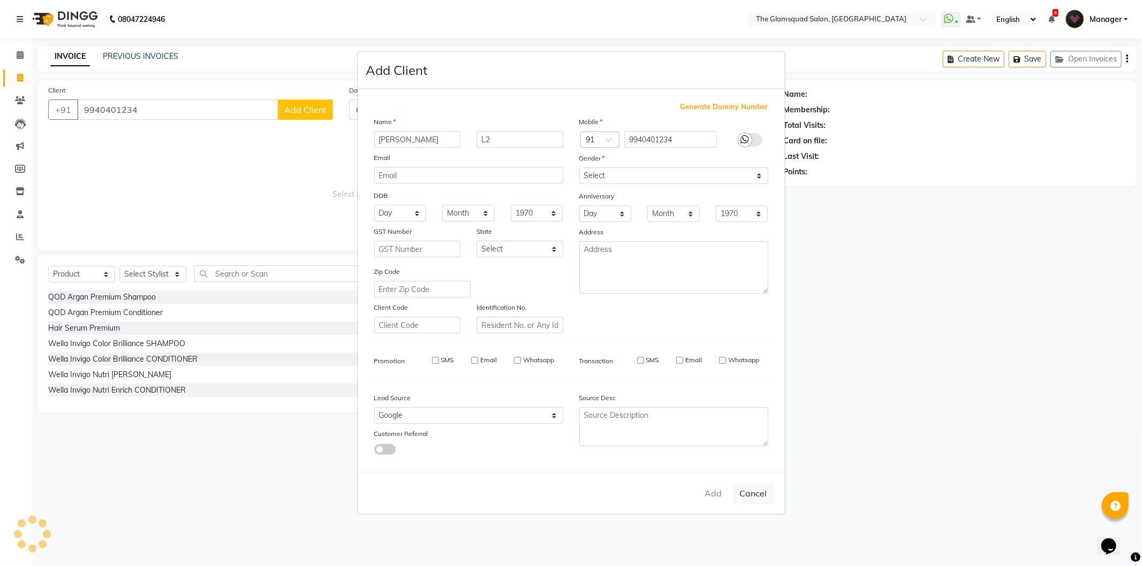
select select
checkbox input "false"
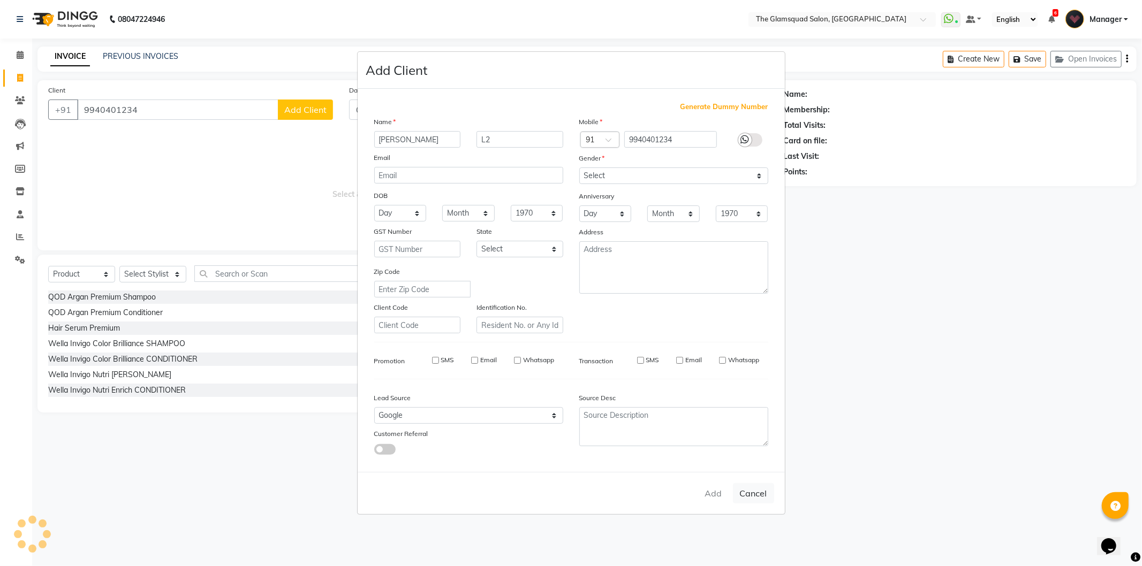
checkbox input "false"
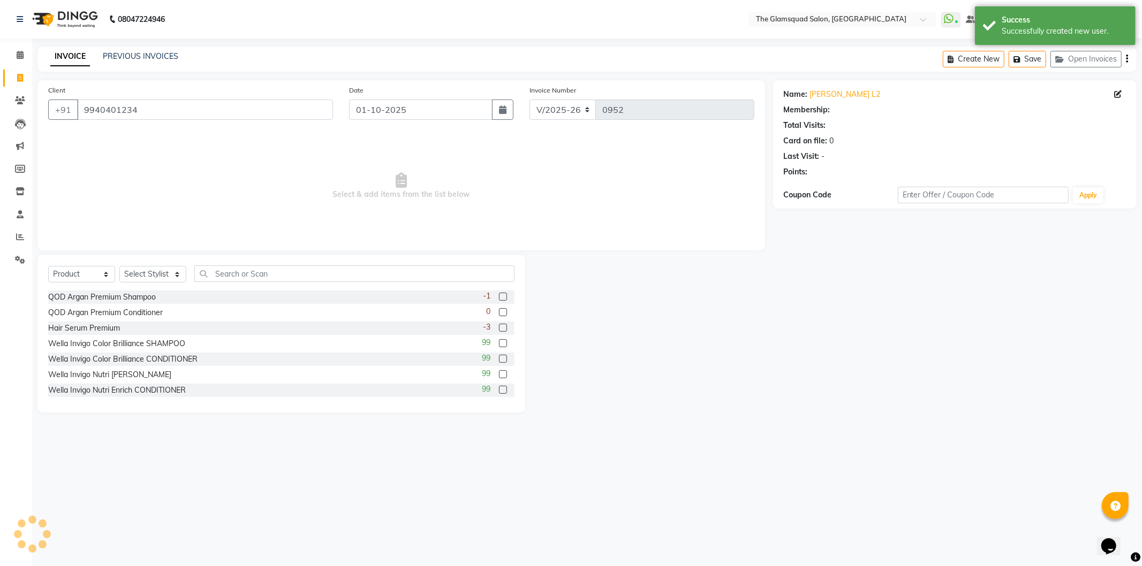
select select "1: Object"
click at [1121, 95] on icon at bounding box center [1117, 93] width 7 height 7
select select "[DEMOGRAPHIC_DATA]"
select select "34546"
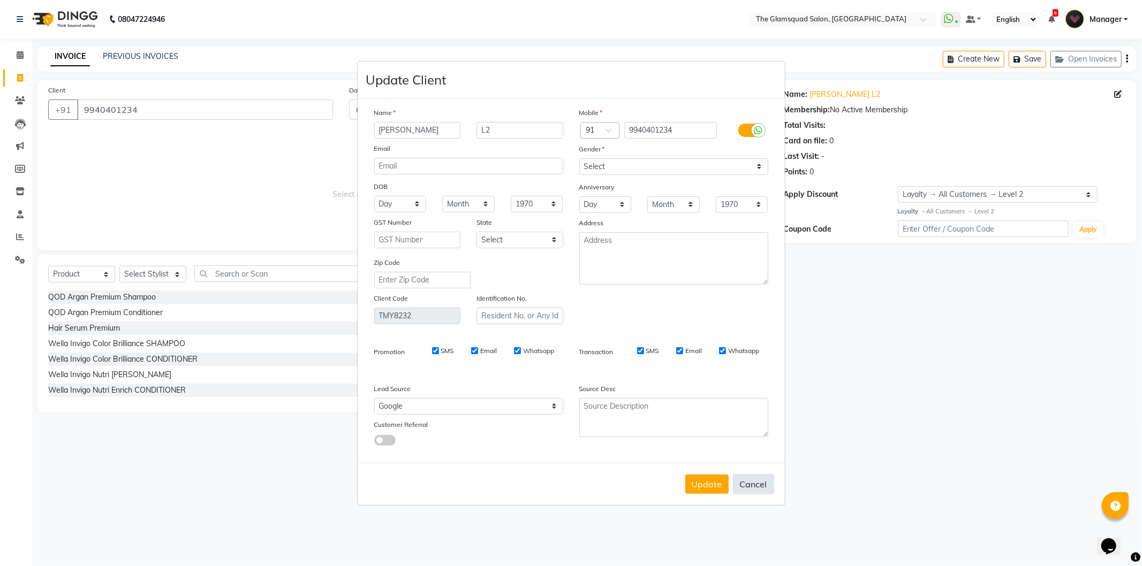
click at [735, 482] on button "Cancel" at bounding box center [753, 484] width 41 height 20
select select
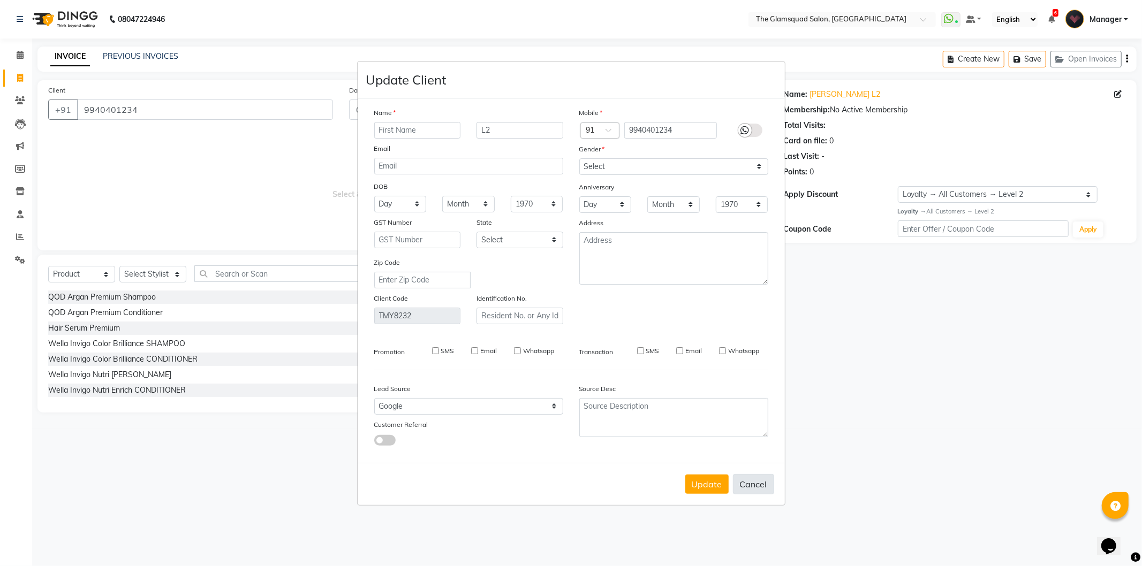
select select
checkbox input "false"
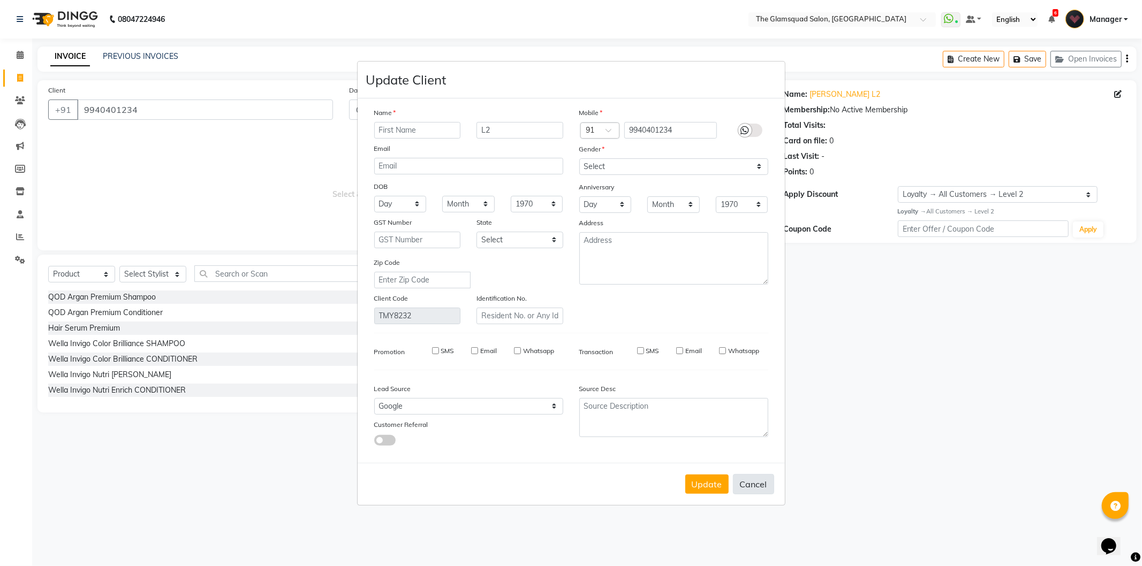
checkbox input "false"
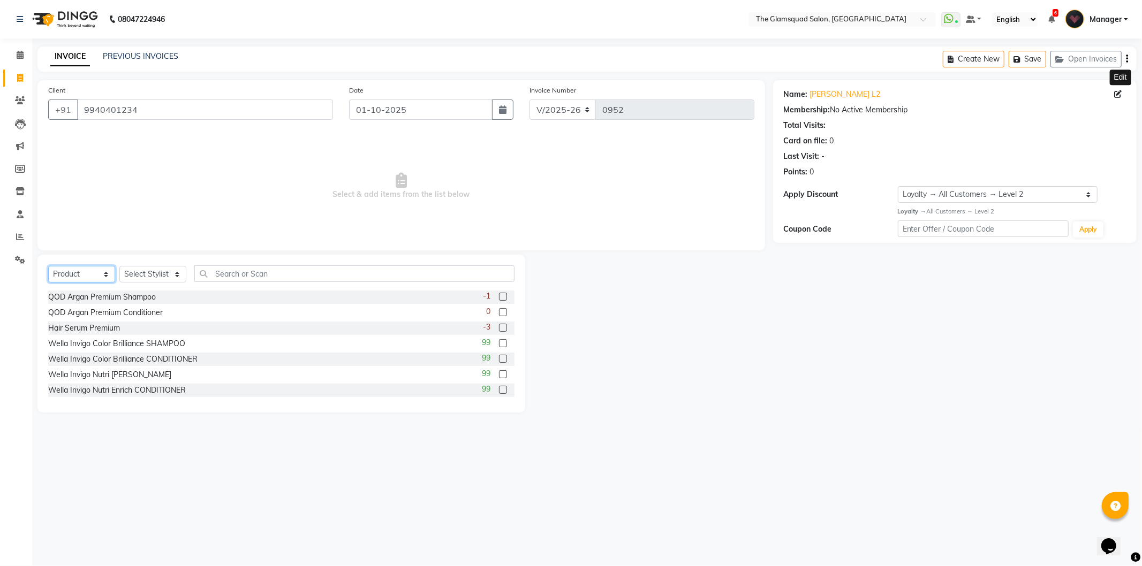
drag, startPoint x: 61, startPoint y: 273, endPoint x: 62, endPoint y: 282, distance: 8.6
click at [61, 273] on select "Select Service Product Membership Package Voucher Prepaid Gift Card" at bounding box center [81, 274] width 67 height 17
select select "service"
click at [48, 267] on select "Select Service Product Membership Package Voucher Prepaid Gift Card" at bounding box center [81, 274] width 67 height 17
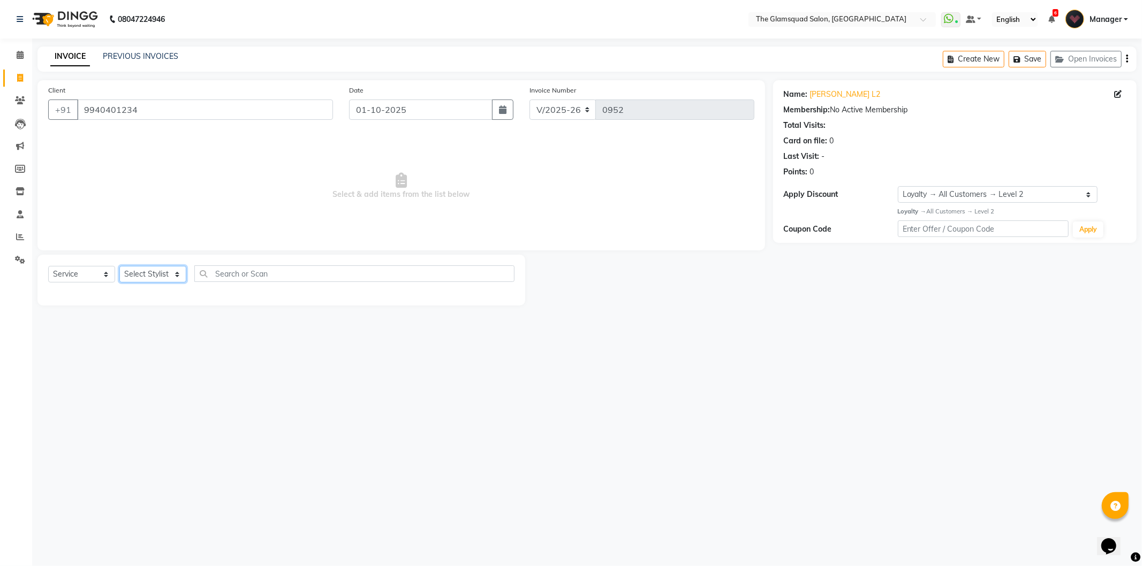
click at [147, 273] on select "Select Stylist [PERSON_NAME] Dilu Dingg Support Frontdesk Manager [PERSON_NAME]…" at bounding box center [152, 274] width 67 height 17
select select "89513"
click at [119, 267] on select "Select Stylist [PERSON_NAME] Dilu Dingg Support Frontdesk Manager [PERSON_NAME]…" at bounding box center [152, 274] width 67 height 17
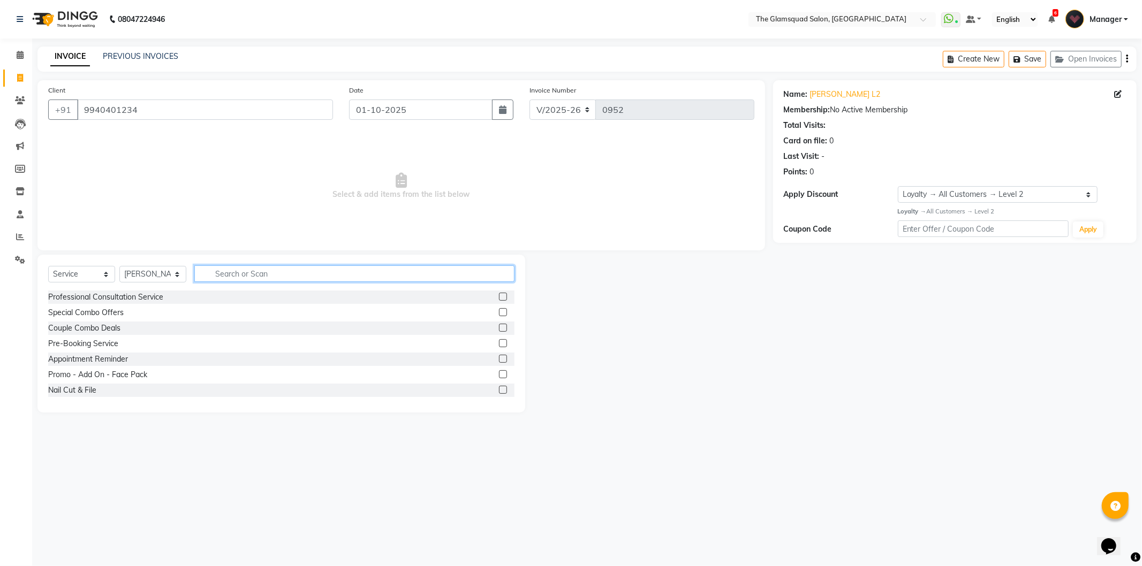
click at [254, 268] on input "text" at bounding box center [354, 273] width 320 height 17
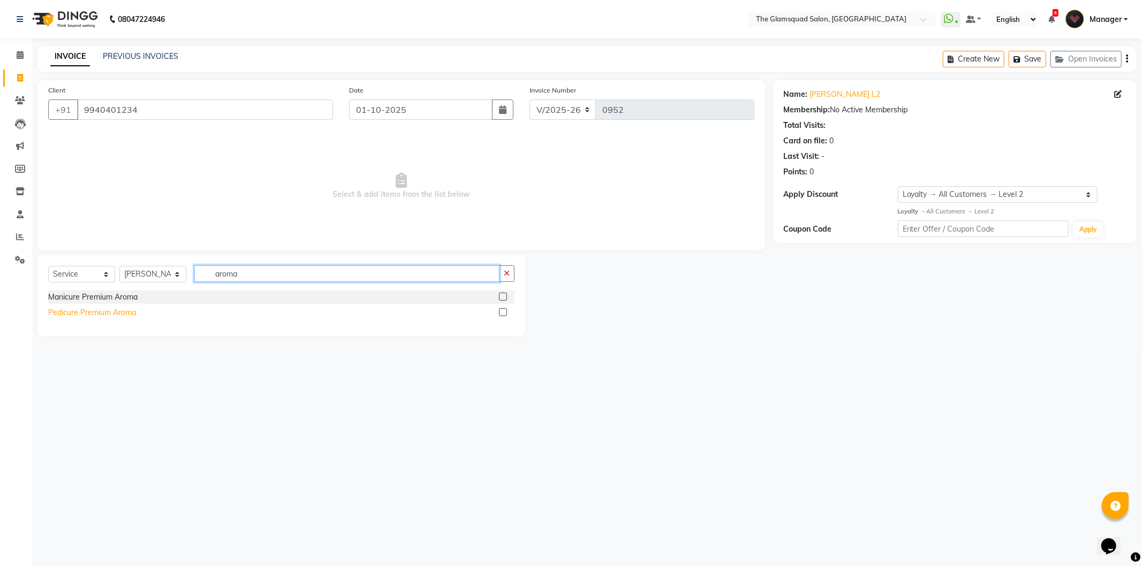
type input "aroma"
click at [88, 311] on div "Pedicure Premium Aroma" at bounding box center [92, 312] width 88 height 11
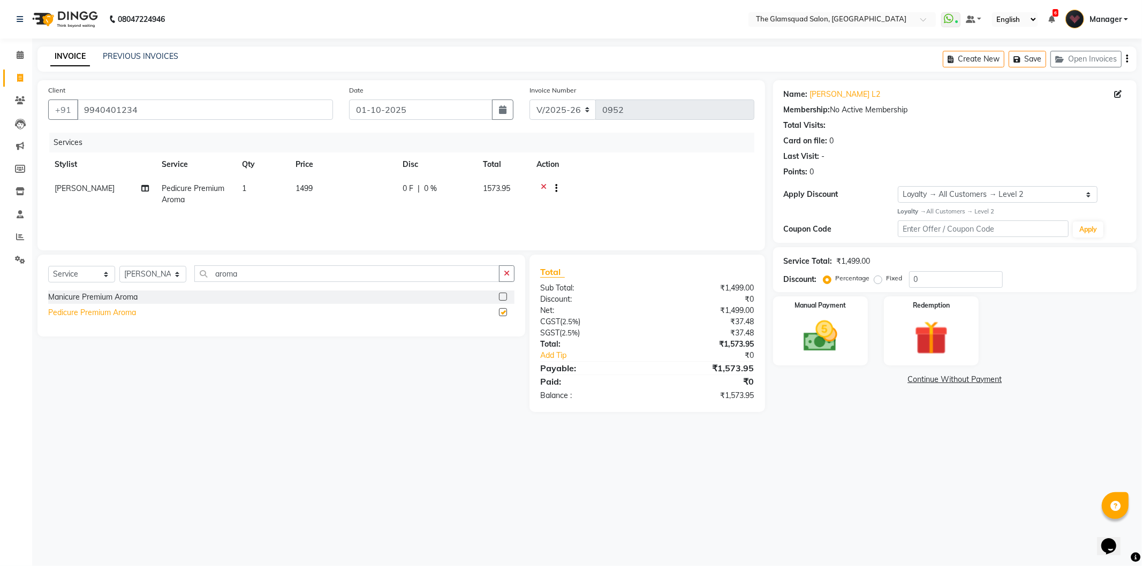
checkbox input "false"
click at [289, 392] on div "Select Service Product Membership Package Voucher Prepaid Gift Card Select Styl…" at bounding box center [277, 333] width 496 height 157
click at [366, 372] on div "Select Service Product Membership Package Voucher Prepaid Gift Card Select Styl…" at bounding box center [277, 333] width 496 height 157
click at [531, 488] on div "08047224946 Select Location × The Glamsquad Salon, Mylapore WhatsApp Status ✕ S…" at bounding box center [571, 283] width 1142 height 566
click at [151, 280] on select "Select Stylist [PERSON_NAME] Dilu Dingg Support Frontdesk Manager [PERSON_NAME]…" at bounding box center [152, 274] width 67 height 17
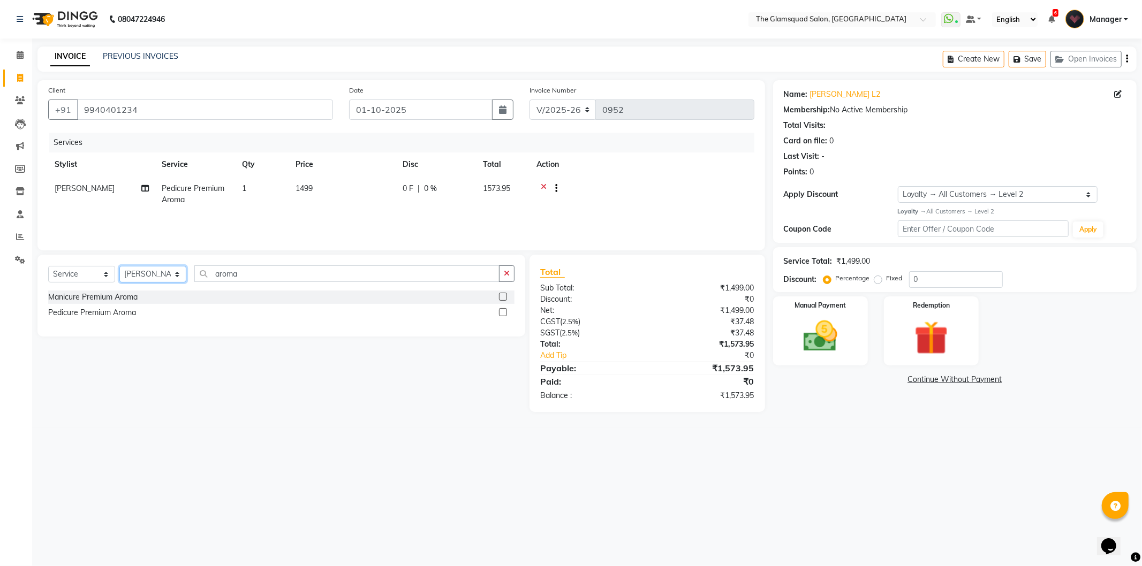
click at [154, 276] on select "Select Stylist [PERSON_NAME] Dilu Dingg Support Frontdesk Manager [PERSON_NAME]…" at bounding box center [152, 274] width 67 height 17
select select "89864"
click at [119, 267] on select "Select Stylist [PERSON_NAME] Dilu Dingg Support Frontdesk Manager [PERSON_NAME]…" at bounding box center [152, 274] width 67 height 17
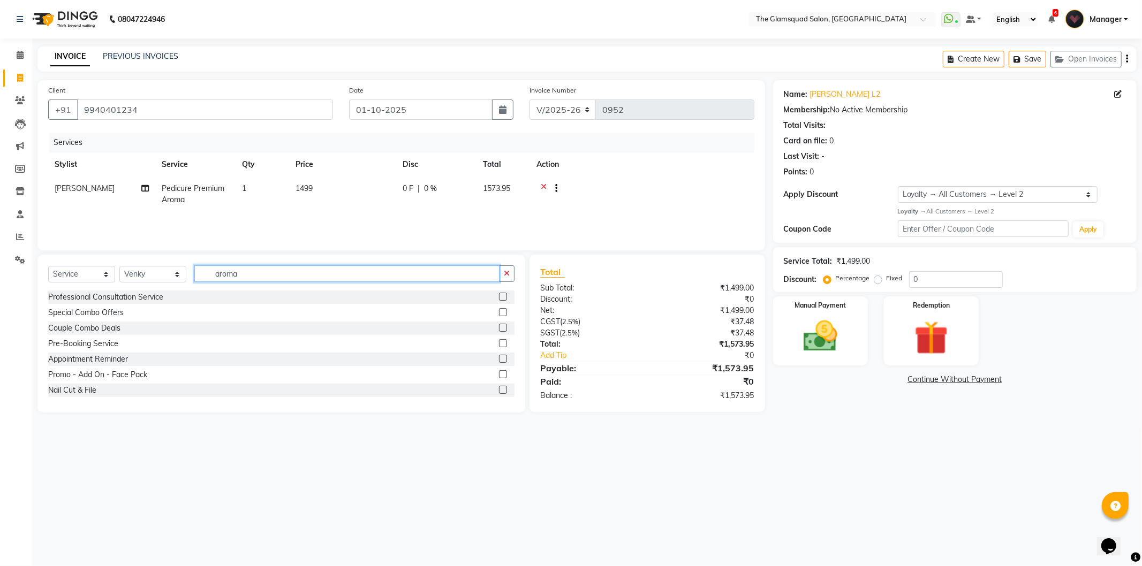
click at [220, 279] on input "aroma" at bounding box center [346, 273] width 305 height 17
type input "haircut"
click at [108, 340] on div "Haircut Standard Men" at bounding box center [86, 343] width 76 height 11
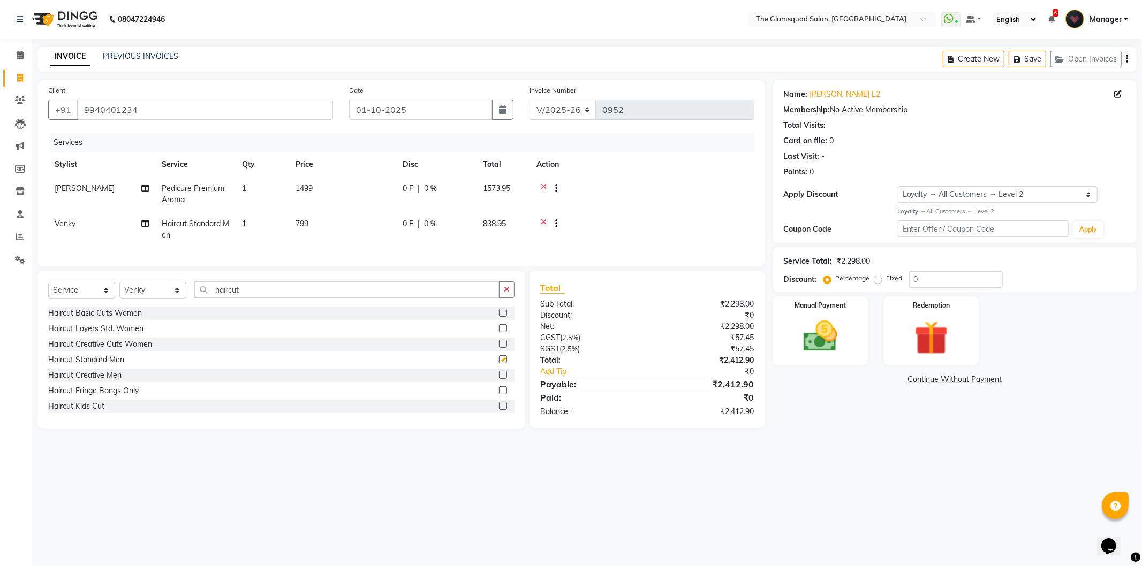
checkbox input "false"
click at [231, 296] on input "haircut" at bounding box center [346, 290] width 305 height 17
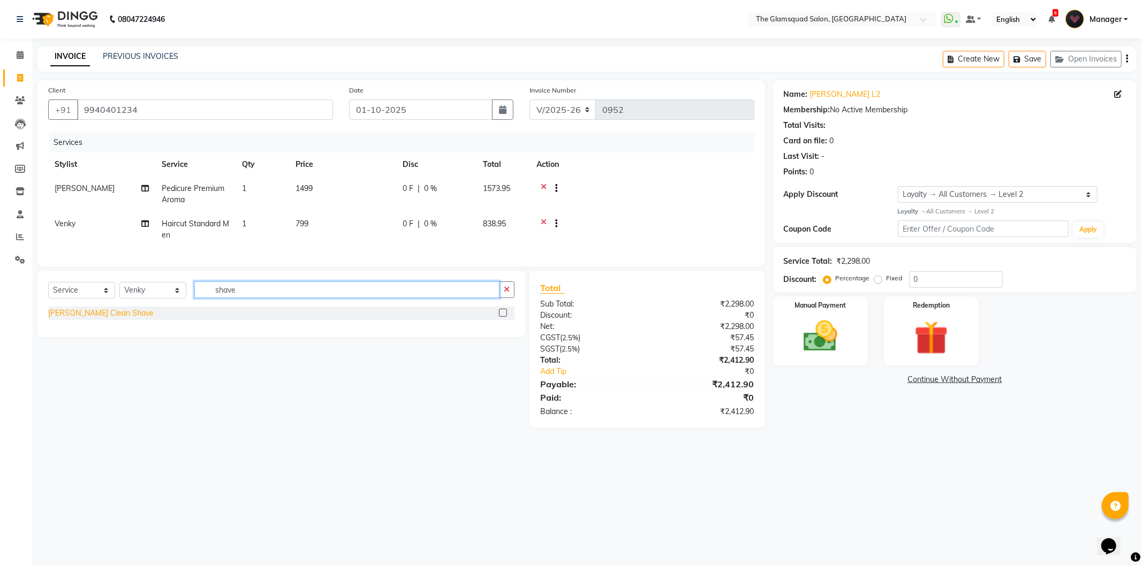
type input "shave"
click at [93, 319] on div "[PERSON_NAME] Clean Shave" at bounding box center [100, 313] width 105 height 11
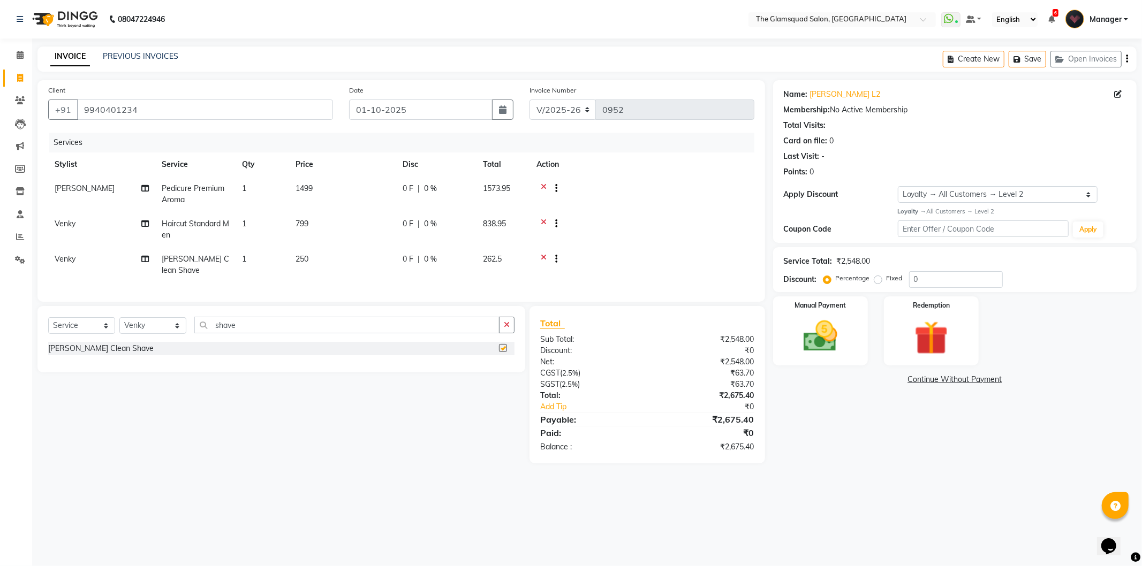
checkbox input "false"
click at [240, 482] on div "08047224946 Select Location × The Glamsquad Salon, Mylapore WhatsApp Status ✕ S…" at bounding box center [571, 283] width 1142 height 566
click at [303, 258] on span "250" at bounding box center [301, 259] width 13 height 10
select select "89864"
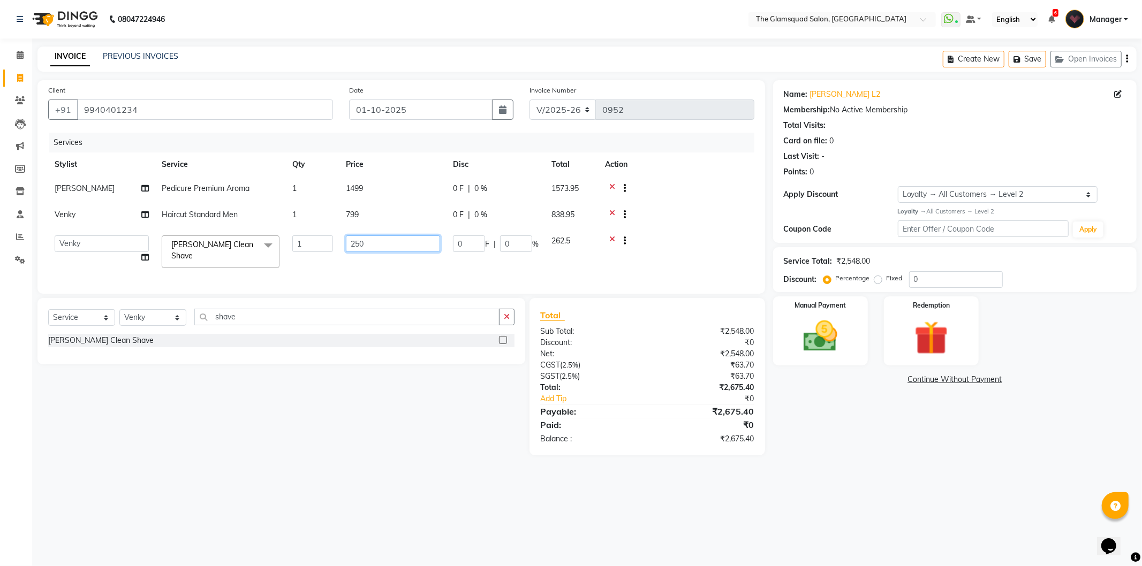
click at [360, 244] on input "250" at bounding box center [393, 243] width 94 height 17
type input "200"
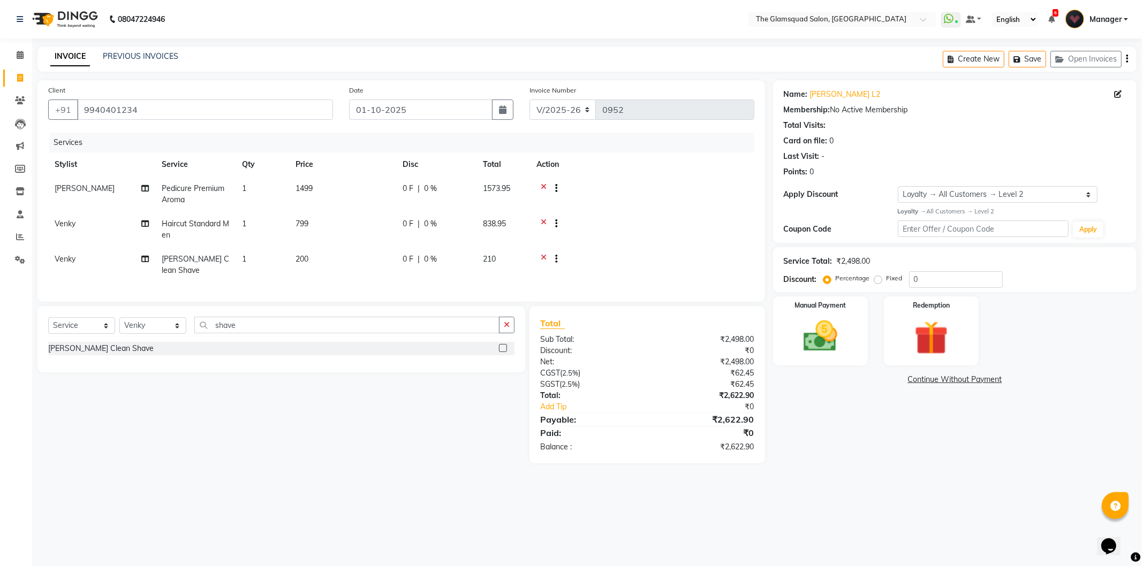
click at [359, 394] on div "Select Service Product Membership Package Voucher Prepaid Gift Card Select Styl…" at bounding box center [277, 384] width 496 height 157
click at [329, 265] on td "200" at bounding box center [342, 264] width 107 height 35
select select "89864"
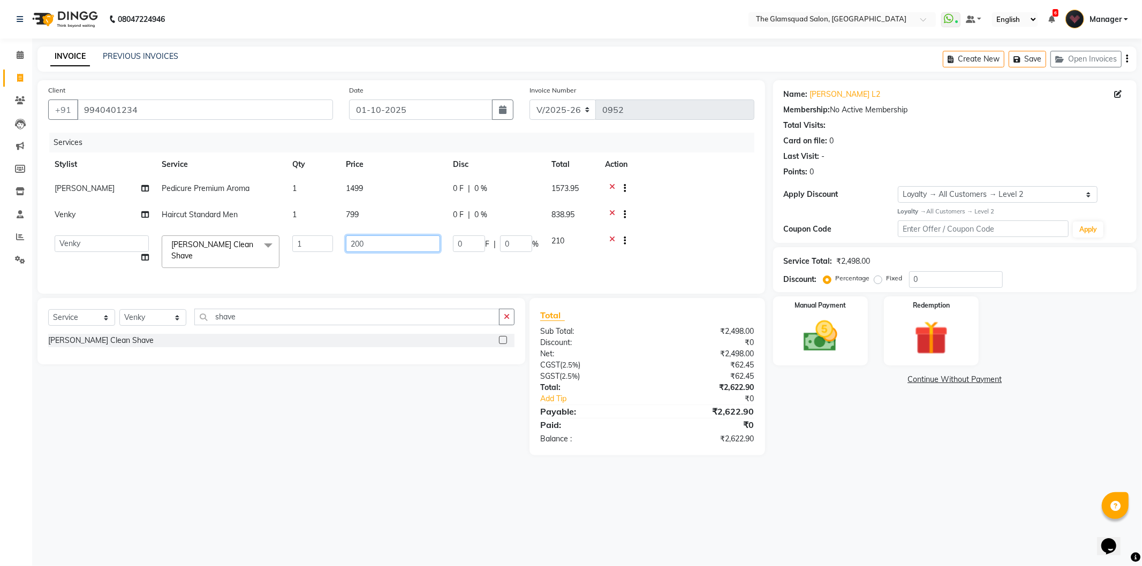
click at [349, 245] on input "200" at bounding box center [393, 243] width 94 height 17
type input "250"
click at [307, 424] on div "Select Service Product Membership Package Voucher Prepaid Gift Card Select Styl…" at bounding box center [277, 376] width 496 height 157
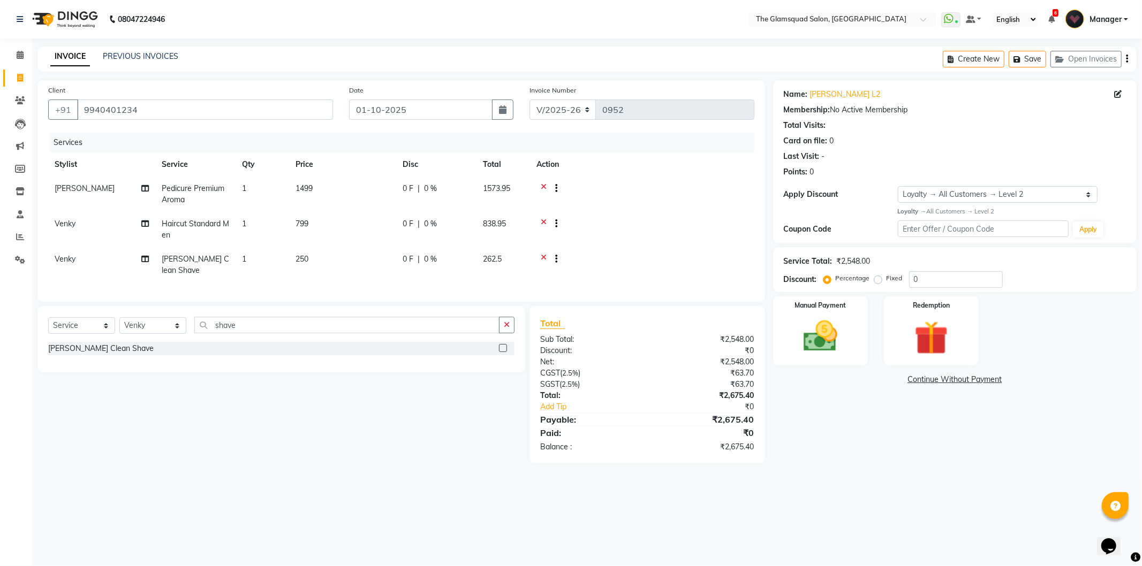
click at [389, 253] on td "250" at bounding box center [342, 264] width 107 height 35
select select "89864"
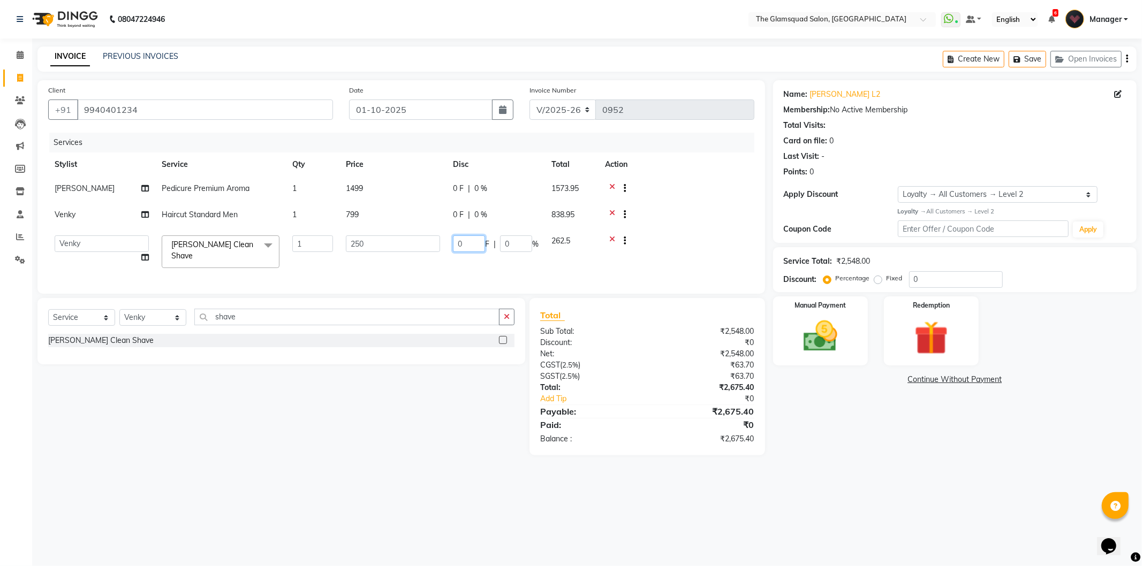
drag, startPoint x: 469, startPoint y: 241, endPoint x: 453, endPoint y: 241, distance: 16.1
click at [453, 241] on input "0" at bounding box center [469, 243] width 32 height 17
type input "50"
click at [364, 420] on div "Select Service Product Membership Package Voucher Prepaid Gift Card Select Styl…" at bounding box center [277, 376] width 496 height 157
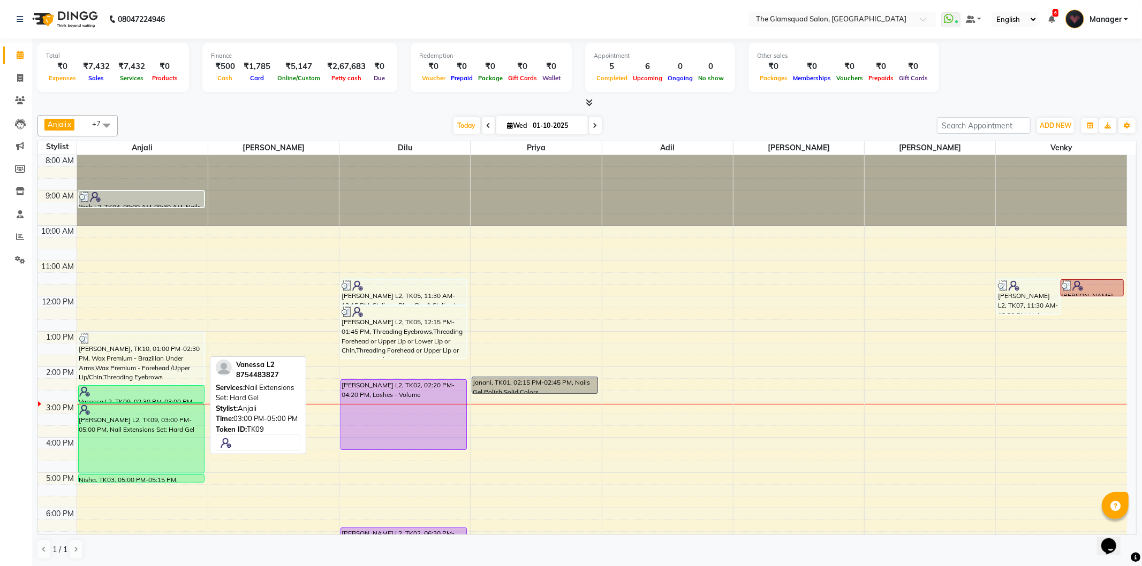
scroll to position [111, 0]
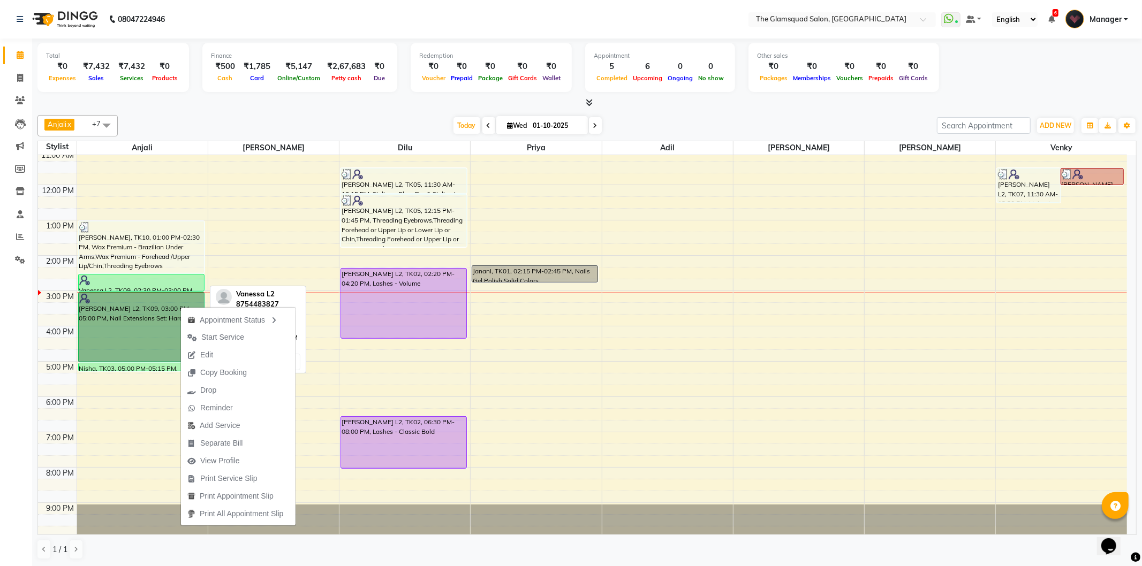
click at [156, 285] on div "Vanessa L2, TK09, 02:30 PM-03:00 PM, Nail Cut & File" at bounding box center [141, 283] width 125 height 17
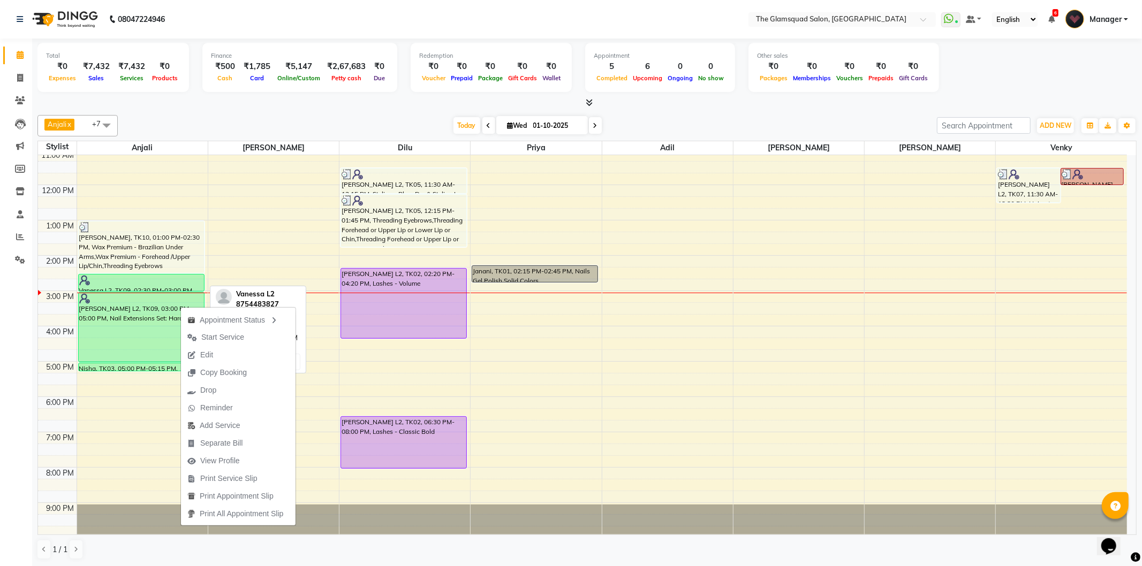
select select "6"
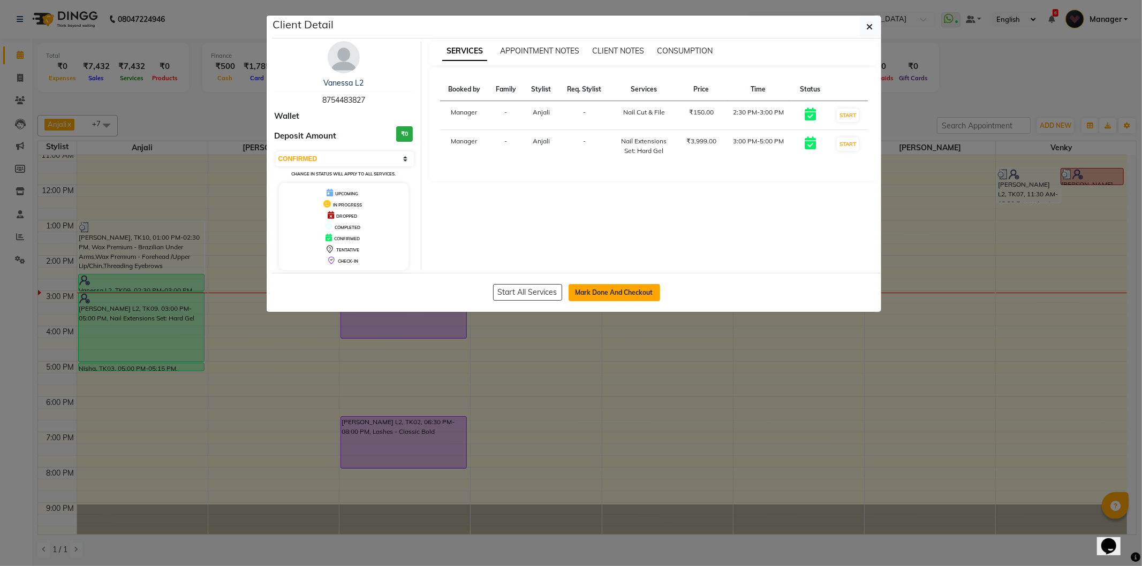
click at [589, 292] on button "Mark Done And Checkout" at bounding box center [614, 292] width 92 height 17
select select "5284"
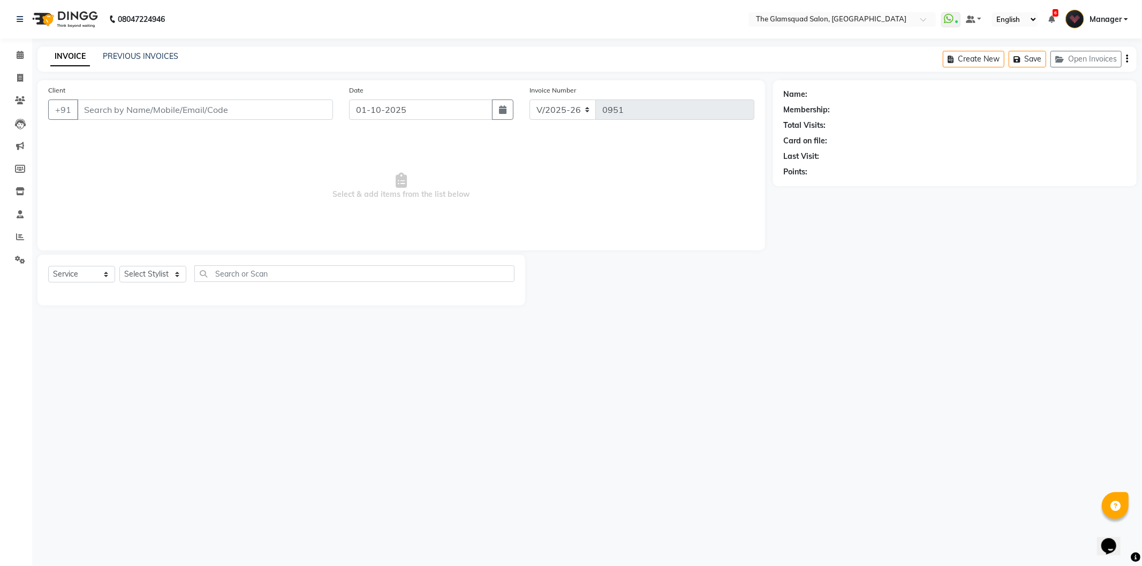
select select "product"
click at [236, 111] on input "Client" at bounding box center [205, 110] width 256 height 20
type input "8754483827"
select select "36096"
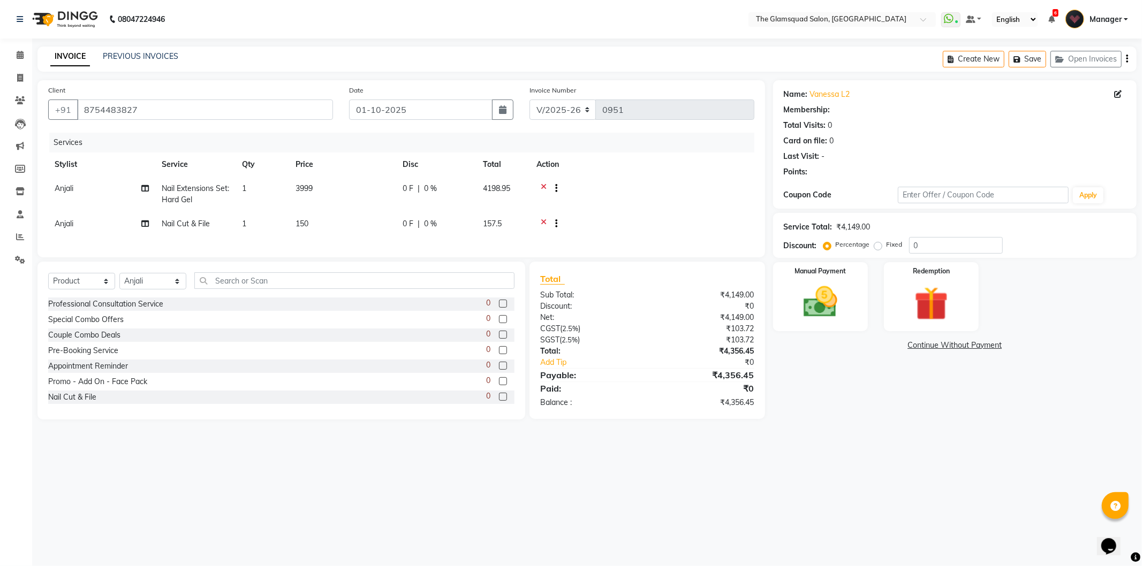
select select "1: Object"
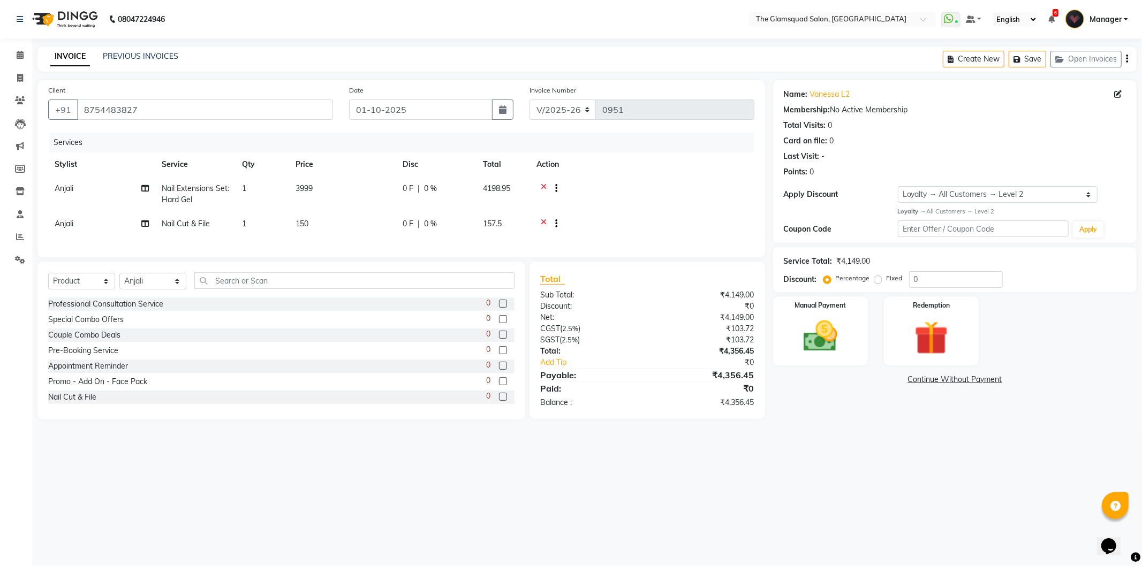
click at [291, 204] on td "3999" at bounding box center [342, 194] width 107 height 35
select select "36096"
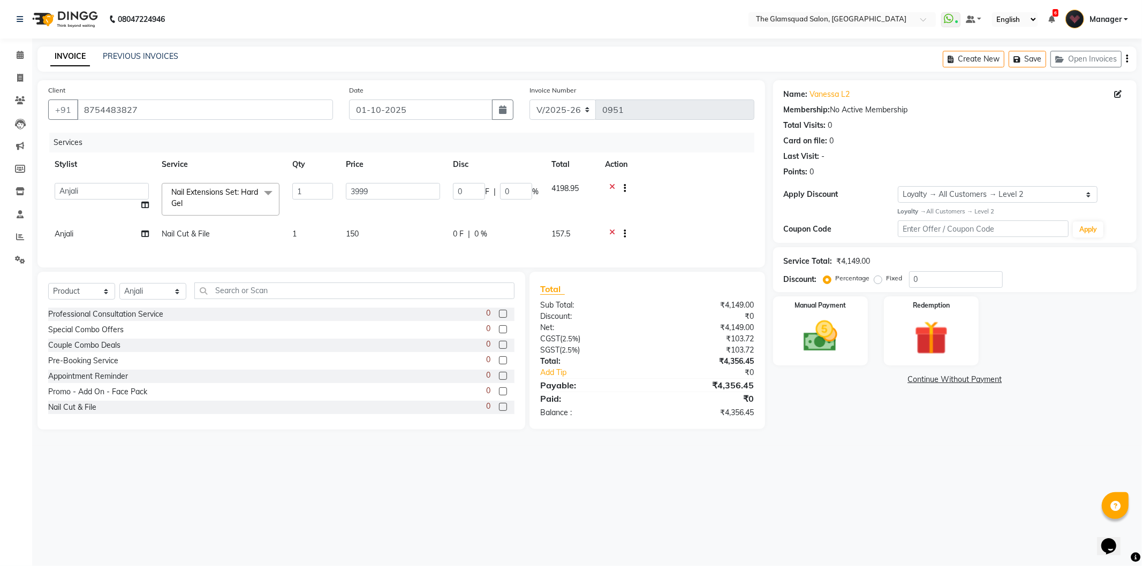
click at [229, 195] on span "Nail Extensions Set: Hard Gel" at bounding box center [214, 197] width 87 height 21
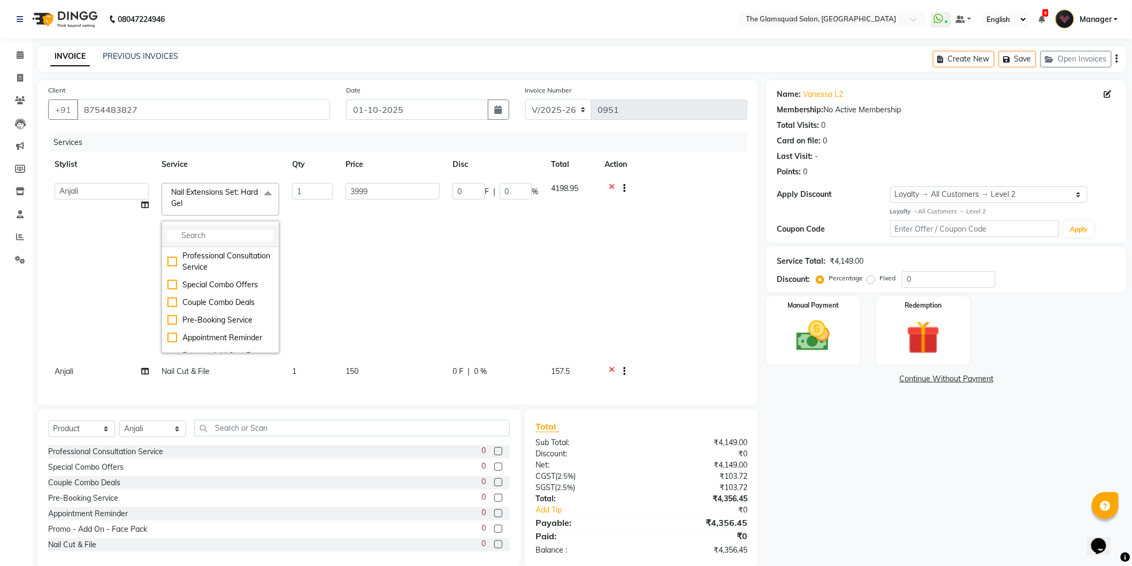
click at [207, 241] on input "multiselect-search" at bounding box center [221, 235] width 106 height 11
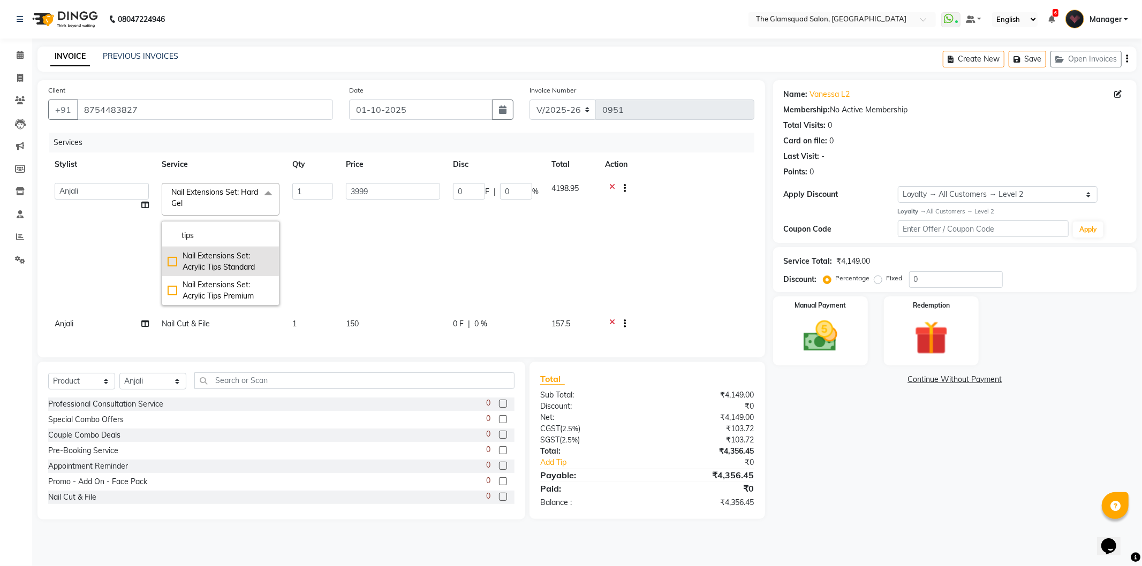
type input "tips"
click at [238, 261] on div "Nail Extensions Set: Acrylic Tips Standard" at bounding box center [221, 261] width 106 height 22
checkbox input "true"
type input "999"
click at [330, 240] on td "1" at bounding box center [313, 244] width 54 height 135
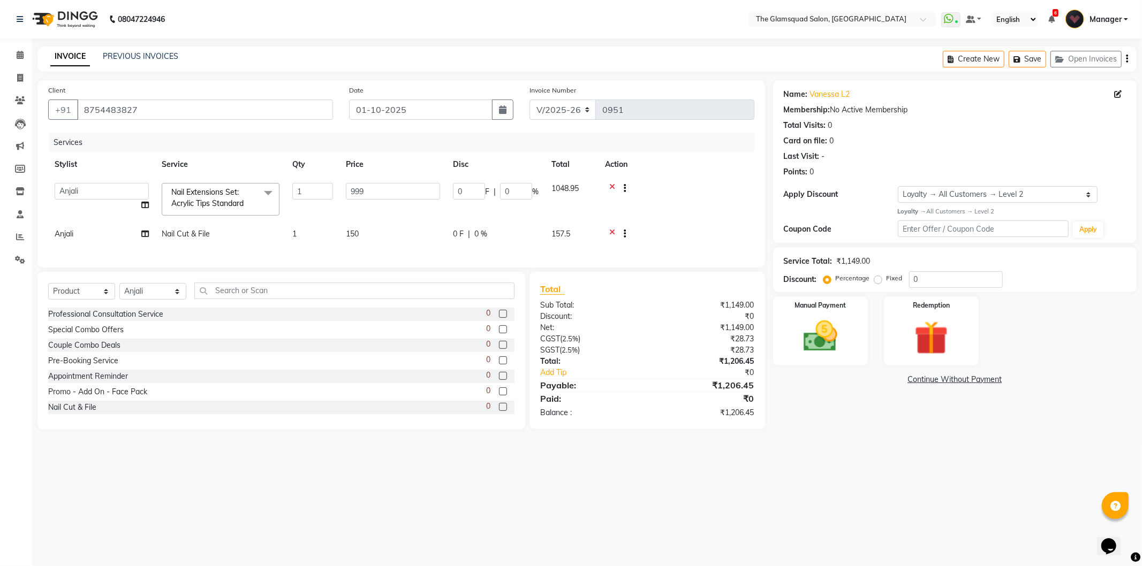
click at [180, 234] on span "Nail Cut & File" at bounding box center [186, 234] width 48 height 10
select select "36096"
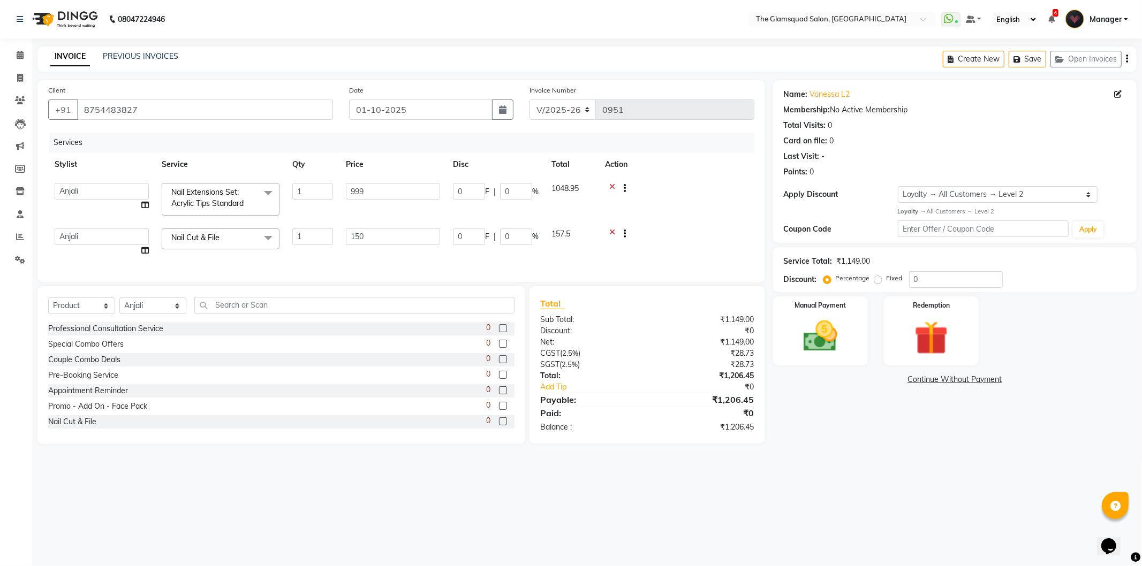
click at [201, 243] on span "Nail Cut & File x" at bounding box center [198, 237] width 58 height 11
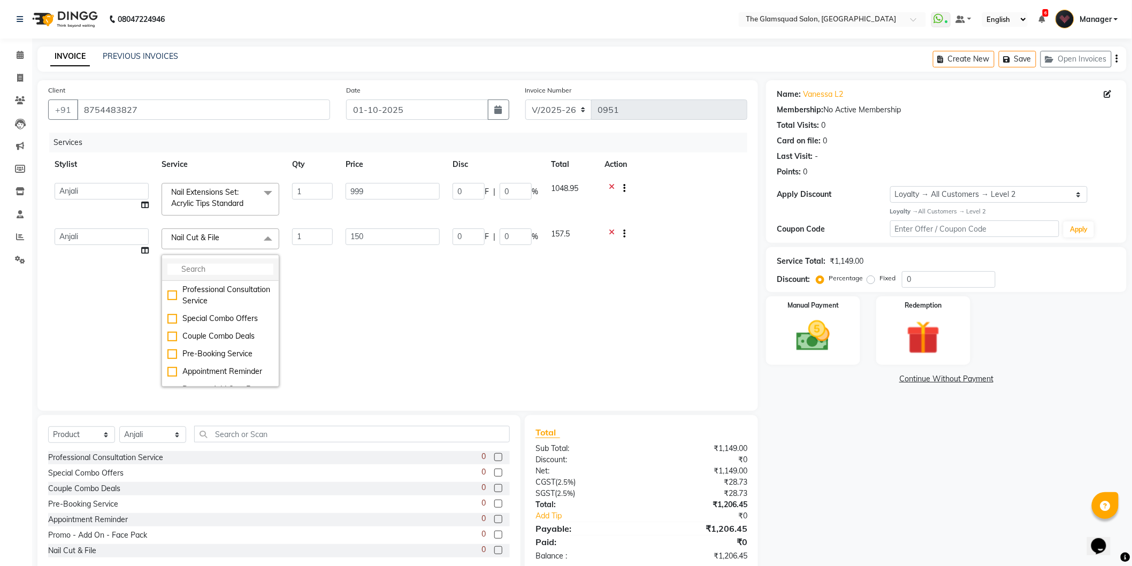
click at [218, 267] on input "multiselect-search" at bounding box center [221, 269] width 106 height 11
type input "cut"
click at [218, 308] on div "Nails Cut, File & Regular Polish" at bounding box center [221, 313] width 106 height 22
checkbox input "false"
checkbox input "true"
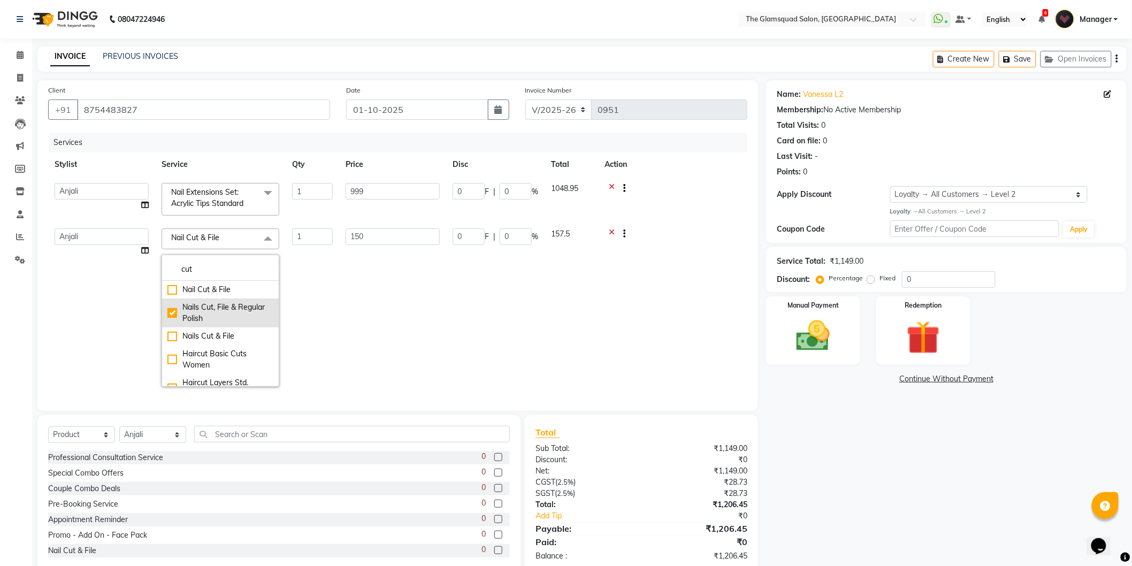
type input "300"
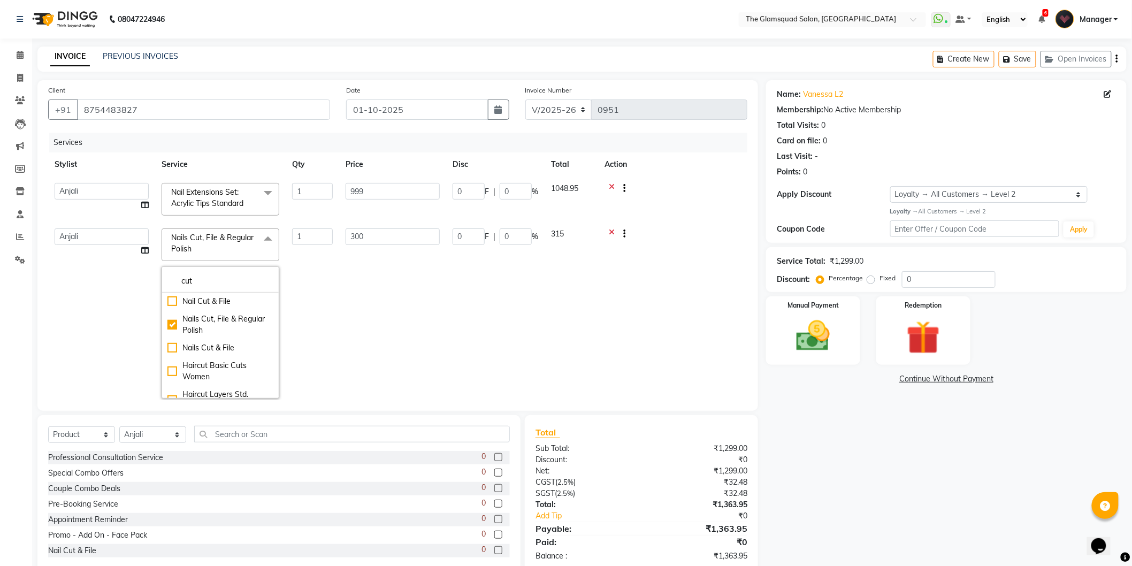
click at [397, 277] on td "300" at bounding box center [392, 313] width 107 height 183
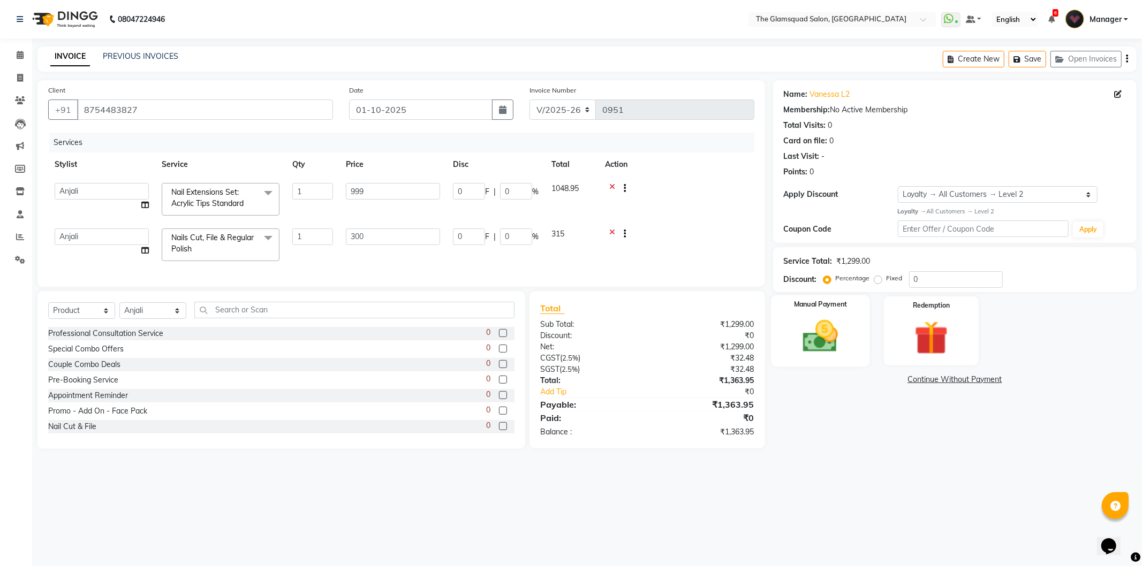
click at [827, 345] on img at bounding box center [820, 336] width 57 height 41
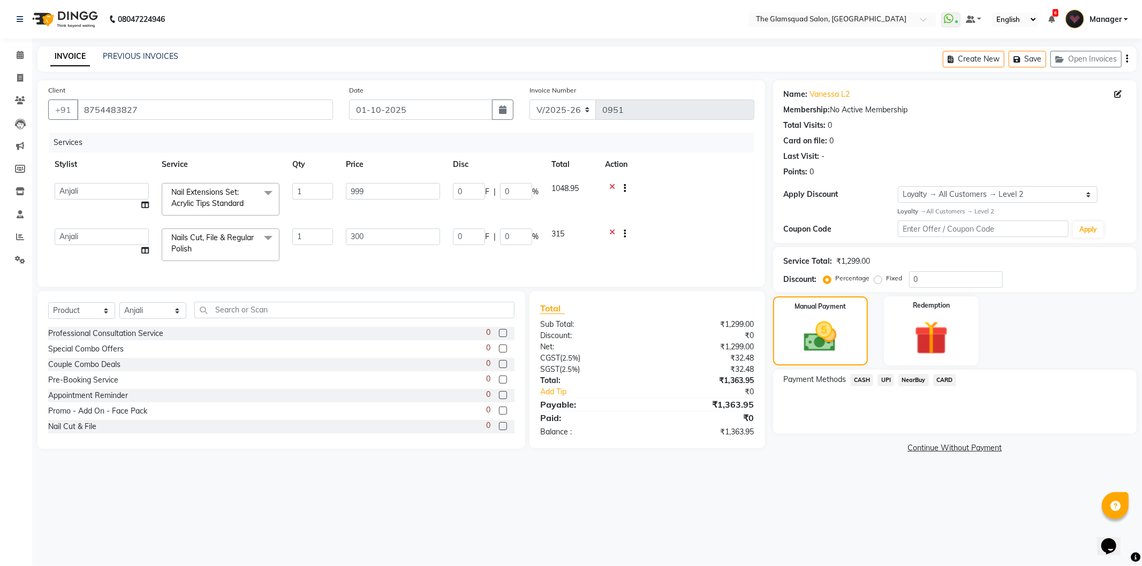
click at [888, 383] on span "UPI" at bounding box center [885, 380] width 17 height 12
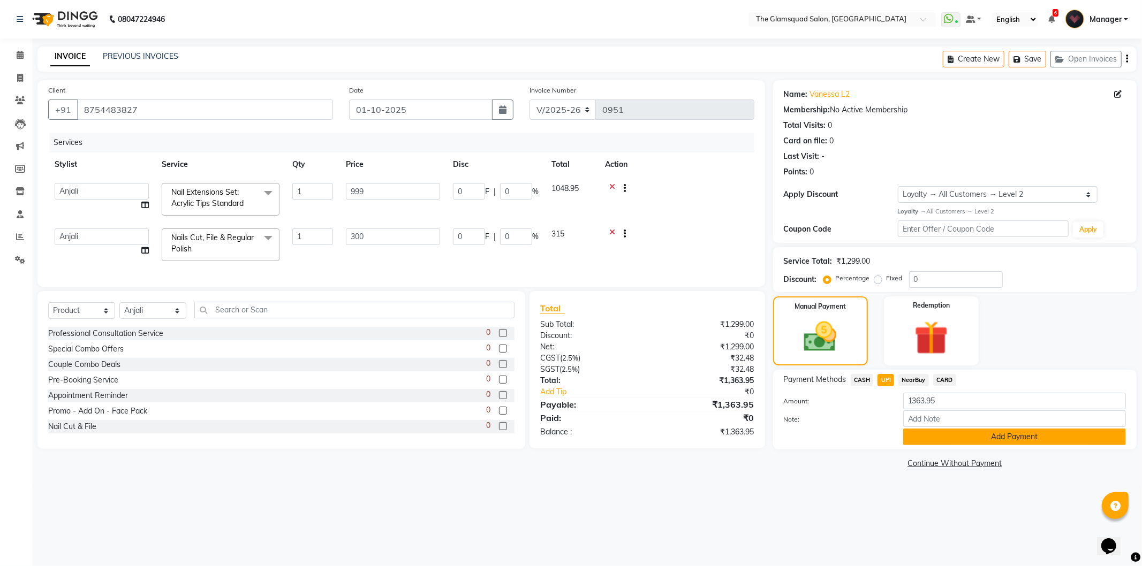
click at [932, 440] on button "Add Payment" at bounding box center [1014, 437] width 223 height 17
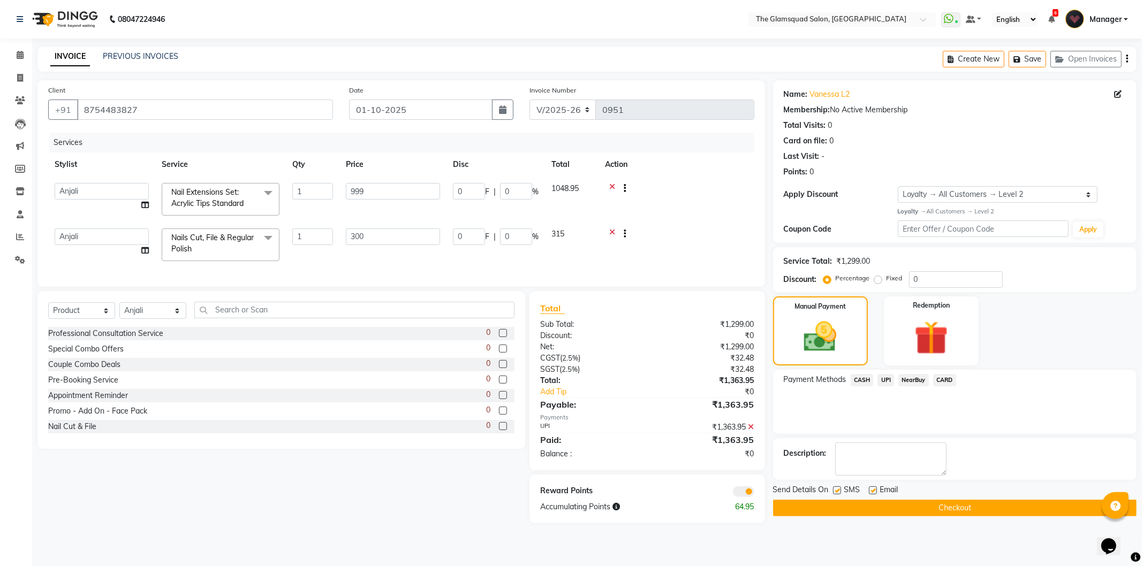
click at [740, 497] on span at bounding box center [743, 491] width 21 height 11
click at [754, 493] on input "checkbox" at bounding box center [754, 493] width 0 height 0
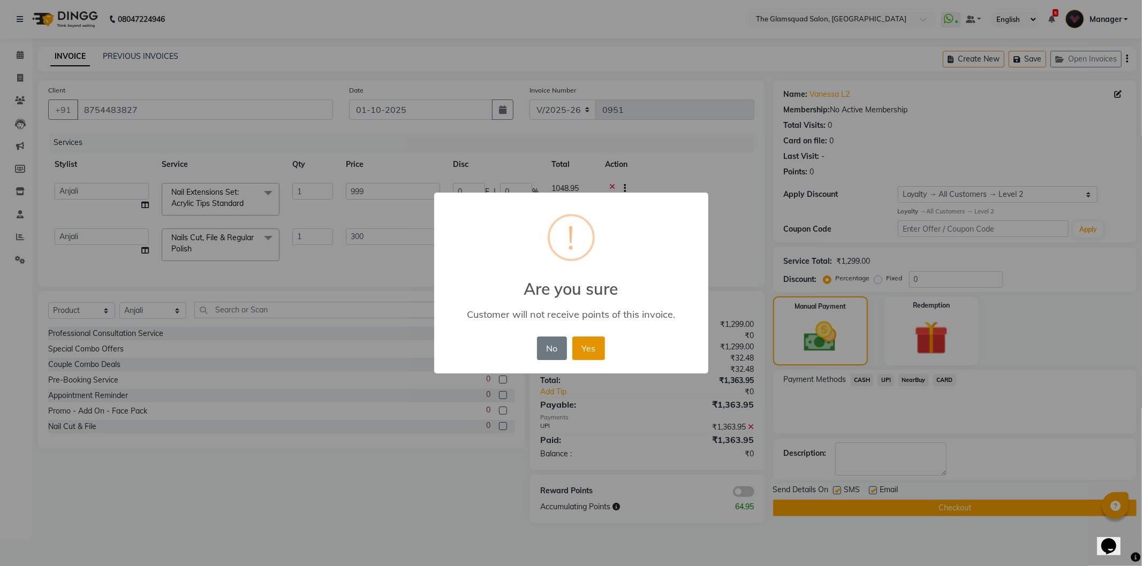
click at [586, 349] on button "Yes" at bounding box center [588, 349] width 33 height 24
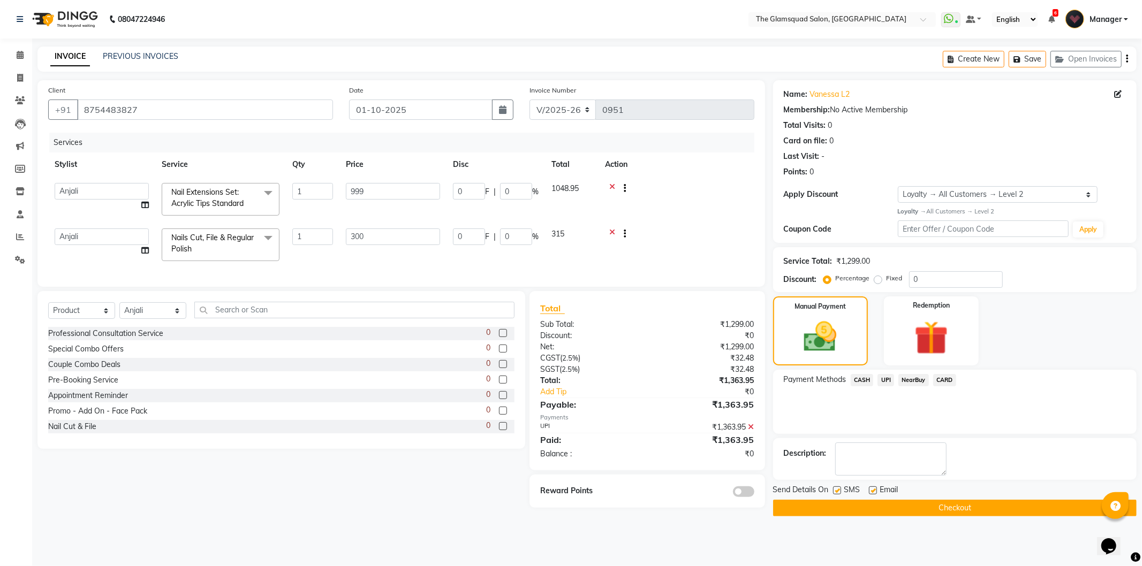
click at [930, 510] on button "Checkout" at bounding box center [954, 508] width 363 height 17
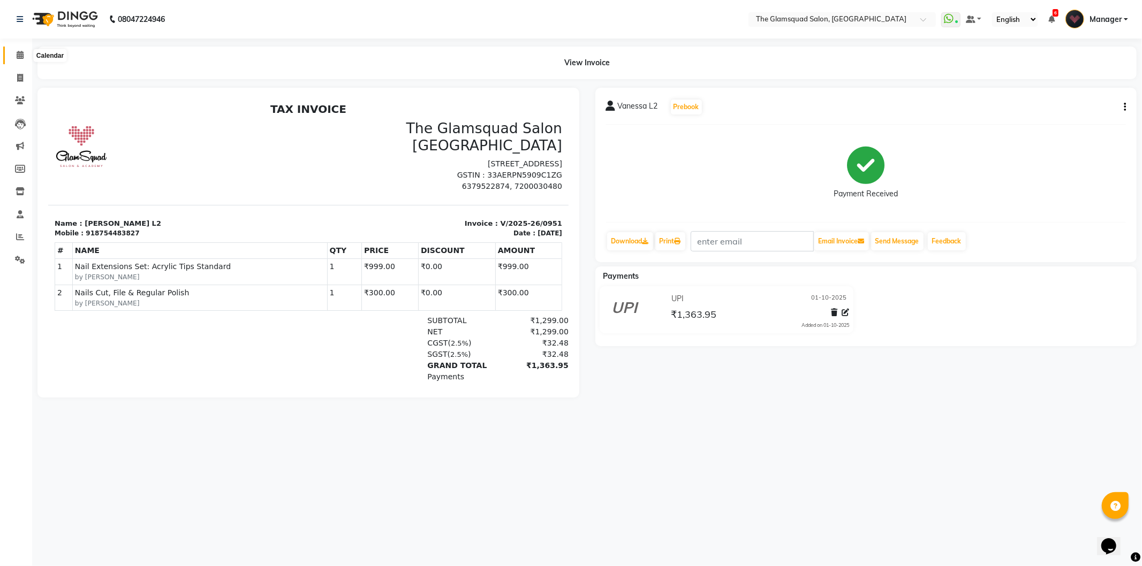
click at [14, 55] on span at bounding box center [20, 55] width 19 height 12
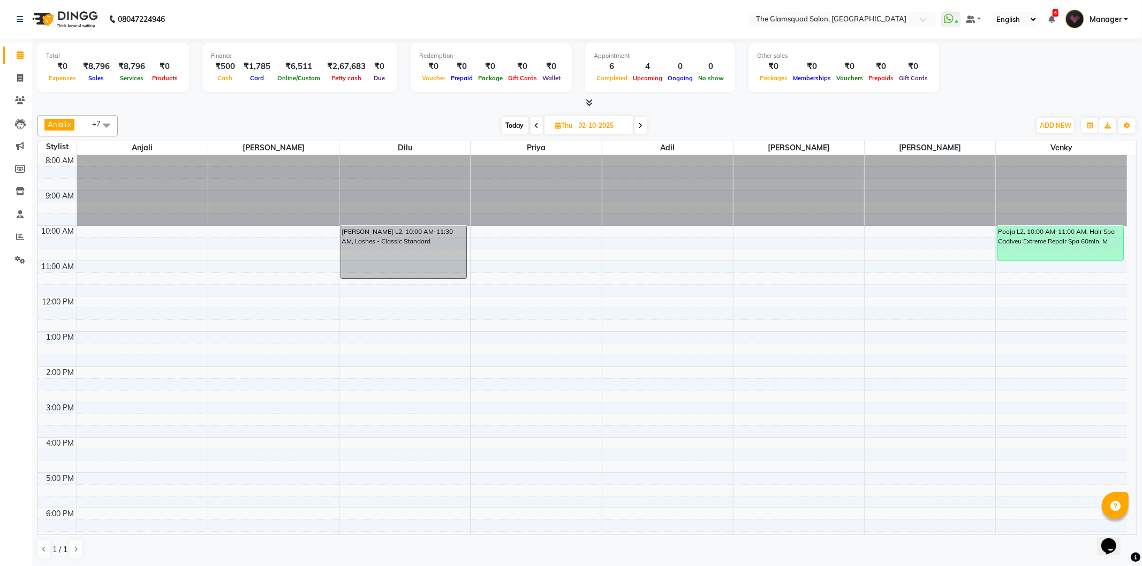
click at [512, 121] on span "Today" at bounding box center [514, 125] width 27 height 17
type input "01-10-2025"
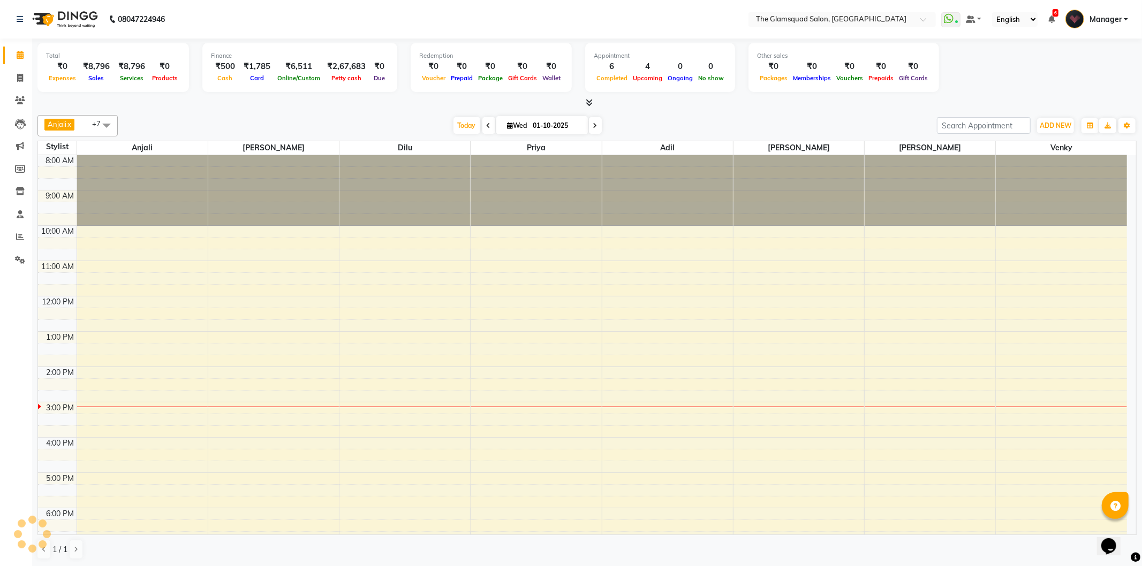
scroll to position [116, 0]
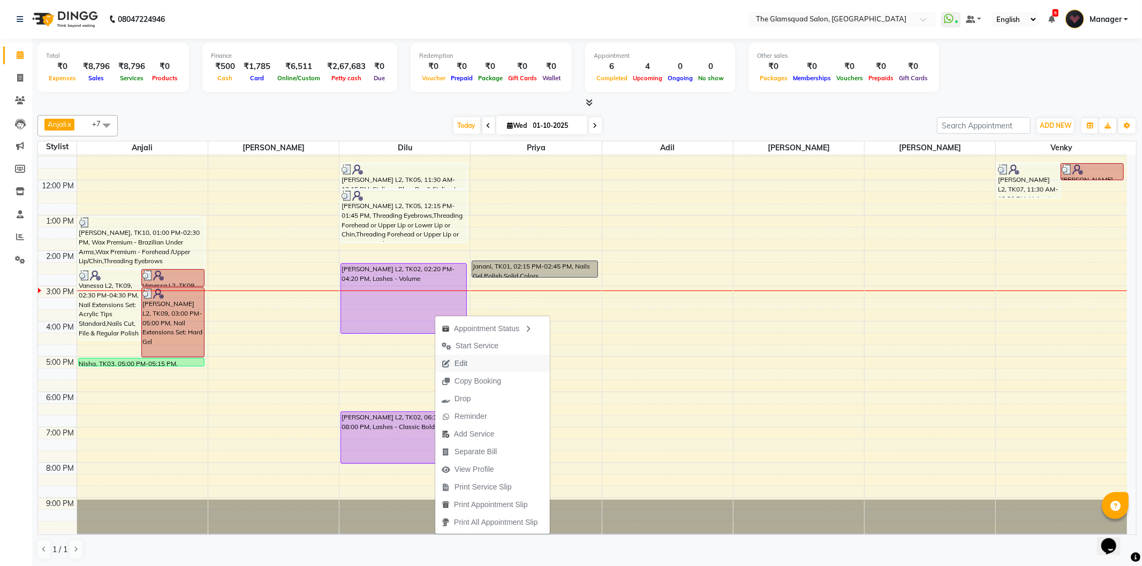
click at [465, 359] on span "Edit" at bounding box center [460, 363] width 13 height 11
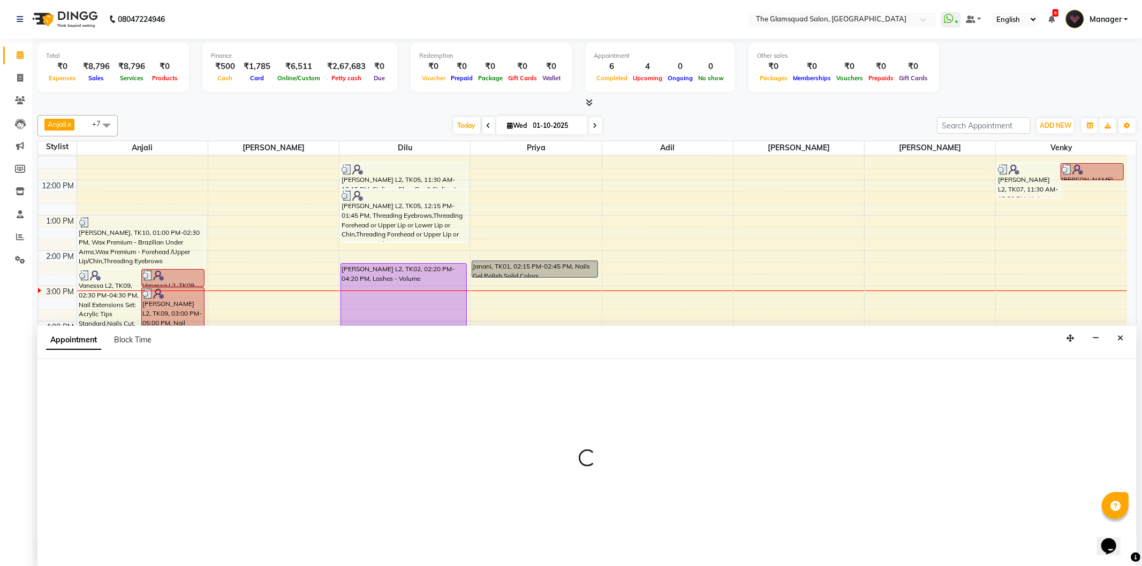
select select "check-in"
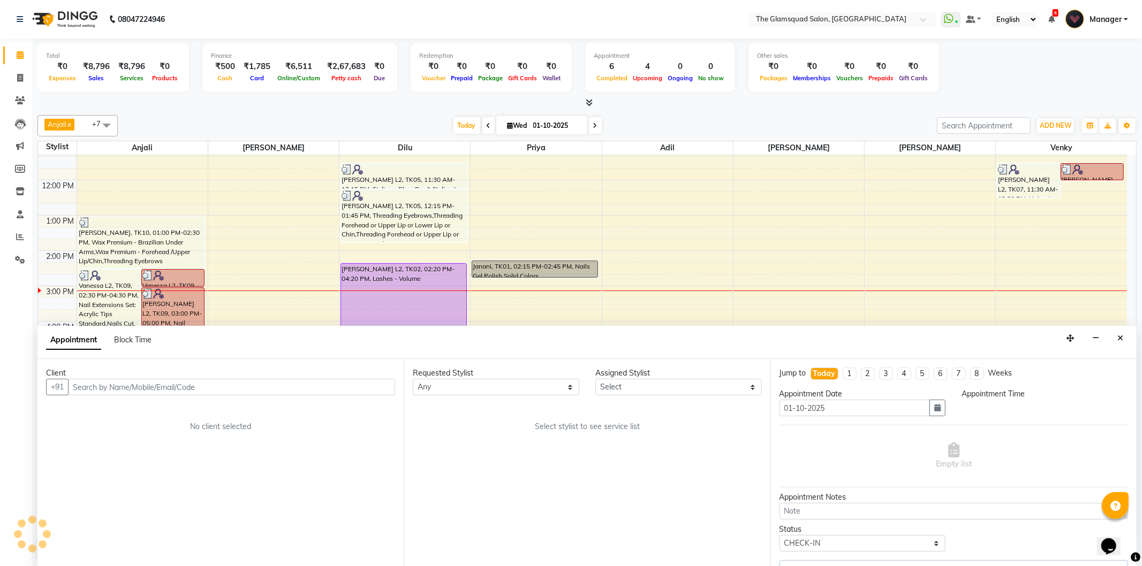
select select "34710"
select select "2374"
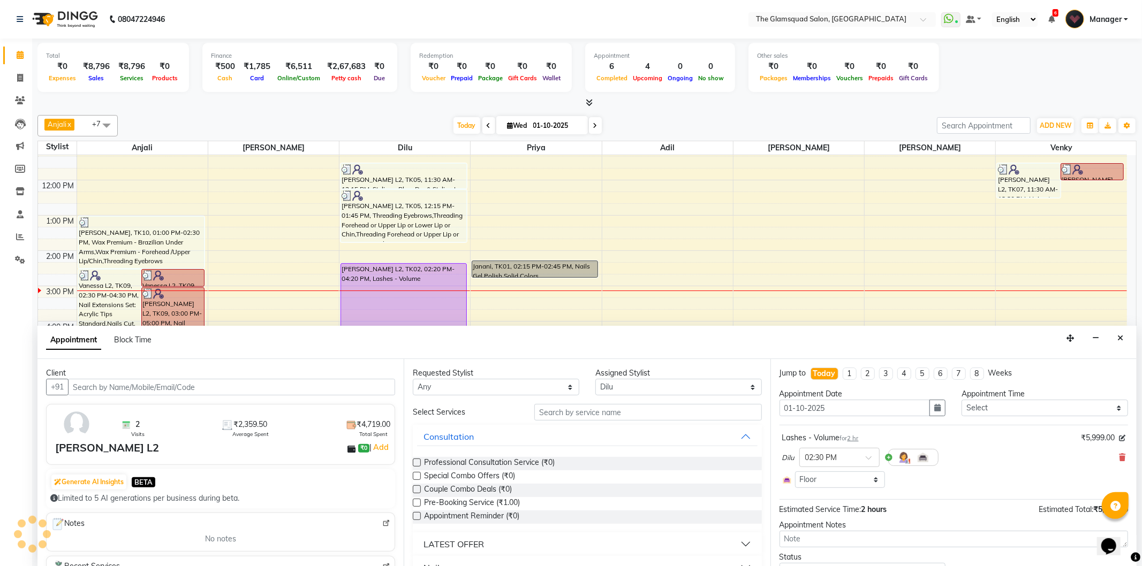
select select "2374"
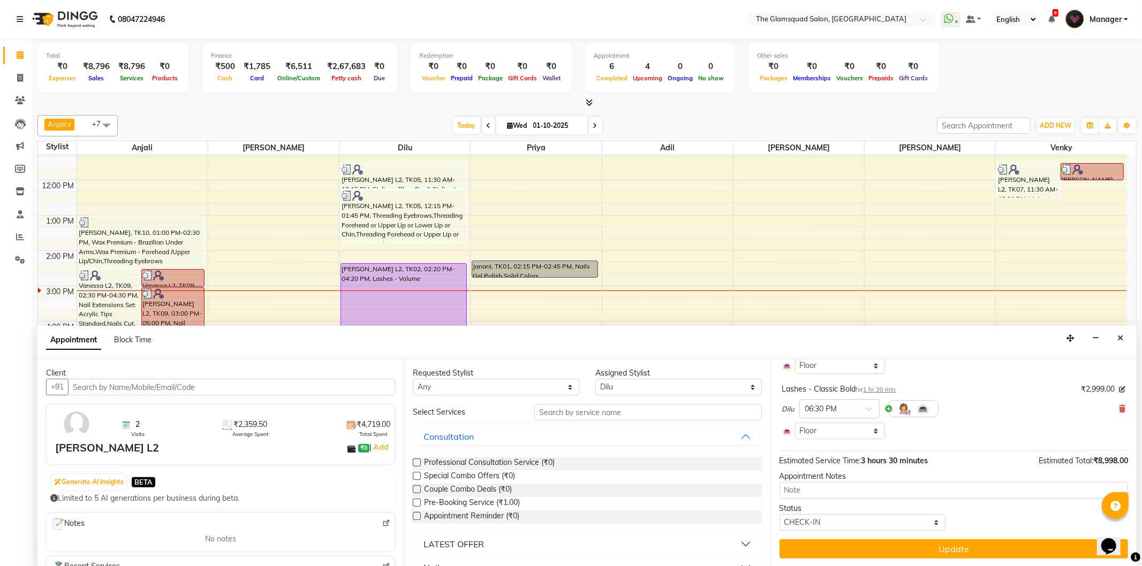
scroll to position [115, 0]
click at [1119, 408] on icon at bounding box center [1122, 408] width 6 height 7
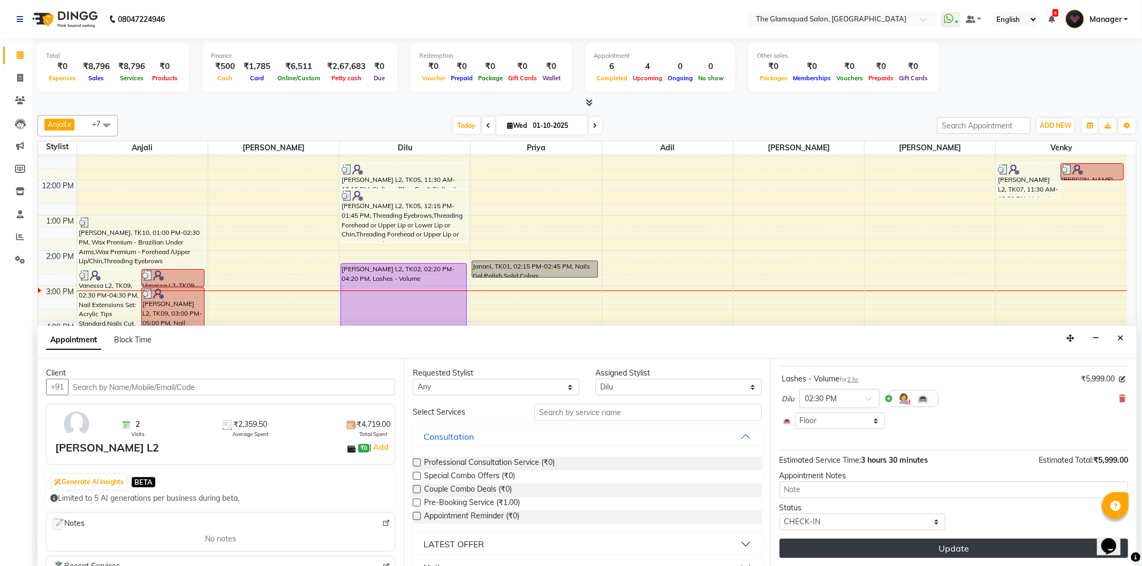
click at [977, 549] on button "Update" at bounding box center [953, 548] width 348 height 19
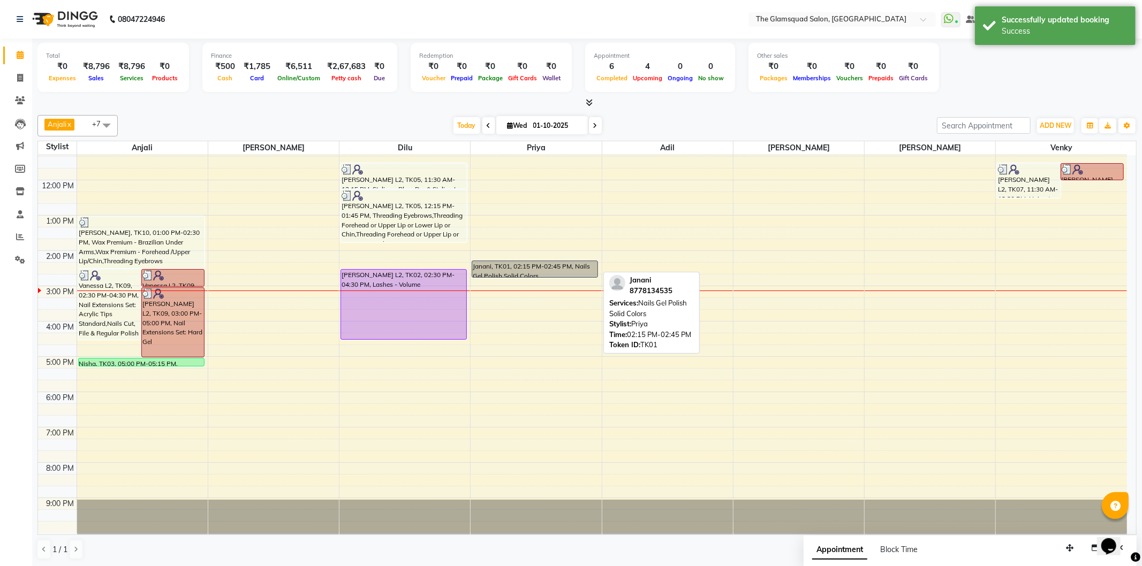
click at [585, 271] on div "Janani, TK01, 02:15 PM-02:45 PM, Nails Gel Polish Solid Colors" at bounding box center [534, 269] width 125 height 16
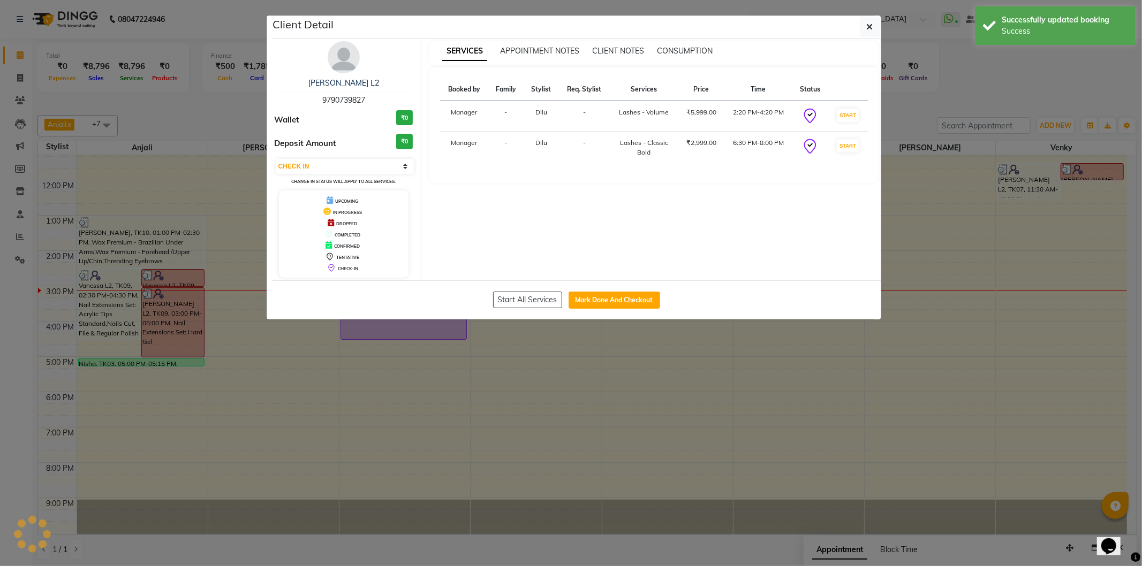
select select "7"
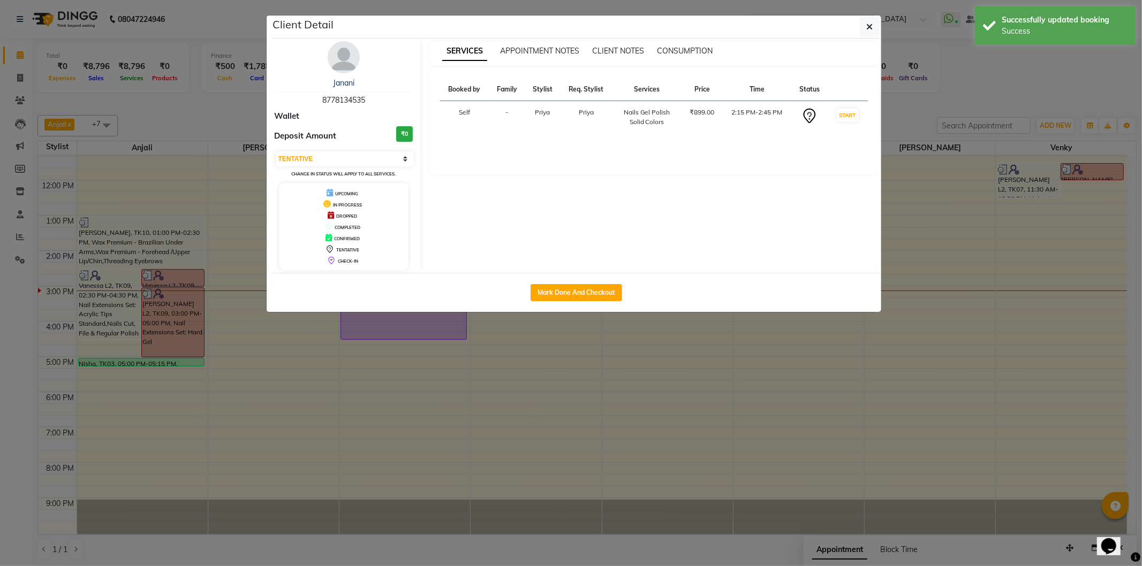
click at [355, 98] on span "8778134535" at bounding box center [343, 100] width 43 height 10
copy span "8778134535"
drag, startPoint x: 869, startPoint y: 25, endPoint x: 847, endPoint y: 46, distance: 29.9
click at [869, 25] on icon "button" at bounding box center [869, 26] width 6 height 9
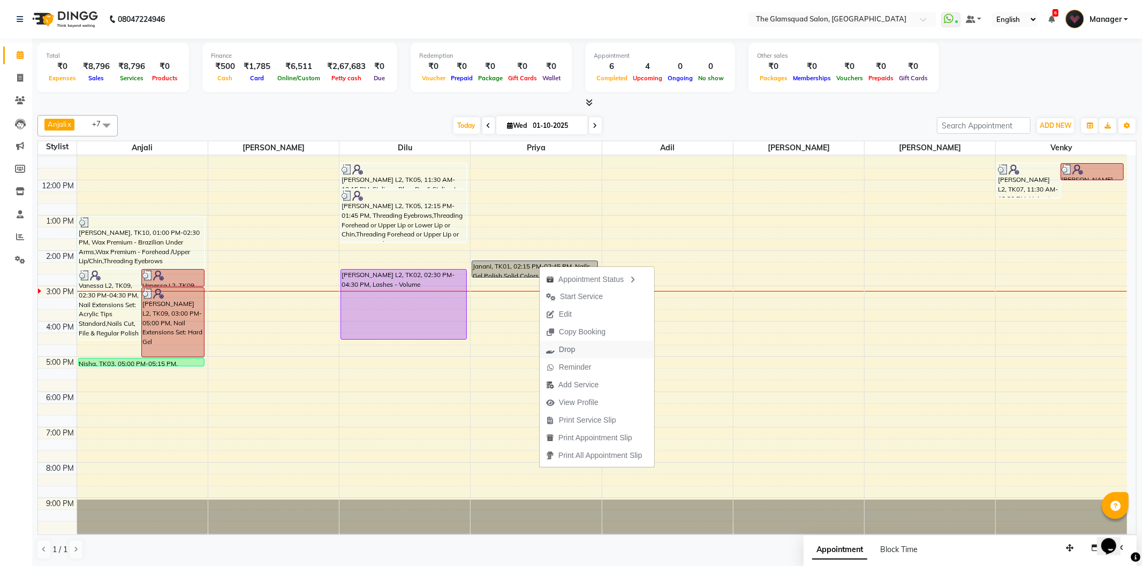
click at [609, 352] on button "Drop" at bounding box center [596, 350] width 115 height 18
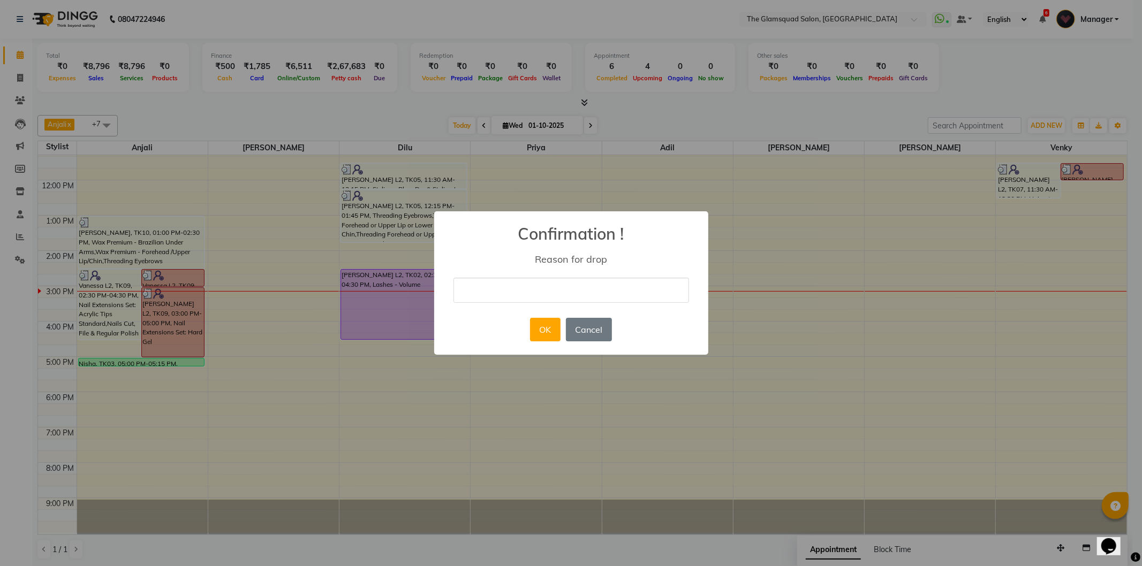
click at [539, 287] on input "text" at bounding box center [570, 290] width 235 height 25
type input "no show"
click at [544, 329] on button "OK" at bounding box center [545, 330] width 31 height 24
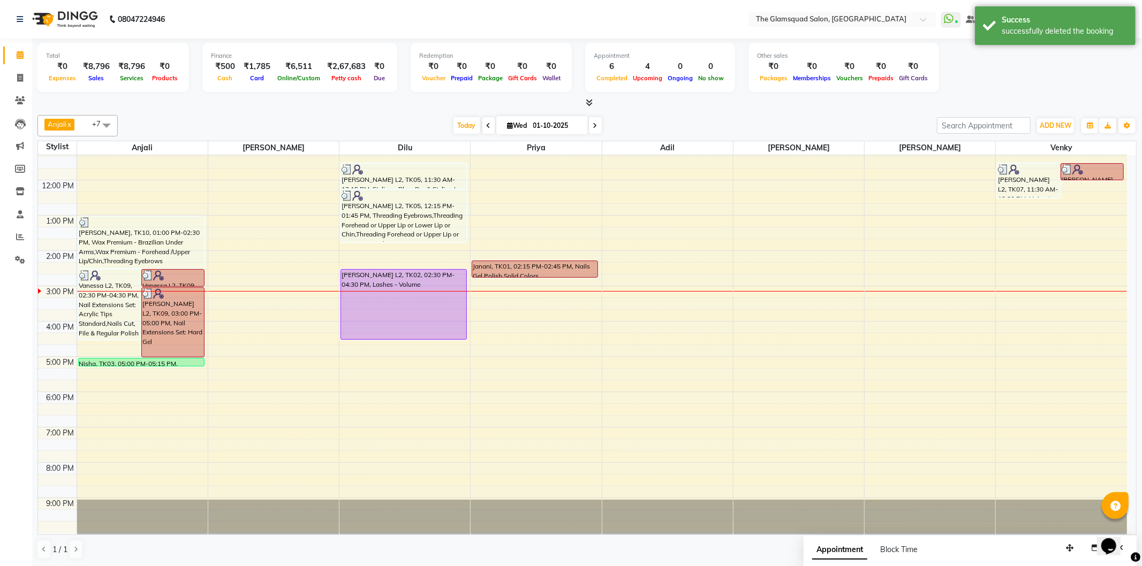
click at [592, 118] on span at bounding box center [595, 125] width 13 height 17
type input "02-10-2025"
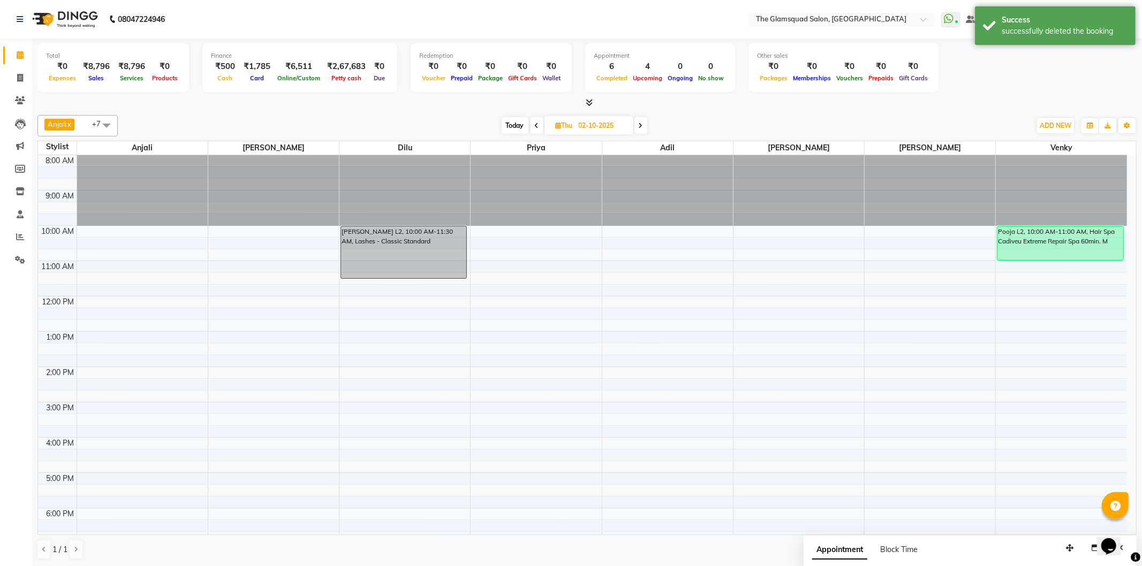
scroll to position [116, 0]
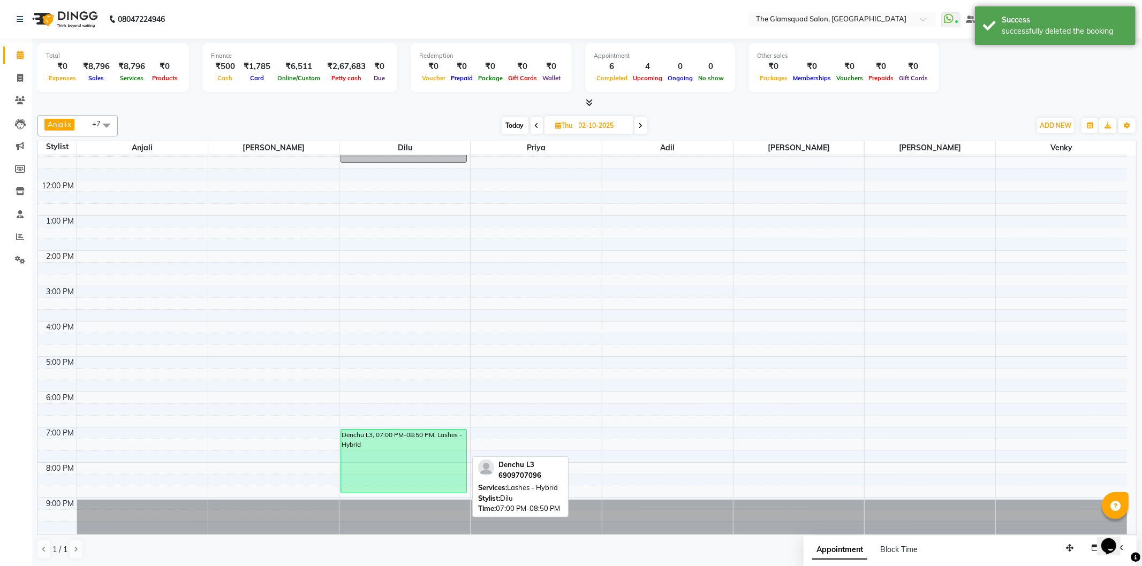
click at [441, 444] on div "Denchu L3, 07:00 PM-08:50 PM, Lashes - Hybrid" at bounding box center [403, 461] width 125 height 63
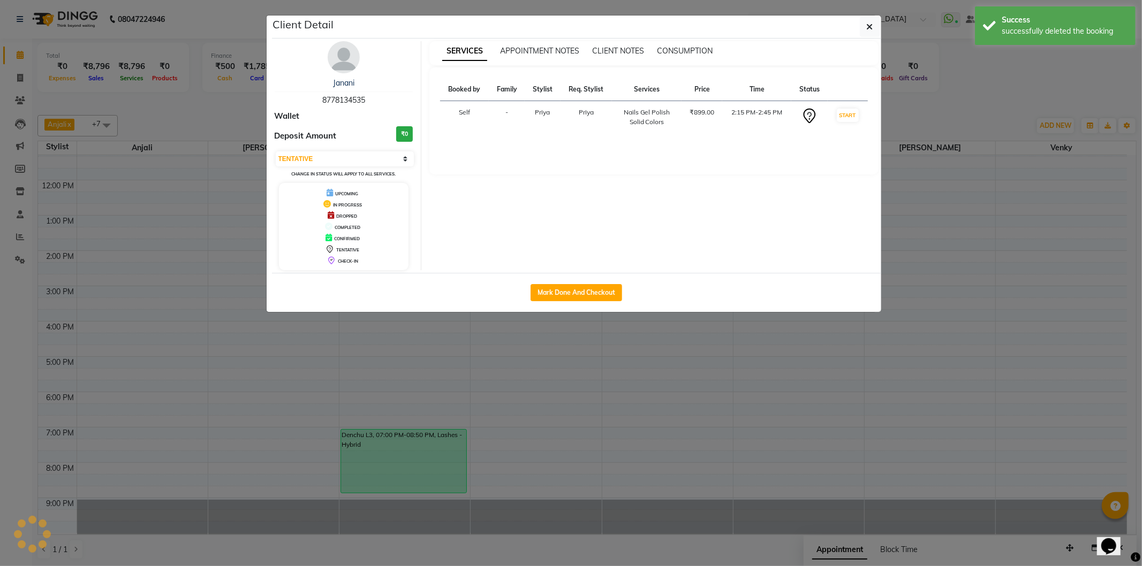
select select "6"
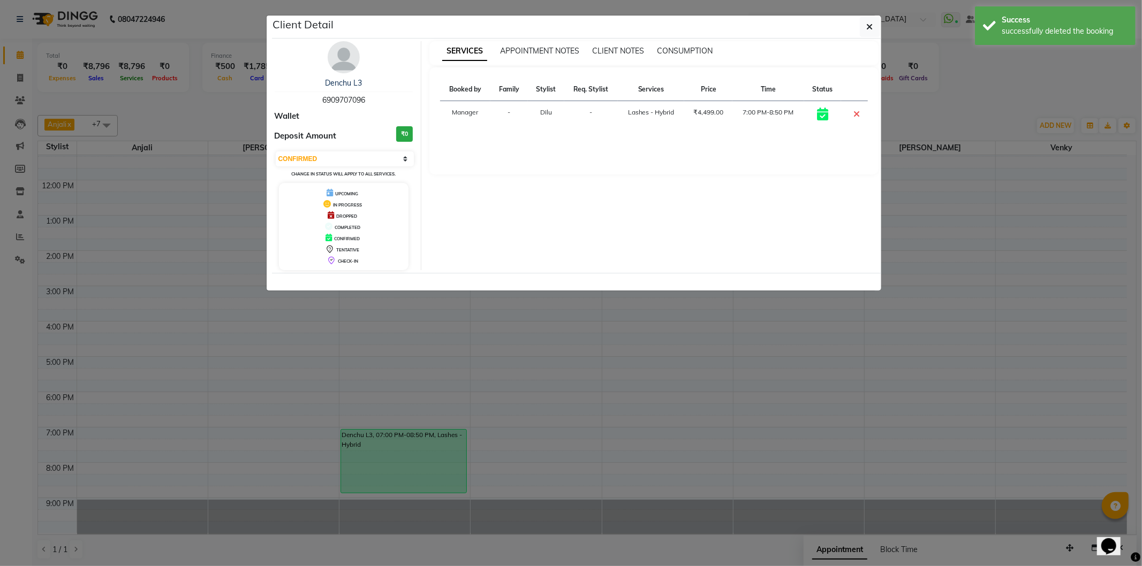
click at [345, 97] on span "6909707096" at bounding box center [343, 100] width 43 height 10
copy span "6909707096"
click at [866, 25] on icon "button" at bounding box center [869, 26] width 6 height 9
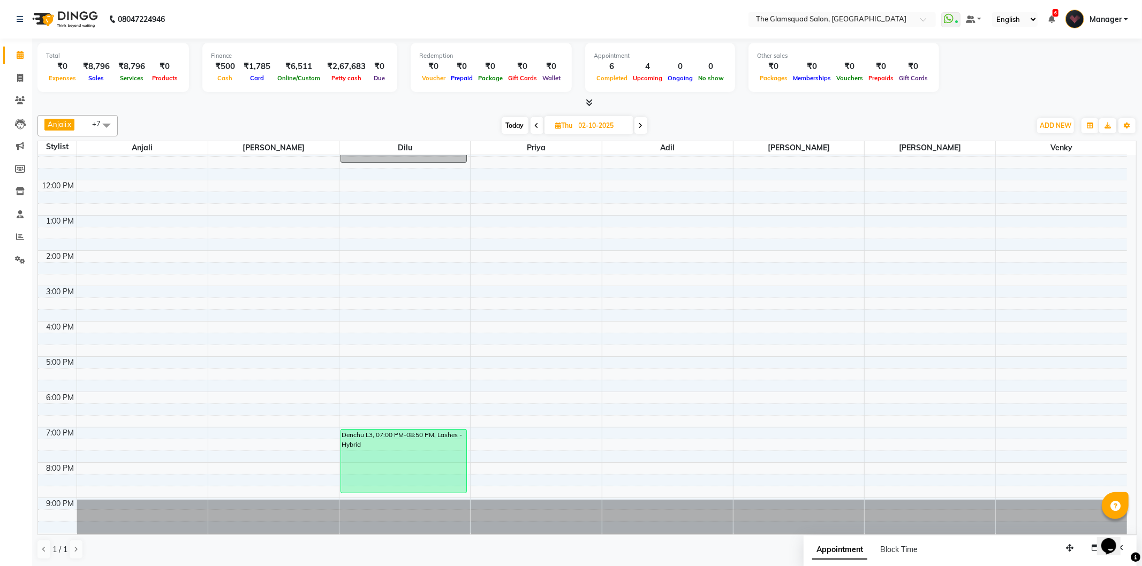
click at [501, 124] on span "Today" at bounding box center [514, 125] width 27 height 17
type input "01-10-2025"
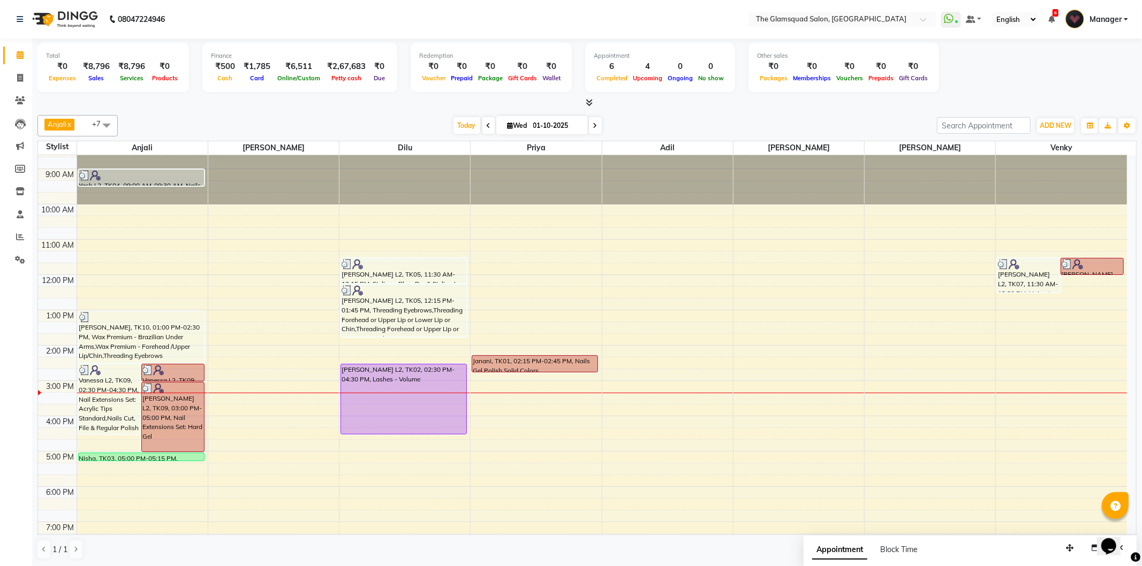
scroll to position [0, 0]
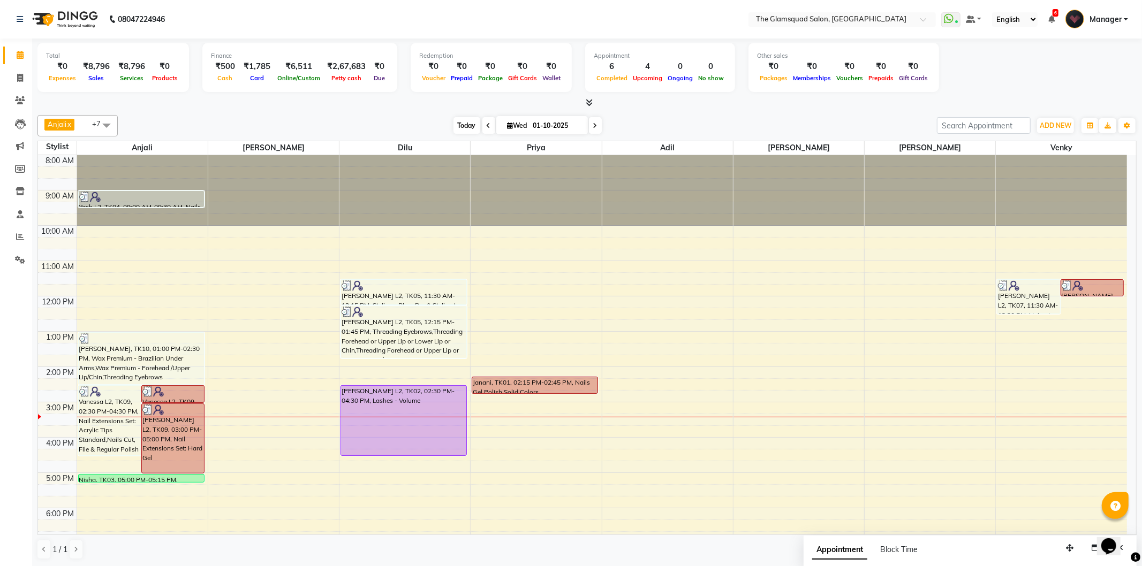
click at [467, 125] on span "Today" at bounding box center [466, 125] width 27 height 17
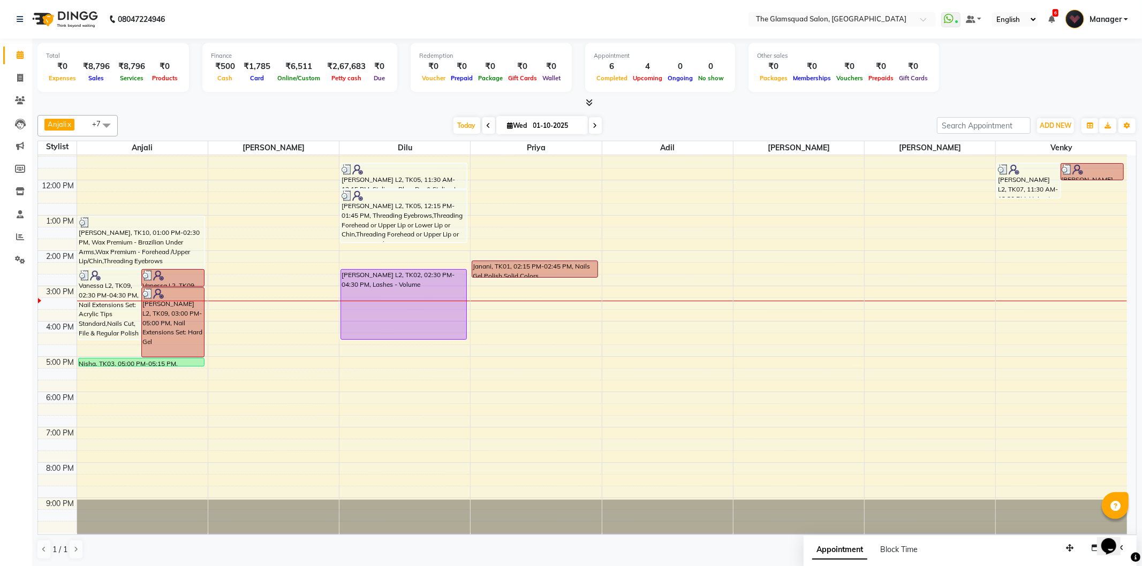
click at [532, 124] on input "01-10-2025" at bounding box center [557, 126] width 54 height 16
select select "10"
select select "2025"
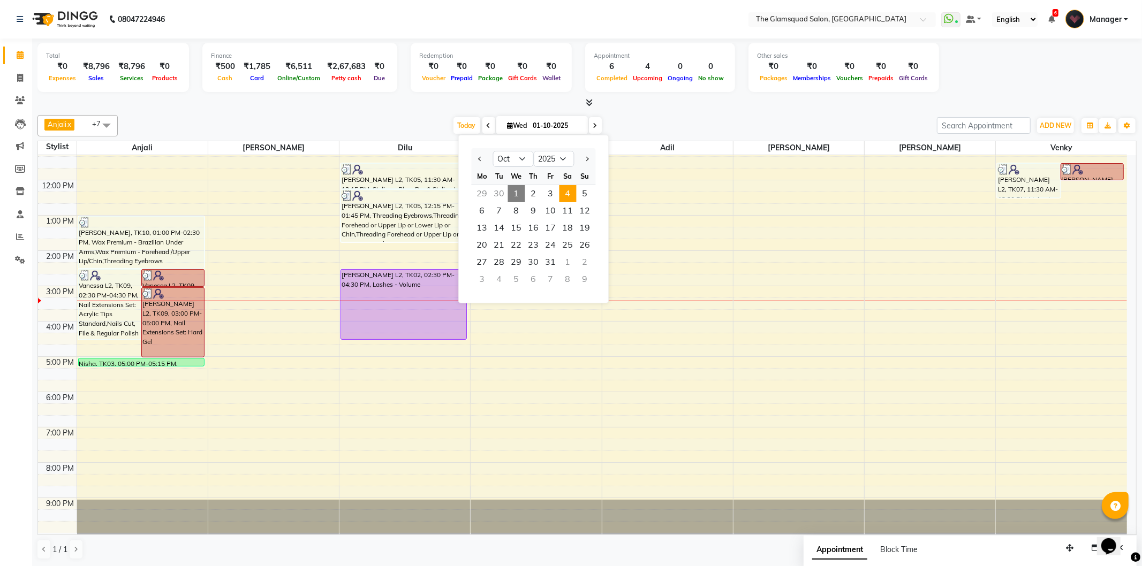
click at [566, 190] on span "4" at bounding box center [567, 193] width 17 height 17
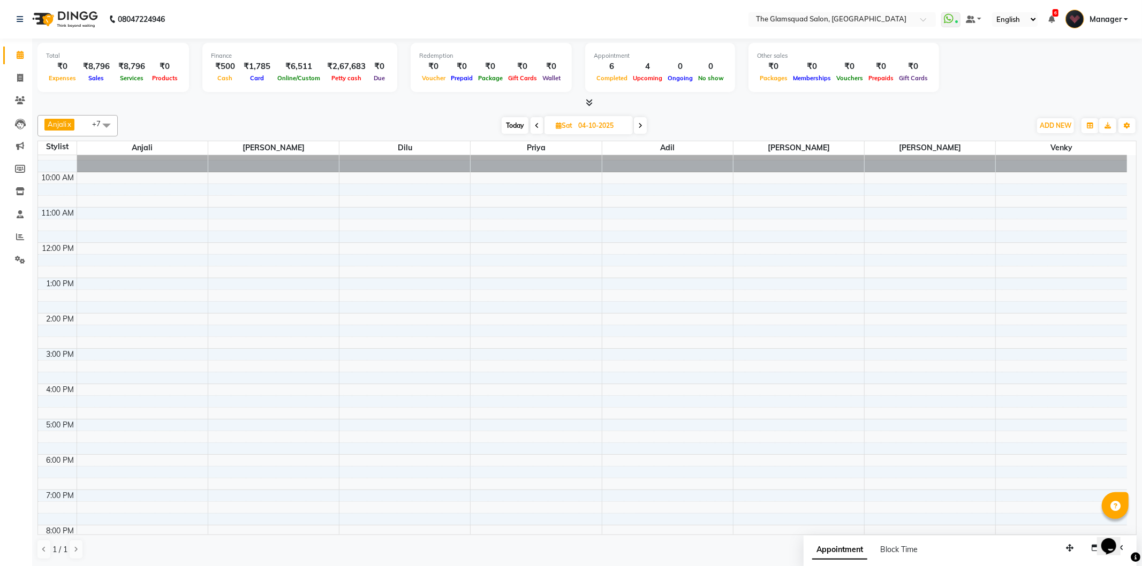
scroll to position [0, 0]
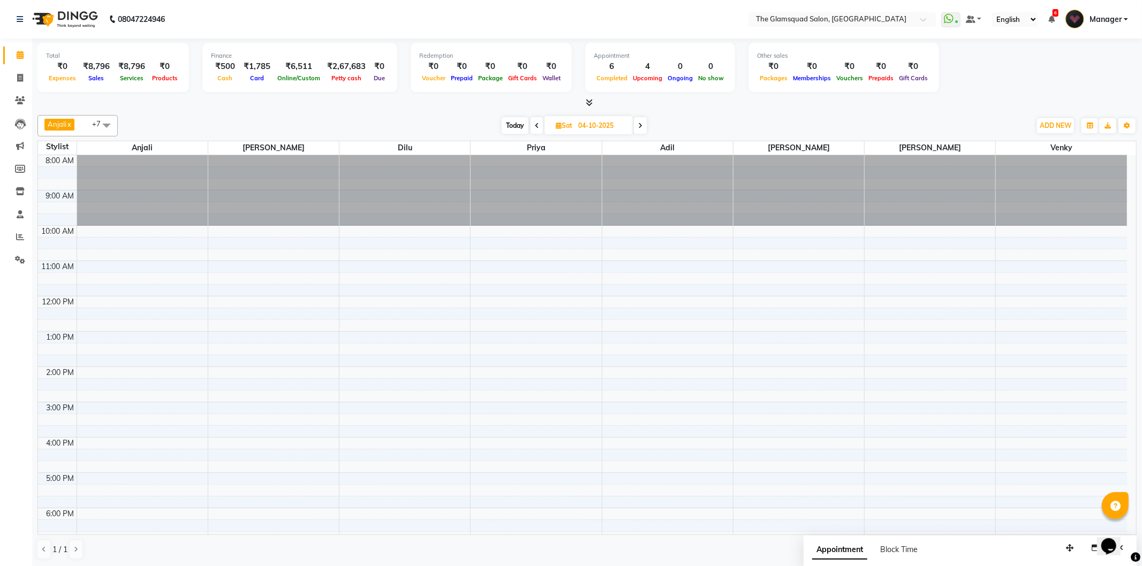
click at [505, 130] on span "Today" at bounding box center [514, 125] width 27 height 17
type input "01-10-2025"
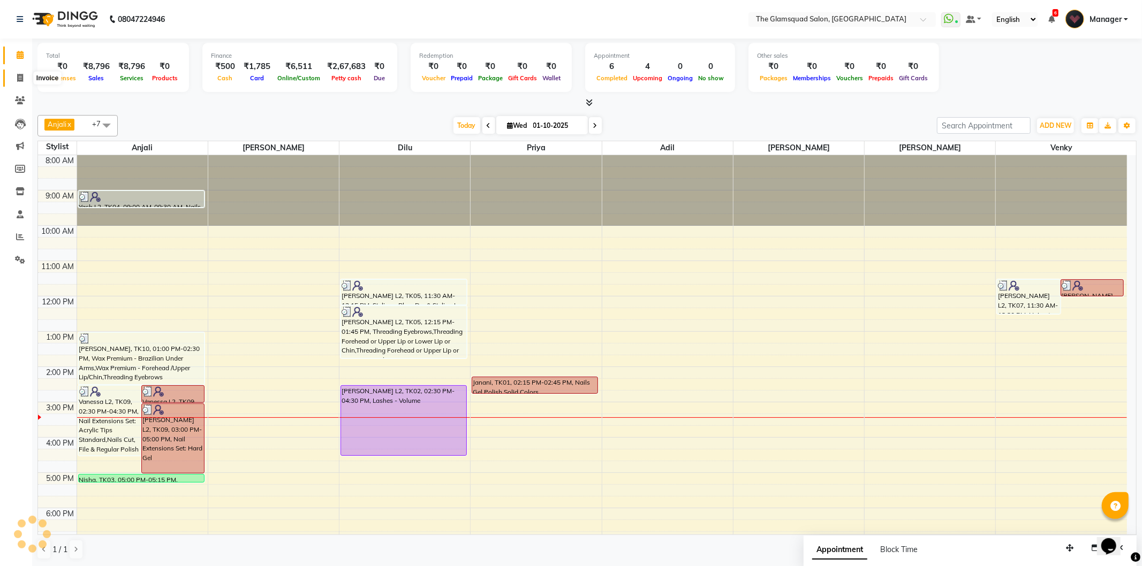
click at [20, 77] on icon at bounding box center [20, 78] width 6 height 8
select select "service"
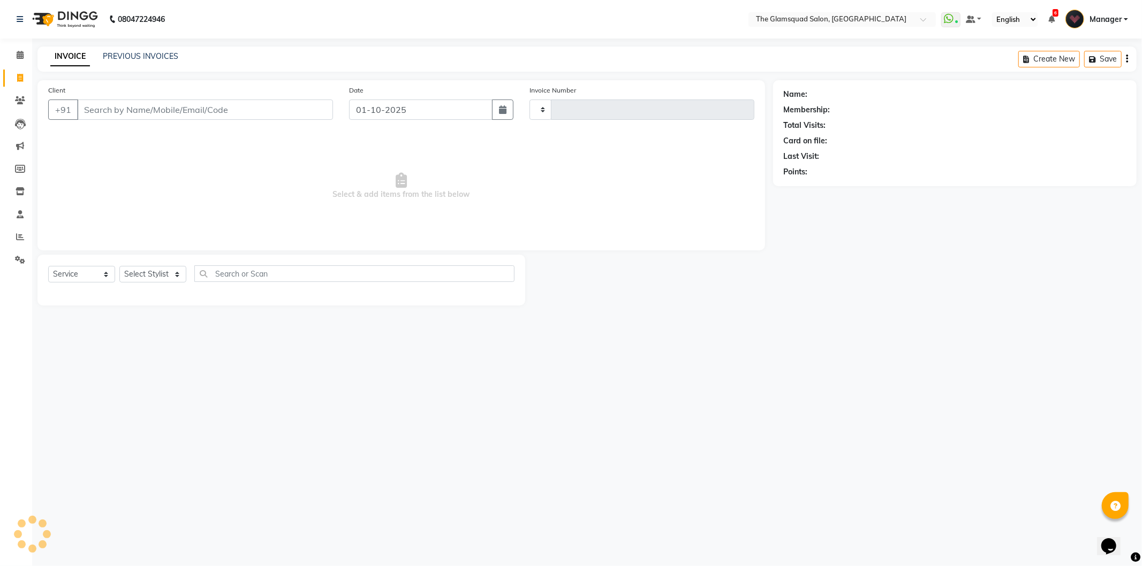
type input "0952"
select select "5284"
click at [124, 109] on input "Client" at bounding box center [205, 110] width 256 height 20
select select "product"
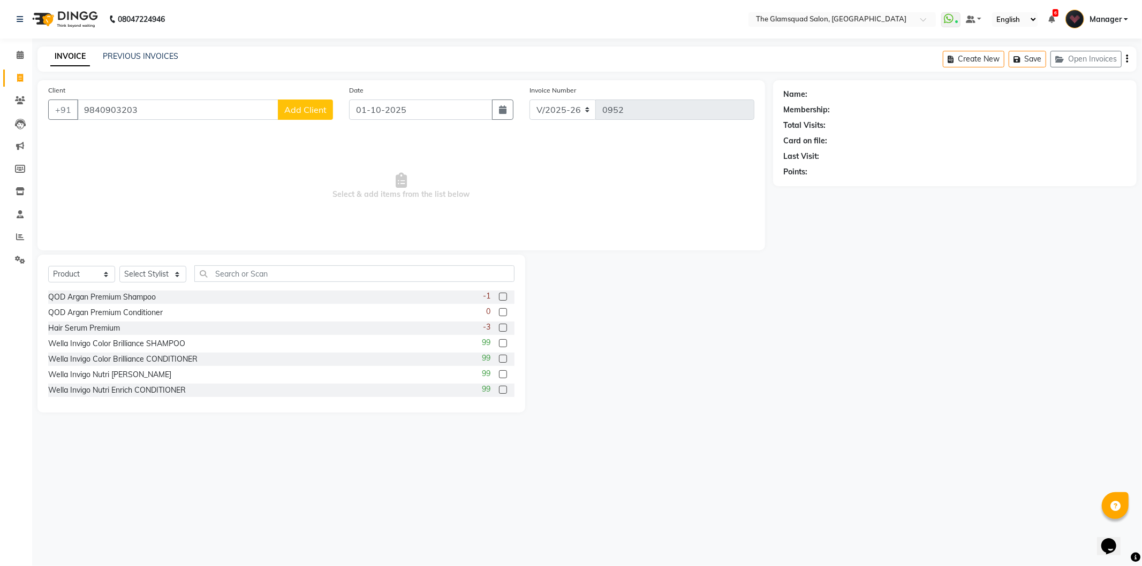
type input "9840903203"
click at [120, 130] on div "Client +91 9840903203 Add Client Date 01-10-2025 Invoice Number V/2025 V/2025-2…" at bounding box center [400, 165] width 727 height 170
click at [169, 109] on input "9840903203" at bounding box center [177, 110] width 201 height 20
click at [322, 116] on button "Add Client" at bounding box center [305, 110] width 55 height 20
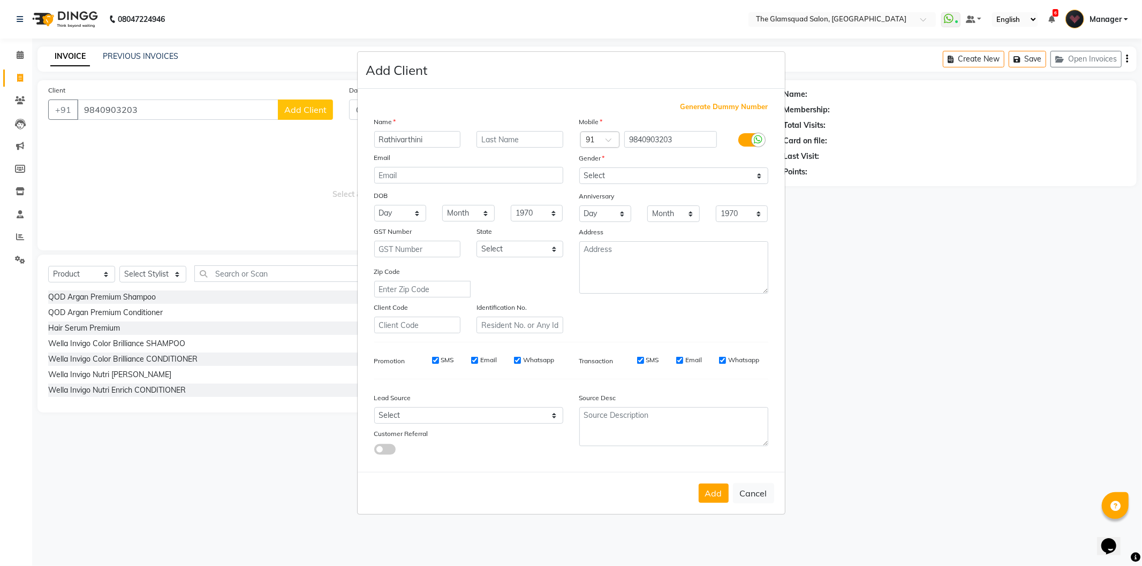
type input "Rathivarthini"
click at [536, 141] on input "text" at bounding box center [519, 139] width 87 height 17
type input "L1"
click at [602, 179] on select "Select Male Female Other Prefer Not To Say" at bounding box center [673, 176] width 189 height 17
select select "female"
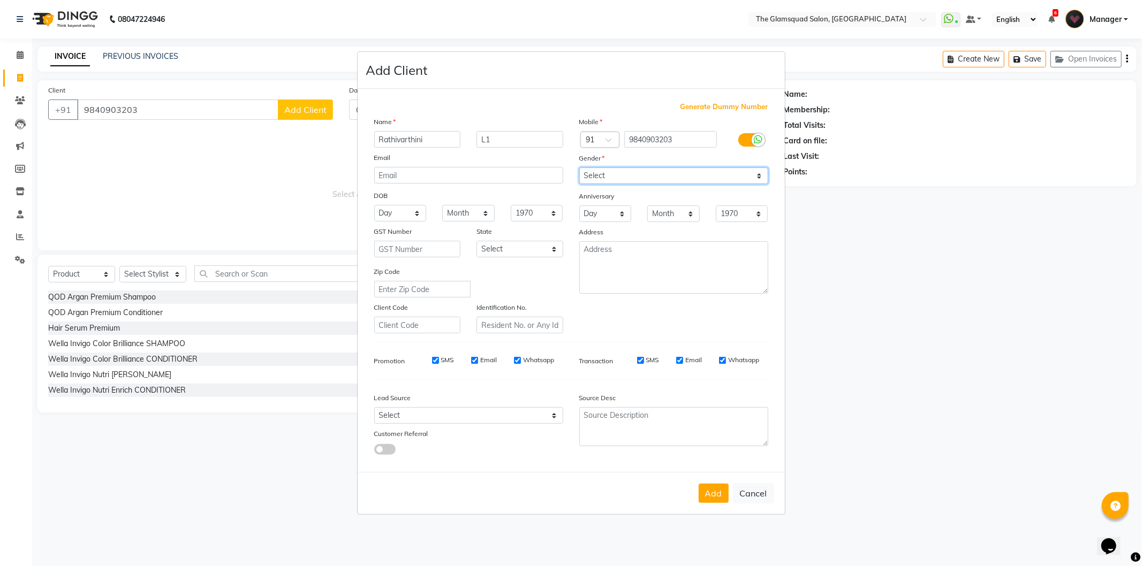
click at [579, 168] on select "Select Male Female Other Prefer Not To Say" at bounding box center [673, 176] width 189 height 17
click at [462, 411] on select "Select Walk-in Referral Internet Friend Word of Mouth Advertisement Facebook Ju…" at bounding box center [468, 415] width 189 height 17
select select "34546"
click at [374, 408] on select "Select Walk-in Referral Internet Friend Word of Mouth Advertisement Facebook Ju…" at bounding box center [468, 415] width 189 height 17
click at [714, 493] on button "Add" at bounding box center [713, 493] width 30 height 19
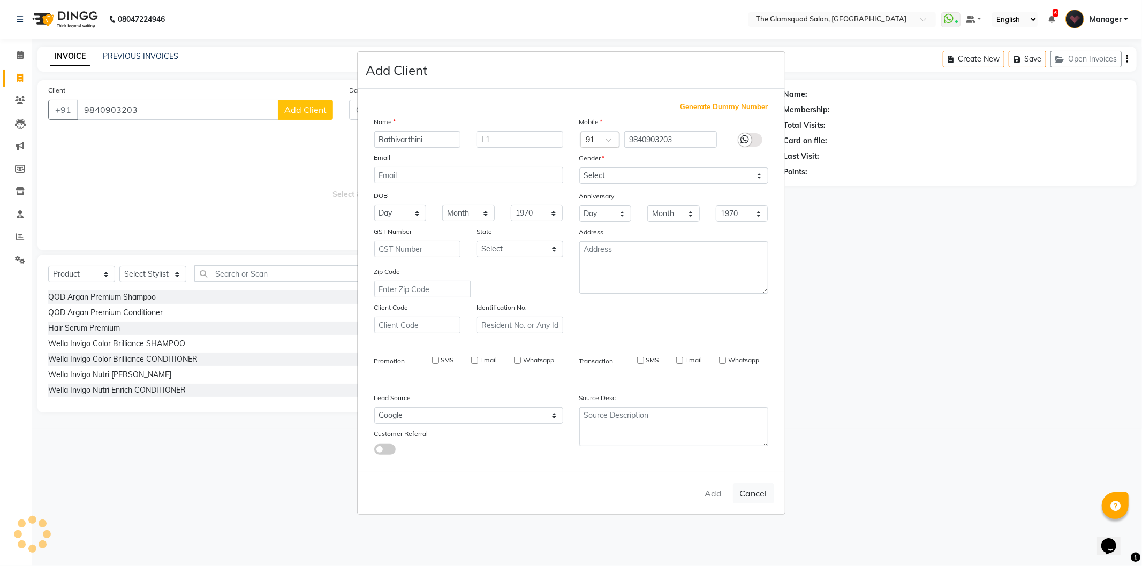
select select
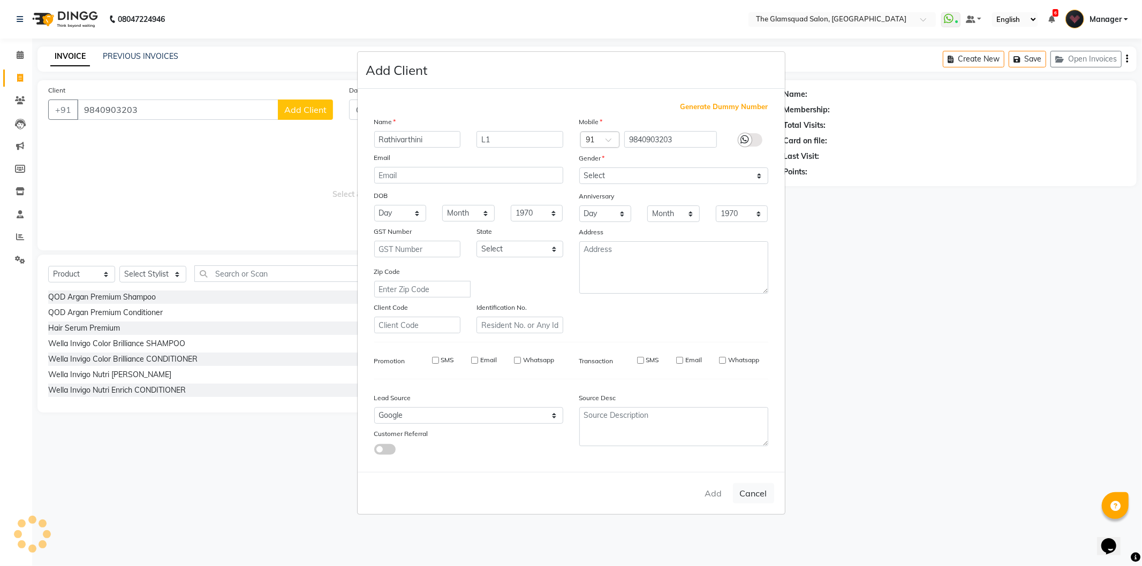
select select
checkbox input "false"
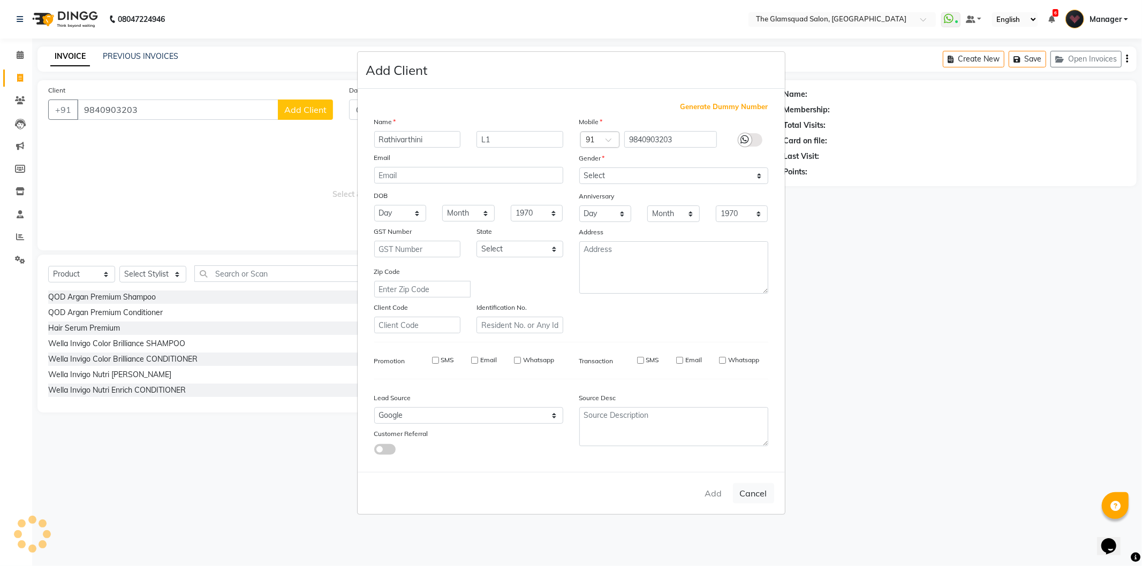
checkbox input "false"
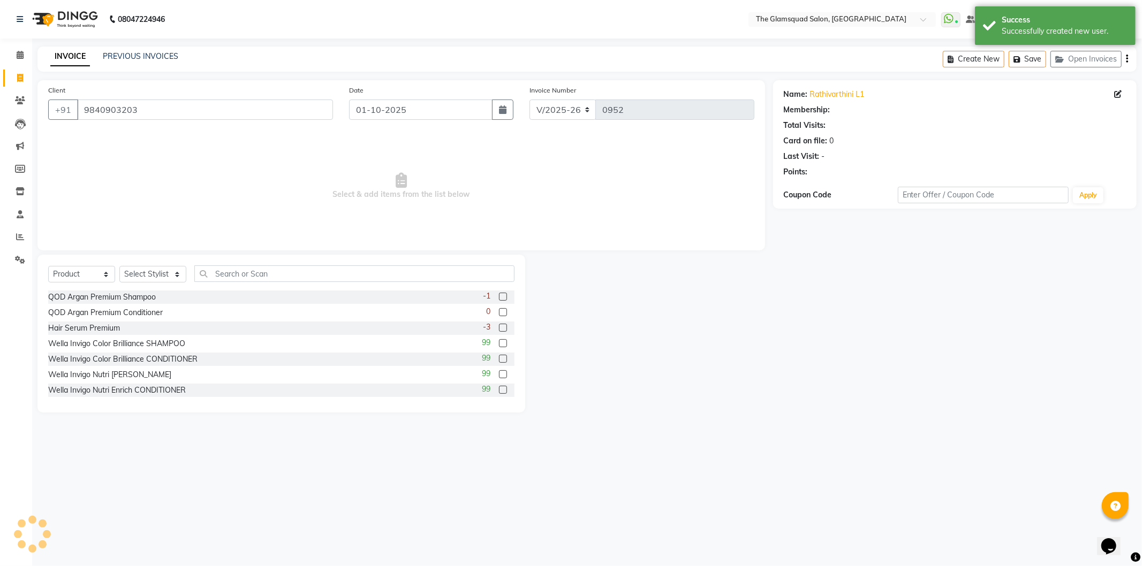
select select "1: Object"
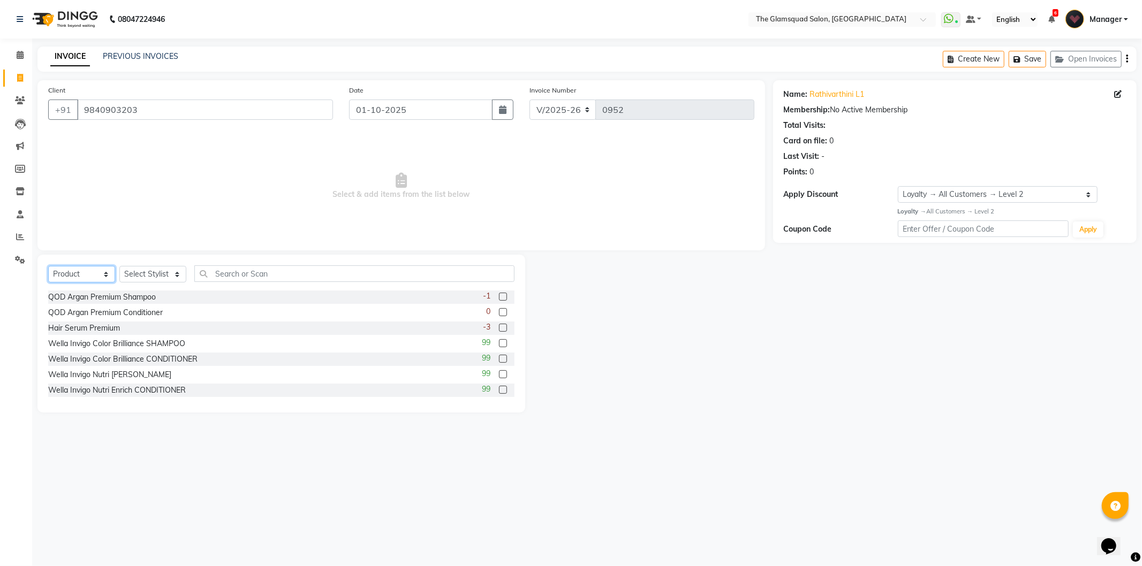
click at [70, 276] on select "Select Service Product Membership Package Voucher Prepaid Gift Card" at bounding box center [81, 274] width 67 height 17
select select "service"
click at [48, 267] on select "Select Service Product Membership Package Voucher Prepaid Gift Card" at bounding box center [81, 274] width 67 height 17
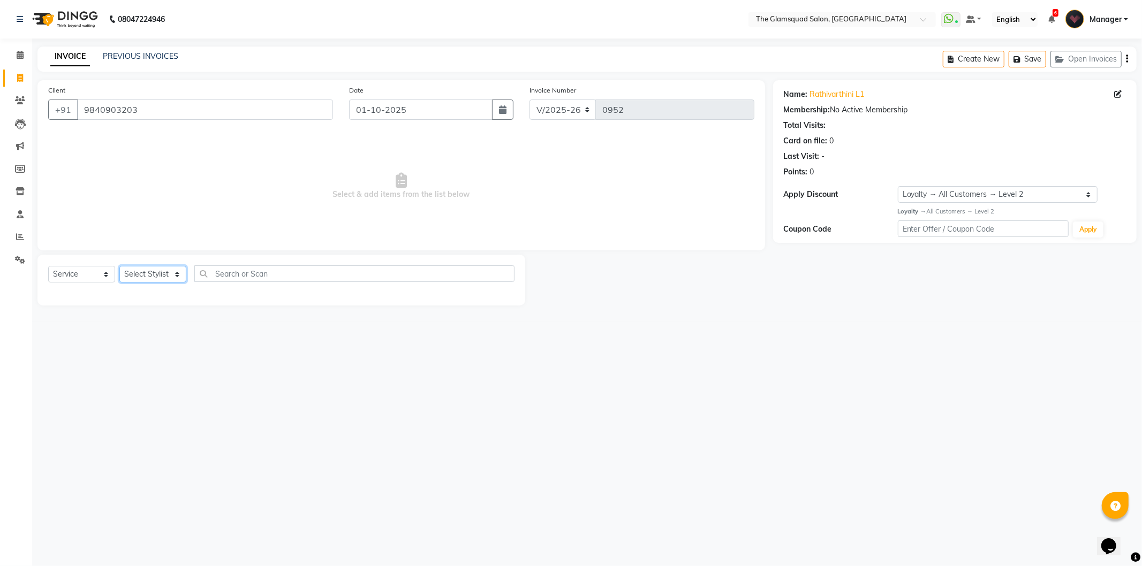
click at [151, 279] on select "Select Stylist [PERSON_NAME] Dilu Dingg Support Frontdesk Manager [PERSON_NAME]…" at bounding box center [152, 274] width 67 height 17
select select "89513"
click at [119, 267] on select "Select Stylist [PERSON_NAME] Dilu Dingg Support Frontdesk Manager [PERSON_NAME]…" at bounding box center [152, 274] width 67 height 17
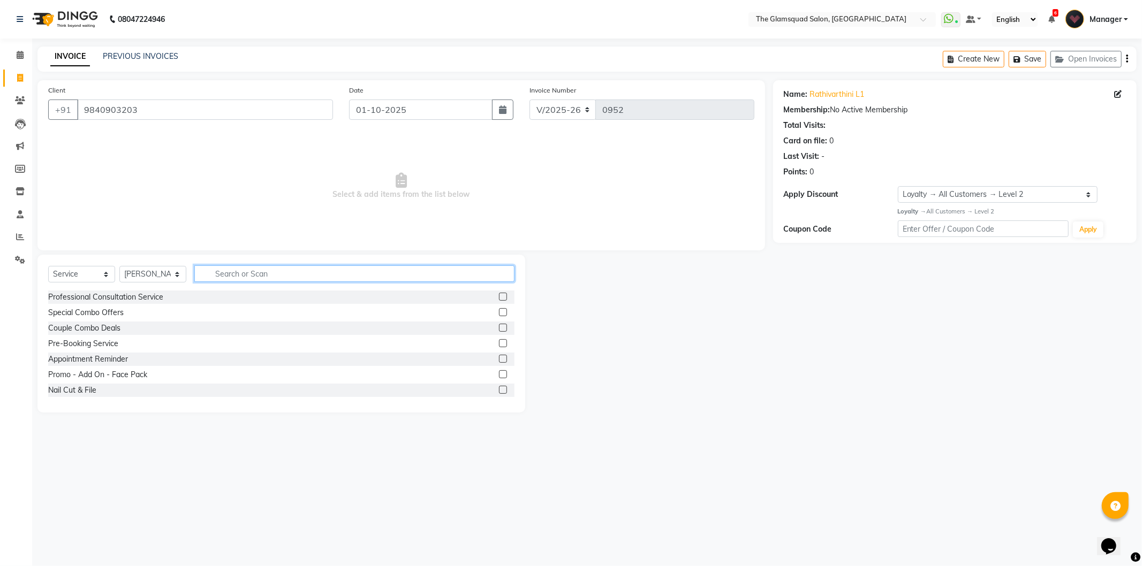
click at [227, 277] on input "text" at bounding box center [354, 273] width 320 height 17
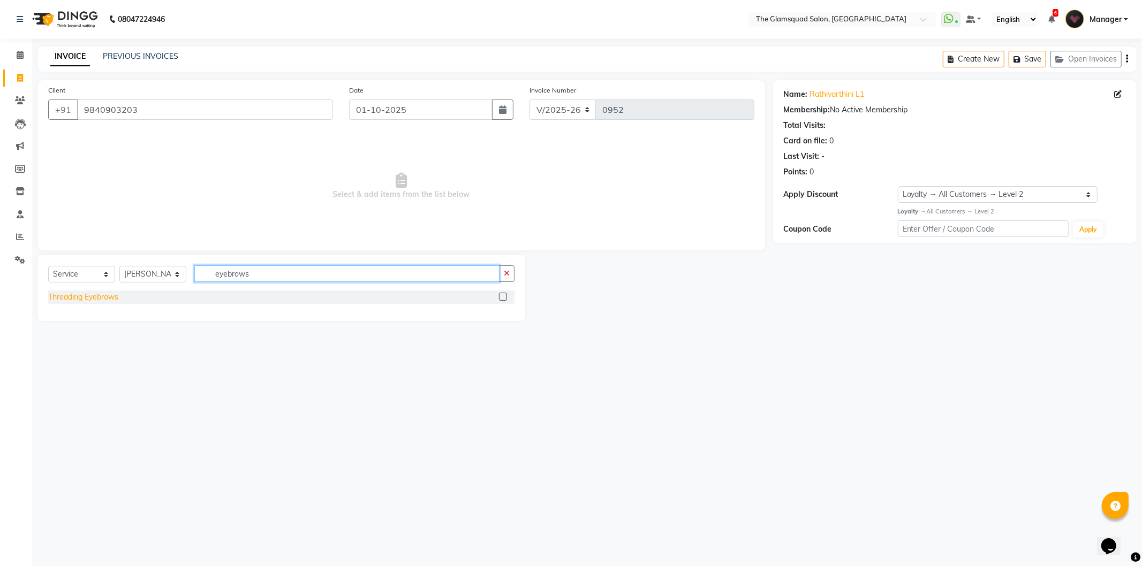
type input "eyebrows"
click at [93, 295] on div "Threading Eyebrows" at bounding box center [83, 297] width 70 height 11
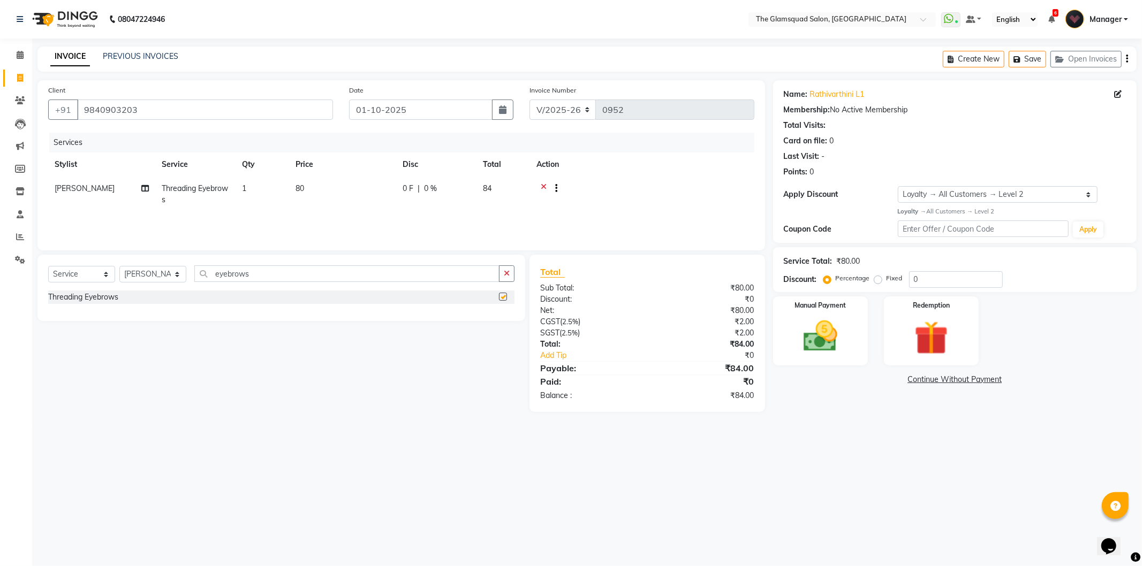
checkbox input "false"
click at [247, 273] on input "eyebrows" at bounding box center [346, 273] width 305 height 17
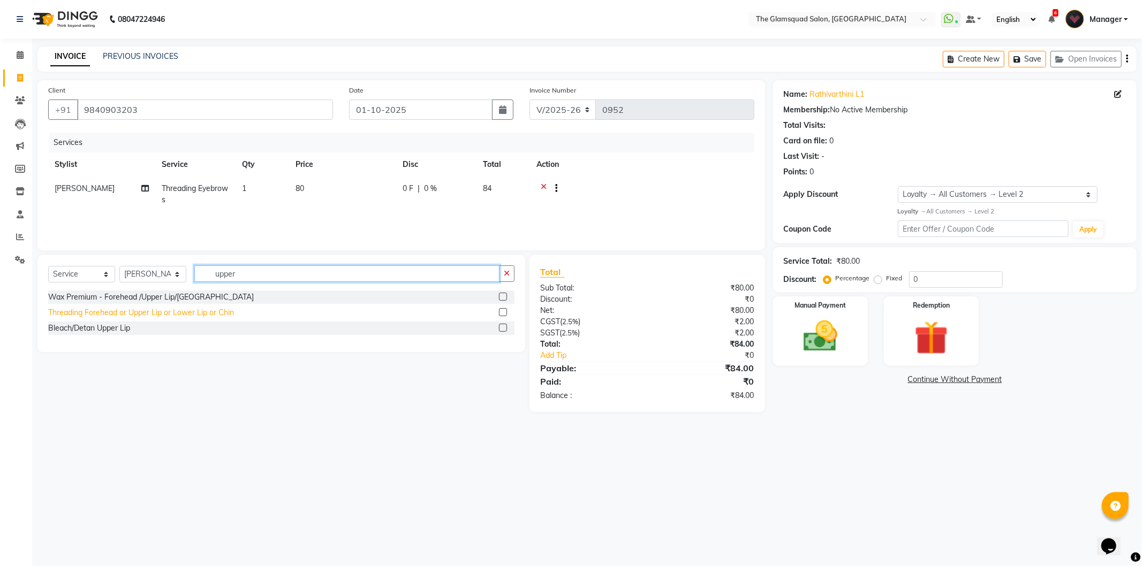
type input "upper"
click at [162, 318] on div "Threading Forehead or Upper Lip or Lower Lip or Chin" at bounding box center [141, 312] width 186 height 11
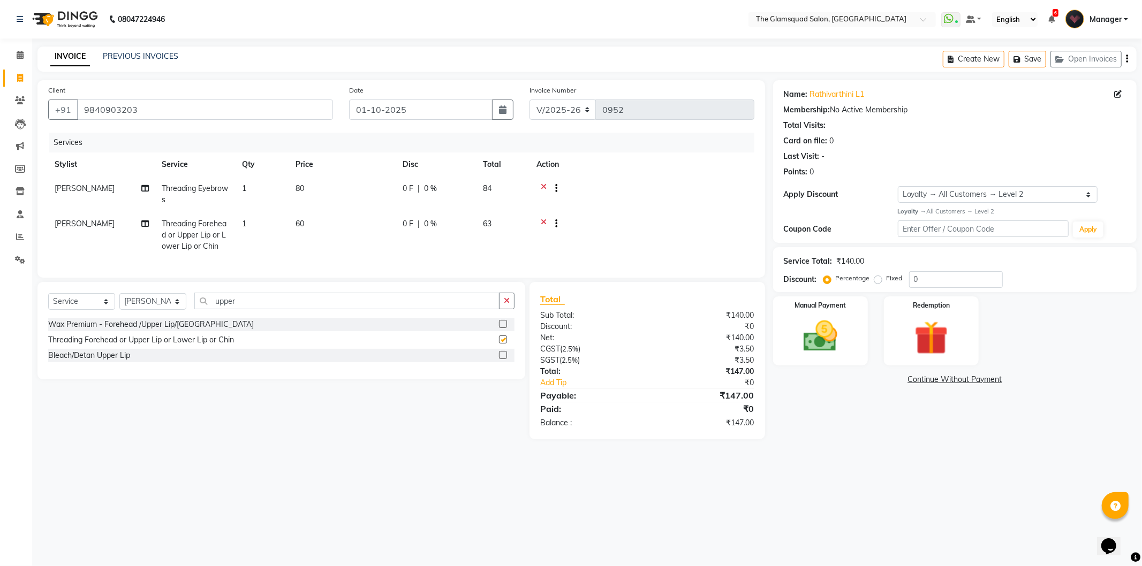
checkbox input "false"
click at [319, 212] on td "60" at bounding box center [342, 235] width 107 height 47
select select "89513"
click at [306, 246] on td "1" at bounding box center [313, 231] width 54 height 57
click at [286, 217] on td "1" at bounding box center [313, 231] width 54 height 57
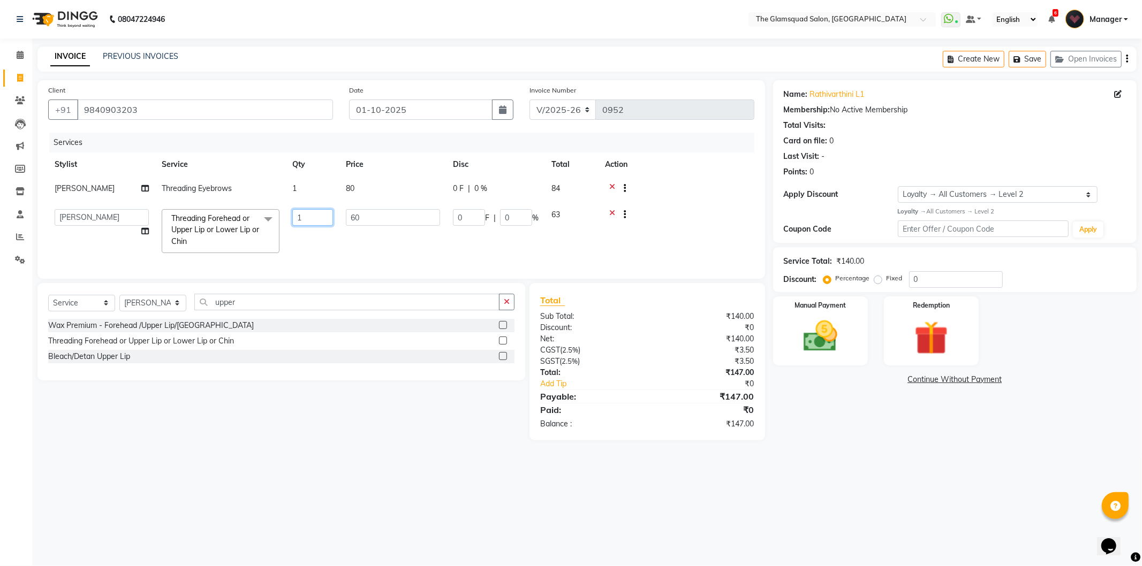
type input "2"
click at [314, 241] on tr "Adil Anjali Dilu Dingg Support Frontdesk Manager Monish Monisha Naveen Pranab P…" at bounding box center [401, 231] width 706 height 57
click at [666, 497] on div "08047224946 Select Location × The Glamsquad Salon, Mylapore WhatsApp Status ✕ S…" at bounding box center [571, 283] width 1142 height 566
click at [810, 351] on img at bounding box center [820, 336] width 57 height 41
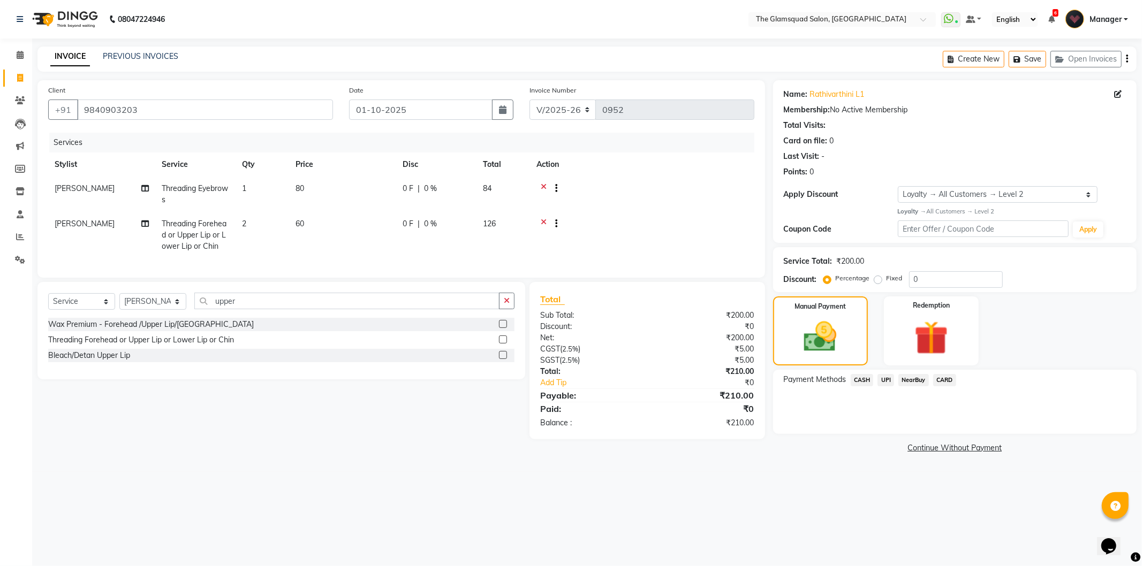
click at [861, 383] on span "CASH" at bounding box center [861, 380] width 23 height 12
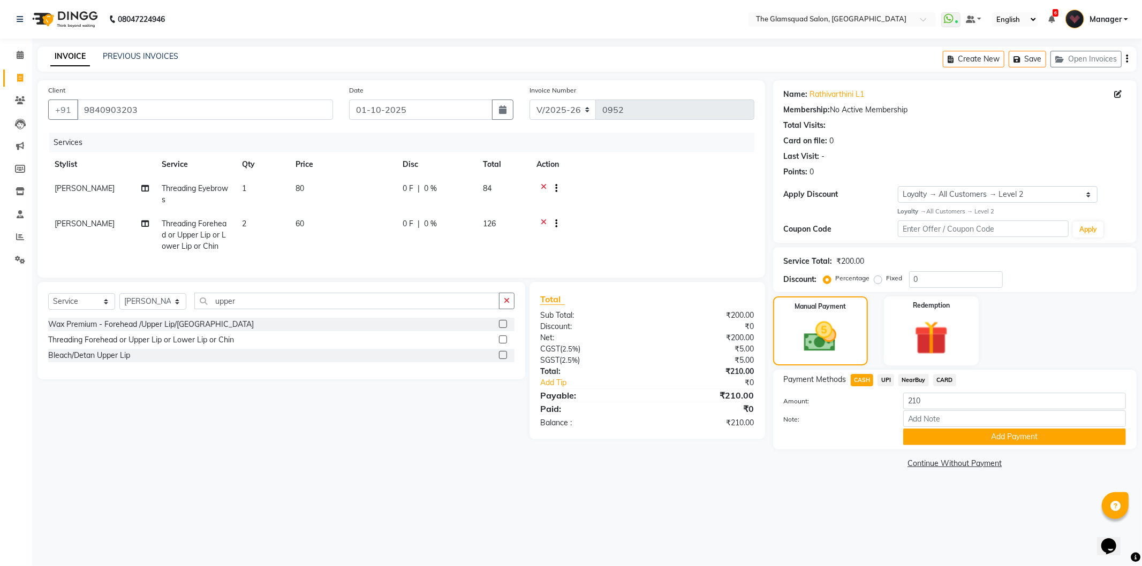
click at [885, 381] on span "UPI" at bounding box center [885, 380] width 17 height 12
click at [997, 380] on div "Payment Methods CASH UPI NearBuy CARD" at bounding box center [955, 381] width 342 height 14
click at [950, 437] on button "Add Payment" at bounding box center [1014, 437] width 223 height 17
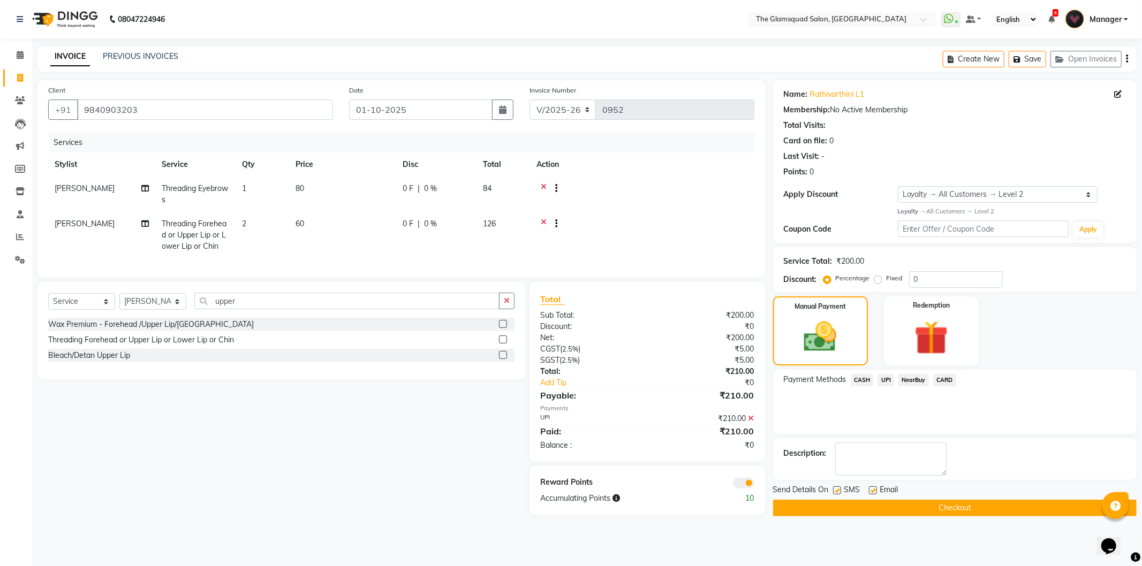
click at [740, 489] on span at bounding box center [743, 483] width 21 height 11
click at [754, 485] on input "checkbox" at bounding box center [754, 485] width 0 height 0
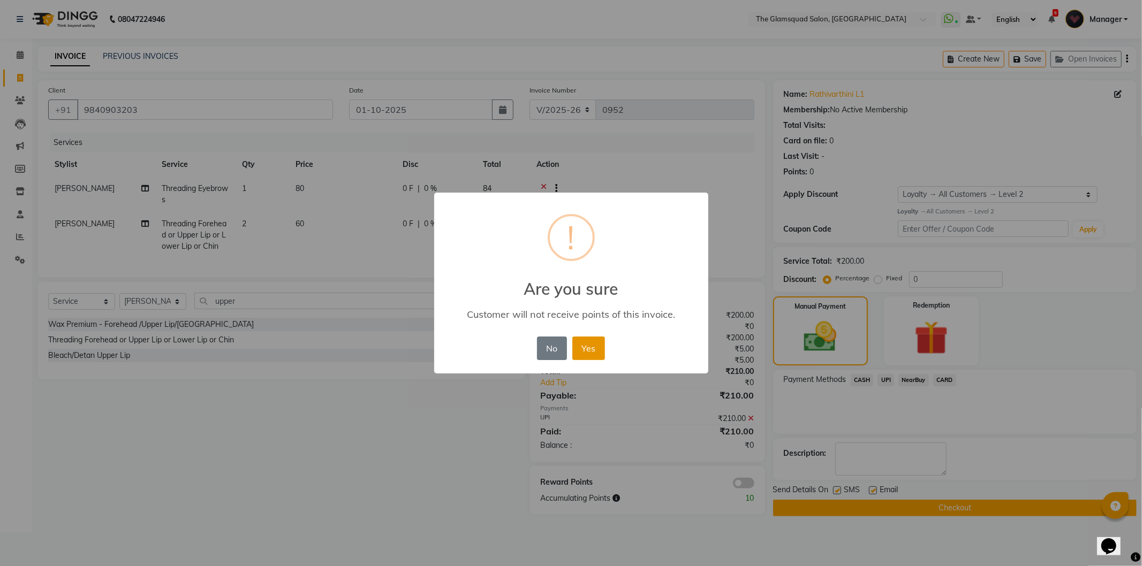
click at [588, 352] on button "Yes" at bounding box center [588, 349] width 33 height 24
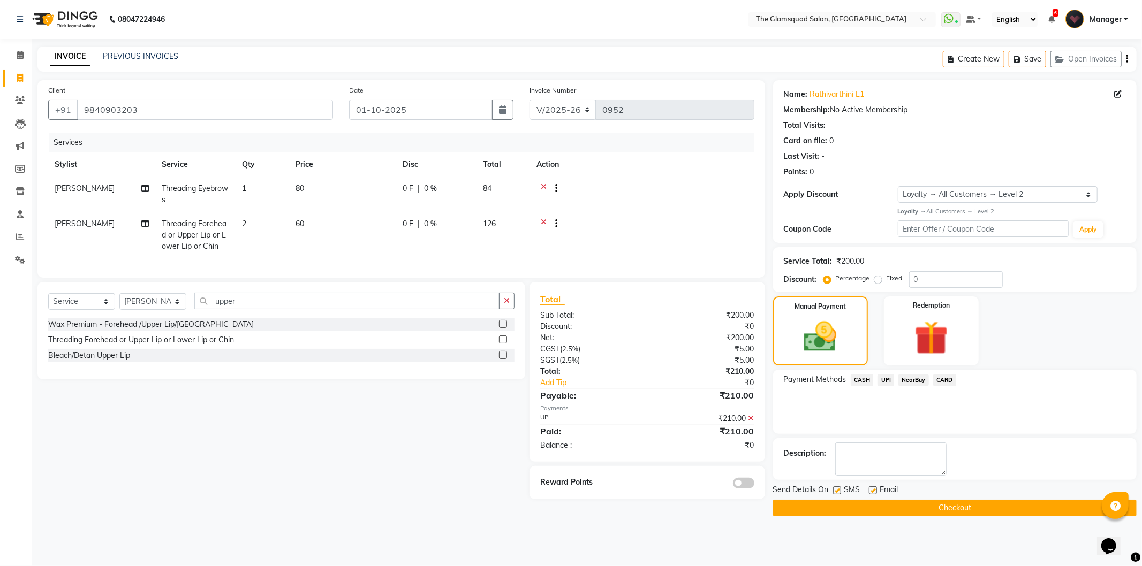
click at [361, 452] on div "Select Service Product Membership Package Voucher Prepaid Gift Card Select Styl…" at bounding box center [277, 390] width 496 height 217
click at [19, 50] on span at bounding box center [20, 55] width 19 height 12
click at [848, 505] on button "Checkout" at bounding box center [954, 508] width 363 height 17
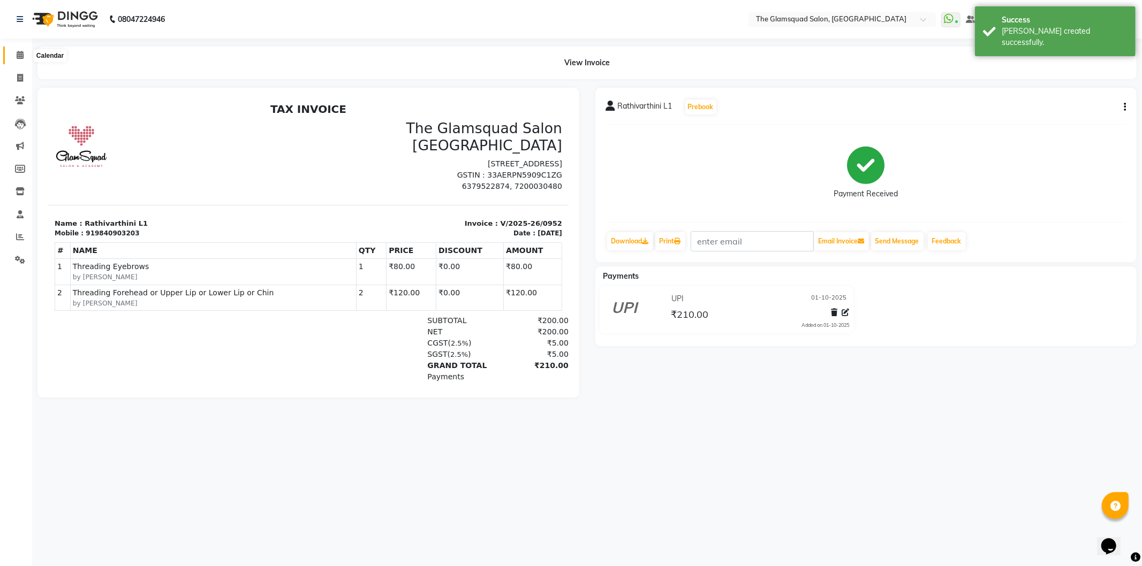
click at [19, 55] on icon at bounding box center [20, 55] width 7 height 8
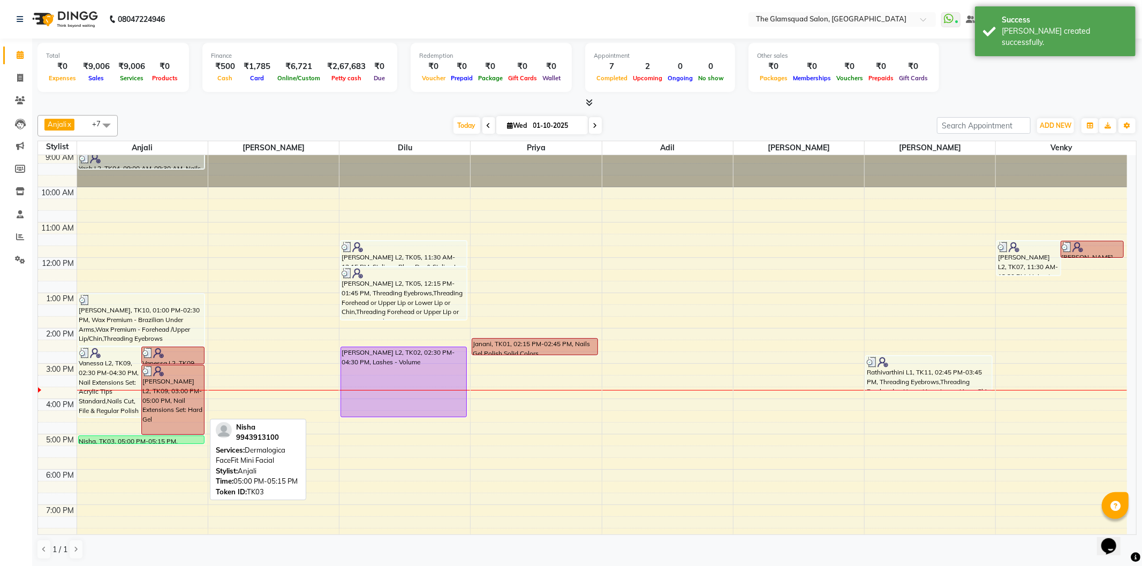
scroll to position [59, 0]
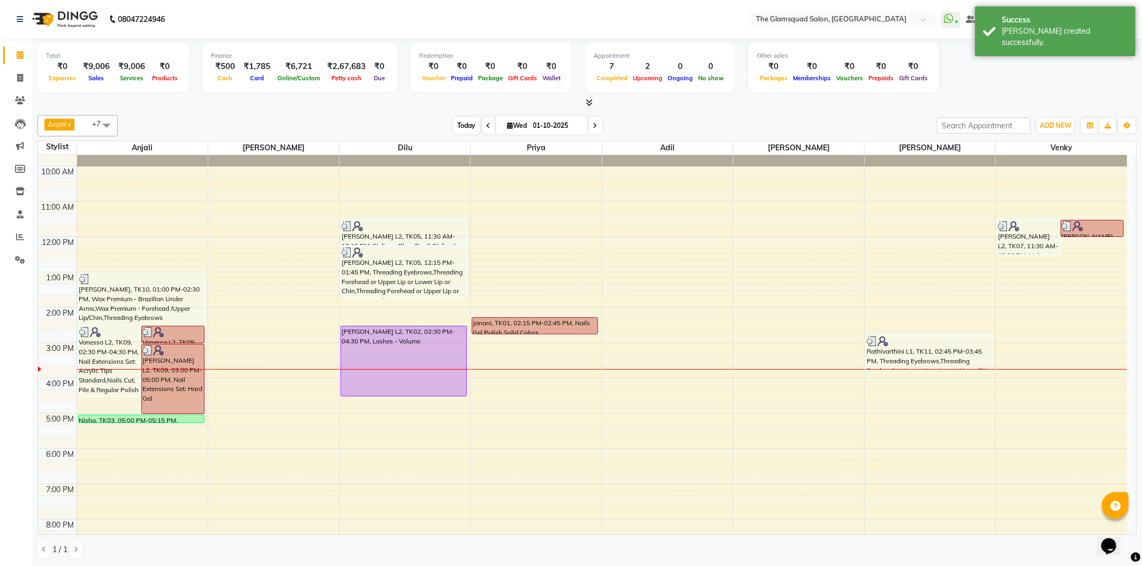
click at [464, 127] on span "Today" at bounding box center [466, 125] width 27 height 17
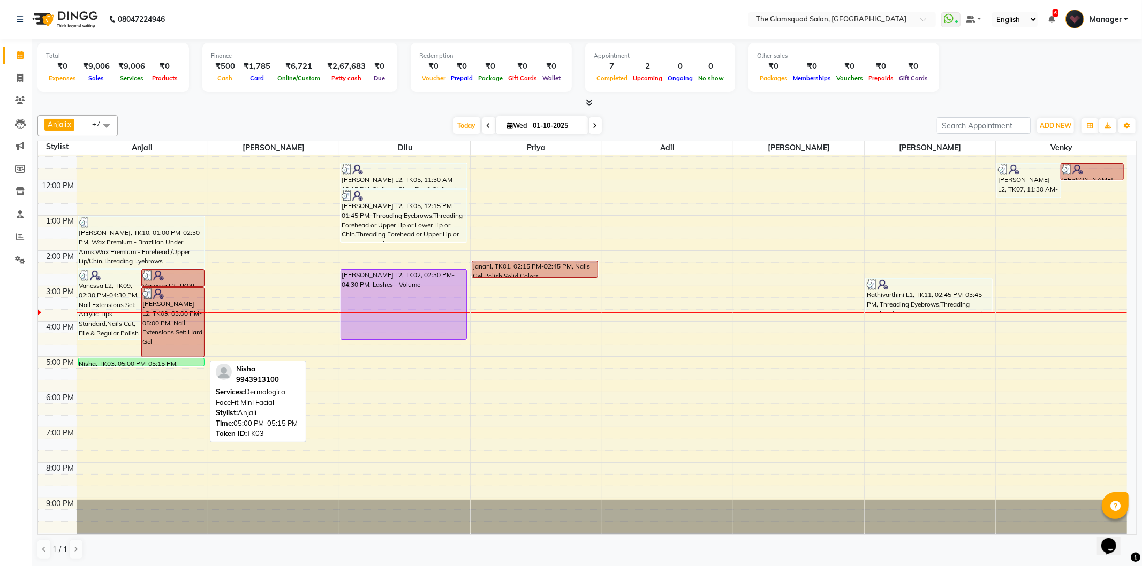
click at [180, 362] on div "Nisha, TK03, 05:00 PM-05:15 PM, Dermalogica FaceFit Mini Facial" at bounding box center [141, 362] width 125 height 7
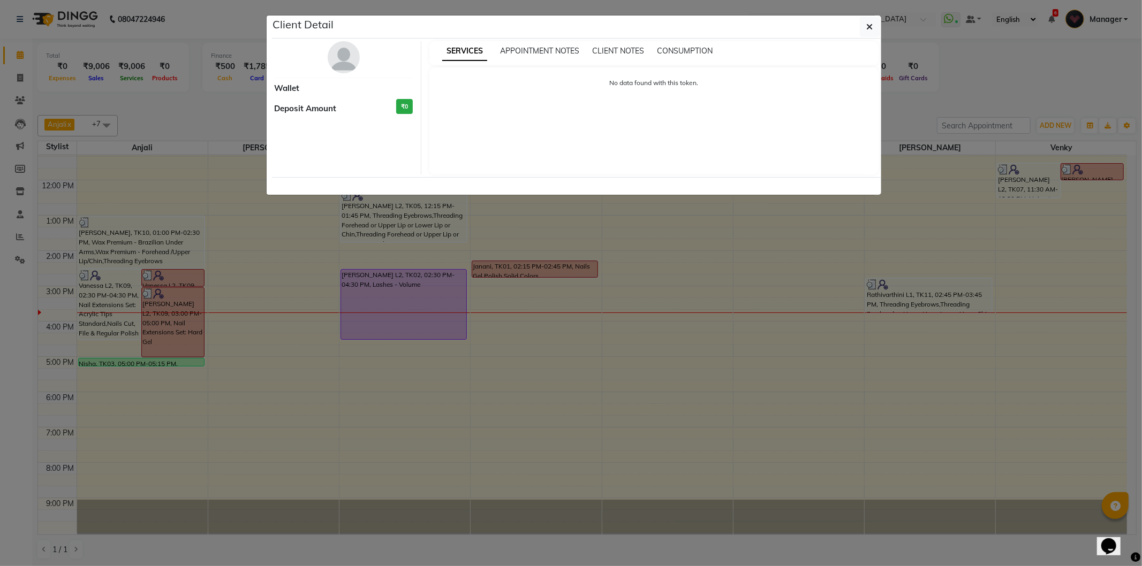
select select "6"
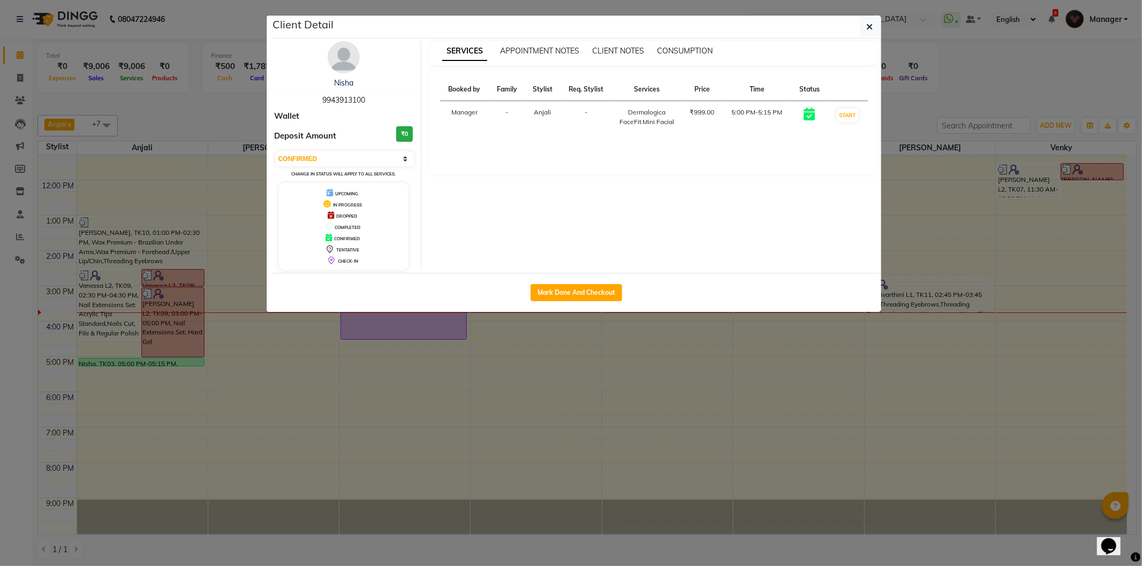
click at [349, 102] on span "9943913100" at bounding box center [343, 100] width 43 height 10
copy span "9943913100"
click at [871, 24] on icon "button" at bounding box center [869, 26] width 6 height 9
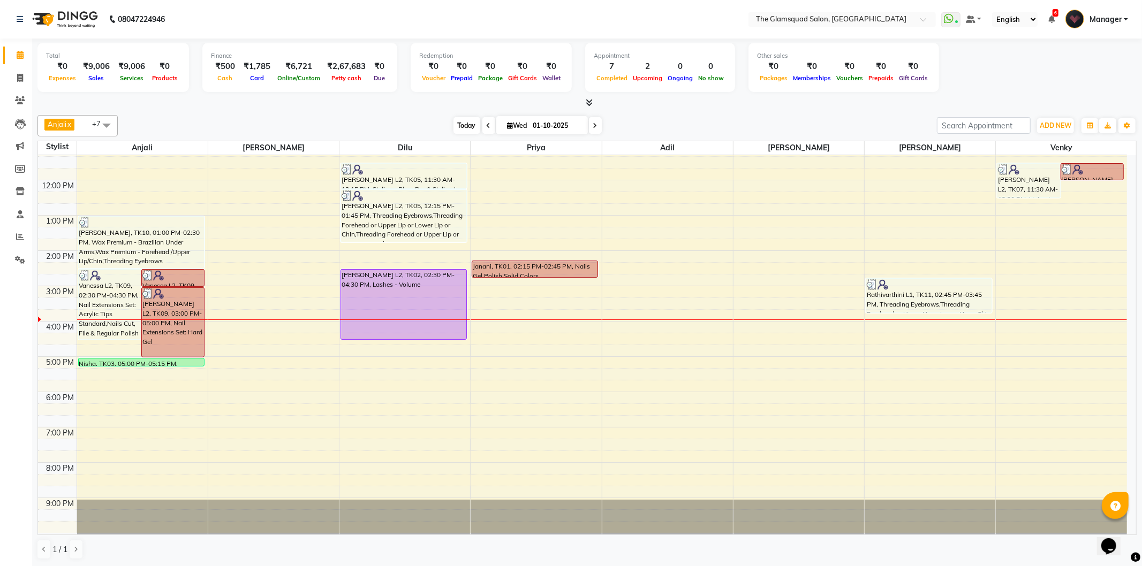
drag, startPoint x: 460, startPoint y: 124, endPoint x: 544, endPoint y: 235, distance: 139.5
click at [460, 125] on span "Today" at bounding box center [466, 125] width 27 height 17
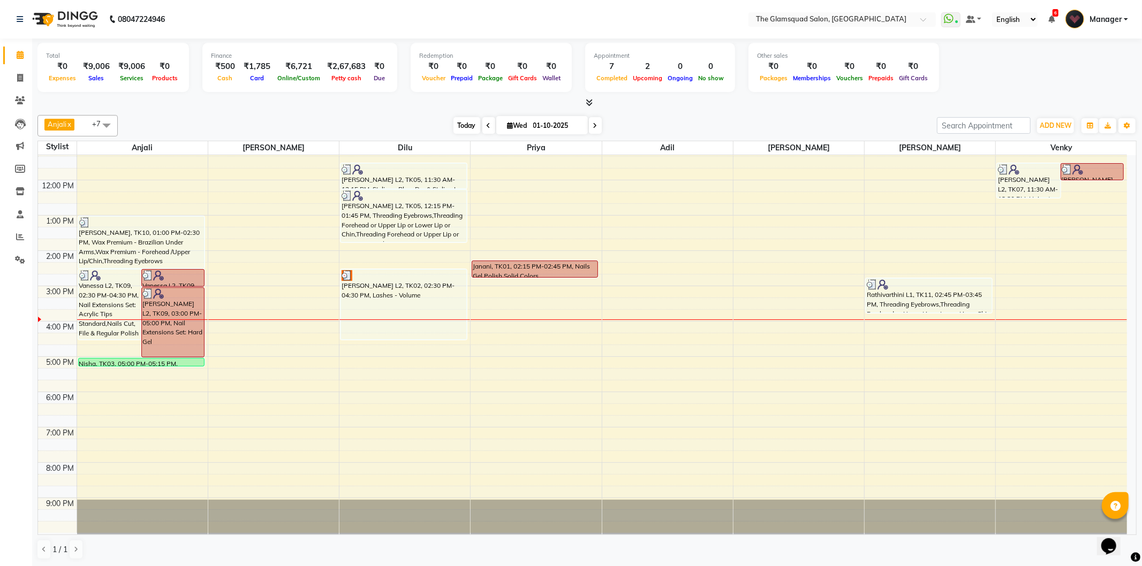
click at [453, 122] on span "Today" at bounding box center [466, 125] width 27 height 17
click at [653, 120] on div "Today Wed 01-10-2025" at bounding box center [527, 126] width 808 height 16
click at [587, 102] on icon at bounding box center [588, 102] width 7 height 8
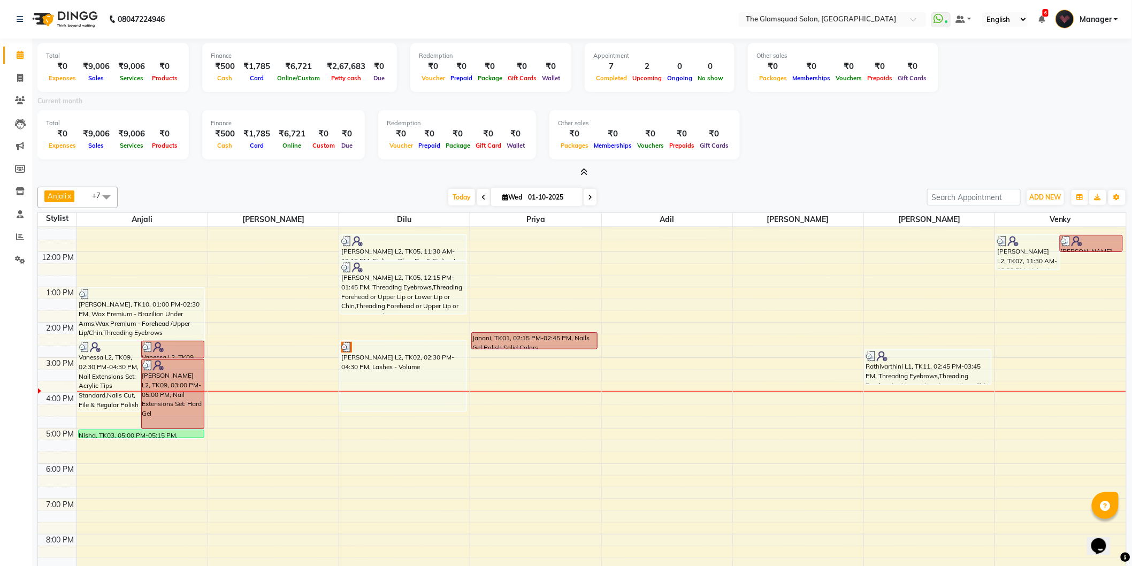
click at [585, 172] on icon at bounding box center [584, 172] width 7 height 8
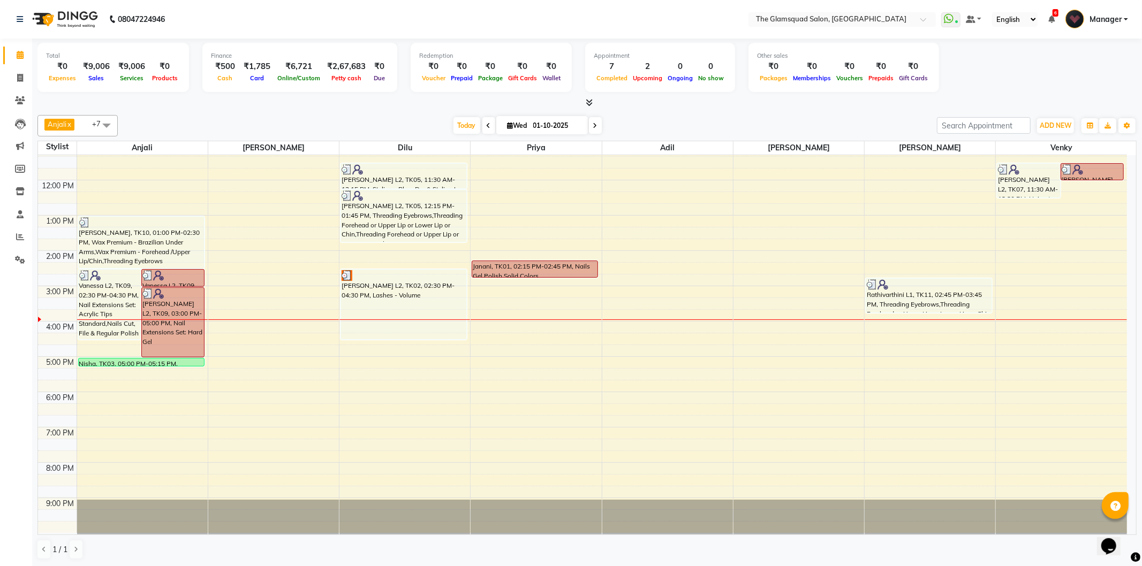
click at [591, 103] on icon at bounding box center [588, 102] width 7 height 8
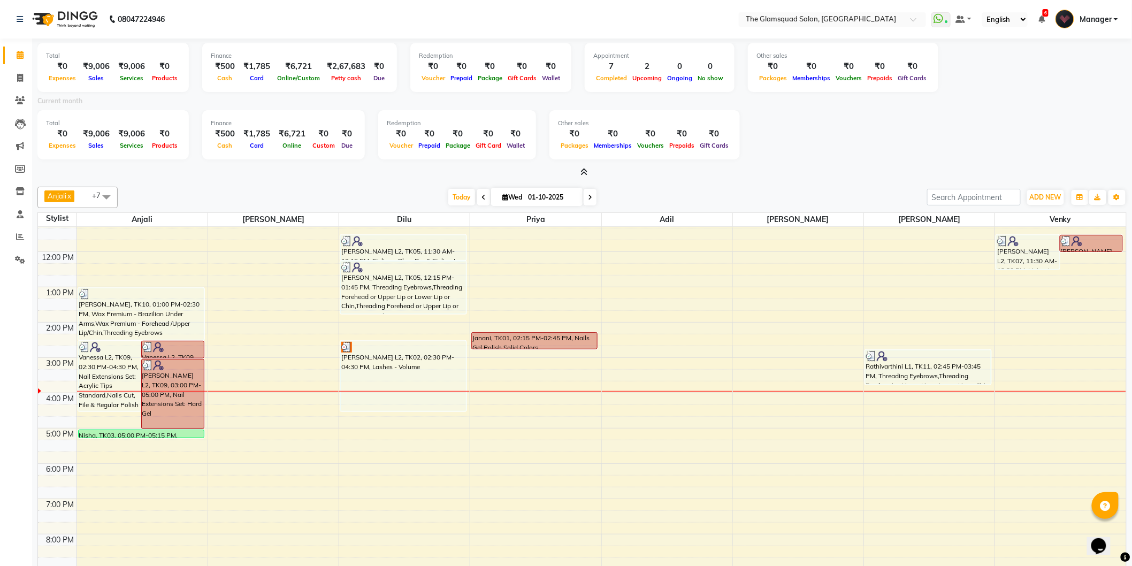
click at [582, 170] on icon at bounding box center [584, 172] width 7 height 8
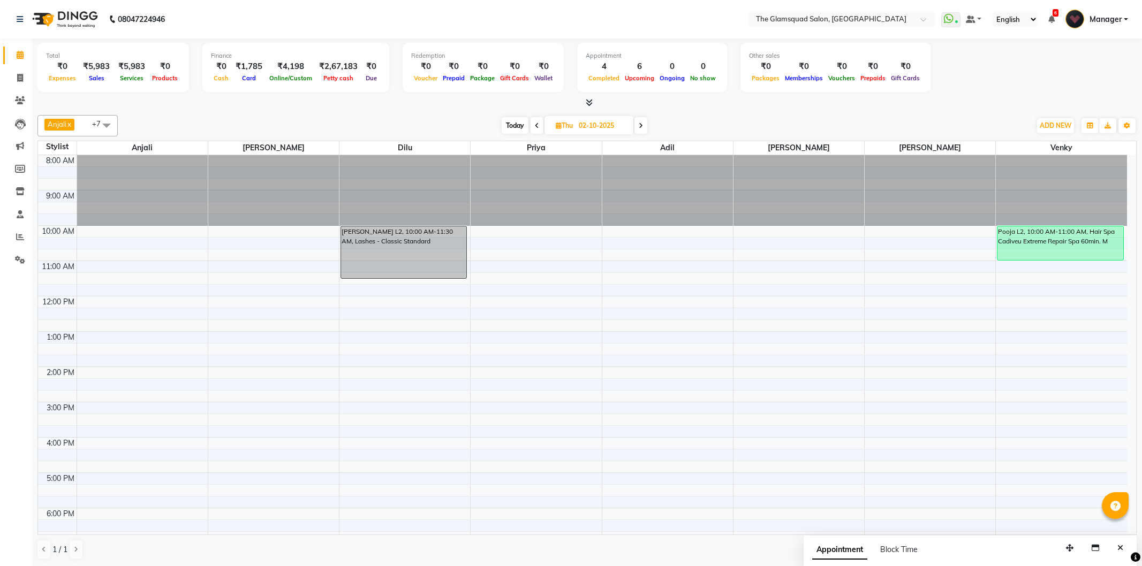
click at [506, 124] on span "Today" at bounding box center [514, 125] width 27 height 17
type input "01-10-2025"
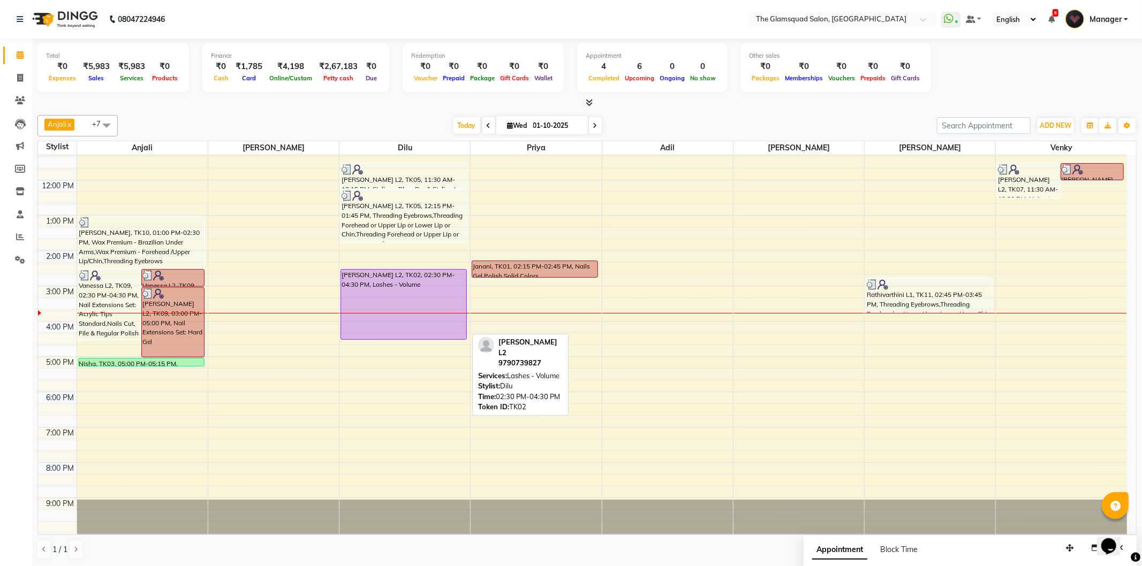
click at [424, 291] on div "[PERSON_NAME] L2, TK02, 02:30 PM-04:30 PM, Lashes - Volume" at bounding box center [403, 305] width 125 height 70
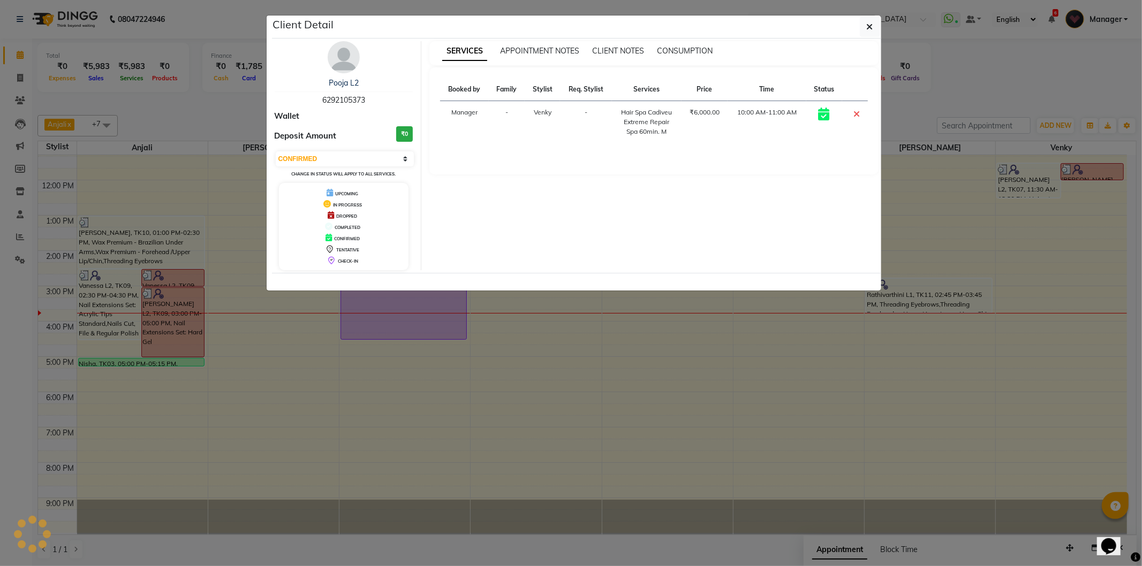
select select "8"
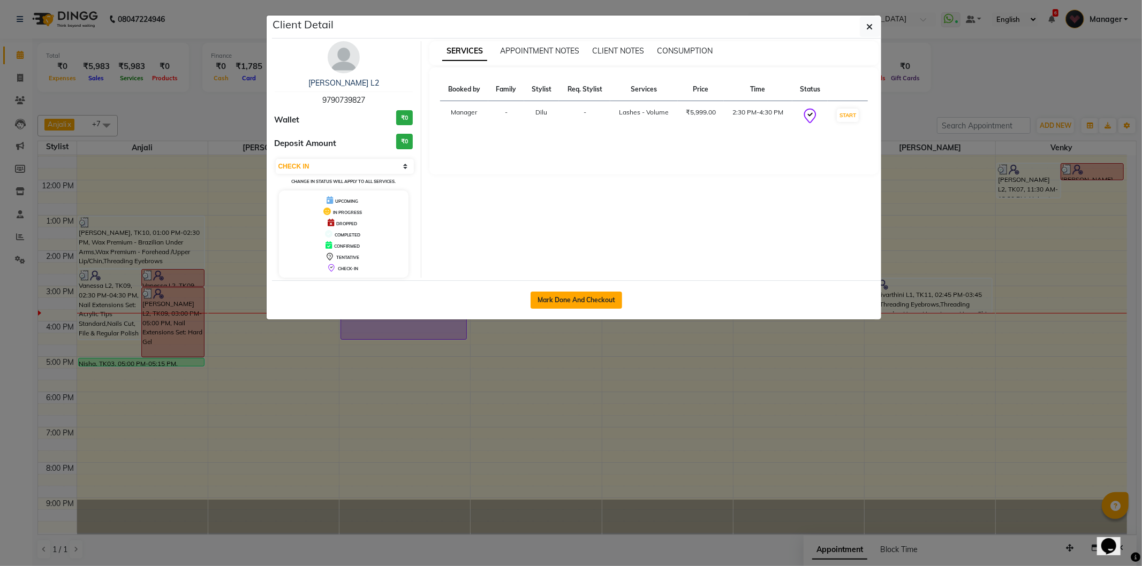
click at [557, 302] on button "Mark Done And Checkout" at bounding box center [576, 300] width 92 height 17
select select "service"
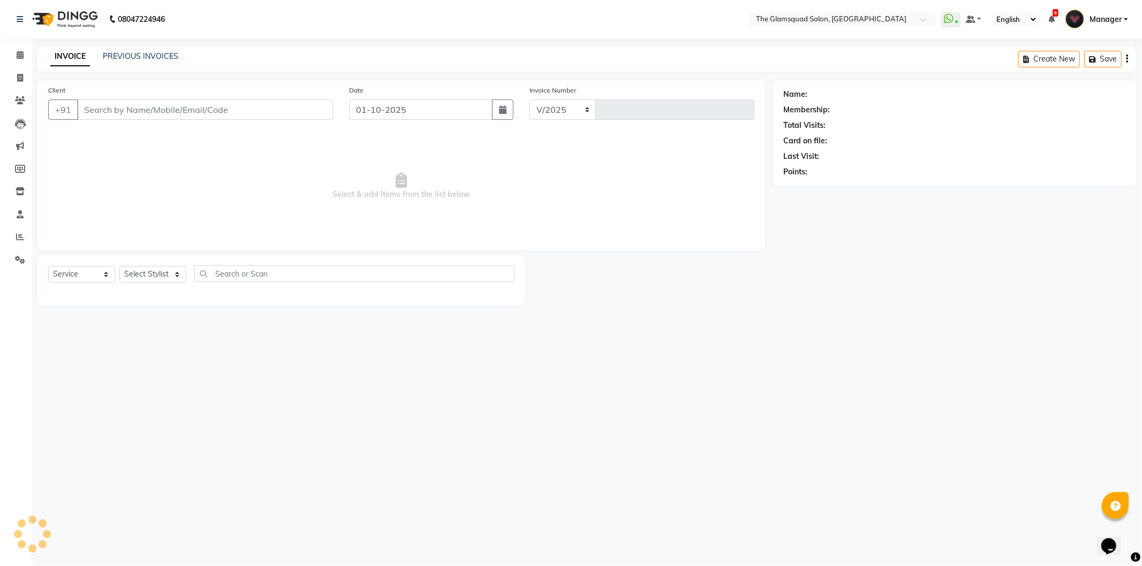
select select "5284"
type input "0953"
select select "product"
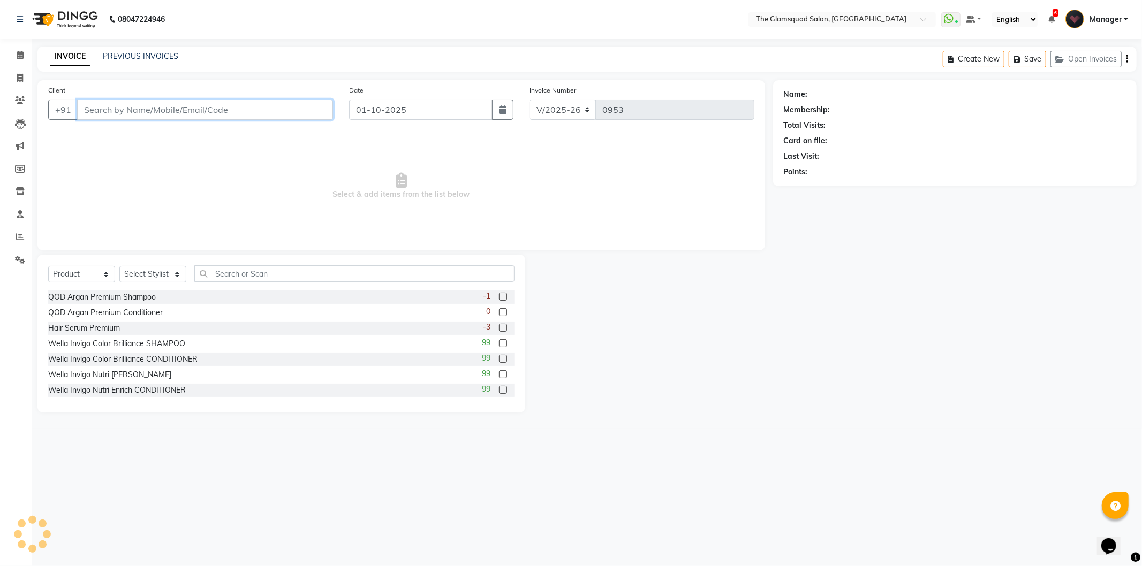
type input "9790739827"
select select "34710"
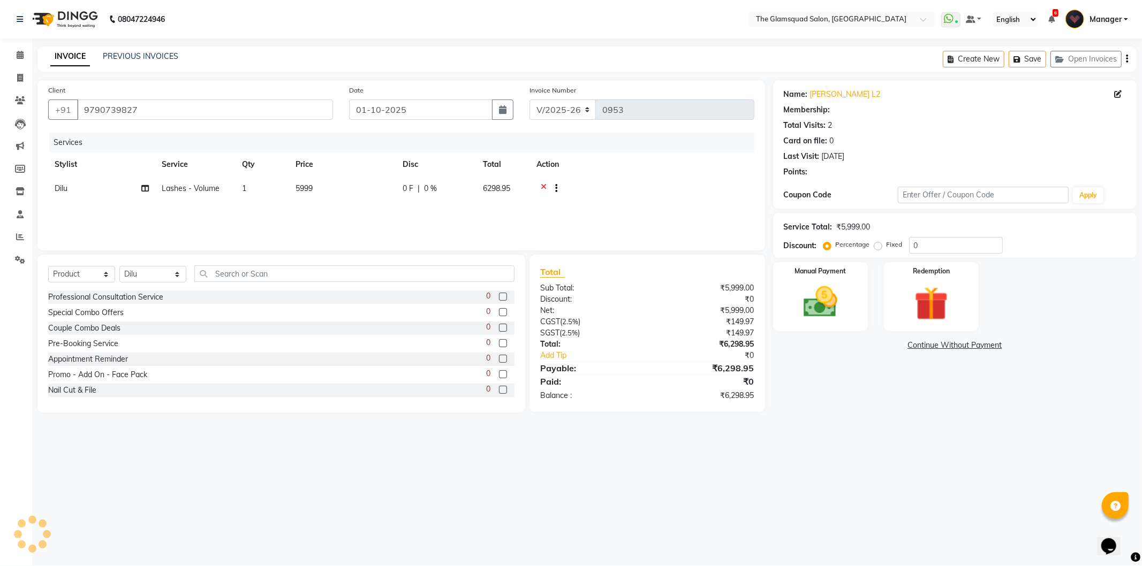
select select "1: Object"
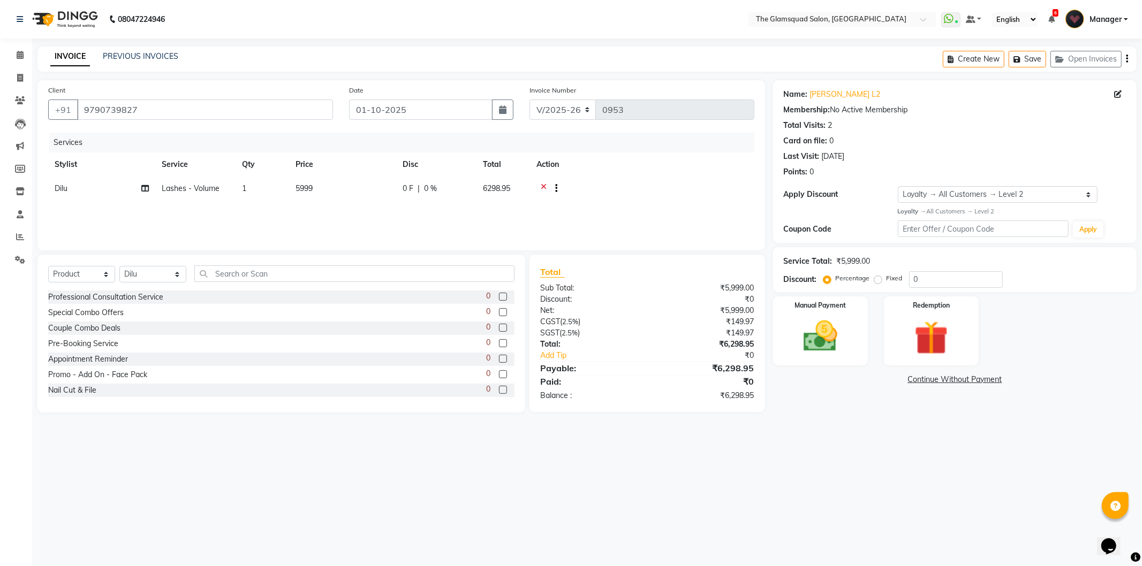
click at [195, 189] on span "Lashes - Volume" at bounding box center [191, 189] width 58 height 10
select select "34710"
click at [209, 195] on span "Lashes - Volume" at bounding box center [200, 192] width 58 height 10
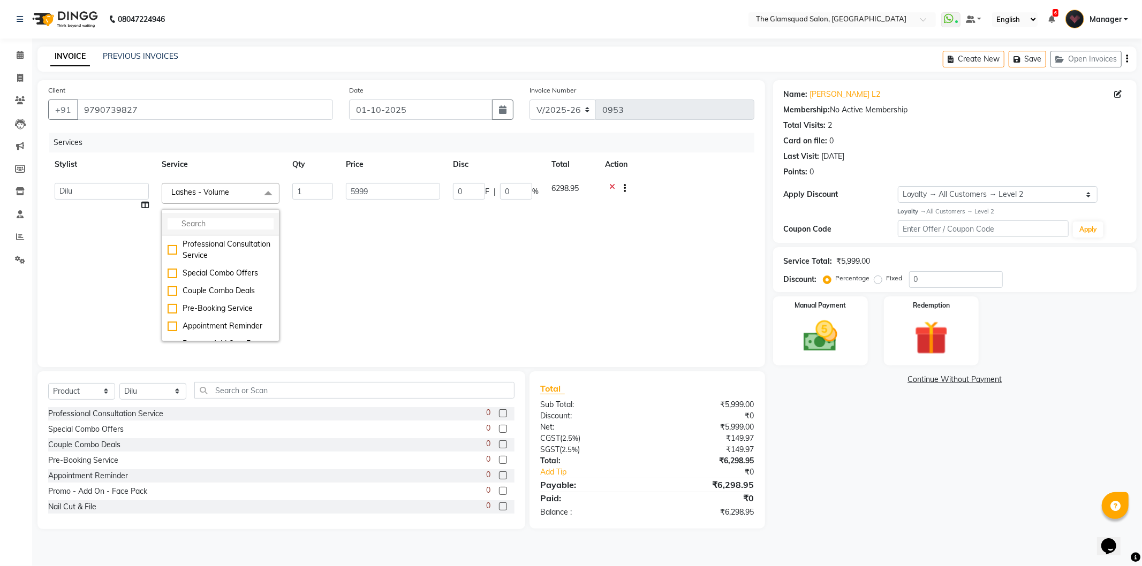
click at [201, 222] on input "multiselect-search" at bounding box center [221, 223] width 106 height 11
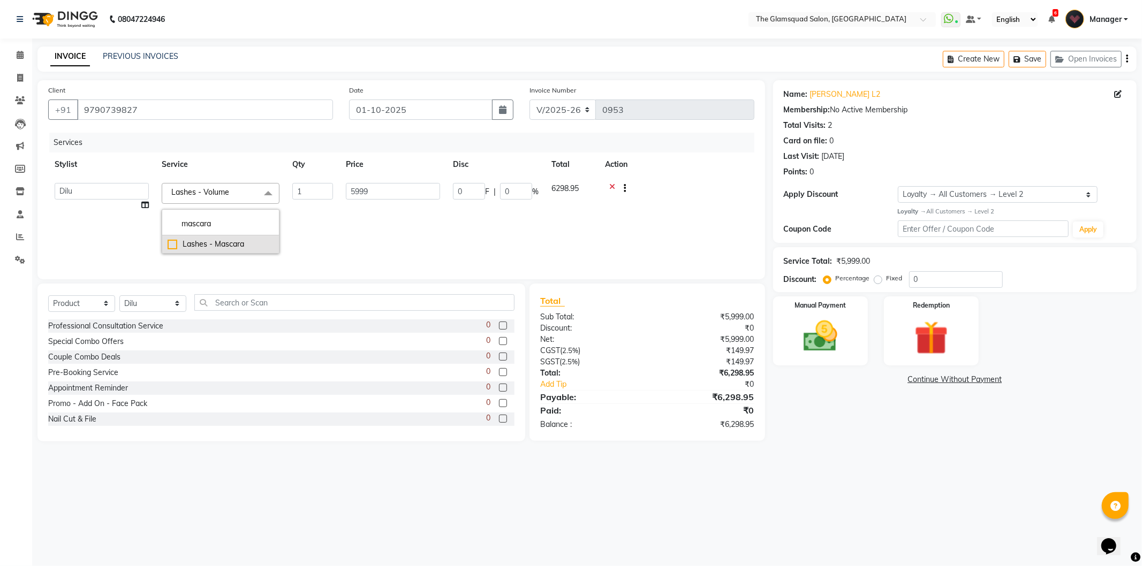
type input "mascara"
click at [234, 245] on div "Lashes - Mascara" at bounding box center [221, 244] width 106 height 11
checkbox input "true"
type input "3499"
click at [380, 239] on td "3499" at bounding box center [392, 218] width 107 height 83
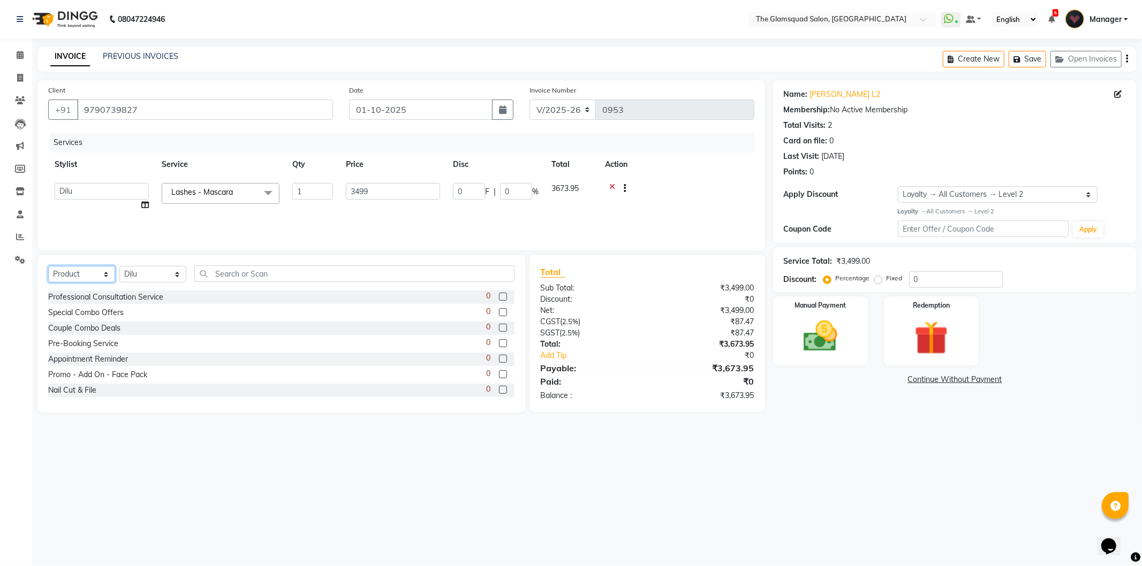
click at [67, 280] on select "Select Service Product Membership Package Voucher Prepaid Gift Card" at bounding box center [81, 274] width 67 height 17
select select "service"
click at [48, 267] on select "Select Service Product Membership Package Voucher Prepaid Gift Card" at bounding box center [81, 274] width 67 height 17
click at [187, 255] on div "Select Service Product Membership Package Voucher Prepaid Gift Card Select Styl…" at bounding box center [281, 334] width 488 height 158
click at [143, 276] on select "Select Stylist [PERSON_NAME] Dilu Dingg Support Frontdesk Manager [PERSON_NAME]…" at bounding box center [152, 274] width 67 height 17
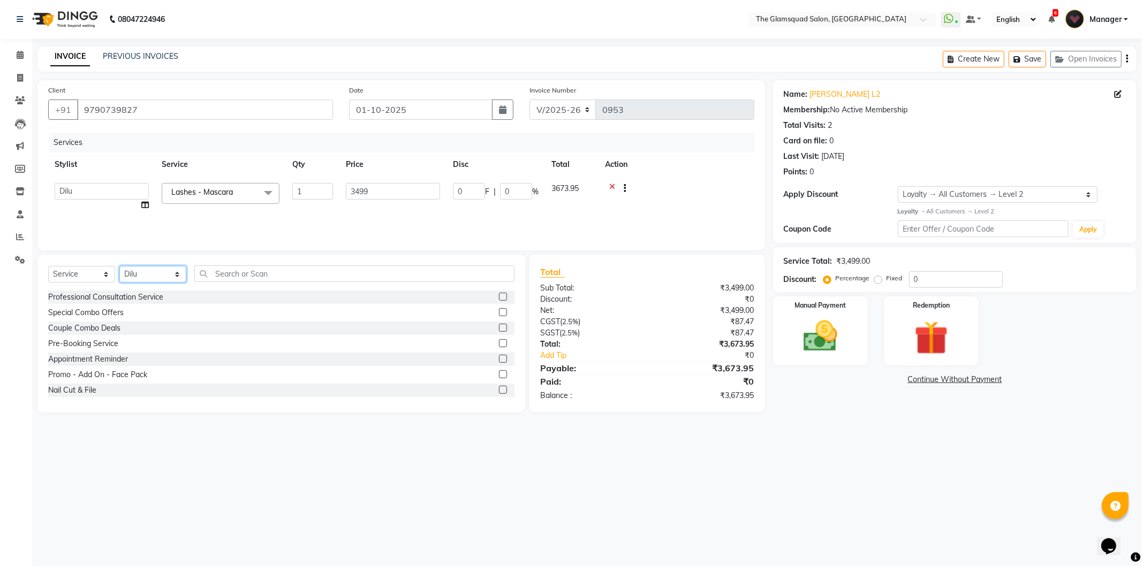
select select "89864"
click at [119, 267] on select "Select Stylist [PERSON_NAME] Dilu Dingg Support Frontdesk Manager [PERSON_NAME]…" at bounding box center [152, 274] width 67 height 17
click at [229, 269] on input "text" at bounding box center [354, 273] width 320 height 17
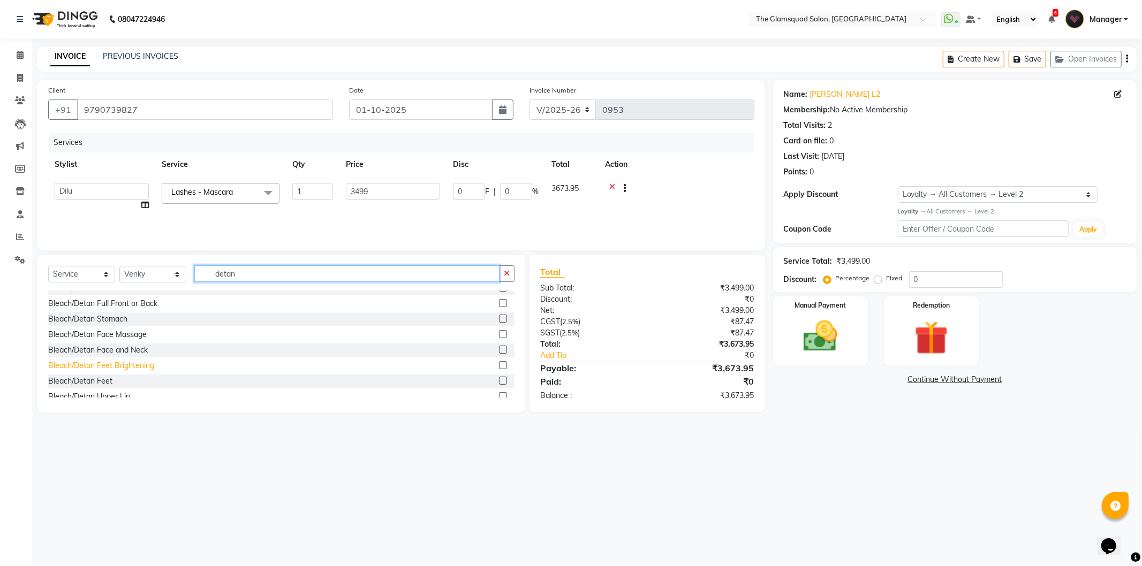
scroll to position [172, 0]
type input "detan"
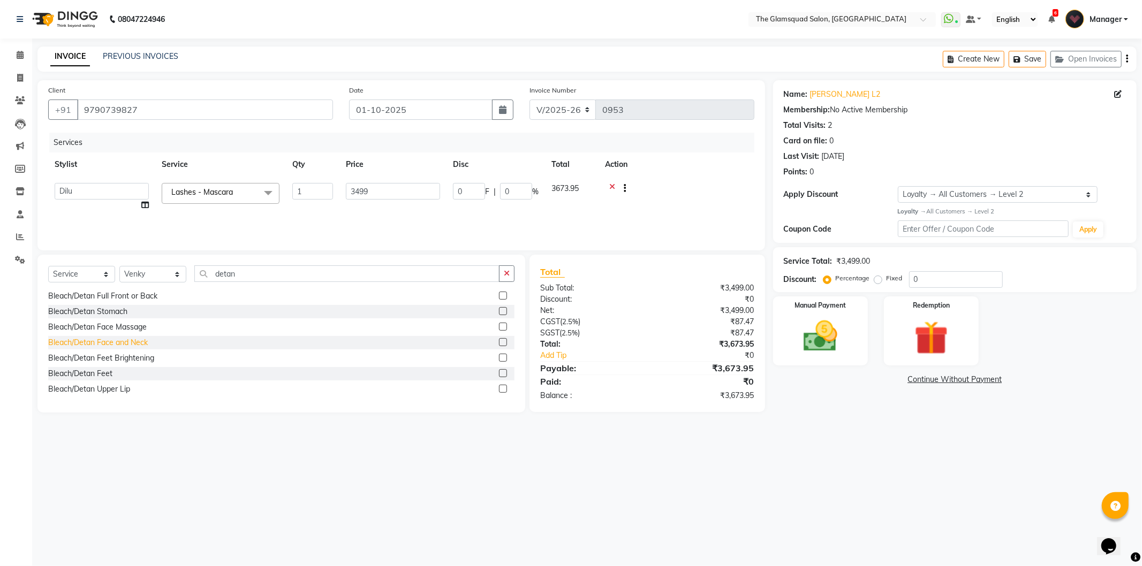
click at [140, 345] on div "Bleach/Detan Face and Neck" at bounding box center [98, 342] width 100 height 11
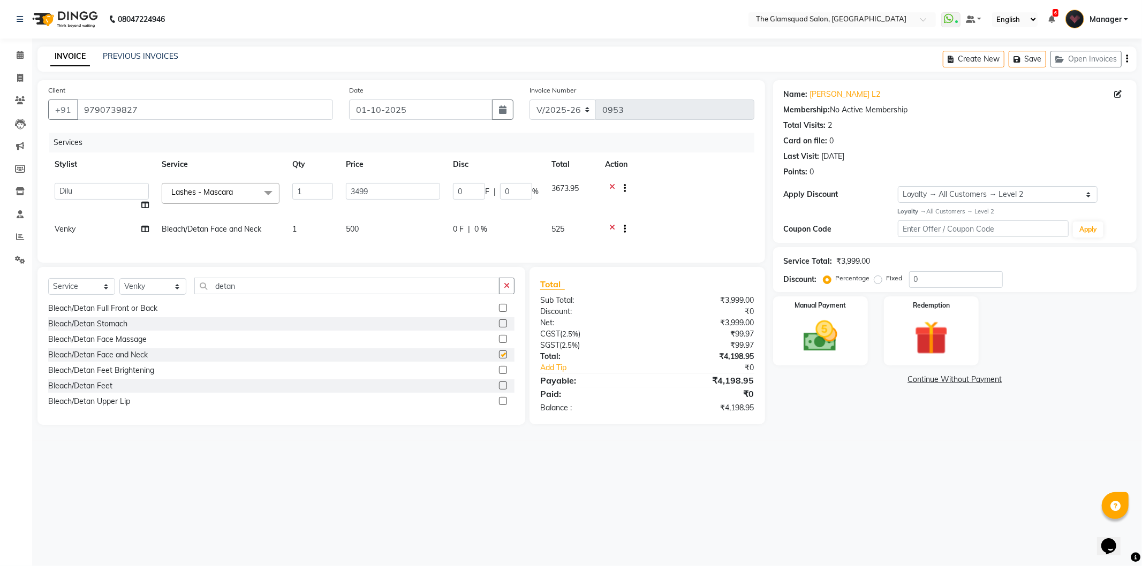
checkbox input "false"
click at [363, 234] on td "500" at bounding box center [392, 230] width 107 height 26
select select "89864"
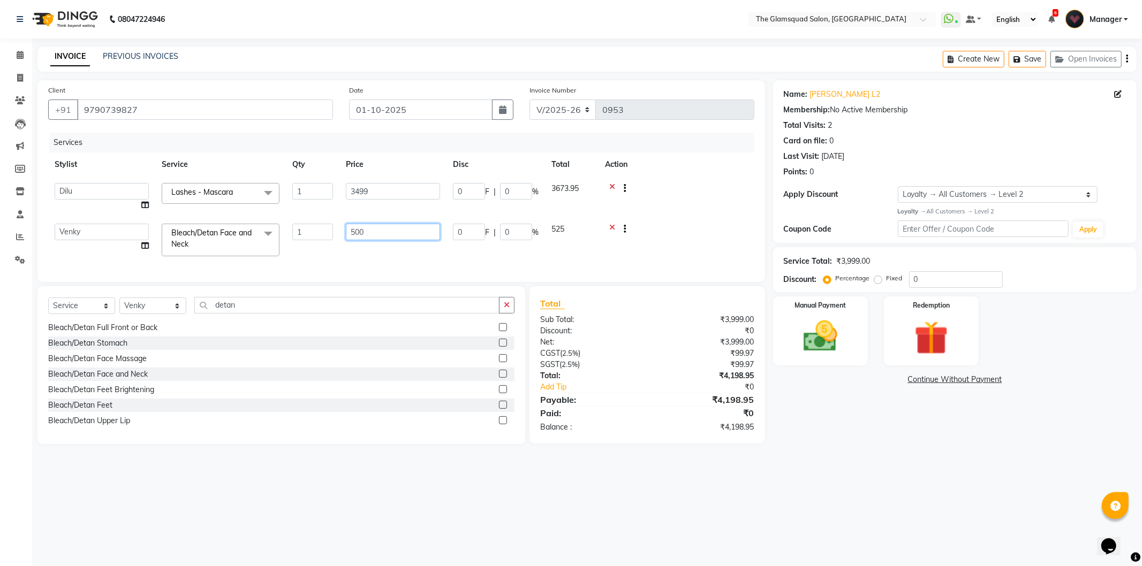
click at [363, 231] on input "500" at bounding box center [393, 232] width 94 height 17
type input "600"
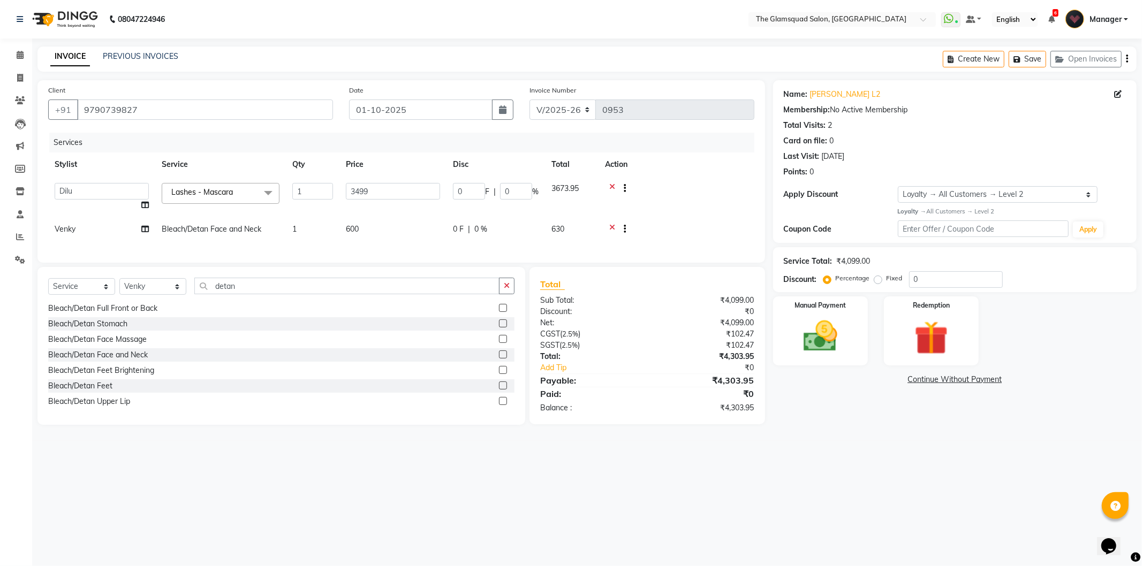
click at [363, 248] on div "Services Stylist Service Qty Price Disc Total Action [PERSON_NAME] Anjali Dilu …" at bounding box center [401, 192] width 706 height 119
click at [314, 454] on div "08047224946 Select Location × The Glamsquad Salon, Mylapore WhatsApp Status ✕ S…" at bounding box center [571, 283] width 1142 height 566
click at [77, 295] on select "Select Service Product Membership Package Voucher Prepaid Gift Card" at bounding box center [81, 286] width 67 height 17
click at [157, 295] on select "Select Stylist [PERSON_NAME] Dilu Dingg Support Frontdesk Manager [PERSON_NAME]…" at bounding box center [152, 286] width 67 height 17
click at [352, 462] on div "08047224946 Select Location × The Glamsquad Salon, Mylapore WhatsApp Status ✕ S…" at bounding box center [571, 283] width 1142 height 566
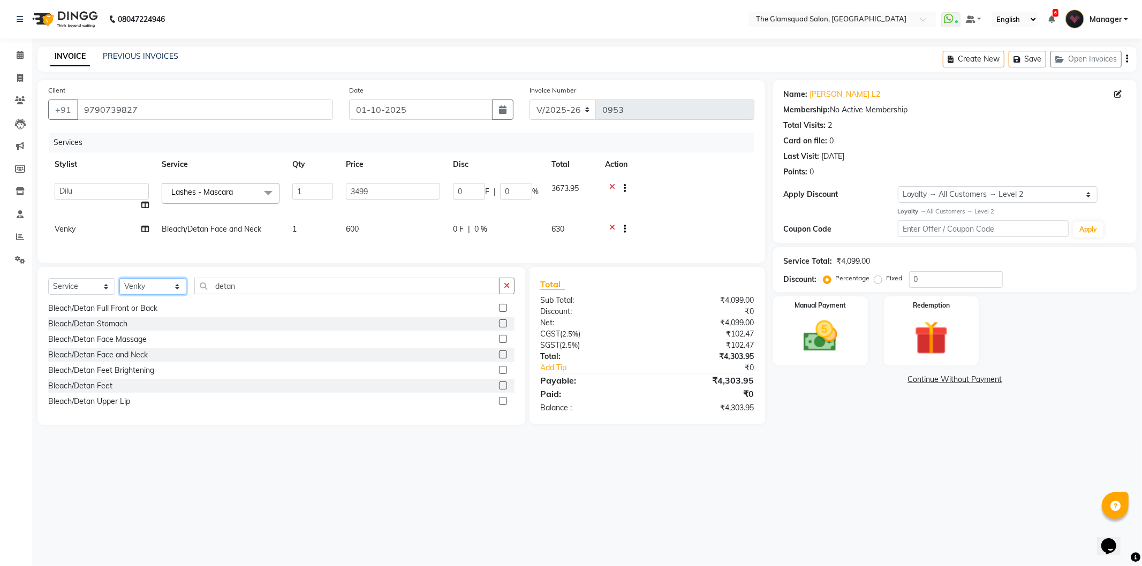
click at [141, 295] on select "Select Stylist [PERSON_NAME] Dilu Dingg Support Frontdesk Manager [PERSON_NAME]…" at bounding box center [152, 286] width 67 height 17
select select "34710"
click at [119, 287] on select "Select Stylist [PERSON_NAME] Dilu Dingg Support Frontdesk Manager [PERSON_NAME]…" at bounding box center [152, 286] width 67 height 17
click at [233, 294] on input "detan" at bounding box center [346, 286] width 305 height 17
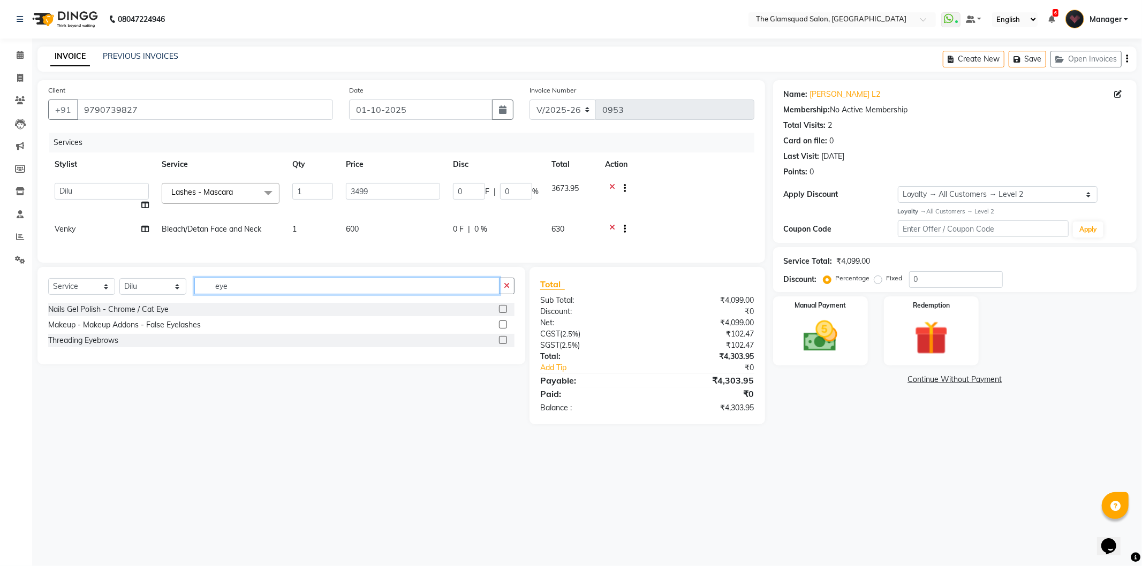
scroll to position [0, 0]
type input "eyebr"
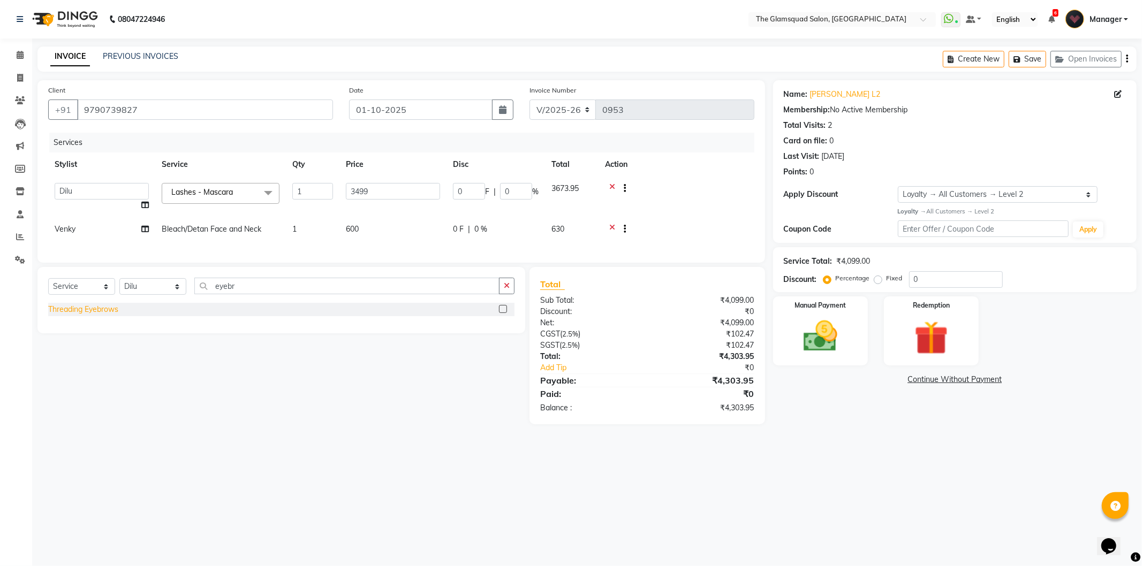
click at [88, 315] on div "Threading Eyebrows" at bounding box center [83, 309] width 70 height 11
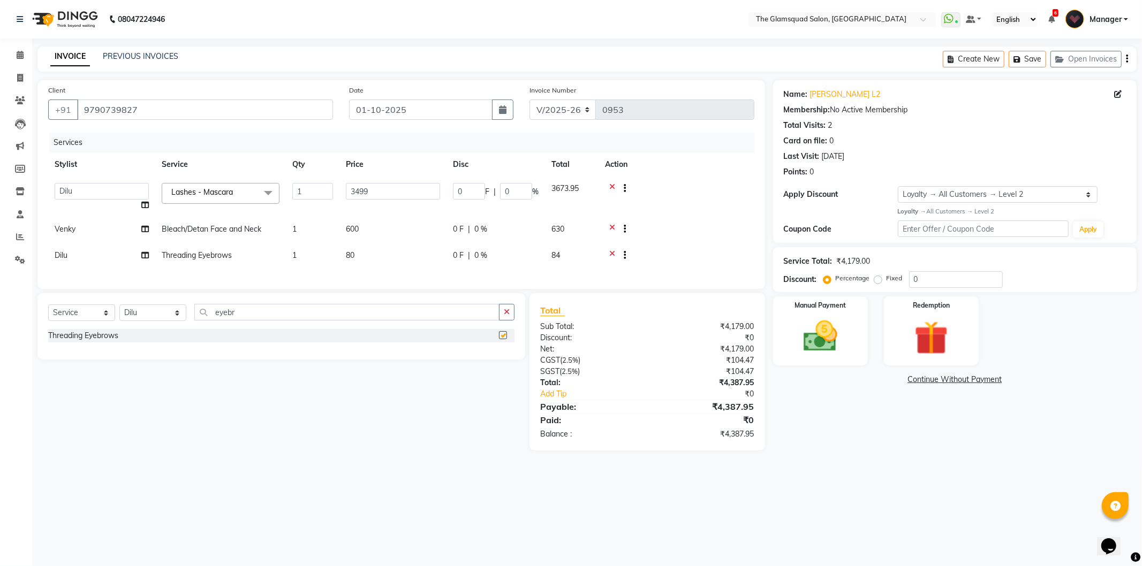
checkbox input "false"
click at [193, 461] on main "INVOICE PREVIOUS INVOICES Create New Save Open Invoices Client [PHONE_NUMBER] D…" at bounding box center [586, 257] width 1109 height 420
click at [710, 226] on div at bounding box center [676, 230] width 143 height 13
drag, startPoint x: 512, startPoint y: 192, endPoint x: 499, endPoint y: 193, distance: 13.5
click at [499, 193] on div "0 F | 0 %" at bounding box center [496, 191] width 86 height 17
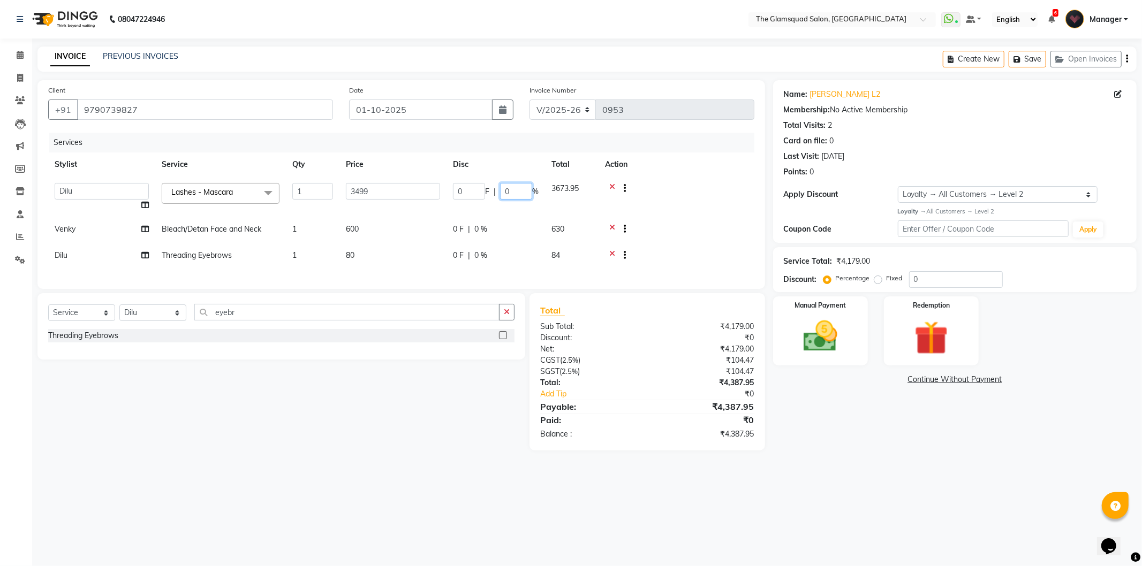
type input "5"
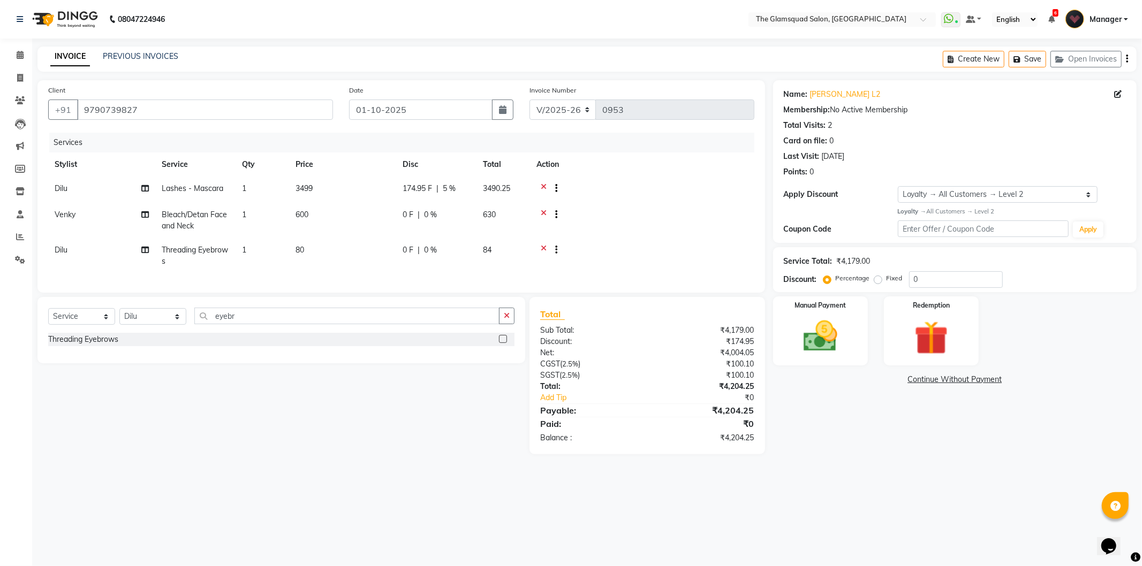
click at [455, 437] on div "Select Service Product Membership Package Voucher Prepaid Gift Card Select Styl…" at bounding box center [277, 375] width 496 height 157
click at [469, 428] on div "Select Service Product Membership Package Voucher Prepaid Gift Card Select Styl…" at bounding box center [277, 375] width 496 height 157
click at [826, 429] on div "Name: [PERSON_NAME] L2 Membership: No Active Membership Total Visits: 2 Card on…" at bounding box center [958, 267] width 371 height 374
click at [350, 489] on div "08047224946 Select Location × The Glamsquad Salon, Mylapore WhatsApp Status ✕ S…" at bounding box center [571, 283] width 1142 height 566
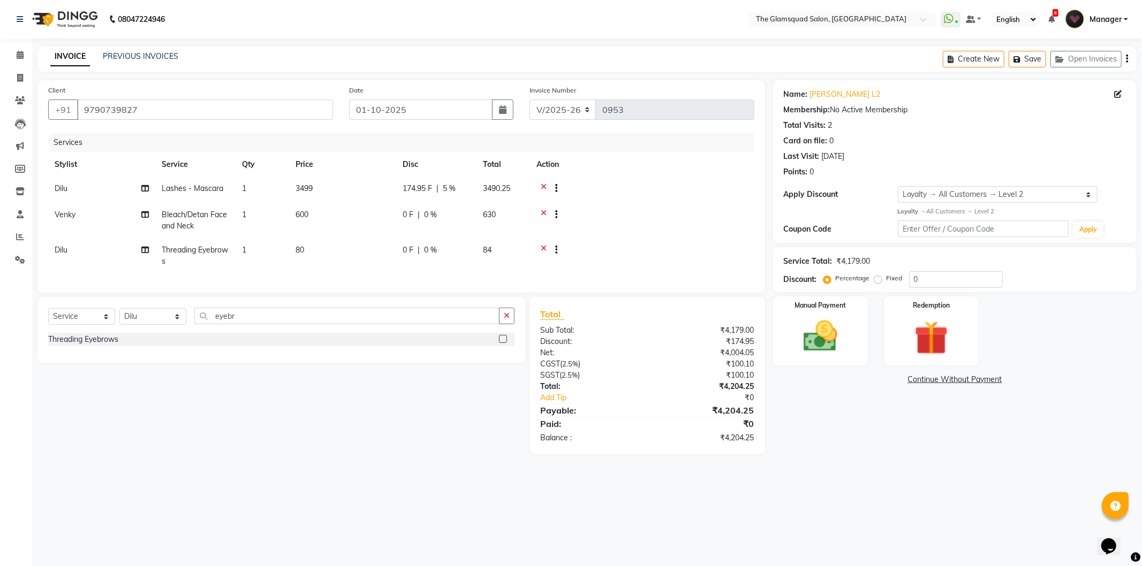
click at [820, 430] on div "Name: [PERSON_NAME] L2 Membership: No Active Membership Total Visits: 2 Card on…" at bounding box center [958, 267] width 371 height 374
click at [808, 344] on img at bounding box center [820, 336] width 57 height 41
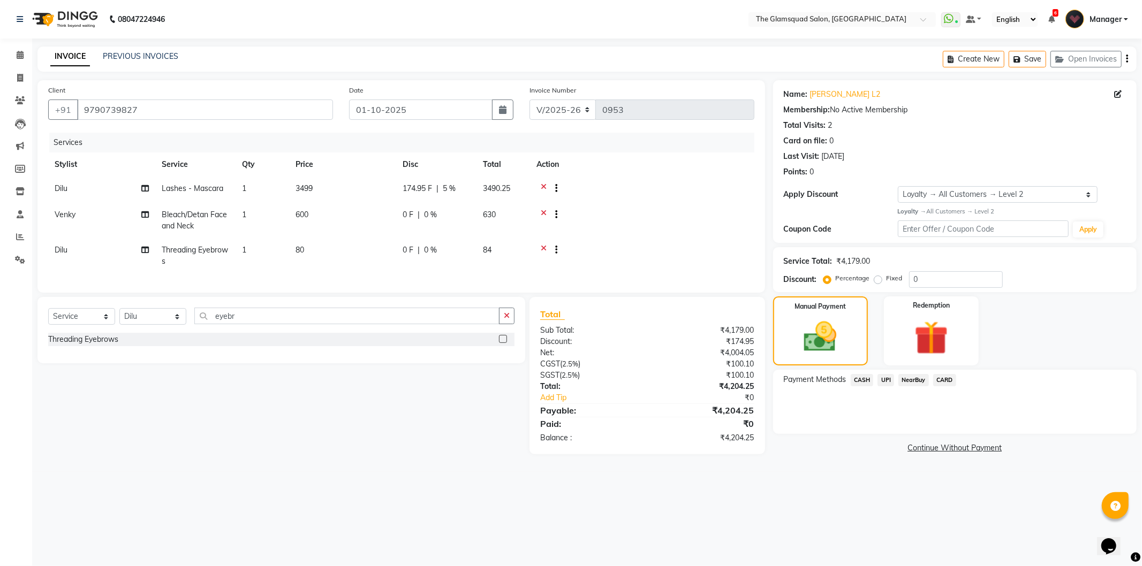
click at [886, 381] on span "UPI" at bounding box center [885, 380] width 17 height 12
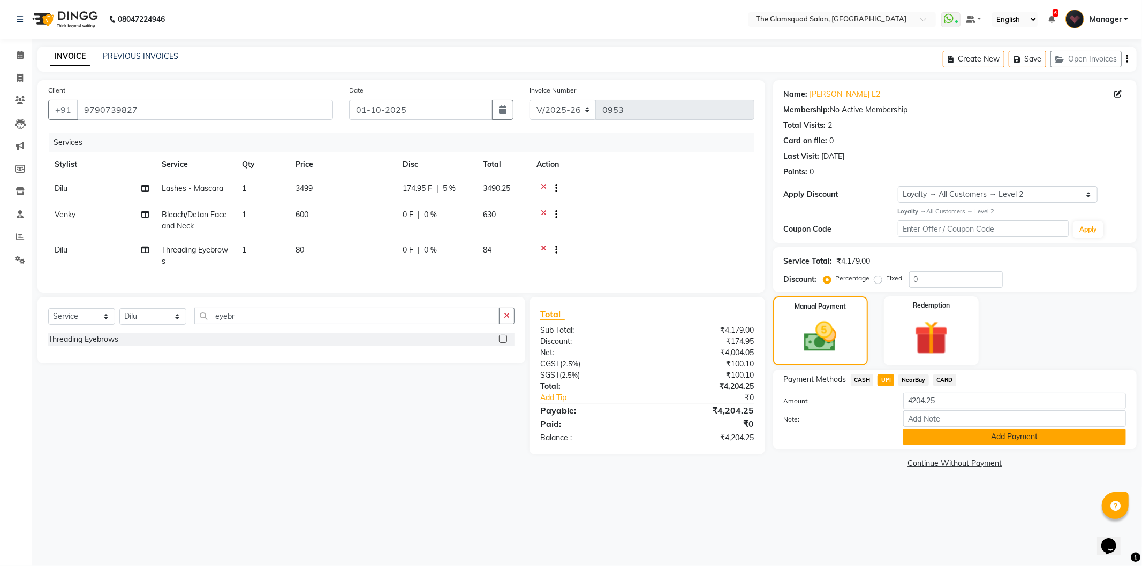
click at [914, 437] on button "Add Payment" at bounding box center [1014, 437] width 223 height 17
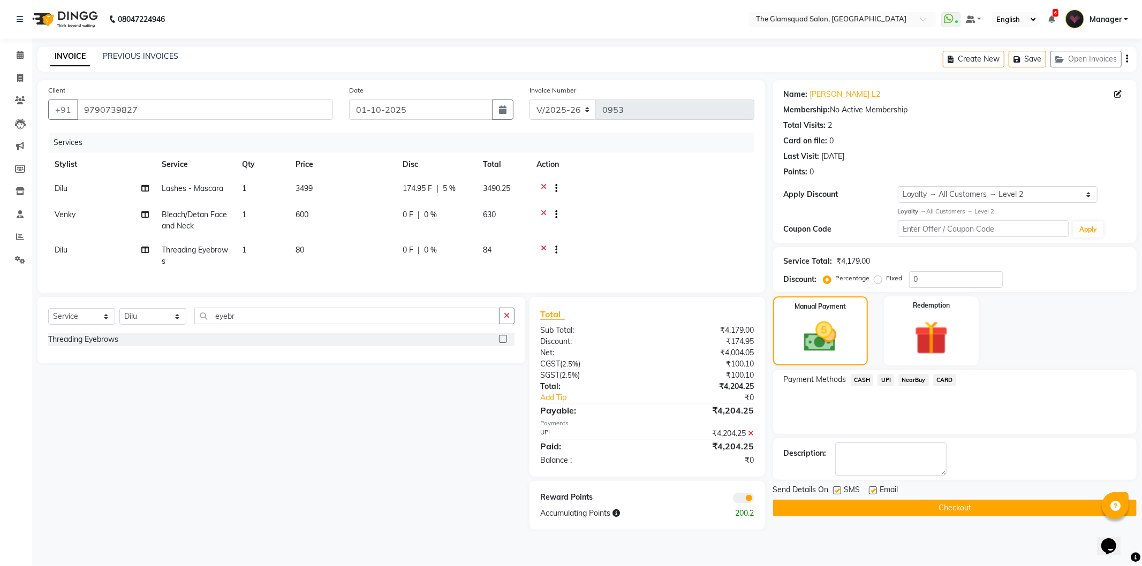
click at [741, 504] on span at bounding box center [743, 498] width 21 height 11
click at [754, 500] on input "checkbox" at bounding box center [754, 500] width 0 height 0
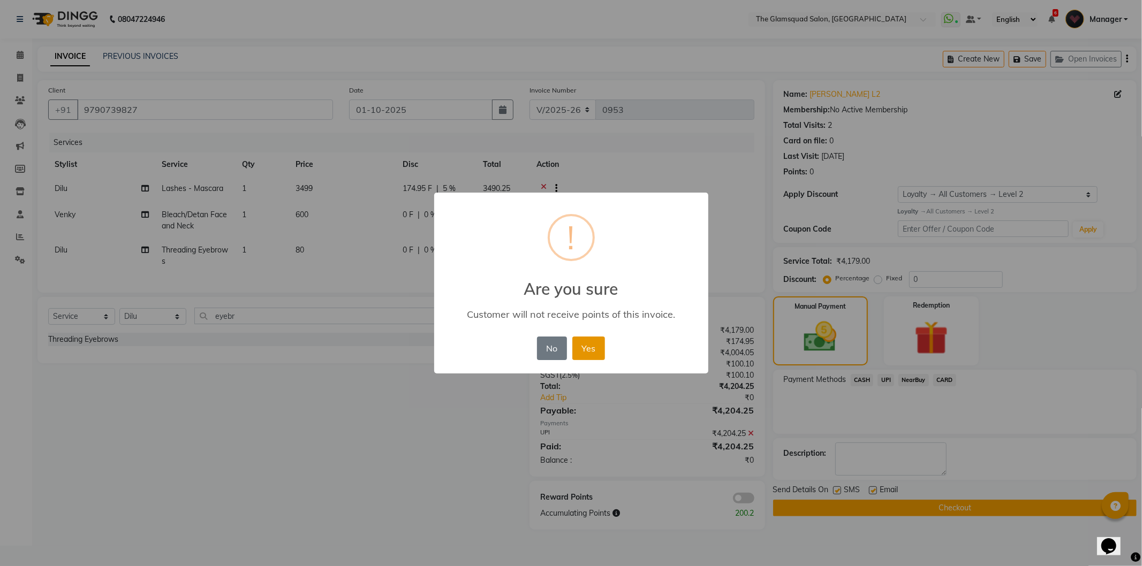
click at [592, 340] on button "Yes" at bounding box center [588, 349] width 33 height 24
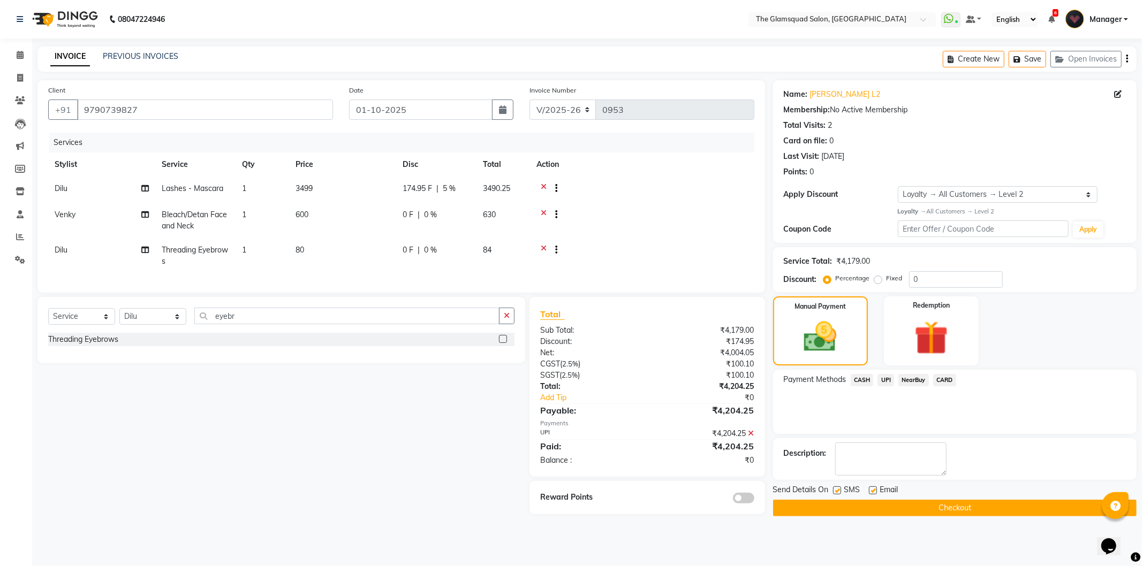
click at [896, 507] on button "Checkout" at bounding box center [954, 508] width 363 height 17
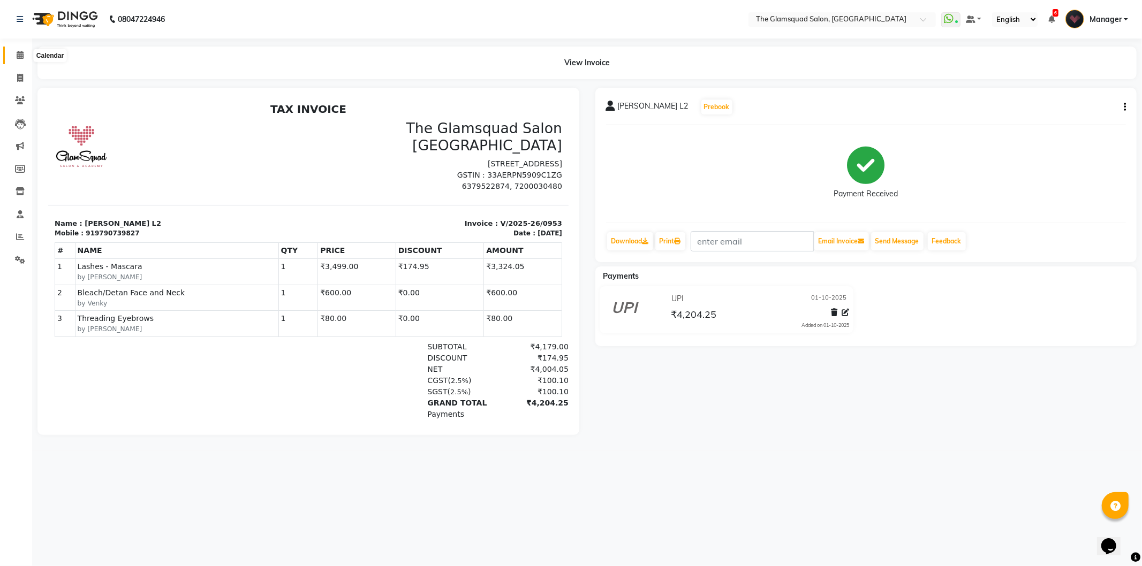
click at [25, 56] on span at bounding box center [20, 55] width 19 height 12
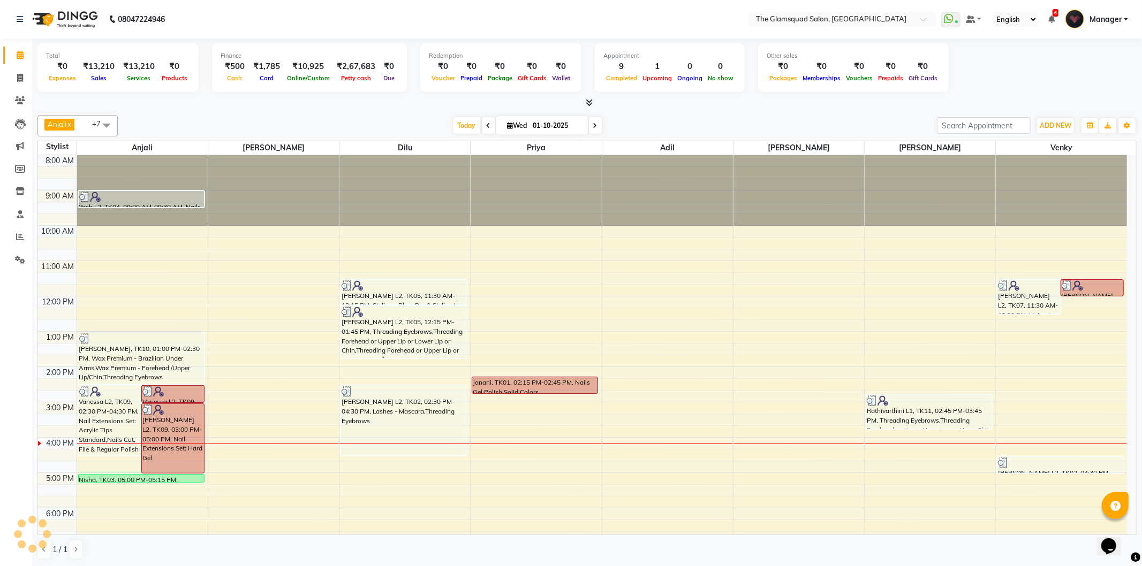
scroll to position [96, 0]
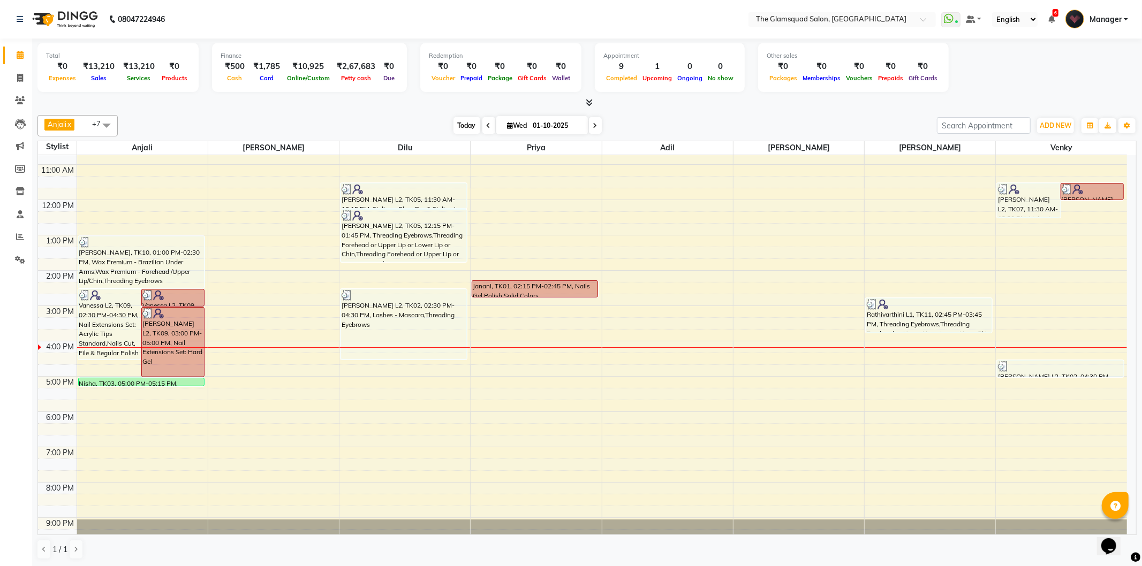
click at [461, 125] on span "Today" at bounding box center [466, 125] width 27 height 17
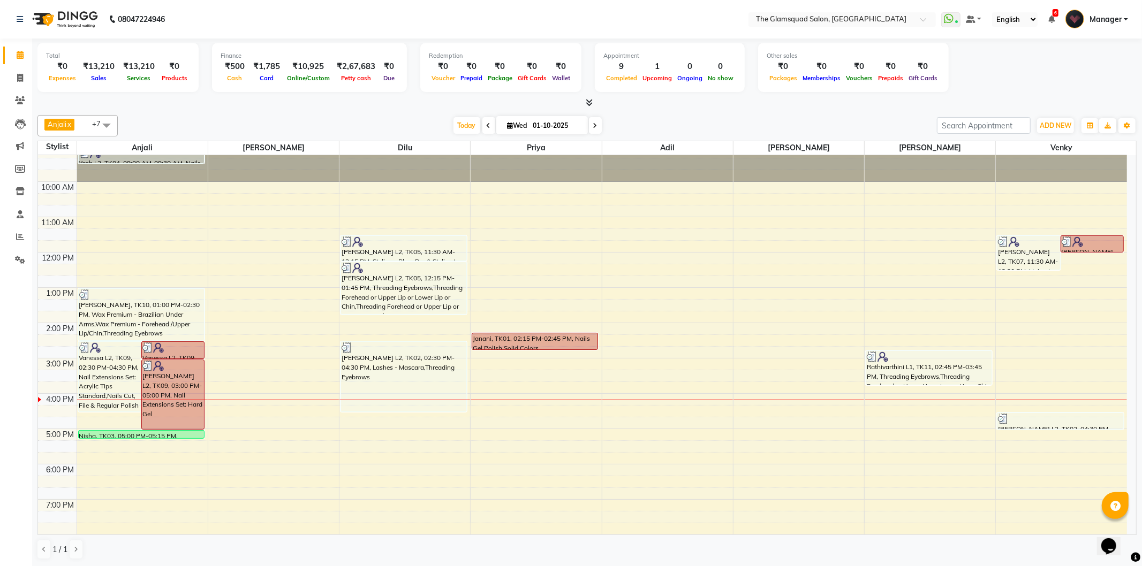
scroll to position [116, 0]
